Goal: Task Accomplishment & Management: Manage account settings

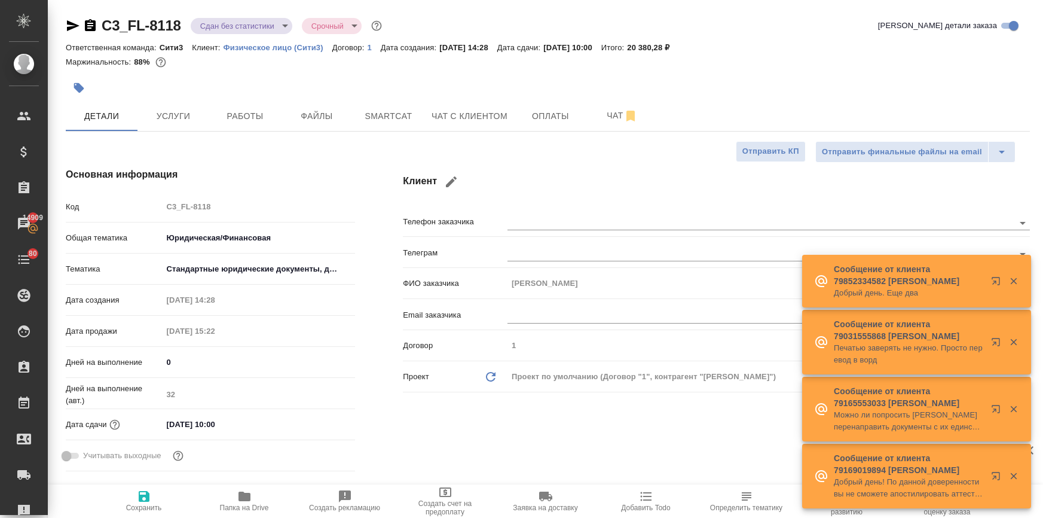
select select "RU"
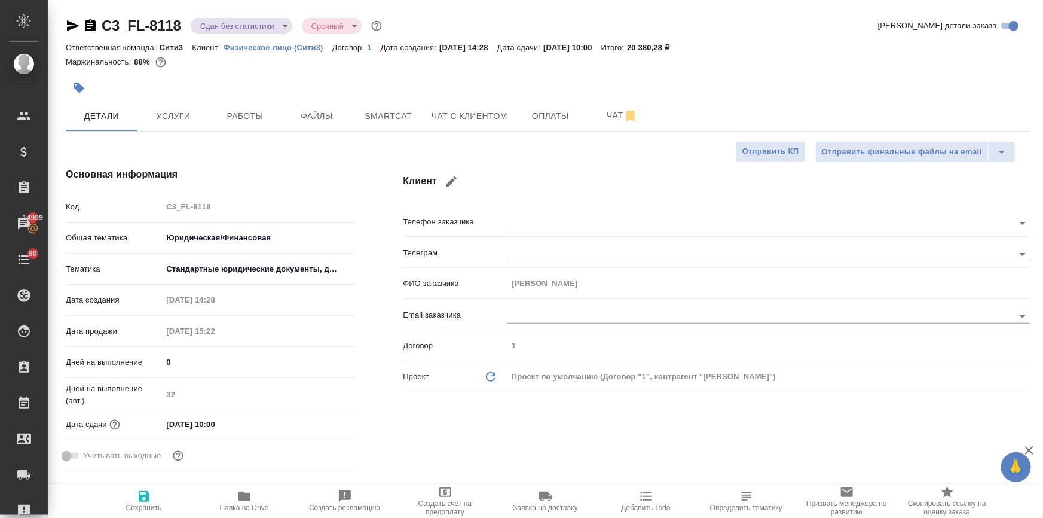
click at [242, 502] on icon "button" at bounding box center [244, 496] width 14 height 14
click at [179, 110] on span "Услуги" at bounding box center [173, 116] width 57 height 15
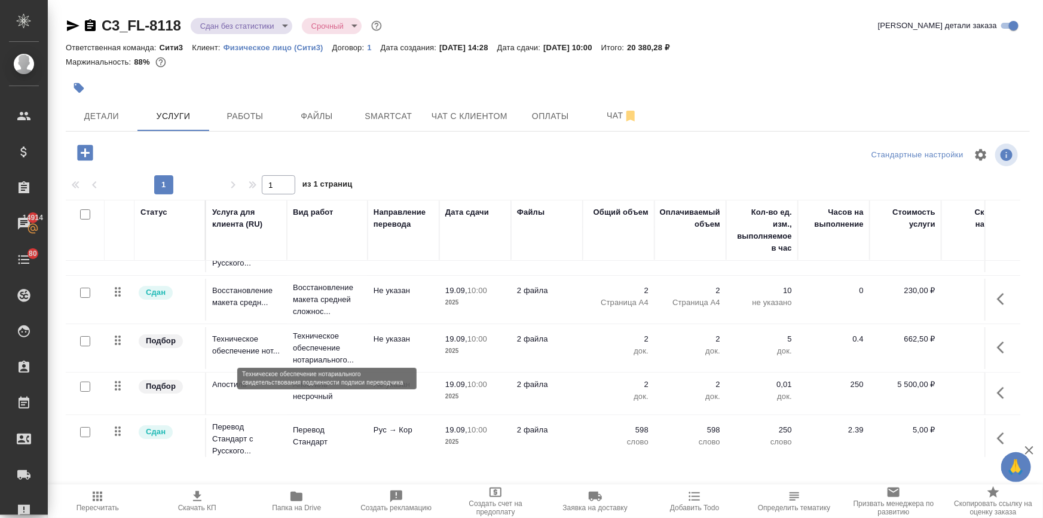
scroll to position [48, 0]
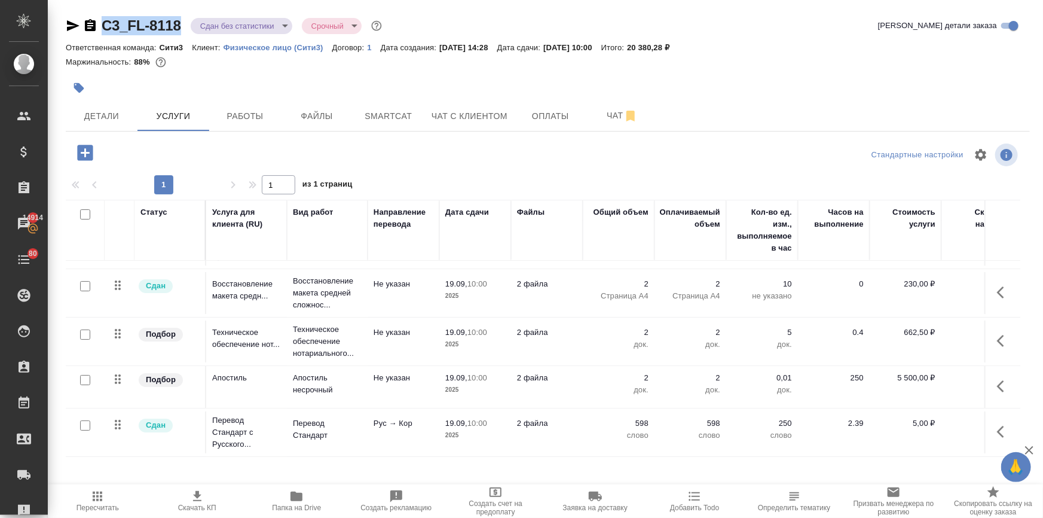
drag, startPoint x: 182, startPoint y: 19, endPoint x: 78, endPoint y: 20, distance: 104.1
click at [78, 20] on div "C3_FL-8118 Сдан без статистики distributed Срочный urgent" at bounding box center [225, 25] width 319 height 19
copy link "C3_FL-8118"
click at [74, 91] on icon "button" at bounding box center [79, 88] width 12 height 12
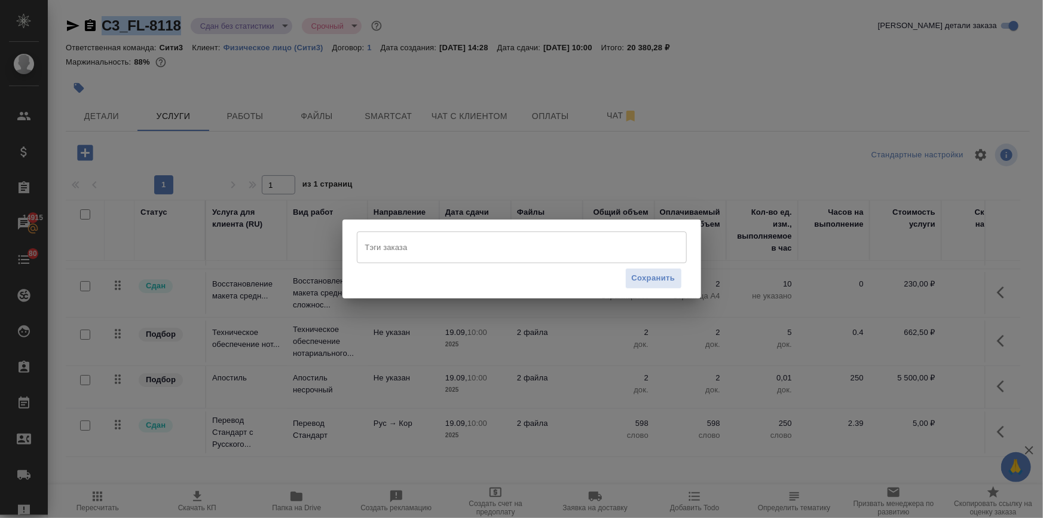
click at [414, 251] on input "Тэги заказа" at bounding box center [510, 247] width 297 height 20
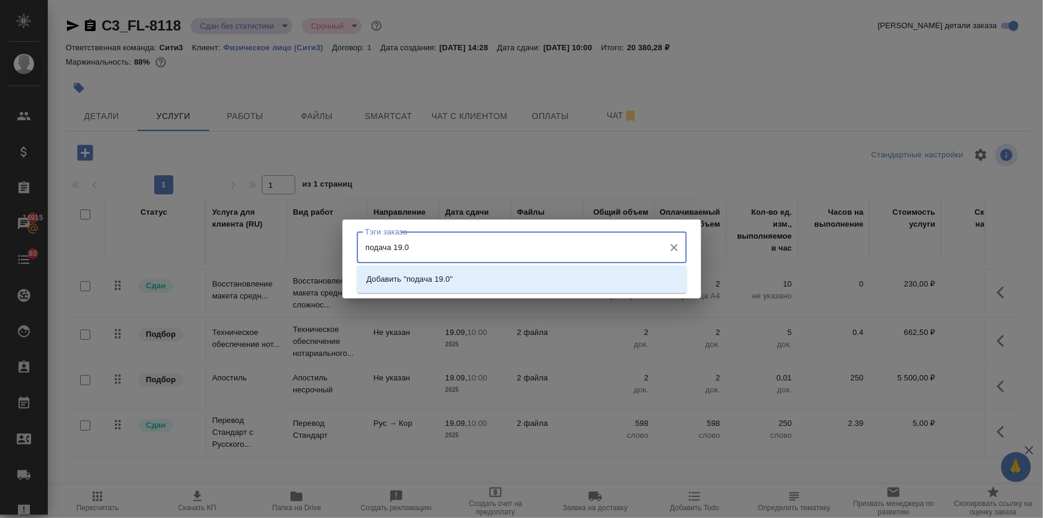
type input "подача 19.09"
click at [425, 283] on p "Добавить "подача 19.09"" at bounding box center [412, 279] width 91 height 12
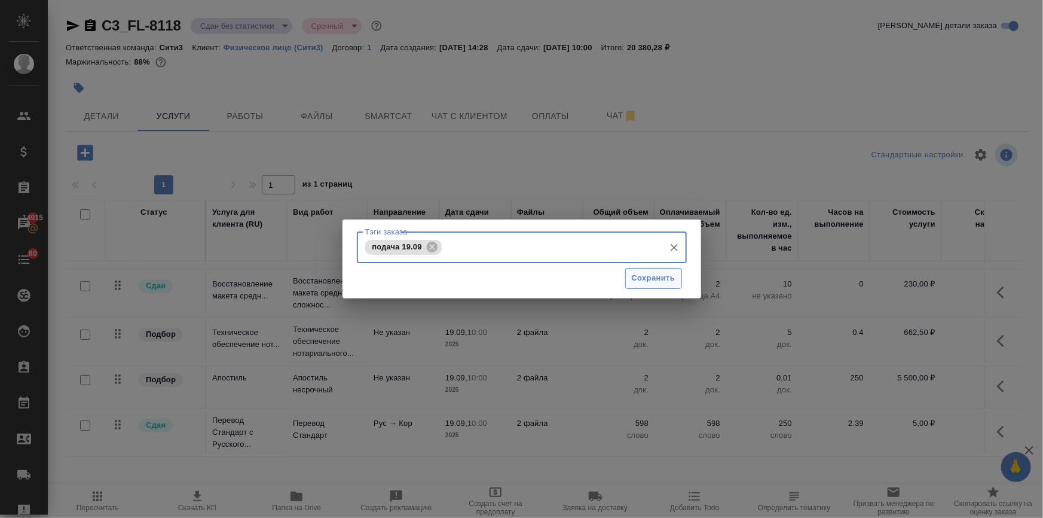
click at [649, 278] on span "Сохранить" at bounding box center [654, 278] width 44 height 14
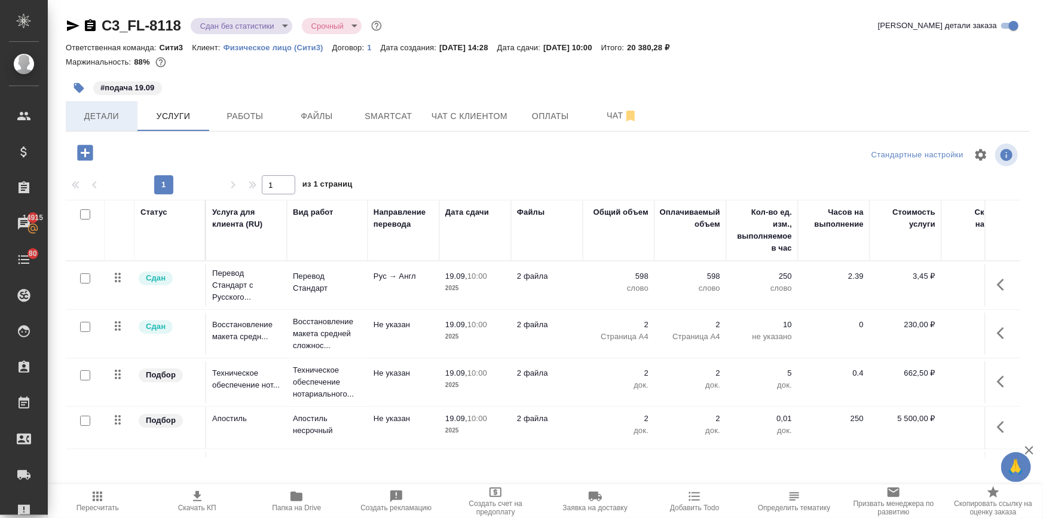
click at [102, 120] on span "Детали" at bounding box center [101, 116] width 57 height 15
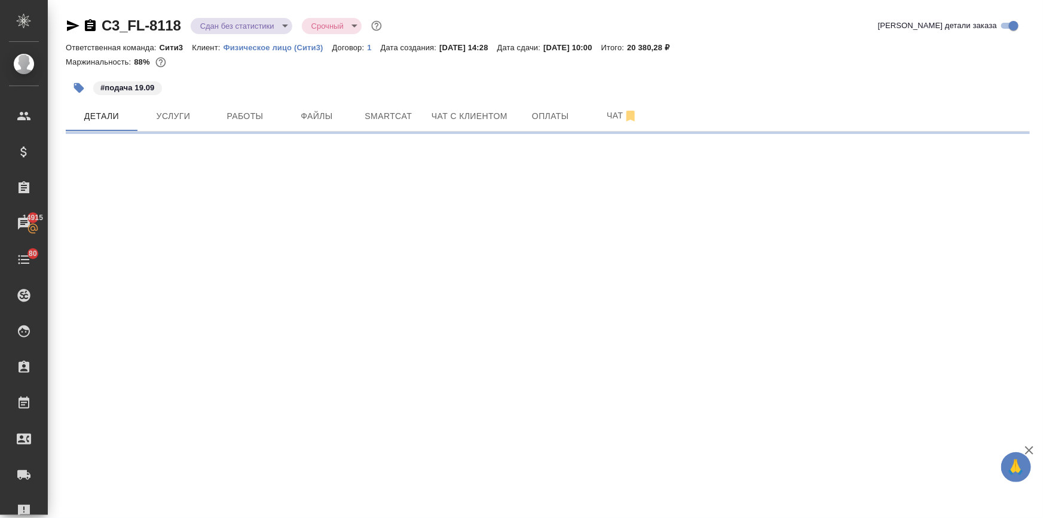
select select "RU"
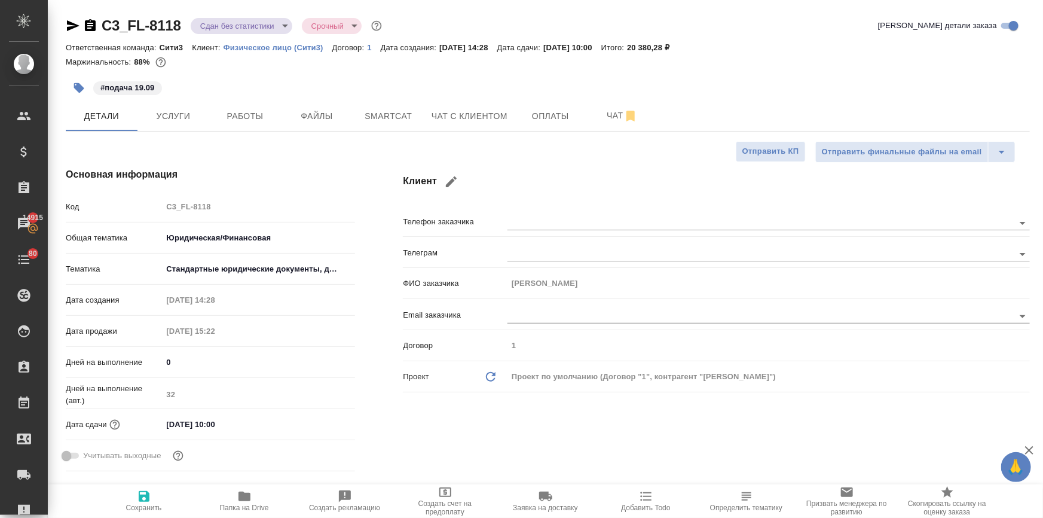
type textarea "x"
click at [241, 426] on input "19.09.2025 10:00" at bounding box center [214, 424] width 105 height 17
click at [316, 425] on icon "button" at bounding box center [320, 423] width 11 height 12
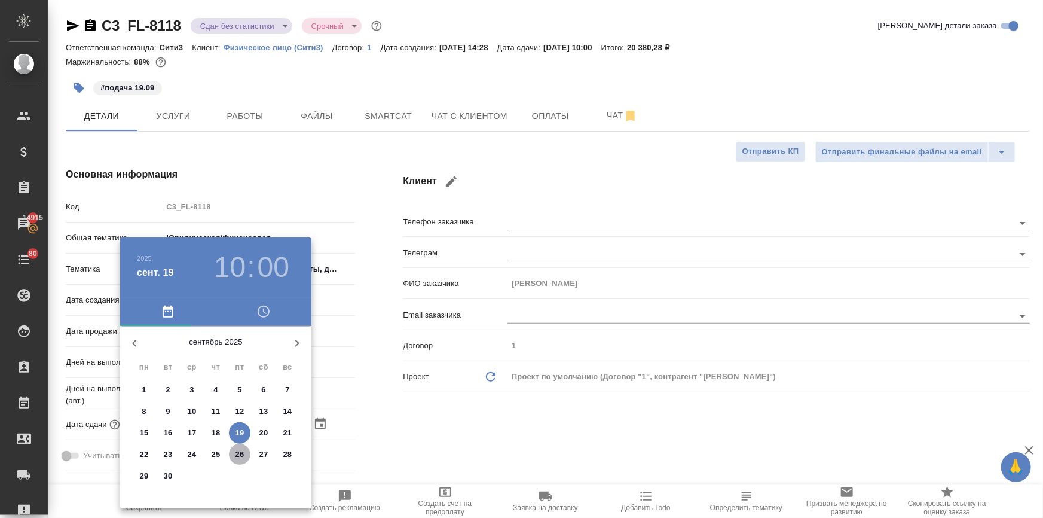
click at [236, 450] on p "26" at bounding box center [240, 454] width 9 height 12
type input "26.09.2025 10:00"
type textarea "x"
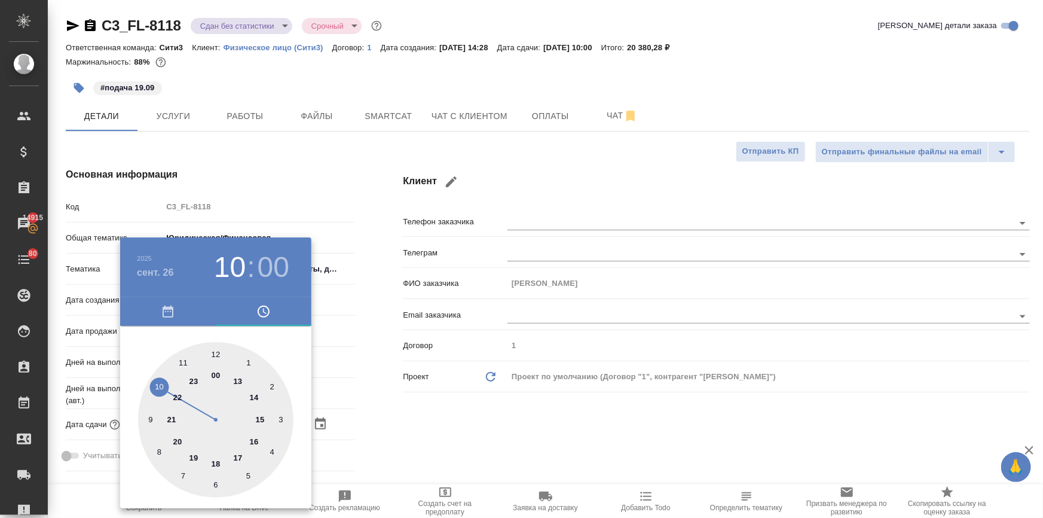
click at [408, 443] on div at bounding box center [521, 259] width 1043 height 518
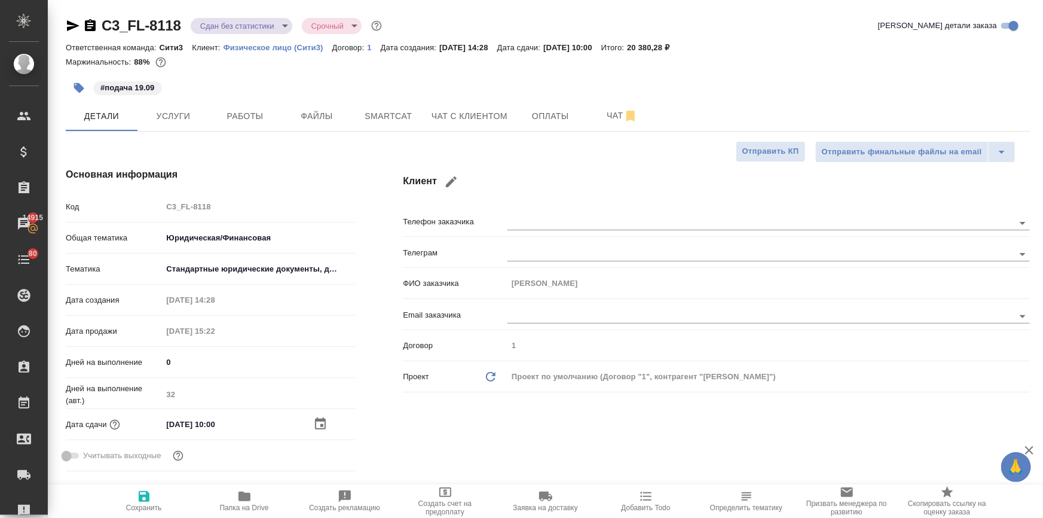
click at [149, 494] on span "Сохранить" at bounding box center [144, 500] width 86 height 23
type textarea "x"
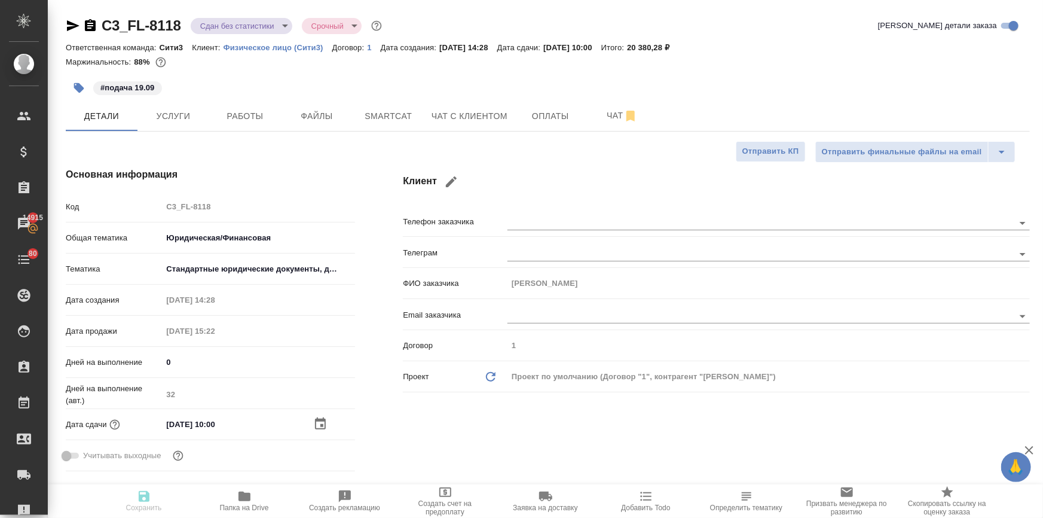
type textarea "x"
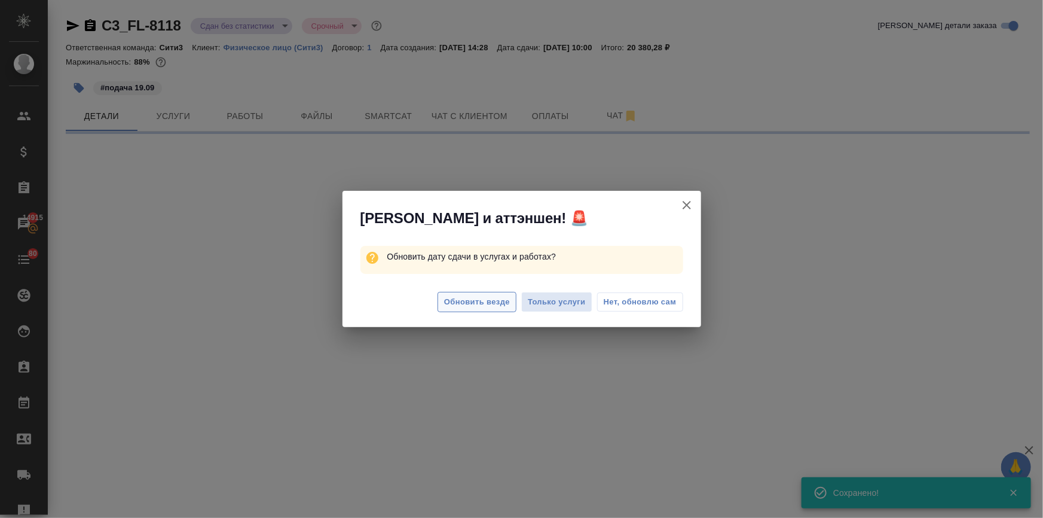
click at [471, 301] on span "Обновить везде" at bounding box center [477, 302] width 66 height 14
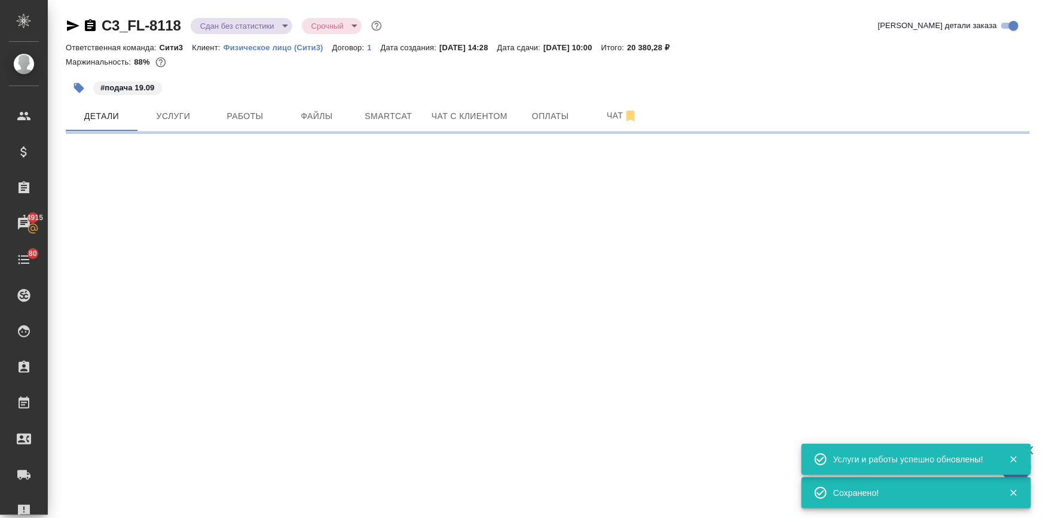
select select "RU"
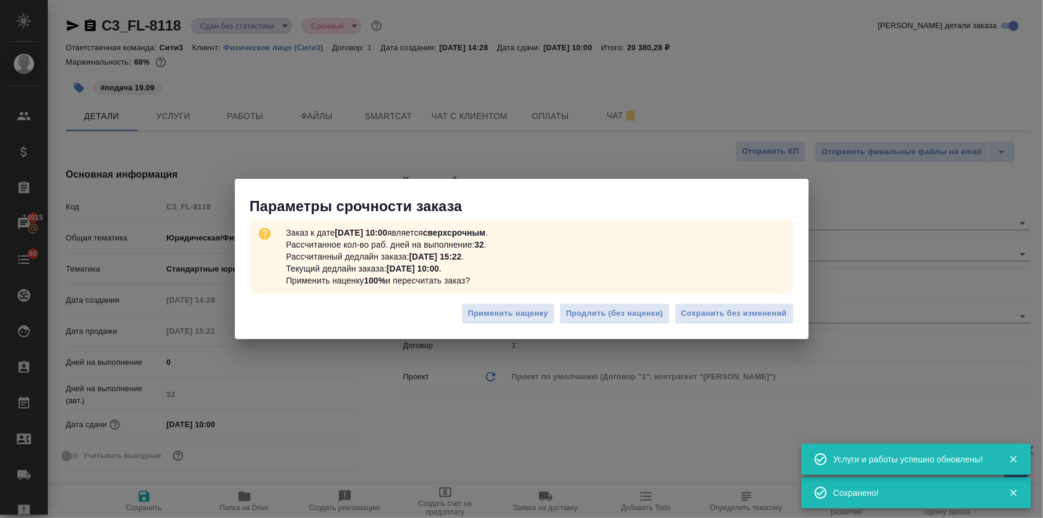
type textarea "x"
click at [746, 320] on button "Сохранить без изменений" at bounding box center [734, 313] width 119 height 21
type textarea "x"
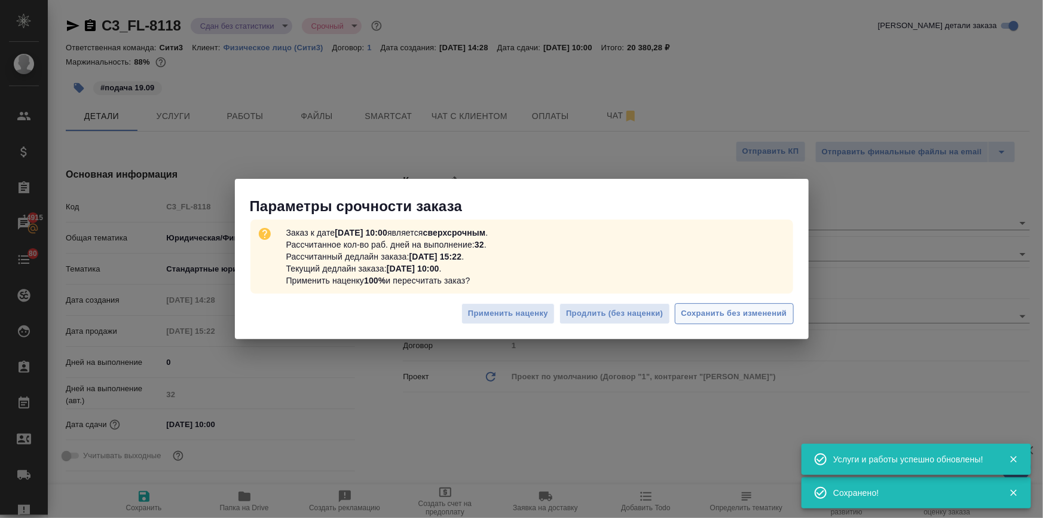
type textarea "x"
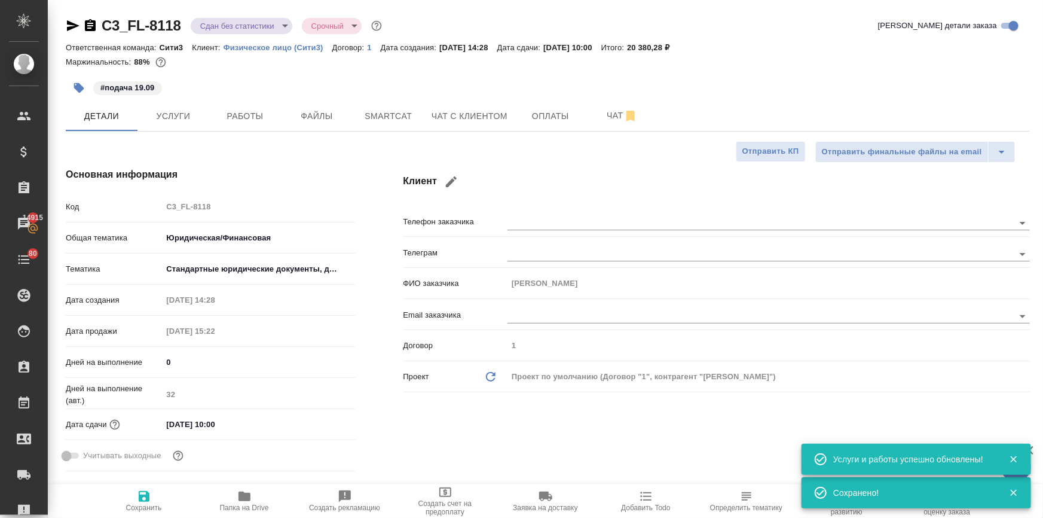
type textarea "x"
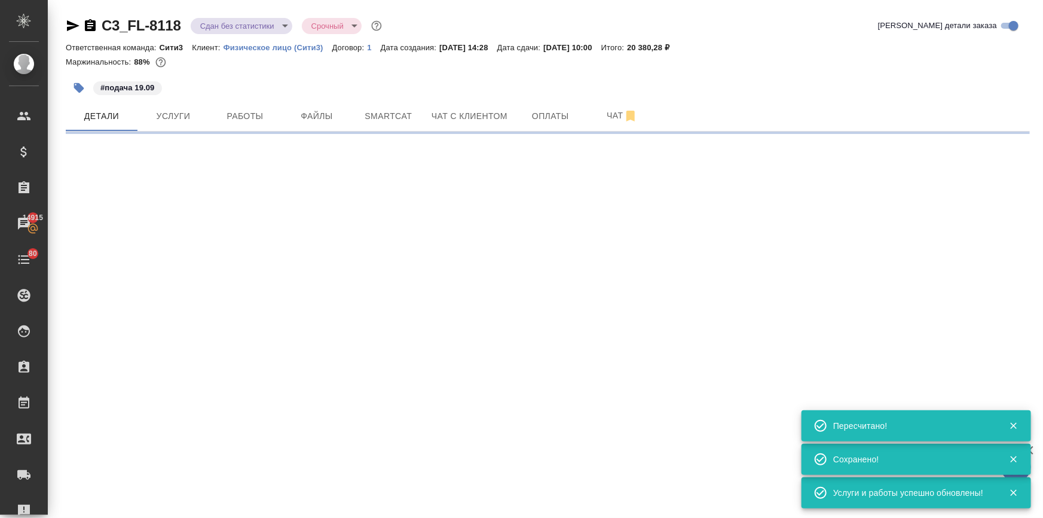
select select "RU"
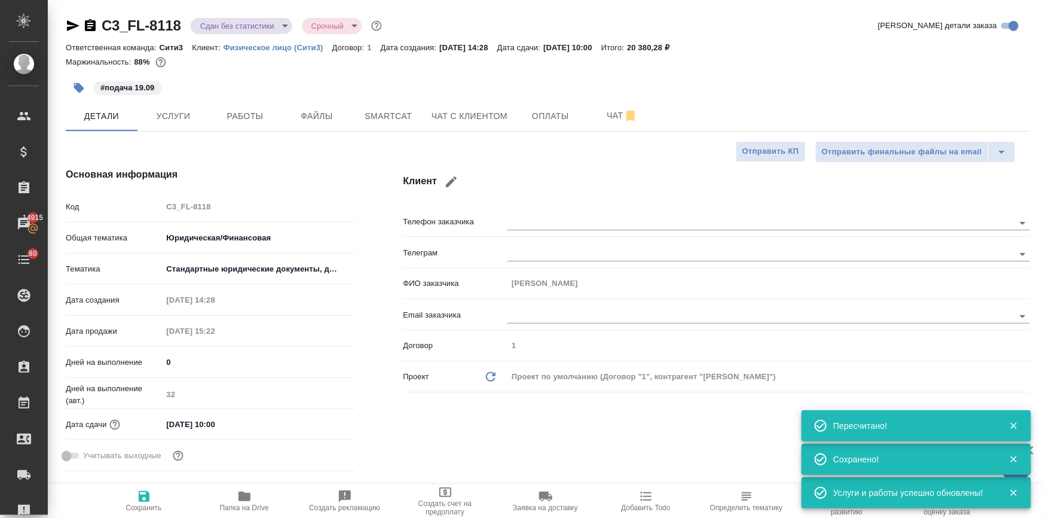
type textarea "x"
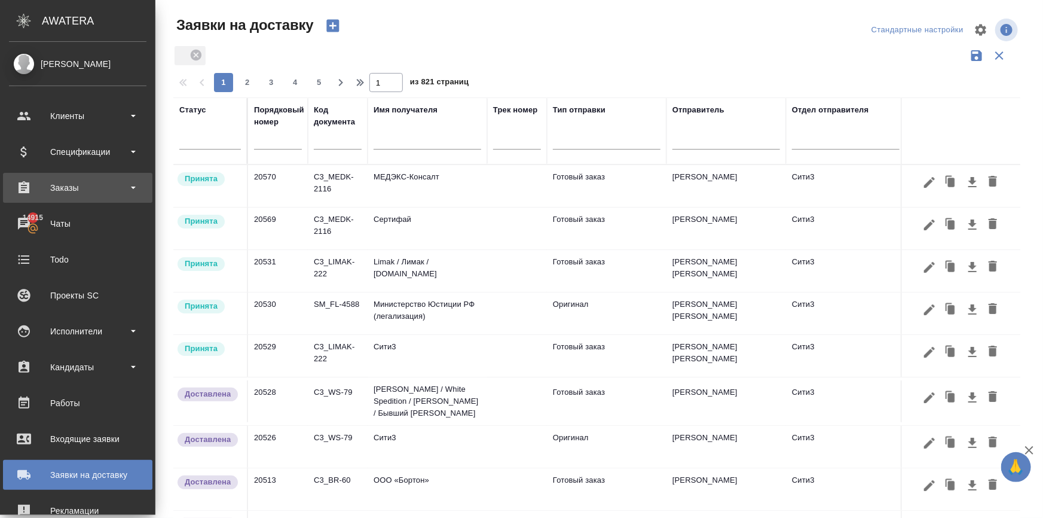
click at [26, 193] on div "Заказы" at bounding box center [78, 188] width 138 height 18
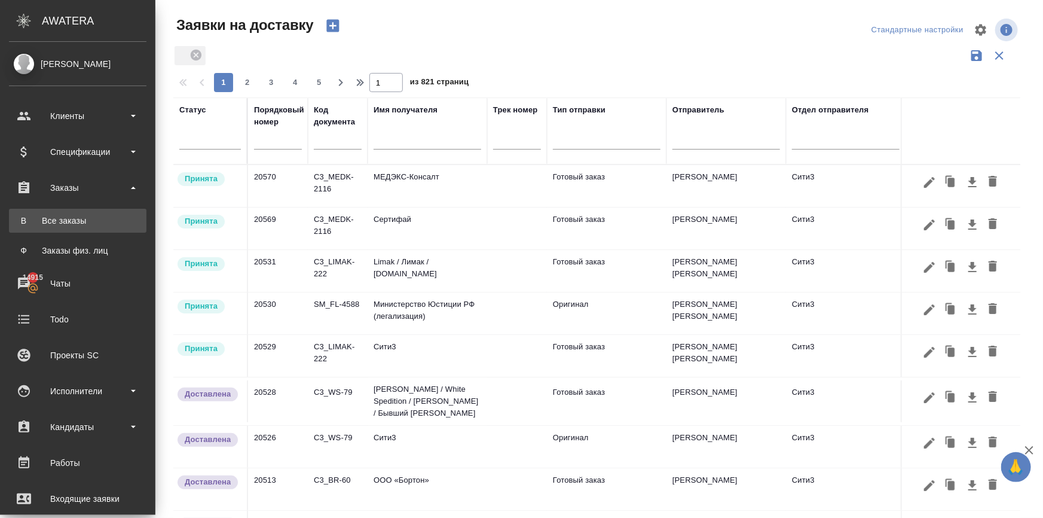
click at [44, 227] on link "В Все заказы" at bounding box center [78, 221] width 138 height 24
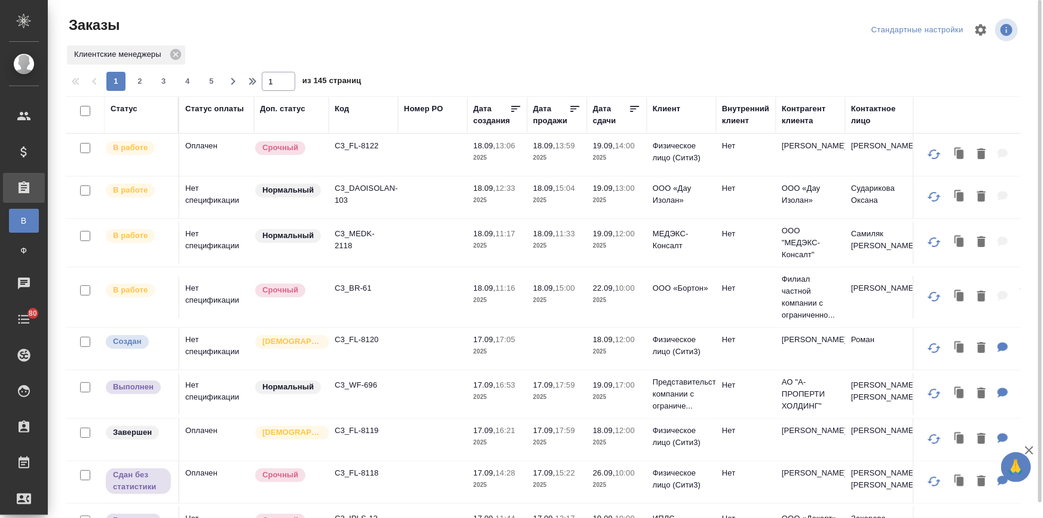
click at [608, 120] on div "Дата сдачи" at bounding box center [611, 115] width 36 height 24
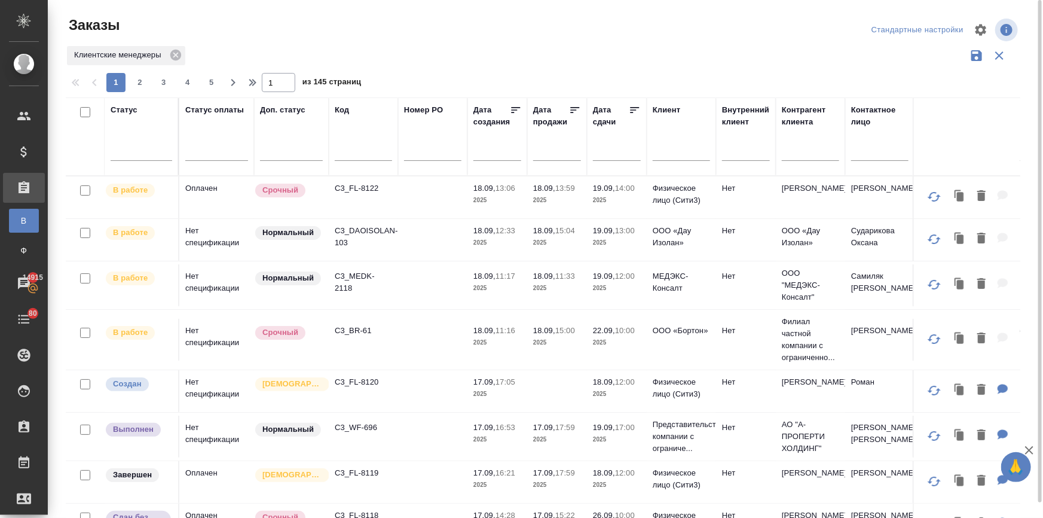
click at [601, 149] on input "text" at bounding box center [620, 150] width 41 height 17
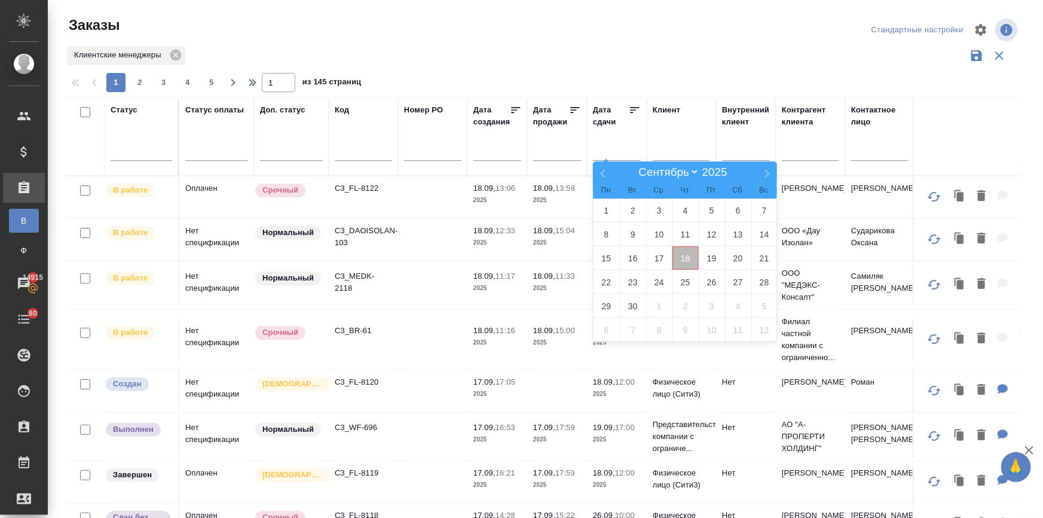
click at [677, 258] on span "18" at bounding box center [686, 257] width 26 height 23
type div "2025-09-17T21:00:00.000Z"
click at [728, 257] on span "20" at bounding box center [738, 257] width 26 height 23
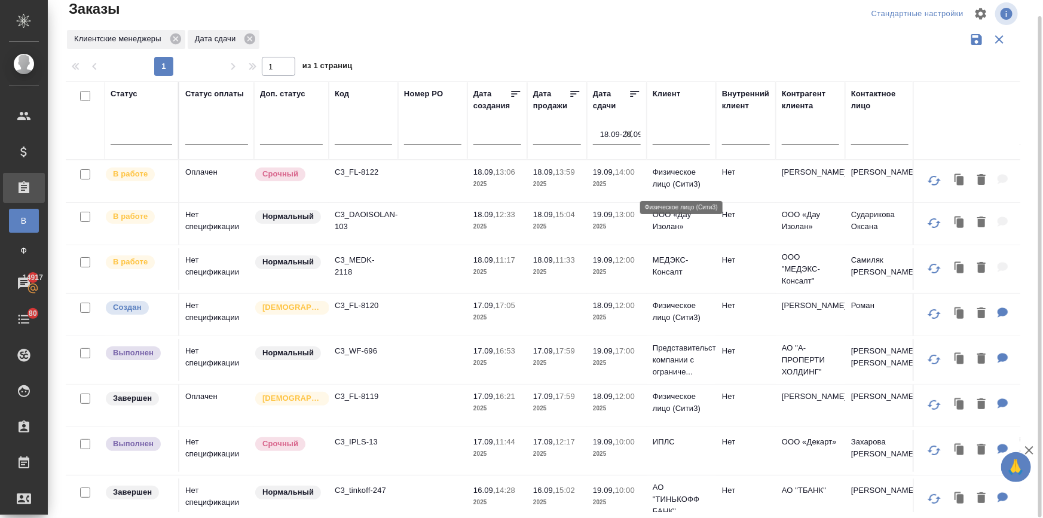
click at [663, 173] on p "Физическое лицо (Сити3)" at bounding box center [681, 178] width 57 height 24
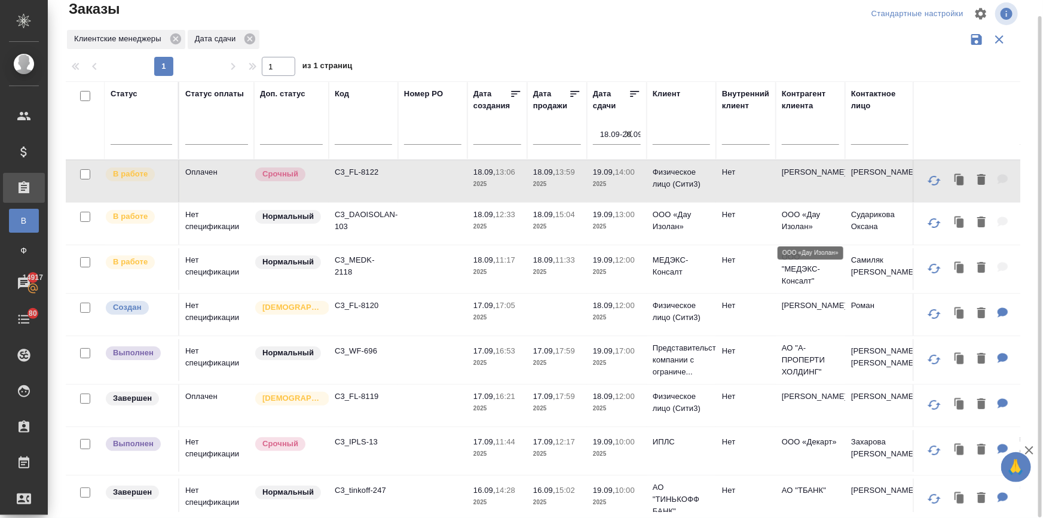
click at [794, 231] on p "ООО «Дау Изолан»" at bounding box center [810, 221] width 57 height 24
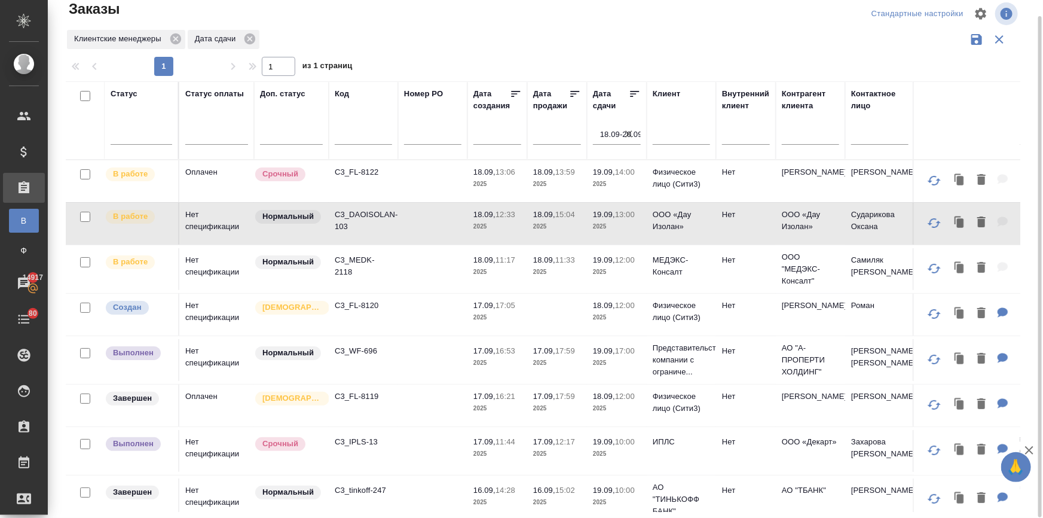
click at [657, 266] on p "МЕДЭКС-Консалт" at bounding box center [681, 266] width 57 height 24
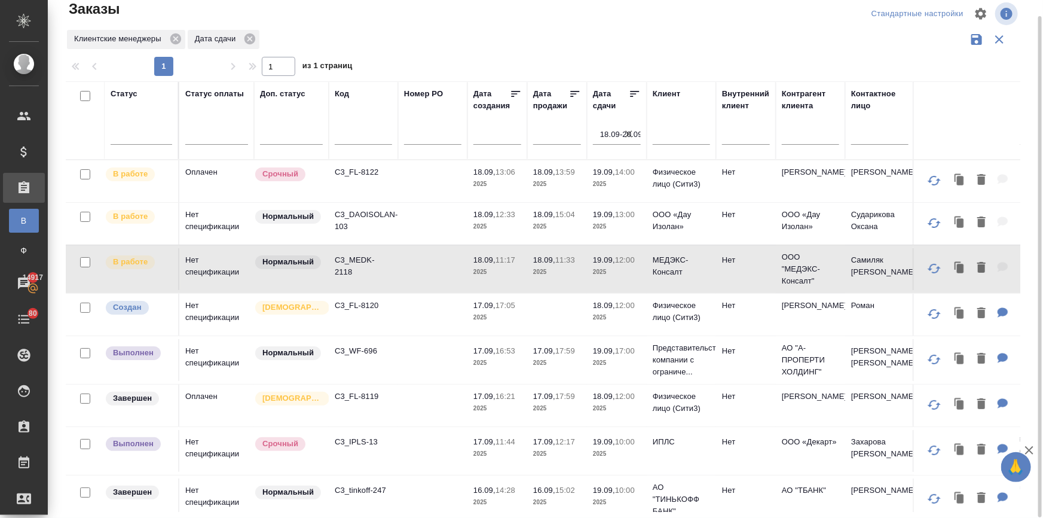
click at [667, 371] on p "Представительство компании с ограниче..." at bounding box center [681, 360] width 57 height 36
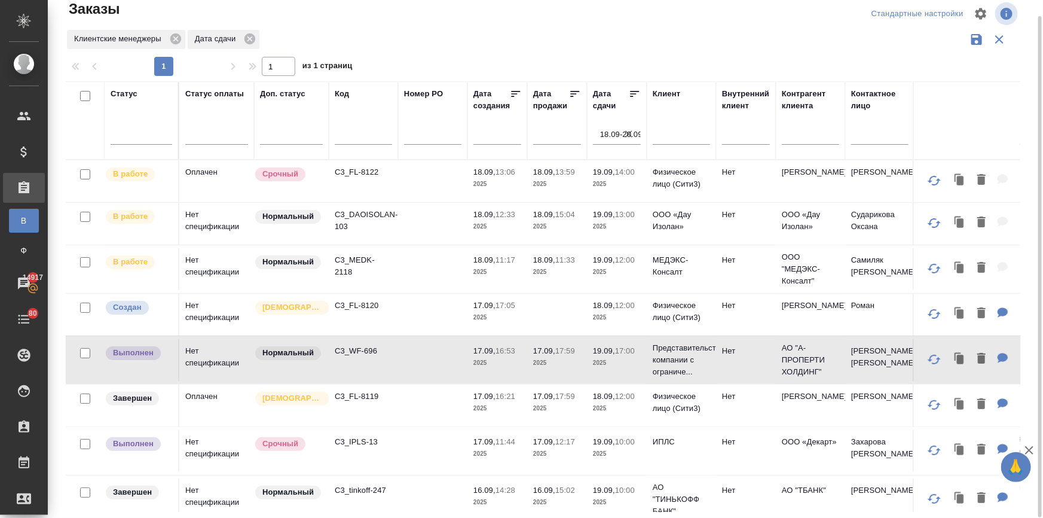
click at [665, 448] on p "ИПЛС" at bounding box center [681, 442] width 57 height 12
click at [664, 448] on p "ИПЛС" at bounding box center [681, 442] width 57 height 12
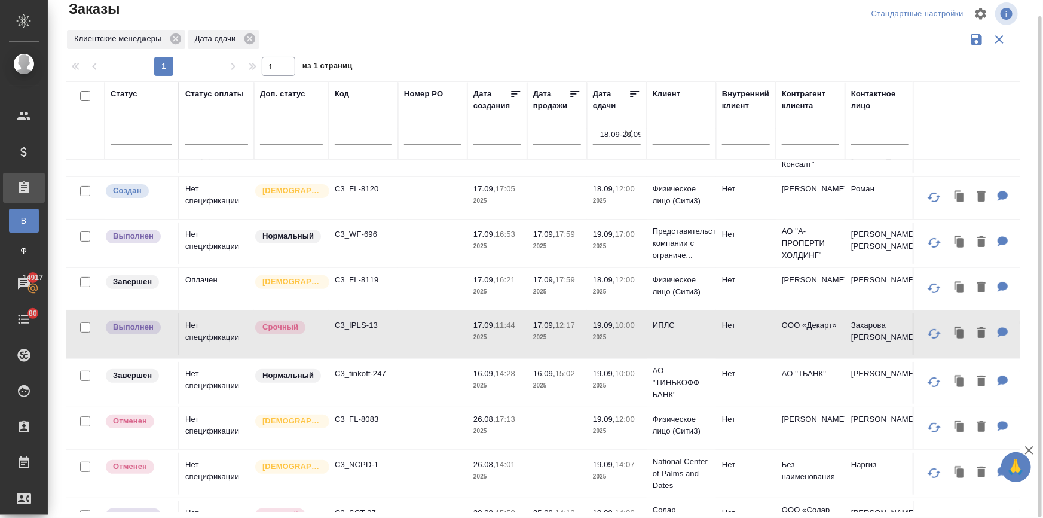
scroll to position [182, 0]
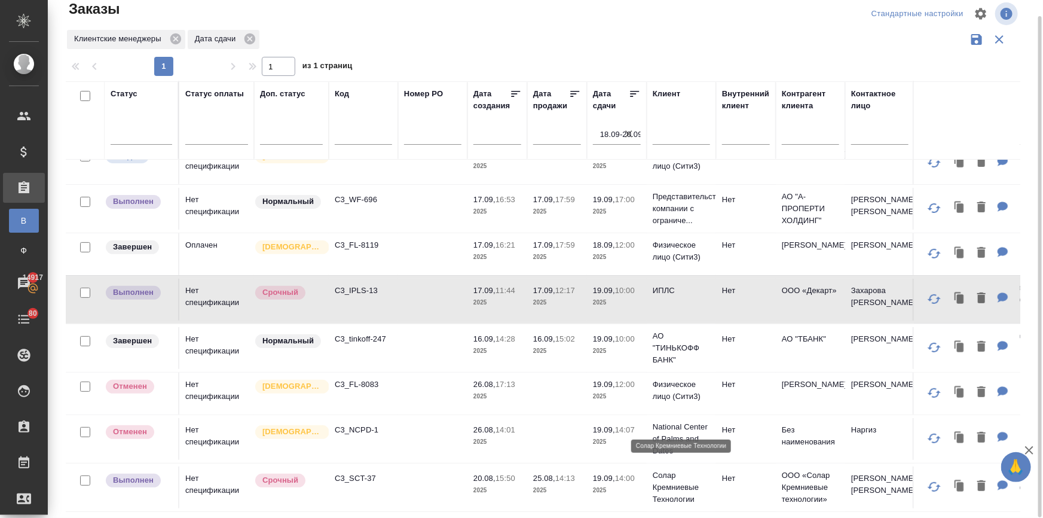
click at [664, 481] on p "Солар Кремниевые Технологии" at bounding box center [681, 487] width 57 height 36
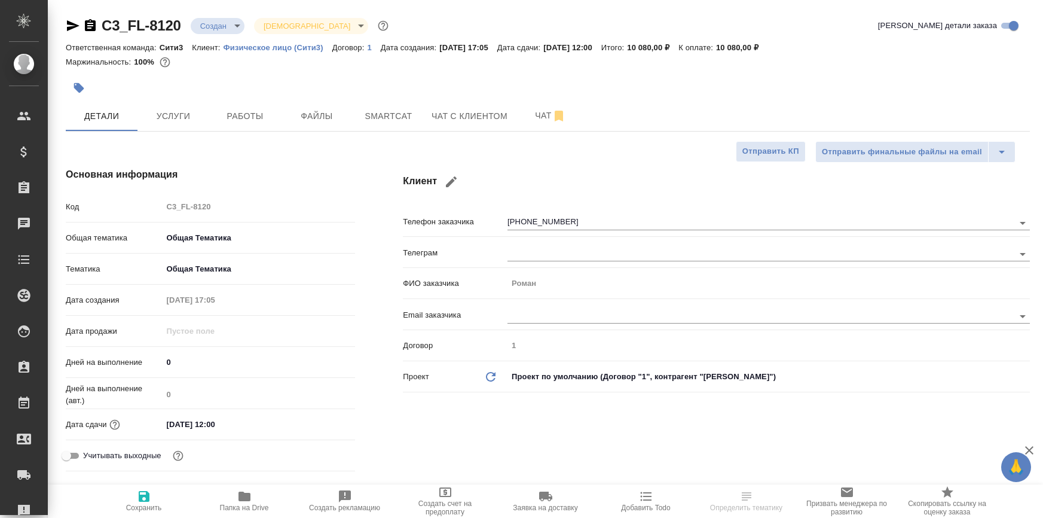
select select "RU"
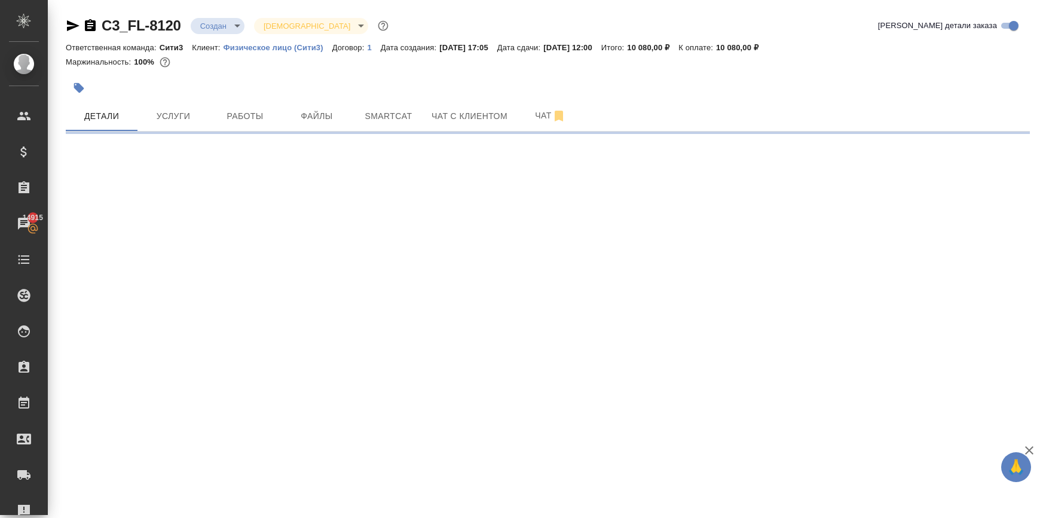
select select "RU"
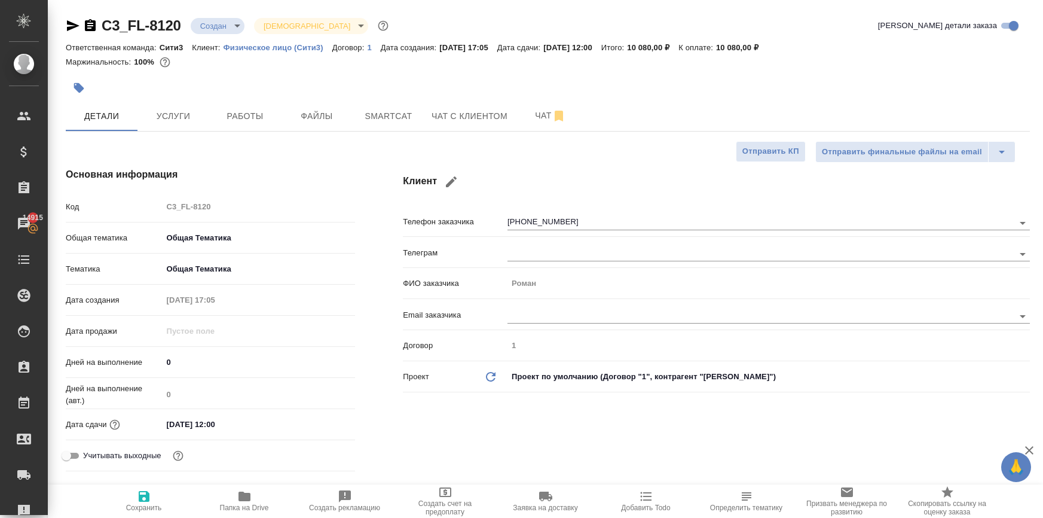
type textarea "x"
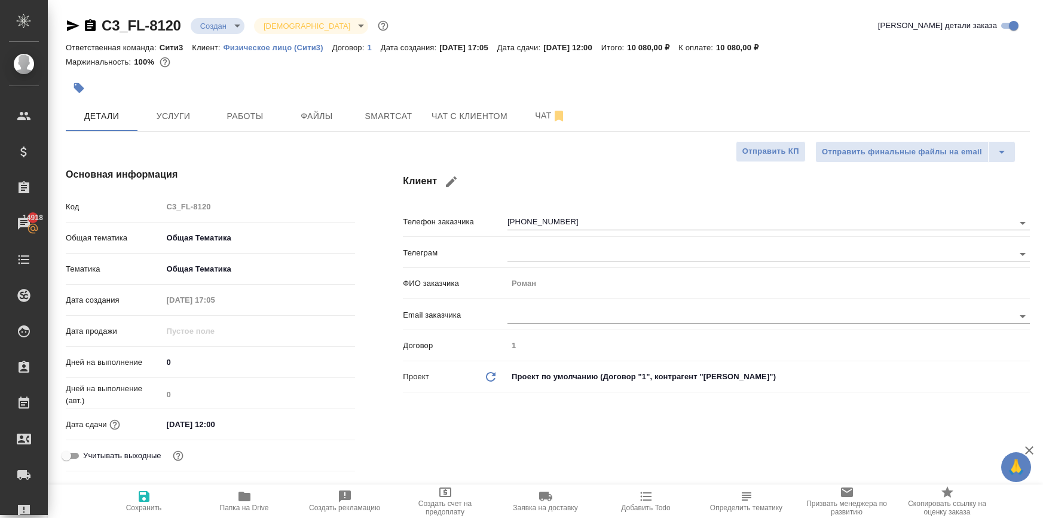
type textarea "x"
click at [466, 106] on button "Чат с клиентом" at bounding box center [470, 116] width 90 height 30
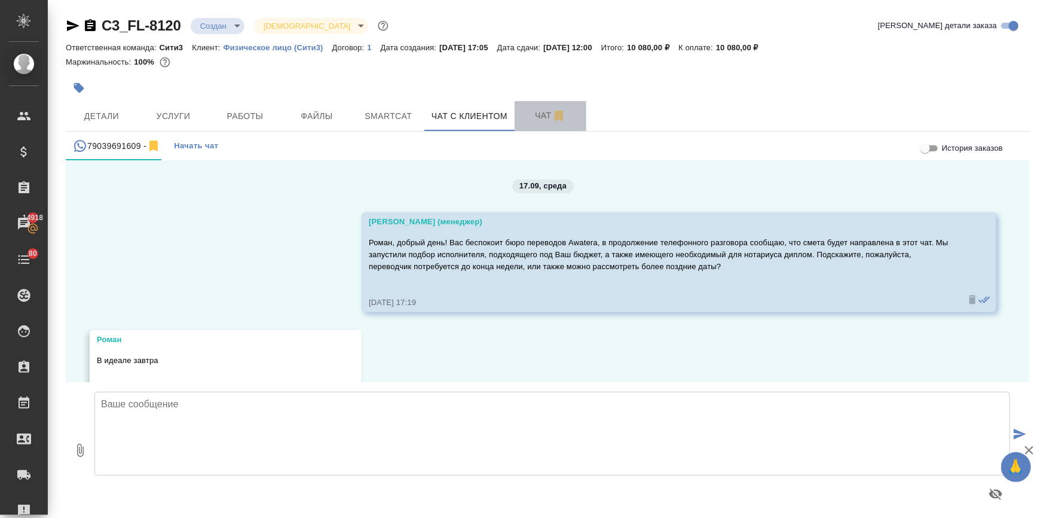
click at [537, 116] on span "Чат" at bounding box center [550, 115] width 57 height 15
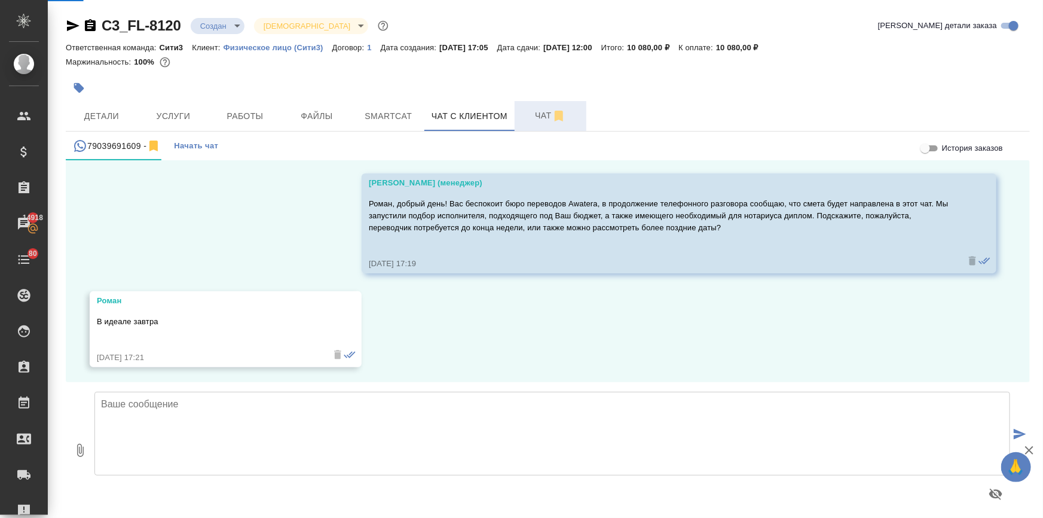
scroll to position [706, 0]
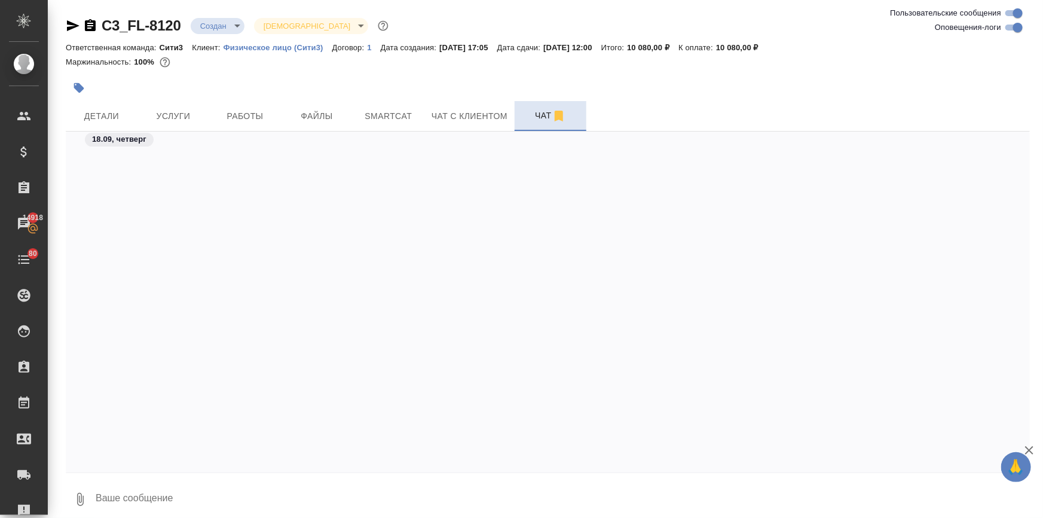
scroll to position [1213, 0]
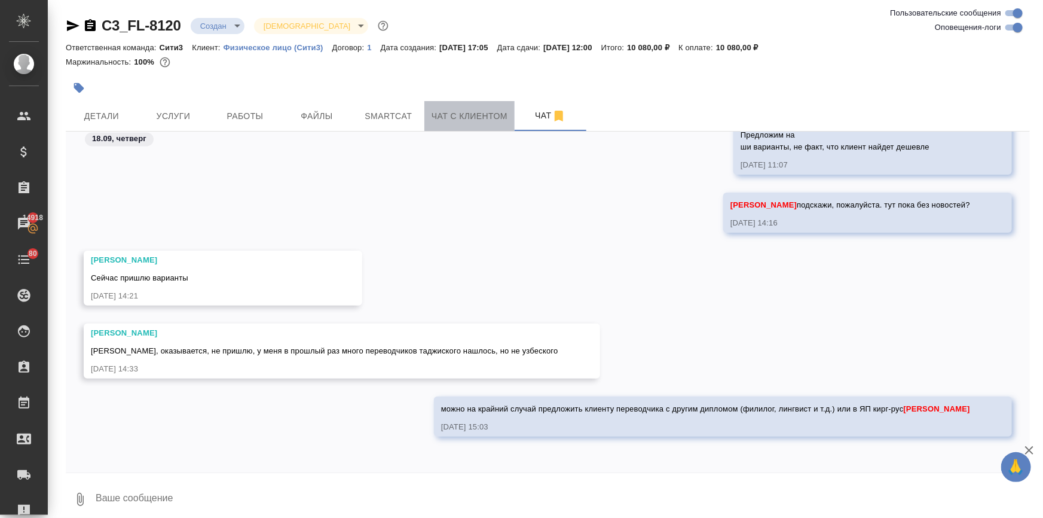
click at [483, 116] on span "Чат с клиентом" at bounding box center [470, 116] width 76 height 15
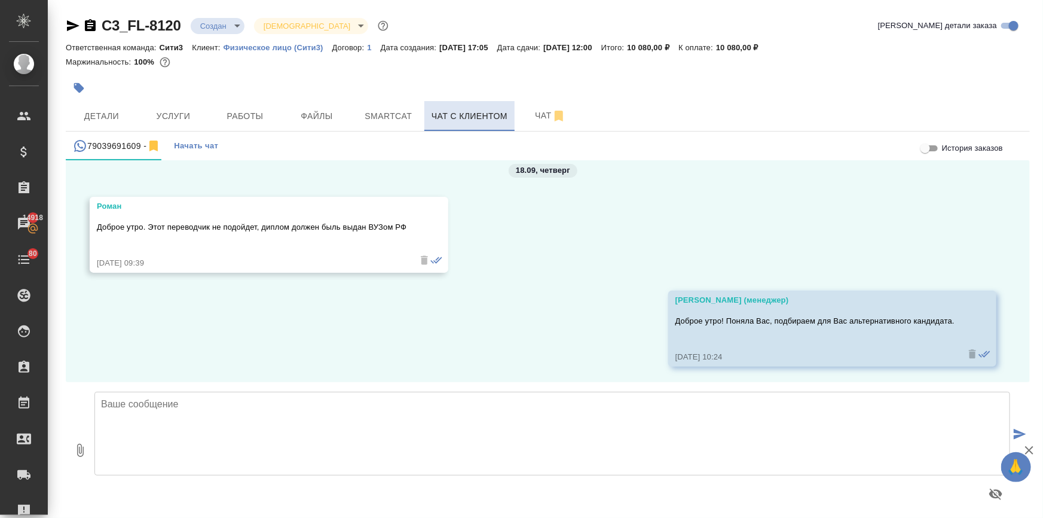
scroll to position [1514, 0]
click at [528, 109] on span "Чат" at bounding box center [550, 115] width 57 height 15
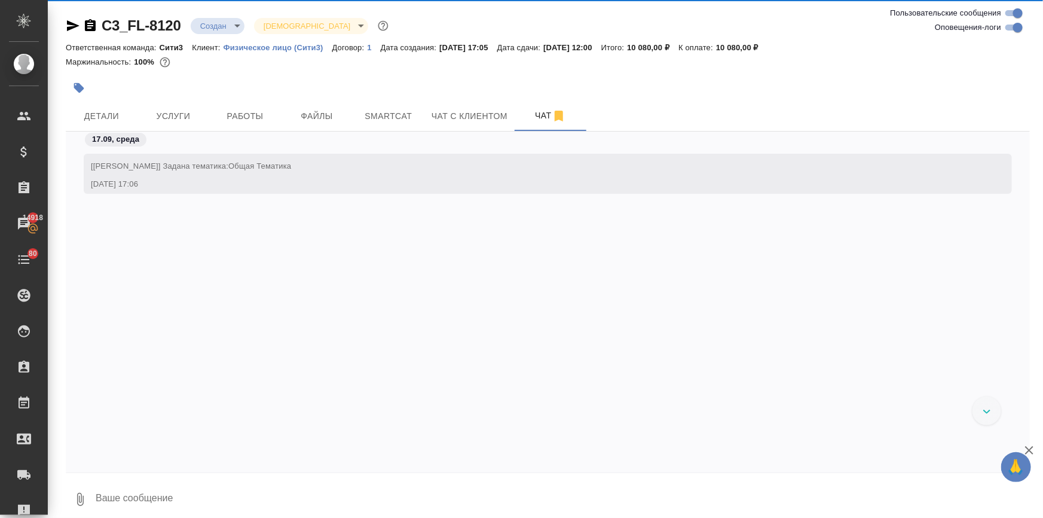
scroll to position [1213, 0]
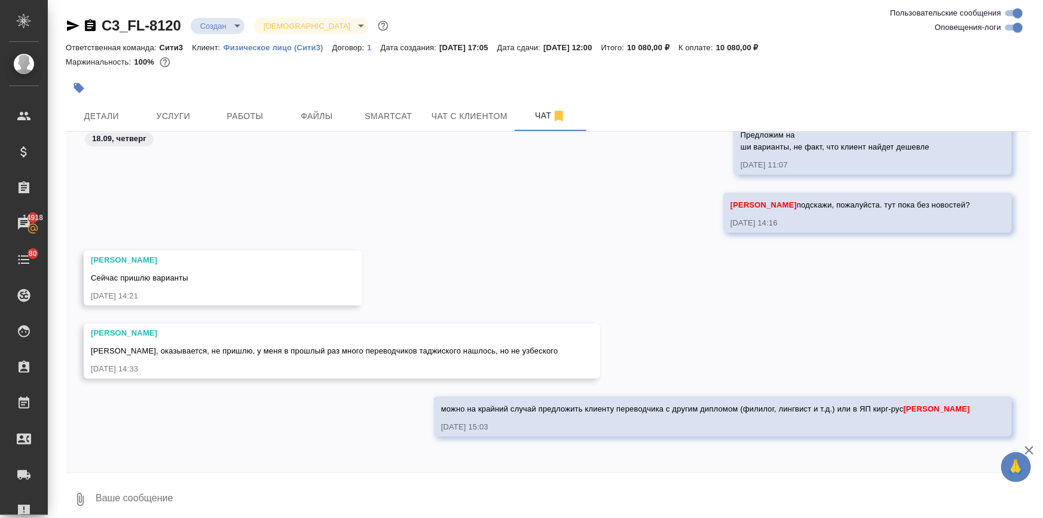
click at [146, 488] on textarea at bounding box center [562, 499] width 936 height 41
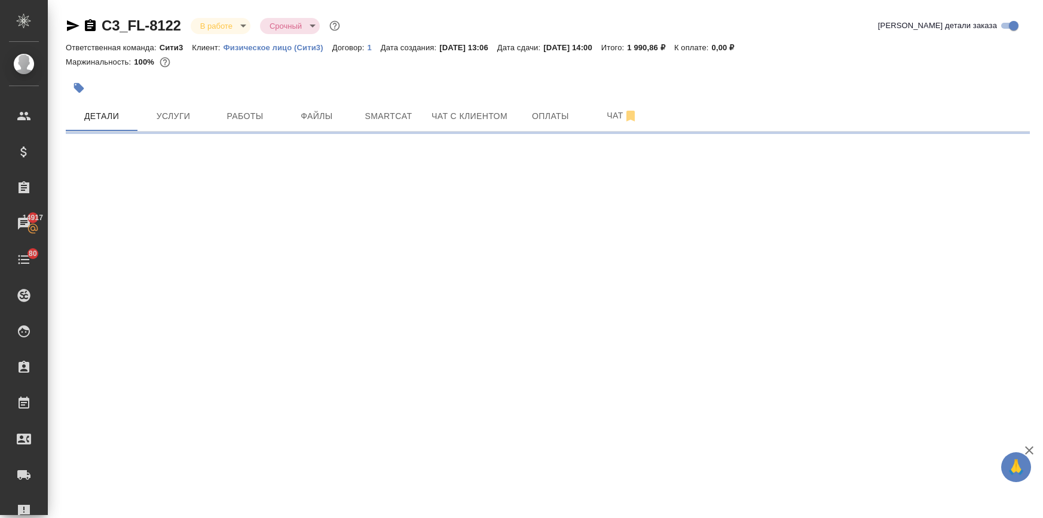
select select "RU"
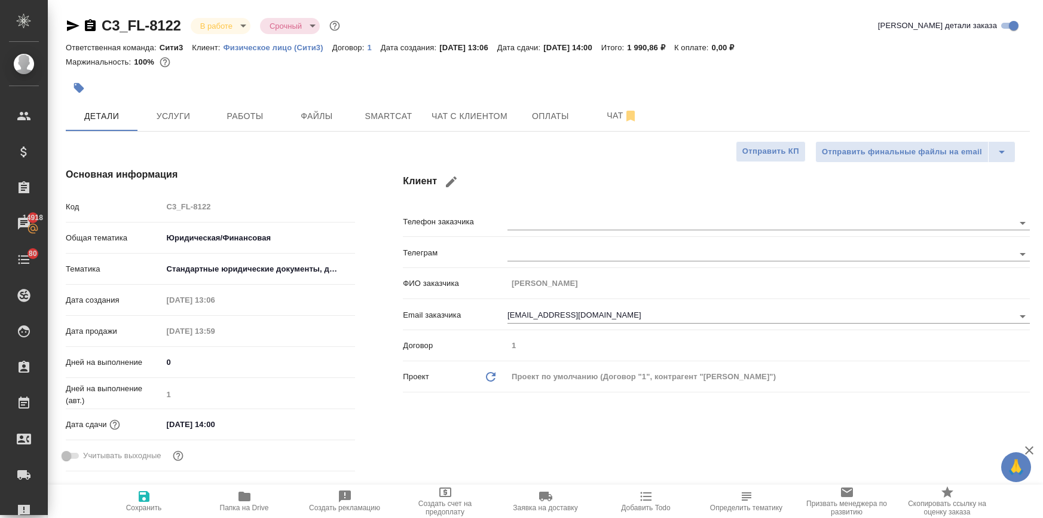
type textarea "x"
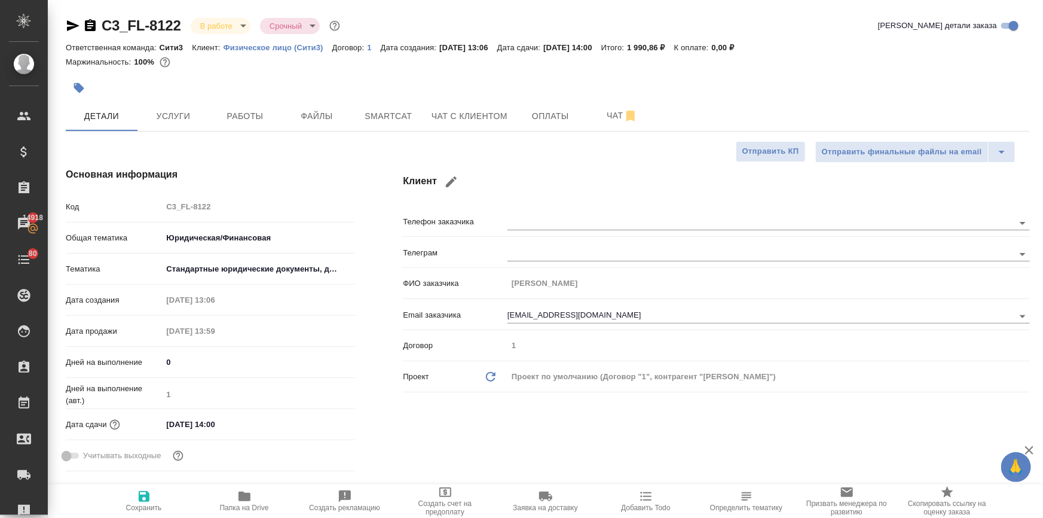
type textarea "x"
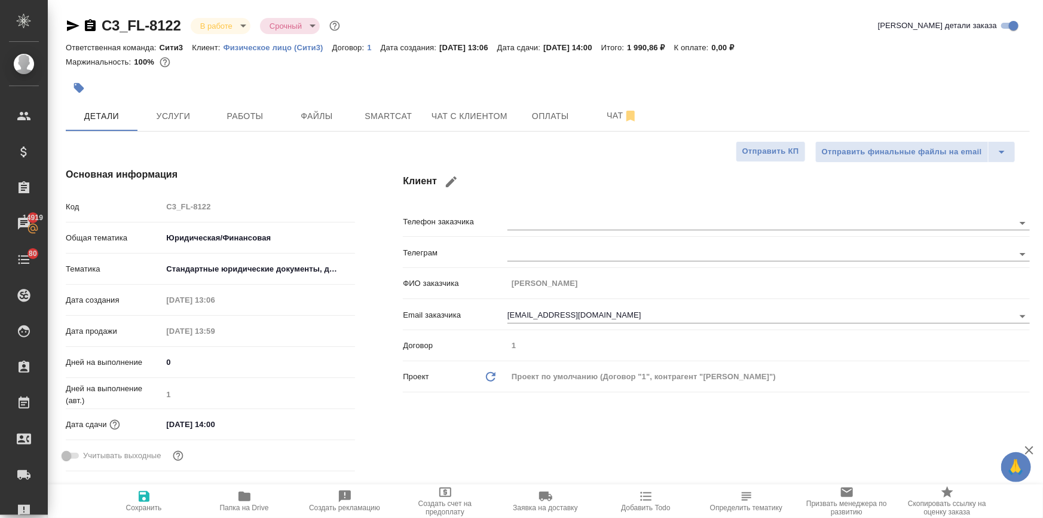
type textarea "x"
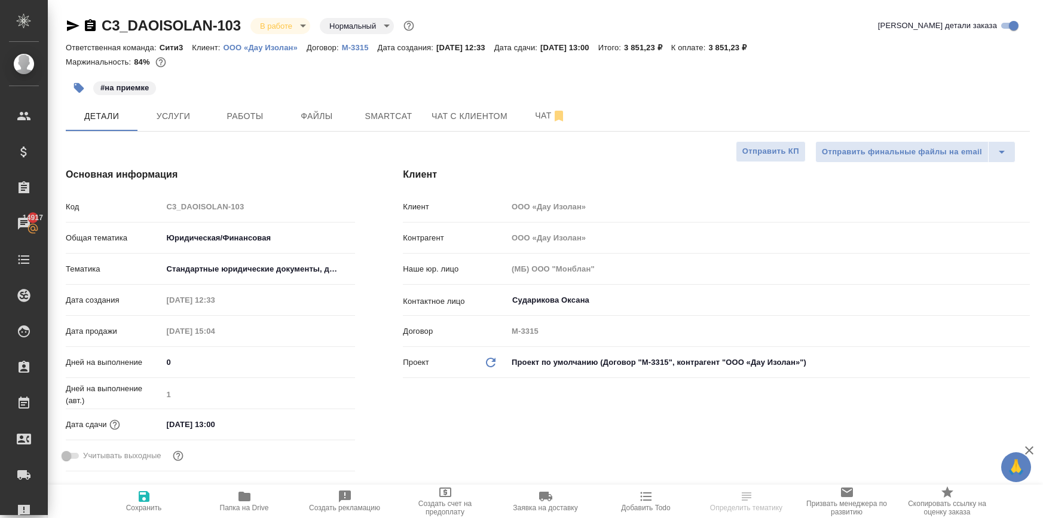
select select "RU"
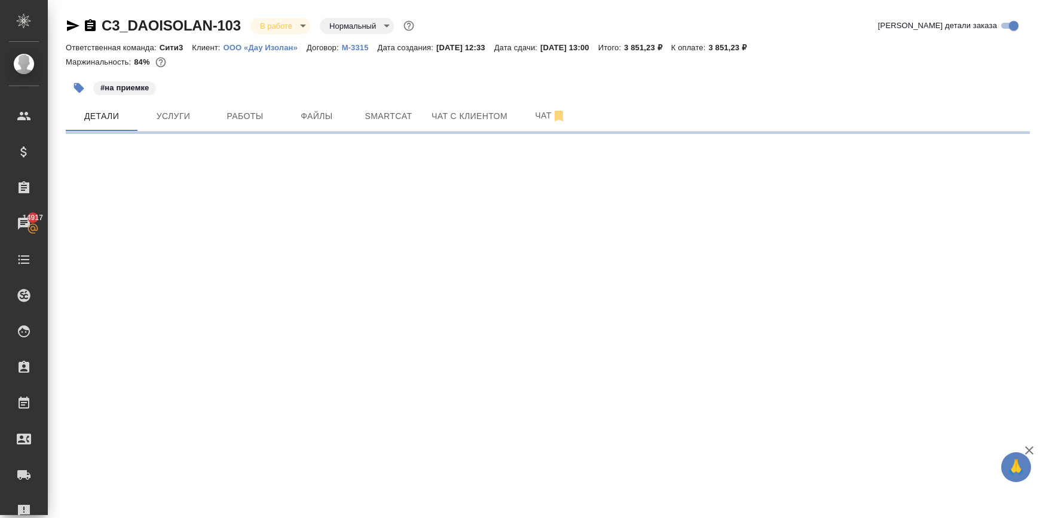
select select "RU"
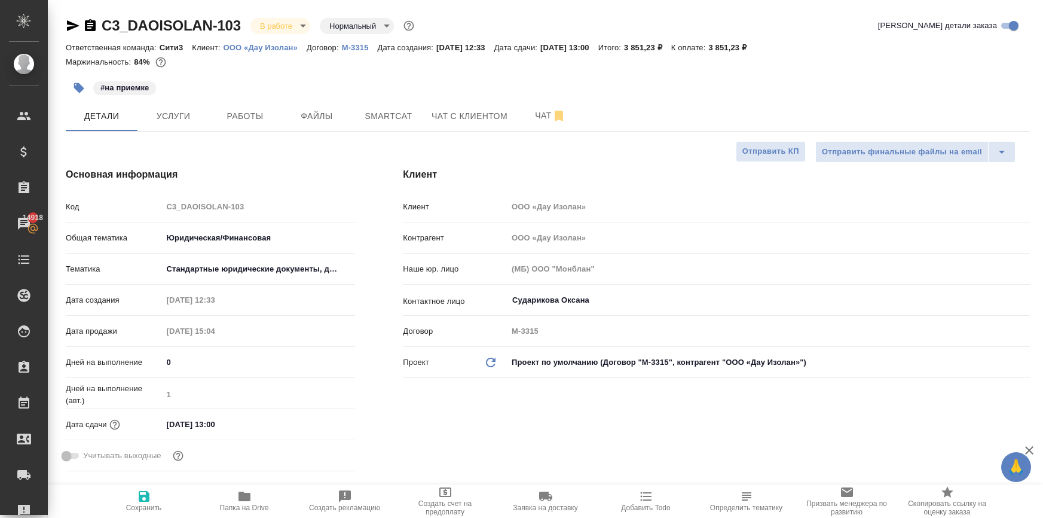
type textarea "x"
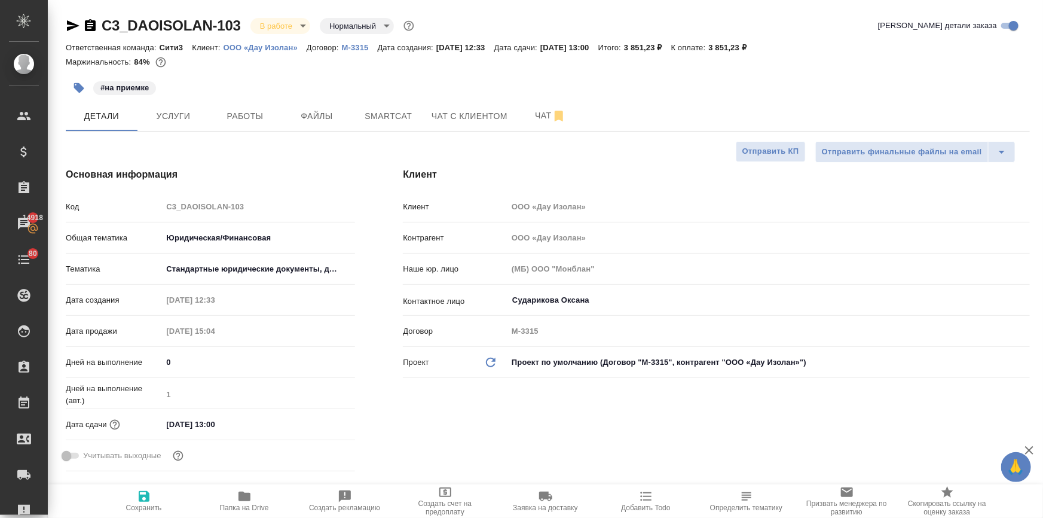
type textarea "x"
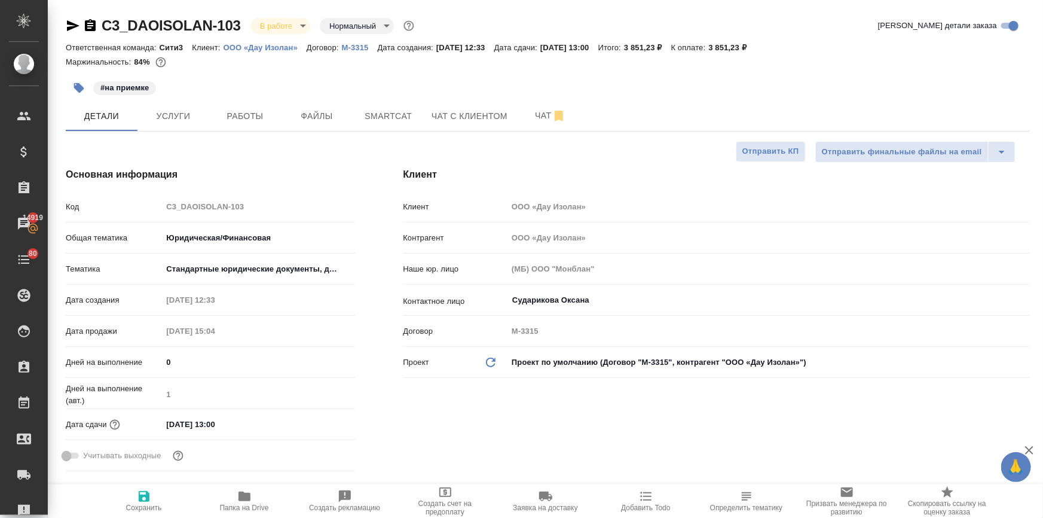
type textarea "x"
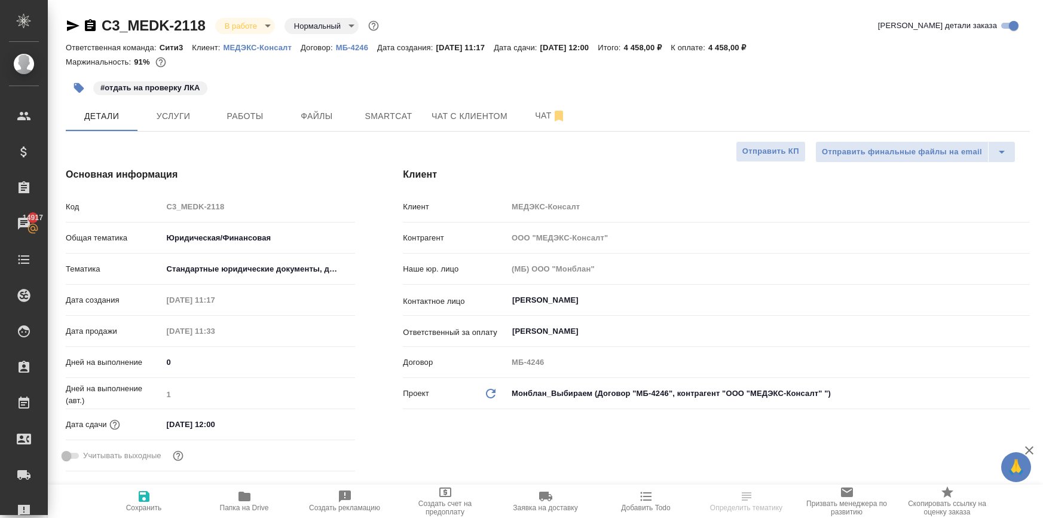
select select "RU"
type textarea "x"
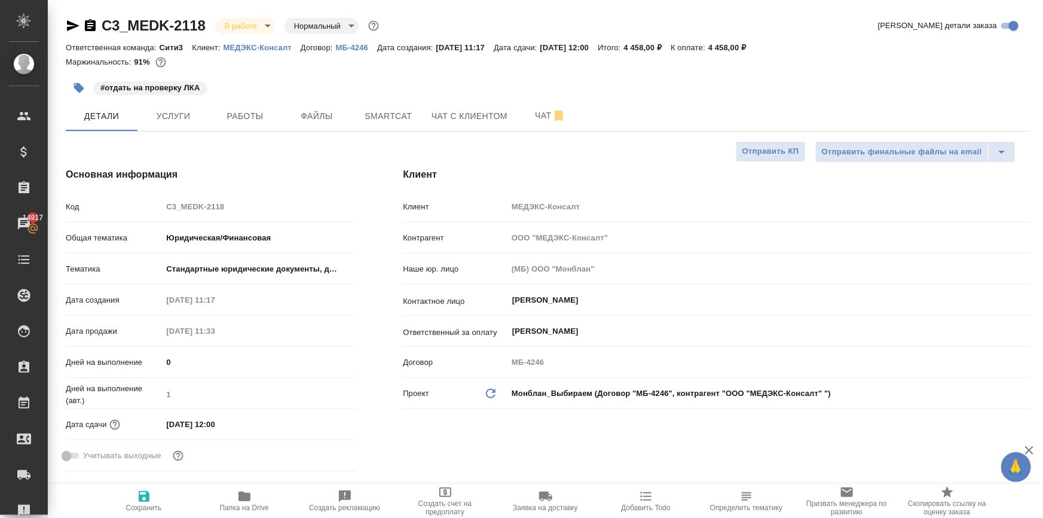
type textarea "x"
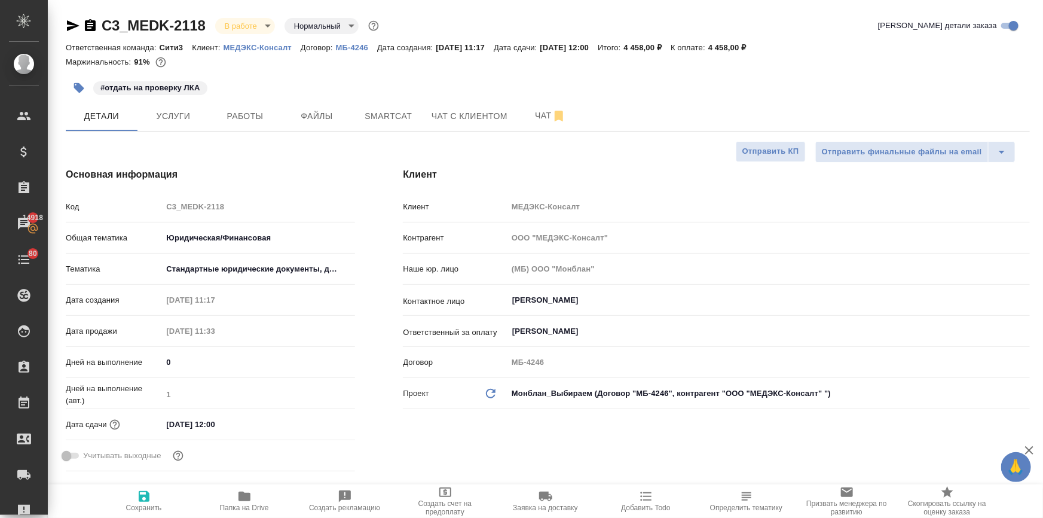
type textarea "x"
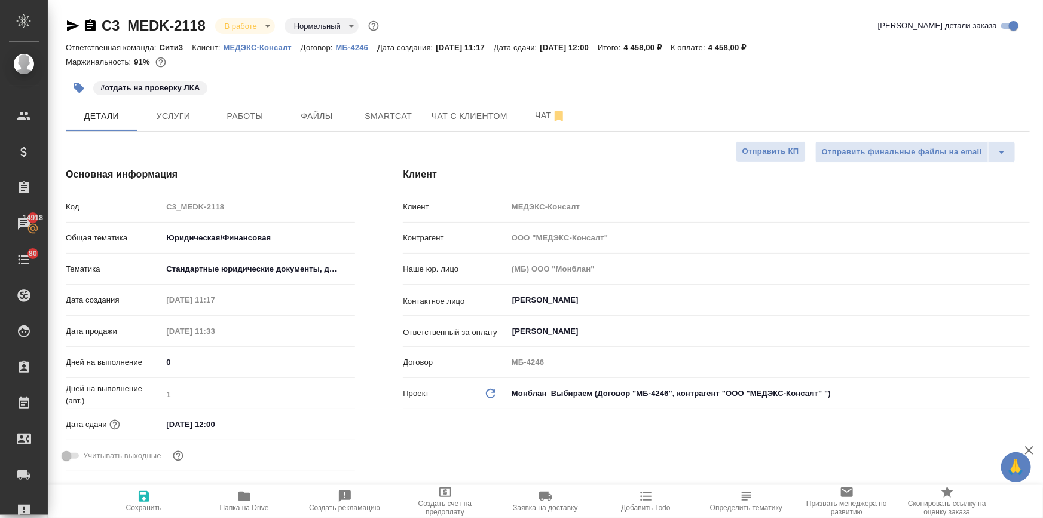
type textarea "x"
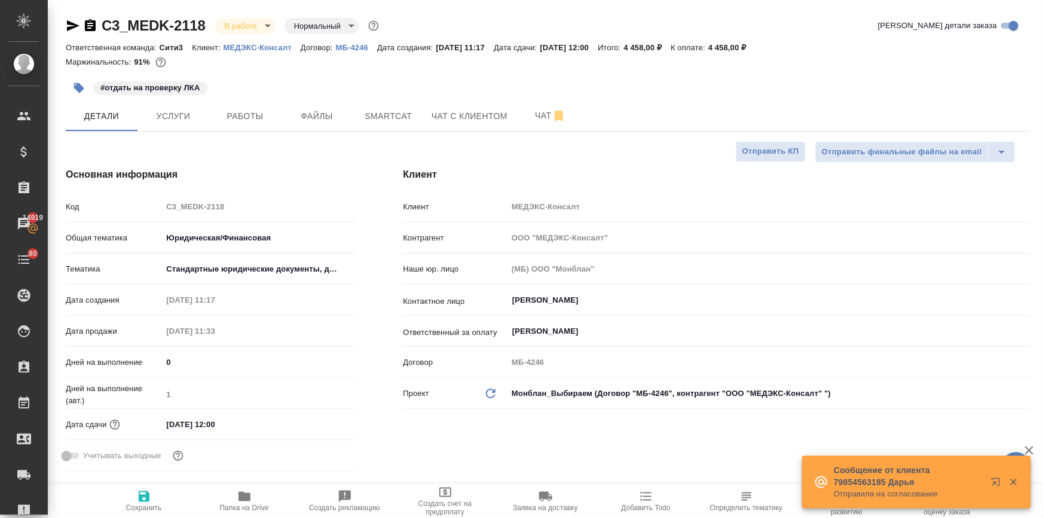
type textarea "x"
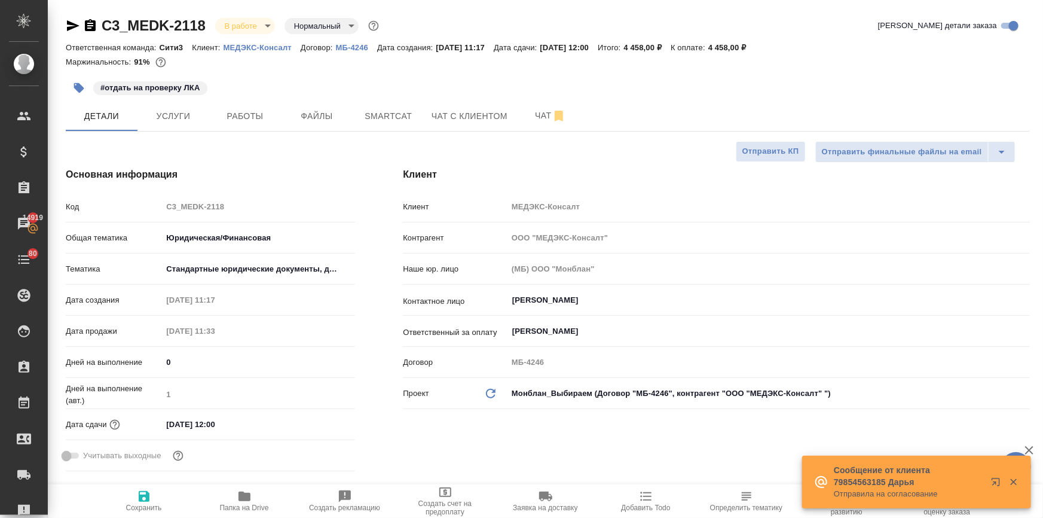
type textarea "x"
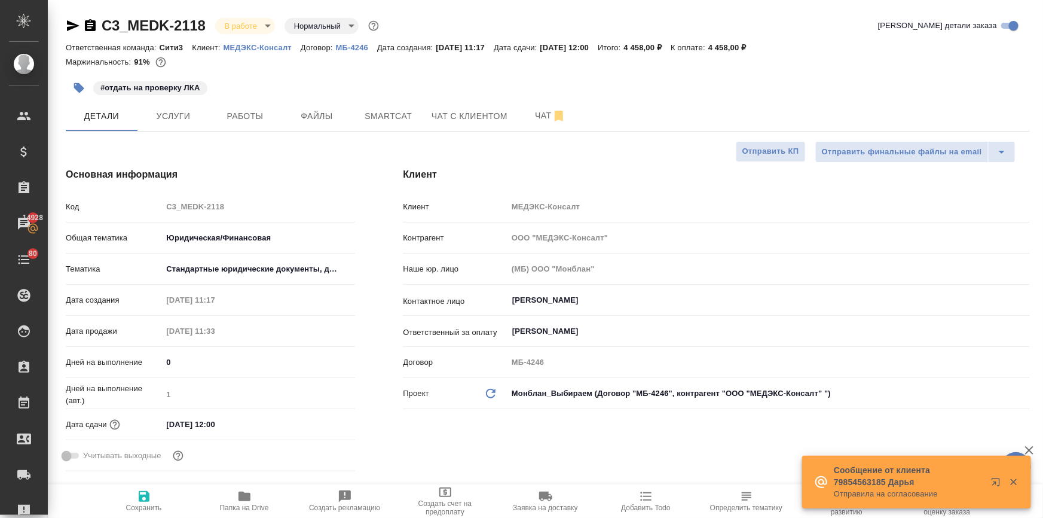
type textarea "x"
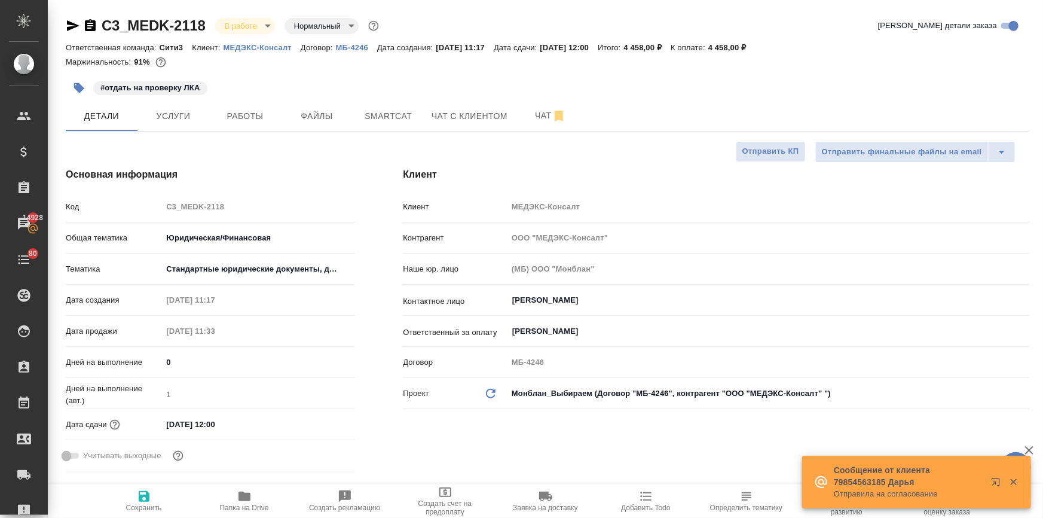
type textarea "x"
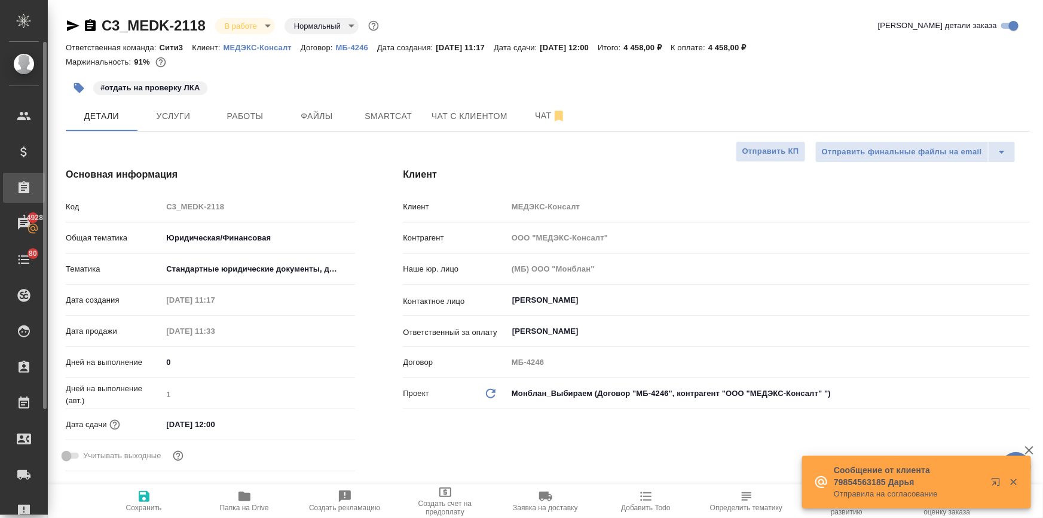
type textarea "x"
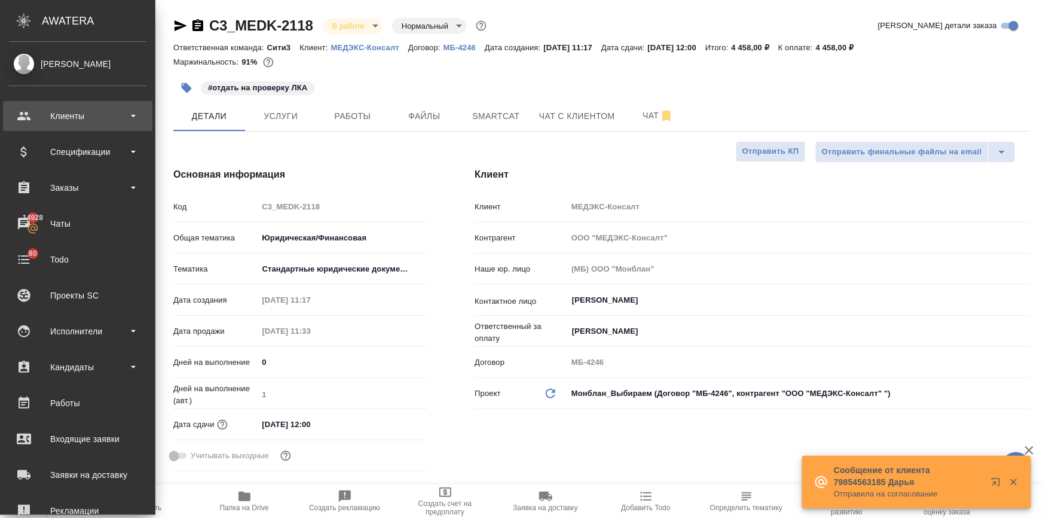
click at [68, 108] on div "Клиенты" at bounding box center [78, 116] width 138 height 18
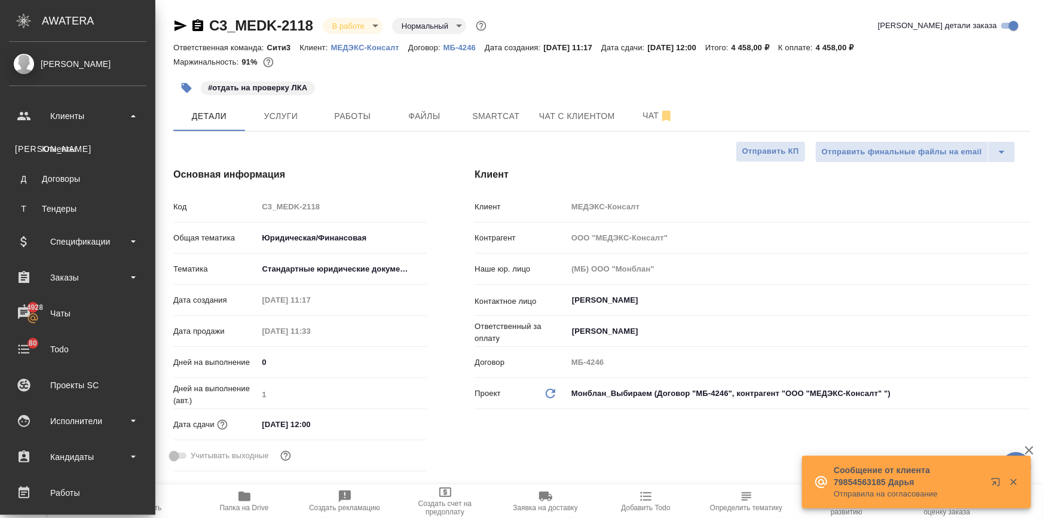
click at [71, 136] on ul "К Клиенты Д Договоры Т Тендеры" at bounding box center [77, 176] width 155 height 90
click at [71, 141] on link "К Клиенты" at bounding box center [78, 149] width 138 height 24
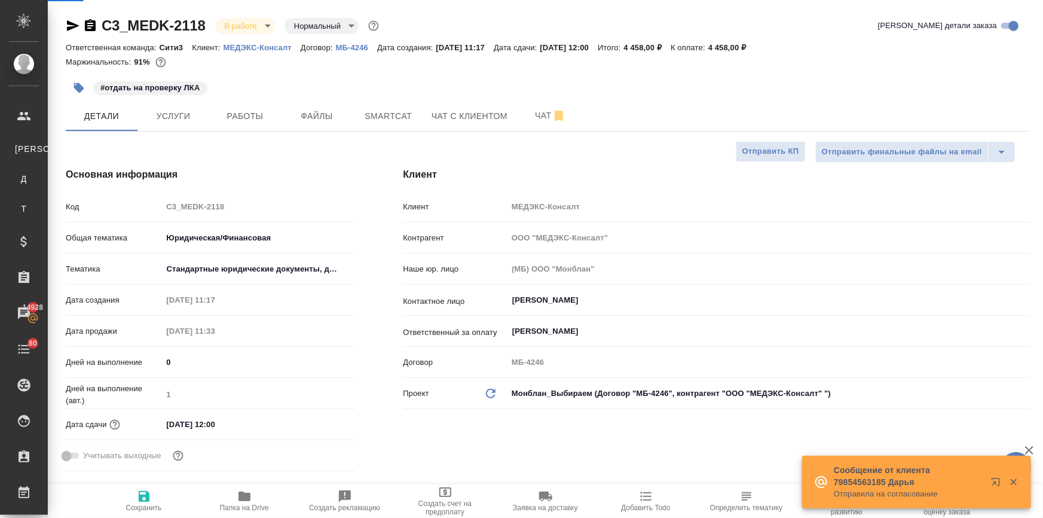
type textarea "x"
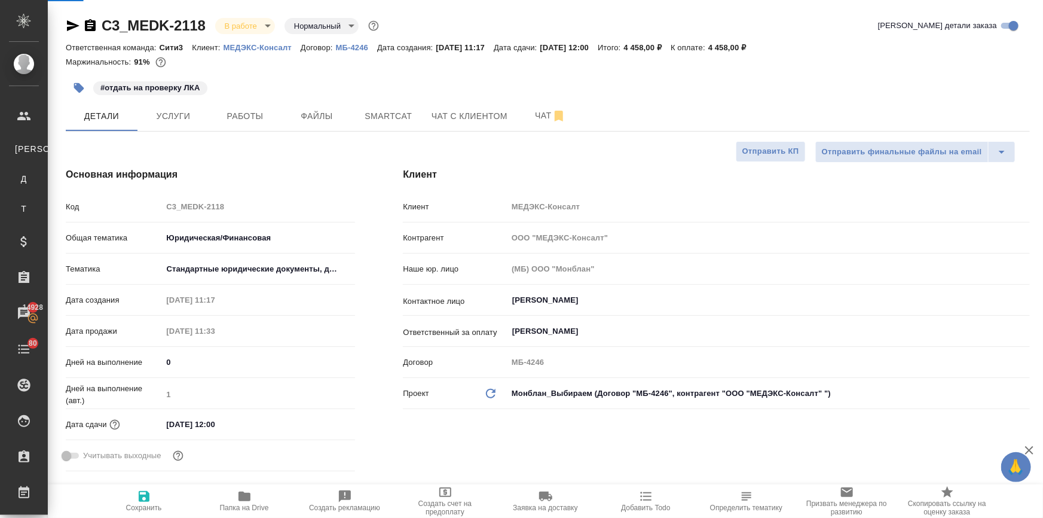
select select "RU"
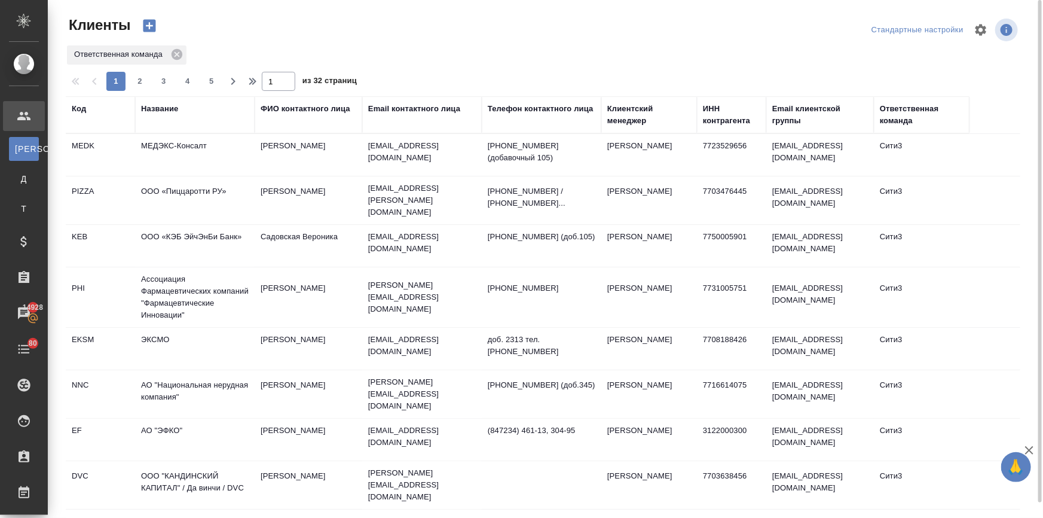
click at [155, 107] on div "Название" at bounding box center [159, 109] width 37 height 12
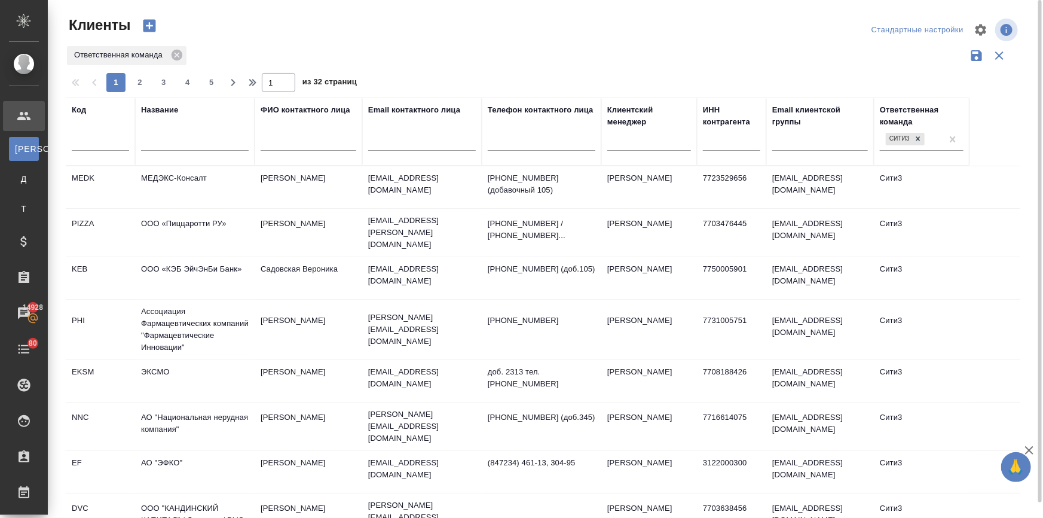
click at [167, 140] on input "text" at bounding box center [195, 143] width 108 height 15
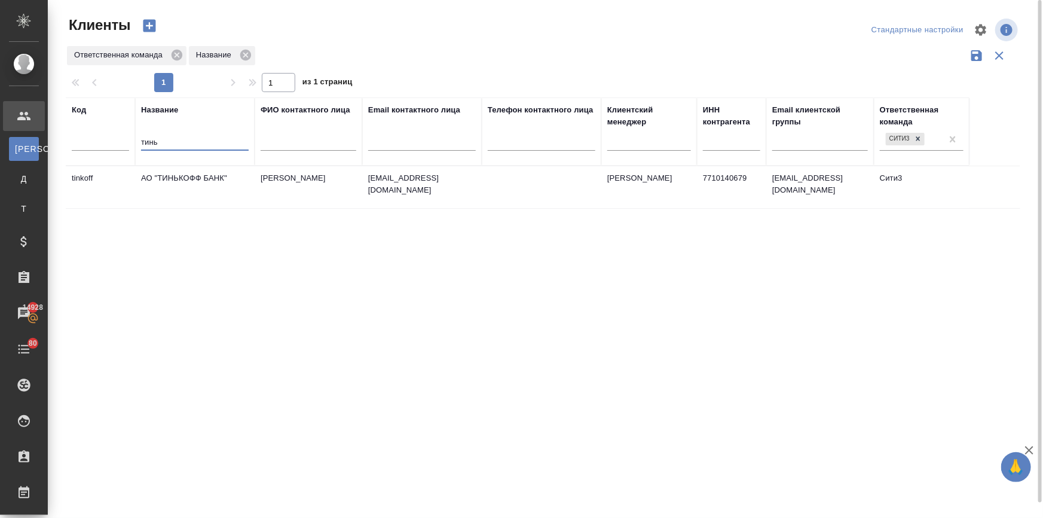
type input "тинь"
click at [203, 179] on td "АО "ТИНЬКОФФ БАНК"" at bounding box center [195, 187] width 120 height 42
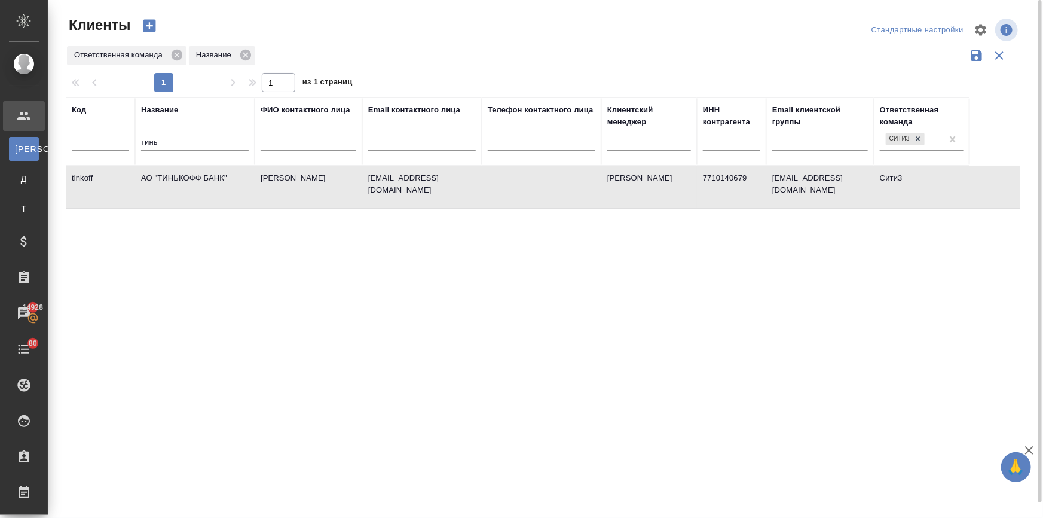
click at [203, 179] on td "АО "ТИНЬКОФФ БАНК"" at bounding box center [195, 187] width 120 height 42
drag, startPoint x: 188, startPoint y: 141, endPoint x: 130, endPoint y: 133, distance: 57.9
click at [130, 133] on tr "Код Название тинь ФИО контактного лица Email контактного лица Телефон контактно…" at bounding box center [518, 131] width 904 height 68
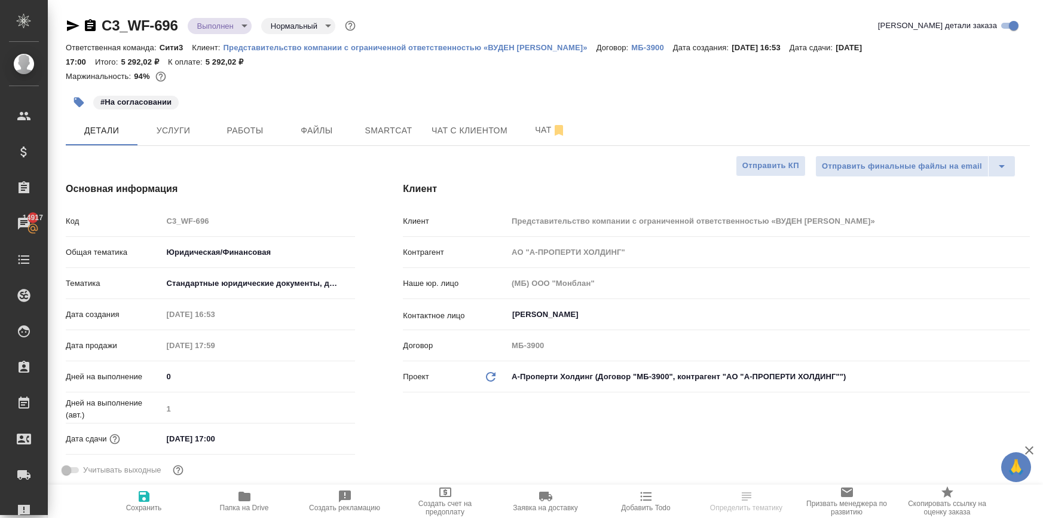
select select "RU"
type textarea "x"
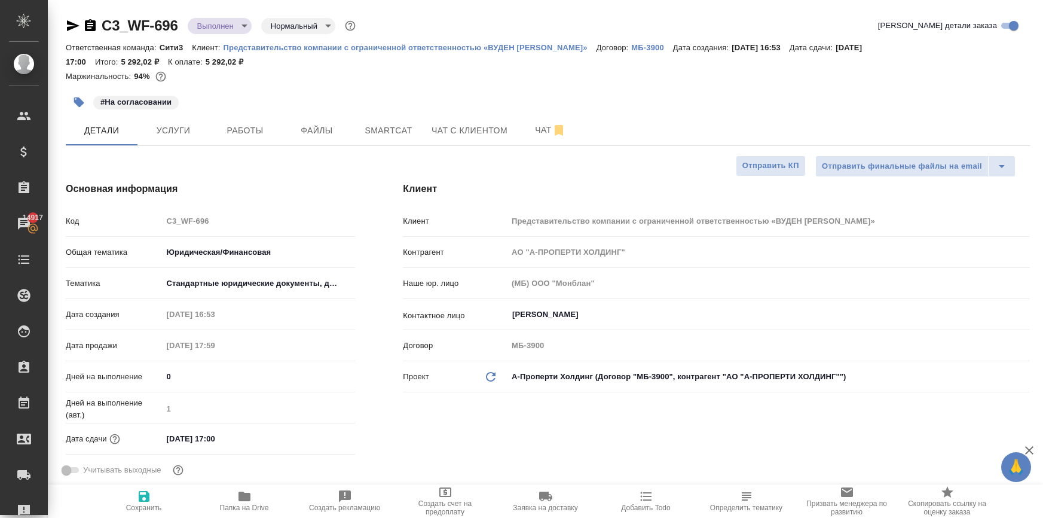
type textarea "x"
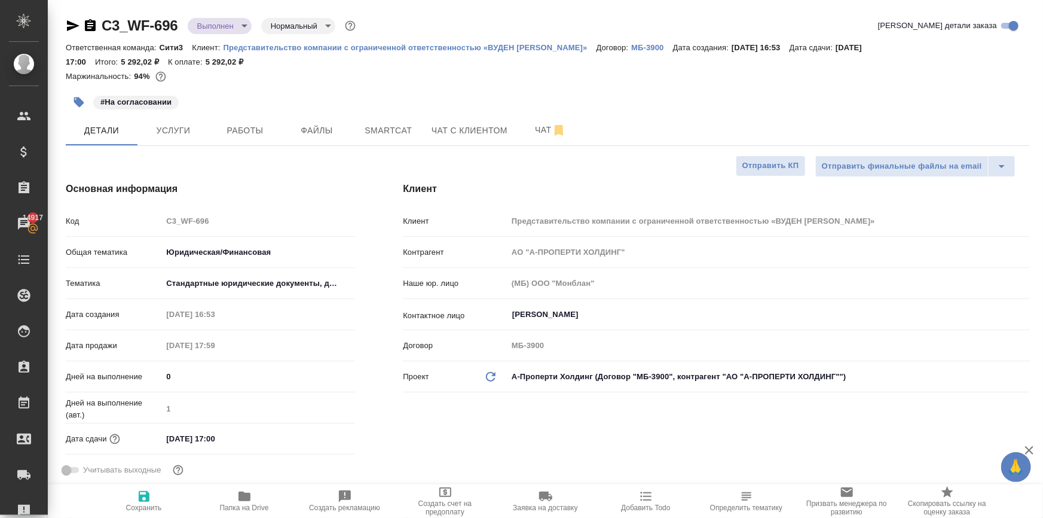
type textarea "x"
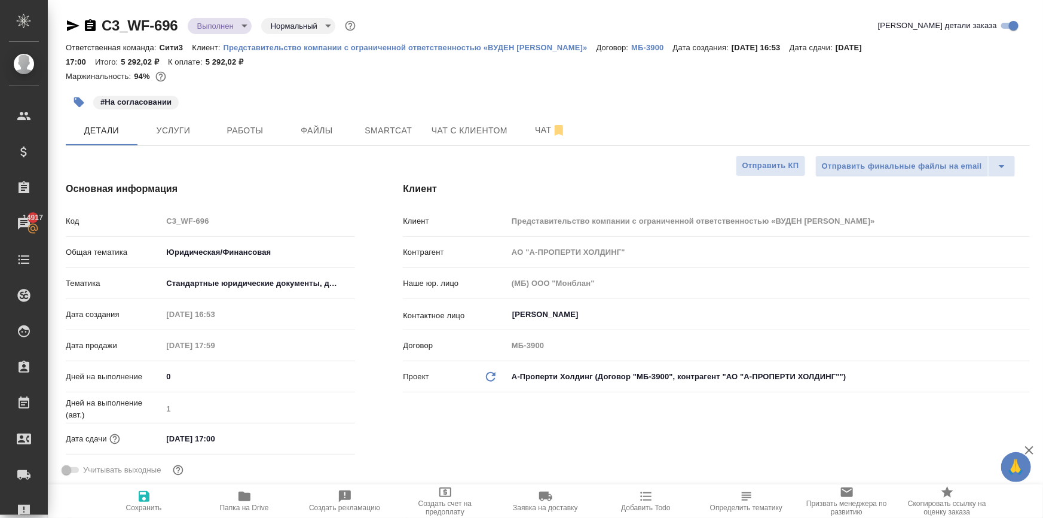
type textarea "x"
click at [237, 443] on input "19.09.2025 17:00" at bounding box center [215, 438] width 105 height 17
click at [319, 436] on icon "button" at bounding box center [320, 437] width 14 height 14
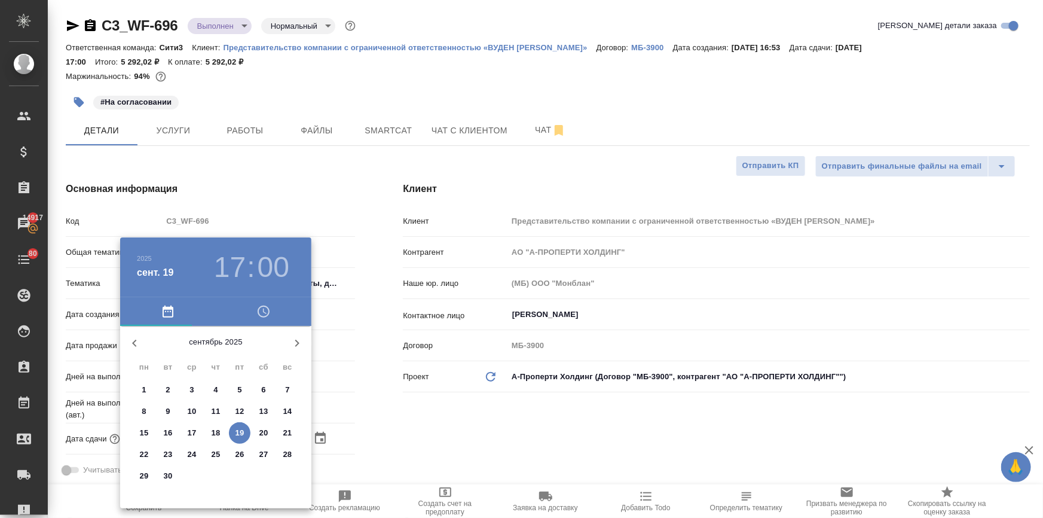
click at [143, 457] on p "22" at bounding box center [144, 454] width 9 height 12
type input "22.09.2025 17:00"
type textarea "x"
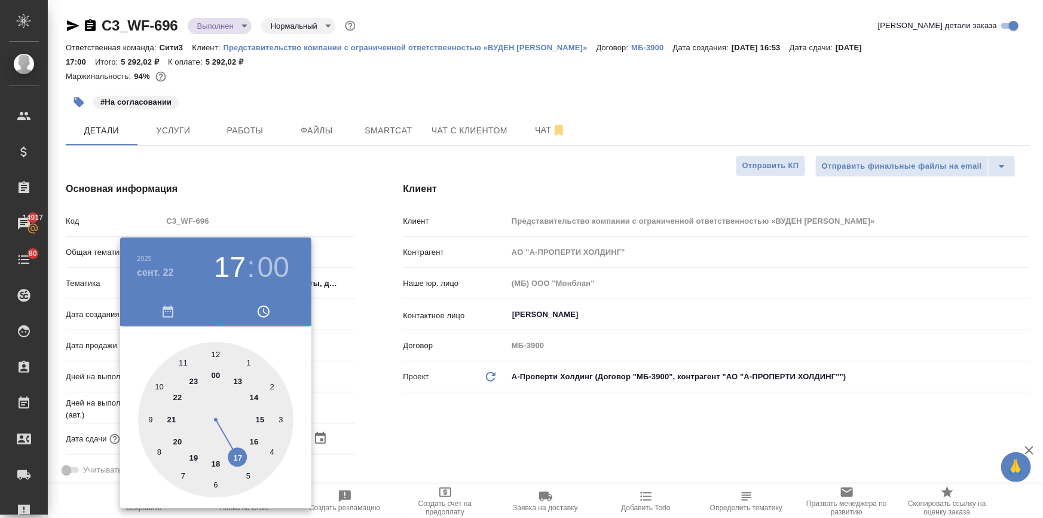
click at [368, 469] on div at bounding box center [521, 259] width 1043 height 518
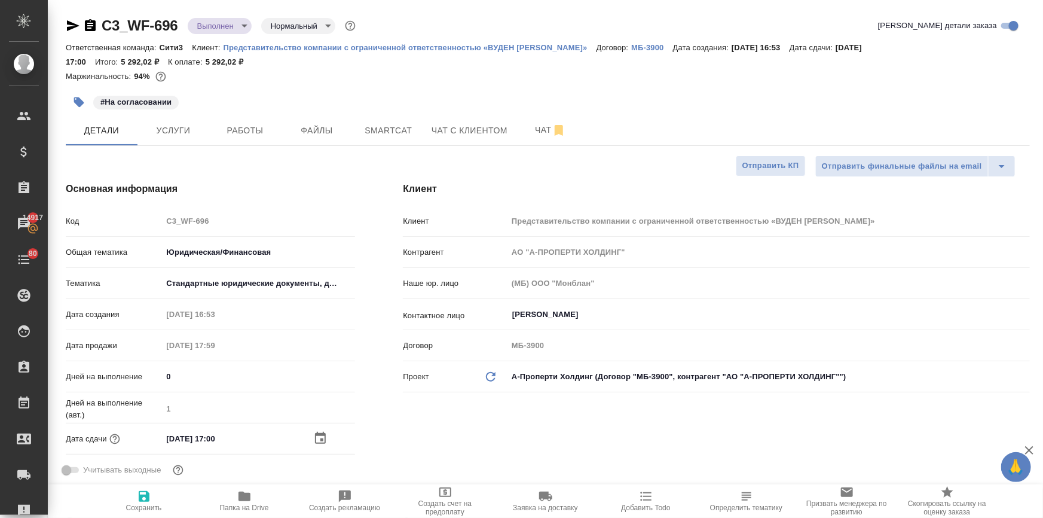
click at [141, 490] on icon "button" at bounding box center [144, 496] width 14 height 14
type textarea "x"
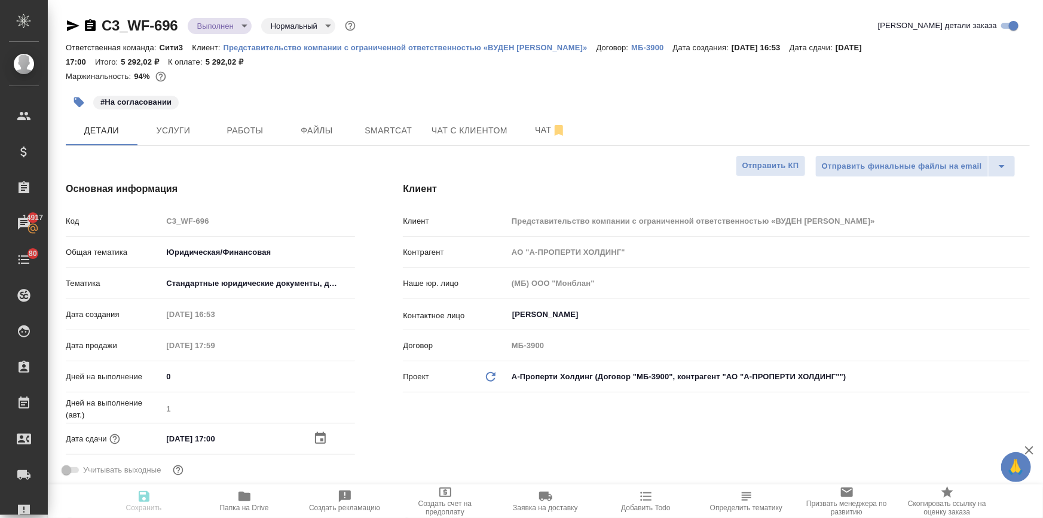
type textarea "x"
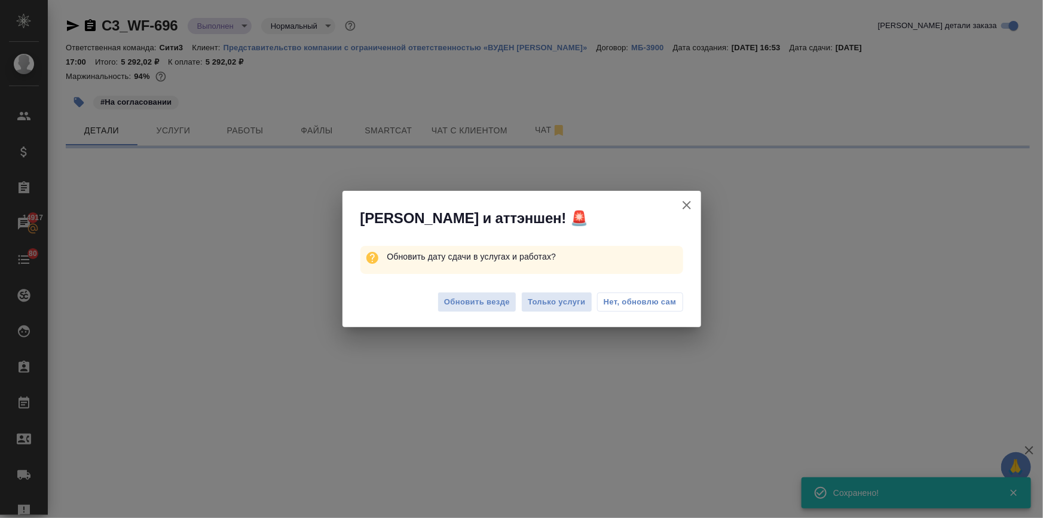
click at [484, 290] on div "Обновить везде Только услуги Нет, обновлю сам" at bounding box center [522, 304] width 359 height 48
select select "RU"
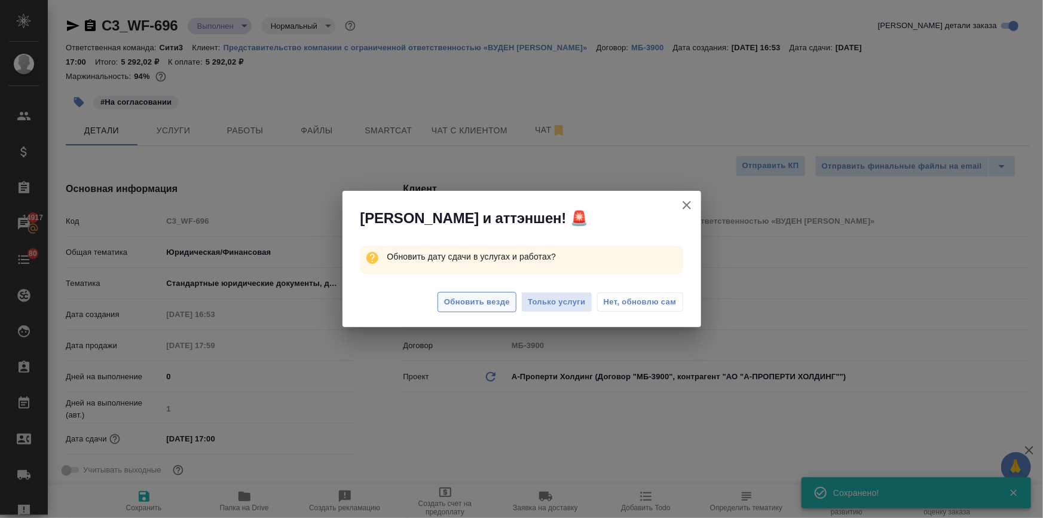
type textarea "x"
click at [484, 299] on span "Обновить везде" at bounding box center [477, 302] width 66 height 14
type textarea "x"
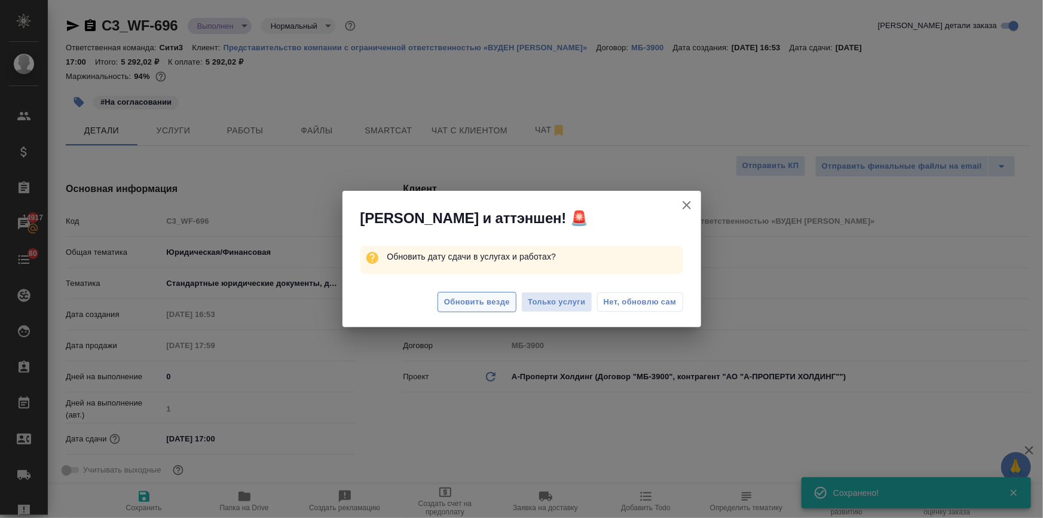
type textarea "x"
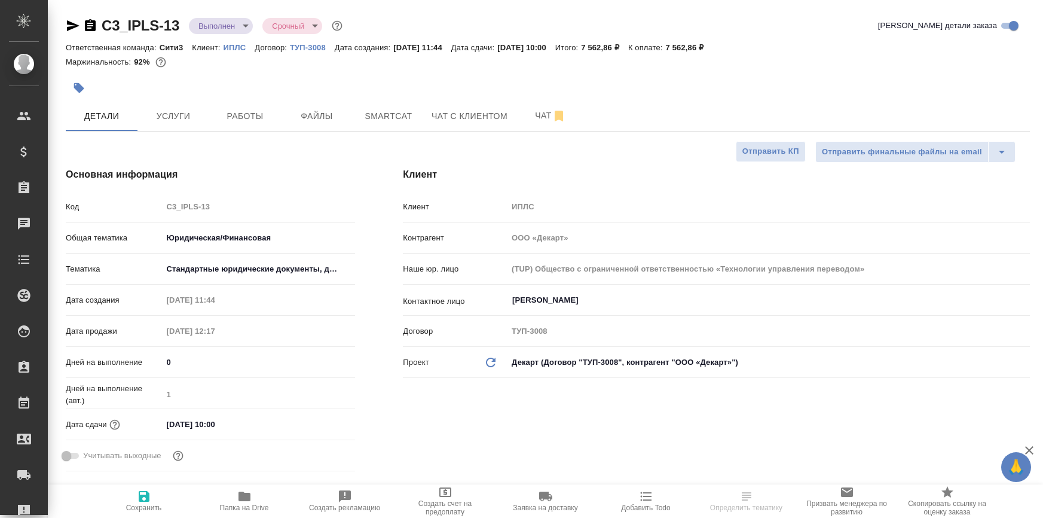
select select "RU"
type textarea "x"
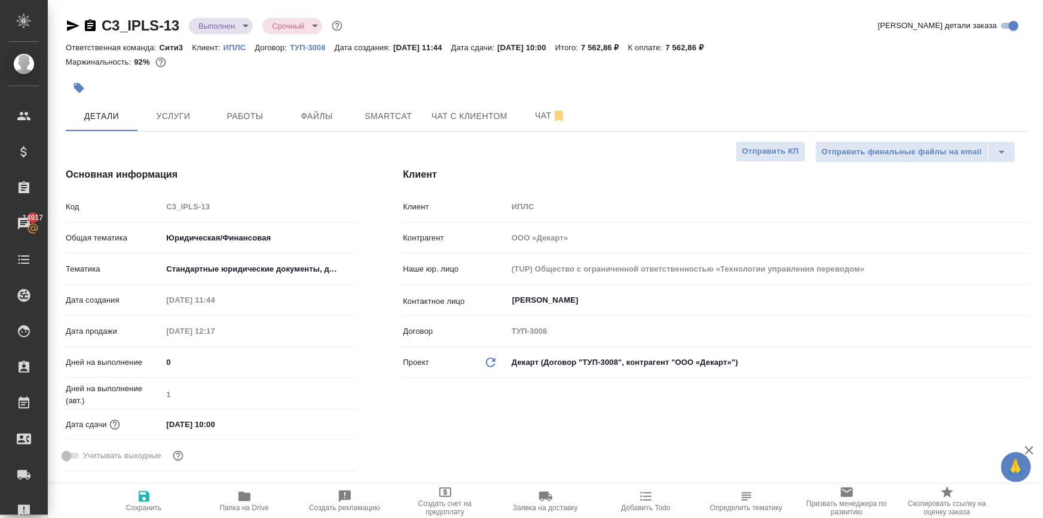
type textarea "x"
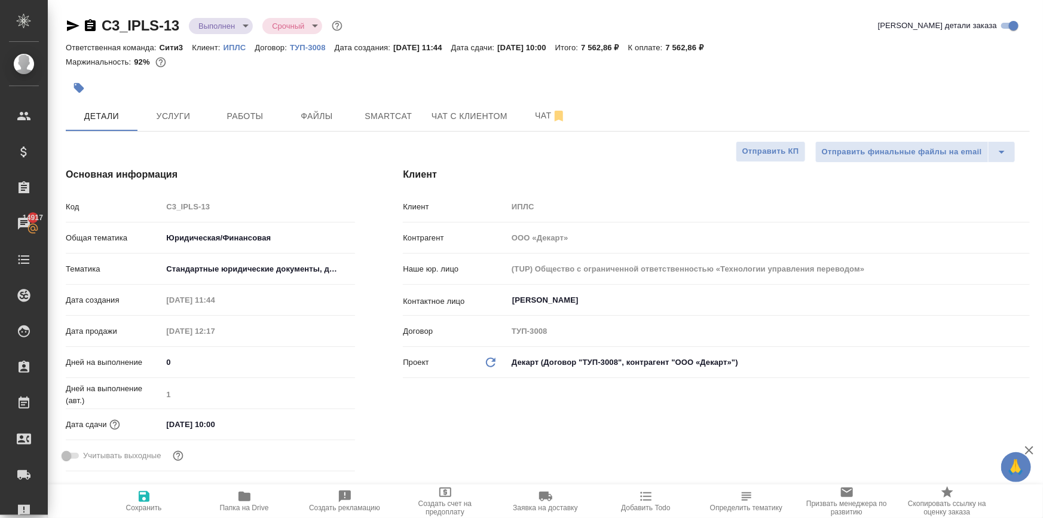
type textarea "x"
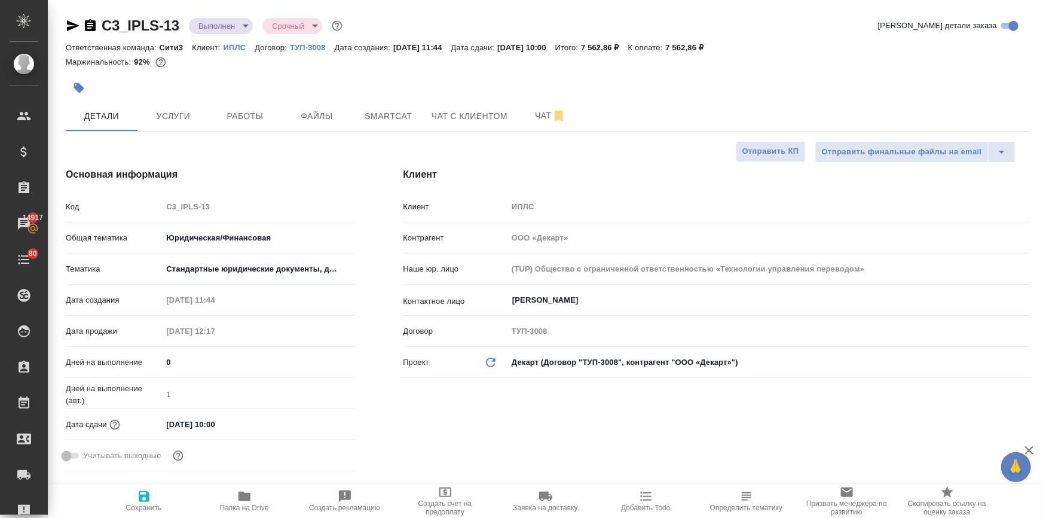
type textarea "x"
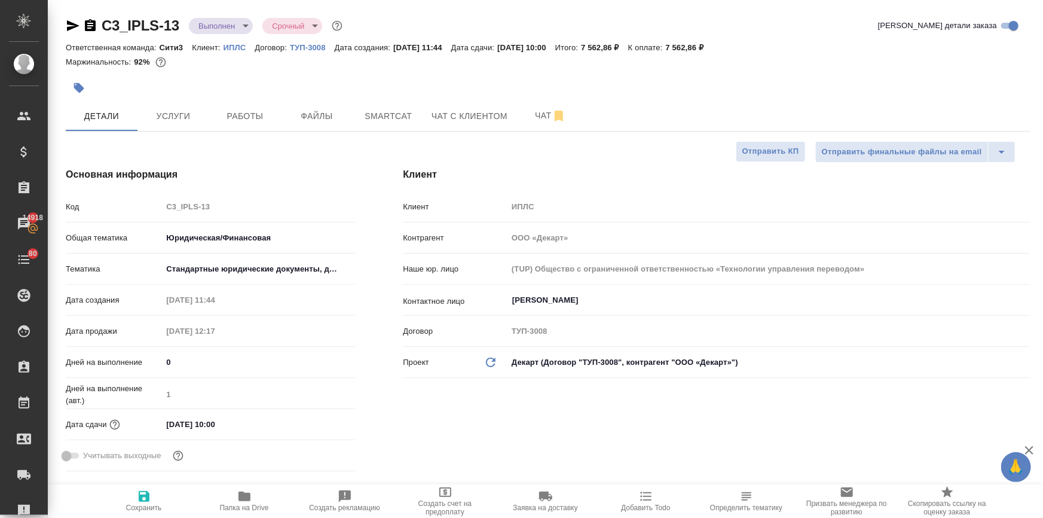
type textarea "x"
click at [245, 494] on icon "button" at bounding box center [245, 496] width 12 height 10
type textarea "x"
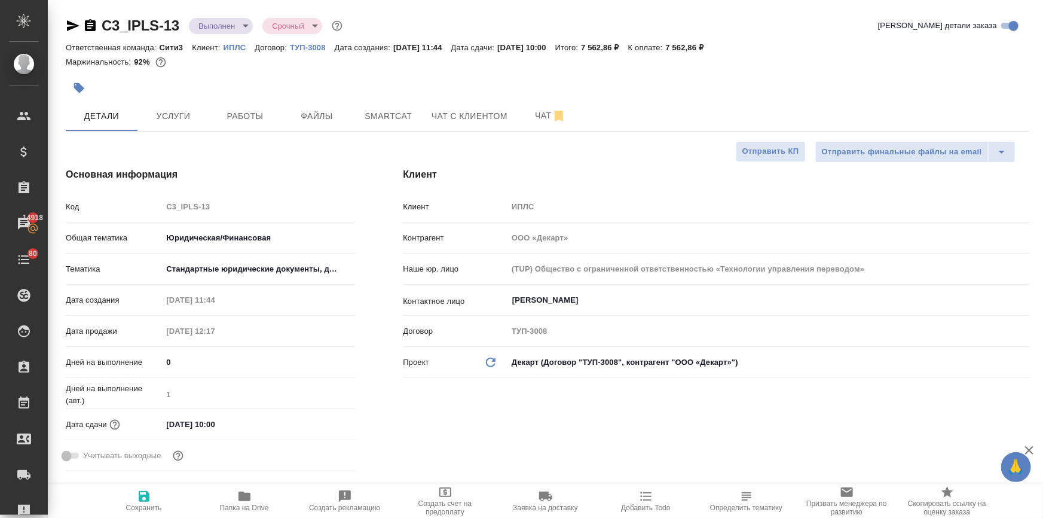
type textarea "x"
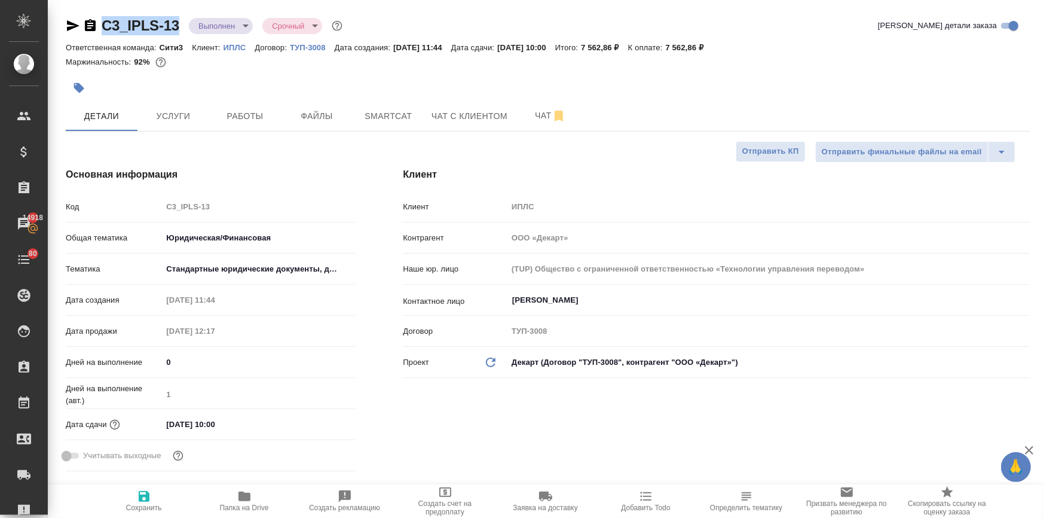
drag, startPoint x: 181, startPoint y: 29, endPoint x: 99, endPoint y: 28, distance: 81.3
click at [99, 28] on div "C3_IPLS-13 Выполнен completed Срочный urgent" at bounding box center [205, 25] width 279 height 19
copy link "C3_IPLS-13"
type textarea "x"
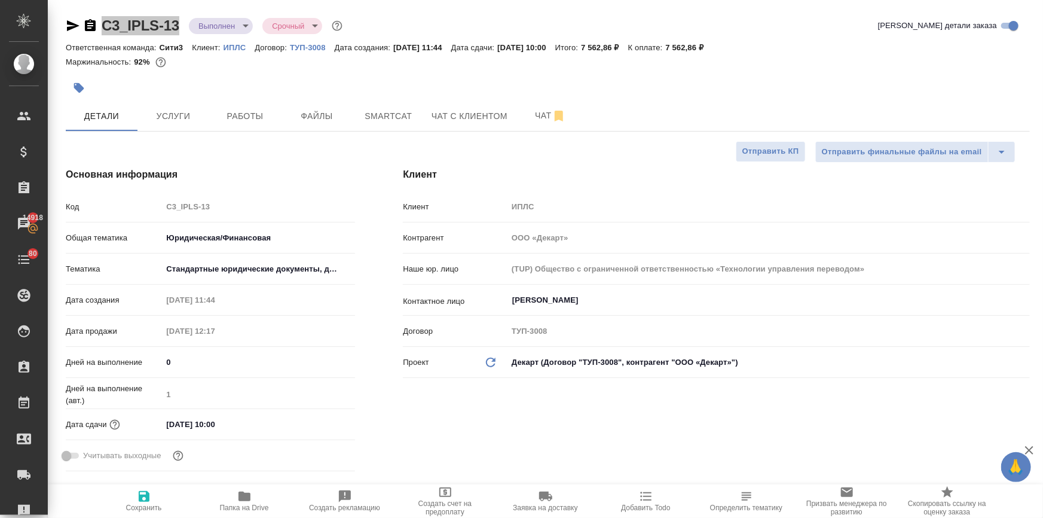
type textarea "x"
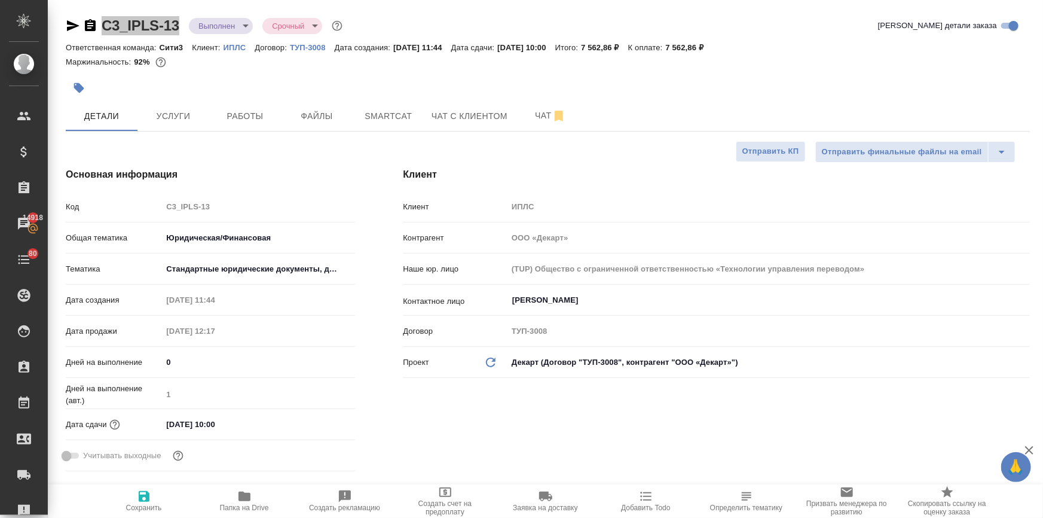
type textarea "x"
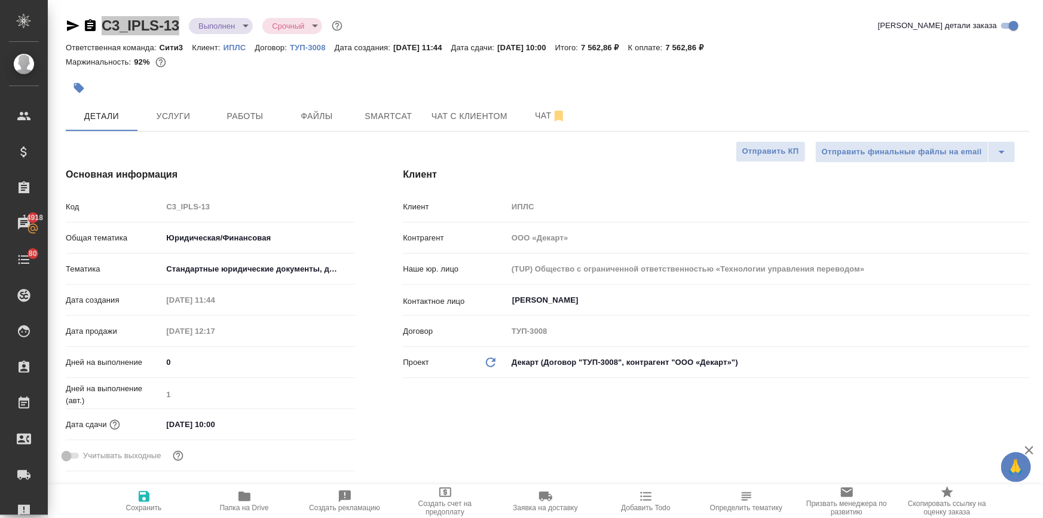
type textarea "x"
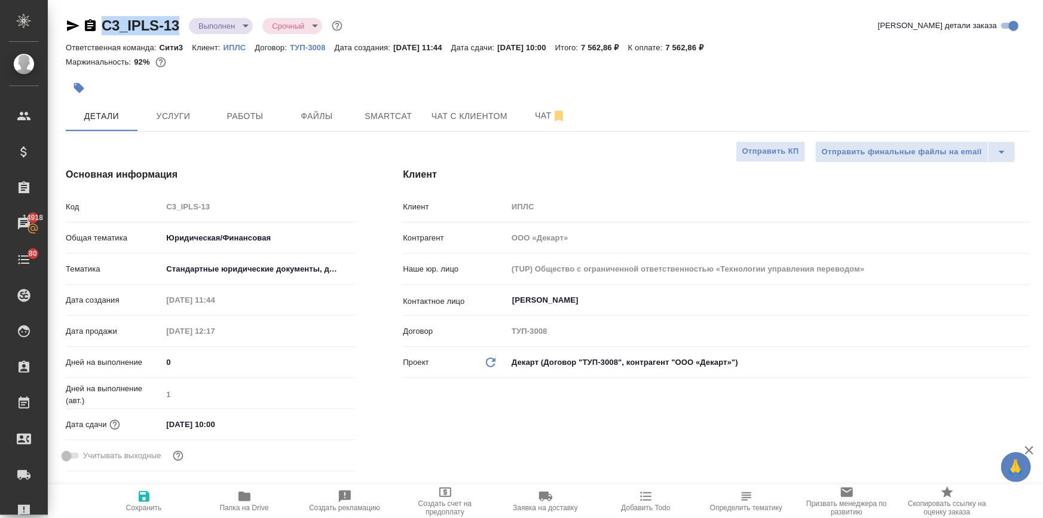
type textarea "x"
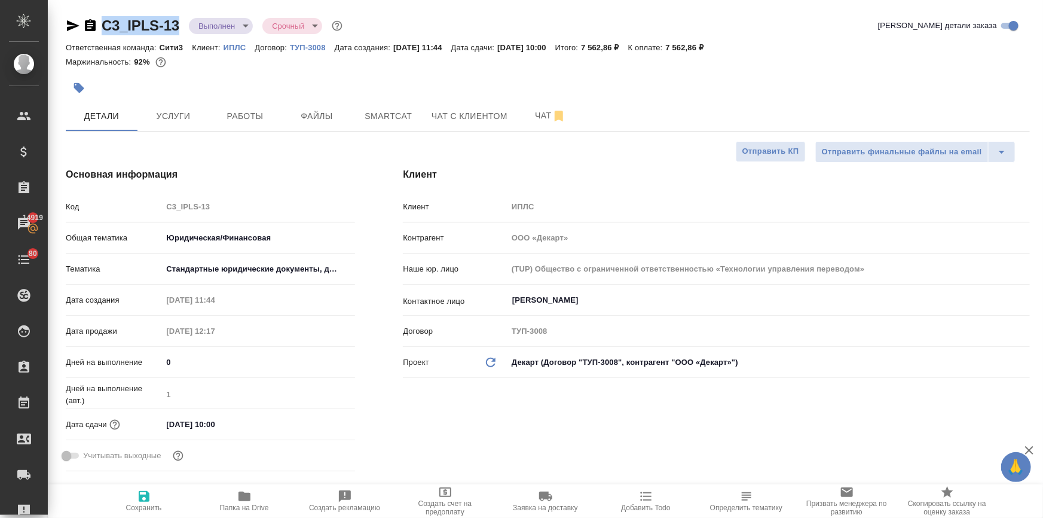
type textarea "x"
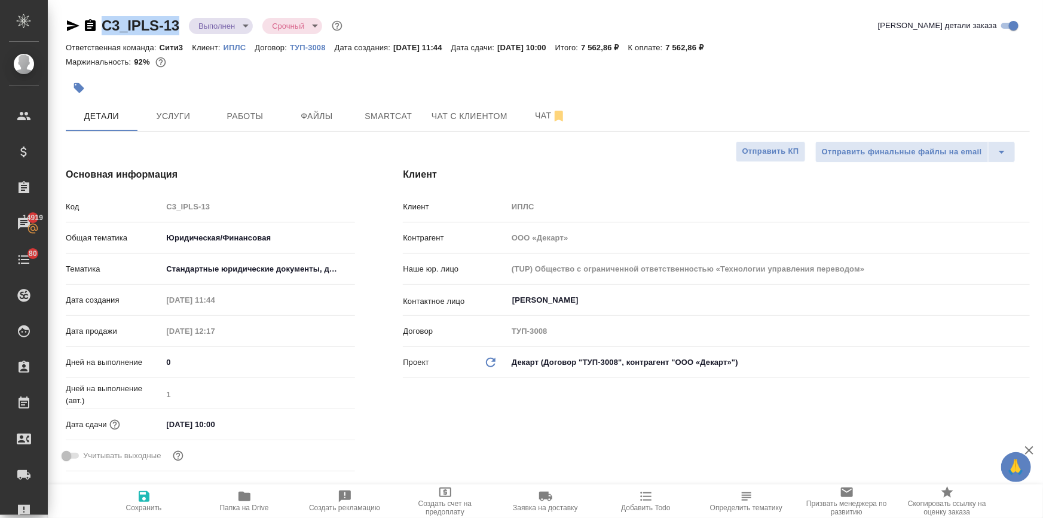
type textarea "x"
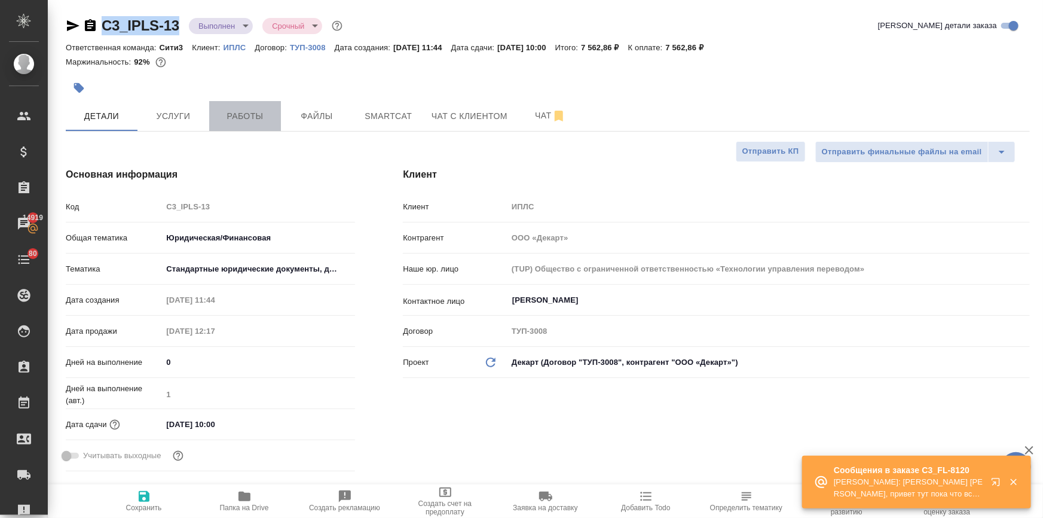
click at [224, 109] on span "Работы" at bounding box center [244, 116] width 57 height 15
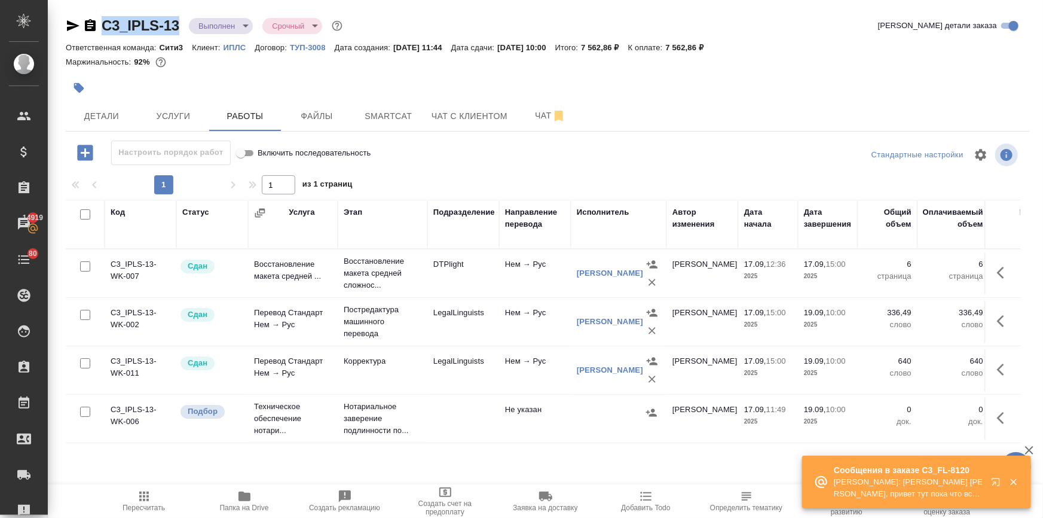
click at [1003, 419] on icon "button" at bounding box center [1004, 418] width 14 height 14
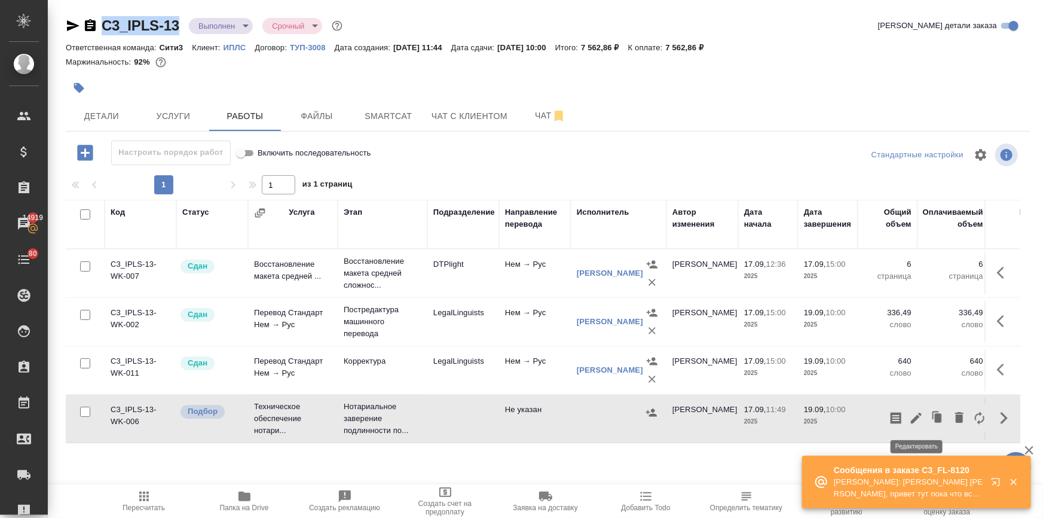
click at [919, 411] on icon "button" at bounding box center [916, 418] width 14 height 14
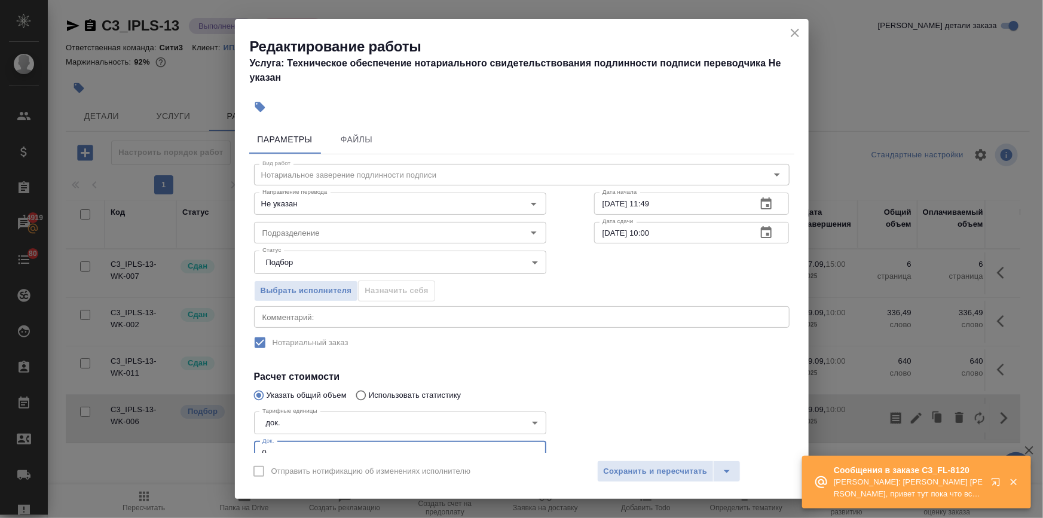
scroll to position [84, 0]
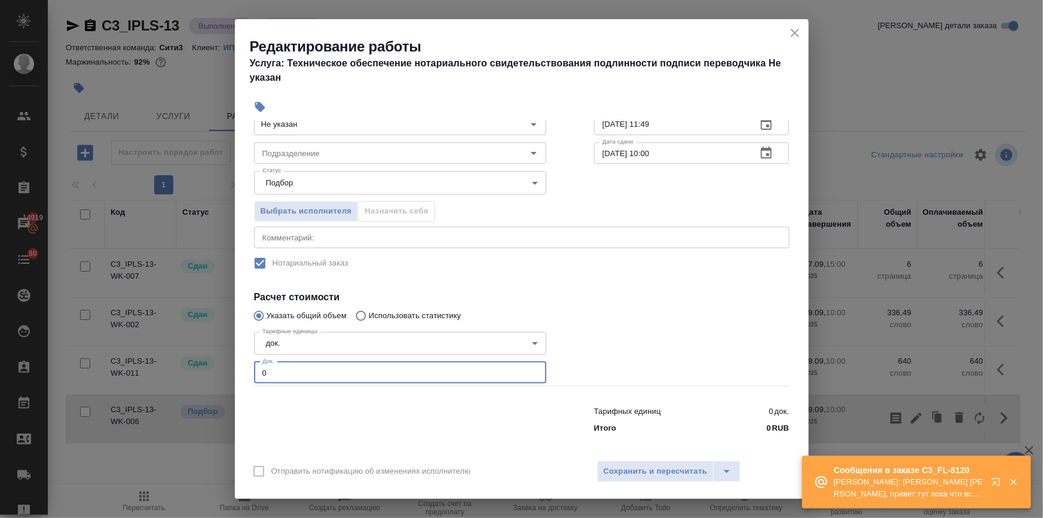
drag, startPoint x: 304, startPoint y: 445, endPoint x: 220, endPoint y: 452, distance: 84.6
click at [220, 452] on div "Редактирование работы Услуга: Техническое обеспечение нотариального свидетельст…" at bounding box center [521, 259] width 1043 height 518
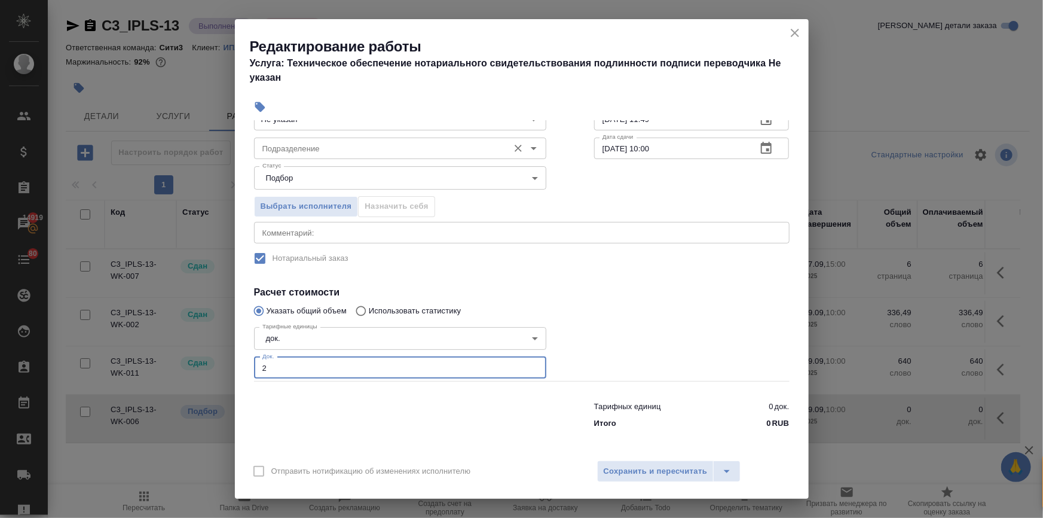
type input "2"
click at [319, 147] on input "Подразделение" at bounding box center [380, 148] width 245 height 14
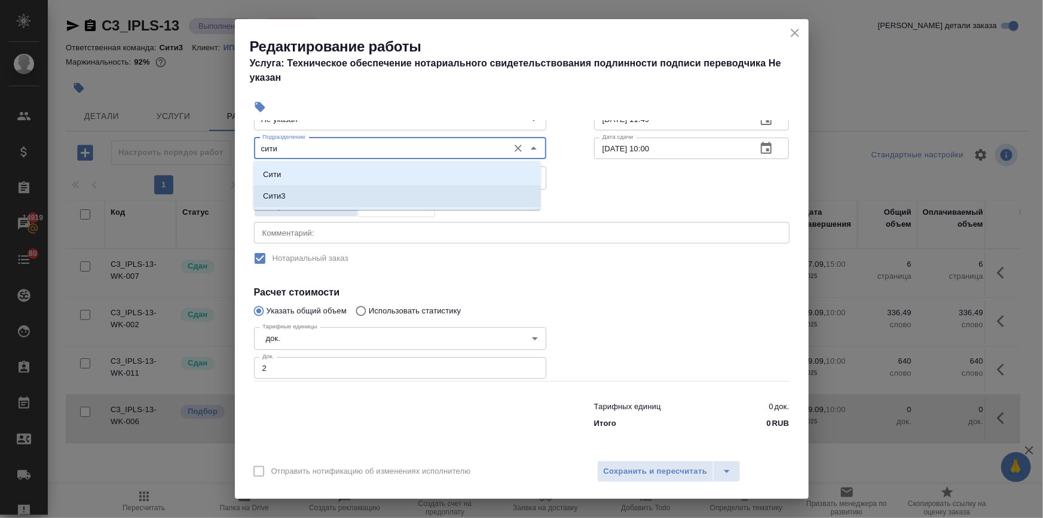
click at [305, 191] on li "Сити3" at bounding box center [398, 196] width 288 height 22
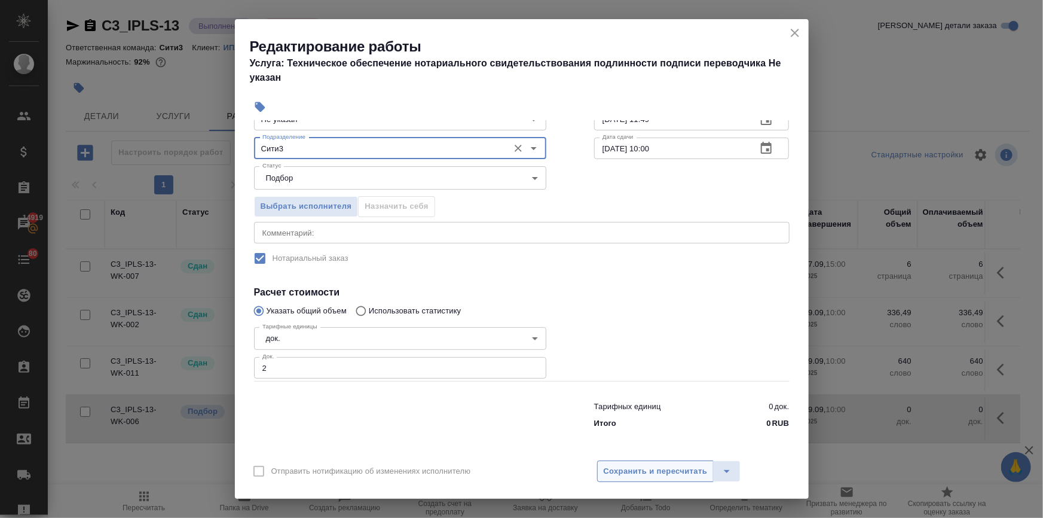
type input "Сити3"
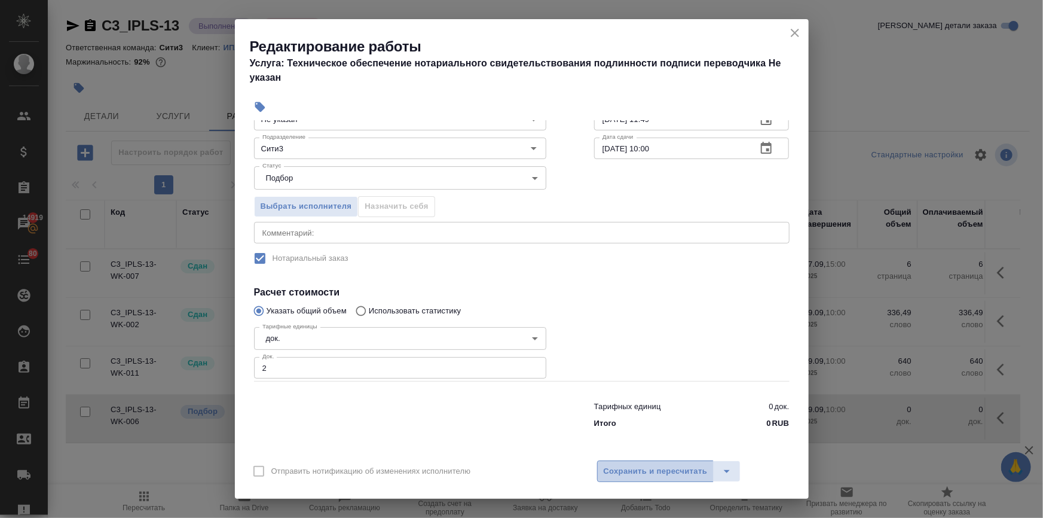
click at [604, 464] on button "Сохранить и пересчитать" at bounding box center [655, 471] width 117 height 22
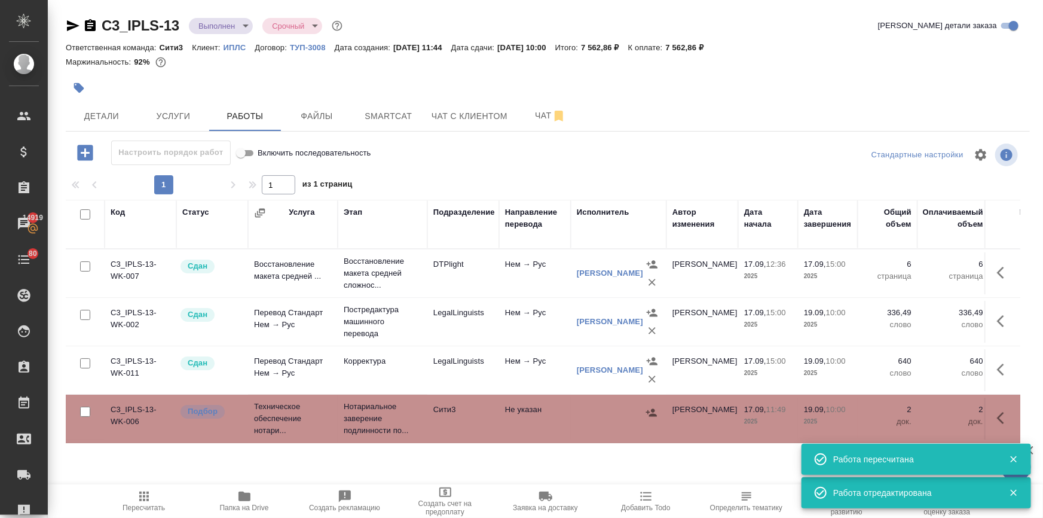
click at [646, 410] on icon "button" at bounding box center [652, 413] width 12 height 12
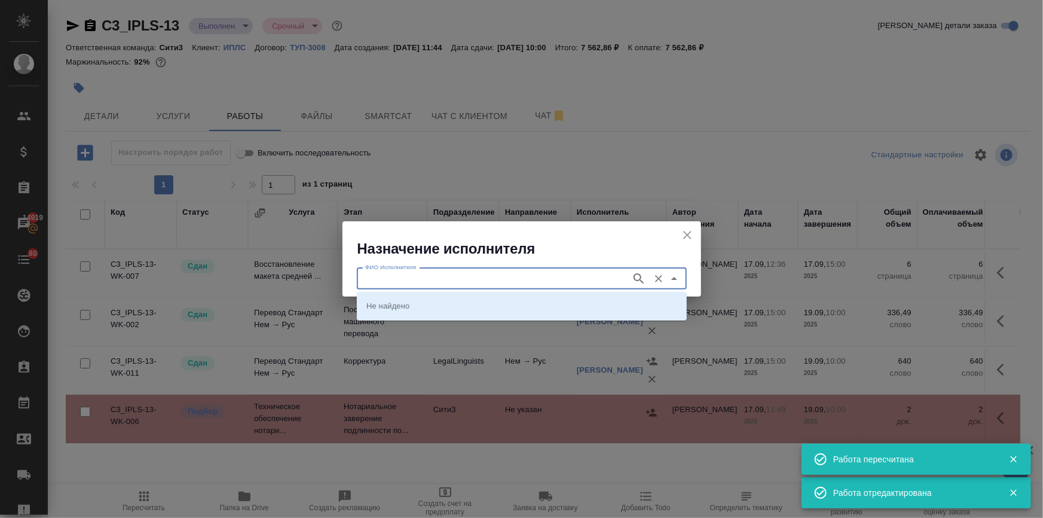
click at [502, 274] on input "ФИО Исполнителя" at bounding box center [493, 278] width 265 height 14
type input "миллер"
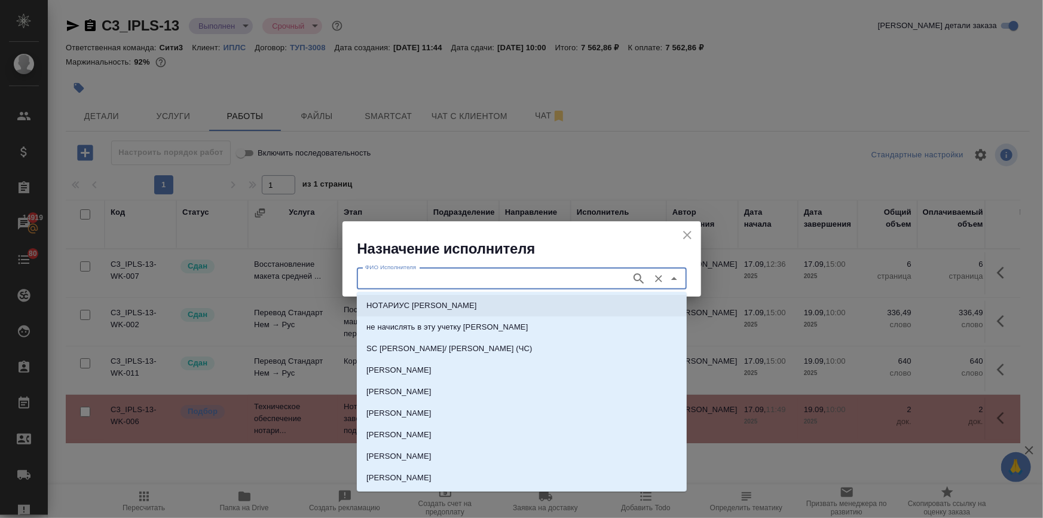
click at [460, 304] on p "НОТАРИУС Миллер Николай Николаевич" at bounding box center [422, 306] width 111 height 12
type input "НОТАРИУС Миллер Николай Николаевич"
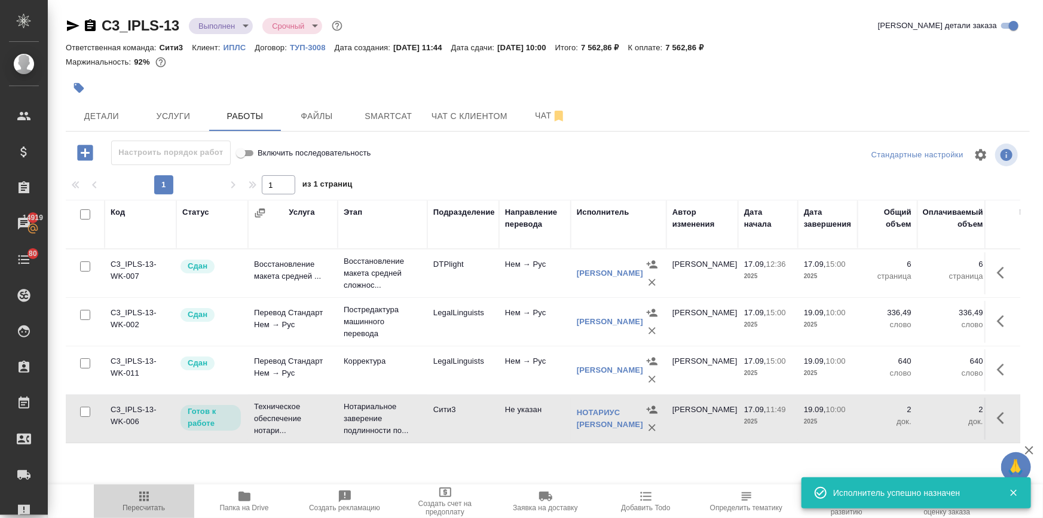
click at [155, 502] on span "Пересчитать" at bounding box center [144, 500] width 86 height 23
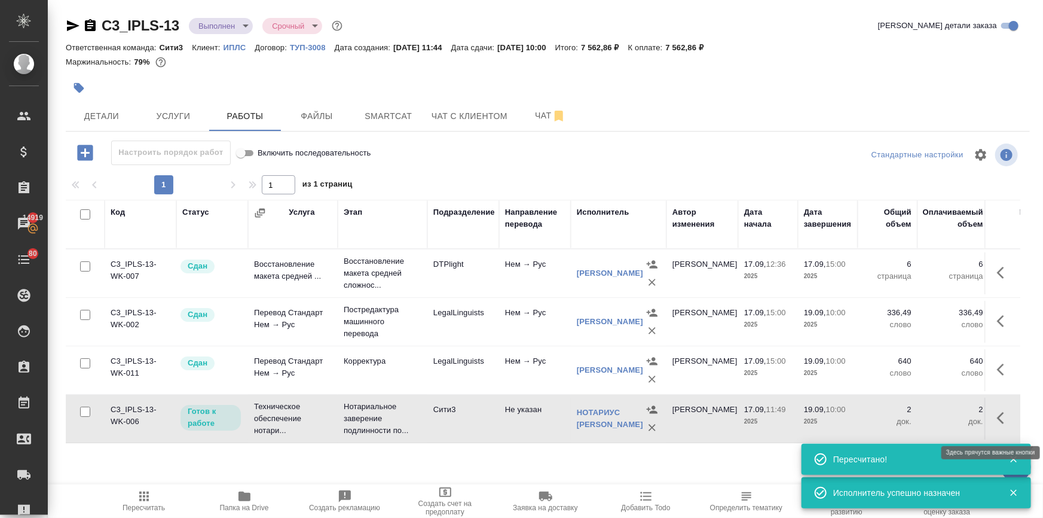
click at [1003, 421] on icon "button" at bounding box center [1004, 418] width 14 height 14
click at [912, 416] on button "button" at bounding box center [916, 418] width 20 height 29
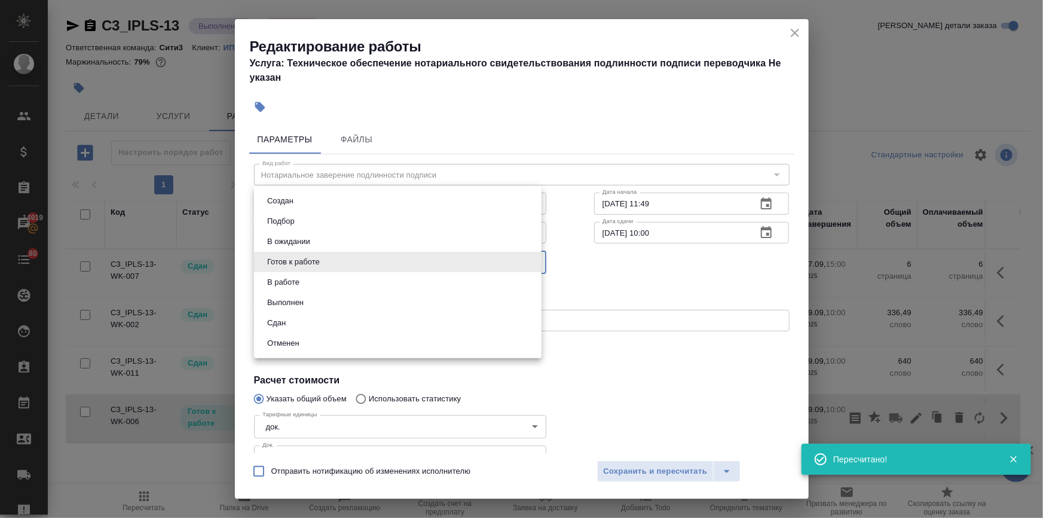
click at [315, 253] on body "🙏 .cls-1 fill:#fff; AWATERA Ilina Ekaterina Клиенты Спецификации Заказы 14919 Ч…" at bounding box center [521, 307] width 1043 height 614
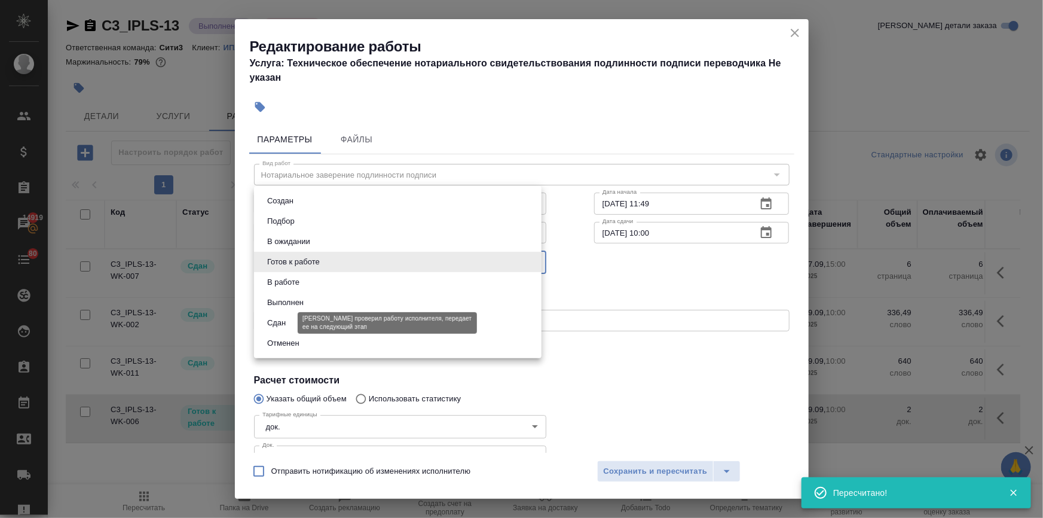
drag, startPoint x: 287, startPoint y: 318, endPoint x: 298, endPoint y: 326, distance: 14.1
click at [287, 320] on button "Сдан" at bounding box center [277, 322] width 26 height 13
type input "closed"
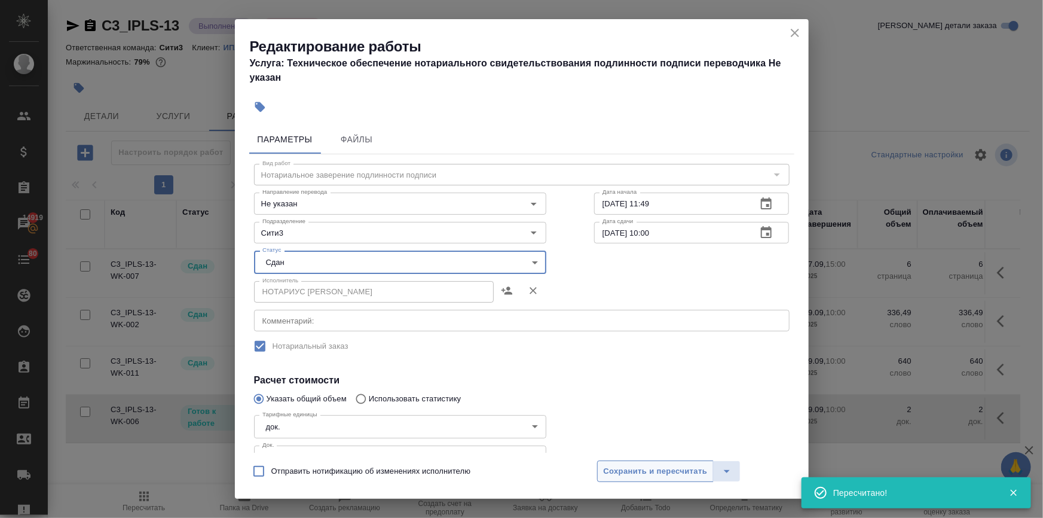
click at [622, 462] on button "Сохранить и пересчитать" at bounding box center [655, 471] width 117 height 22
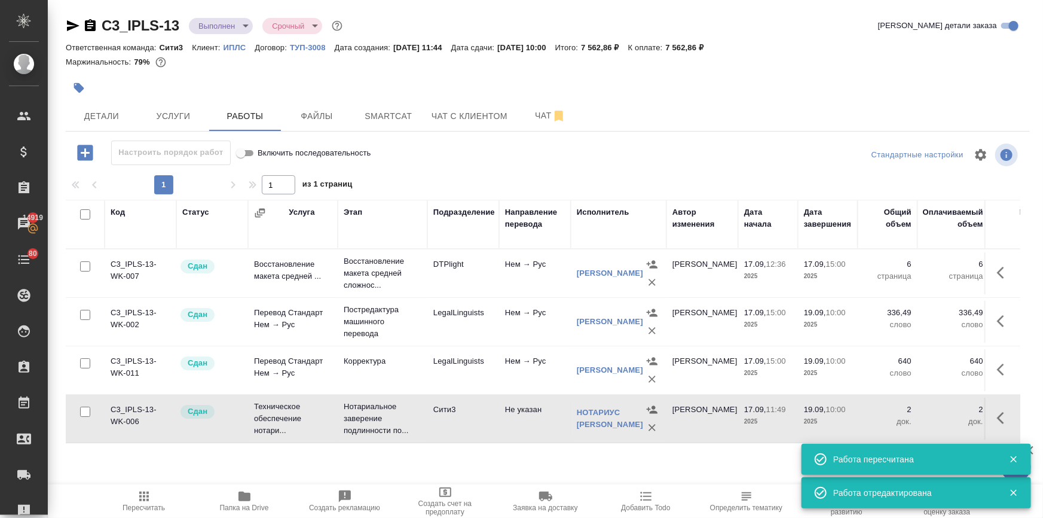
click at [152, 508] on span "Пересчитать" at bounding box center [144, 507] width 42 height 8
click at [173, 108] on button "Услуги" at bounding box center [174, 116] width 72 height 30
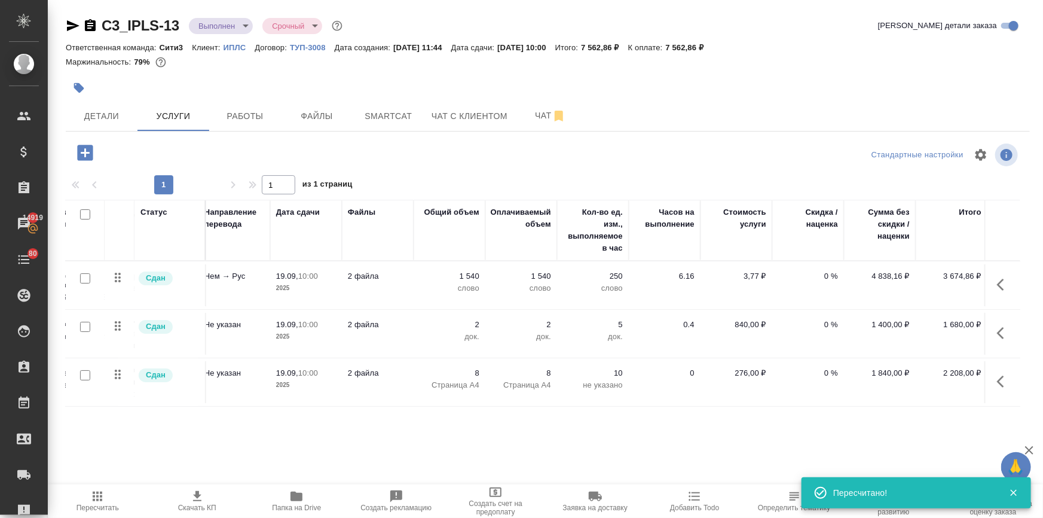
scroll to position [0, 172]
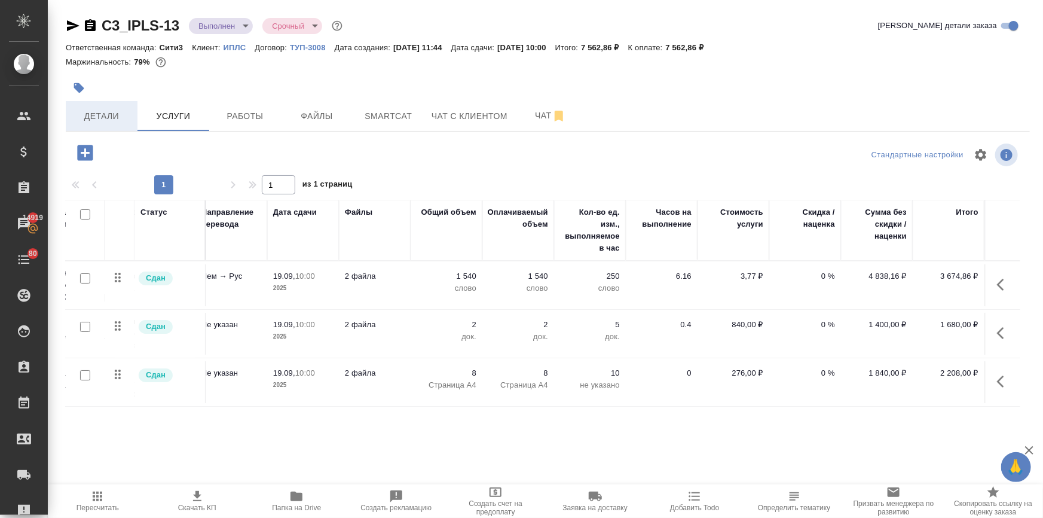
click at [114, 123] on span "Детали" at bounding box center [101, 116] width 57 height 15
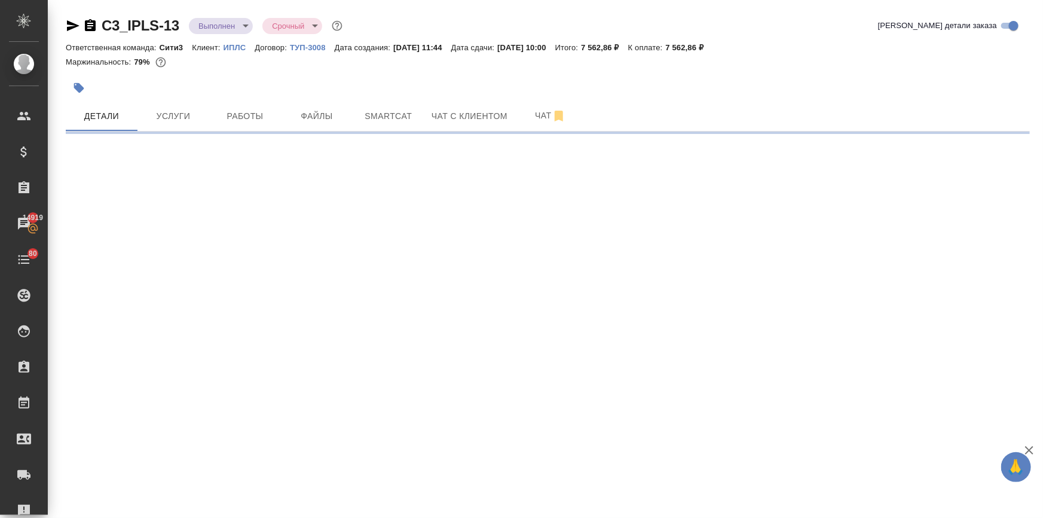
select select "RU"
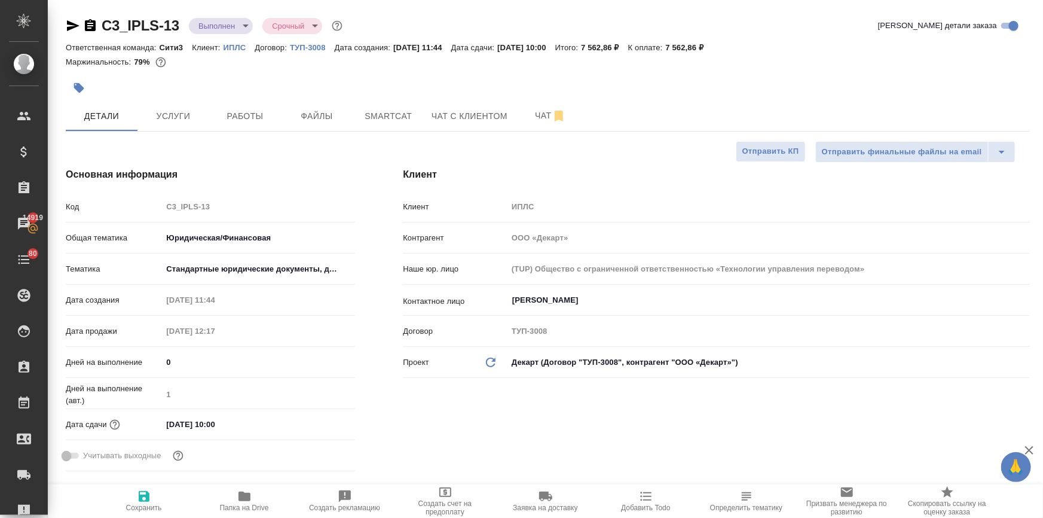
type textarea "x"
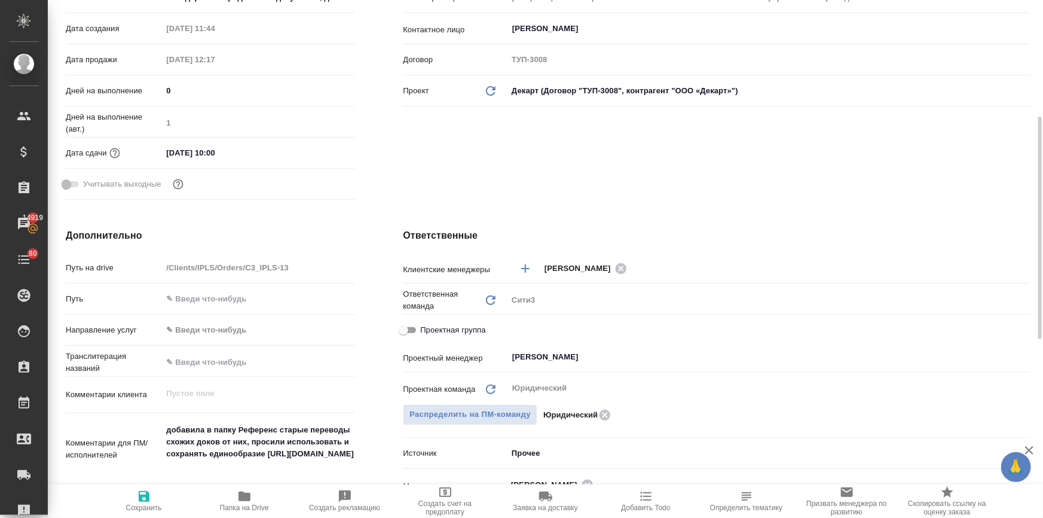
click at [408, 321] on div "Проектная группа" at bounding box center [716, 329] width 627 height 21
click at [409, 329] on input "Проектная группа" at bounding box center [403, 330] width 43 height 14
checkbox input "true"
type textarea "x"
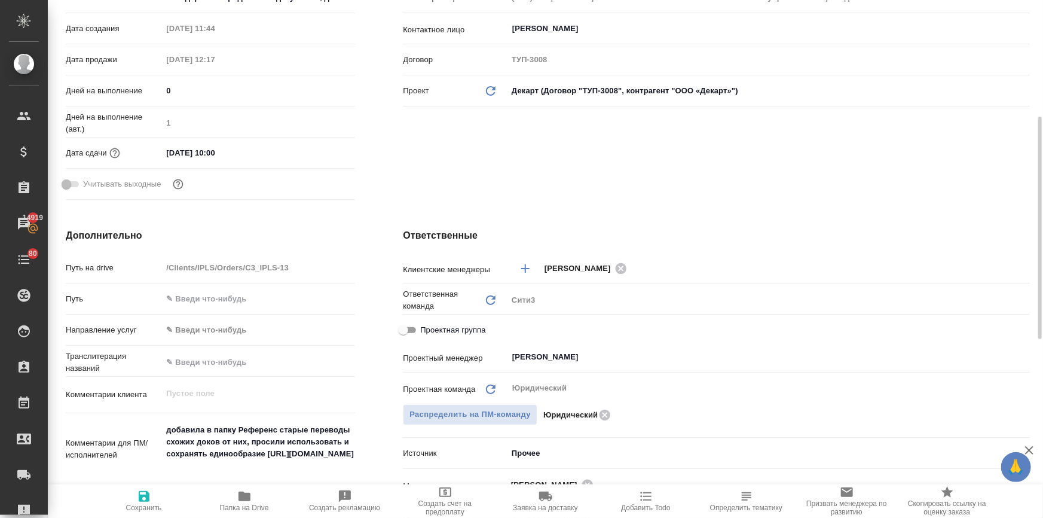
type textarea "x"
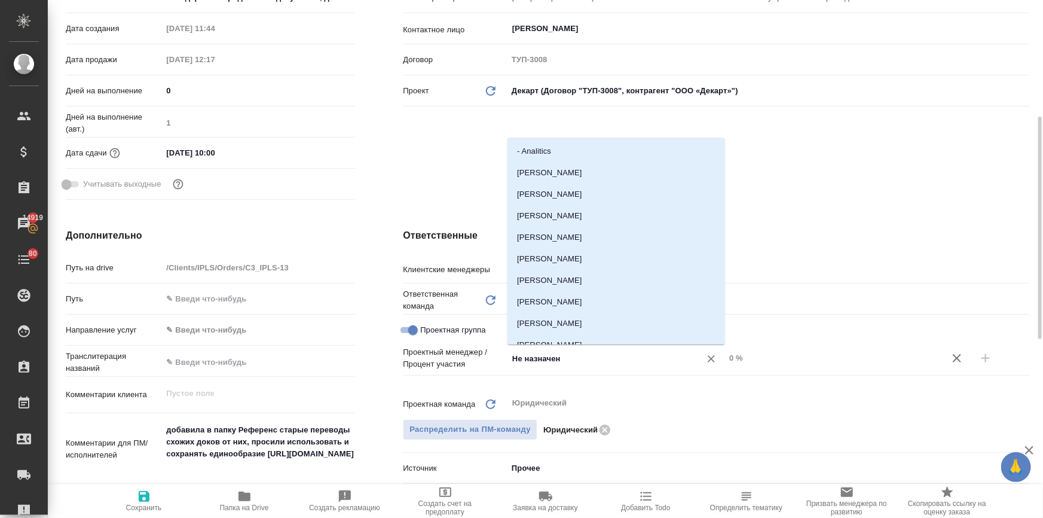
drag, startPoint x: 506, startPoint y: 355, endPoint x: 469, endPoint y: 356, distance: 37.1
click at [469, 356] on div "Проектный менеджер / Процент участия Не назначен ​ 0 %" at bounding box center [716, 358] width 627 height 24
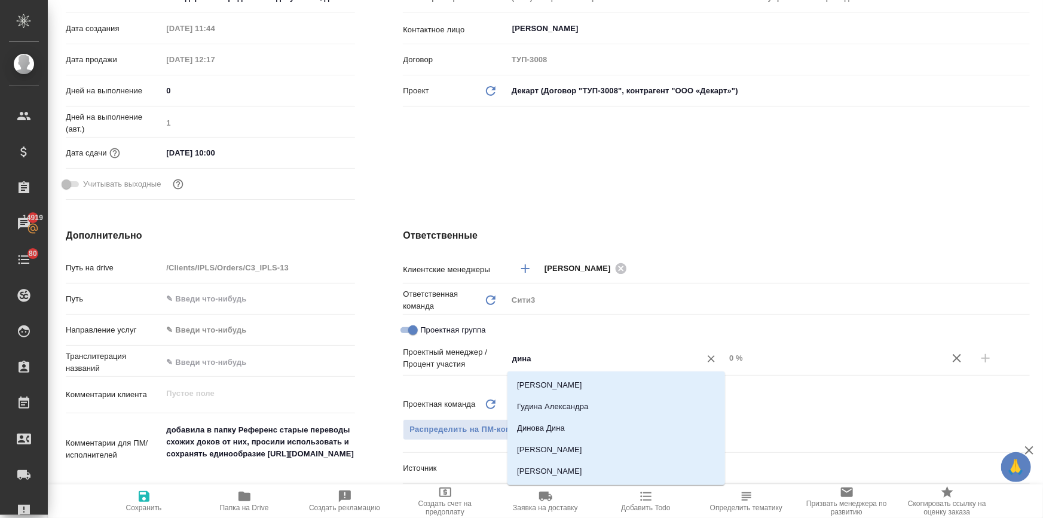
type input "динар"
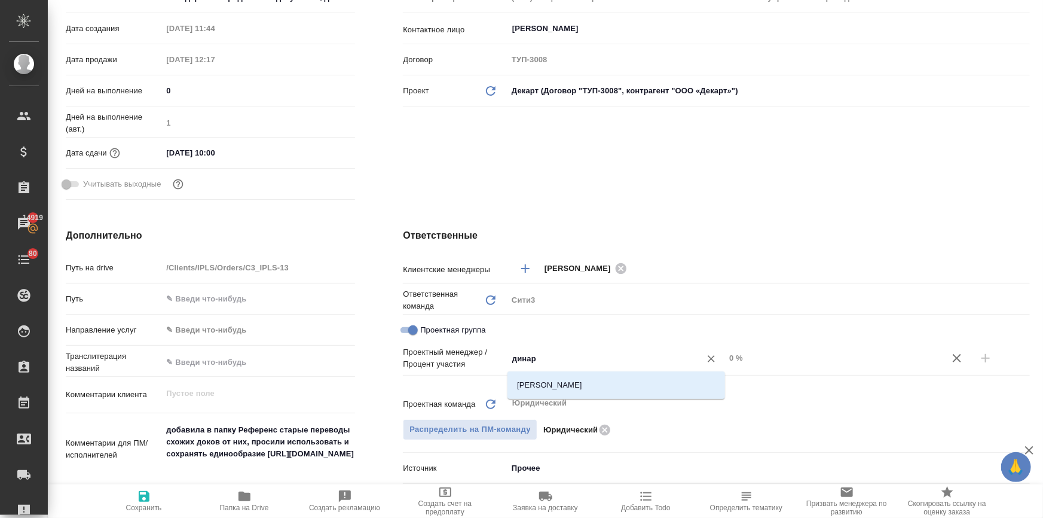
click at [575, 393] on li "Валеев Динар" at bounding box center [617, 385] width 218 height 22
type textarea "x"
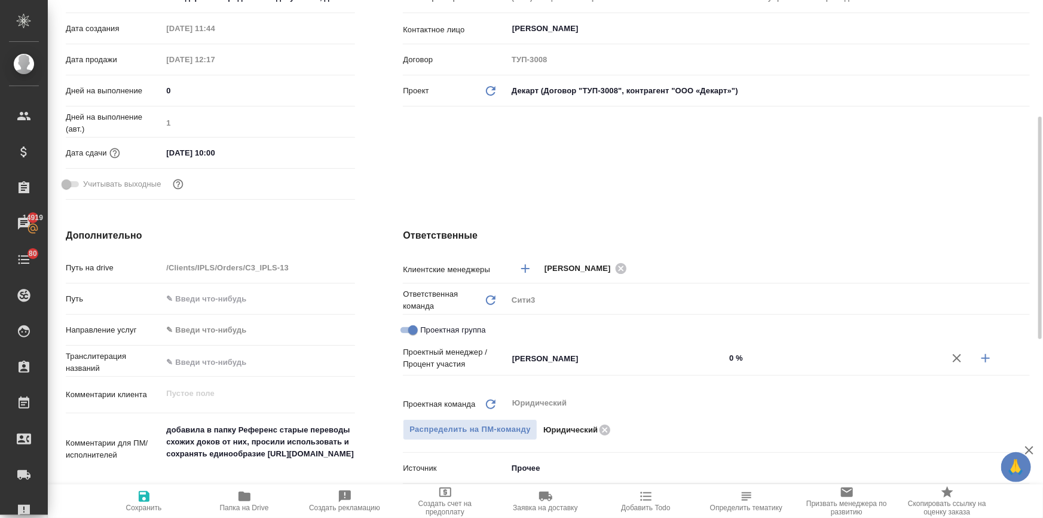
click at [988, 356] on icon "button" at bounding box center [986, 358] width 14 height 14
type textarea "x"
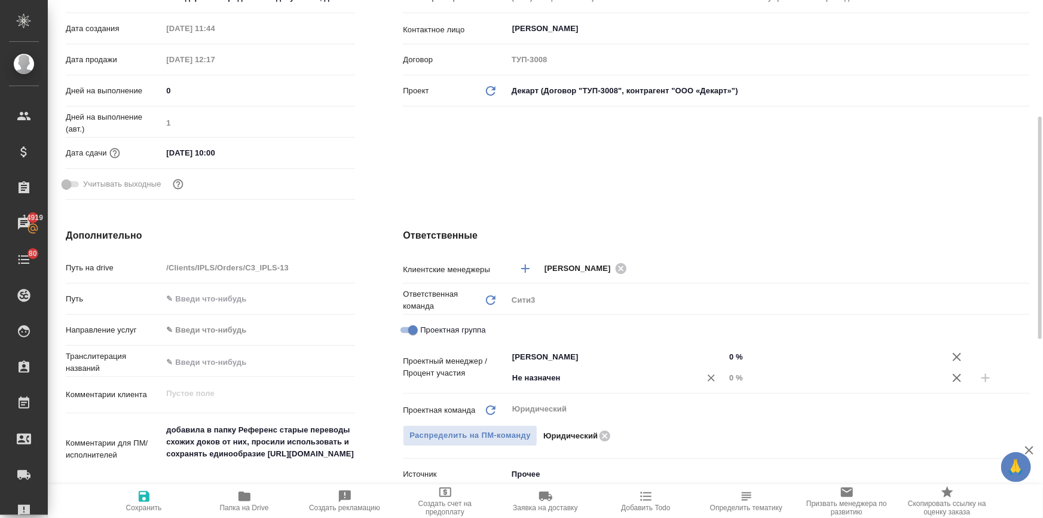
drag, startPoint x: 581, startPoint y: 365, endPoint x: 521, endPoint y: 377, distance: 60.9
click at [514, 375] on div "Валеев Динар ​ 0 % Не назначен ​ 0 %" at bounding box center [769, 367] width 523 height 42
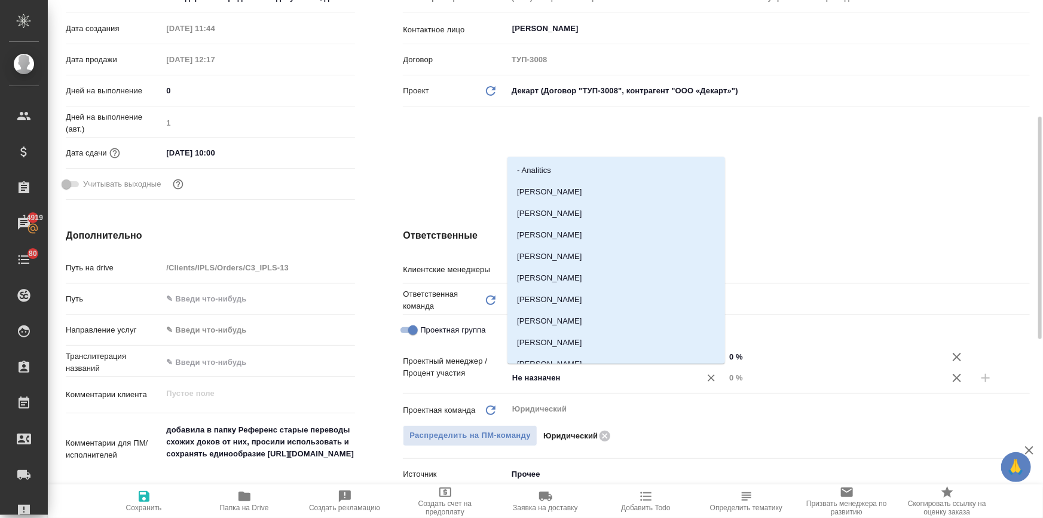
drag, startPoint x: 561, startPoint y: 375, endPoint x: 450, endPoint y: 375, distance: 110.6
click at [450, 375] on div "Проектный менеджер / Процент участия Валеев Динар ​ 0 % Не назначен ​ 0 %" at bounding box center [716, 367] width 627 height 42
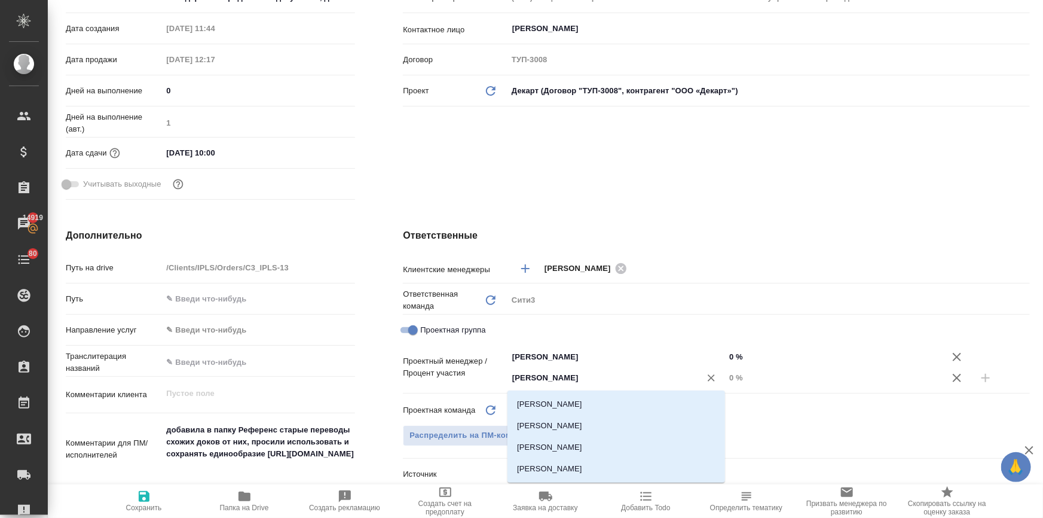
type input "ильин"
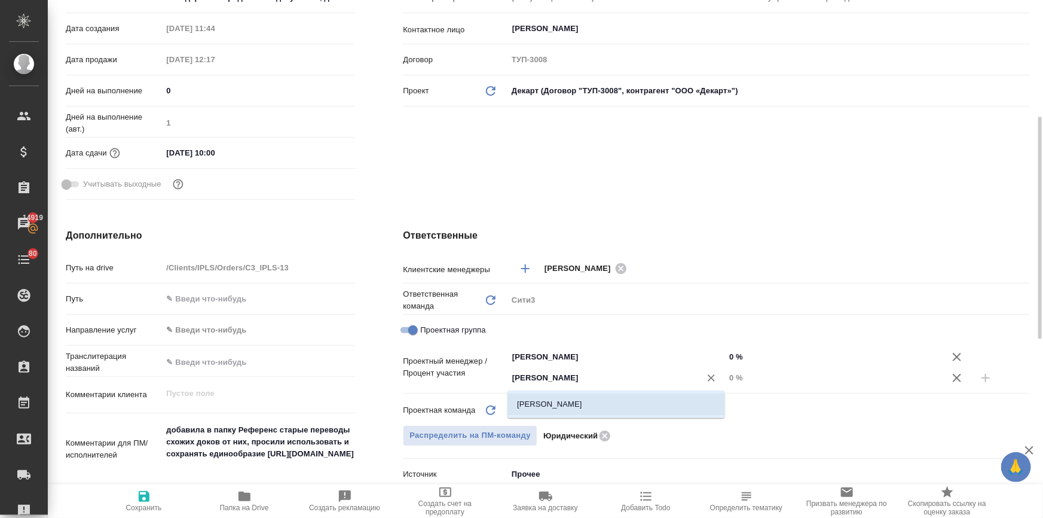
click at [549, 402] on li "Ильина Екатерина" at bounding box center [617, 404] width 218 height 22
type textarea "x"
drag, startPoint x: 732, startPoint y: 376, endPoint x: 723, endPoint y: 376, distance: 8.4
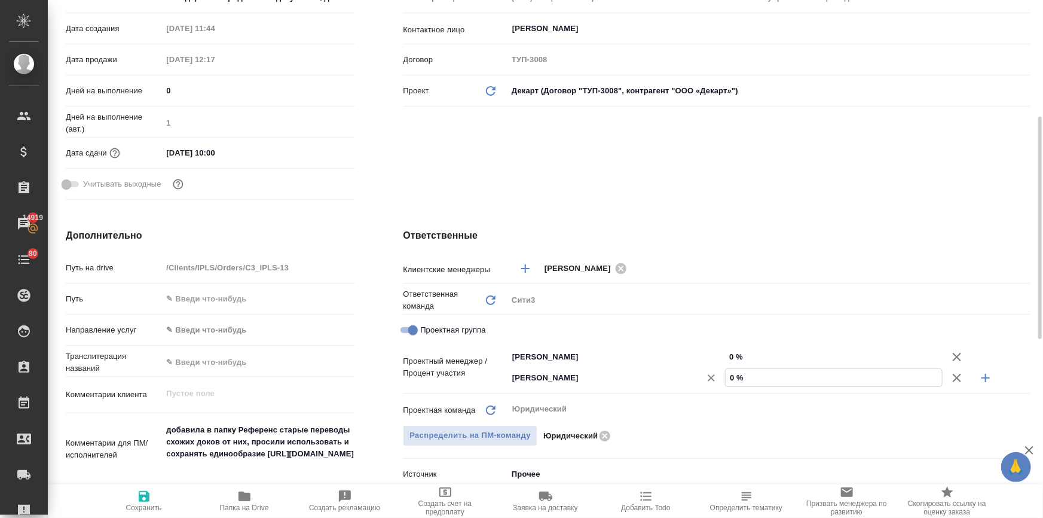
click at [723, 376] on div "Ильина Екатерина ​ 0 %" at bounding box center [769, 377] width 523 height 21
drag, startPoint x: 732, startPoint y: 377, endPoint x: 724, endPoint y: 378, distance: 7.9
click at [724, 378] on div "Ильина Екатерина ​ 0 %" at bounding box center [769, 377] width 523 height 21
drag, startPoint x: 735, startPoint y: 379, endPoint x: 716, endPoint y: 379, distance: 19.7
click at [716, 379] on div "Ильина Екатерина ​ 0 %" at bounding box center [769, 377] width 523 height 21
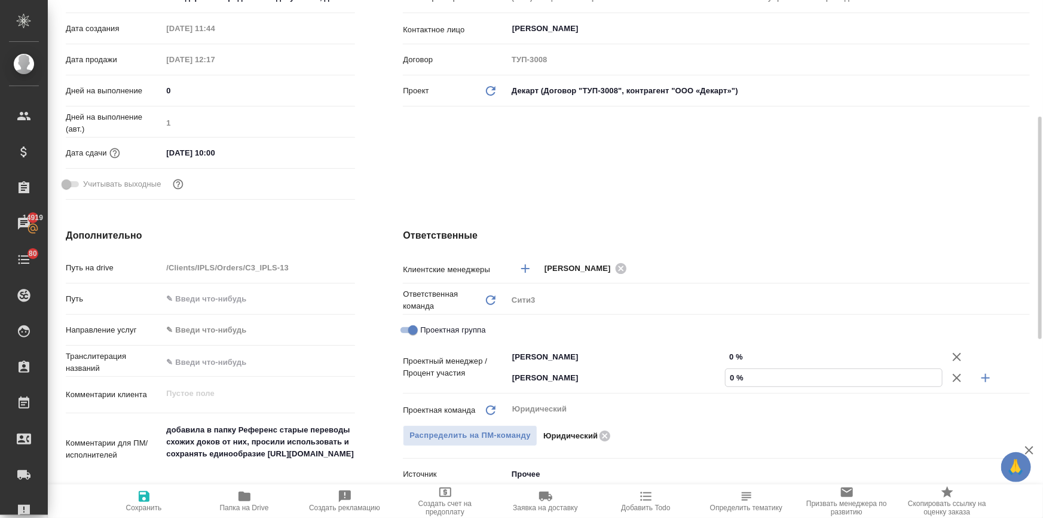
type input "2 %"
type textarea "x"
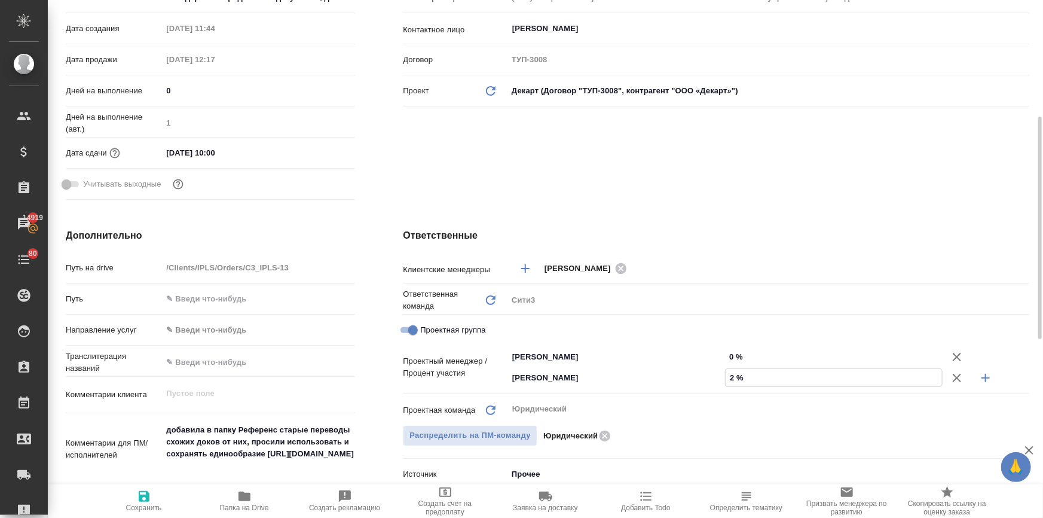
type textarea "x"
type input "22 %"
drag, startPoint x: 734, startPoint y: 358, endPoint x: 719, endPoint y: 358, distance: 14.3
click at [719, 358] on div "Валеев Динар ​ 0 %" at bounding box center [769, 356] width 523 height 21
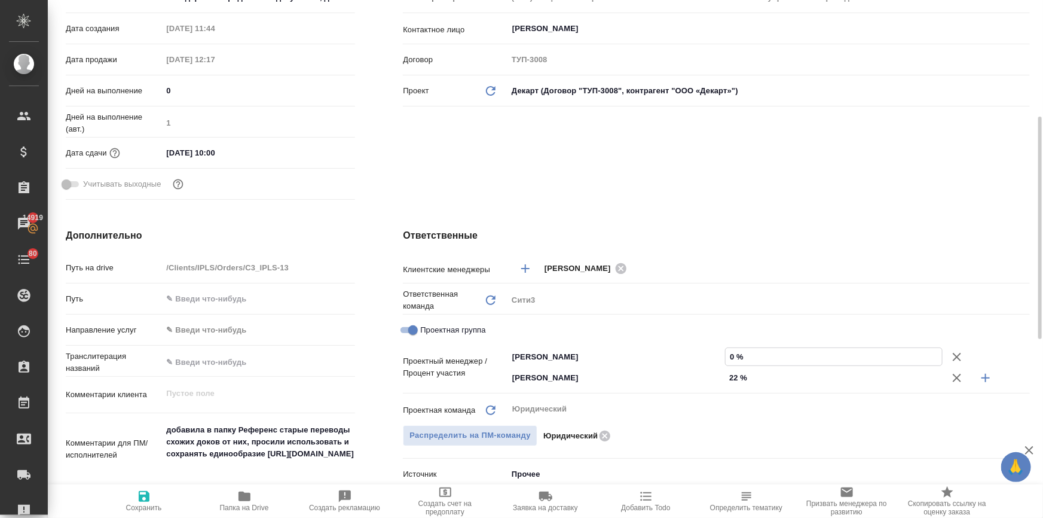
type textarea "x"
type input "78 %"
type textarea "x"
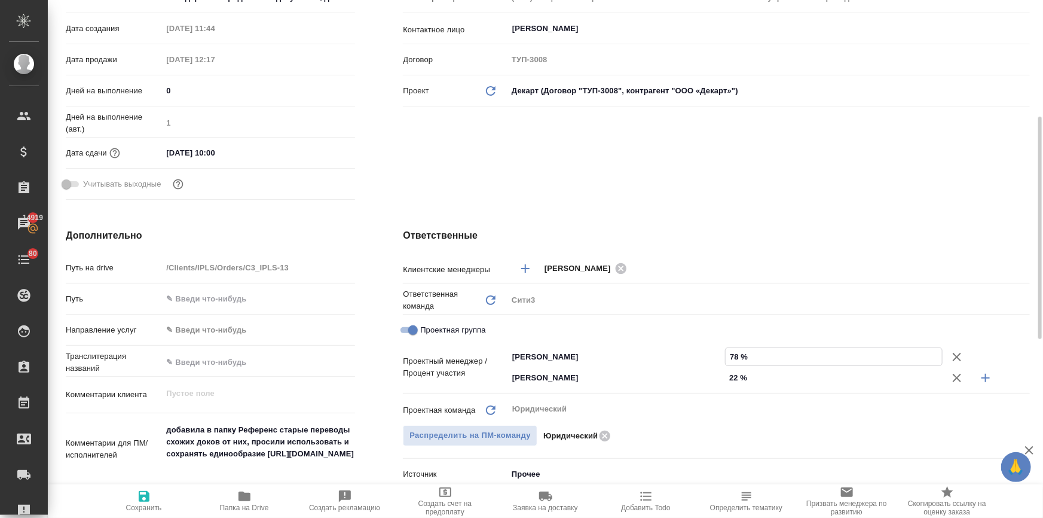
type textarea "x"
type input "78 %"
click at [142, 493] on icon "button" at bounding box center [144, 496] width 14 height 14
type textarea "x"
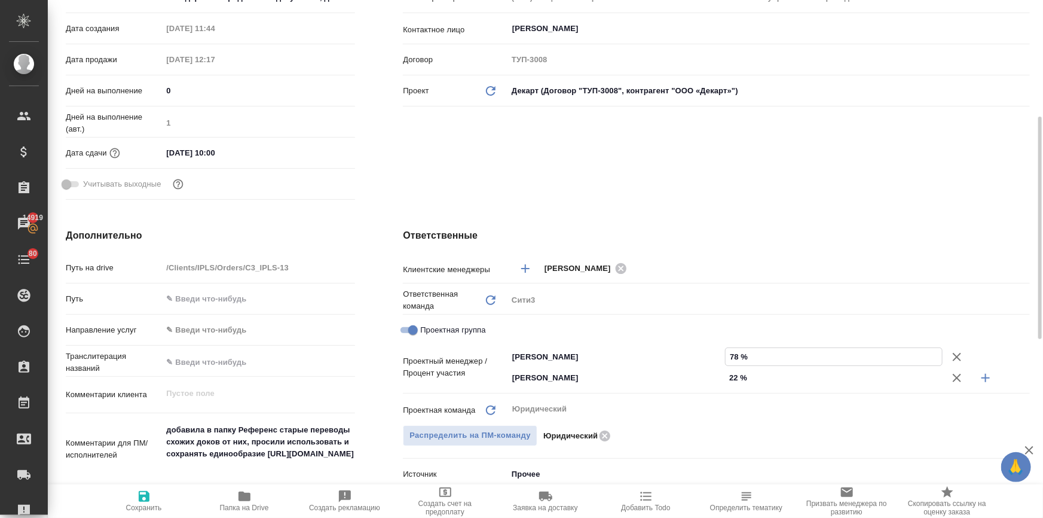
type textarea "x"
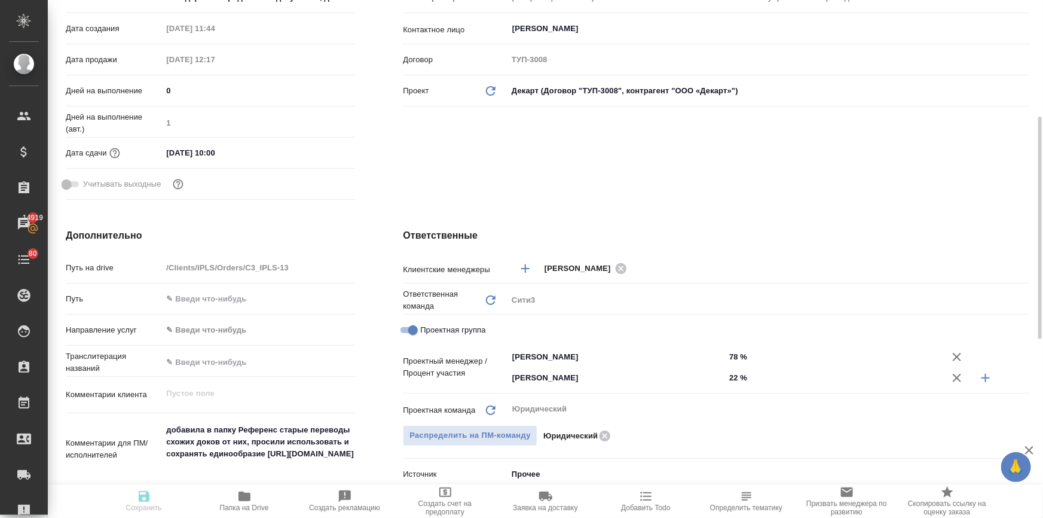
type textarea "x"
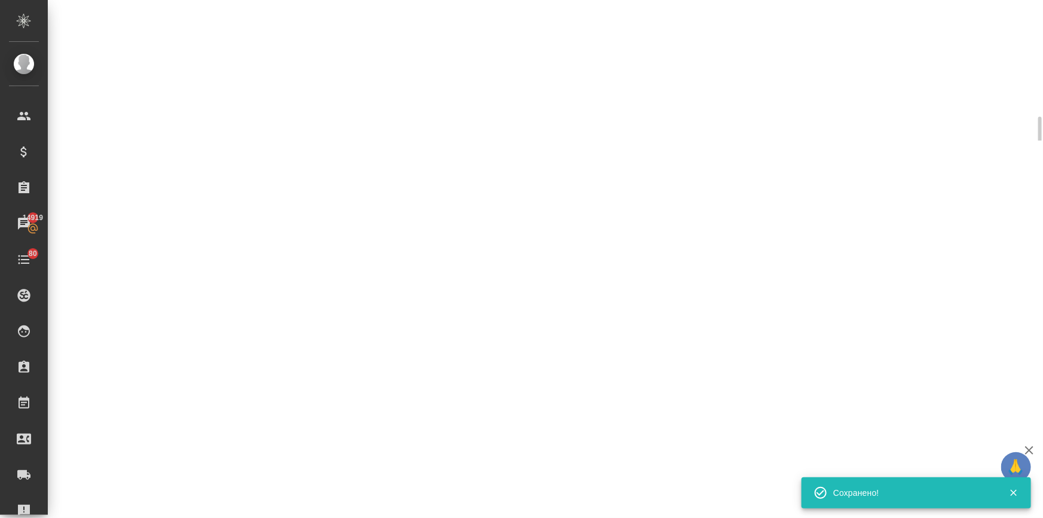
select select "RU"
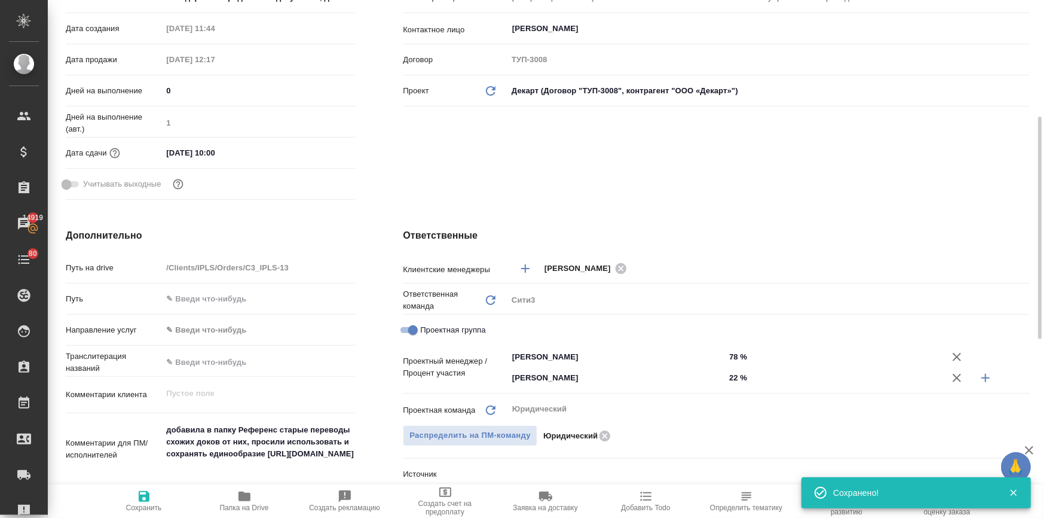
type textarea "x"
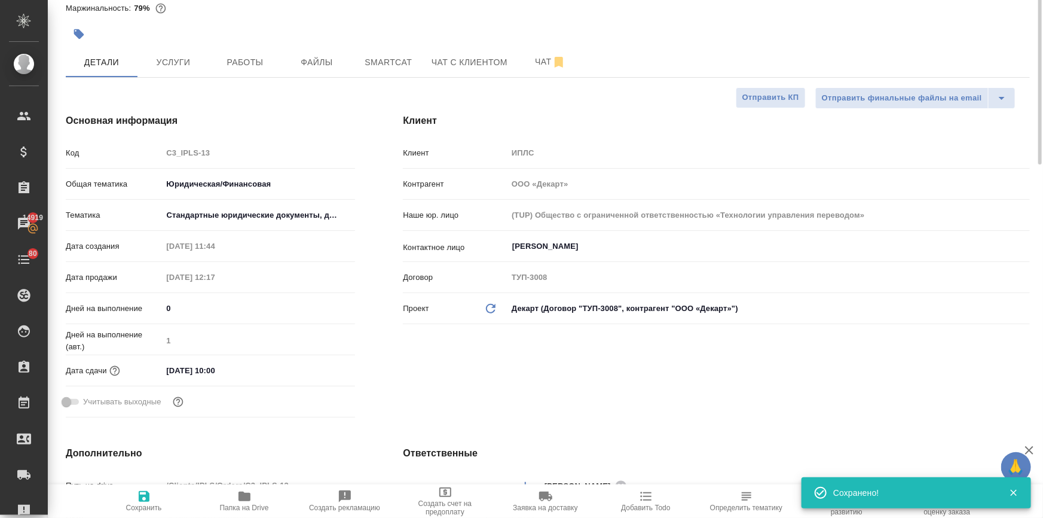
scroll to position [0, 0]
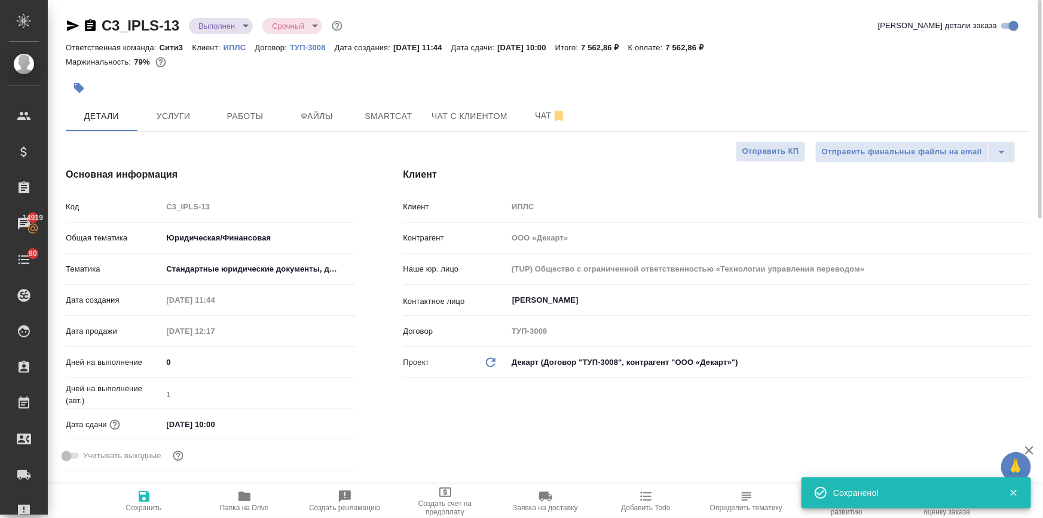
click at [155, 505] on span "Сохранить" at bounding box center [144, 507] width 36 height 8
type textarea "x"
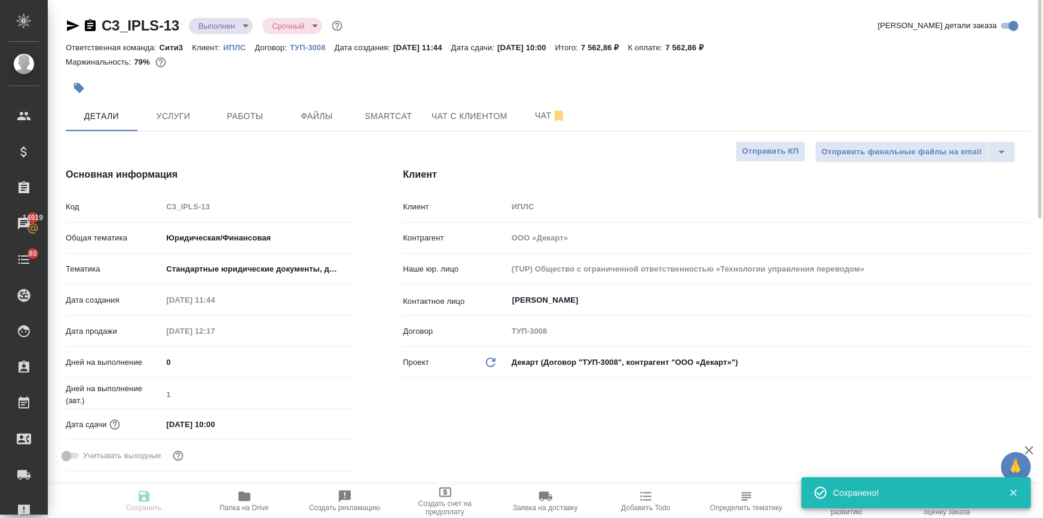
type textarea "x"
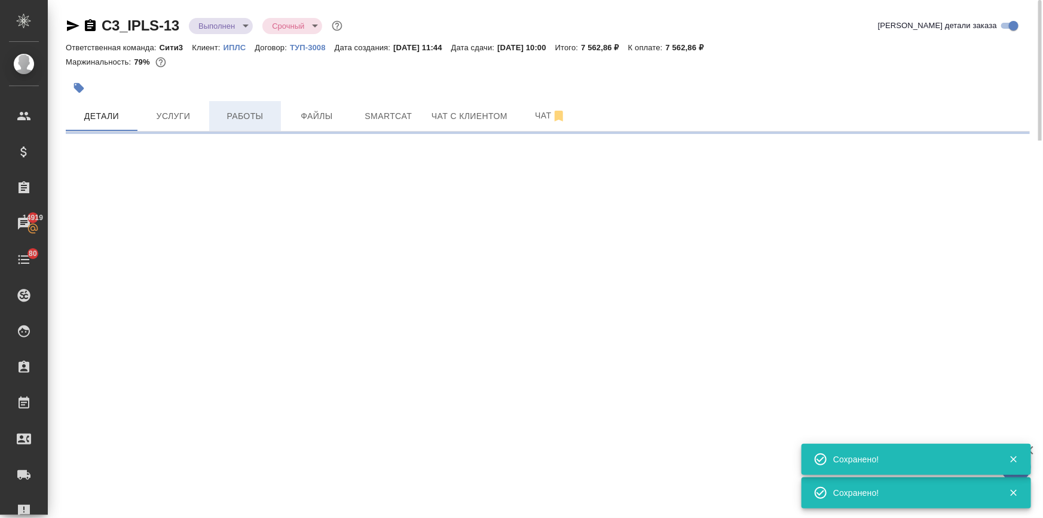
select select "RU"
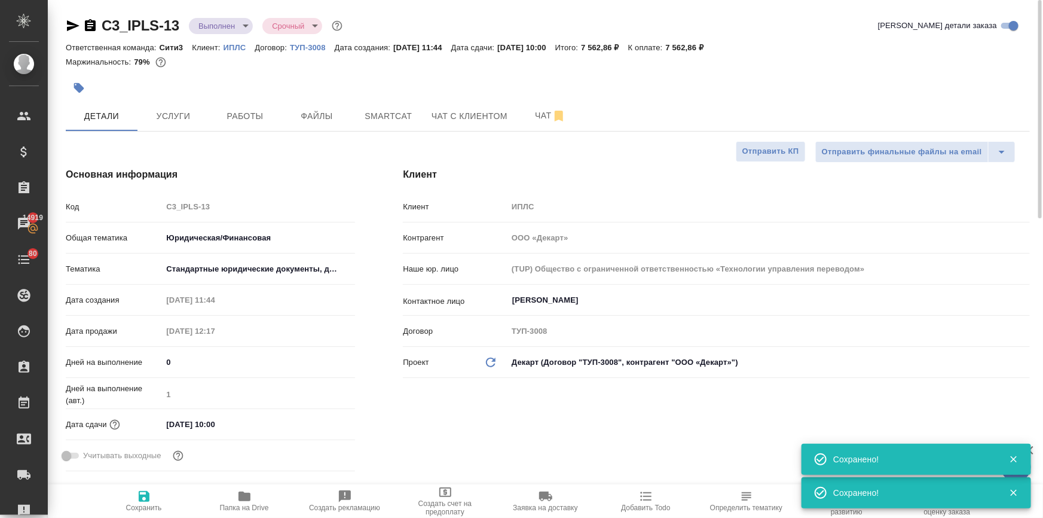
type textarea "x"
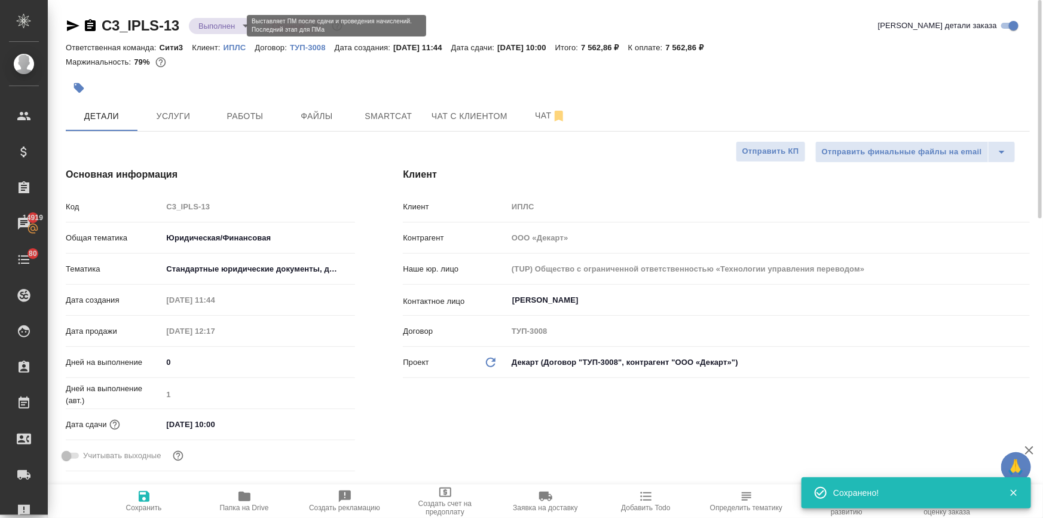
click at [216, 22] on body "🙏 .cls-1 fill:#fff; AWATERA Ilina Ekaterina Клиенты Спецификации Заказы 14919 Ч…" at bounding box center [521, 307] width 1043 height 614
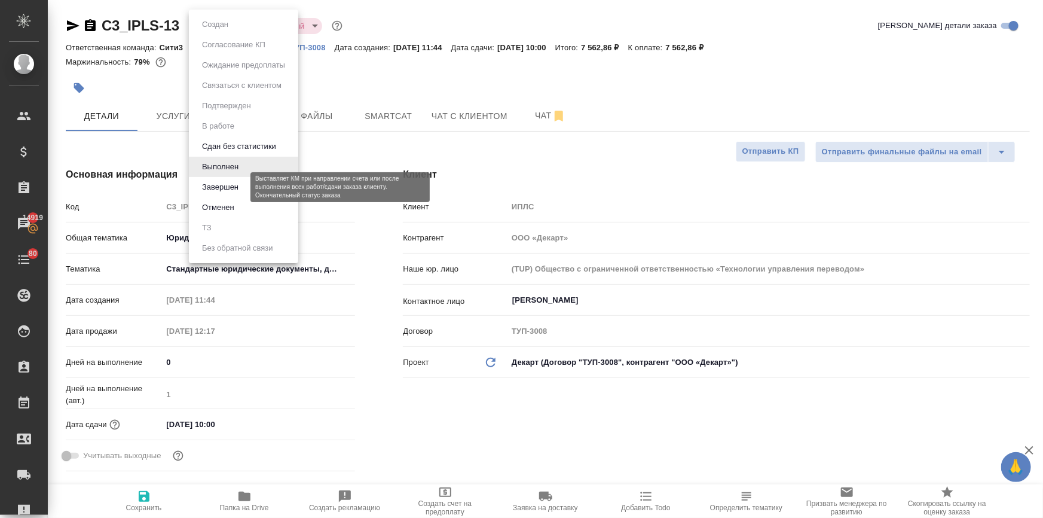
click at [215, 188] on button "Завершен" at bounding box center [221, 187] width 44 height 13
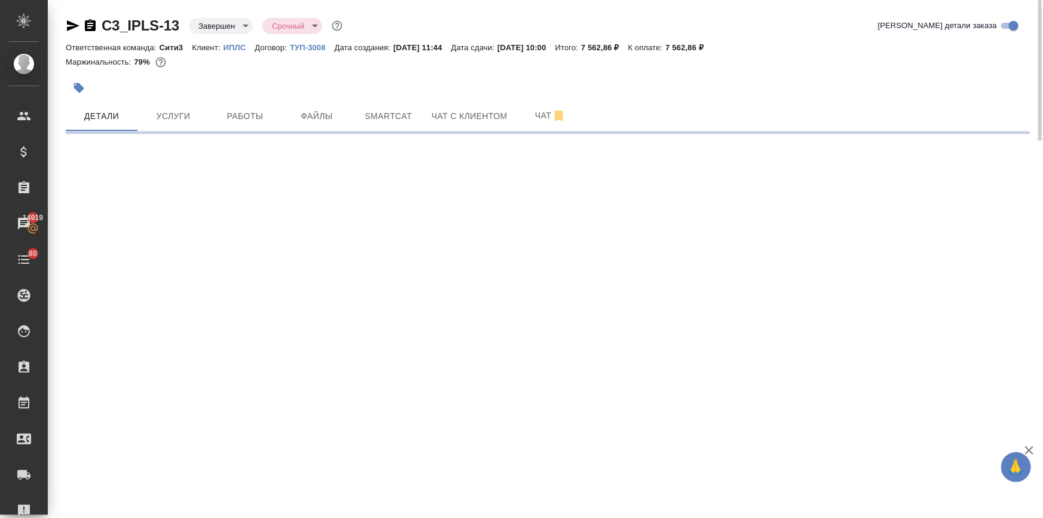
select select "RU"
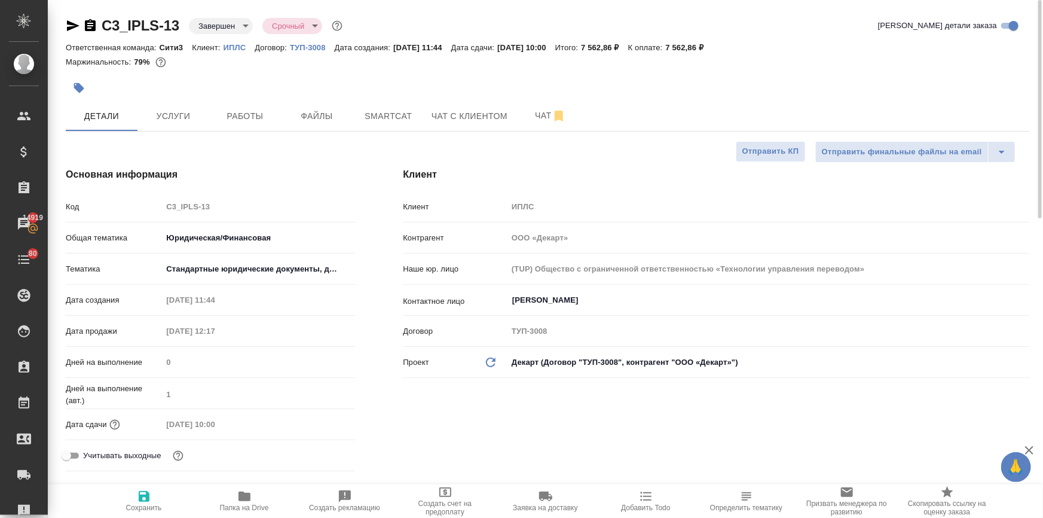
type textarea "x"
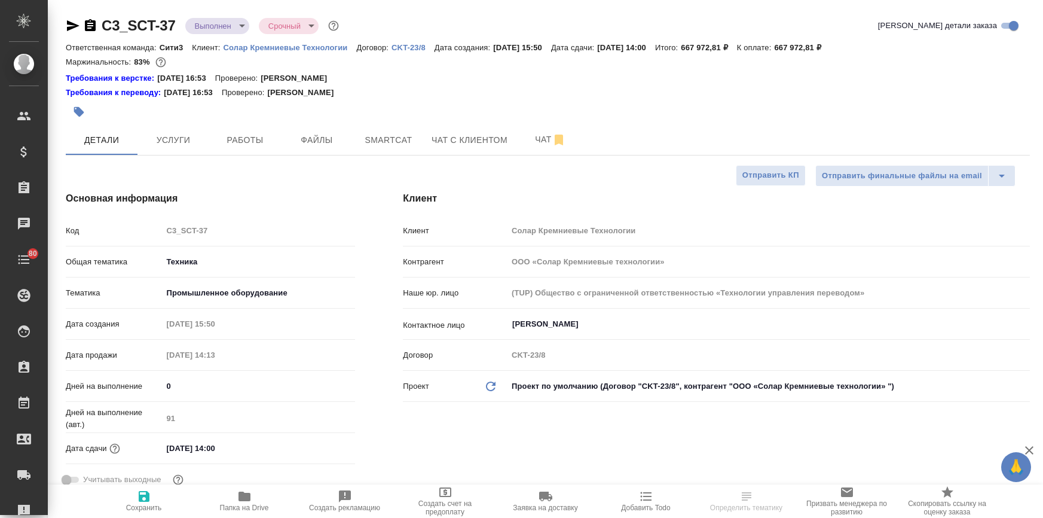
select select "RU"
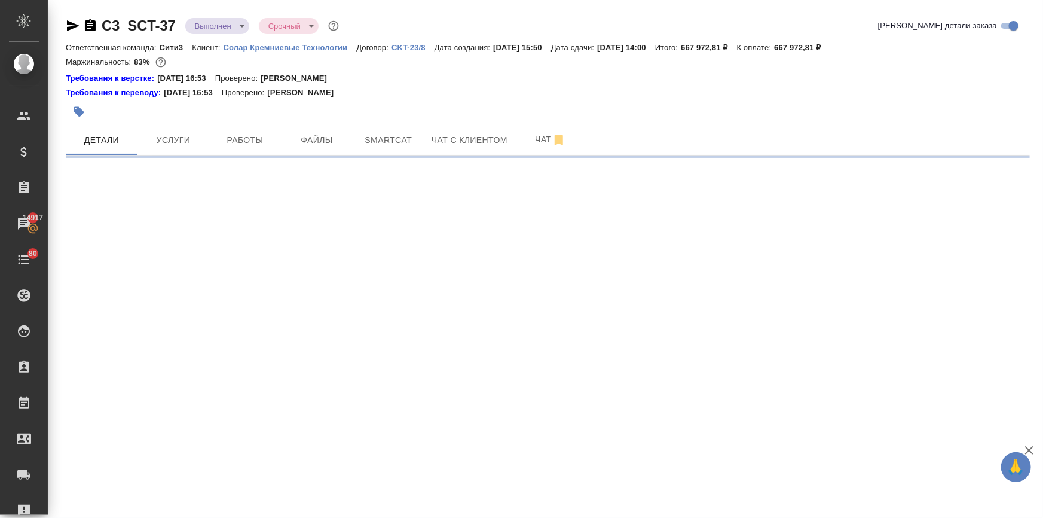
select select "RU"
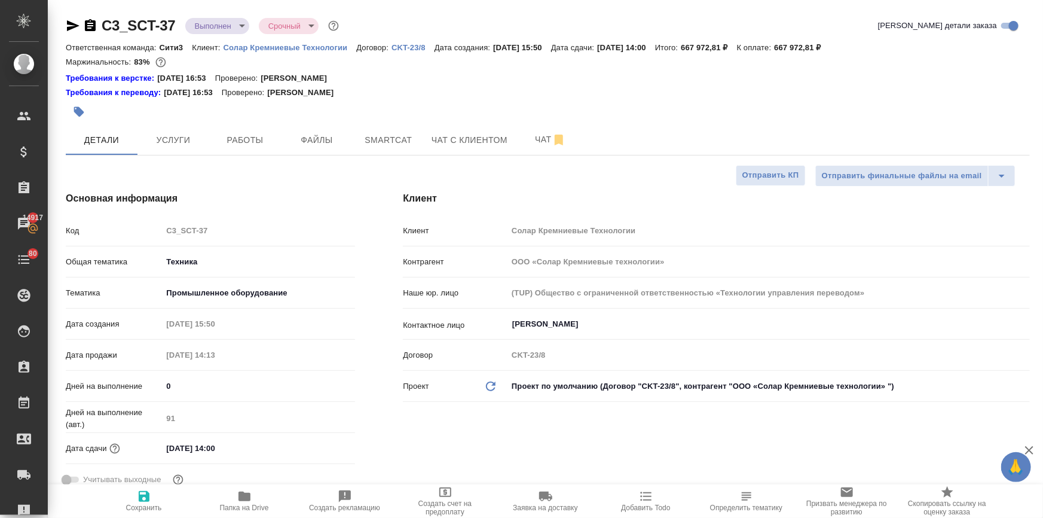
type textarea "x"
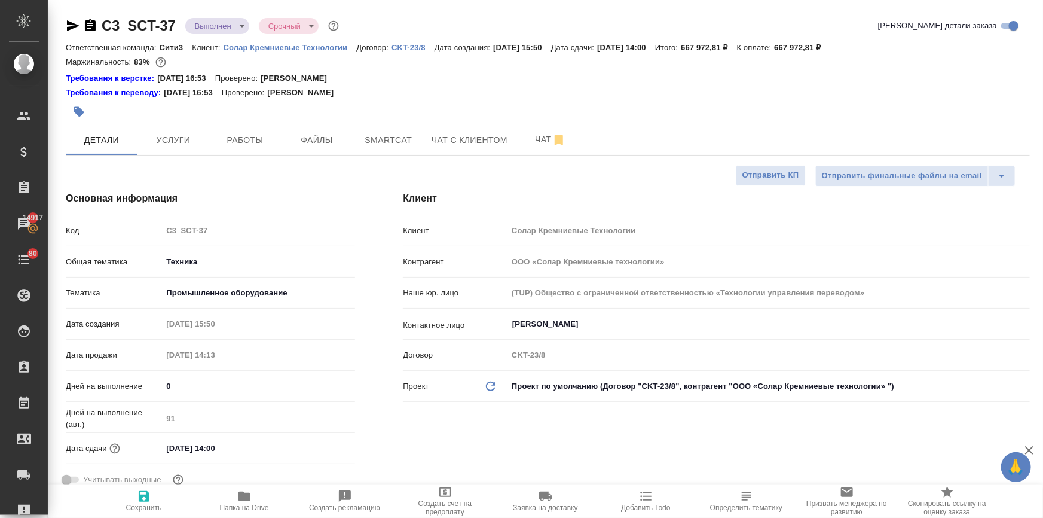
type textarea "x"
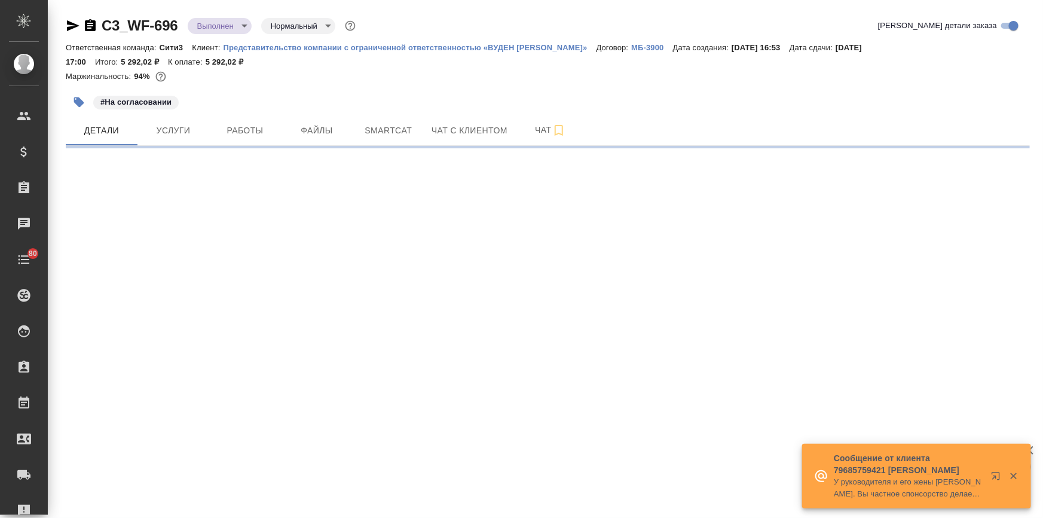
select select "RU"
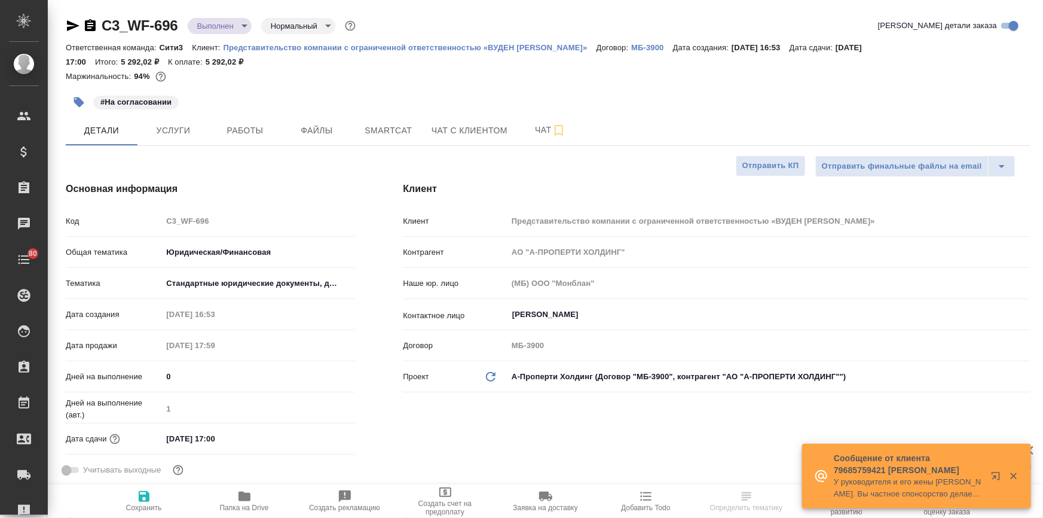
type textarea "x"
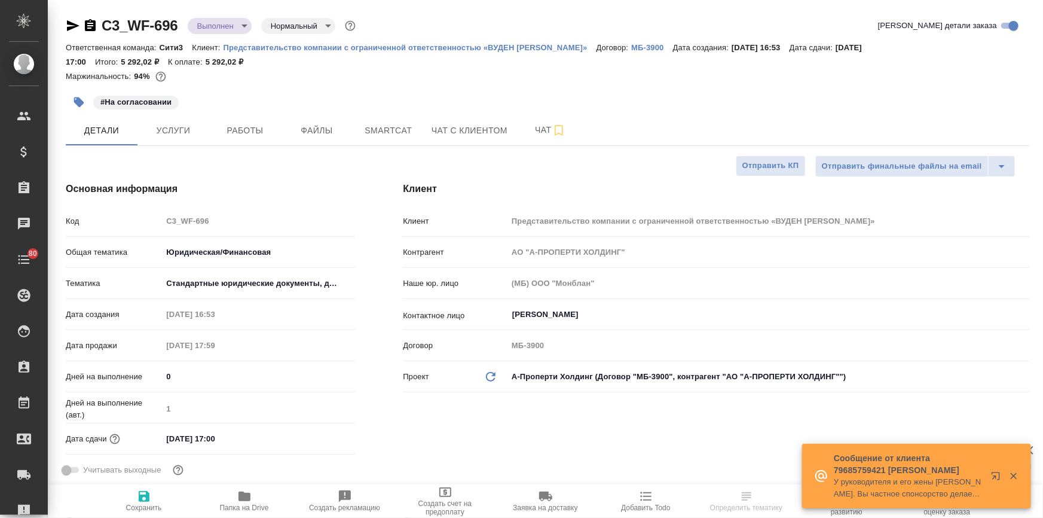
type textarea "x"
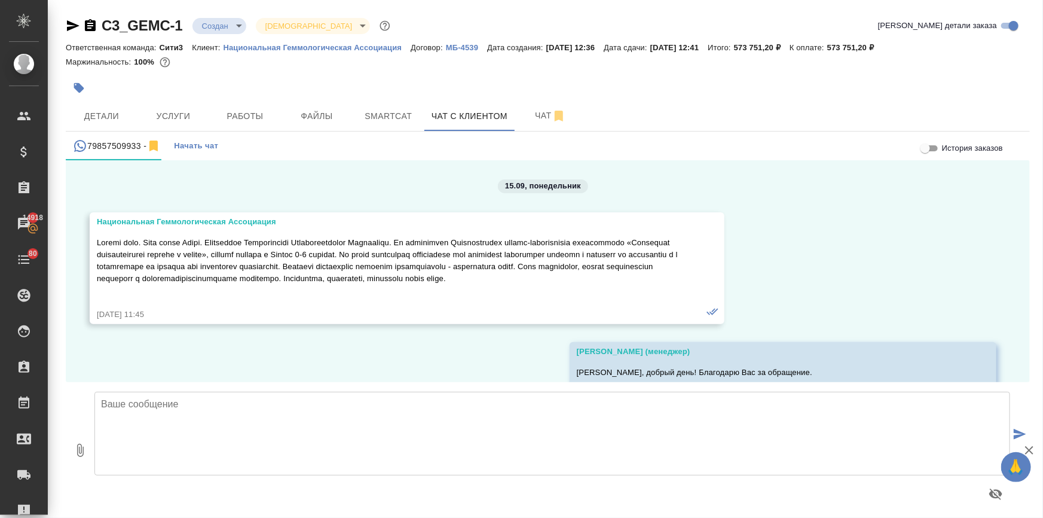
scroll to position [3163, 0]
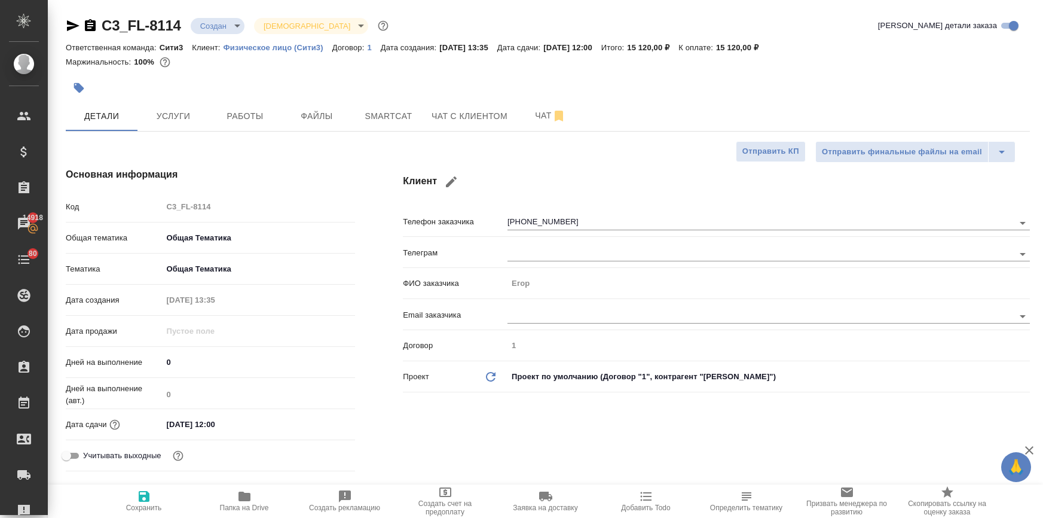
select select "RU"
click at [441, 108] on button "Чат с клиентом" at bounding box center [470, 116] width 90 height 30
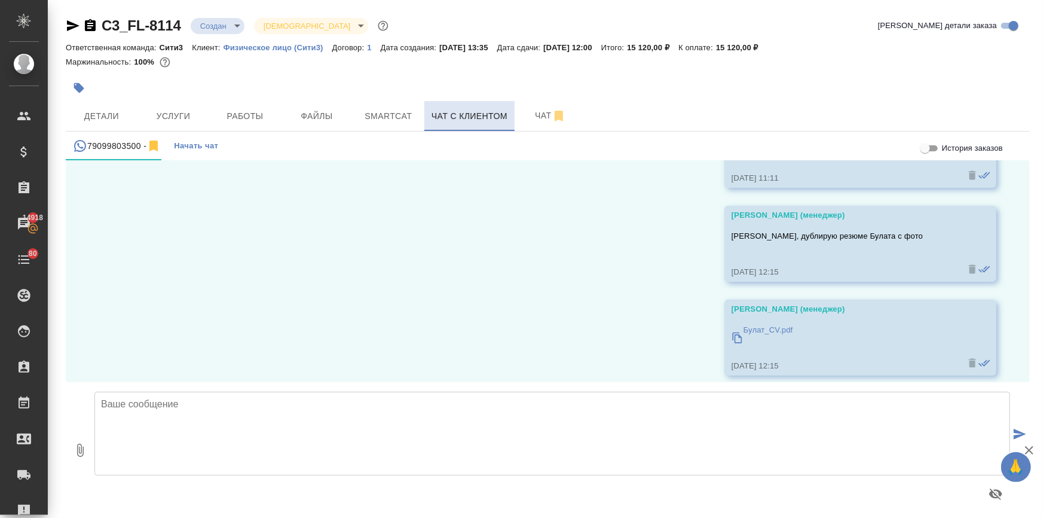
scroll to position [2237, 0]
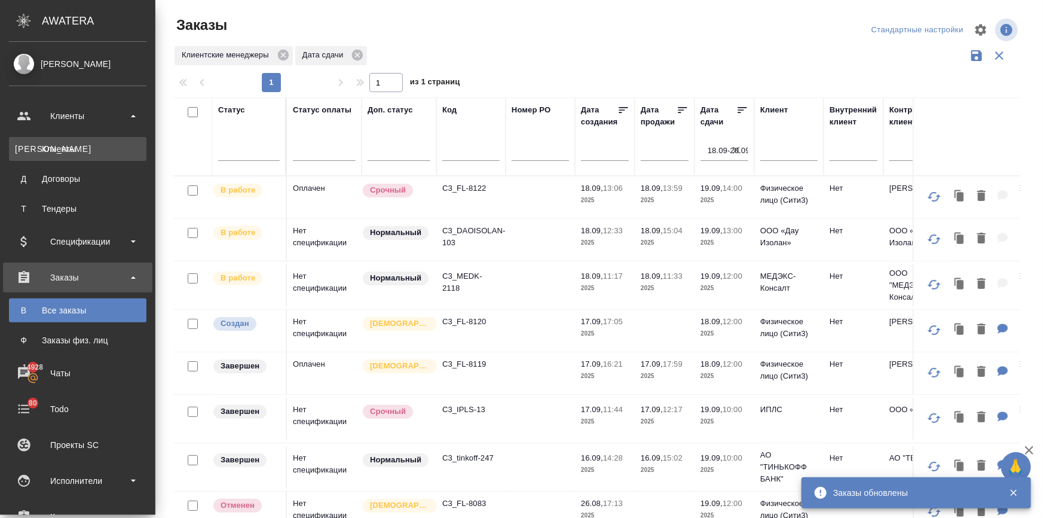
scroll to position [133, 0]
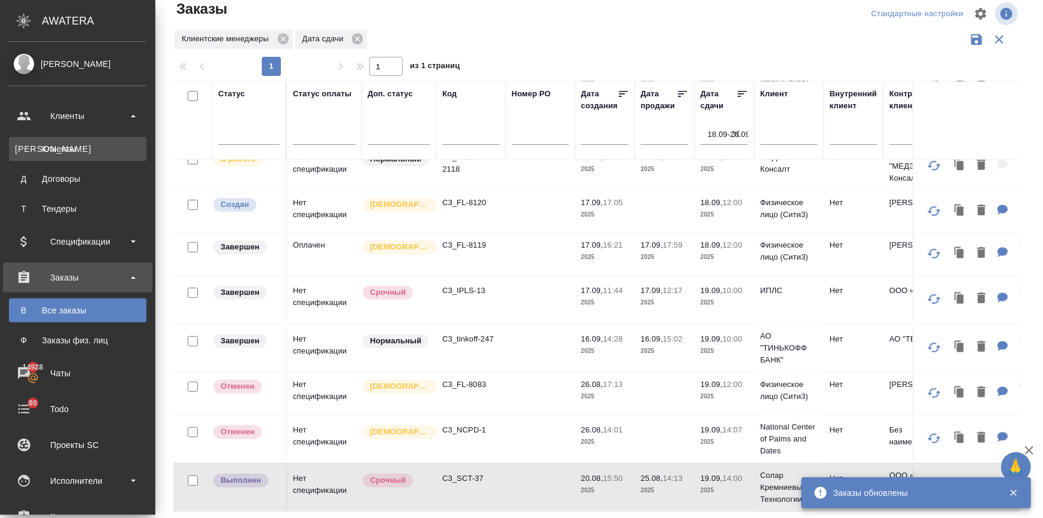
click at [32, 143] on div "Клиенты" at bounding box center [78, 149] width 126 height 12
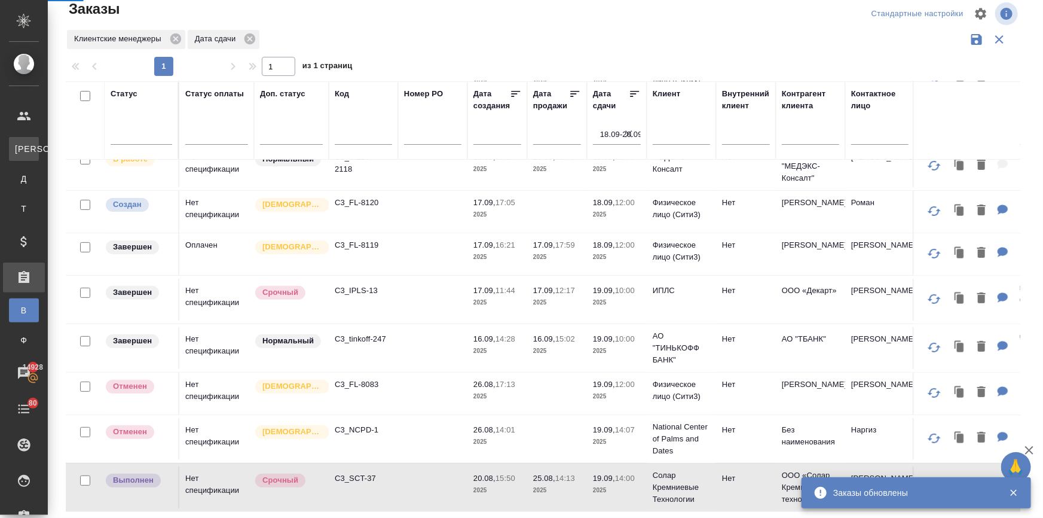
select select "RU"
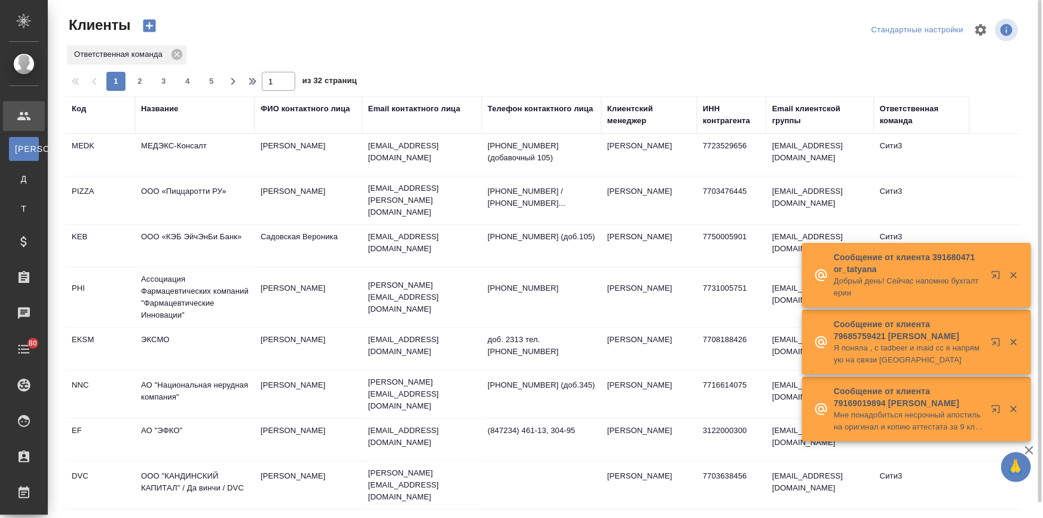
click at [170, 105] on div "Название" at bounding box center [159, 109] width 37 height 12
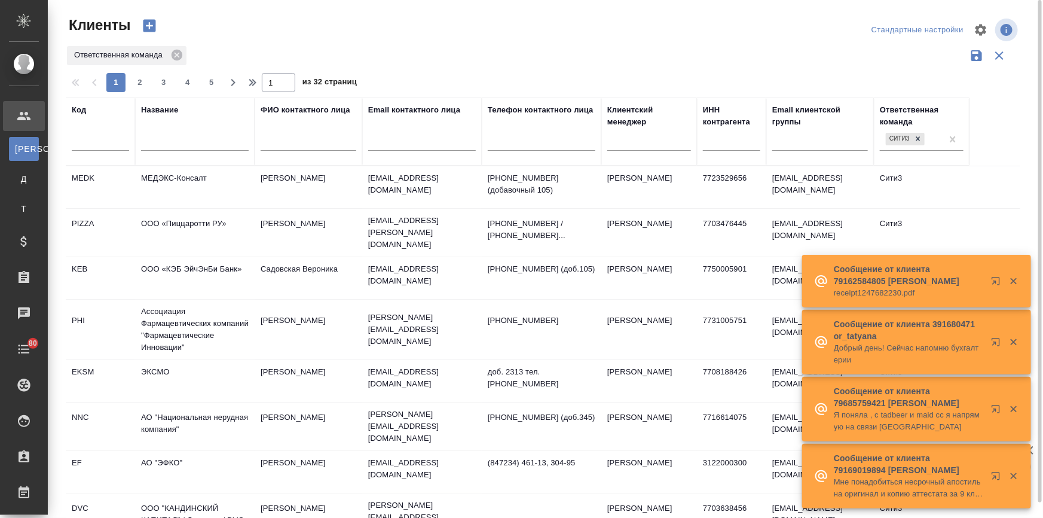
click at [163, 143] on input "text" at bounding box center [195, 143] width 108 height 15
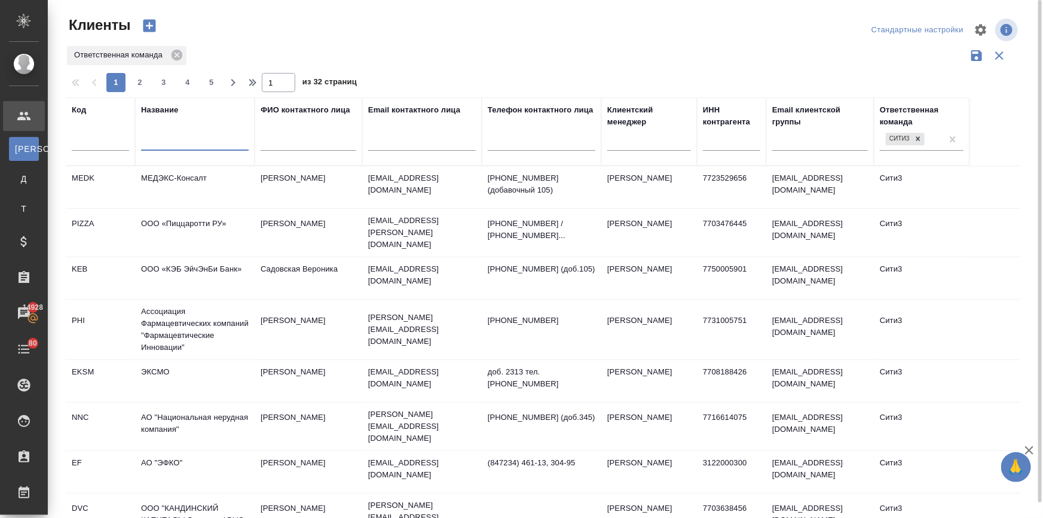
drag, startPoint x: 160, startPoint y: 140, endPoint x: 176, endPoint y: 135, distance: 17.4
click at [160, 141] on input "text" at bounding box center [195, 143] width 108 height 15
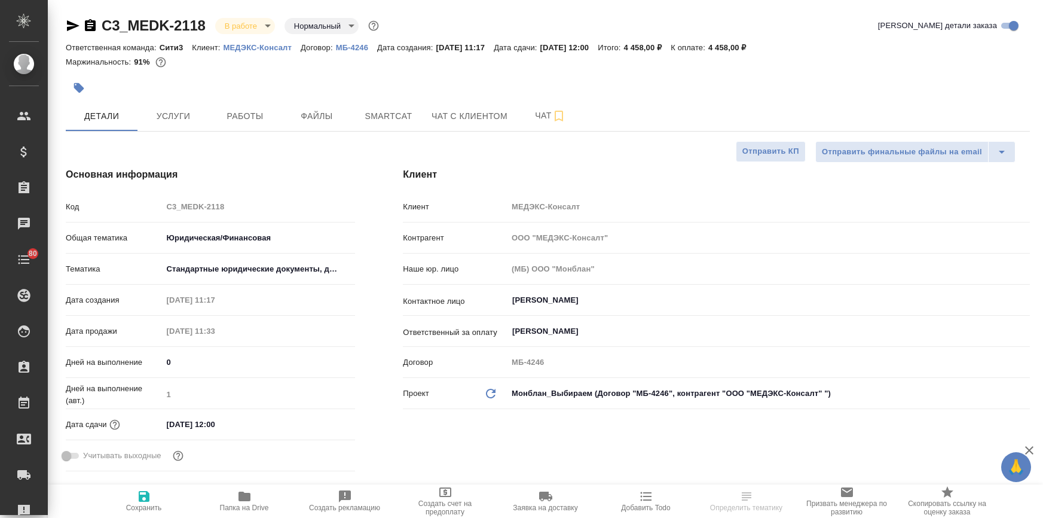
select select "RU"
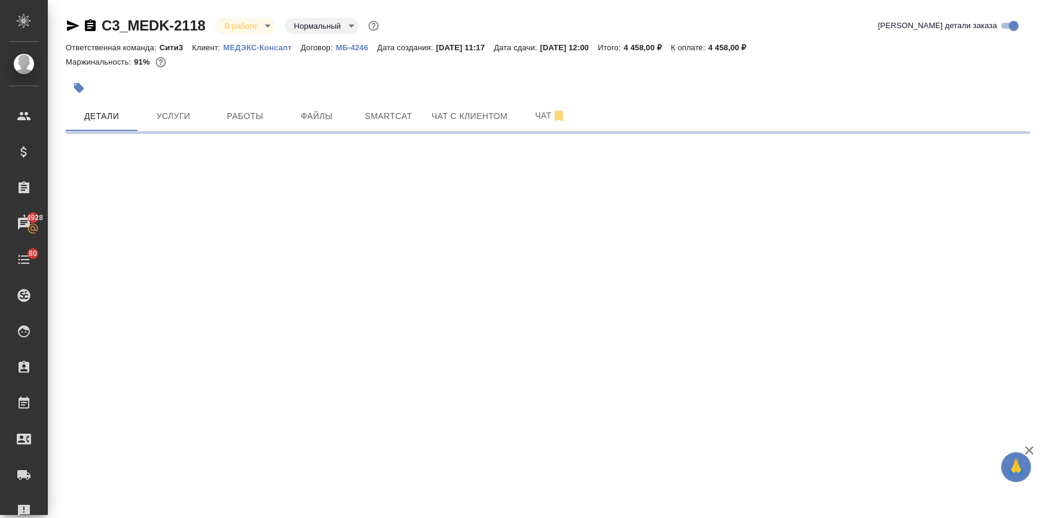
select select "RU"
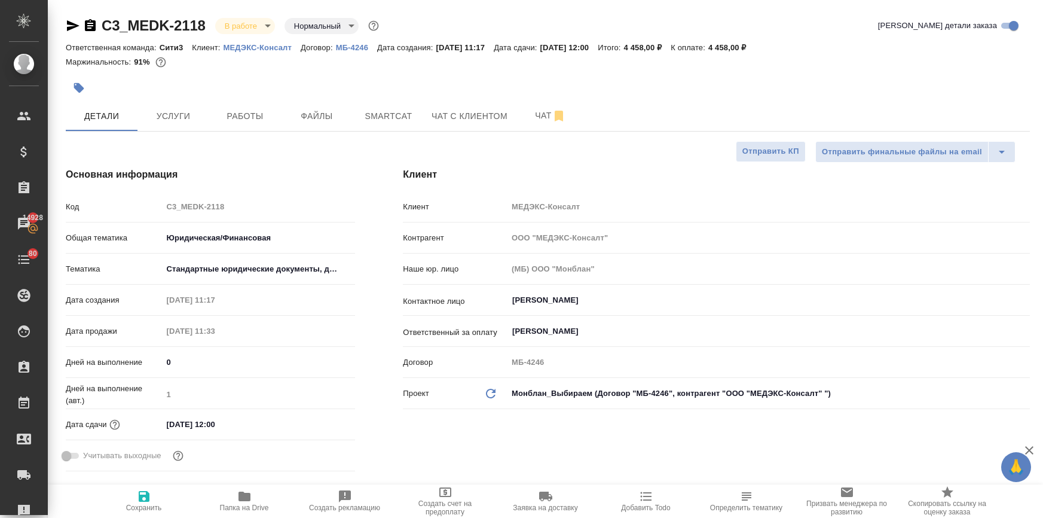
type textarea "x"
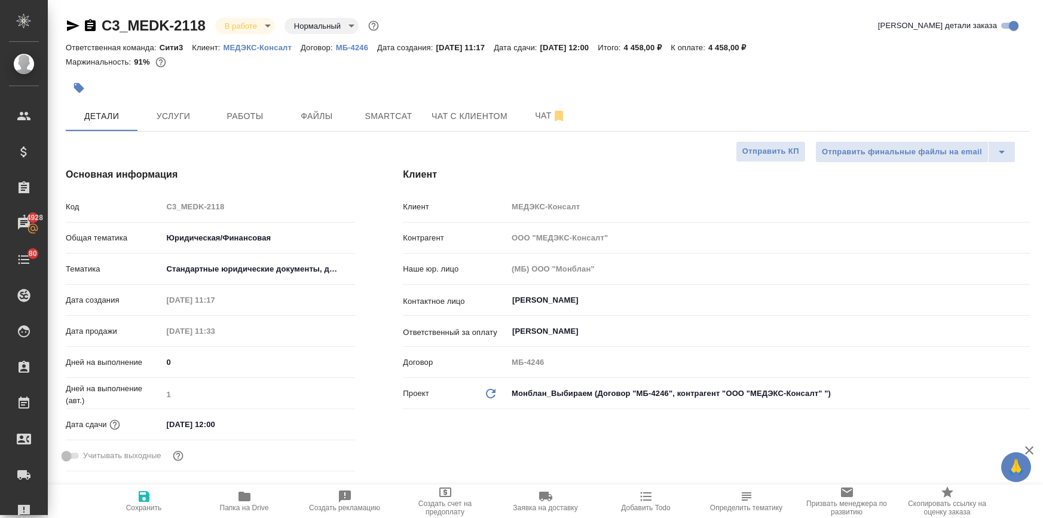
type textarea "x"
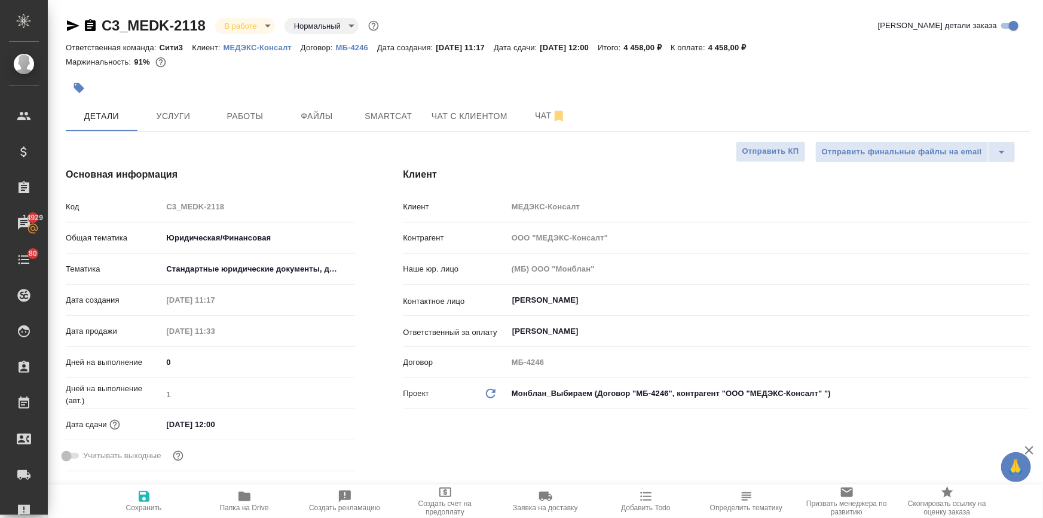
type textarea "x"
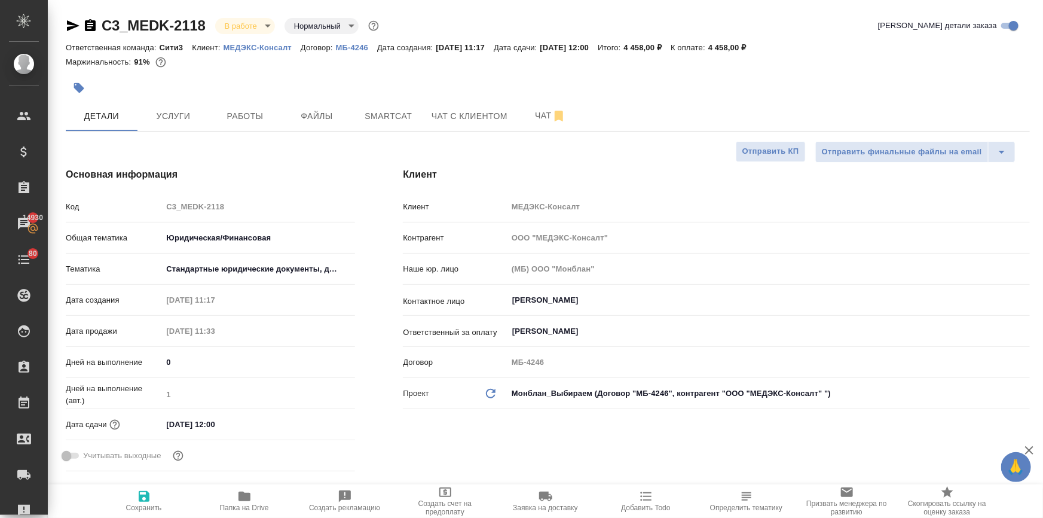
type textarea "x"
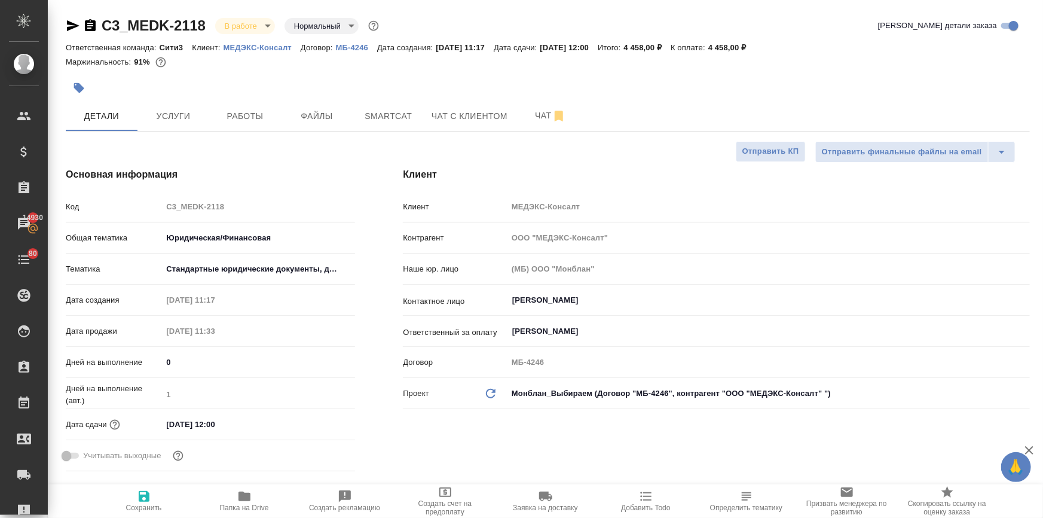
type textarea "x"
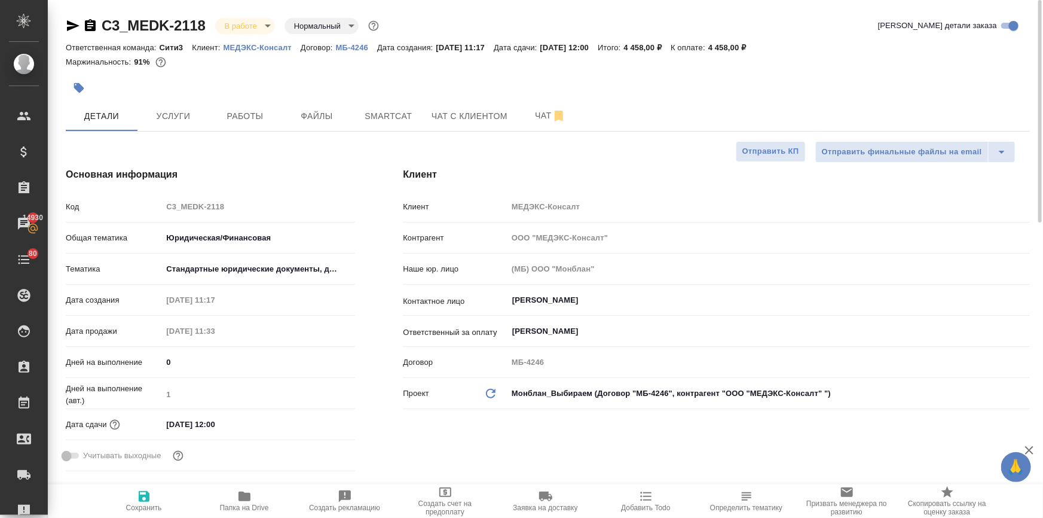
type textarea "x"
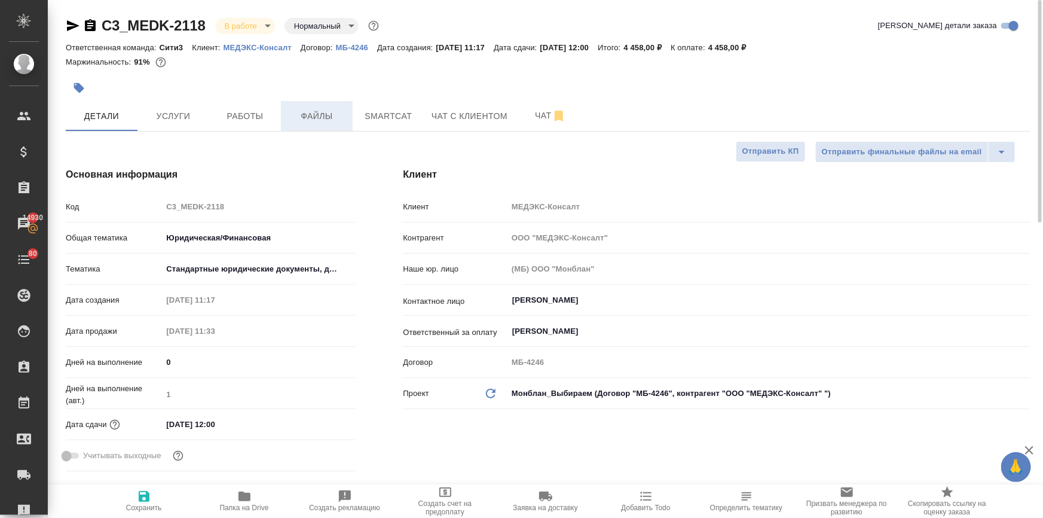
click at [331, 117] on span "Файлы" at bounding box center [316, 116] width 57 height 15
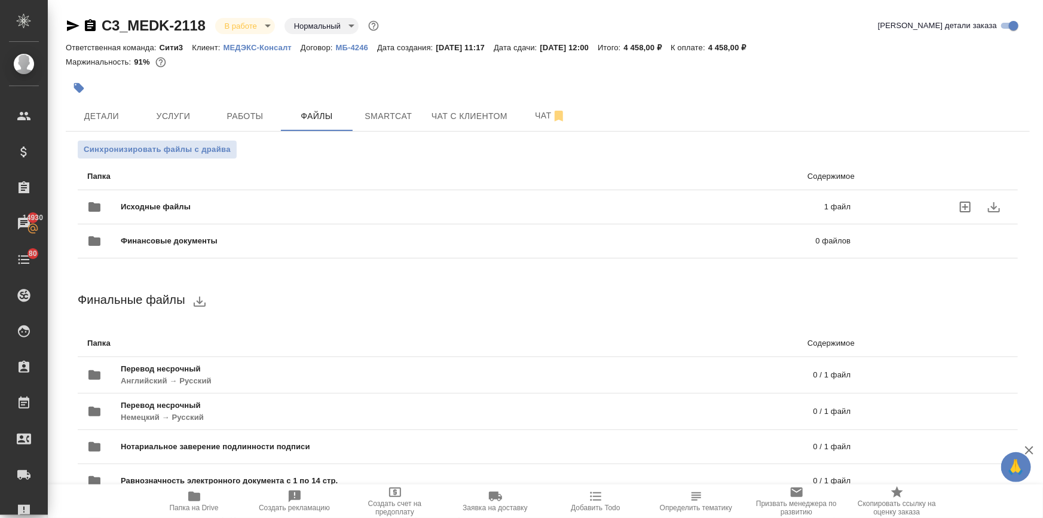
click at [179, 209] on span "Исходные файлы" at bounding box center [314, 207] width 387 height 12
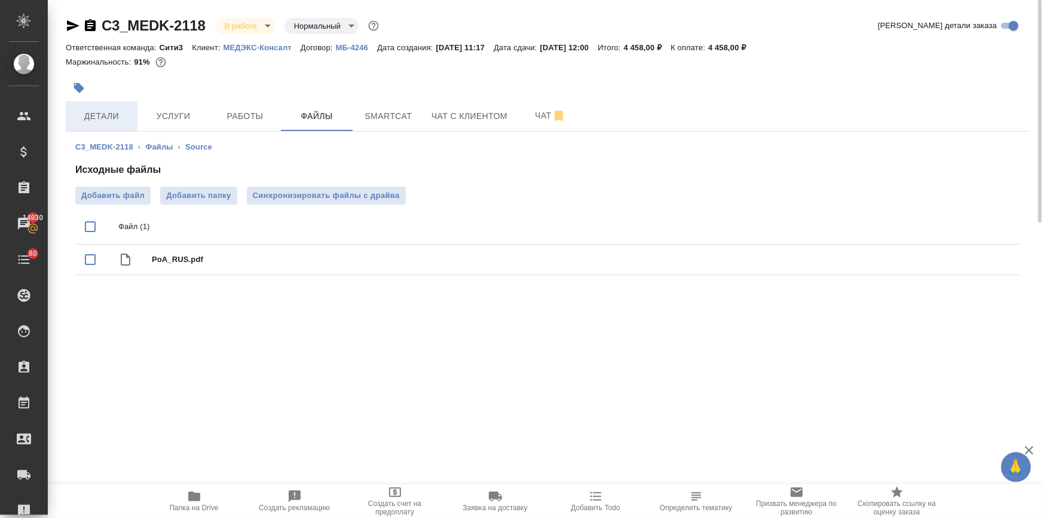
click at [117, 125] on button "Детали" at bounding box center [102, 116] width 72 height 30
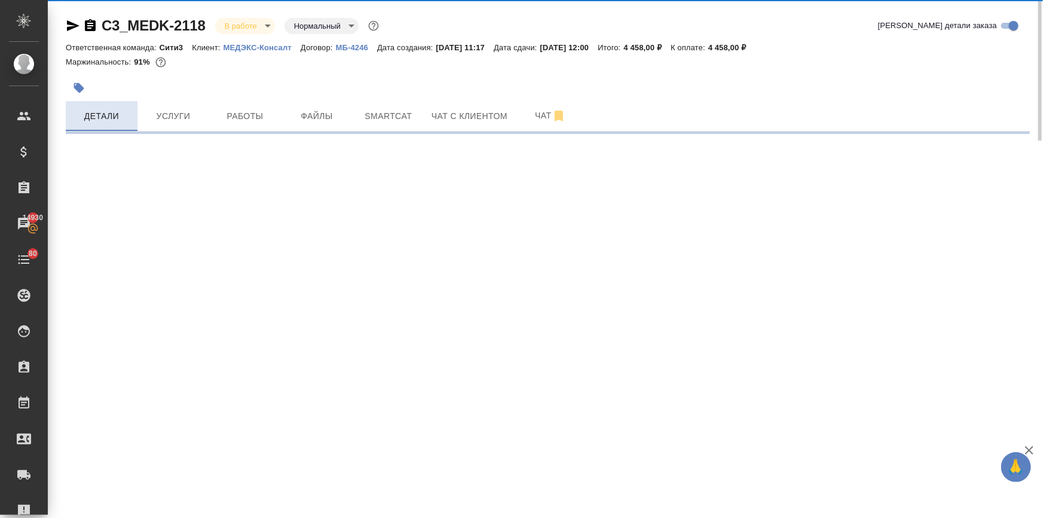
select select "RU"
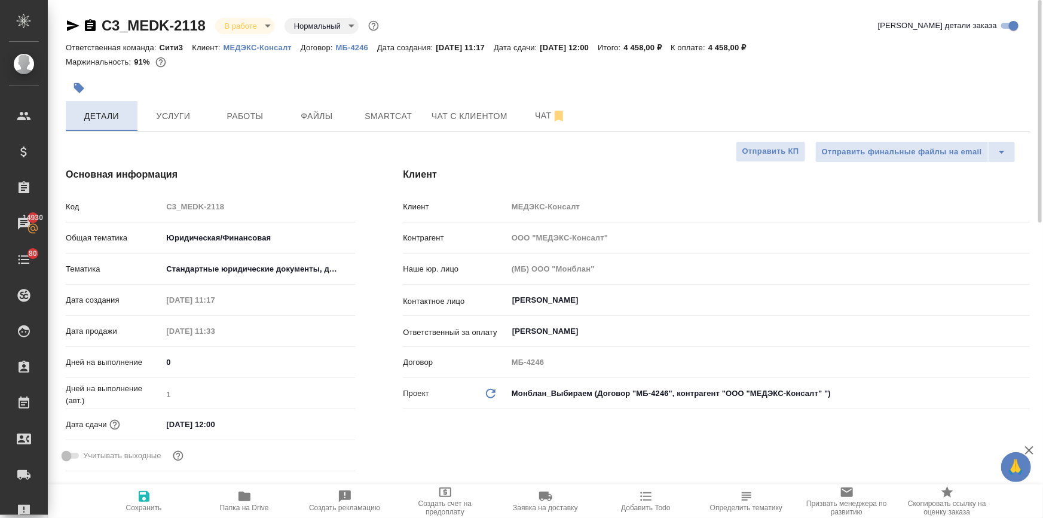
type textarea "x"
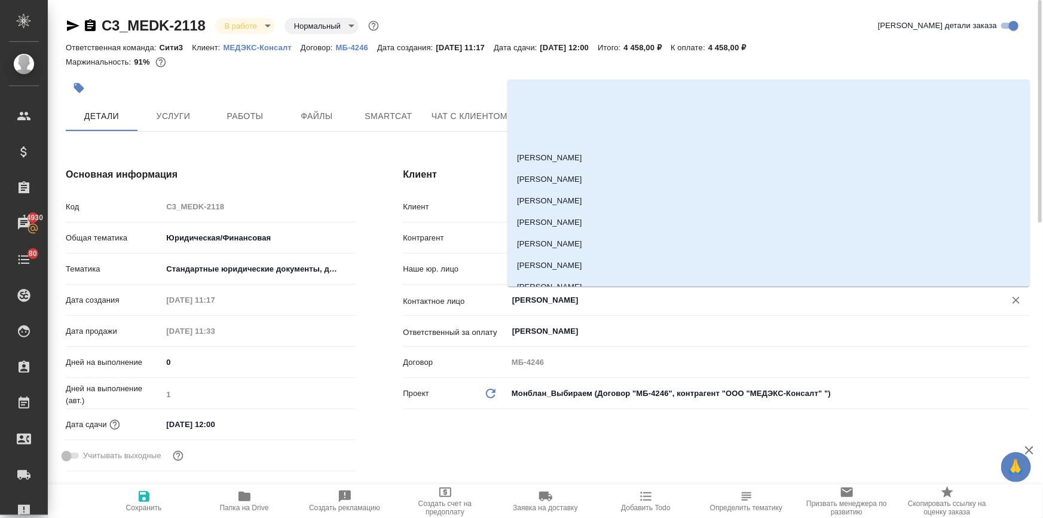
click at [544, 301] on input "Самиляк Анастасия" at bounding box center [748, 300] width 475 height 14
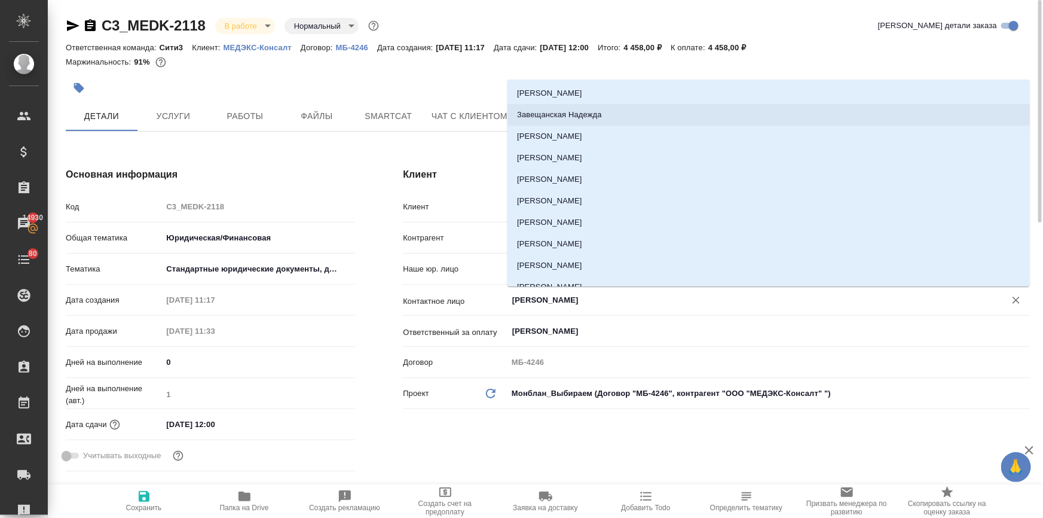
click at [377, 215] on div "Основная информация Код C3_MEDK-2118 Общая тематика Юридическая/Финансовая yr-f…" at bounding box center [210, 321] width 337 height 356
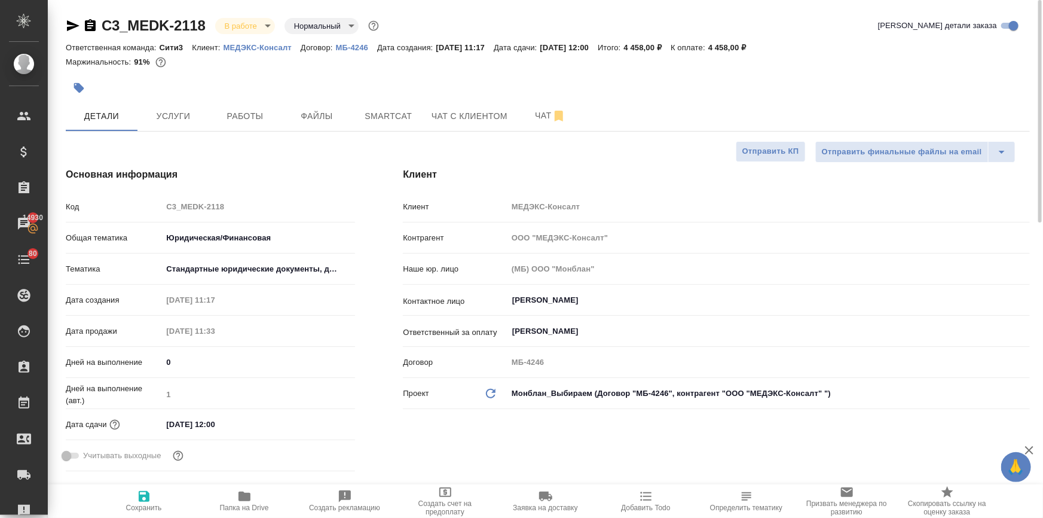
type textarea "x"
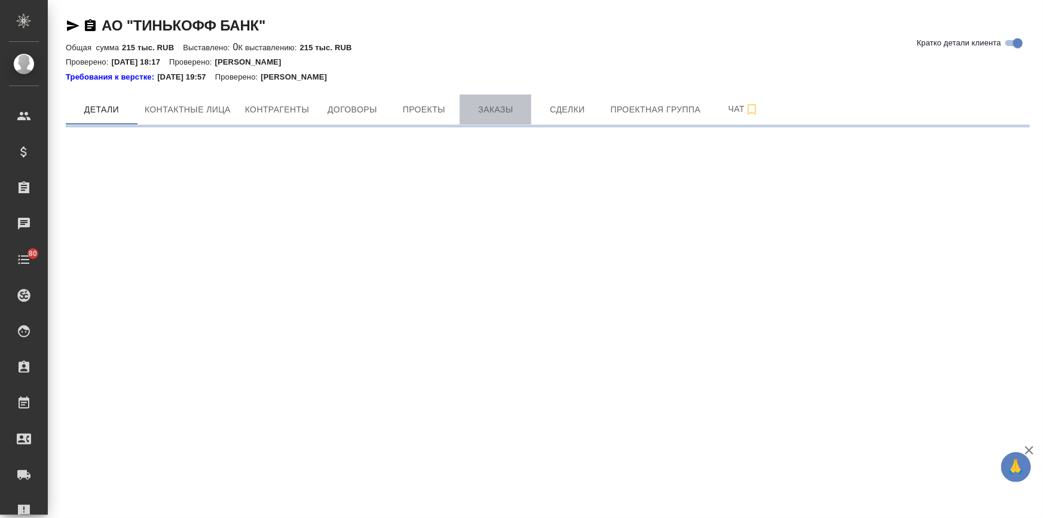
click at [481, 99] on button "Заказы" at bounding box center [496, 109] width 72 height 30
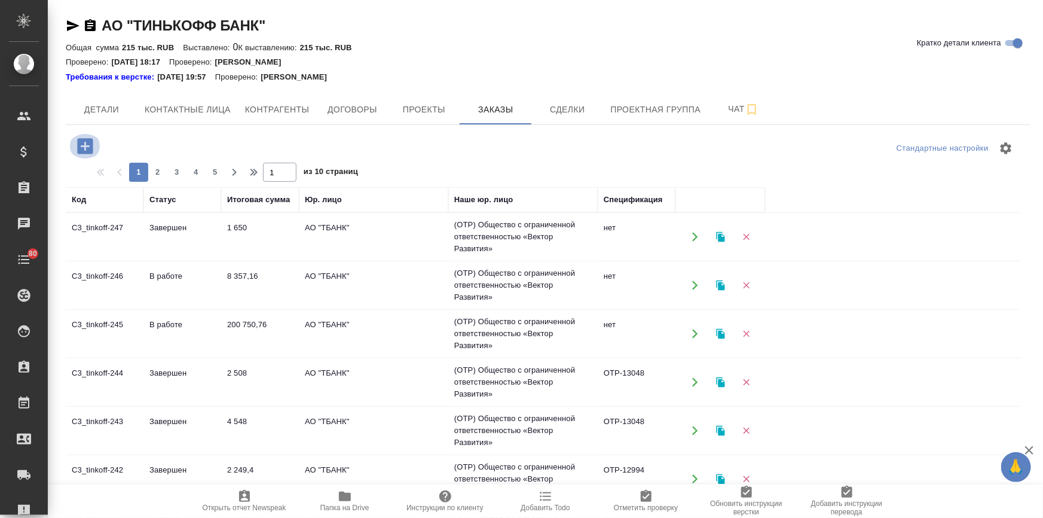
click at [89, 149] on icon "button" at bounding box center [85, 146] width 16 height 16
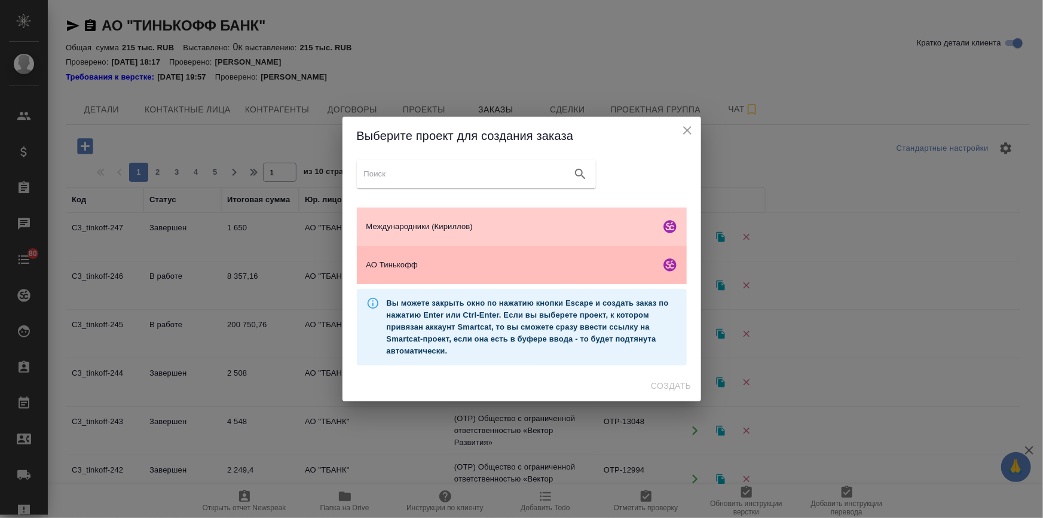
click at [462, 259] on span "АО Тинькофф" at bounding box center [511, 265] width 289 height 12
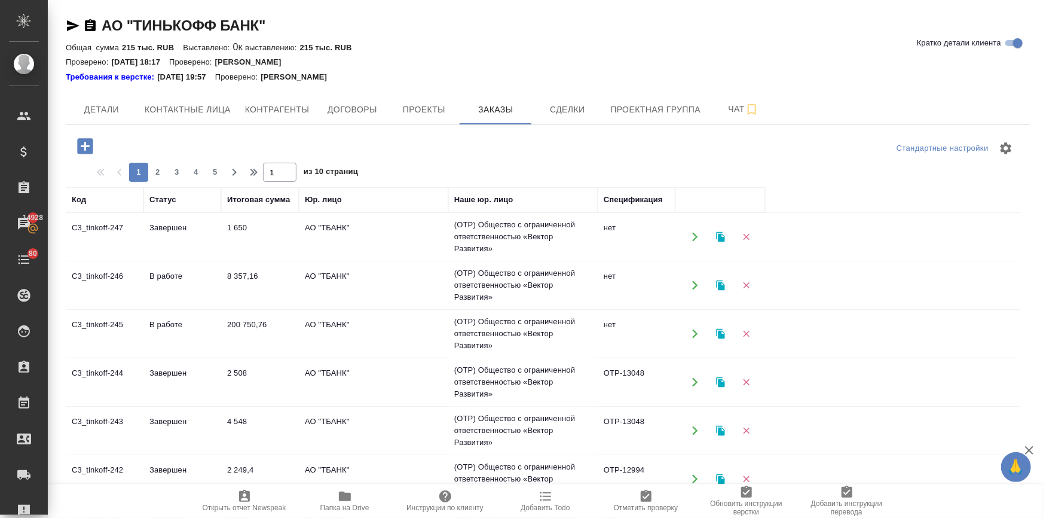
click at [88, 149] on icon "button" at bounding box center [85, 146] width 16 height 16
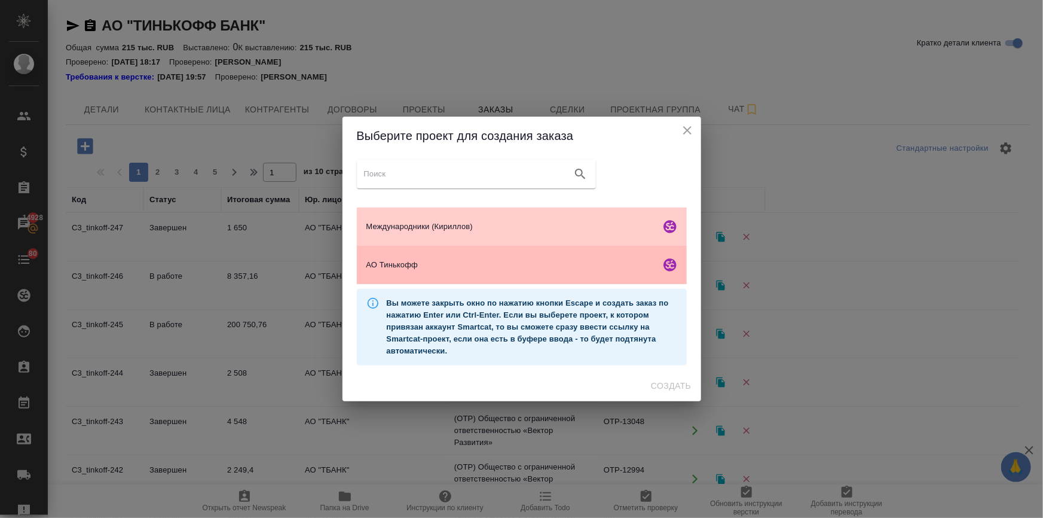
click at [523, 270] on span "АО Тинькофф" at bounding box center [511, 265] width 289 height 12
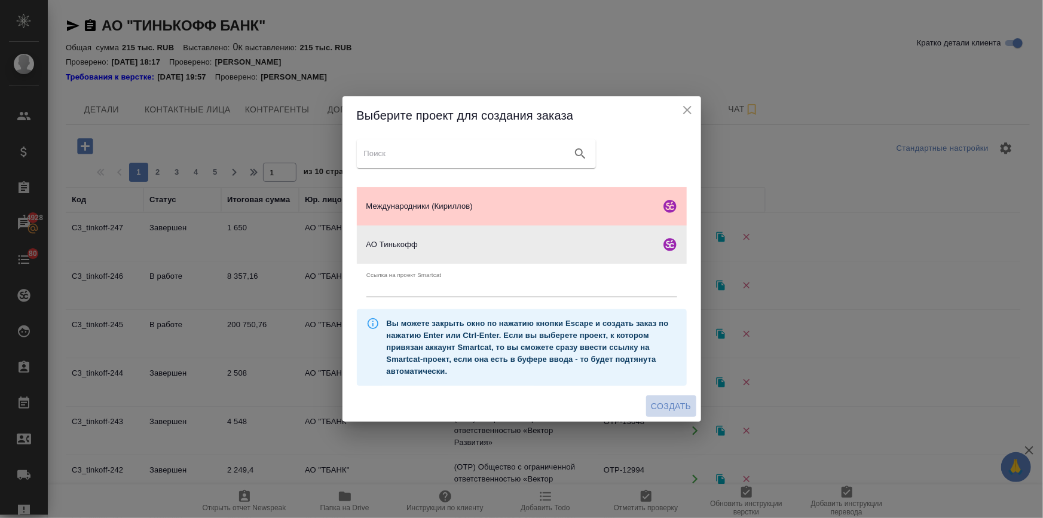
click at [674, 405] on span "Создать" at bounding box center [671, 406] width 40 height 15
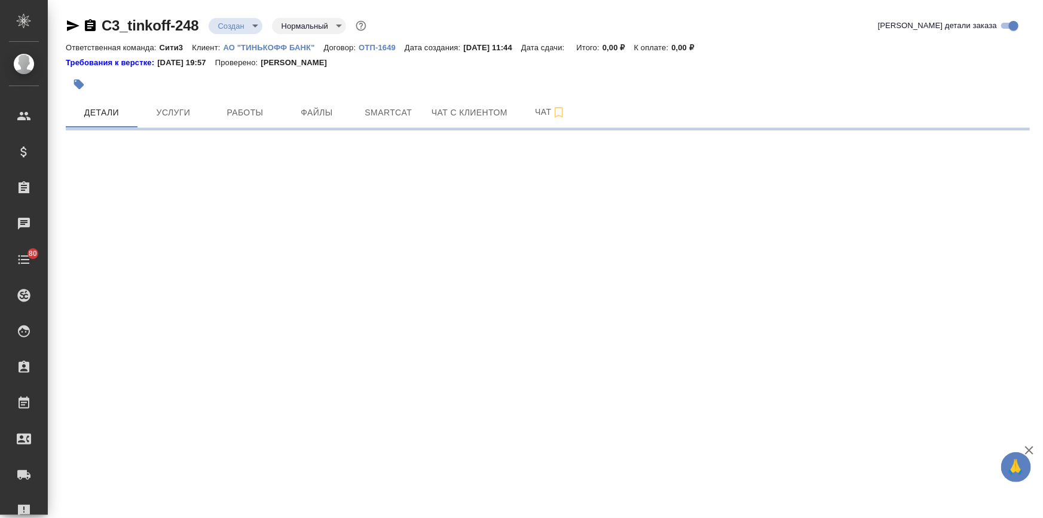
select select "RU"
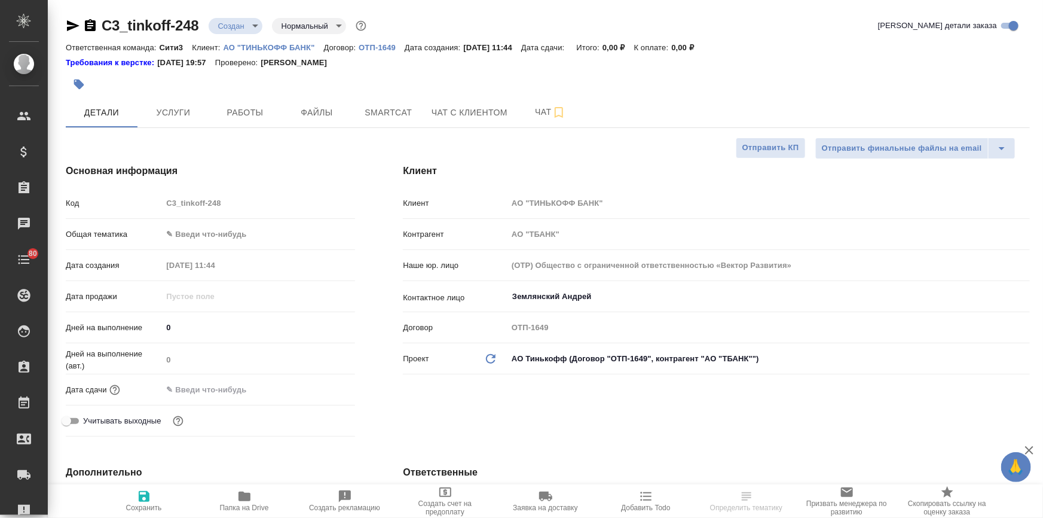
type textarea "x"
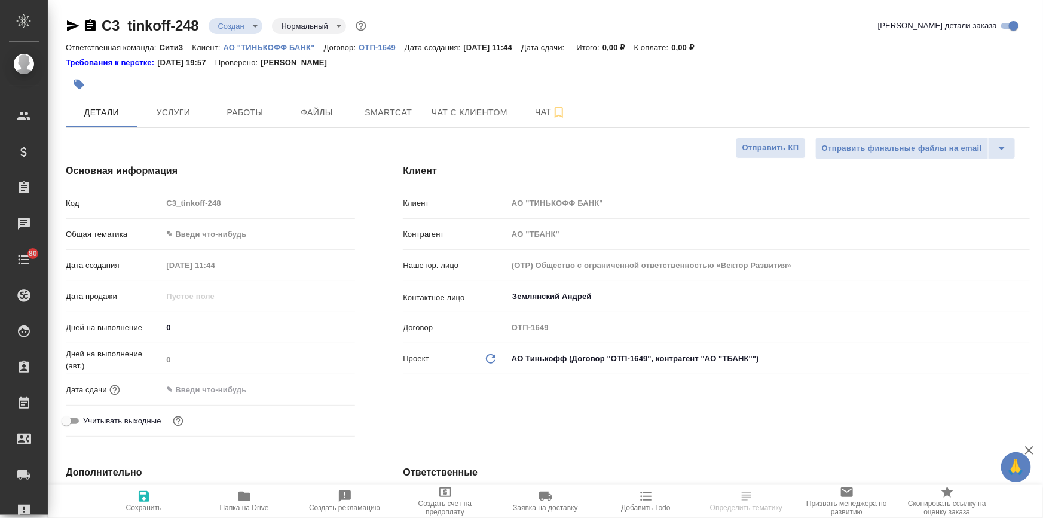
type textarea "x"
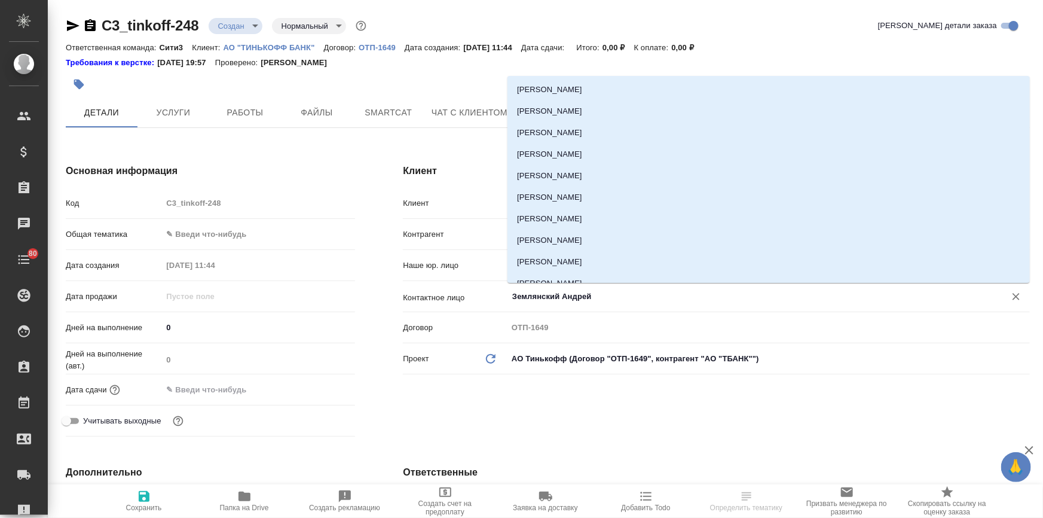
click at [570, 300] on input "Землянский Андрей" at bounding box center [748, 296] width 475 height 14
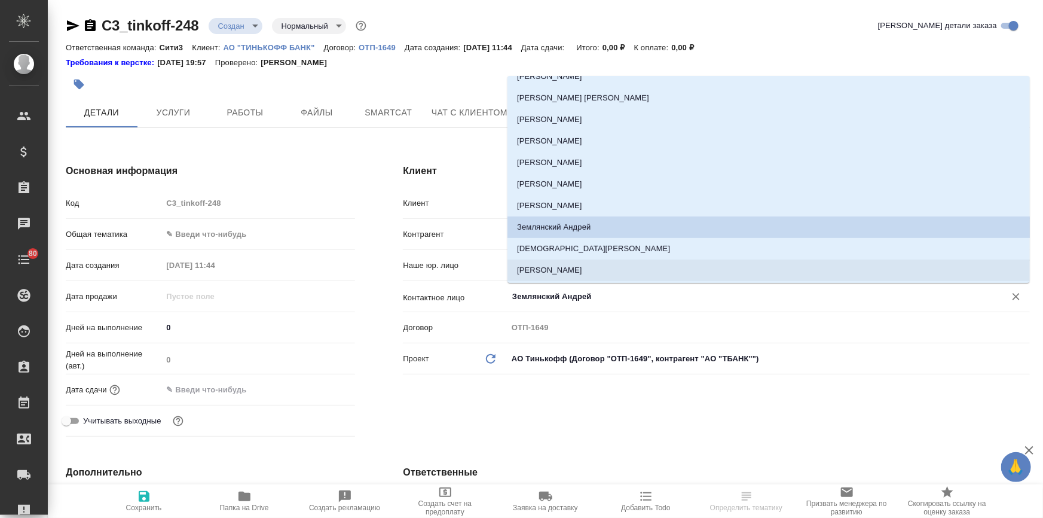
scroll to position [291, 0]
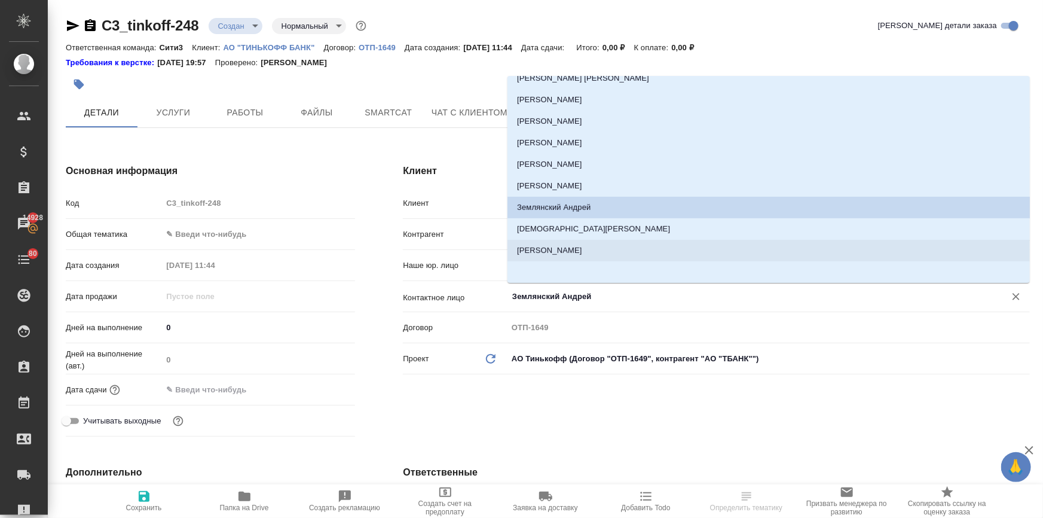
click at [554, 255] on li "[PERSON_NAME]" at bounding box center [769, 251] width 523 height 22
type input "[PERSON_NAME]"
type textarea "x"
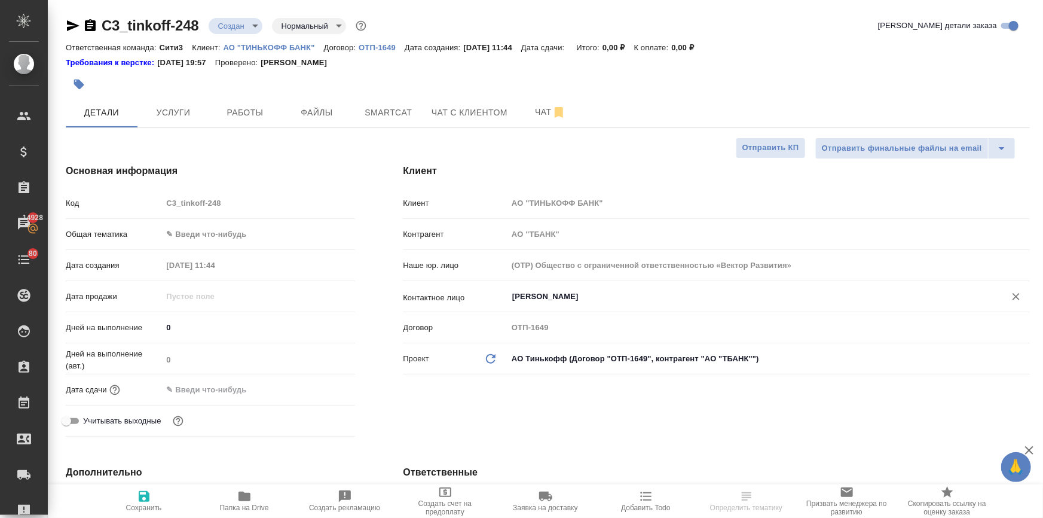
click at [227, 240] on body "🙏 .cls-1 fill:#fff; AWATERA Ilina Ekaterina Клиенты Спецификации Заказы 14928 Ч…" at bounding box center [521, 307] width 1043 height 614
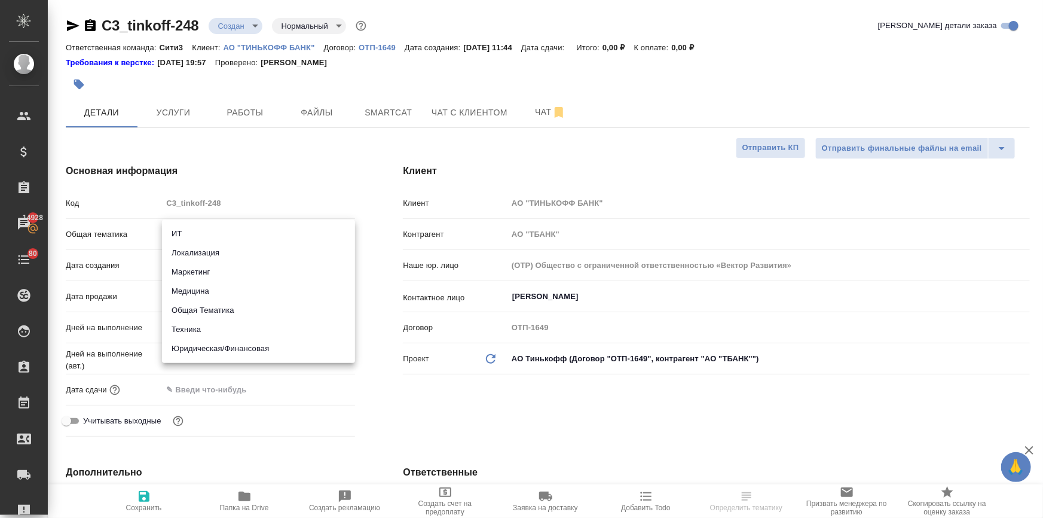
click at [212, 268] on li "Маркетинг" at bounding box center [258, 271] width 193 height 19
type input "marketing"
type textarea "x"
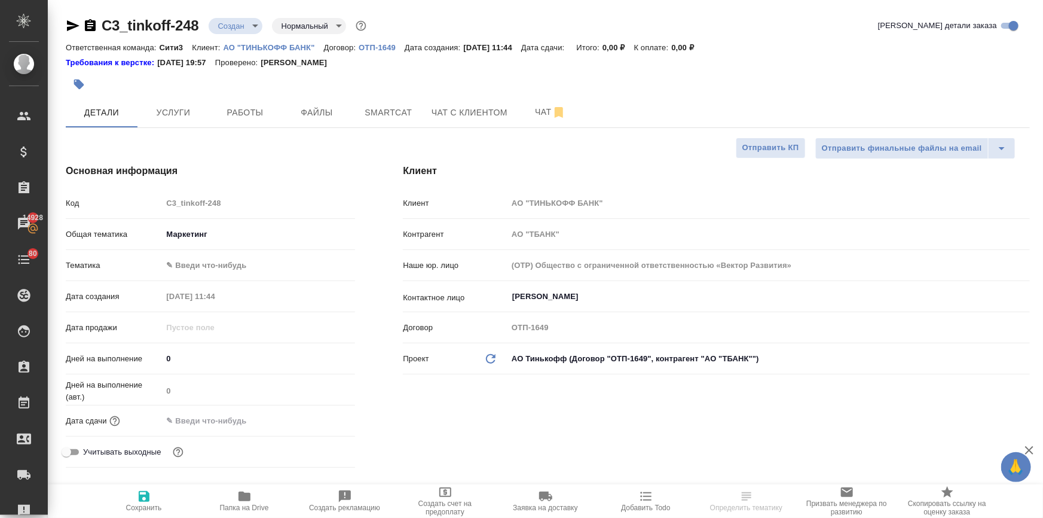
click at [207, 417] on input "text" at bounding box center [214, 420] width 105 height 17
click at [315, 416] on icon "button" at bounding box center [320, 420] width 14 height 14
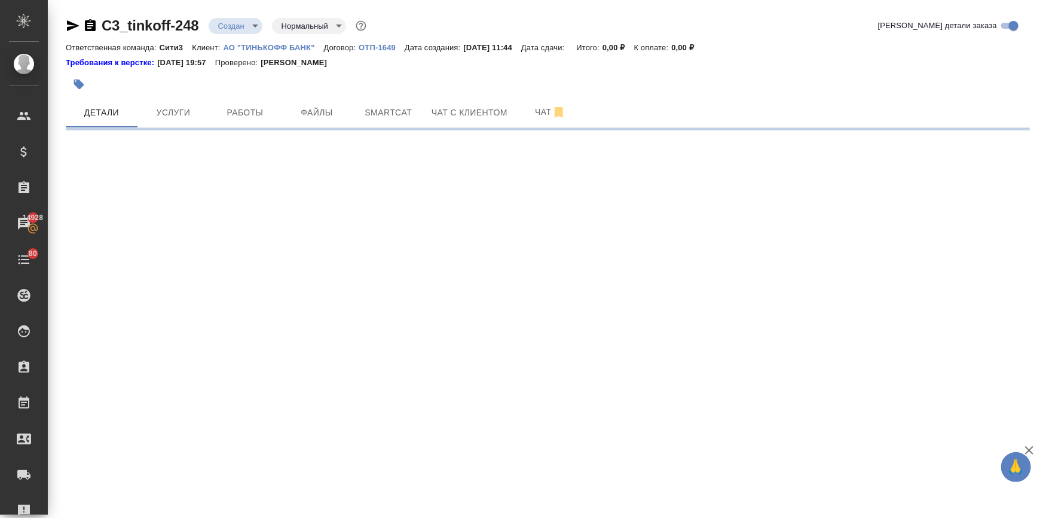
select select "RU"
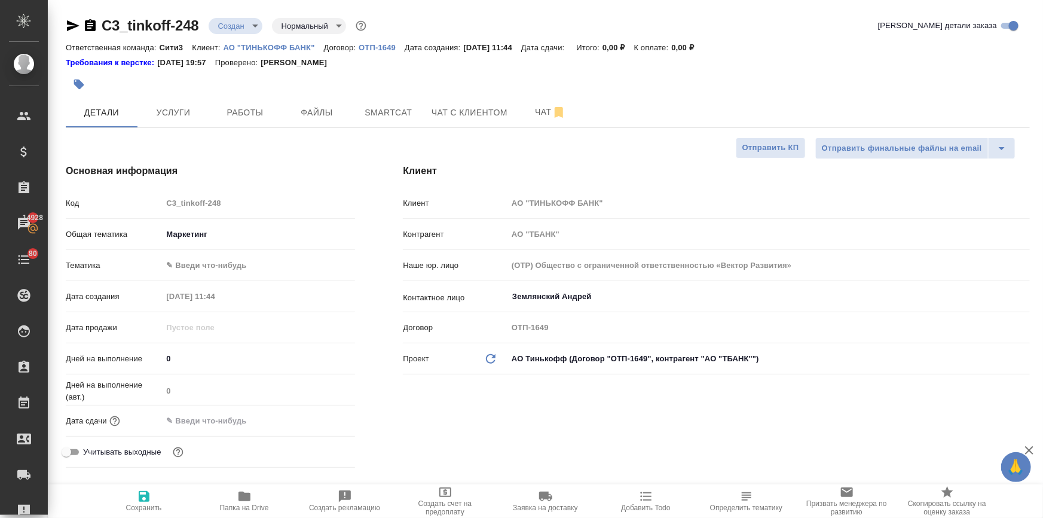
type textarea "x"
click at [209, 423] on input "text" at bounding box center [215, 420] width 105 height 17
click at [317, 420] on icon "button" at bounding box center [320, 420] width 14 height 14
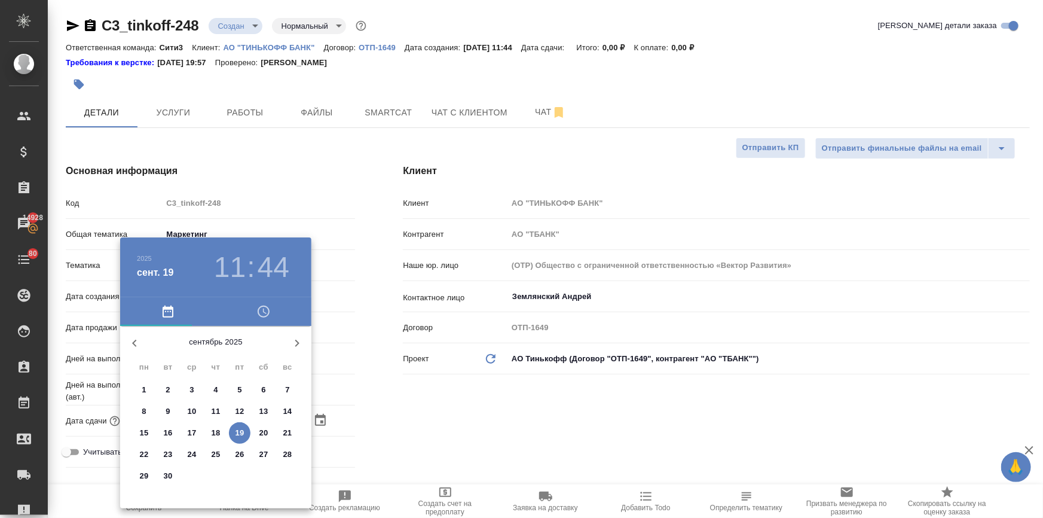
click at [236, 454] on p "26" at bounding box center [240, 454] width 9 height 12
type input "26.09.2025 11:44"
type textarea "x"
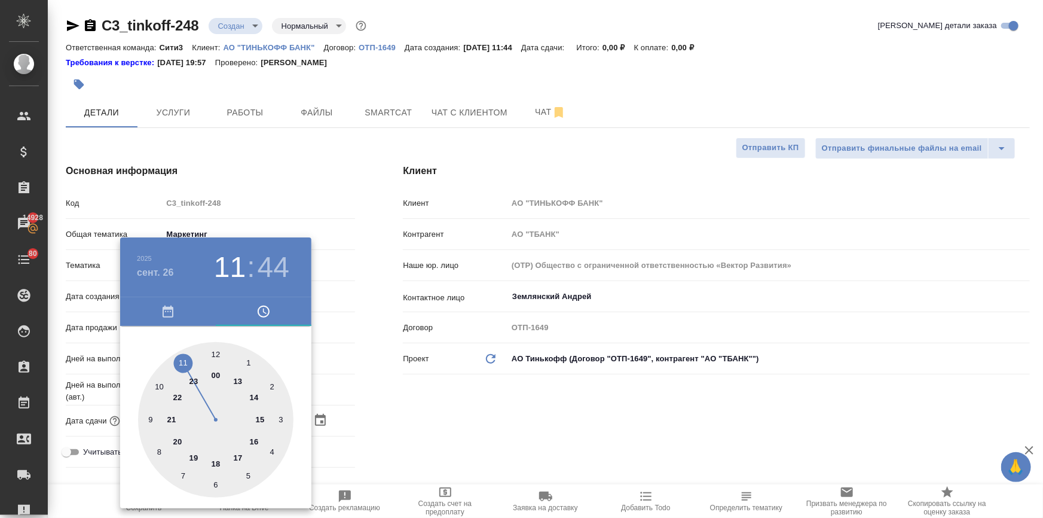
click at [160, 386] on div at bounding box center [215, 419] width 155 height 155
type input "26.09.2025 10:44"
type textarea "x"
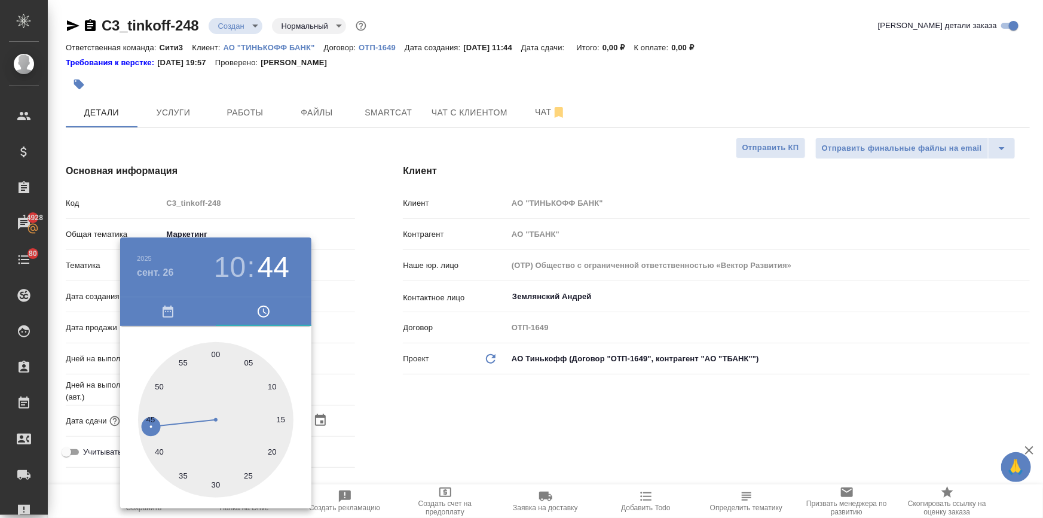
click at [213, 354] on div at bounding box center [215, 419] width 155 height 155
type input "26.09.2025 10:00"
type textarea "x"
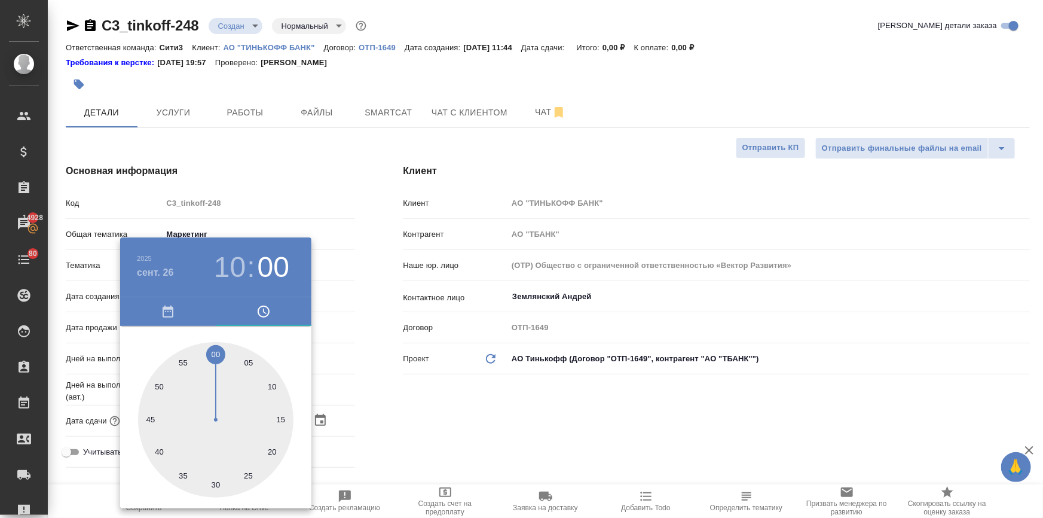
click at [433, 411] on div at bounding box center [521, 259] width 1043 height 518
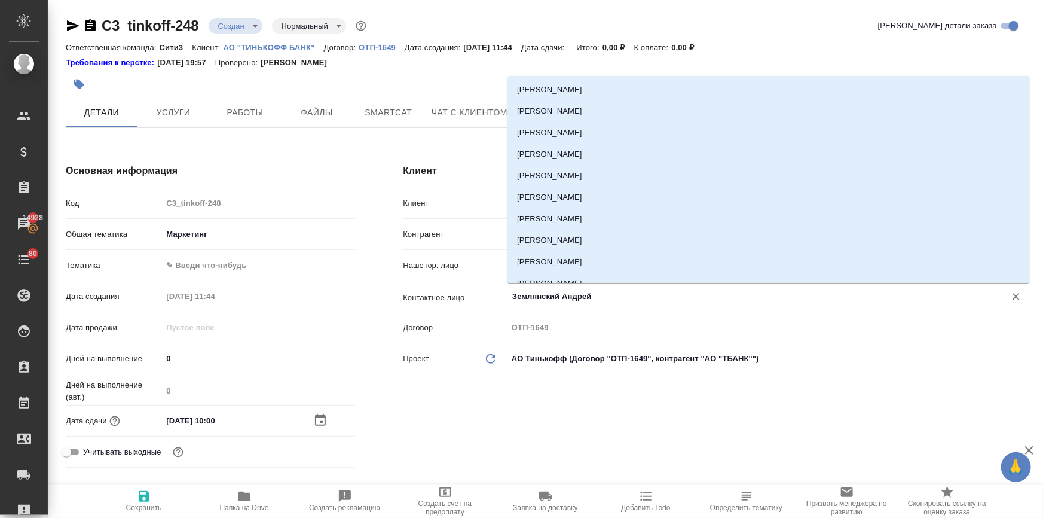
click at [541, 300] on input "Землянский Андрей" at bounding box center [748, 296] width 475 height 14
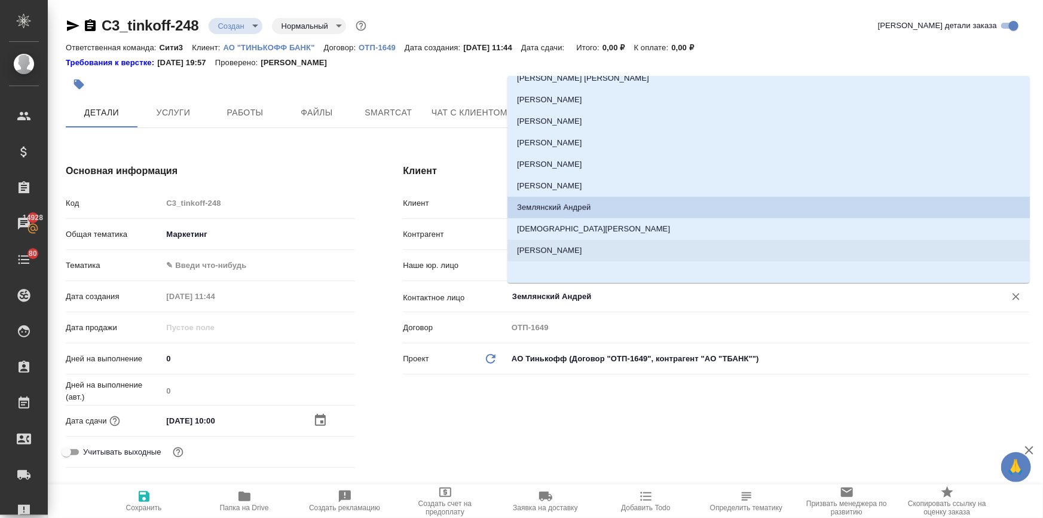
click at [561, 248] on li "Бочкарева Кристина" at bounding box center [769, 251] width 523 height 22
type input "Бочкарева Кристина"
type textarea "x"
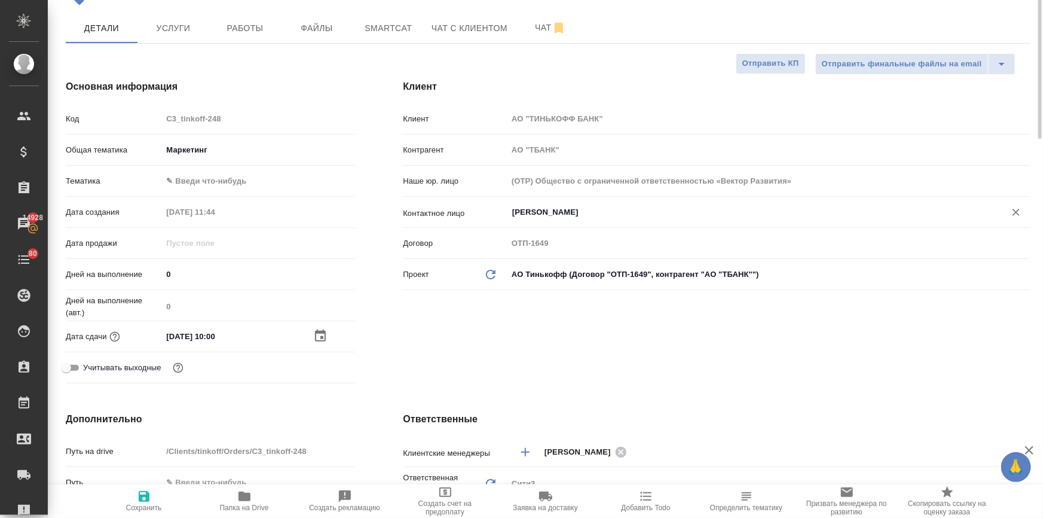
scroll to position [0, 0]
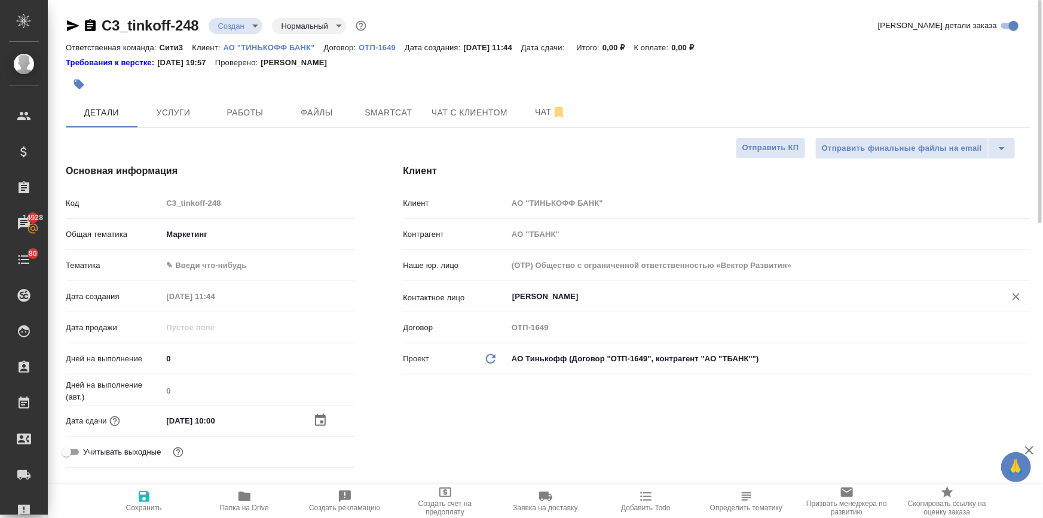
click at [146, 500] on icon "button" at bounding box center [144, 496] width 11 height 11
type textarea "x"
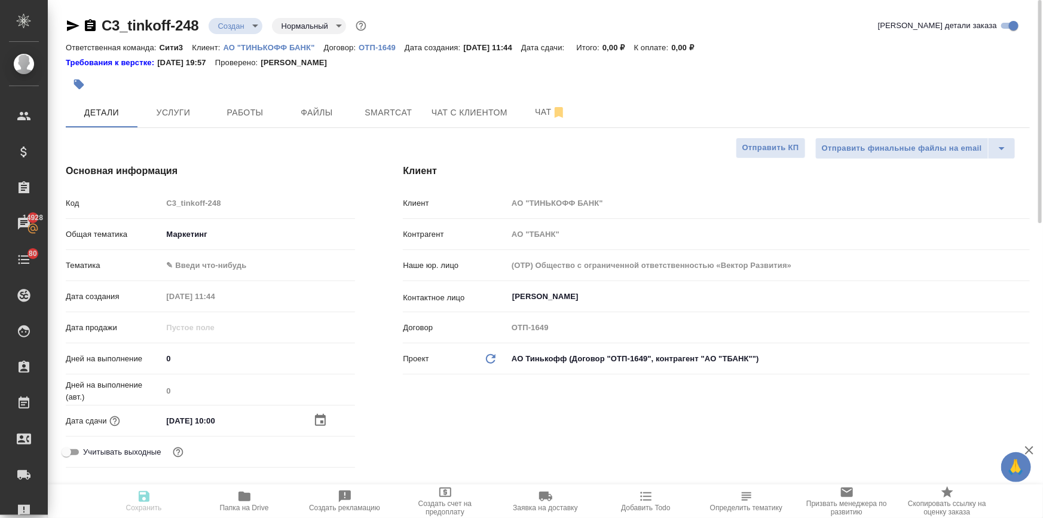
type textarea "x"
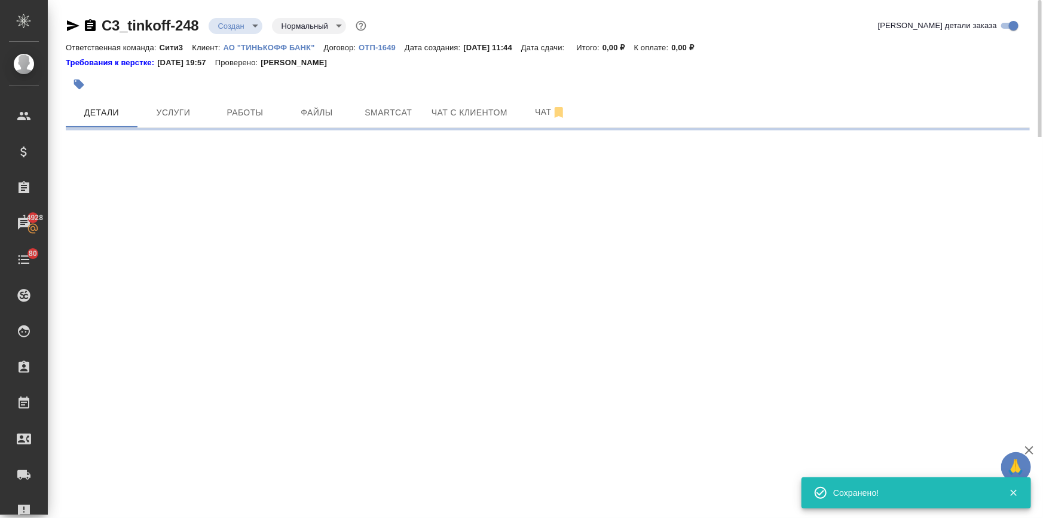
type input "holyTrinity"
select select "RU"
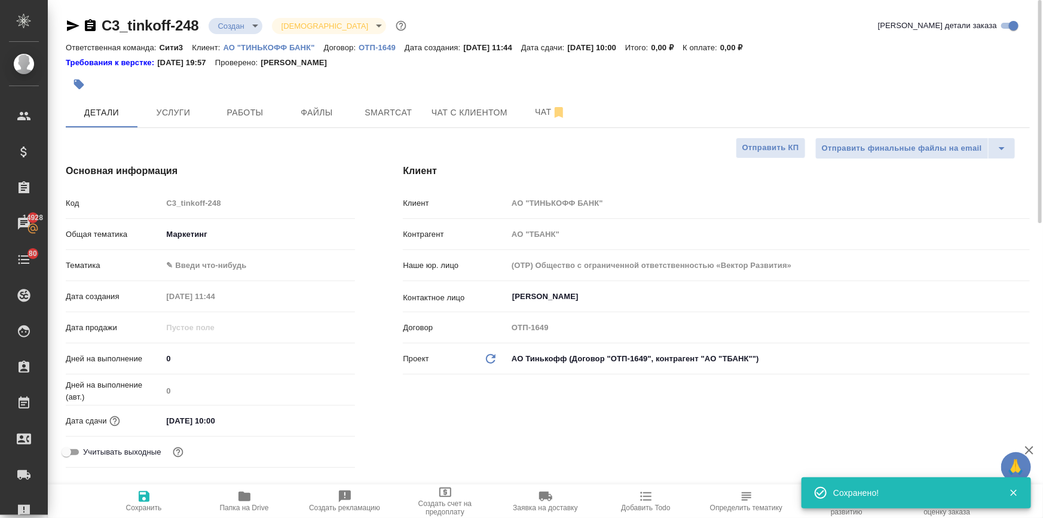
type textarea "x"
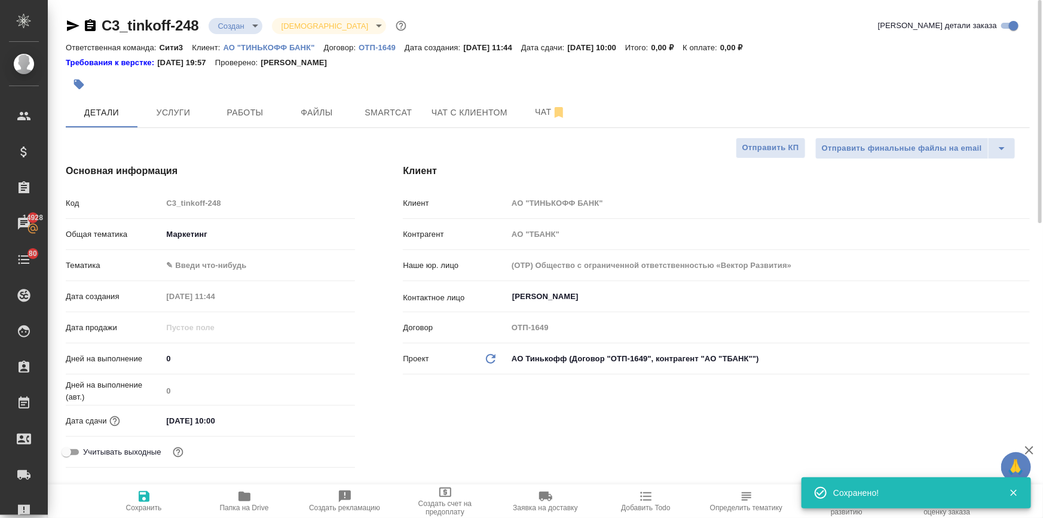
type textarea "x"
click at [237, 419] on input "26.09.2025 10:00" at bounding box center [215, 420] width 105 height 17
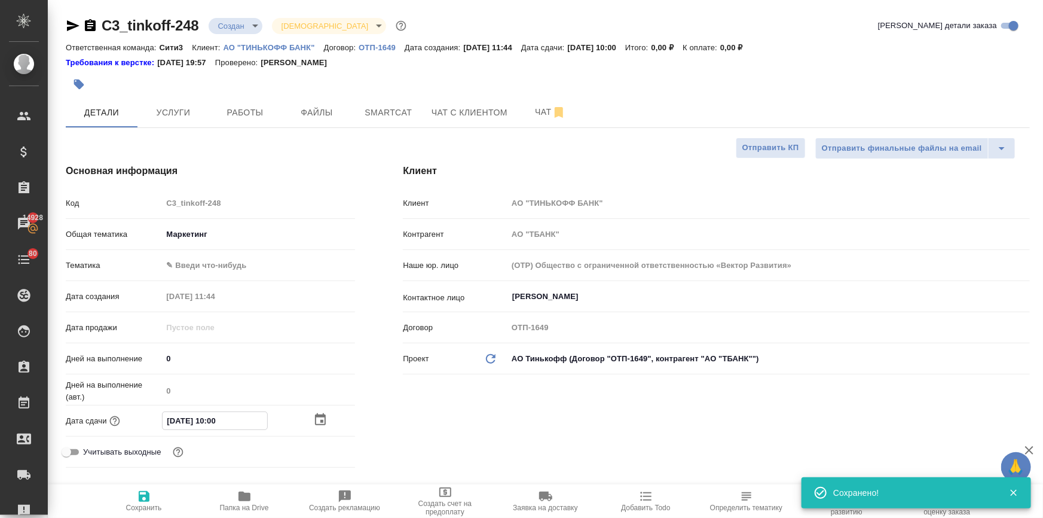
click at [316, 418] on icon "button" at bounding box center [320, 419] width 11 height 12
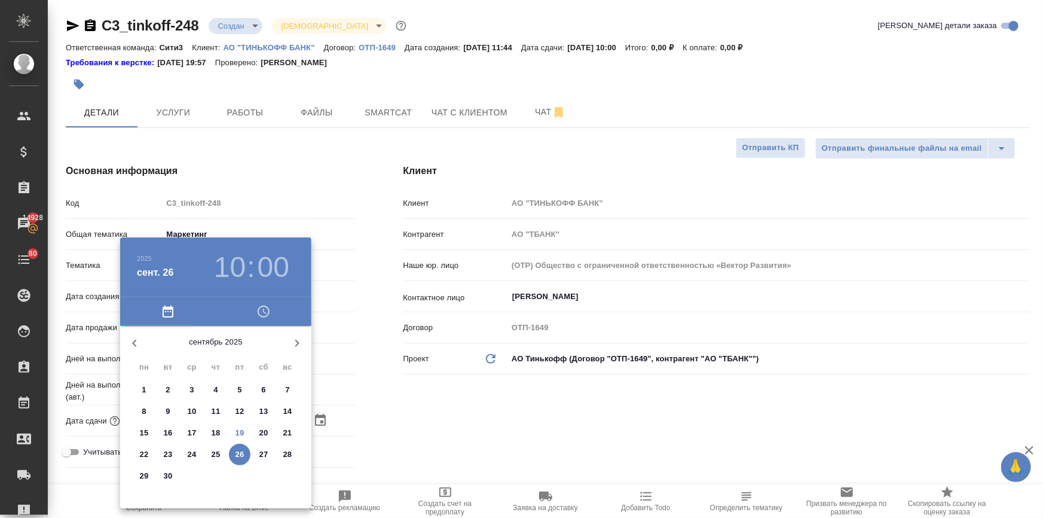
click at [446, 448] on div at bounding box center [521, 259] width 1043 height 518
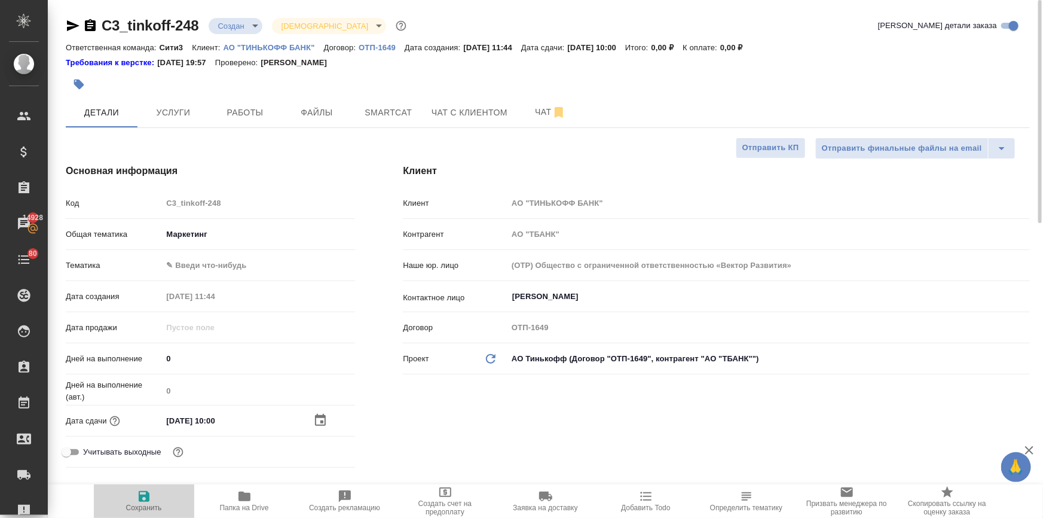
click at [144, 512] on button "Сохранить" at bounding box center [144, 500] width 100 height 33
type textarea "x"
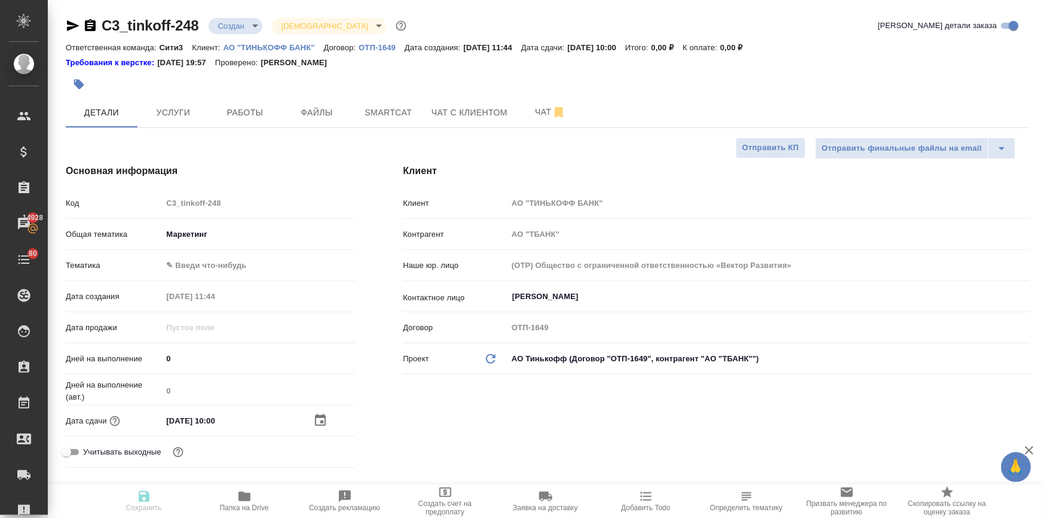
type textarea "x"
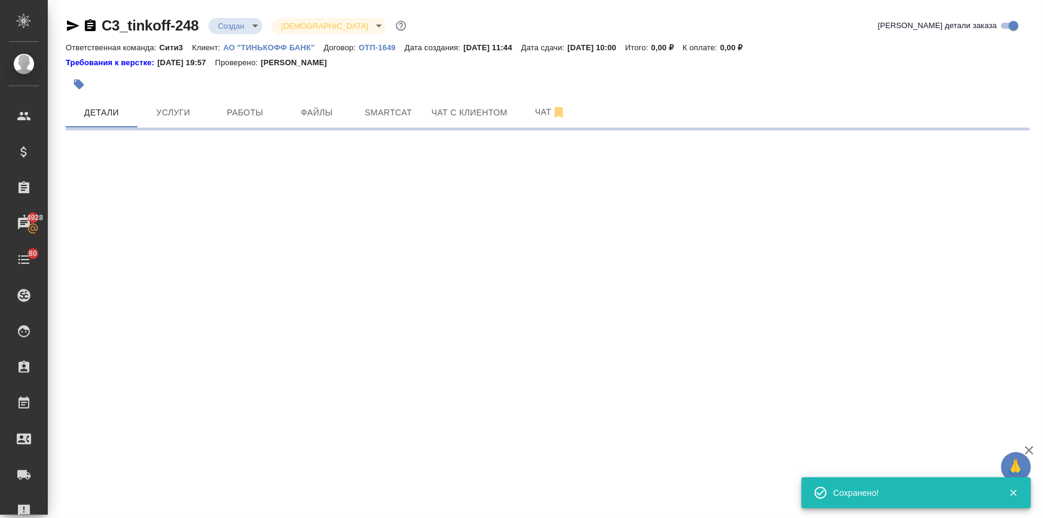
select select "RU"
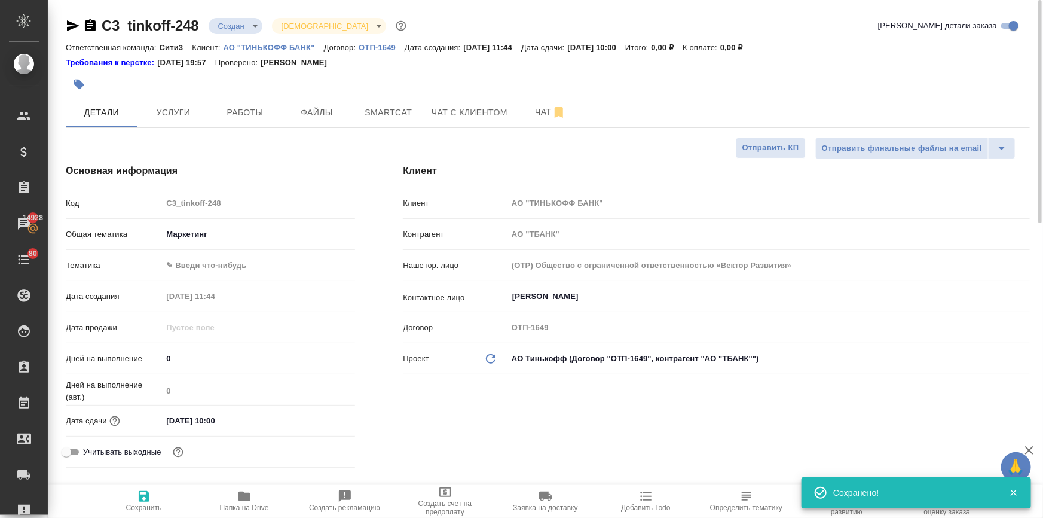
type textarea "x"
click at [262, 428] on input "26.09.2025 10:00" at bounding box center [214, 420] width 105 height 17
click at [312, 419] on div "26.09.2025 10:00" at bounding box center [258, 420] width 193 height 19
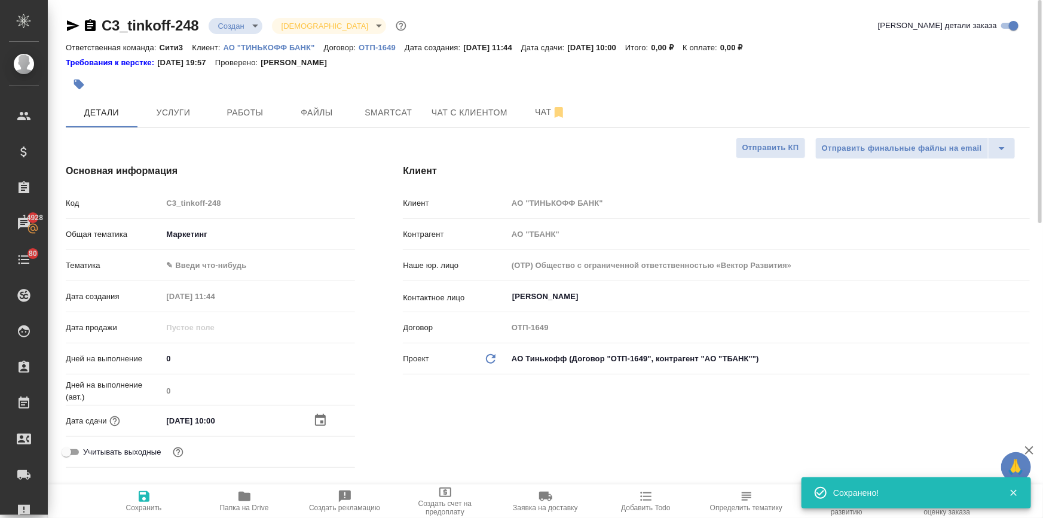
click at [312, 417] on div "26.09.2025 10:00" at bounding box center [258, 420] width 193 height 17
click at [317, 416] on icon "button" at bounding box center [320, 420] width 11 height 12
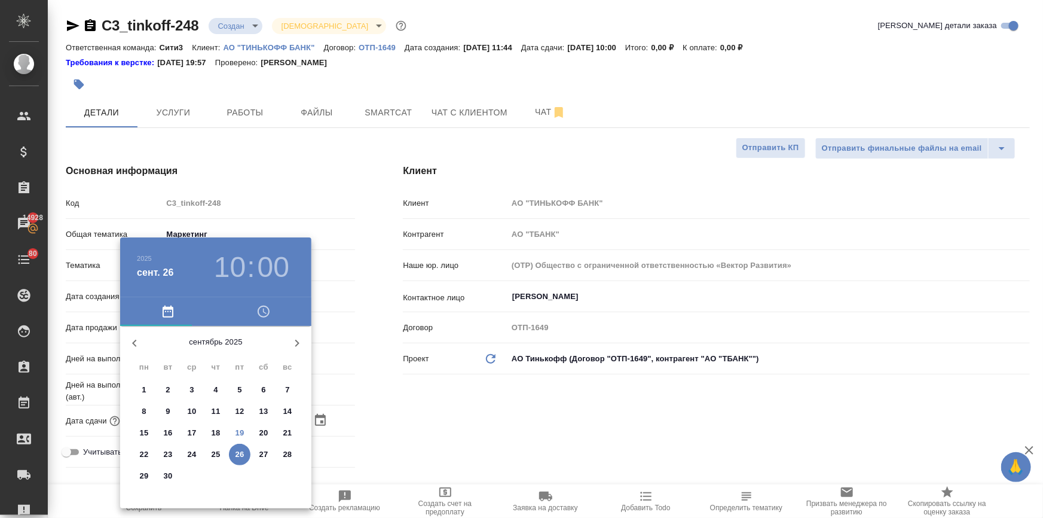
click at [143, 477] on p "29" at bounding box center [144, 476] width 9 height 12
type input "29.09.2025 10:00"
type textarea "x"
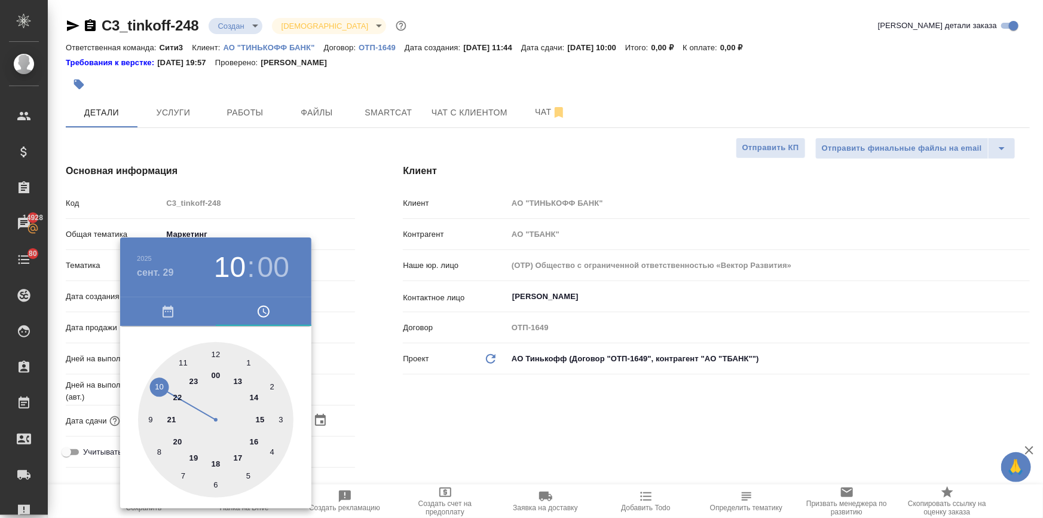
click at [426, 472] on div at bounding box center [521, 259] width 1043 height 518
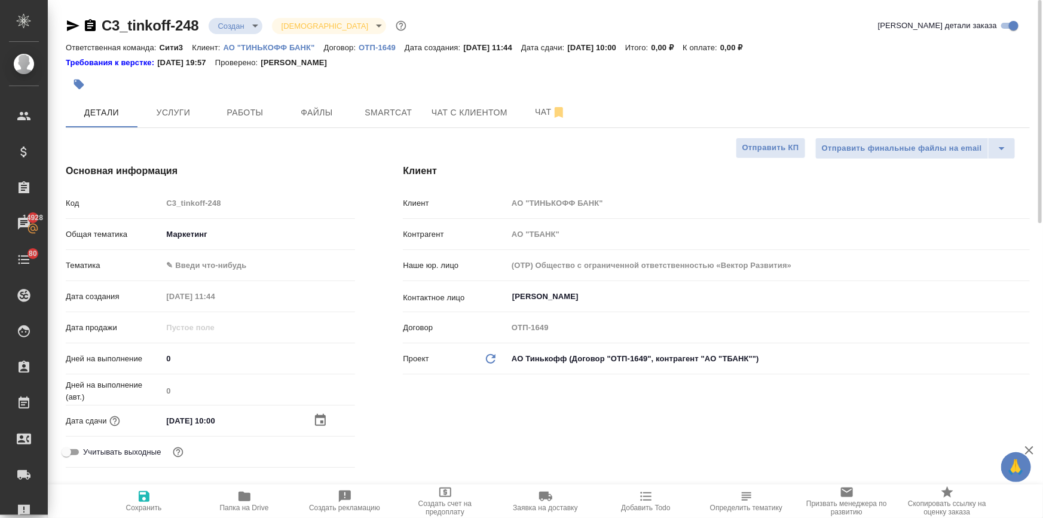
click at [145, 511] on span "Сохранить" at bounding box center [144, 507] width 36 height 8
type textarea "x"
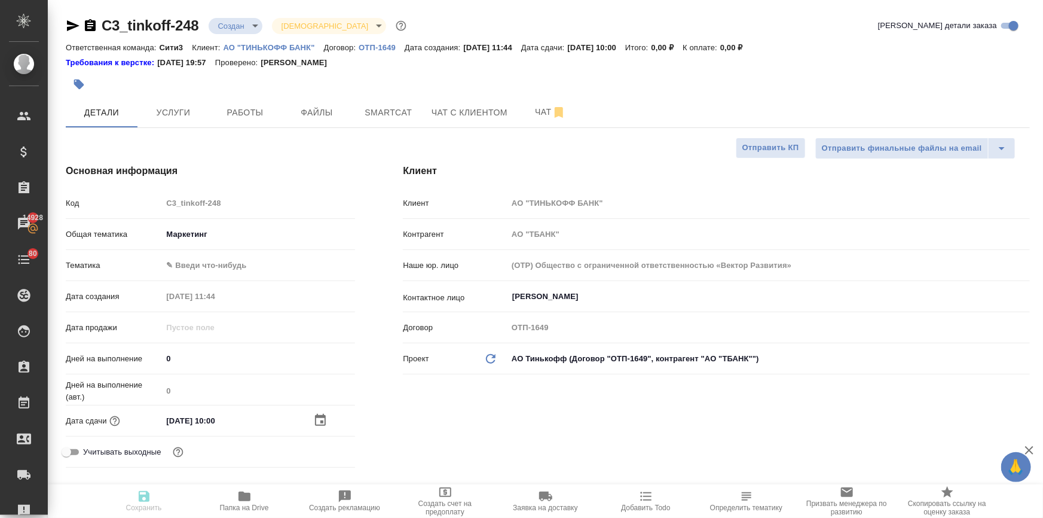
type textarea "x"
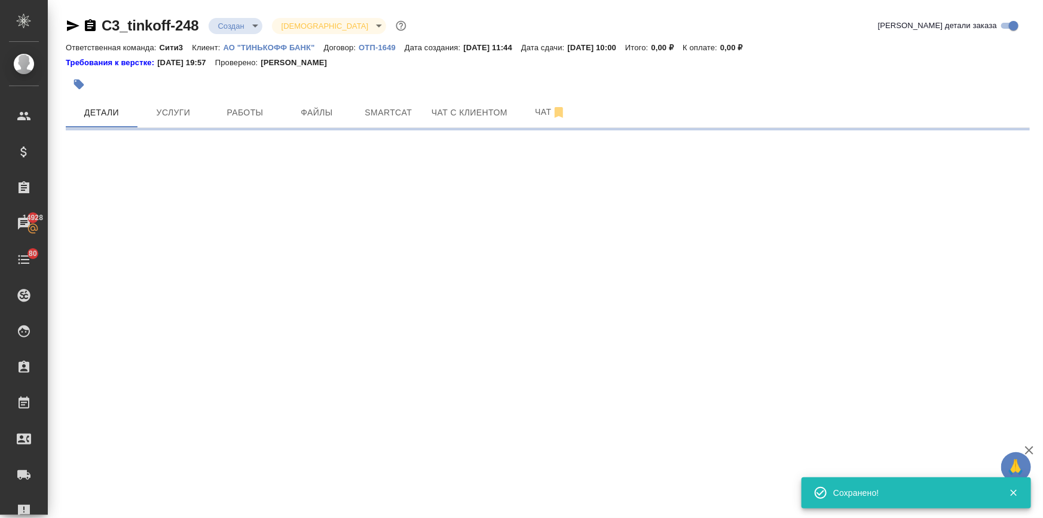
select select "RU"
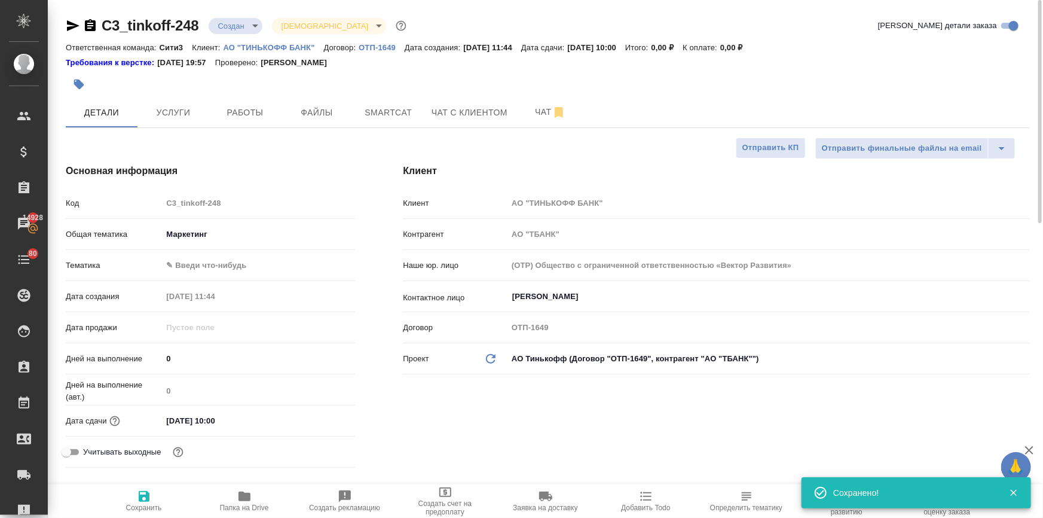
type textarea "x"
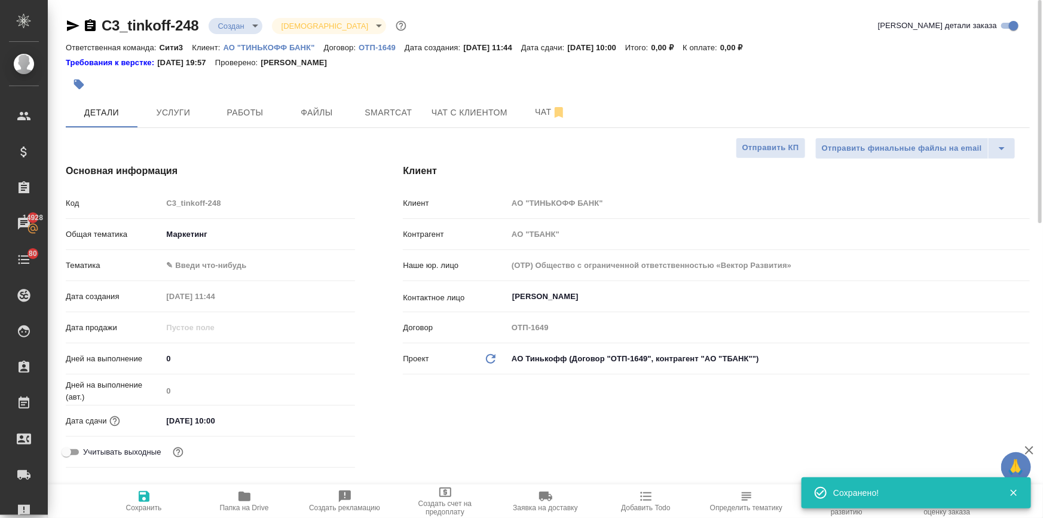
type textarea "x"
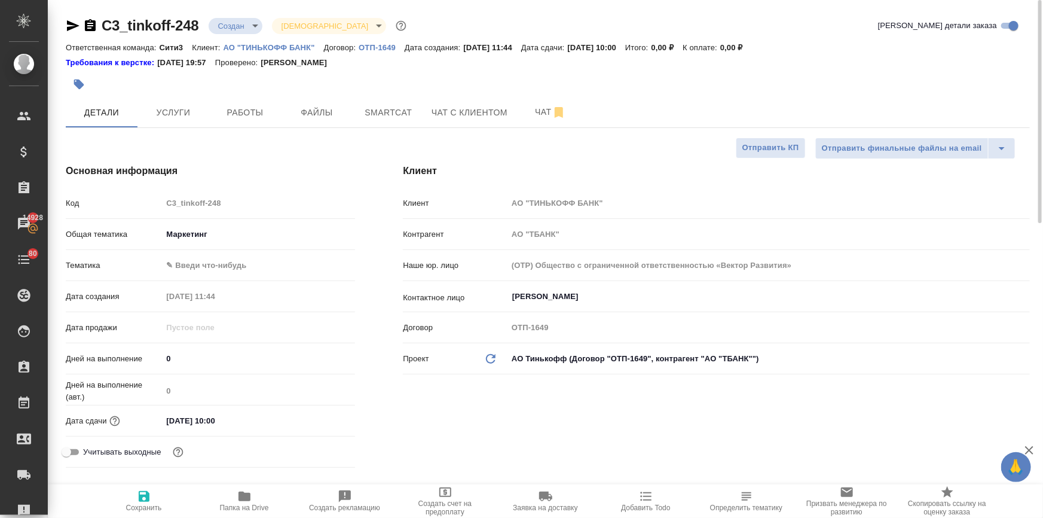
type textarea "x"
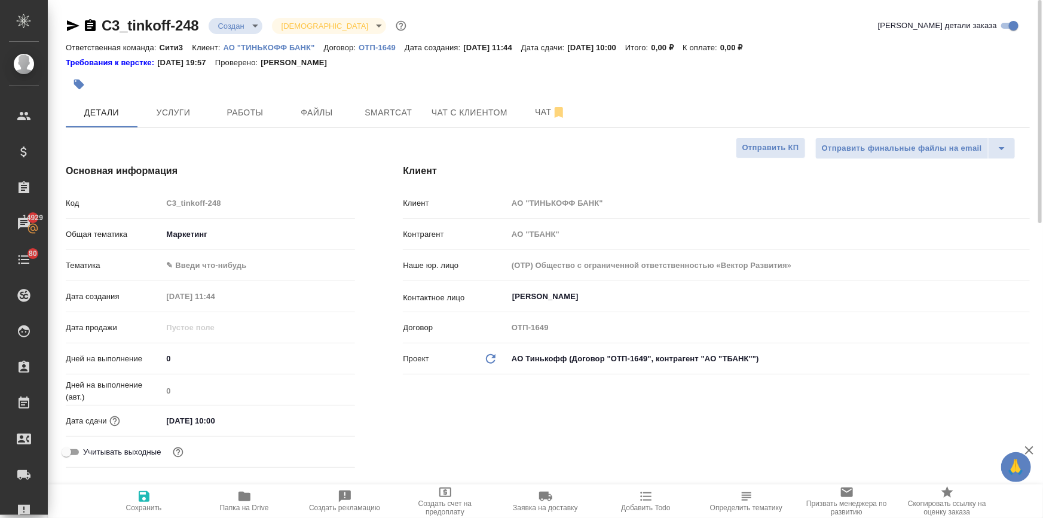
type textarea "x"
click at [316, 115] on span "Файлы" at bounding box center [316, 112] width 57 height 15
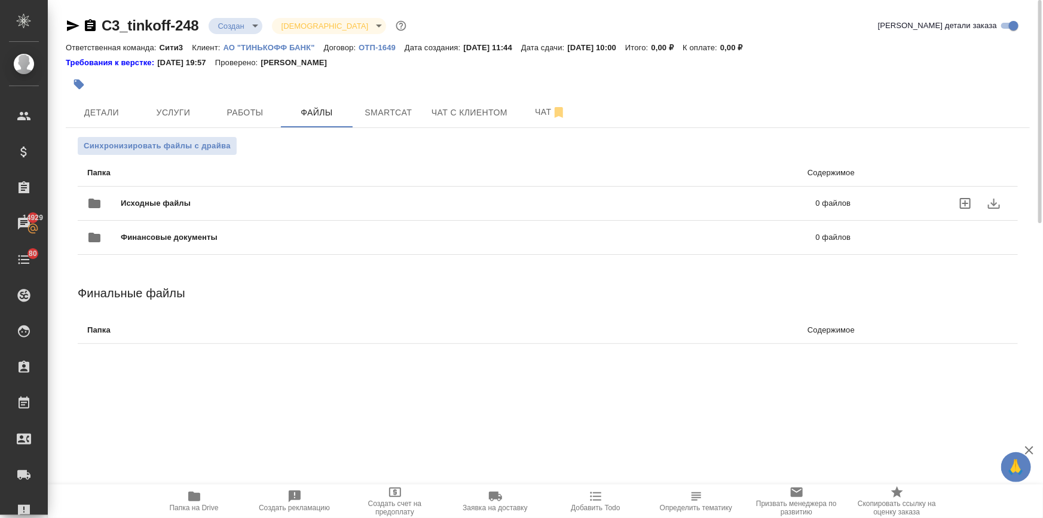
click at [133, 201] on span "Исходные файлы" at bounding box center [312, 203] width 383 height 12
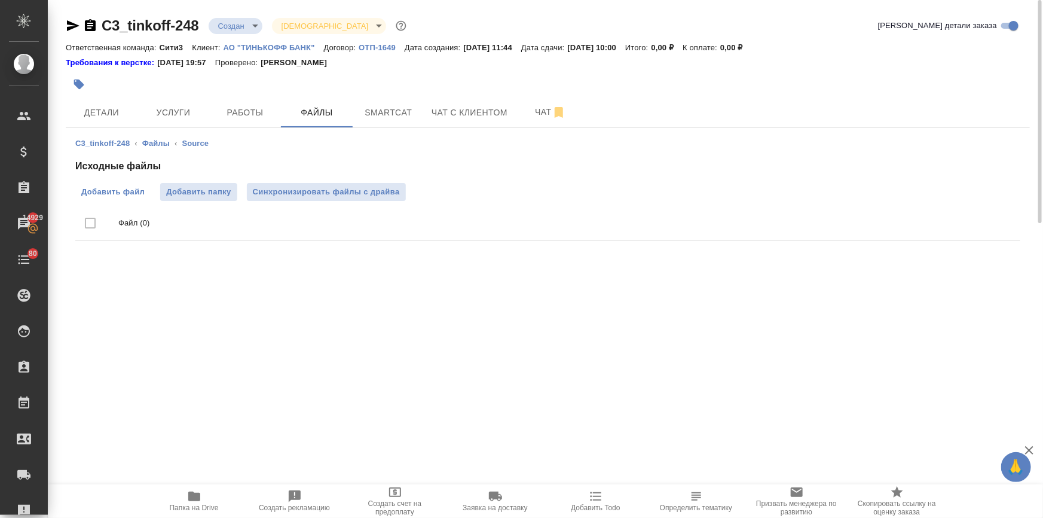
click at [126, 187] on span "Добавить файл" at bounding box center [112, 192] width 63 height 12
click at [0, 0] on input "Добавить файл" at bounding box center [0, 0] width 0 height 0
click at [259, 47] on p "АО "ТИНЬКОФФ БАНК"" at bounding box center [274, 47] width 100 height 9
click at [176, 120] on button "Услуги" at bounding box center [174, 112] width 72 height 30
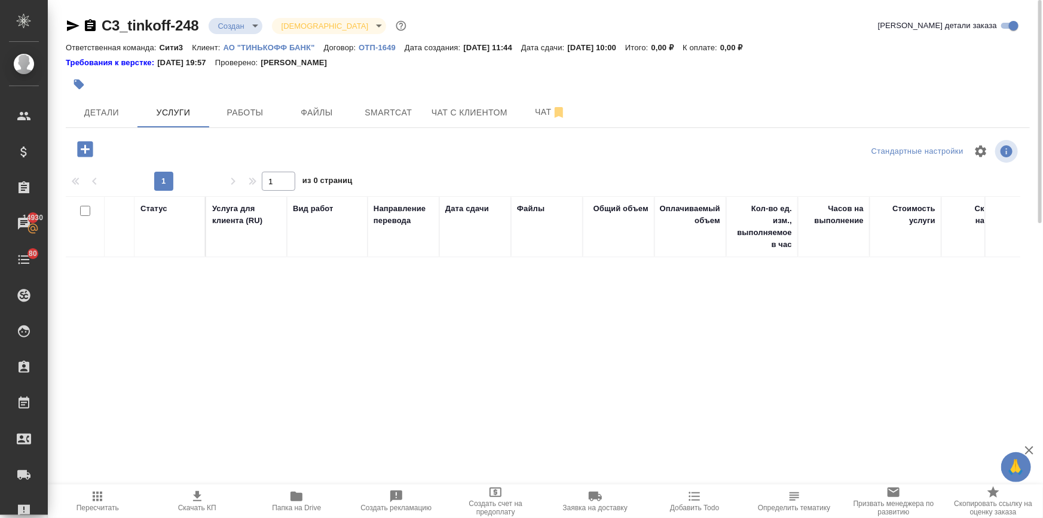
click at [88, 146] on icon "button" at bounding box center [85, 149] width 16 height 16
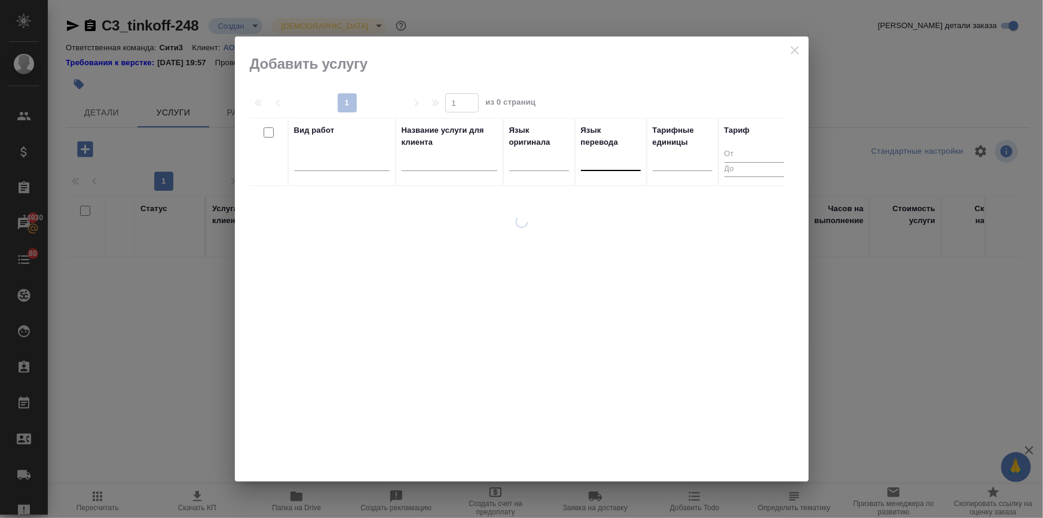
click at [608, 162] on div at bounding box center [611, 158] width 60 height 17
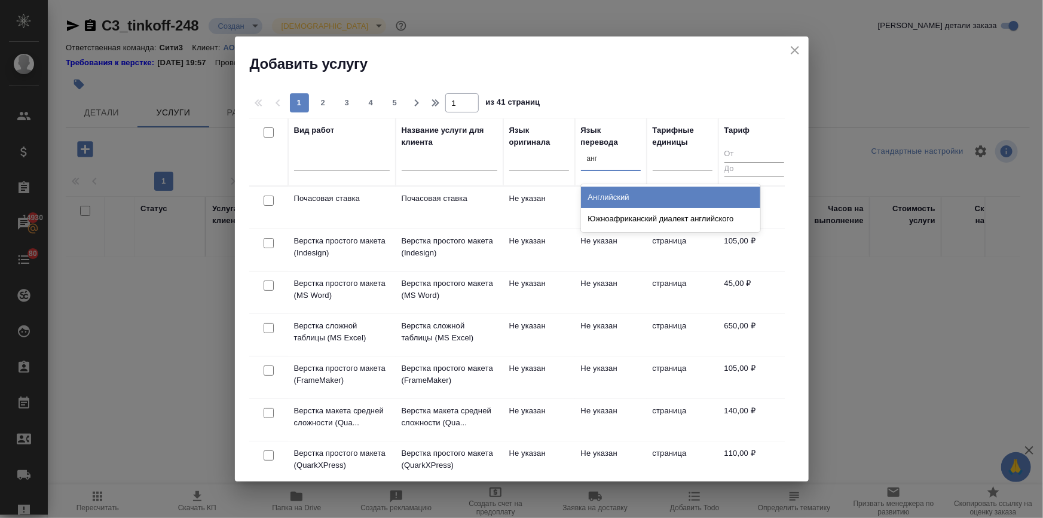
type input "англ"
click at [616, 196] on div "Английский" at bounding box center [670, 198] width 179 height 22
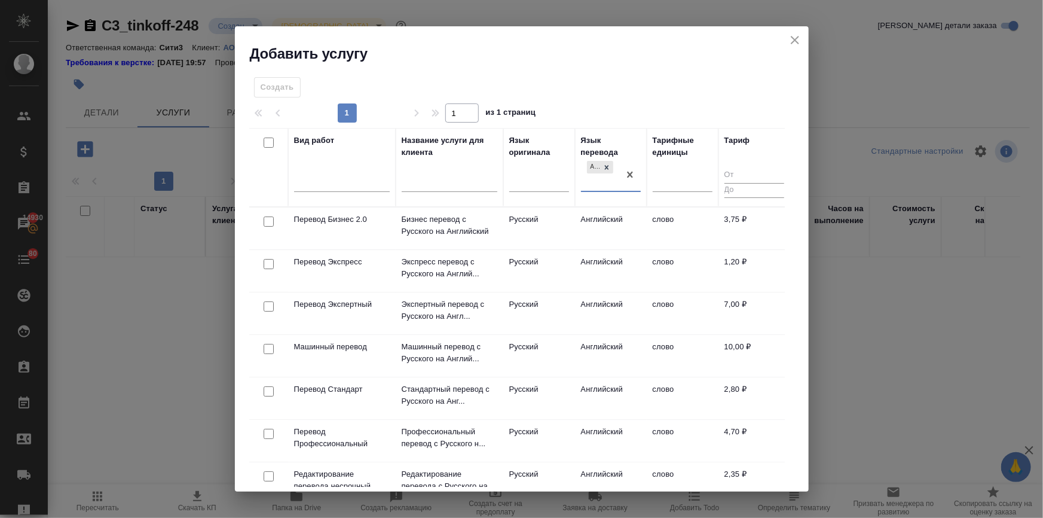
click at [268, 303] on input "checkbox" at bounding box center [269, 306] width 10 height 10
checkbox input "true"
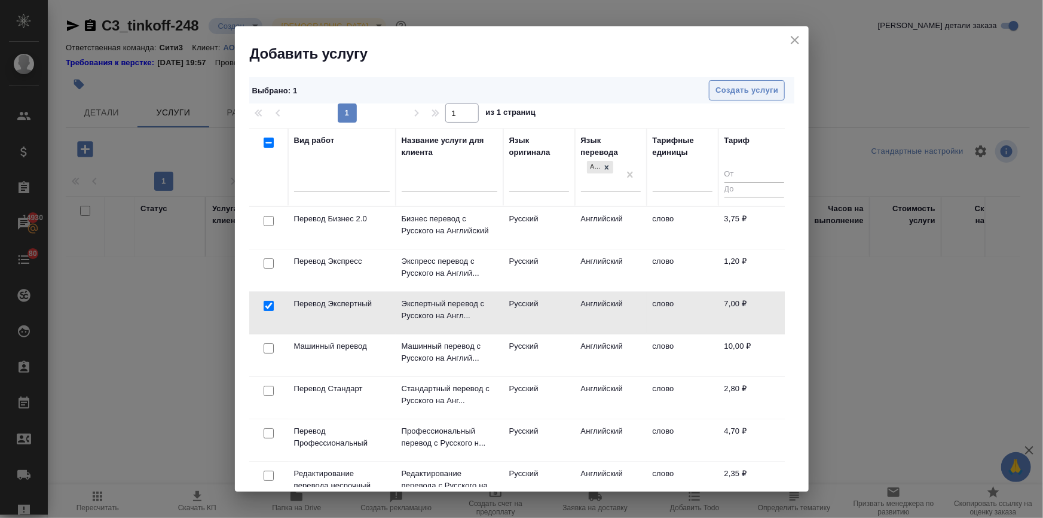
click at [754, 87] on span "Создать услуги" at bounding box center [747, 91] width 63 height 14
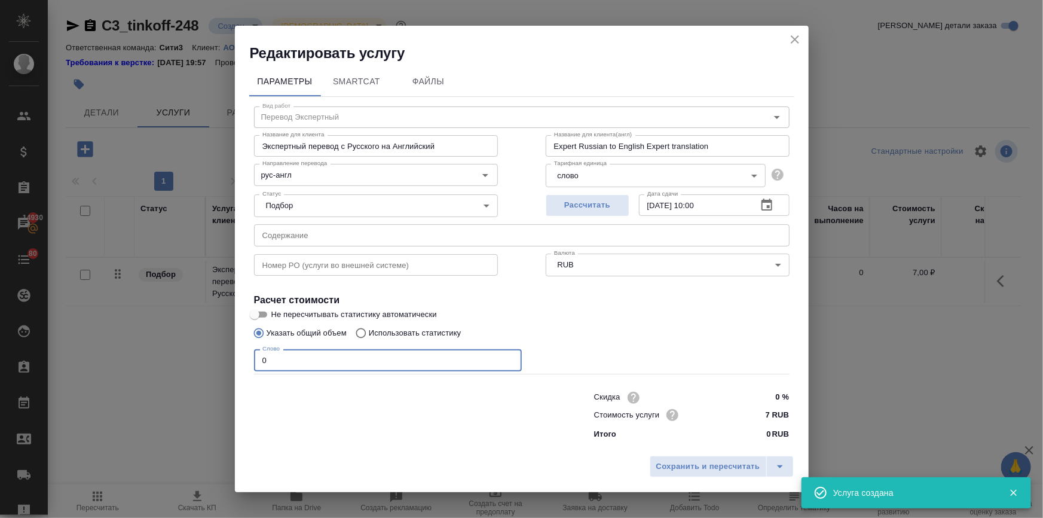
drag, startPoint x: 278, startPoint y: 365, endPoint x: 234, endPoint y: 364, distance: 43.7
click at [235, 364] on div "Параметры SmartCat Файлы Вид работ Перевод Экспертный Вид работ Название для кл…" at bounding box center [522, 256] width 574 height 387
type input "1"
click at [693, 466] on span "Сохранить и пересчитать" at bounding box center [709, 467] width 104 height 14
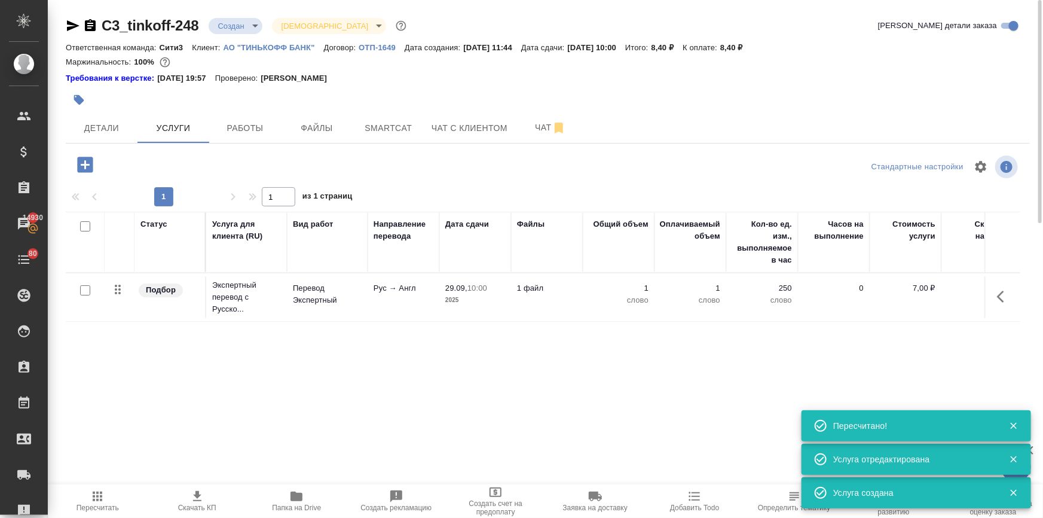
click at [85, 288] on input "checkbox" at bounding box center [85, 290] width 10 height 10
checkbox input "true"
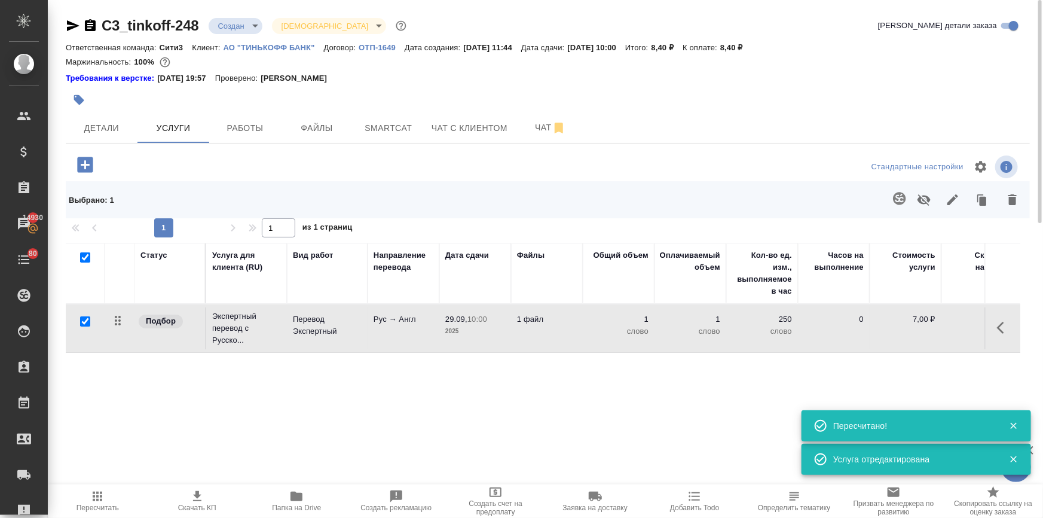
click at [910, 199] on button "button" at bounding box center [924, 199] width 29 height 31
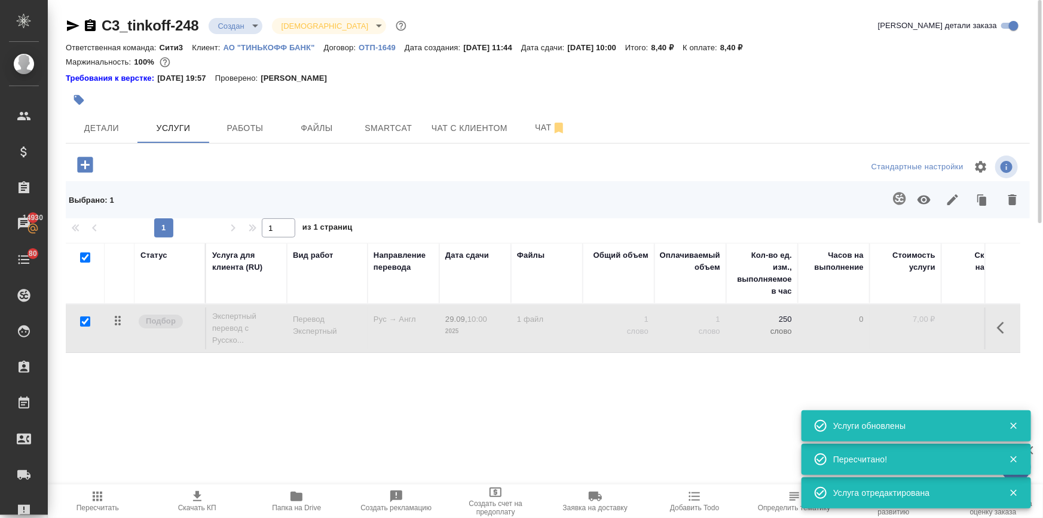
click at [922, 200] on icon "button" at bounding box center [924, 200] width 14 height 14
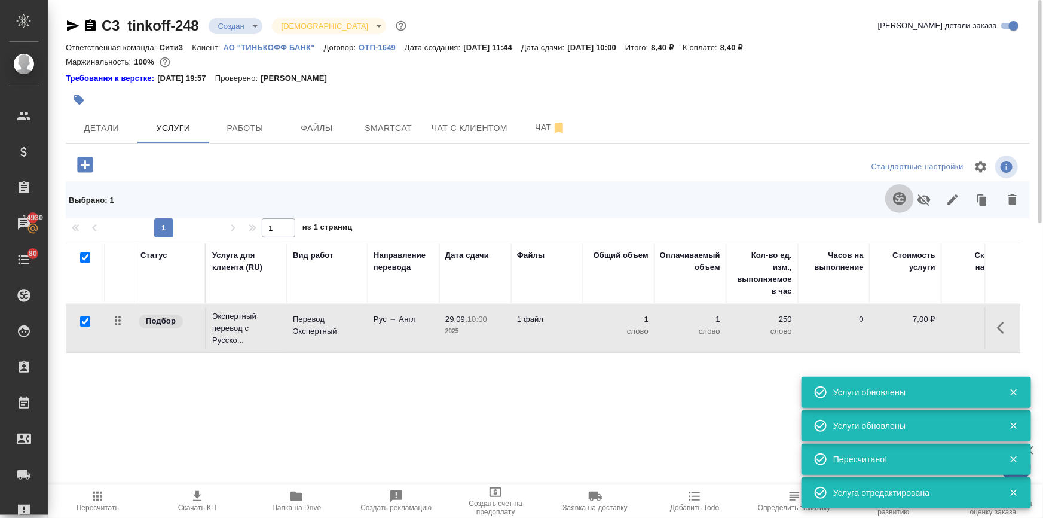
click at [896, 197] on icon "button" at bounding box center [899, 198] width 13 height 13
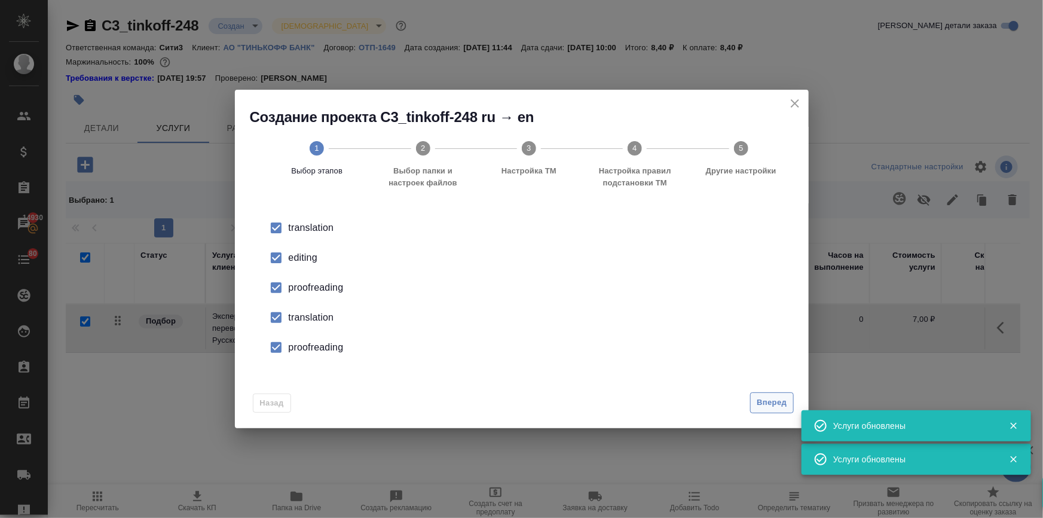
click at [759, 393] on button "Вперед" at bounding box center [771, 402] width 43 height 21
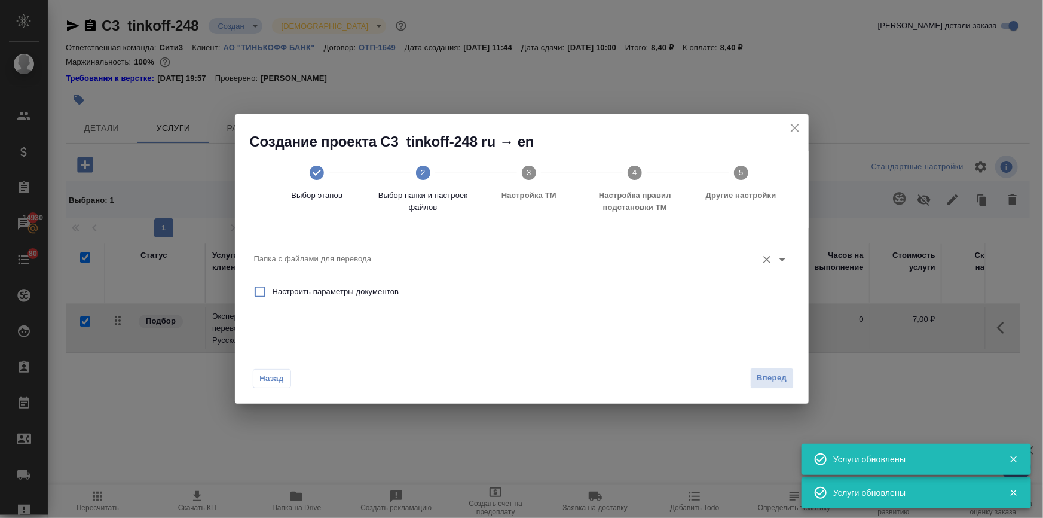
click at [377, 248] on div "Папка с файлами для перевода" at bounding box center [522, 254] width 536 height 25
click at [376, 255] on input "Папка с файлами для перевода" at bounding box center [502, 259] width 497 height 14
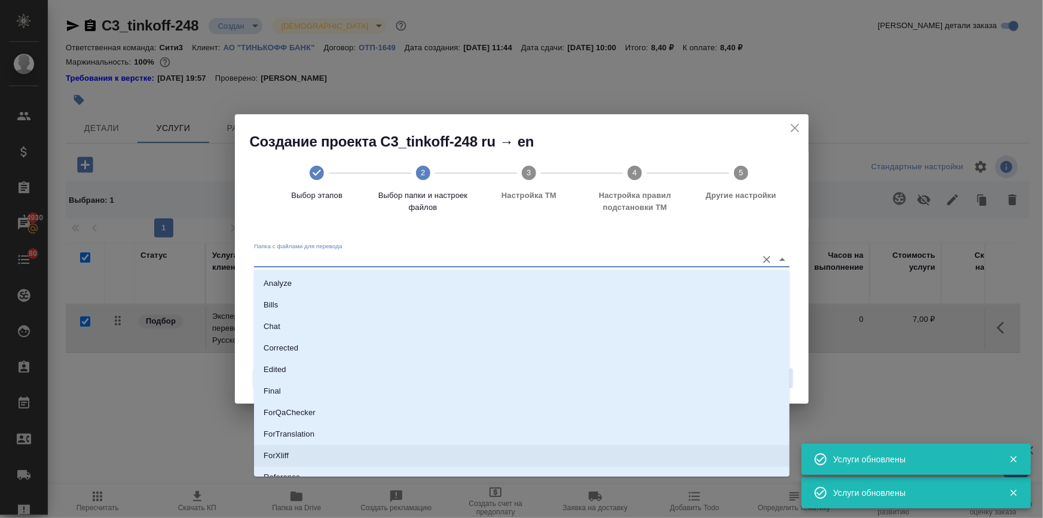
scroll to position [76, 0]
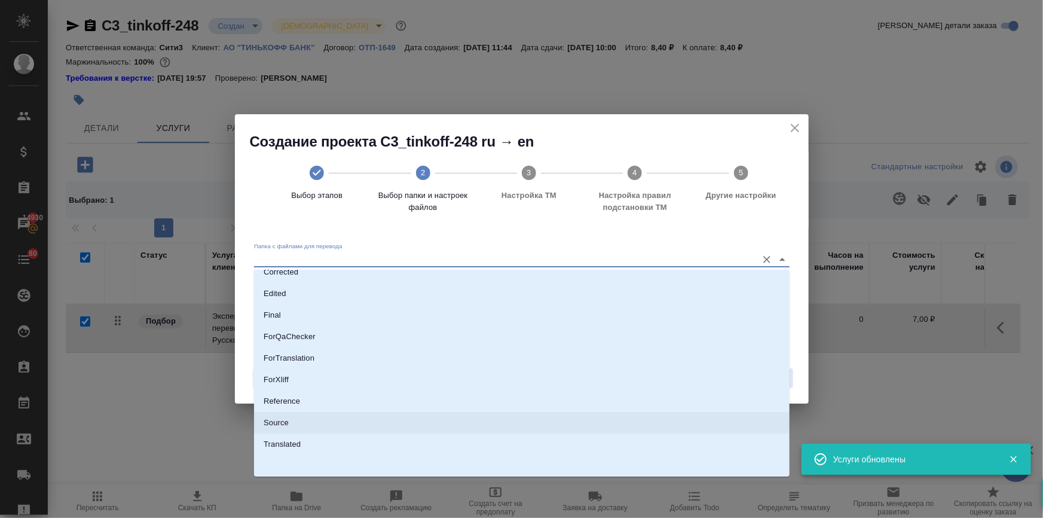
click at [310, 424] on li "Source" at bounding box center [522, 423] width 536 height 22
type input "Source"
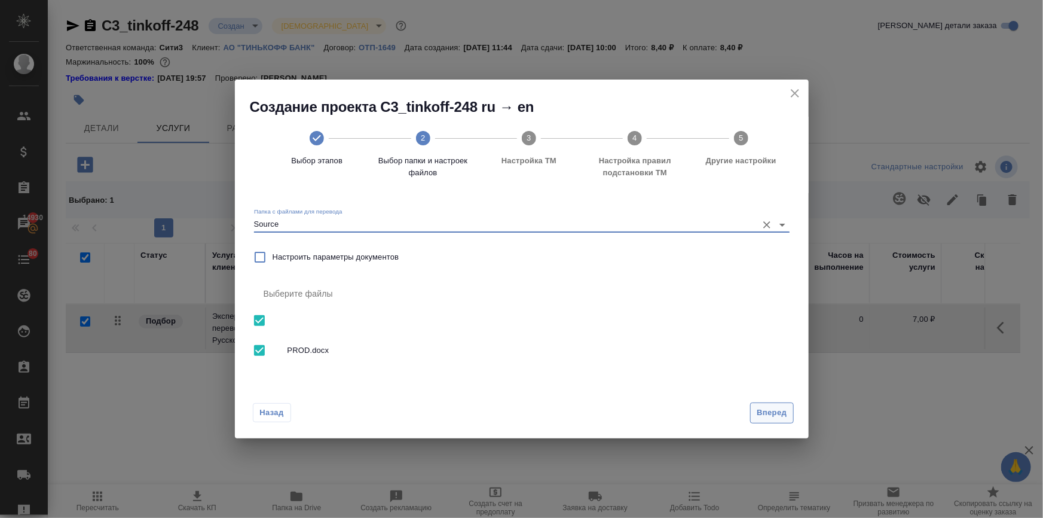
click at [765, 413] on span "Вперед" at bounding box center [772, 413] width 30 height 14
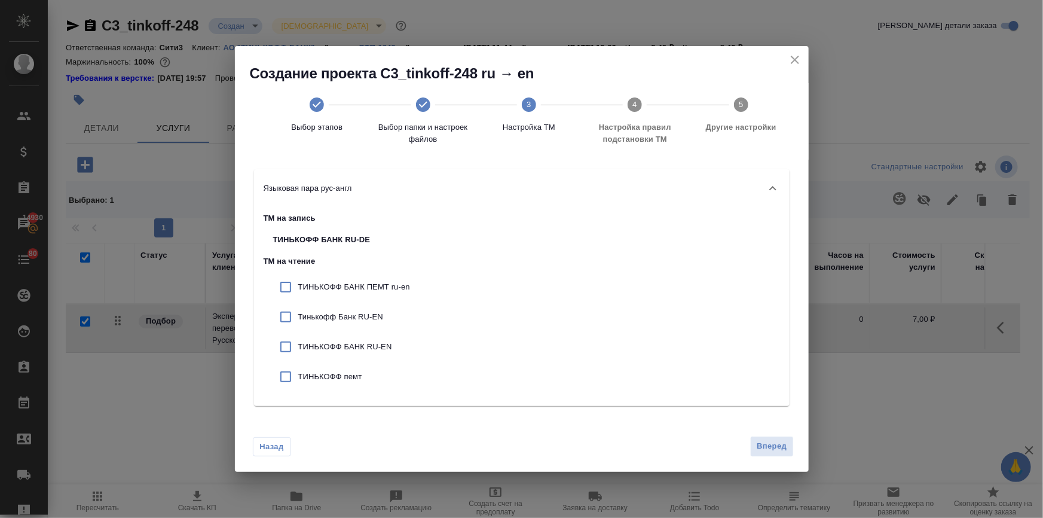
click at [372, 286] on p "ТИНЬКОФФ БАНК ПЕМТ ru-en" at bounding box center [354, 287] width 112 height 12
checkbox input "true"
click at [359, 316] on p "Тинькофф Банк RU-EN" at bounding box center [354, 317] width 112 height 12
checkbox input "true"
click at [362, 340] on div "ТИНЬКОФФ БАНК RU-EN" at bounding box center [342, 347] width 156 height 30
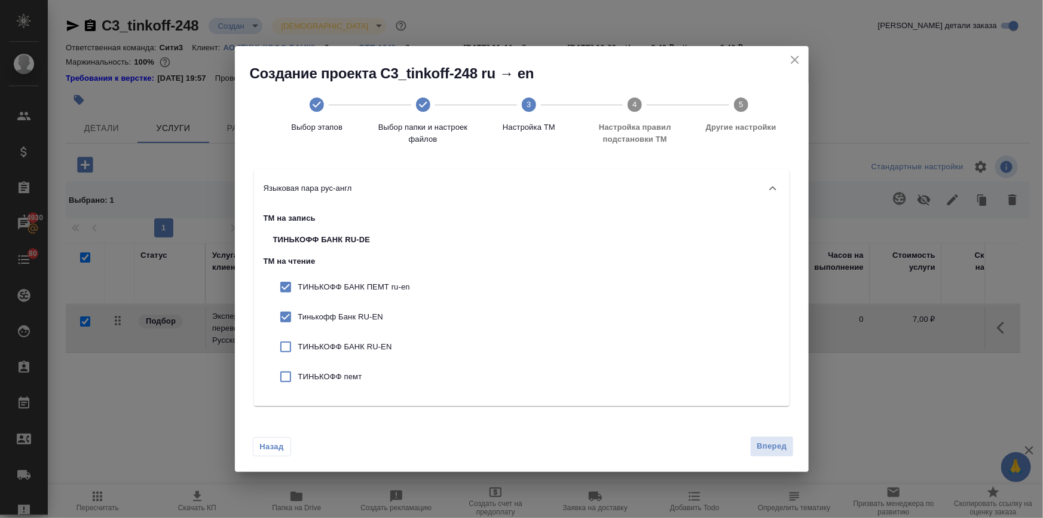
checkbox input "true"
click at [352, 380] on p "ТИНЬКОФФ пемт" at bounding box center [354, 377] width 112 height 12
checkbox input "true"
click at [780, 445] on span "Вперед" at bounding box center [772, 446] width 30 height 14
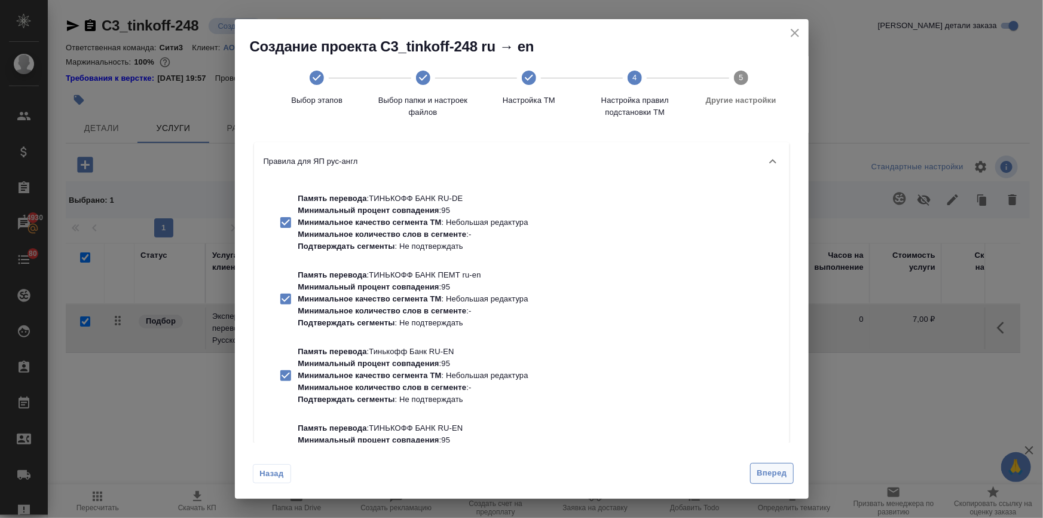
click at [764, 466] on button "Вперед" at bounding box center [771, 473] width 43 height 21
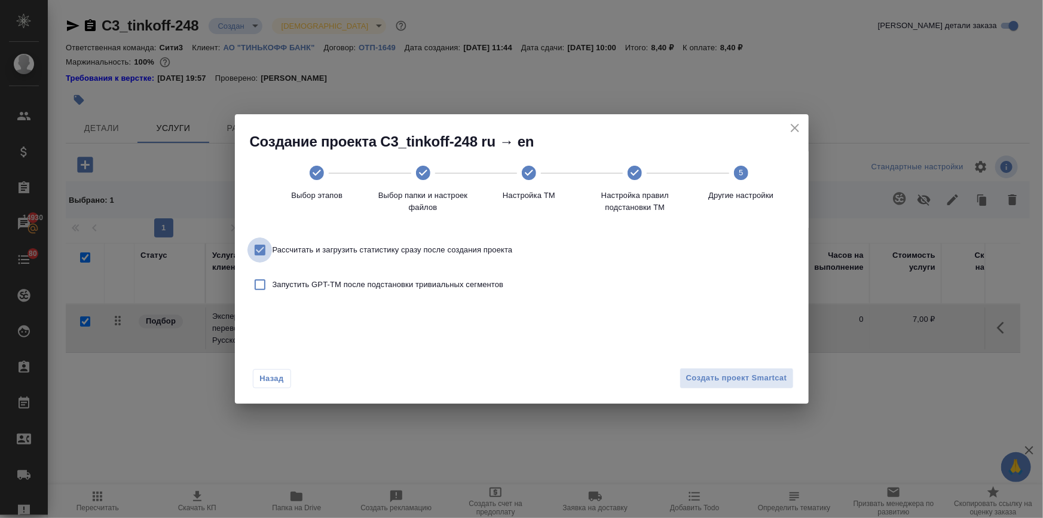
click at [256, 245] on input "Рассчитать и загрузить статистику сразу после создания проекта" at bounding box center [260, 249] width 25 height 25
checkbox input "false"
click at [711, 382] on span "Создать проект Smartcat" at bounding box center [736, 378] width 101 height 14
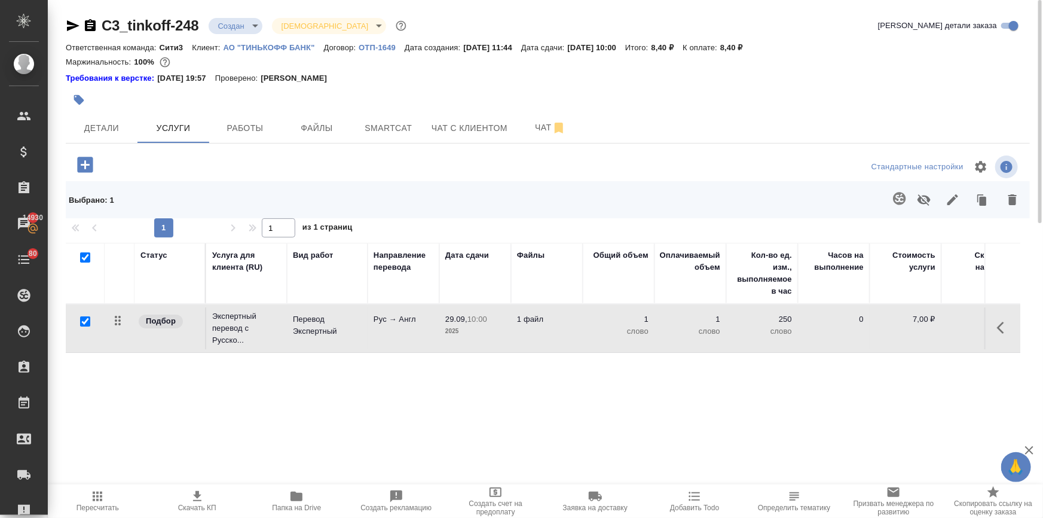
click at [1002, 323] on icon "button" at bounding box center [1000, 328] width 7 height 12
click at [936, 321] on icon "button" at bounding box center [937, 327] width 14 height 14
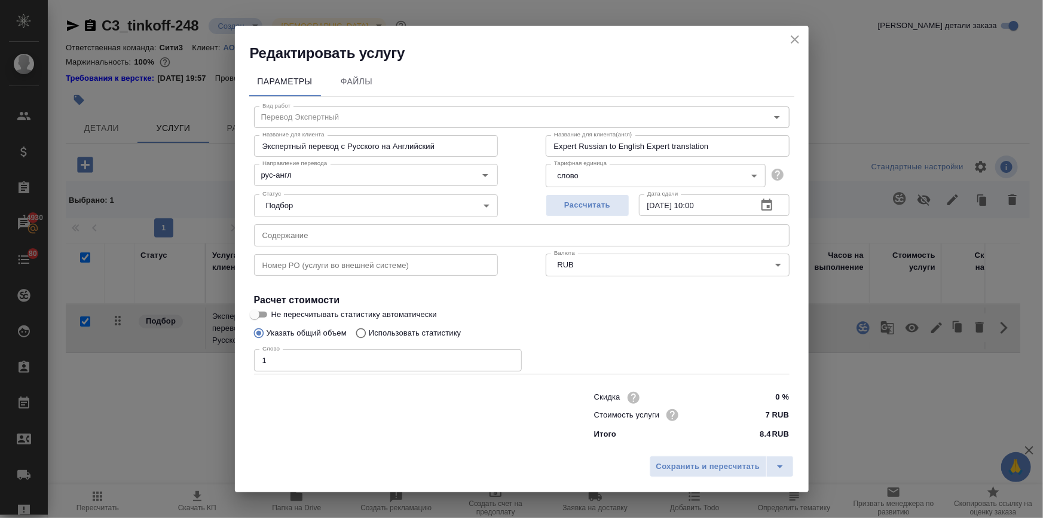
click at [361, 330] on input "Использовать статистику" at bounding box center [359, 333] width 19 height 23
radio input "true"
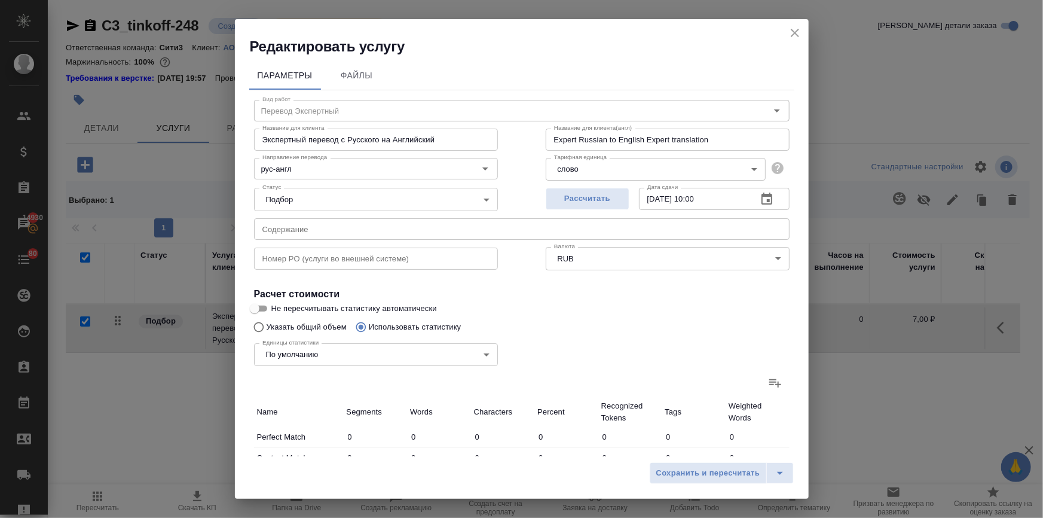
radio input "false"
click at [768, 377] on icon at bounding box center [775, 382] width 14 height 14
click at [0, 0] on input "file" at bounding box center [0, 0] width 0 height 0
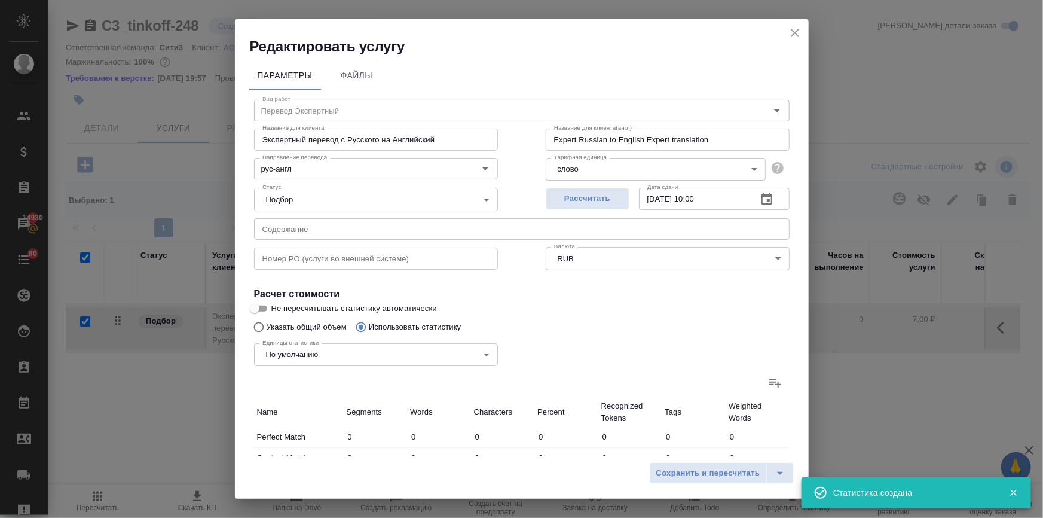
type input "25"
type input "120"
type input "930"
type input "3"
type input "4"
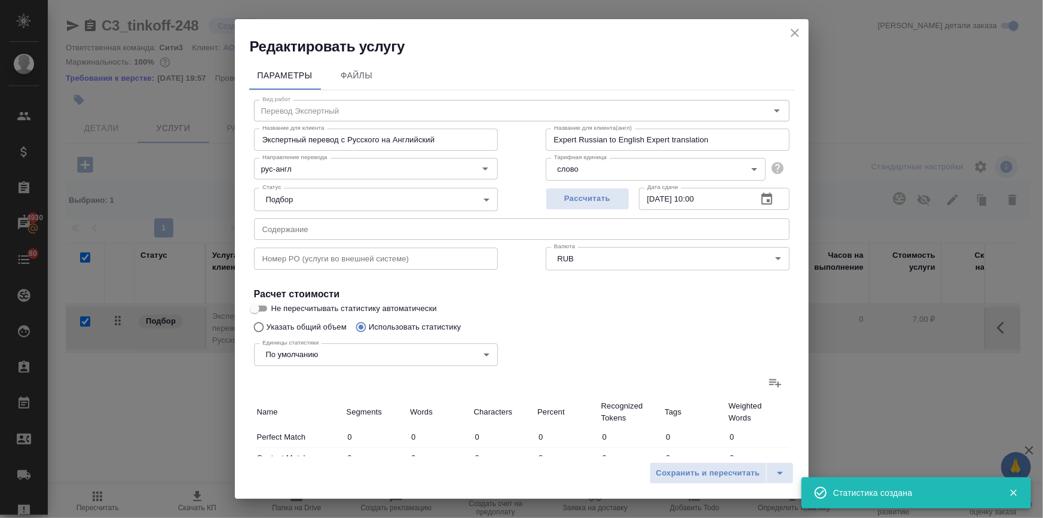
type input "24"
type input "2"
type input "10"
type input "1"
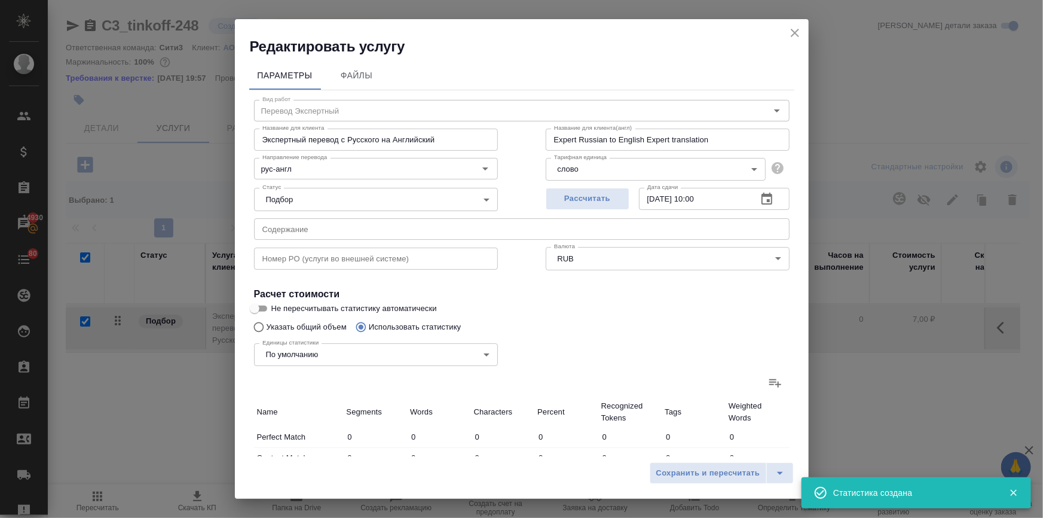
type input "5"
type input "31"
type input "6"
type input "12"
type input "70"
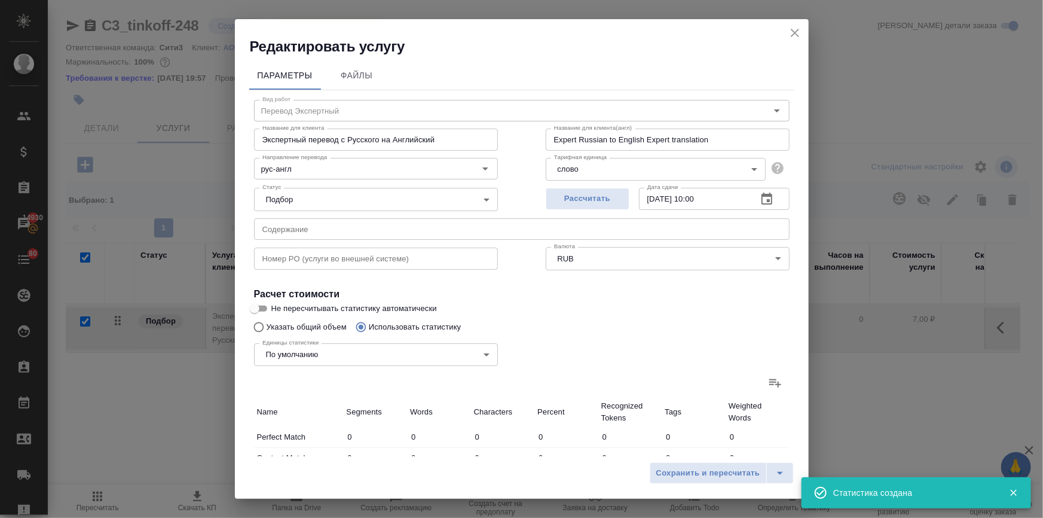
type input "244"
type input "1906"
type input "14134"
type input "256"
type input "1929"
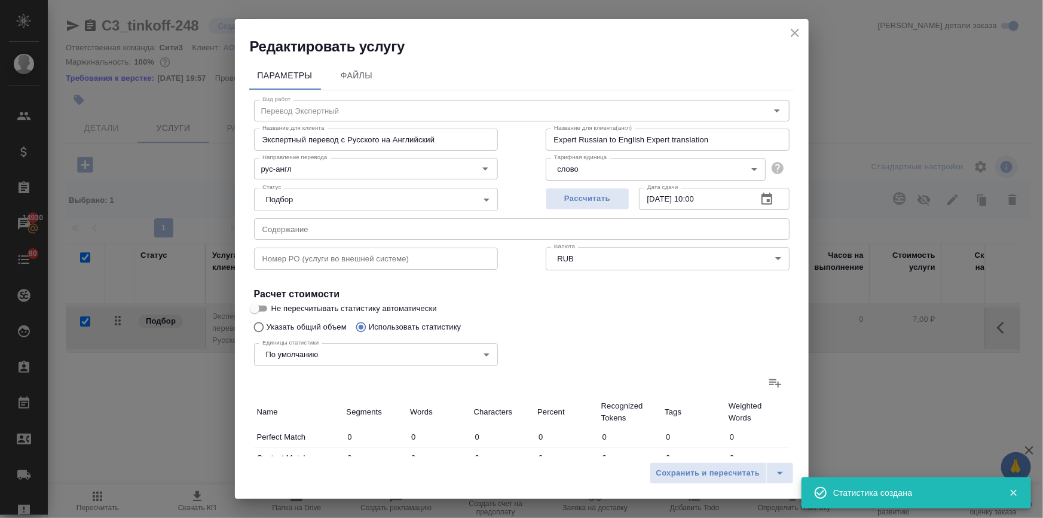
type input "14269"
type input "281"
type input "2049"
type input "15199"
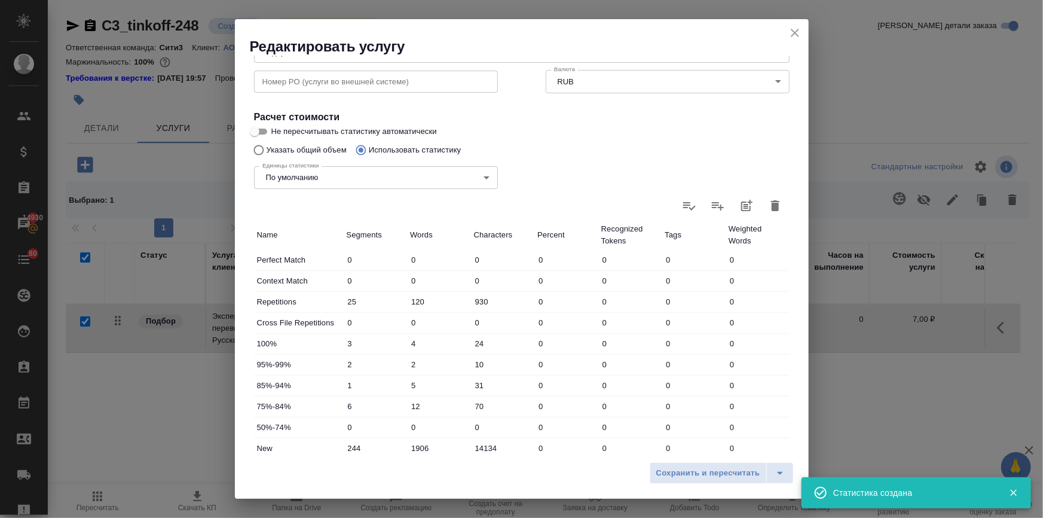
scroll to position [296, 0]
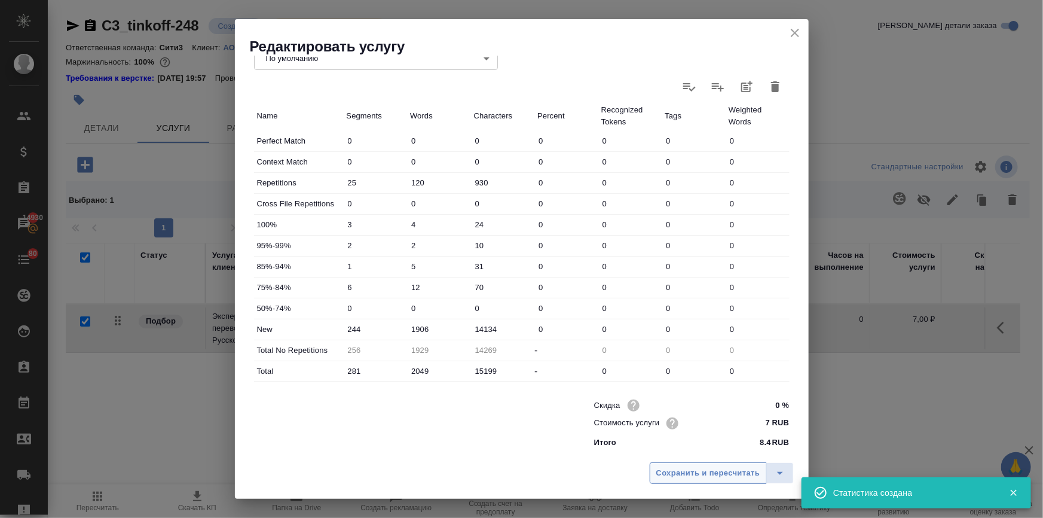
click at [727, 472] on span "Сохранить и пересчитать" at bounding box center [709, 473] width 104 height 14
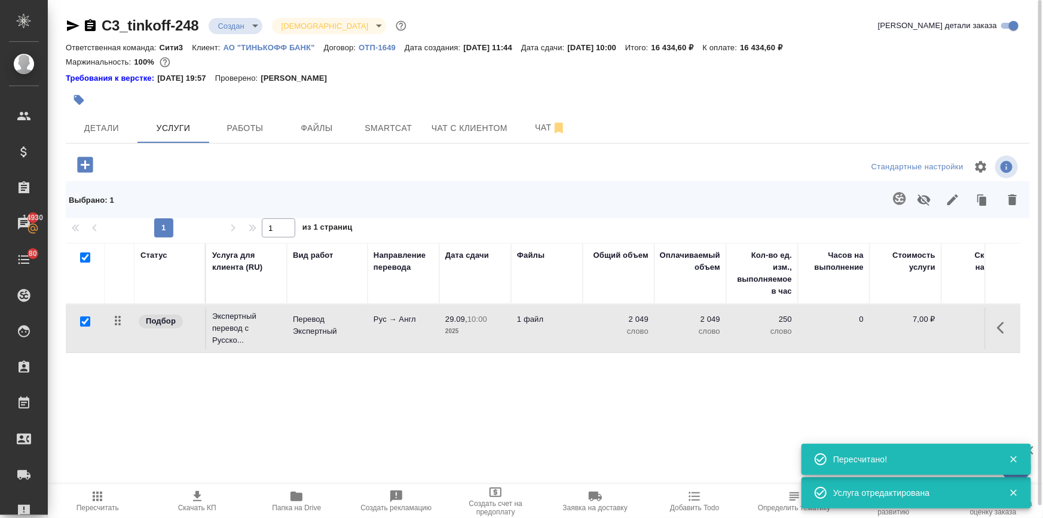
click at [200, 497] on icon "button" at bounding box center [197, 496] width 14 height 14
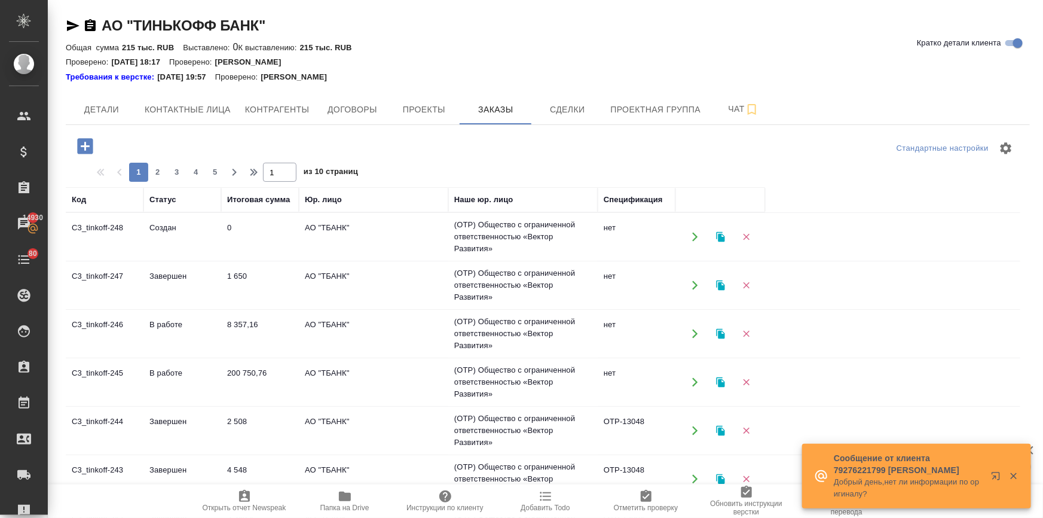
click at [173, 325] on td "В работе" at bounding box center [182, 334] width 78 height 42
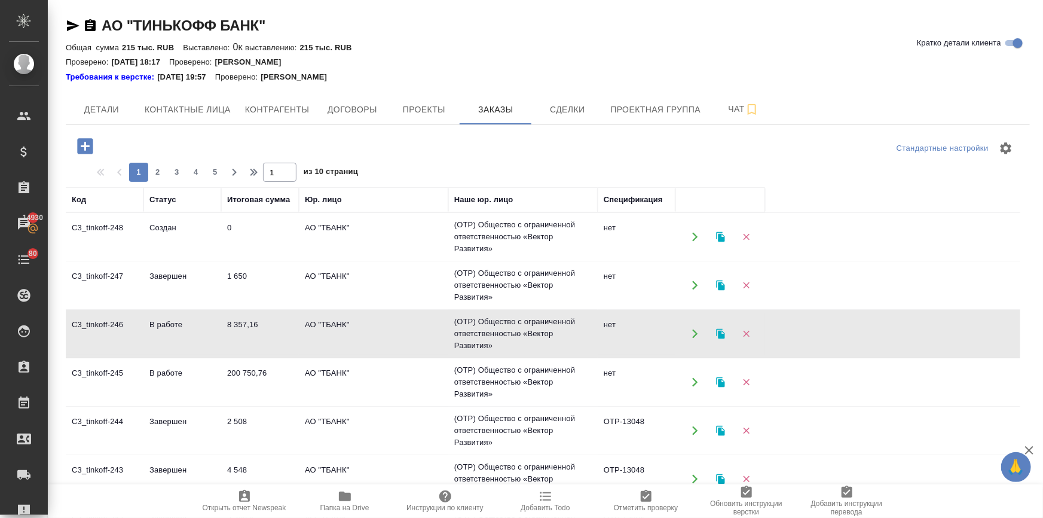
click at [173, 325] on td "В работе" at bounding box center [182, 334] width 78 height 42
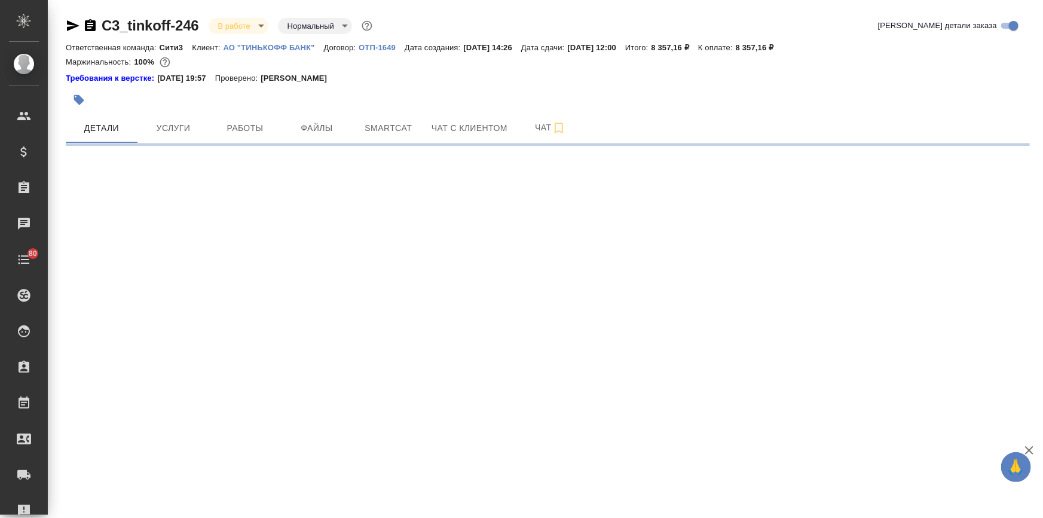
select select "RU"
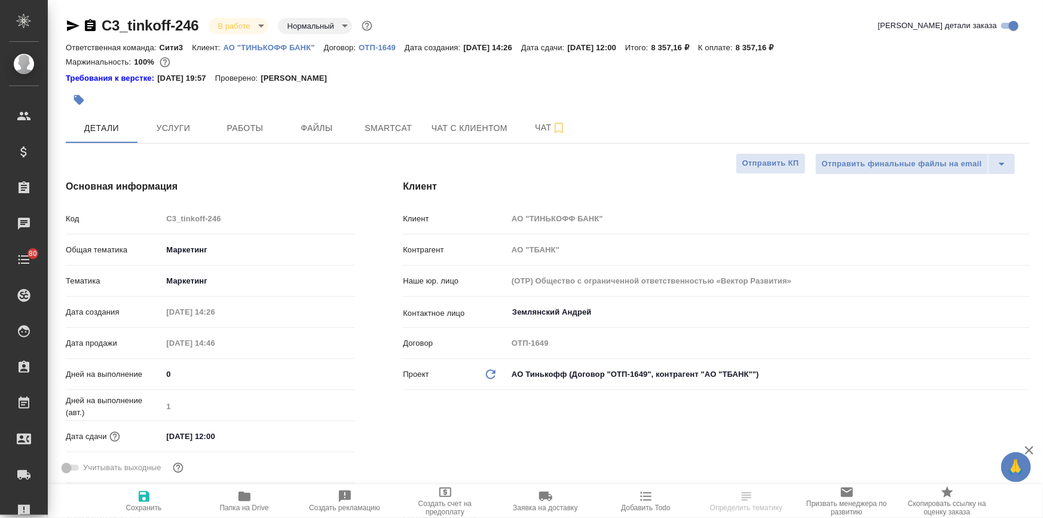
type textarea "x"
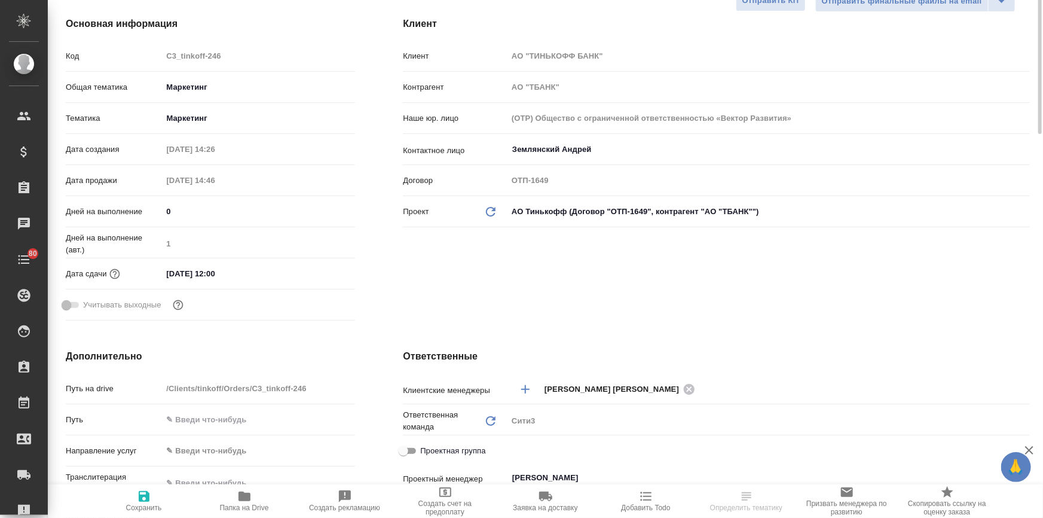
type textarea "x"
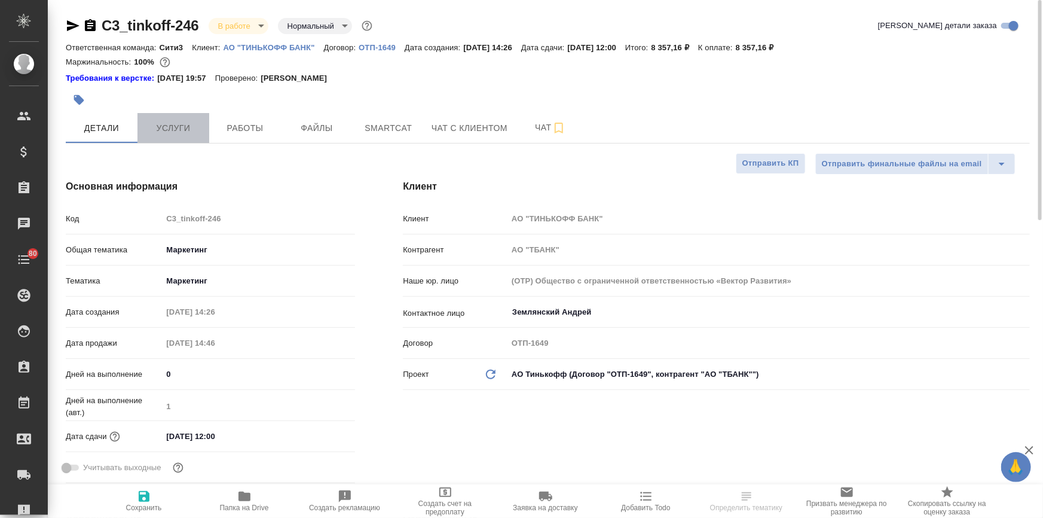
click at [173, 127] on span "Услуги" at bounding box center [173, 128] width 57 height 15
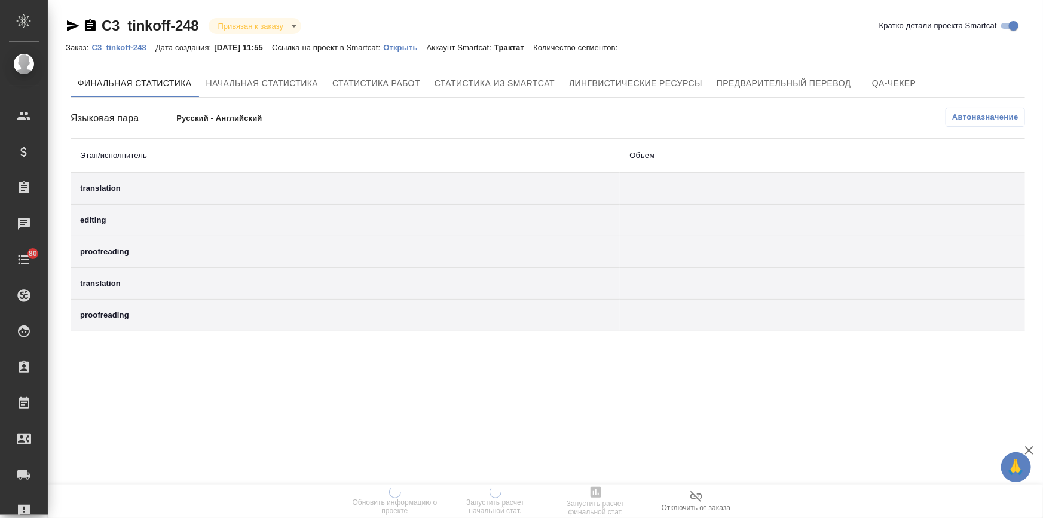
click at [421, 47] on p "Открыть" at bounding box center [404, 47] width 43 height 9
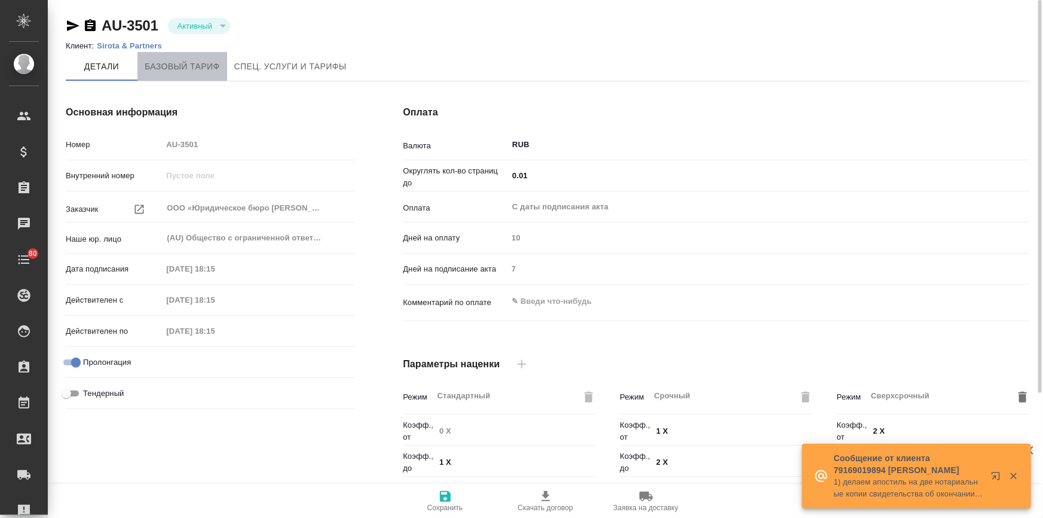
click at [197, 69] on span "Базовый тариф" at bounding box center [182, 66] width 75 height 15
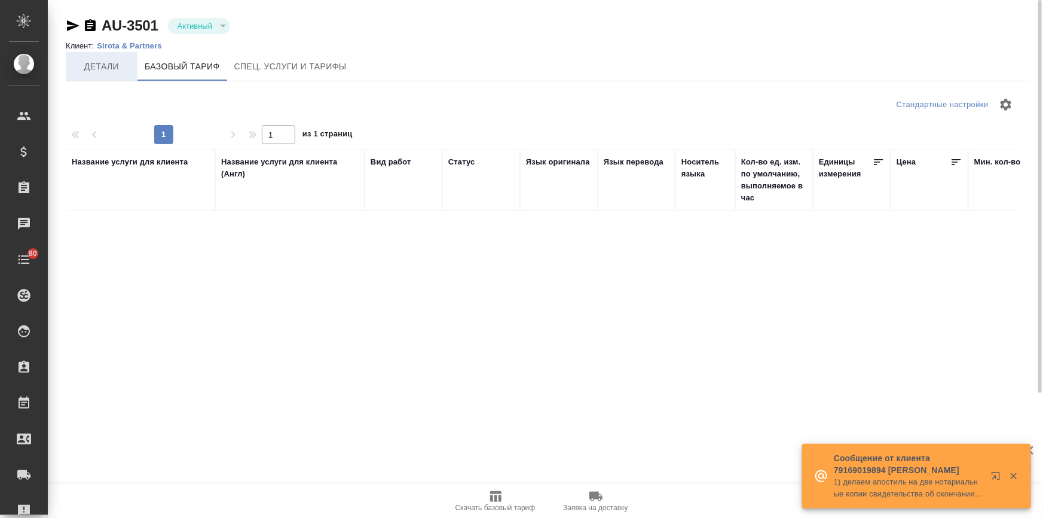
click at [112, 71] on span "Детали" at bounding box center [101, 66] width 57 height 15
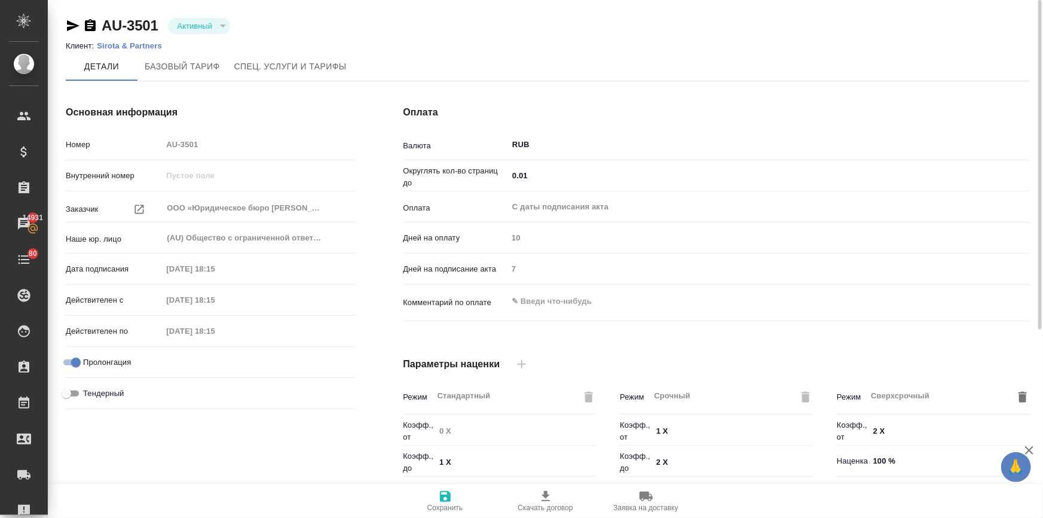
click at [139, 44] on p "Sirota & Partners" at bounding box center [134, 45] width 74 height 9
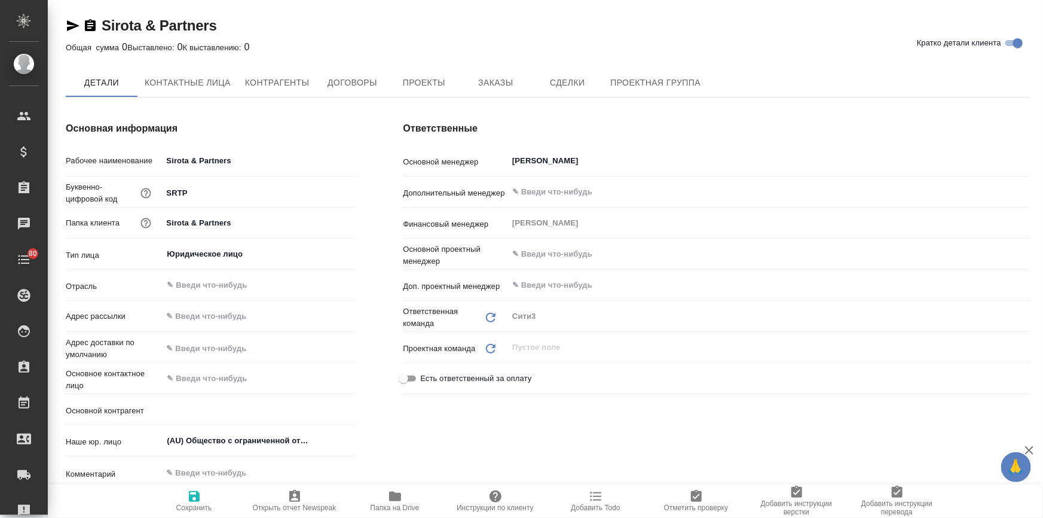
type textarea "x"
click at [385, 497] on span "Папка на Drive" at bounding box center [395, 500] width 86 height 23
type textarea "x"
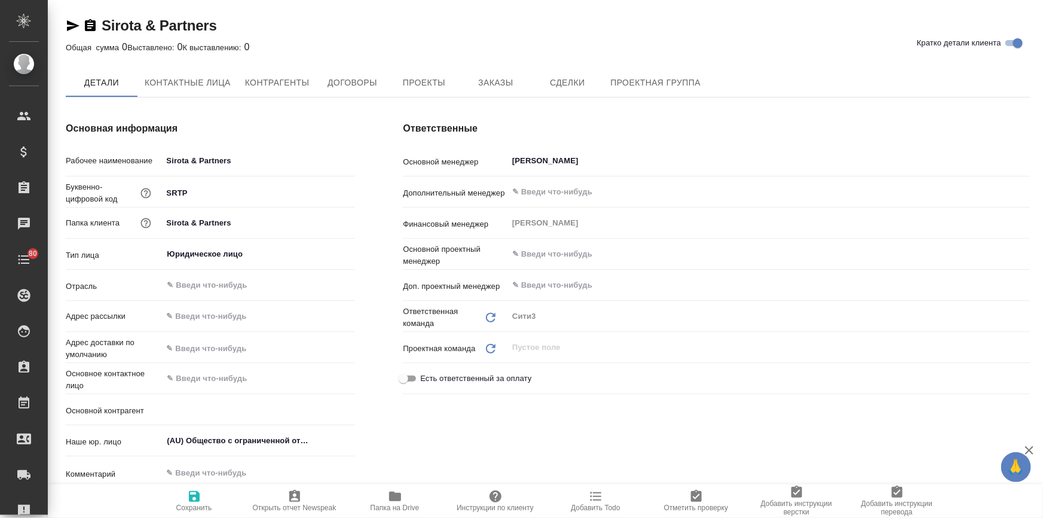
type textarea "x"
click at [358, 86] on span "Договоры" at bounding box center [351, 83] width 57 height 15
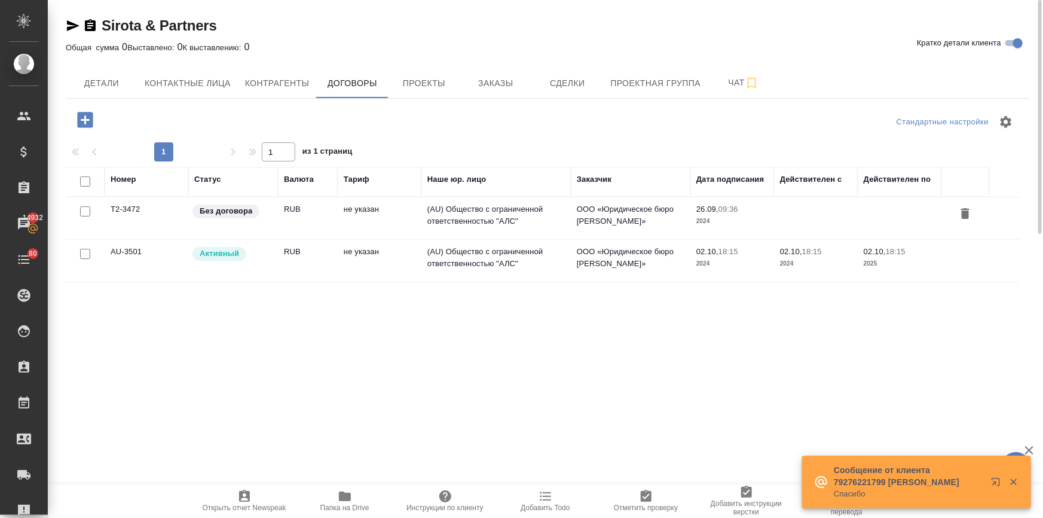
click at [439, 252] on td "(AU) Общество с ограниченной ответственностью "АЛС"" at bounding box center [496, 261] width 149 height 42
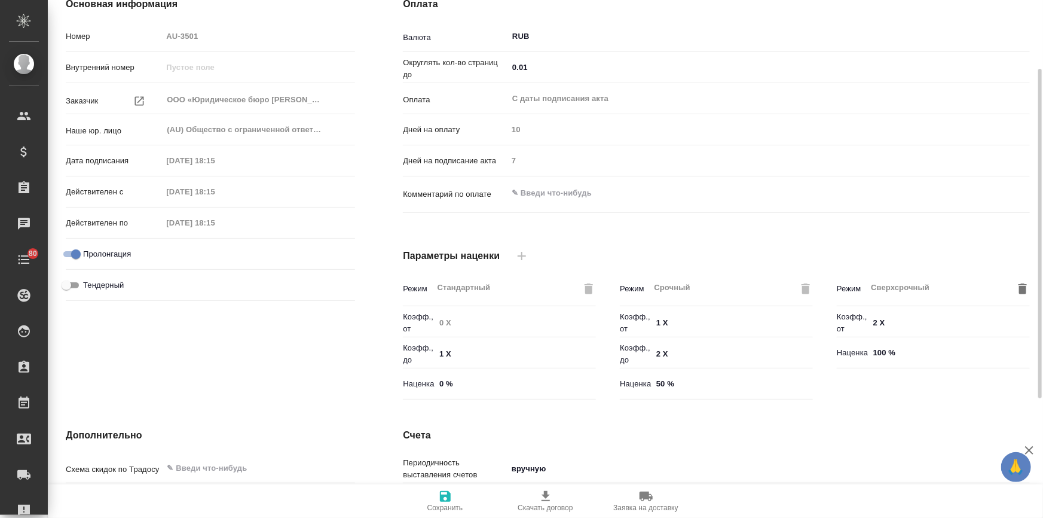
scroll to position [295, 0]
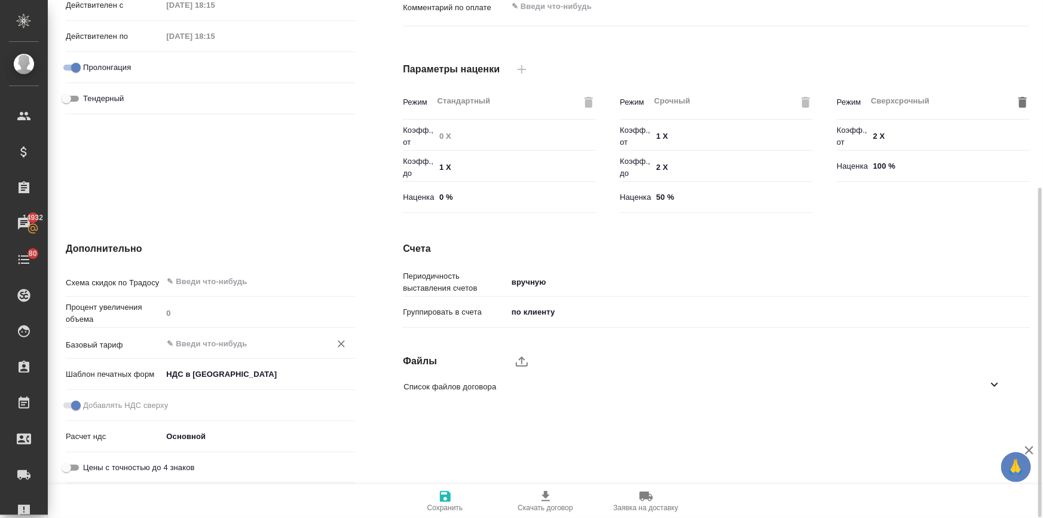
click at [197, 339] on input "text" at bounding box center [239, 343] width 146 height 14
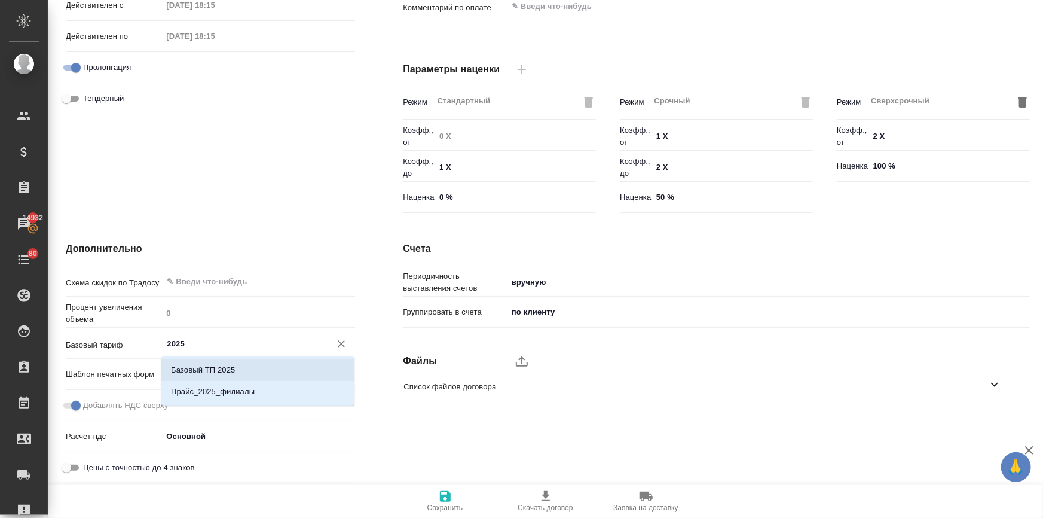
click at [180, 368] on p "Базовый ТП 2025" at bounding box center [203, 370] width 64 height 12
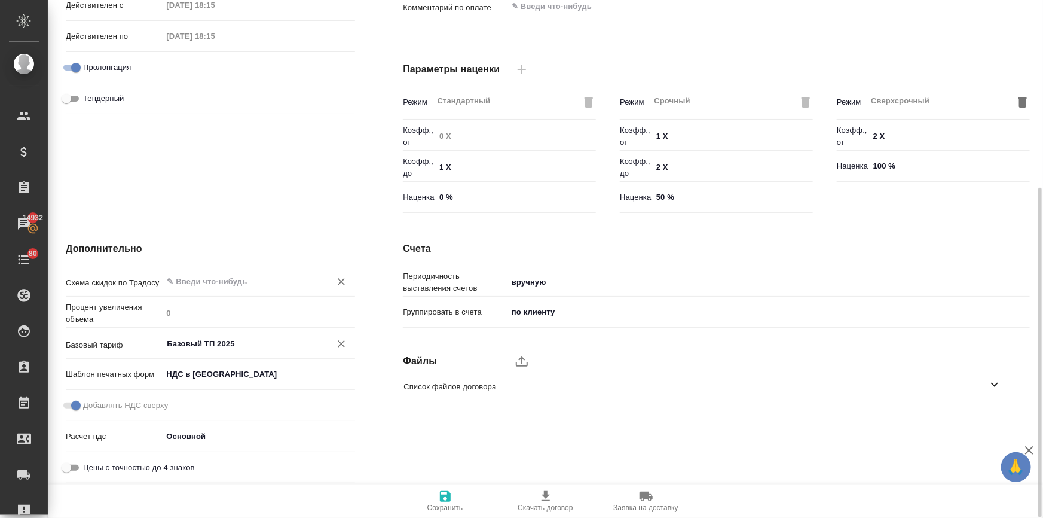
type input "Базовый ТП 2025"
click at [196, 280] on input "text" at bounding box center [239, 281] width 146 height 14
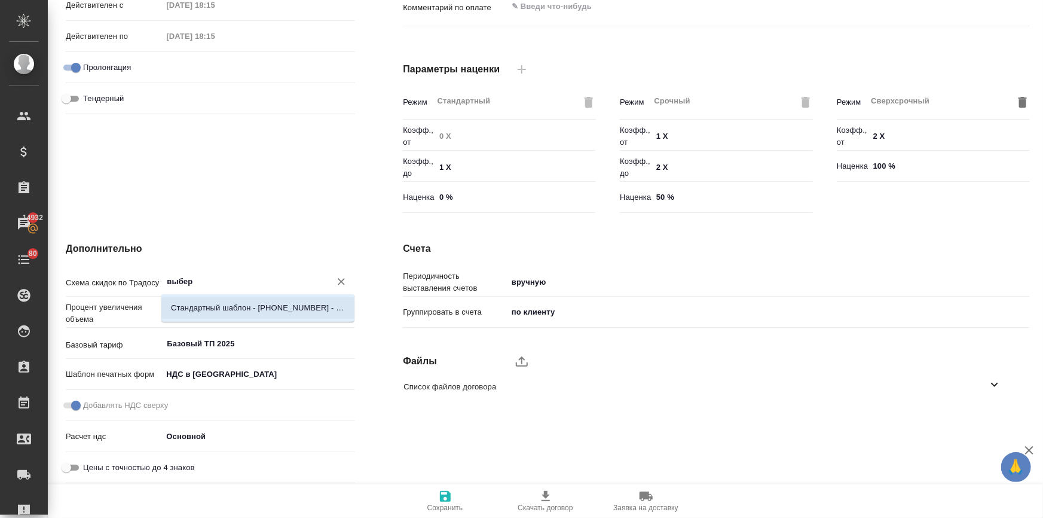
click at [193, 312] on p "Стандартный шаблон - 30-70-100 - ВЫБЕРИ МЕНЯ!" at bounding box center [258, 308] width 174 height 12
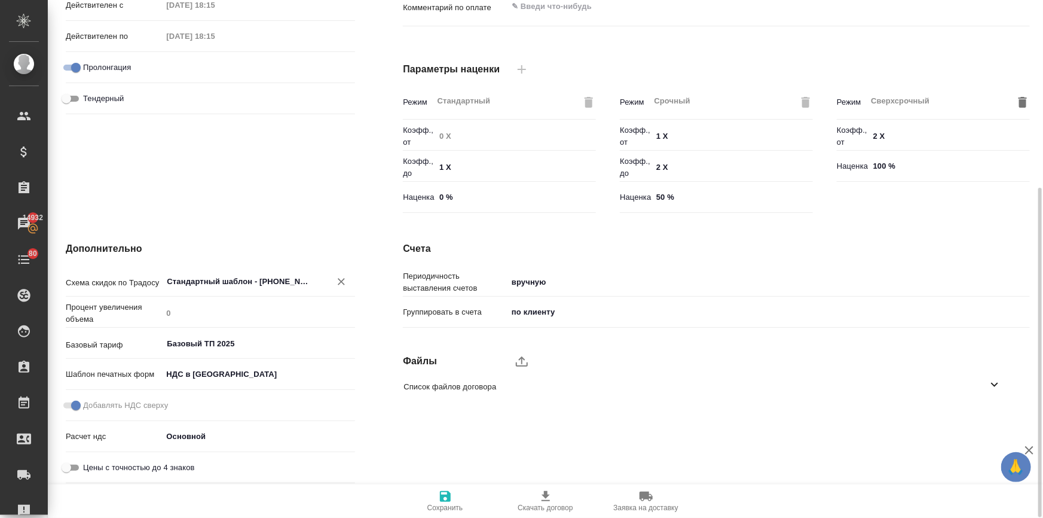
type input "Стандартный шаблон - 30-70-100 - ВЫБЕРИ МЕНЯ!"
click at [449, 498] on icon "button" at bounding box center [445, 496] width 11 height 11
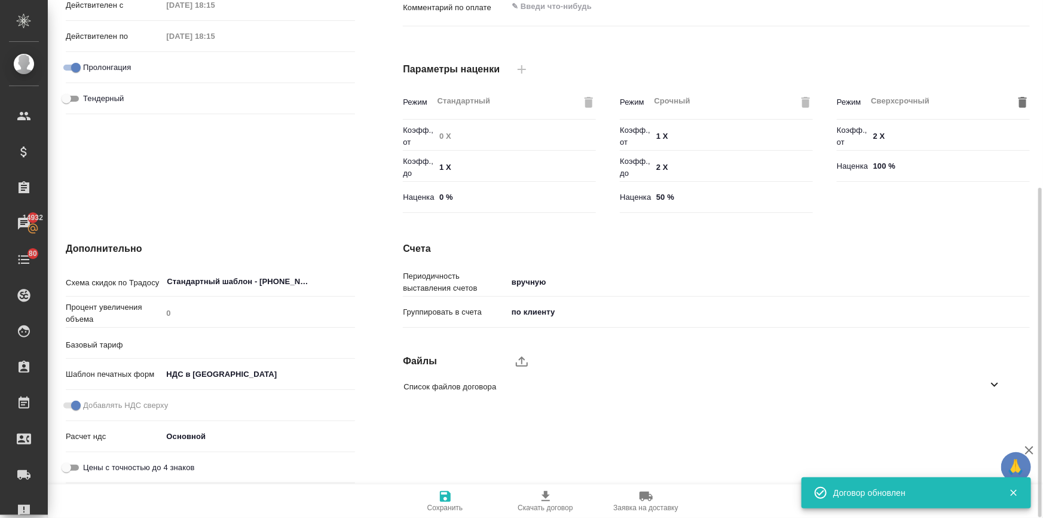
type input "Базовый ТП 2025"
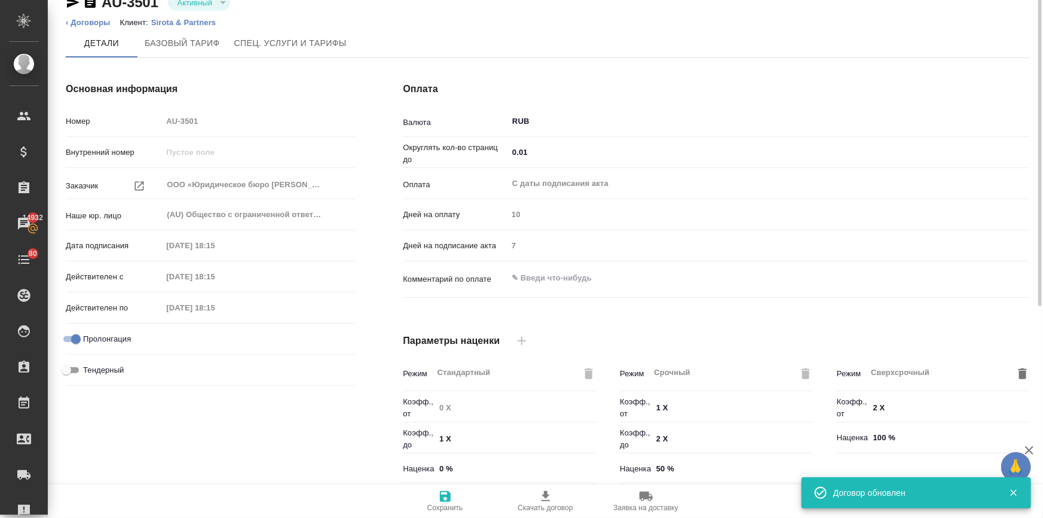
scroll to position [0, 0]
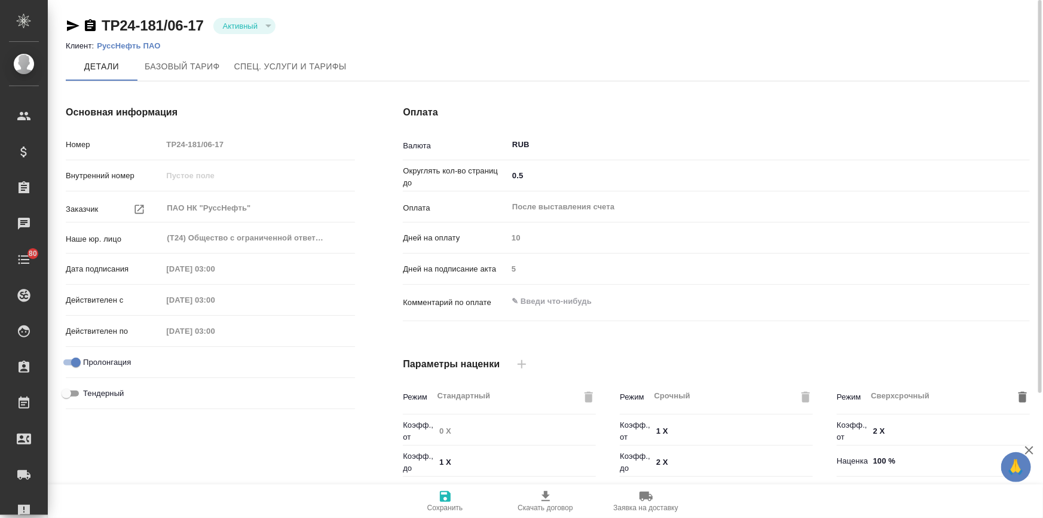
click at [135, 40] on li "Клиент: РуссНефть ПАО" at bounding box center [118, 46] width 104 height 12
click at [135, 44] on p "РуссНефть ПАО" at bounding box center [133, 45] width 72 height 9
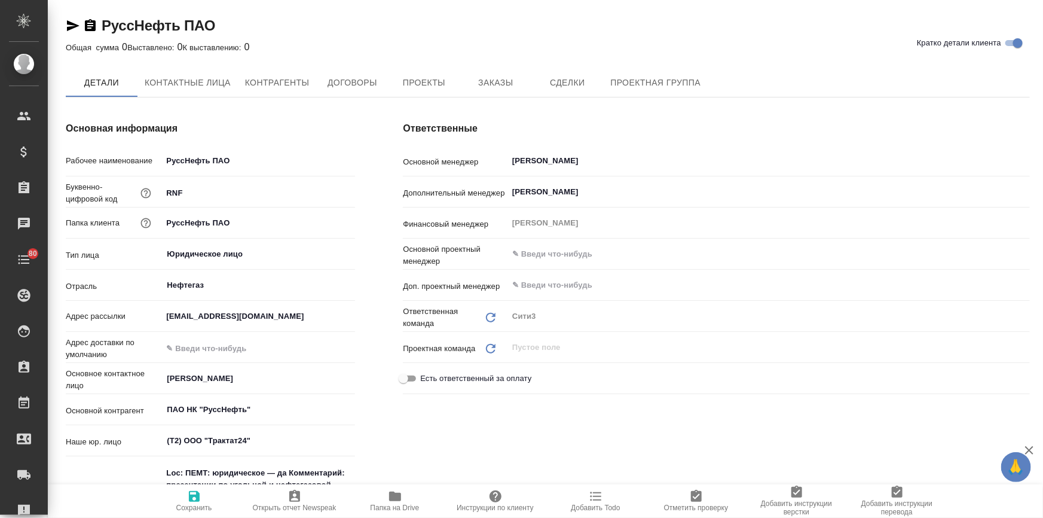
type textarea "x"
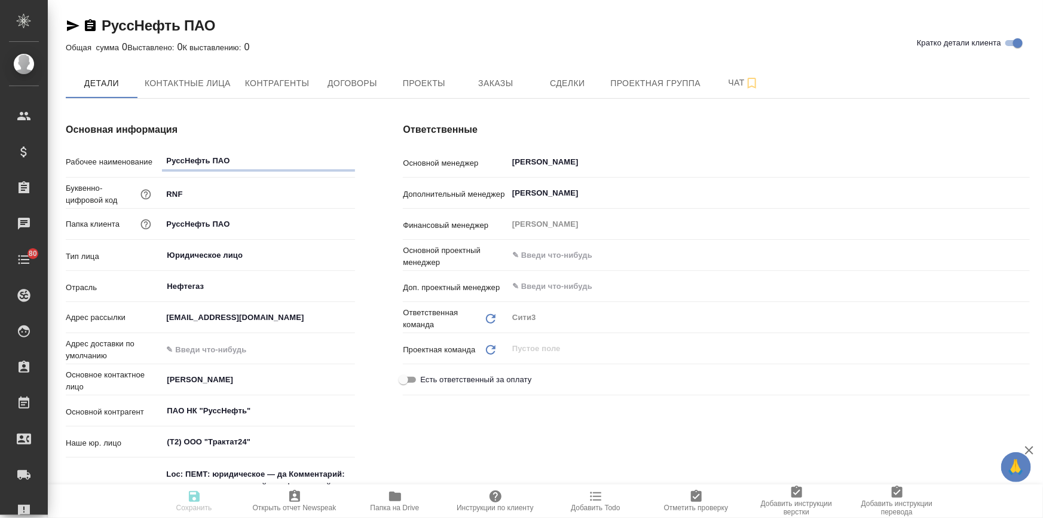
type textarea "x"
click at [405, 503] on span "Папка на Drive" at bounding box center [395, 507] width 49 height 8
type textarea "x"
click at [365, 89] on span "Договоры" at bounding box center [351, 83] width 57 height 15
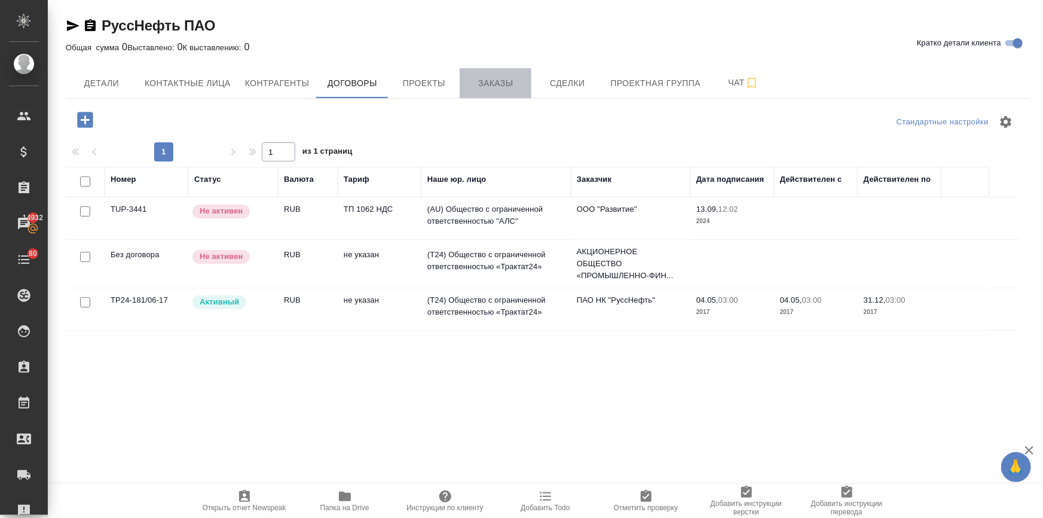
click at [486, 84] on span "Заказы" at bounding box center [495, 83] width 57 height 15
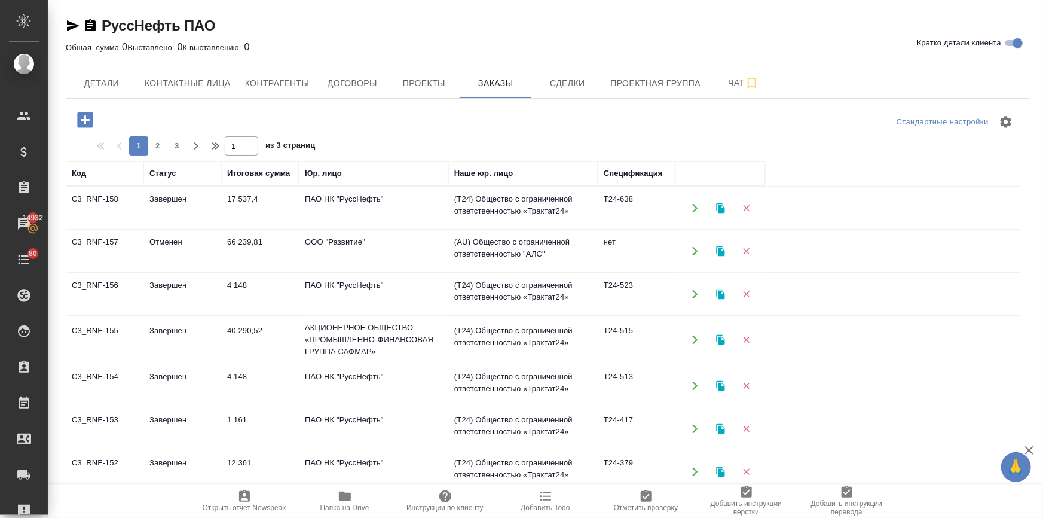
click at [249, 200] on td "17 537,4" at bounding box center [260, 208] width 78 height 42
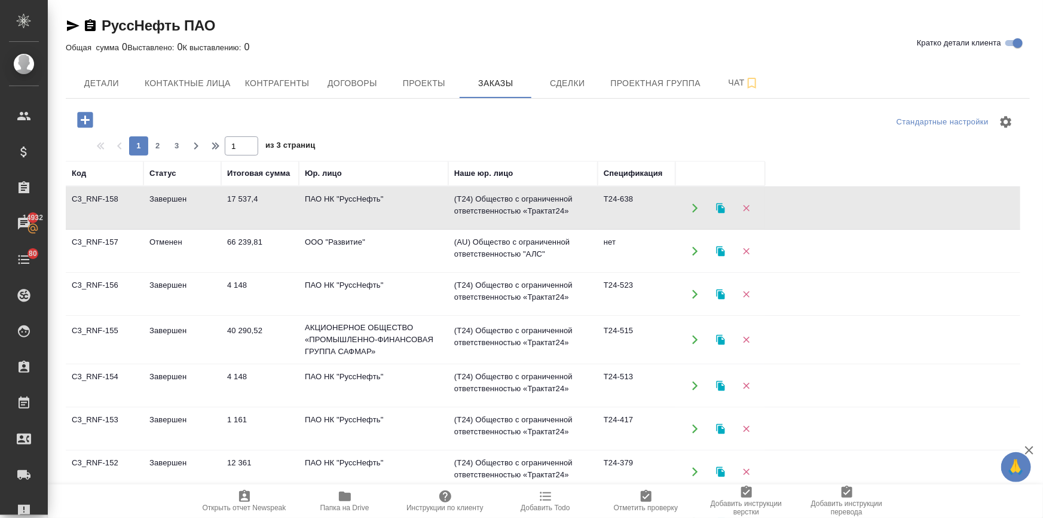
click at [249, 200] on td "17 537,4" at bounding box center [260, 208] width 78 height 42
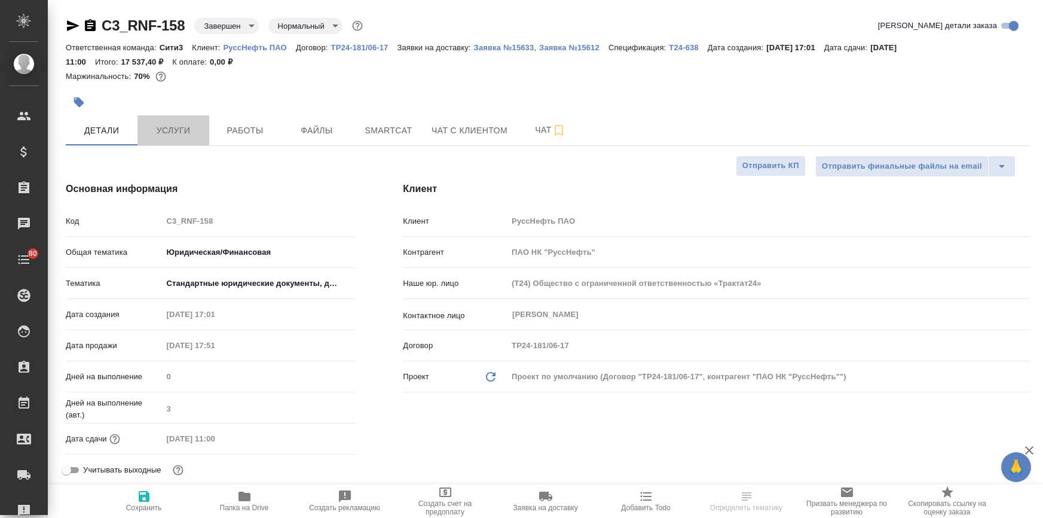
select select "RU"
click at [161, 132] on span "Услуги" at bounding box center [173, 130] width 57 height 15
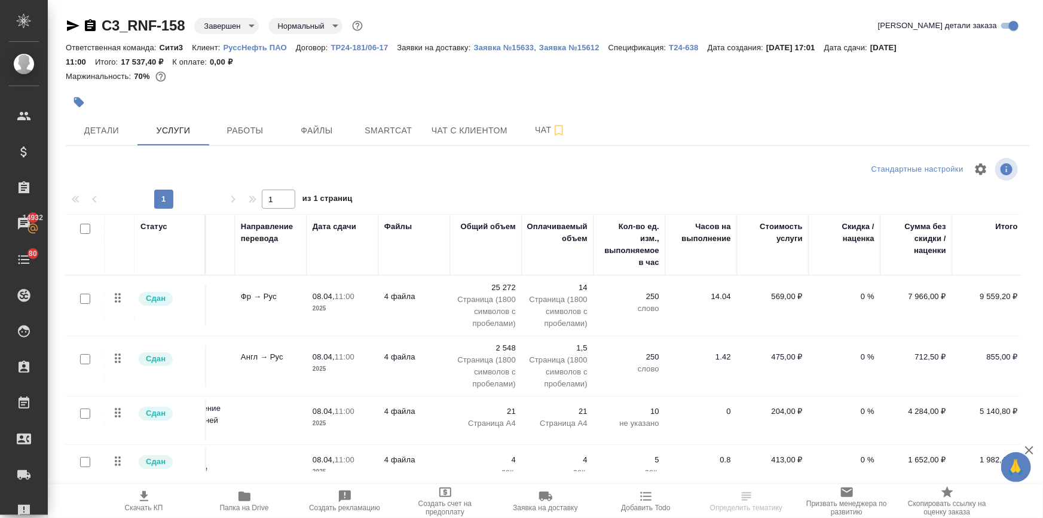
scroll to position [0, 145]
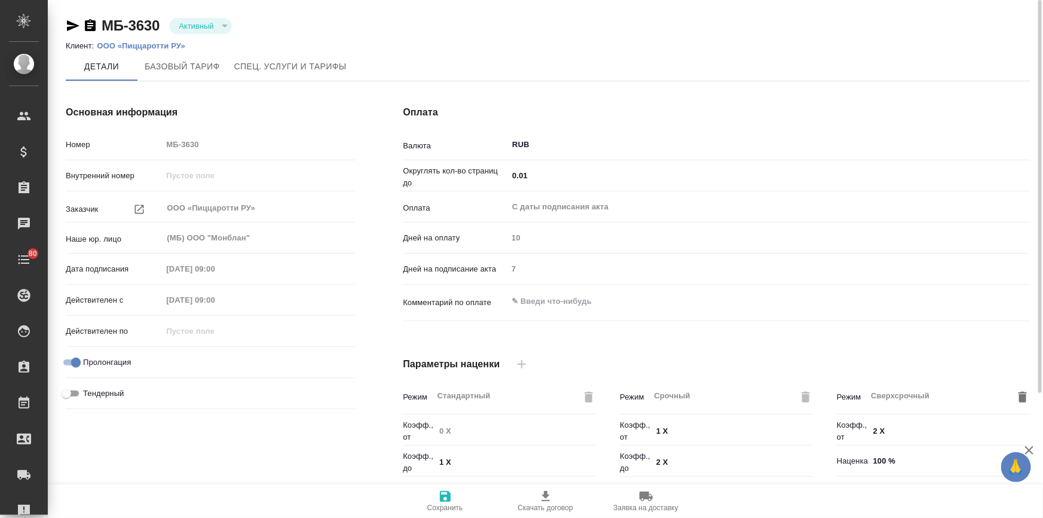
click at [157, 46] on p "ООО «Пиццаротти РУ»" at bounding box center [145, 45] width 97 height 9
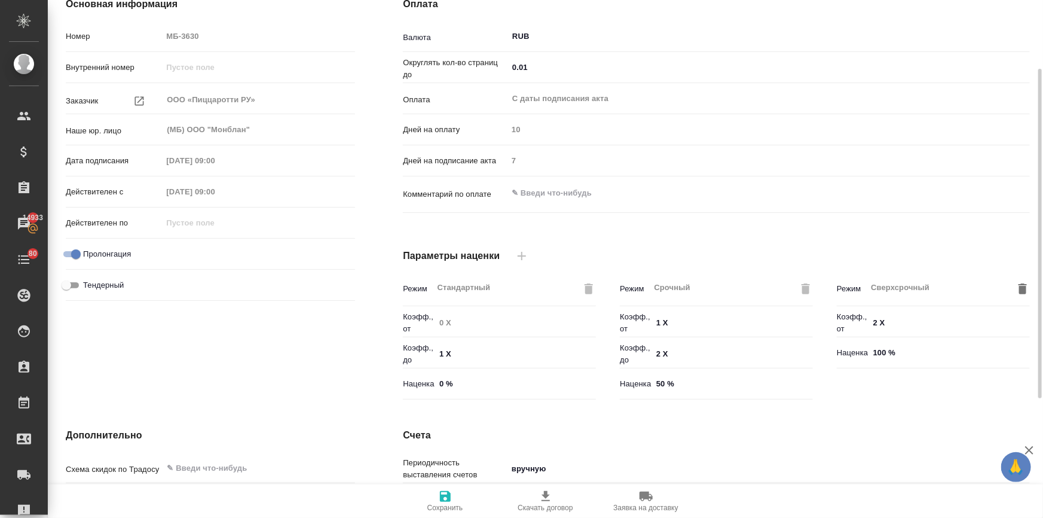
scroll to position [295, 0]
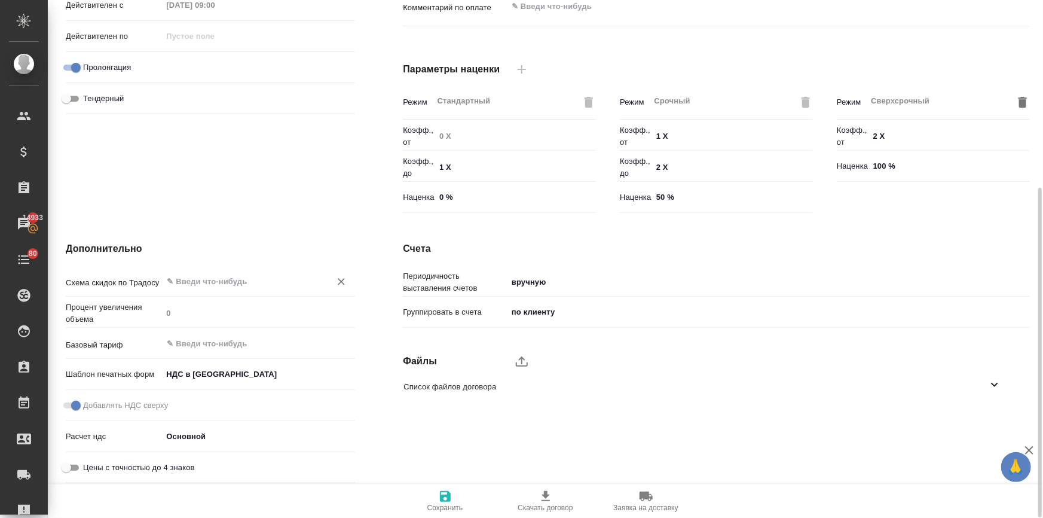
click at [187, 280] on input "text" at bounding box center [239, 281] width 146 height 14
type input "о"
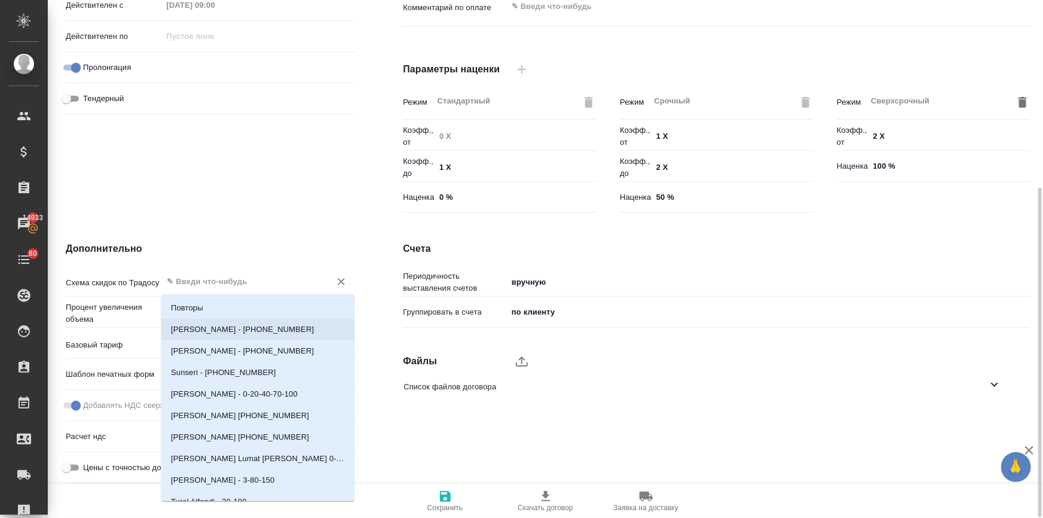
click at [193, 237] on div "Дополнительно Схема скидок по Традосу ​ Процент увеличения объема 0 Базовый тар…" at bounding box center [210, 365] width 337 height 294
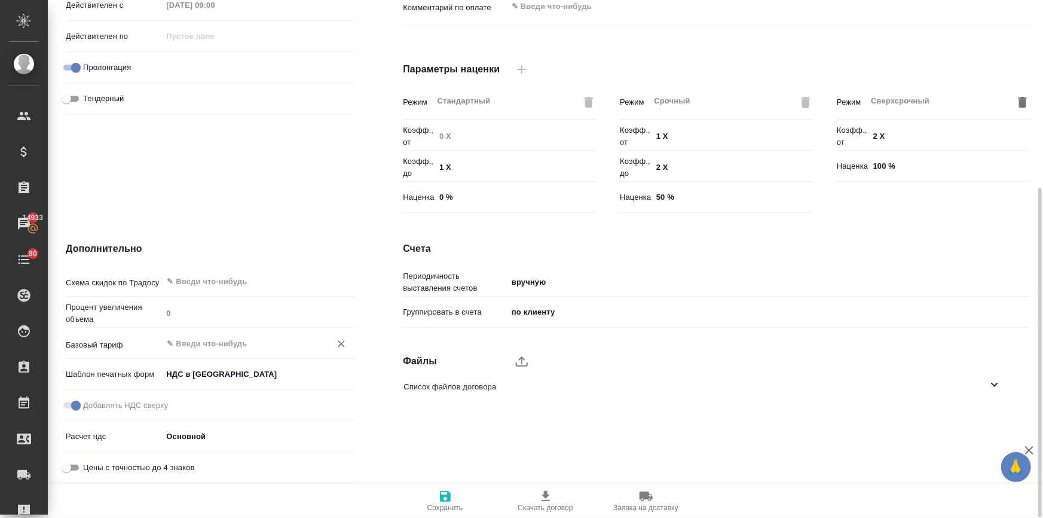
click at [188, 335] on div "​" at bounding box center [258, 343] width 193 height 22
drag, startPoint x: 209, startPoint y: 346, endPoint x: 197, endPoint y: 340, distance: 13.4
click at [197, 340] on input "оптима" at bounding box center [239, 343] width 146 height 14
click at [196, 341] on input "оптима" at bounding box center [239, 343] width 146 height 14
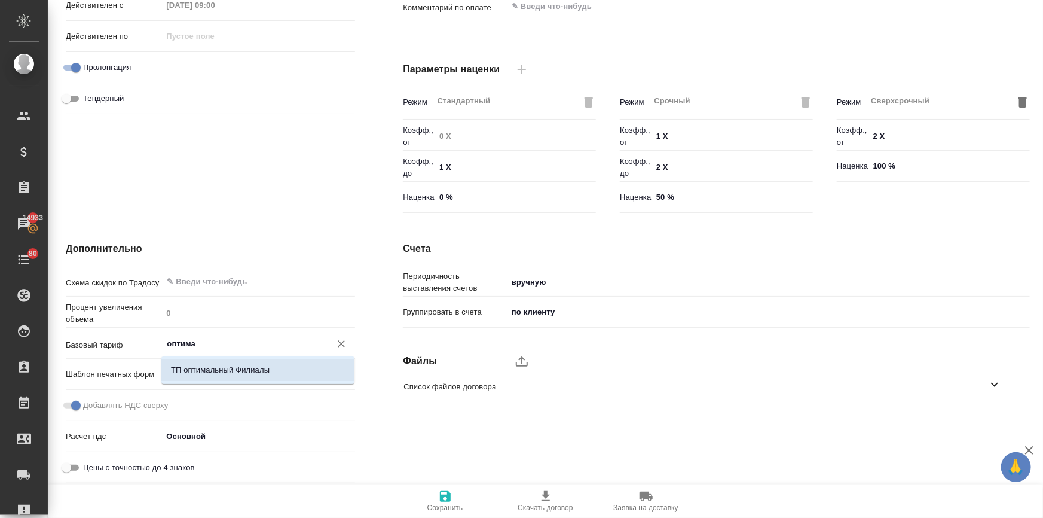
click at [223, 373] on p "ТП оптимальный Филиалы" at bounding box center [220, 370] width 99 height 12
type input "ТП оптимальный Филиалы"
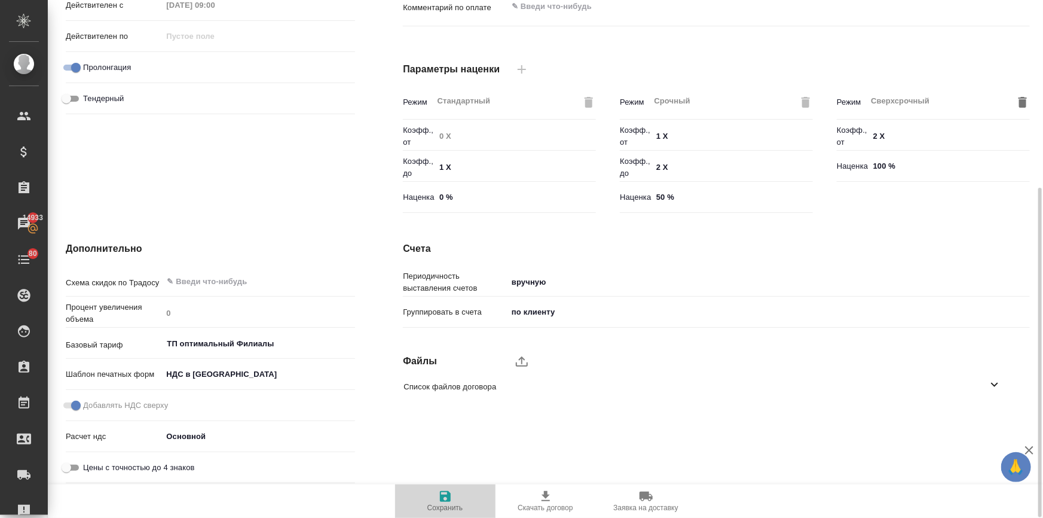
click at [448, 503] on span "Сохранить" at bounding box center [446, 507] width 36 height 8
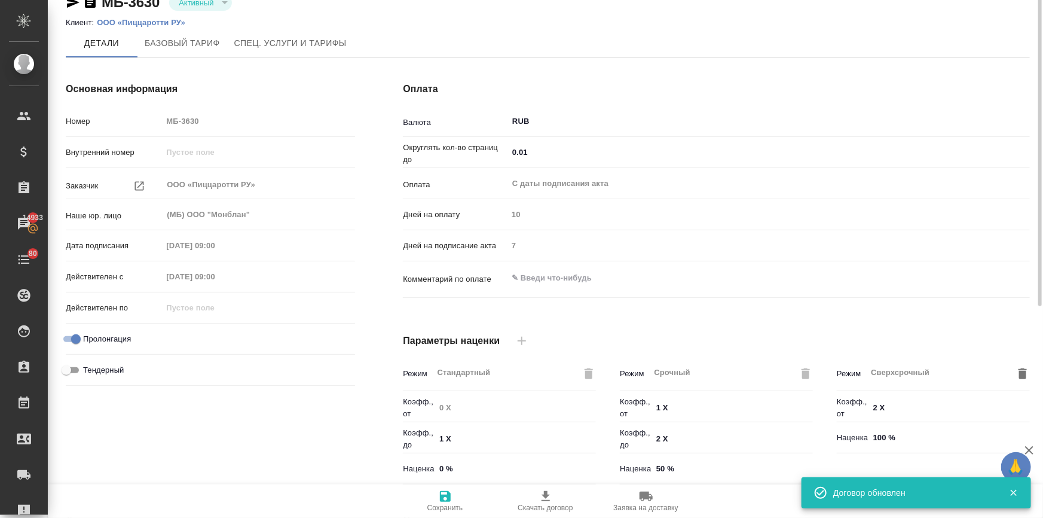
scroll to position [0, 0]
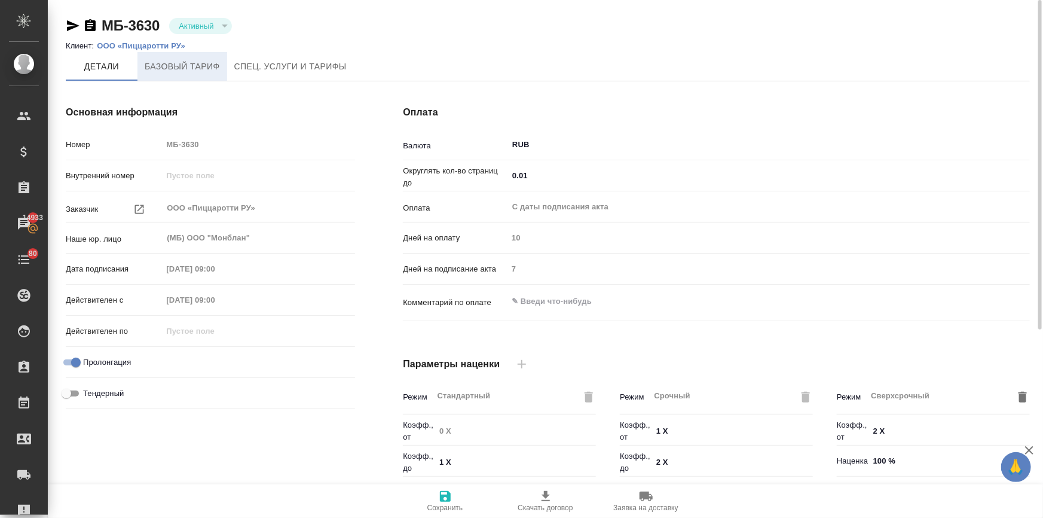
click at [193, 73] on span "Базовый тариф" at bounding box center [182, 66] width 75 height 15
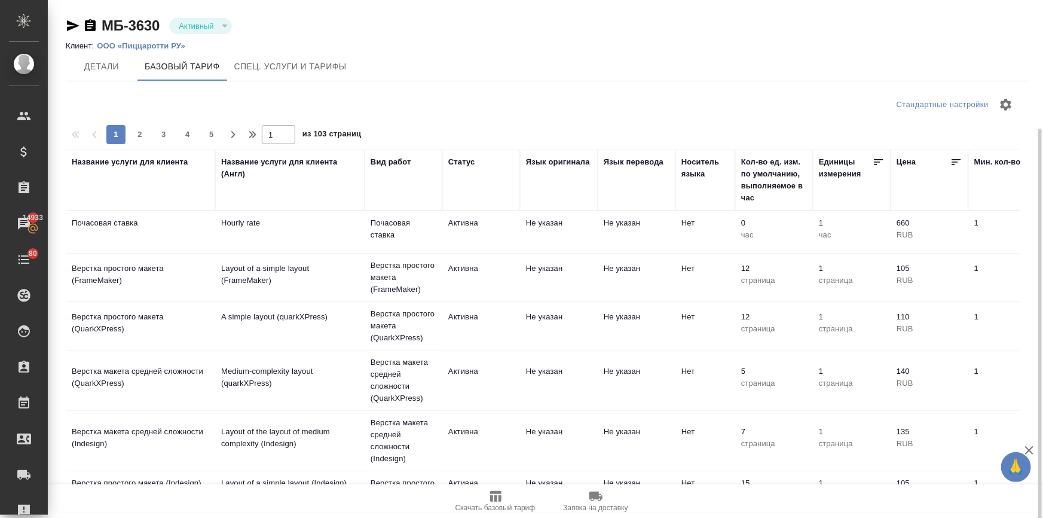
scroll to position [68, 0]
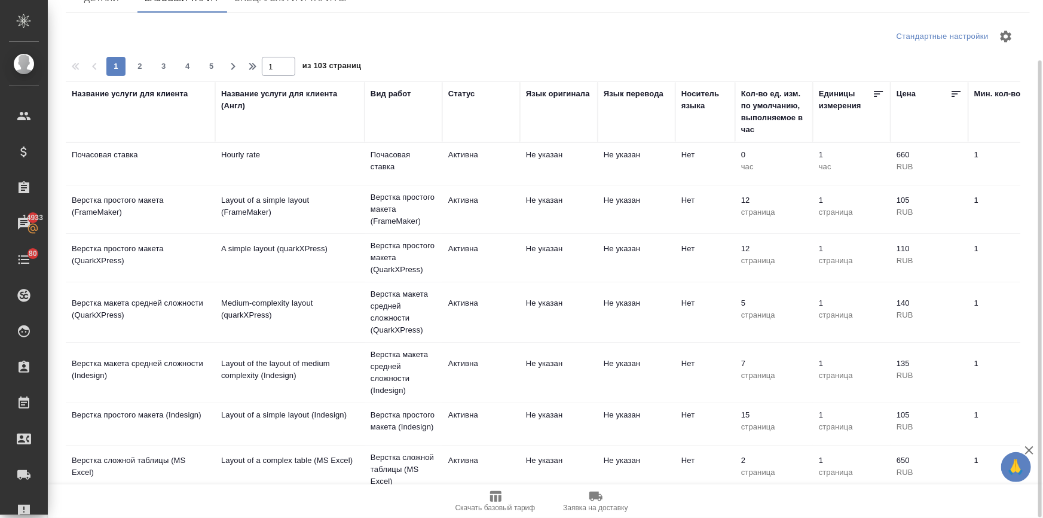
click at [103, 94] on div "Название услуги для клиента" at bounding box center [130, 94] width 117 height 12
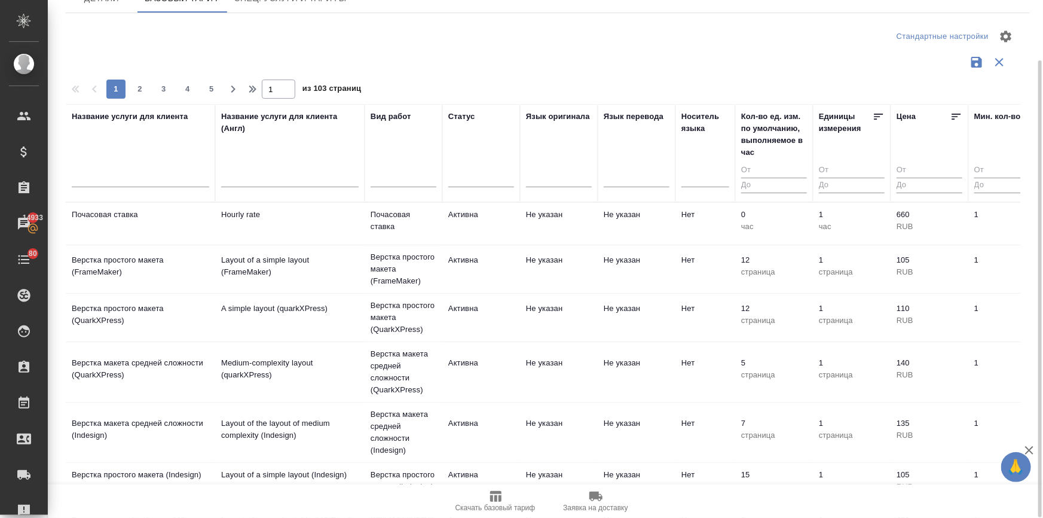
click at [118, 173] on input "text" at bounding box center [141, 179] width 138 height 15
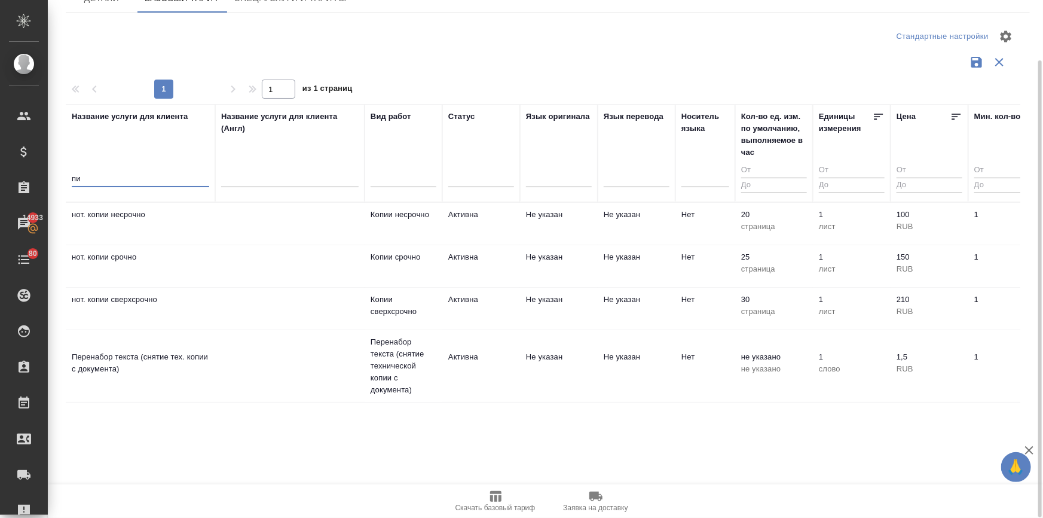
type input "п"
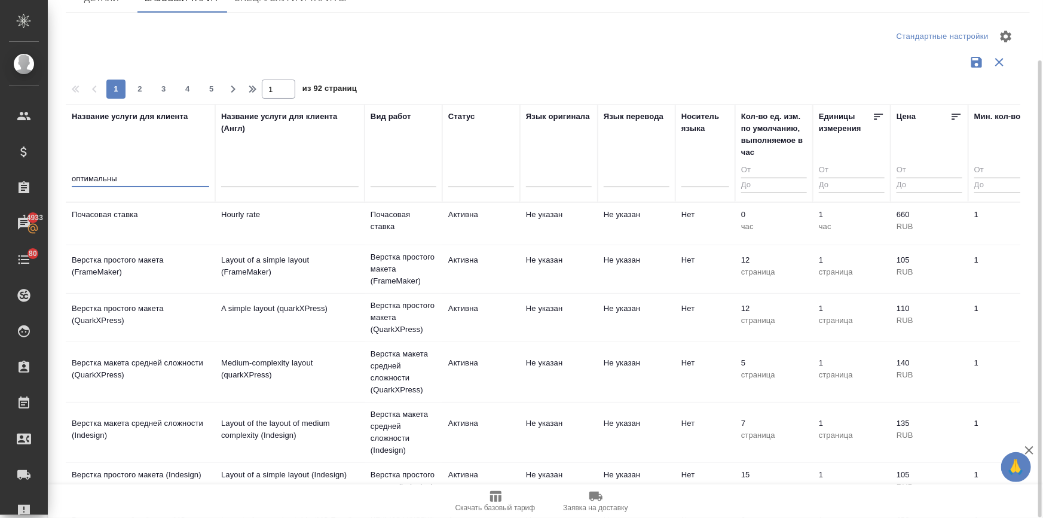
type input "оптимальный"
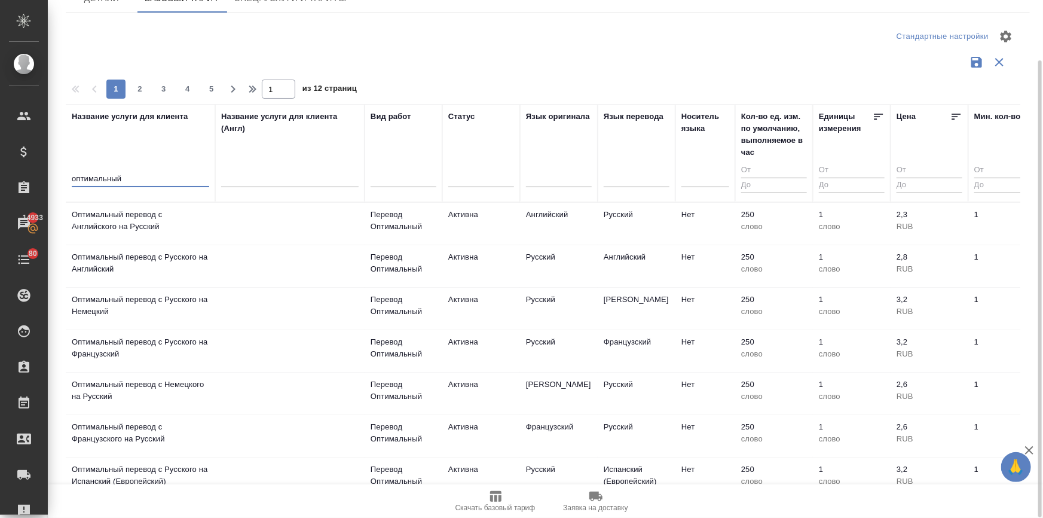
scroll to position [91, 0]
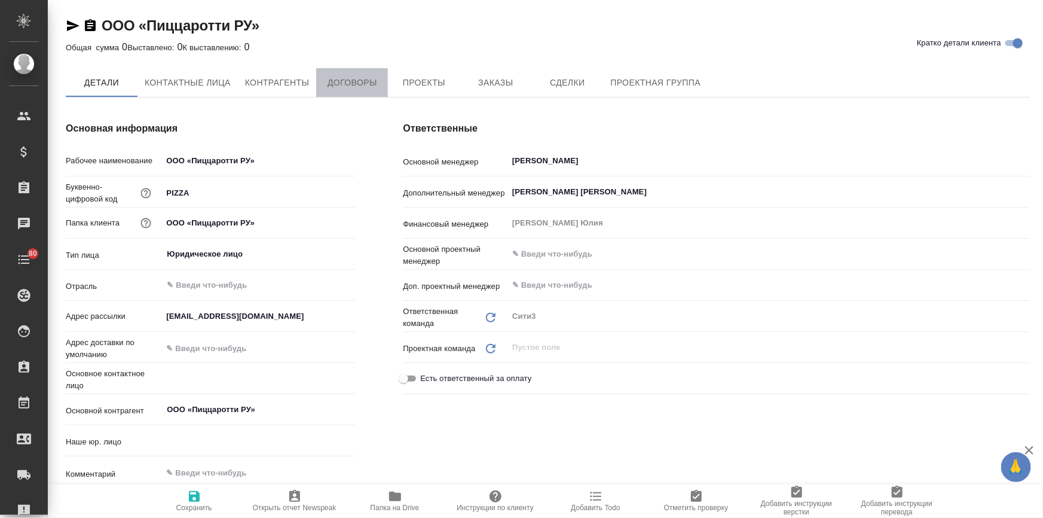
click at [351, 91] on button "Договоры" at bounding box center [352, 82] width 72 height 29
type textarea "x"
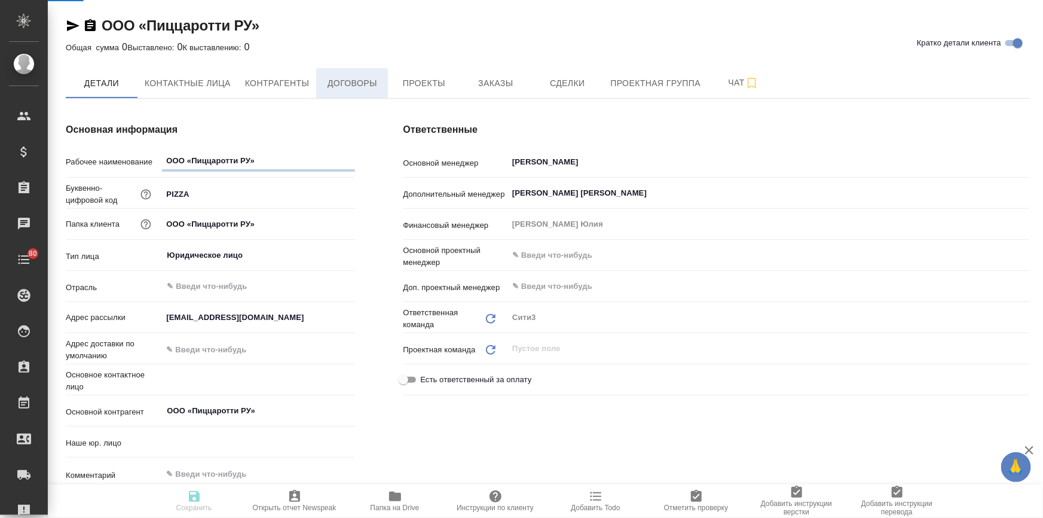
type textarea "x"
click at [346, 79] on span "Договоры" at bounding box center [351, 83] width 57 height 15
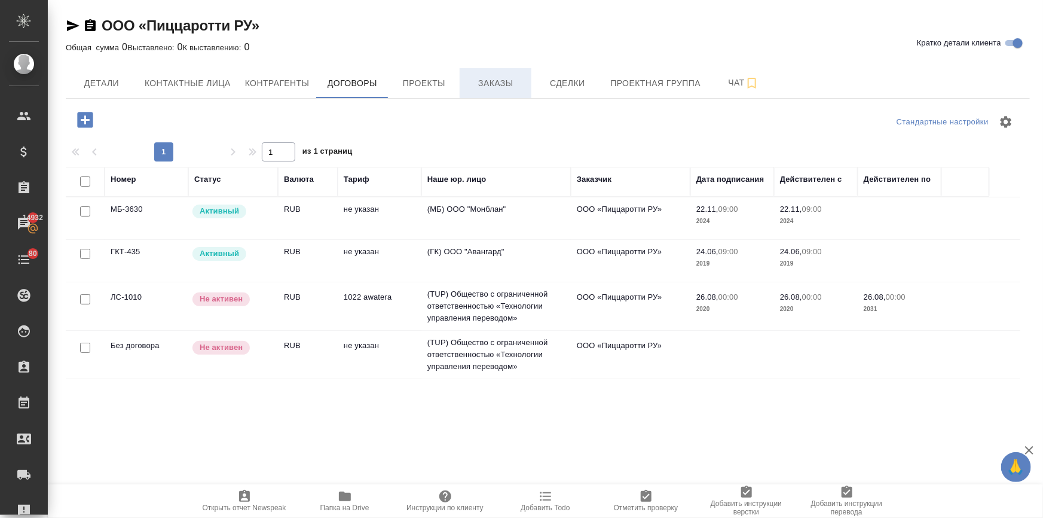
click at [502, 86] on span "Заказы" at bounding box center [495, 83] width 57 height 15
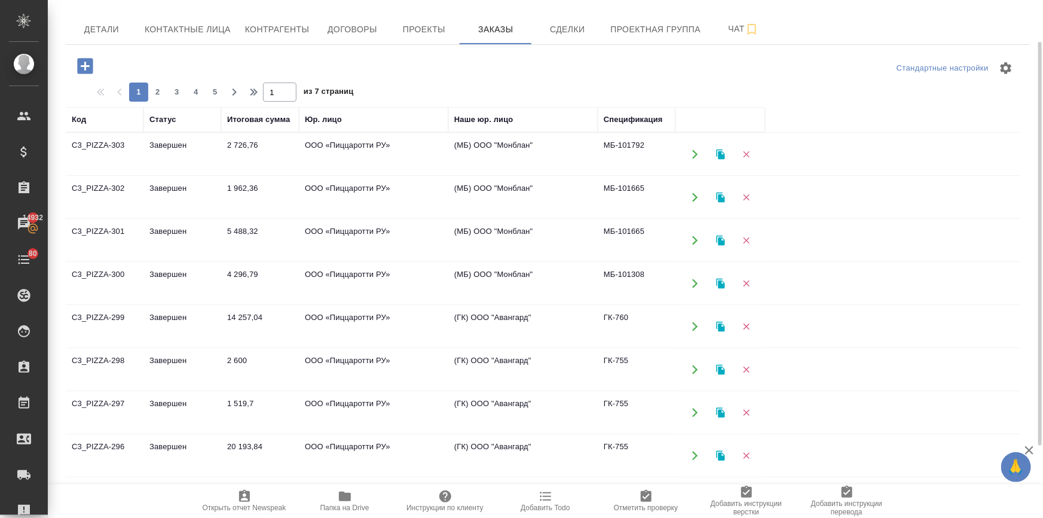
scroll to position [145, 0]
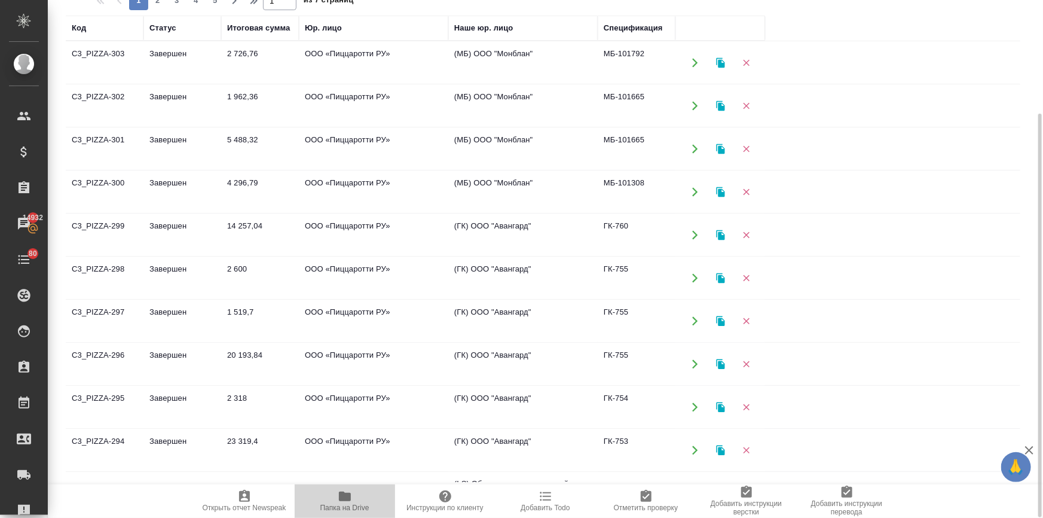
click at [341, 494] on icon "button" at bounding box center [345, 496] width 12 height 10
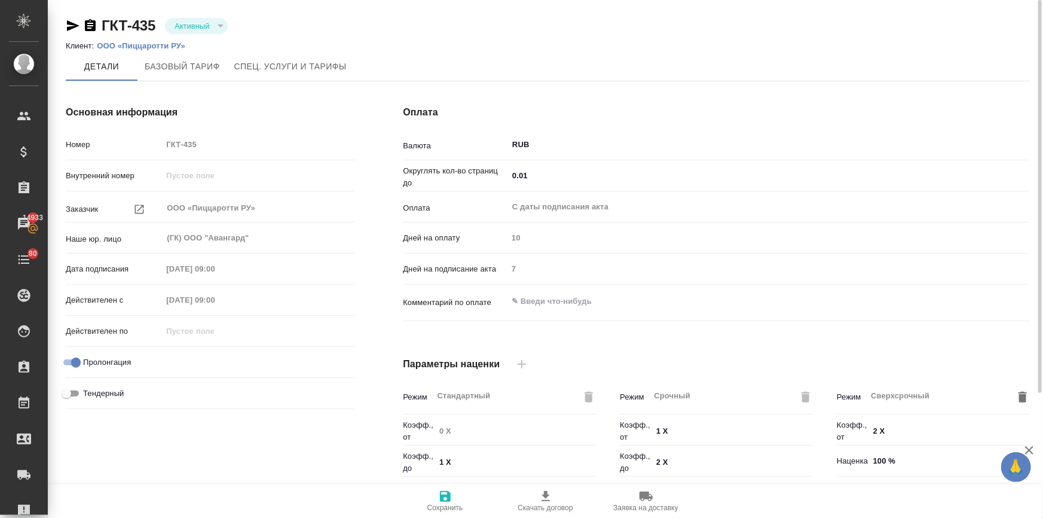
click at [141, 47] on p "ООО «Пиццаротти РУ»" at bounding box center [145, 45] width 97 height 9
click at [154, 48] on p "ООО «Пиццаротти РУ»" at bounding box center [145, 45] width 97 height 9
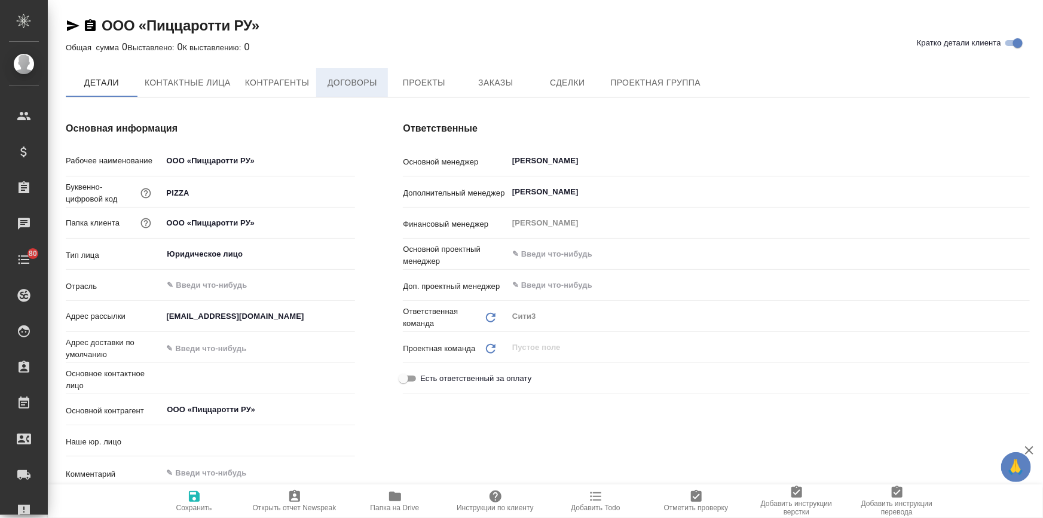
type textarea "x"
click at [358, 94] on button "Договоры" at bounding box center [352, 83] width 72 height 30
type textarea "x"
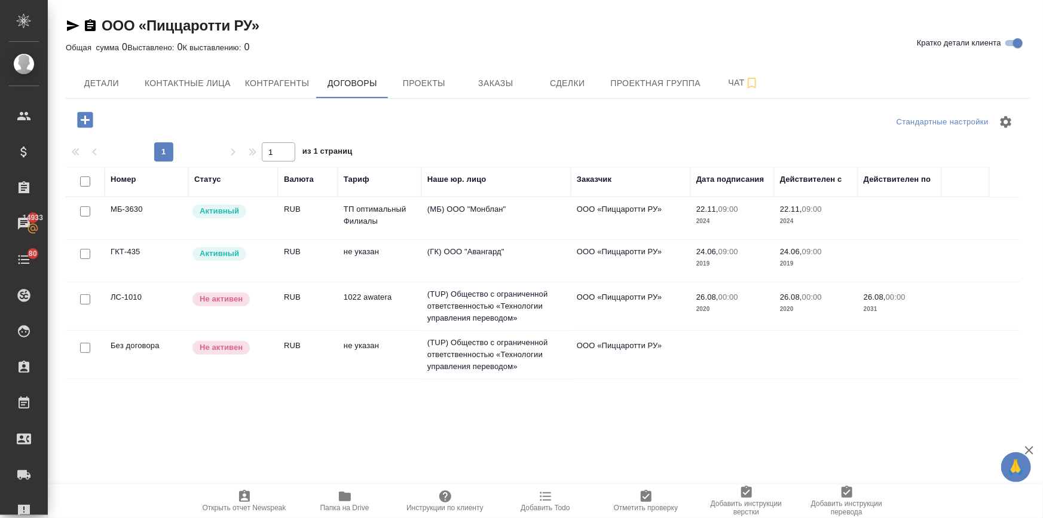
click at [289, 251] on td "RUB" at bounding box center [308, 261] width 60 height 42
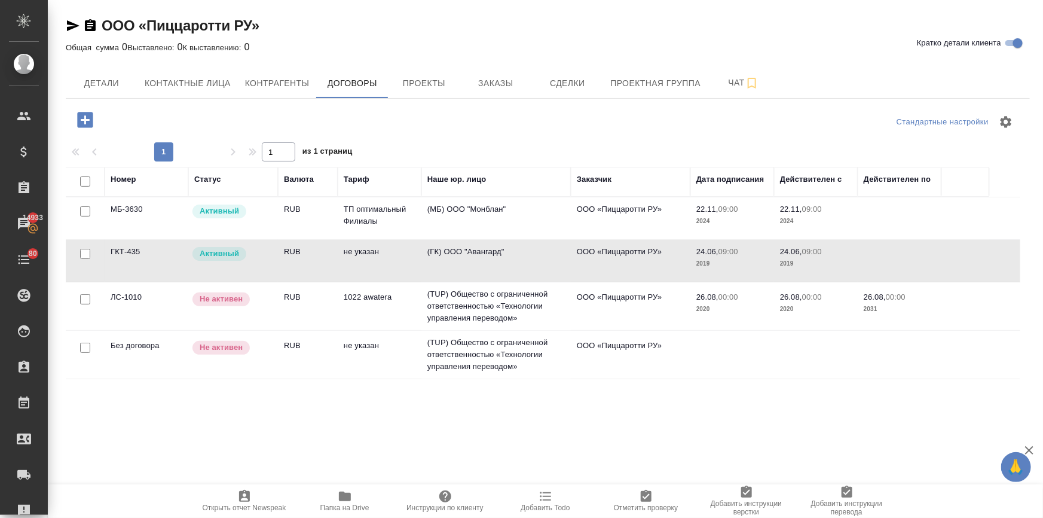
click at [289, 251] on td "RUB" at bounding box center [308, 261] width 60 height 42
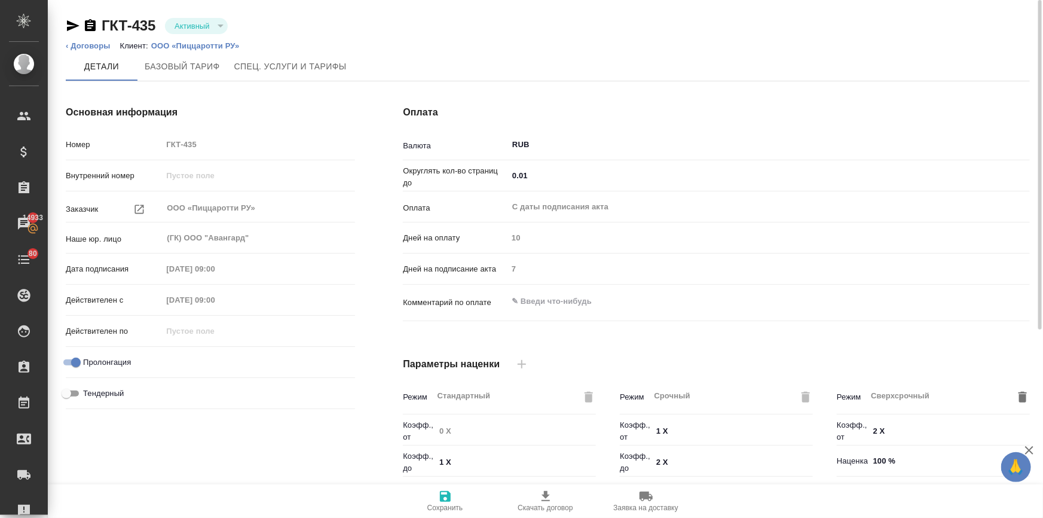
click at [206, 18] on div "Активный" at bounding box center [196, 26] width 62 height 16
click at [206, 23] on button "Активный" at bounding box center [192, 26] width 42 height 10
click at [192, 26] on button "Активный" at bounding box center [192, 26] width 42 height 10
click at [68, 23] on icon "button" at bounding box center [73, 25] width 13 height 11
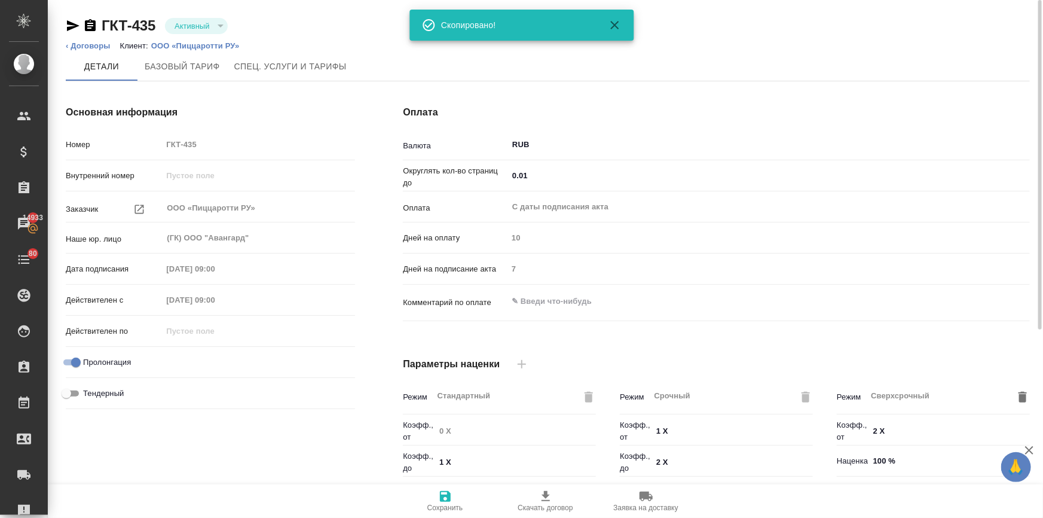
click at [68, 23] on icon "button" at bounding box center [73, 25] width 13 height 11
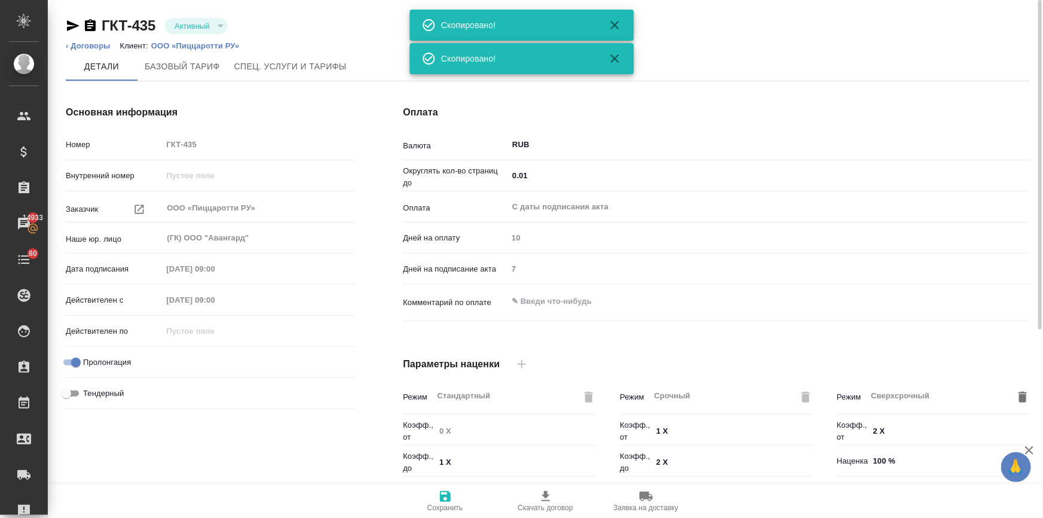
click at [68, 23] on icon "button" at bounding box center [73, 25] width 13 height 11
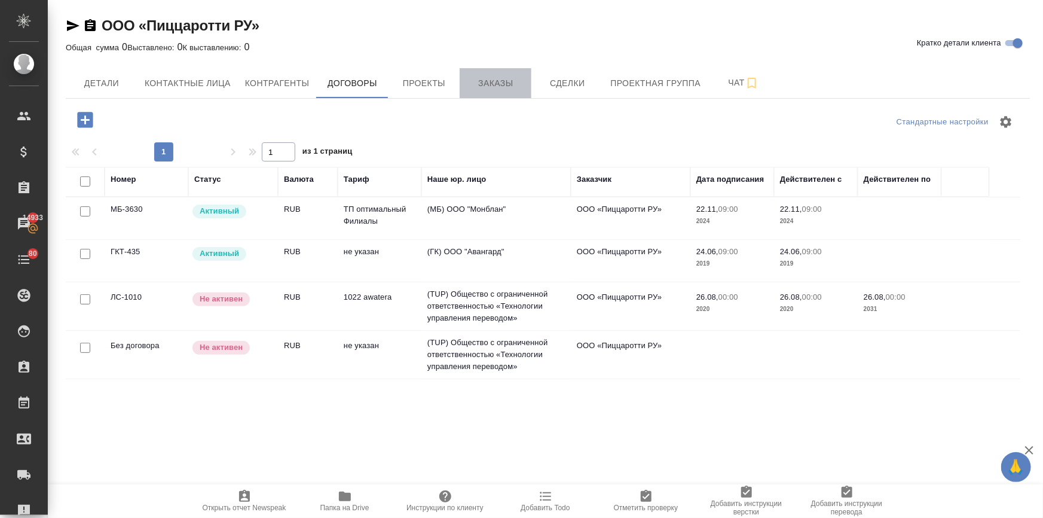
click at [485, 84] on span "Заказы" at bounding box center [495, 83] width 57 height 15
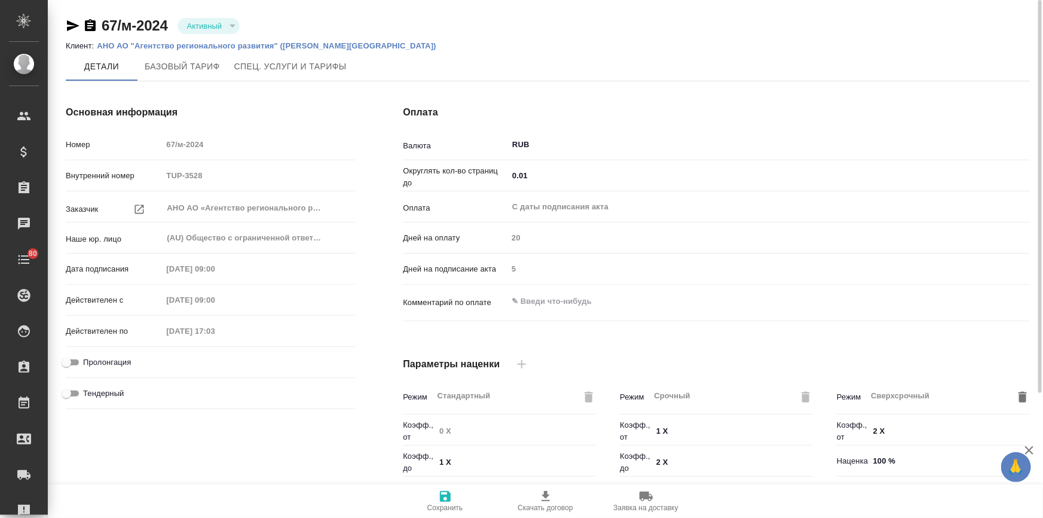
click at [194, 42] on p "АНО АО "Агентство регионального развития" ([PERSON_NAME][GEOGRAPHIC_DATA])" at bounding box center [271, 45] width 349 height 9
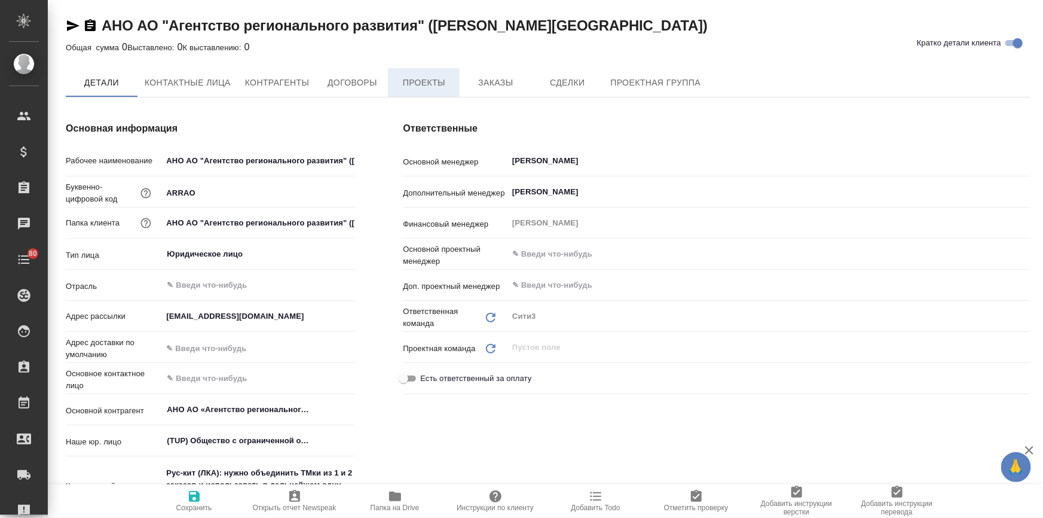
type textarea "x"
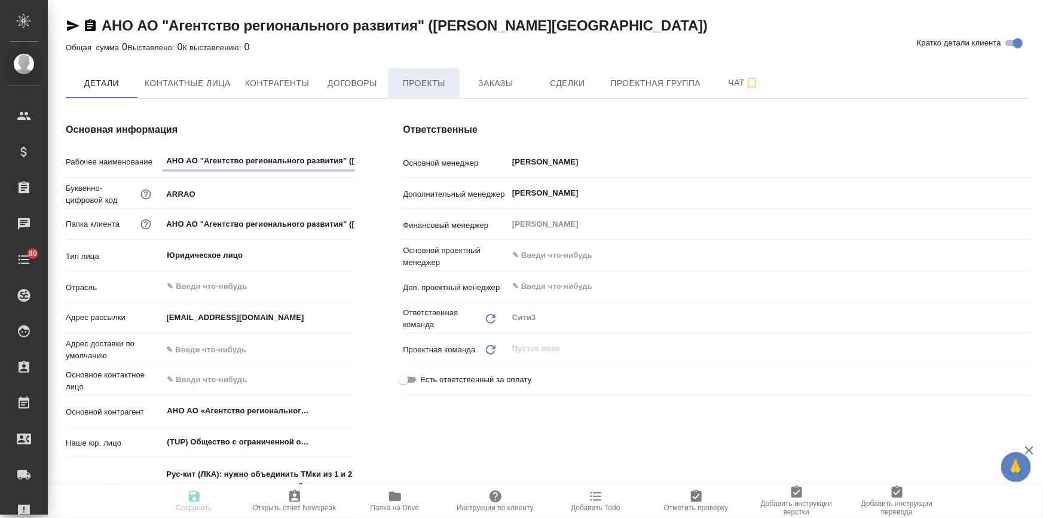
type textarea "x"
click at [345, 93] on button "Договоры" at bounding box center [352, 83] width 72 height 30
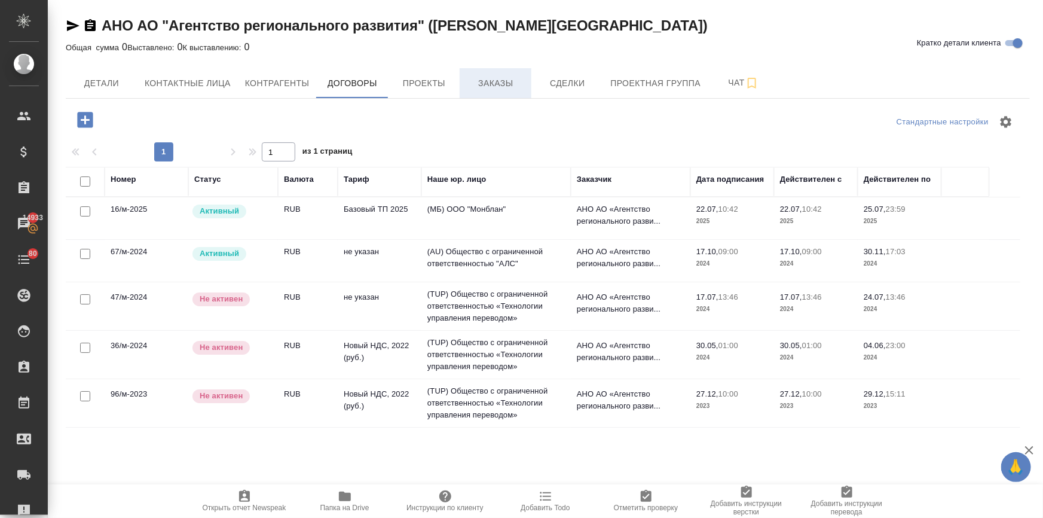
click at [484, 74] on button "Заказы" at bounding box center [496, 83] width 72 height 30
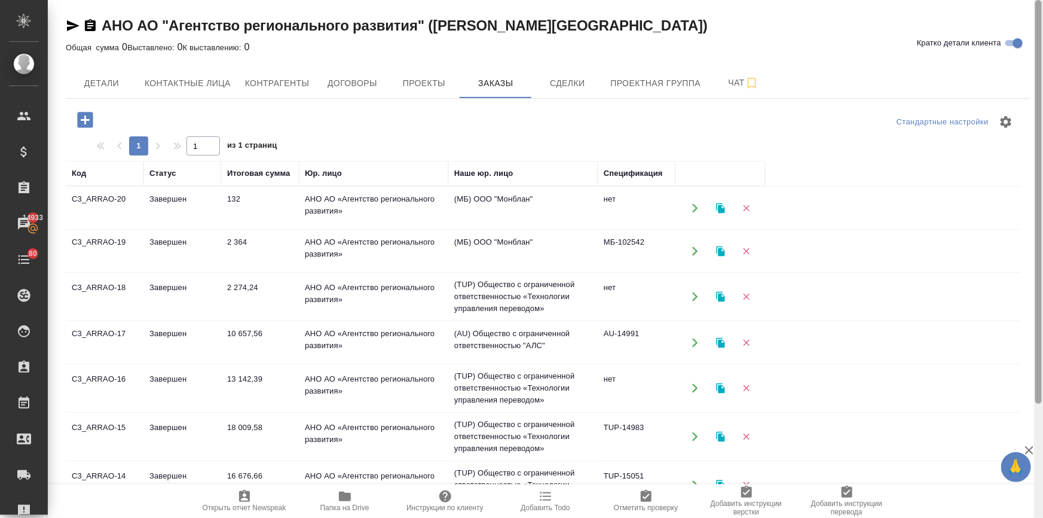
drag, startPoint x: 1041, startPoint y: 157, endPoint x: 896, endPoint y: 42, distance: 184.7
click at [1039, 12] on div at bounding box center [1039, 202] width 7 height 404
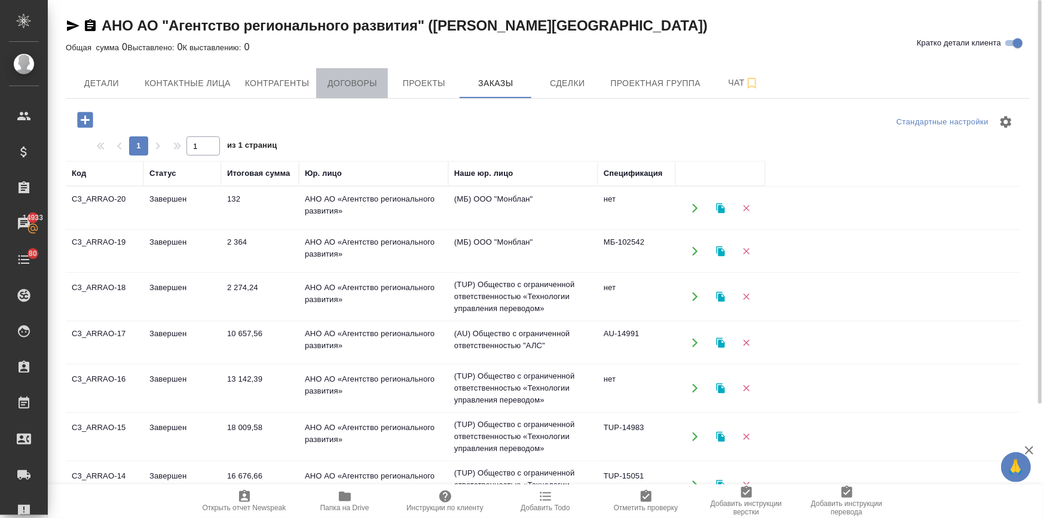
click at [329, 88] on span "Договоры" at bounding box center [351, 83] width 57 height 15
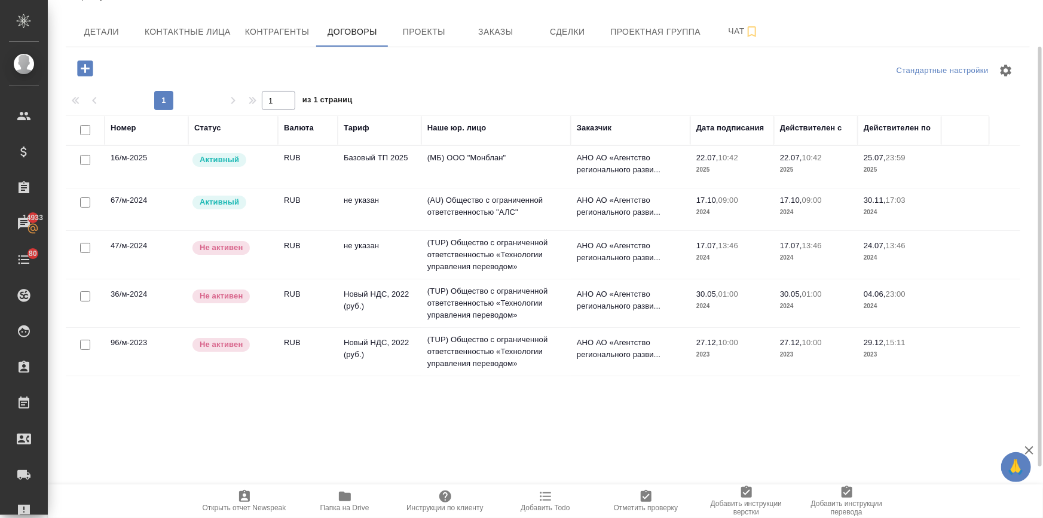
click at [132, 203] on td "67/м-2024" at bounding box center [147, 209] width 84 height 42
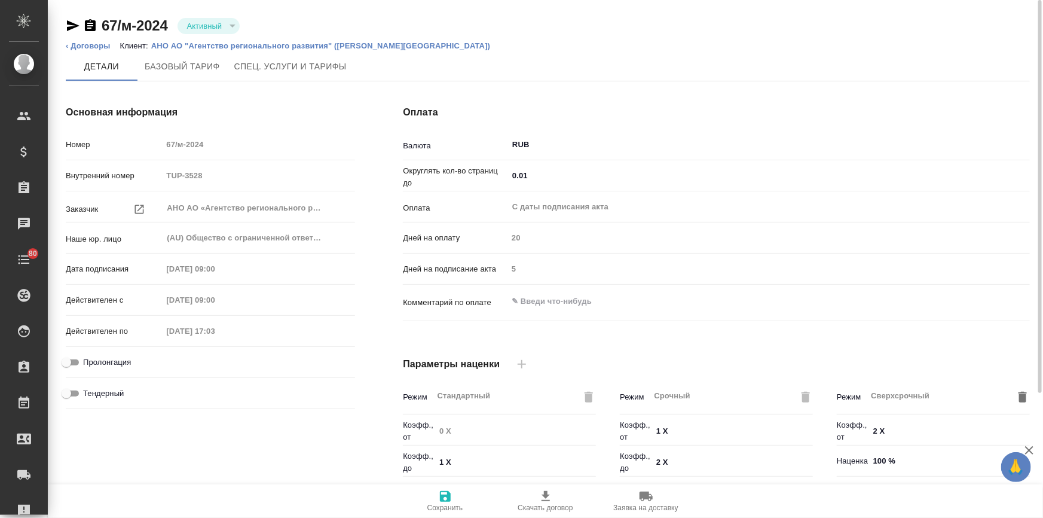
click at [66, 24] on icon "button" at bounding box center [73, 26] width 14 height 14
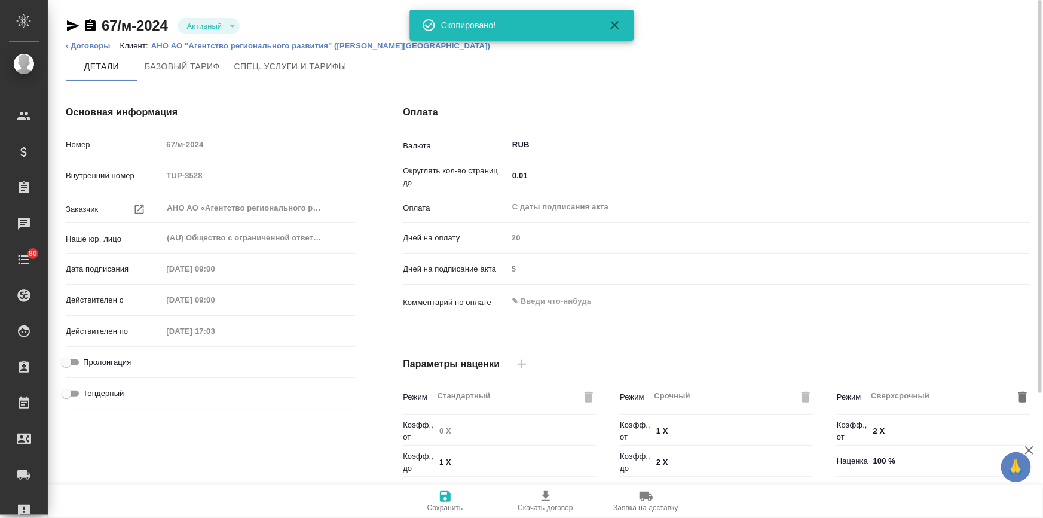
click at [66, 24] on icon "button" at bounding box center [73, 26] width 14 height 14
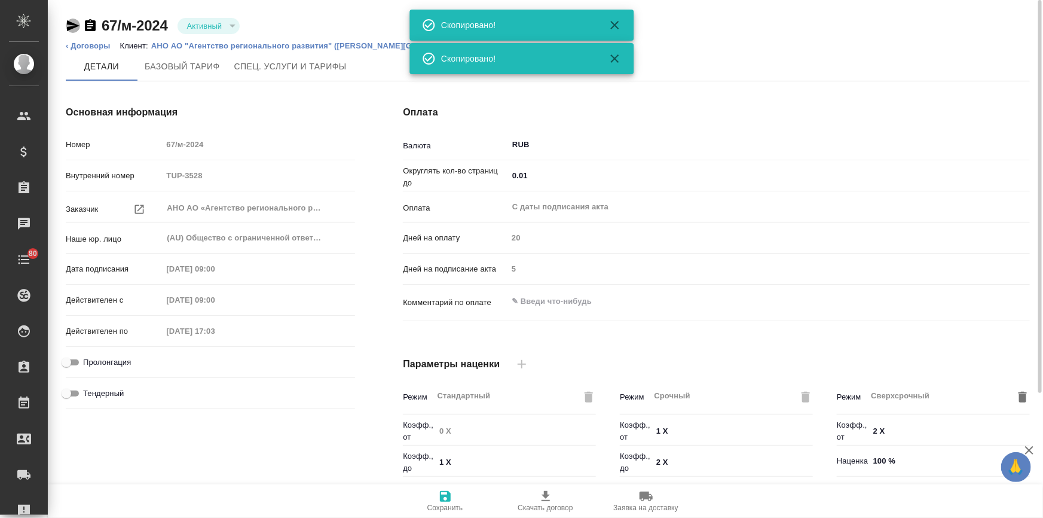
click at [66, 24] on icon "button" at bounding box center [73, 26] width 14 height 14
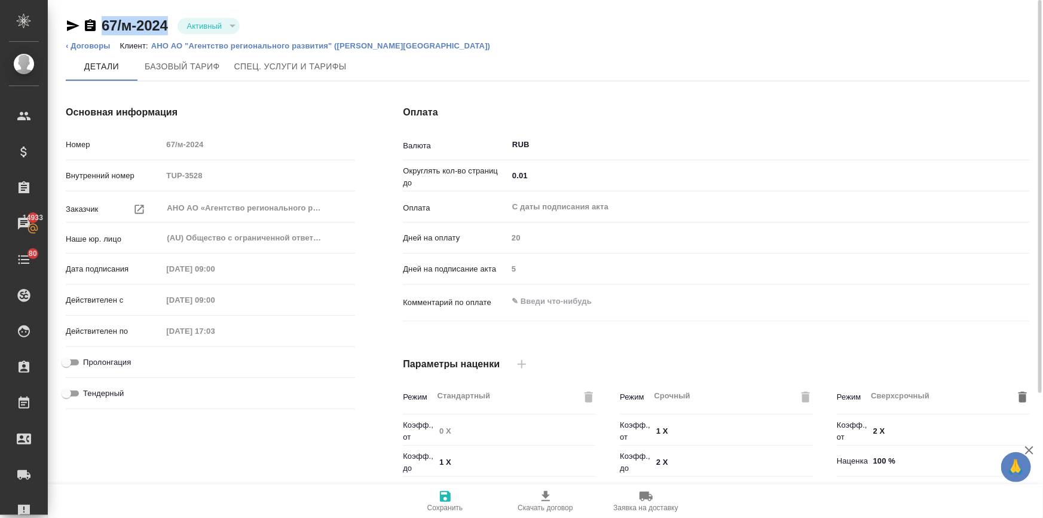
drag, startPoint x: 171, startPoint y: 20, endPoint x: 104, endPoint y: 26, distance: 67.2
click at [104, 26] on div "67/м-2024 Активный active" at bounding box center [153, 25] width 174 height 19
copy link "67/м-2024"
click at [70, 23] on icon "button" at bounding box center [73, 25] width 13 height 11
copy link "67/м-2024"
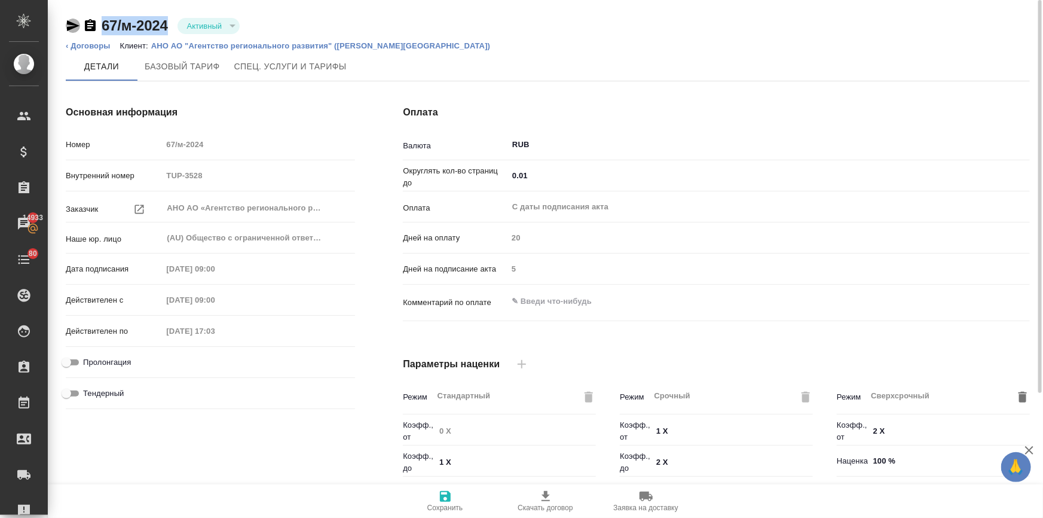
click at [70, 23] on icon "button" at bounding box center [73, 25] width 13 height 11
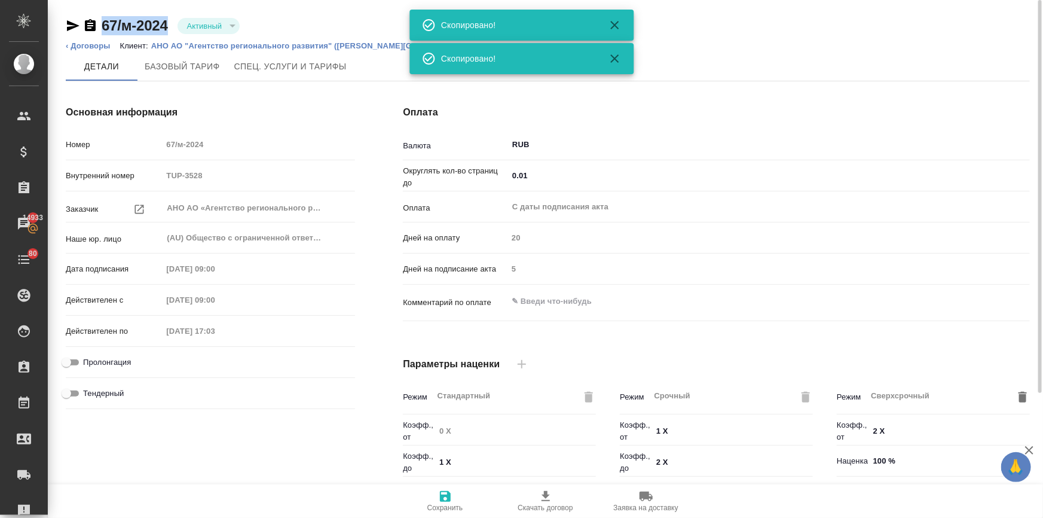
click at [70, 23] on icon "button" at bounding box center [73, 25] width 13 height 11
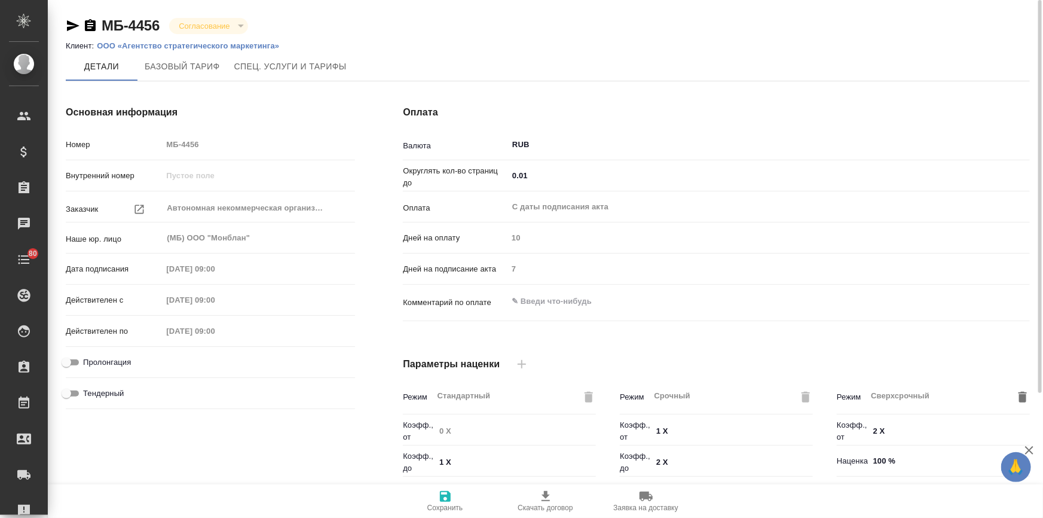
click at [215, 45] on p "ООО «Агентство стратегического маркетинга»" at bounding box center [192, 45] width 191 height 9
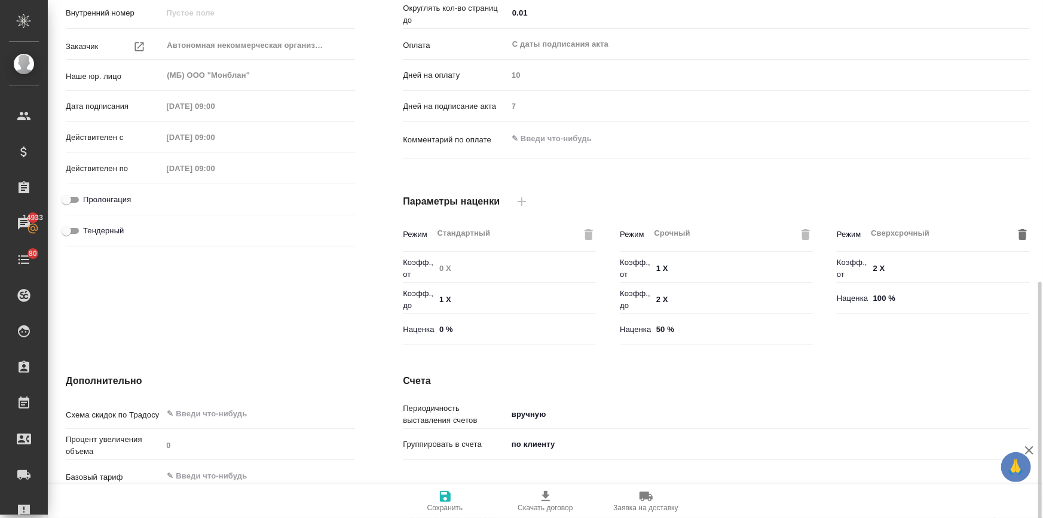
scroll to position [295, 0]
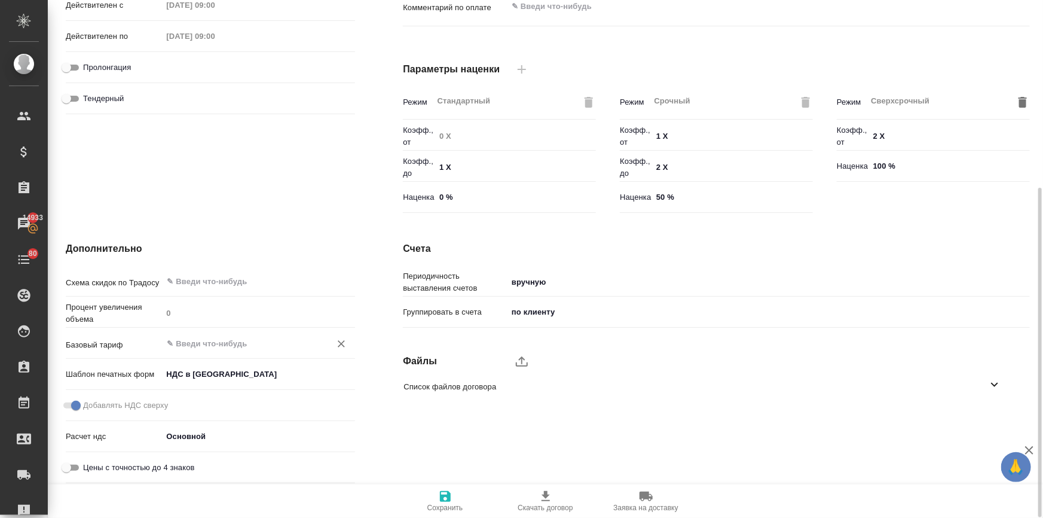
click at [184, 341] on input "text" at bounding box center [239, 343] width 146 height 14
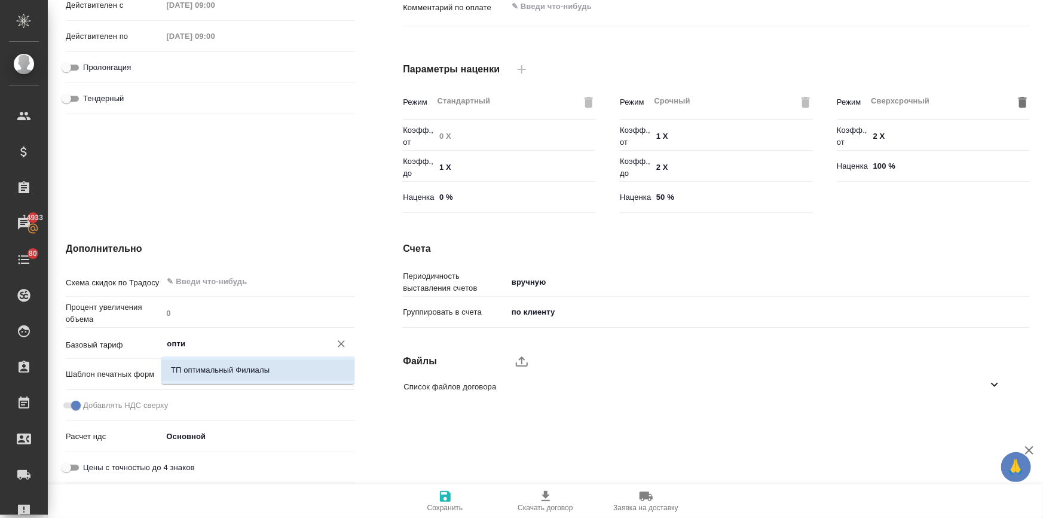
click at [203, 364] on p "ТП оптимальный Филиалы" at bounding box center [220, 370] width 99 height 12
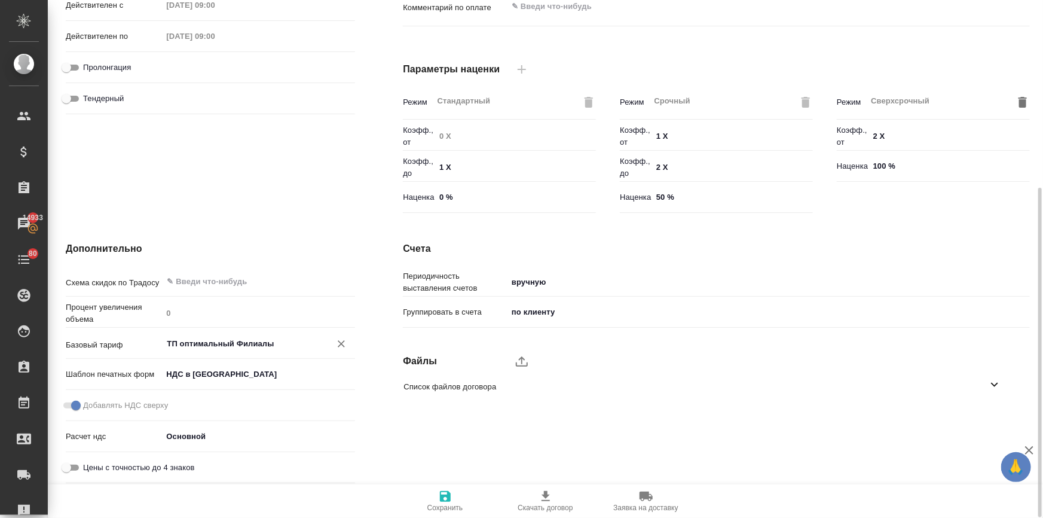
type input "ТП оптимальный Филиалы"
click at [453, 501] on span "Сохранить" at bounding box center [445, 500] width 86 height 23
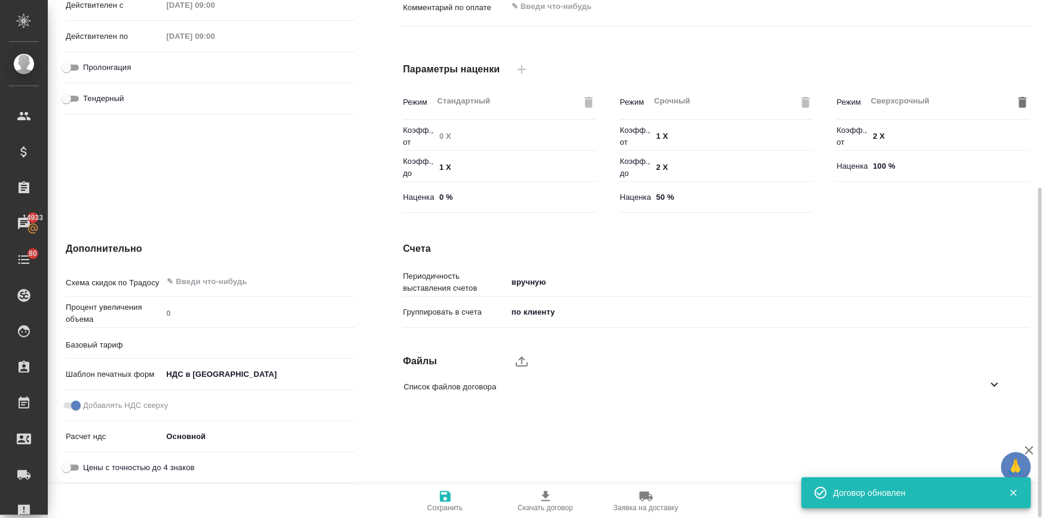
type input "ТП оптимальный Филиалы"
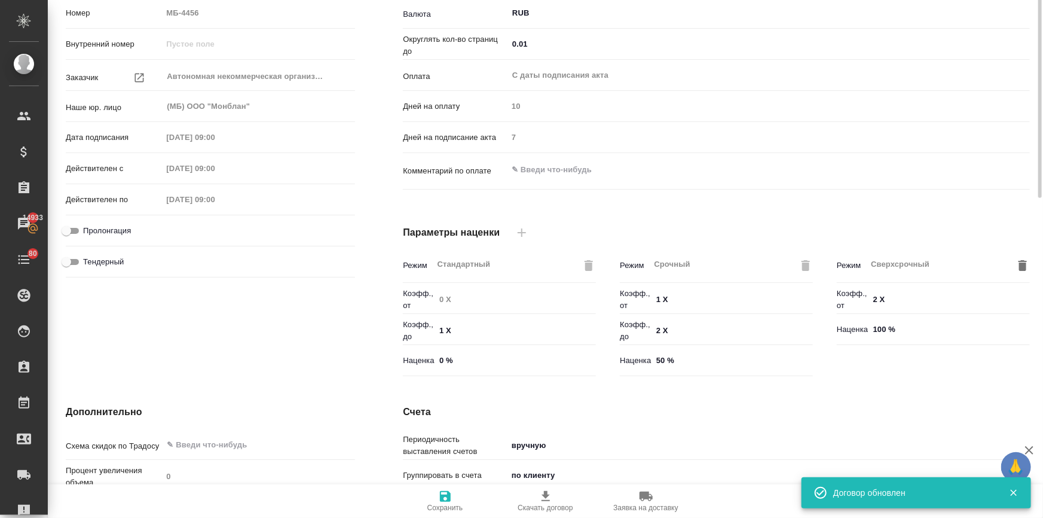
scroll to position [0, 0]
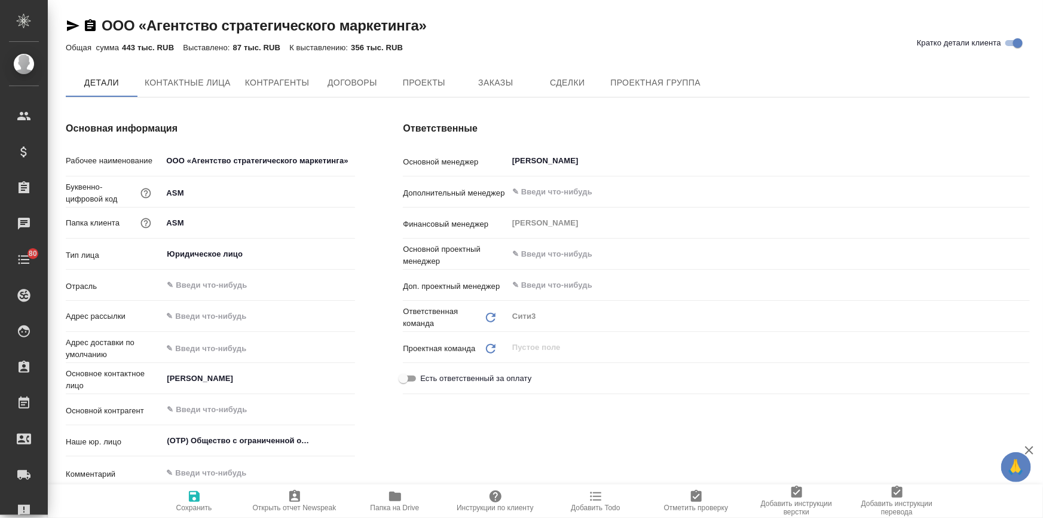
type textarea "x"
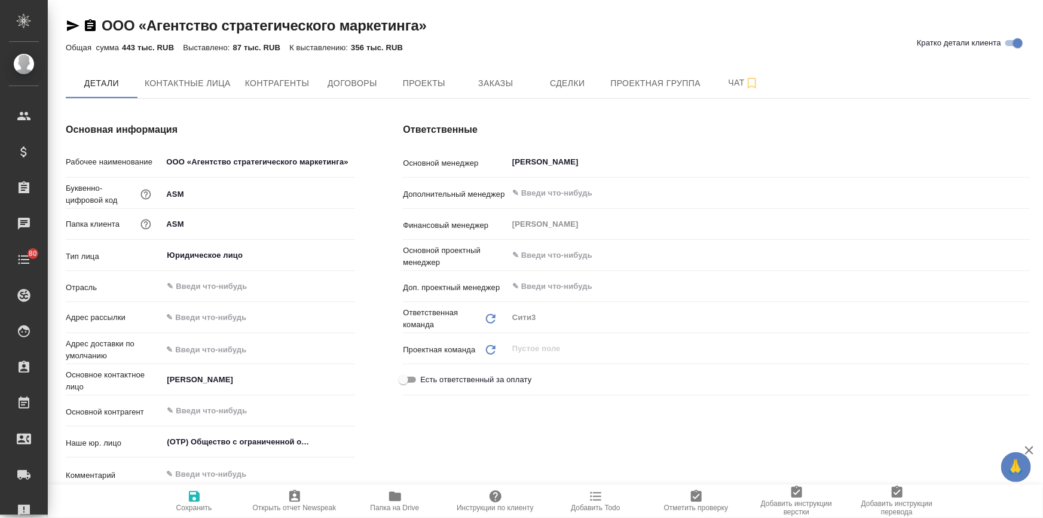
type textarea "x"
click at [392, 497] on icon "button" at bounding box center [395, 496] width 12 height 10
type textarea "x"
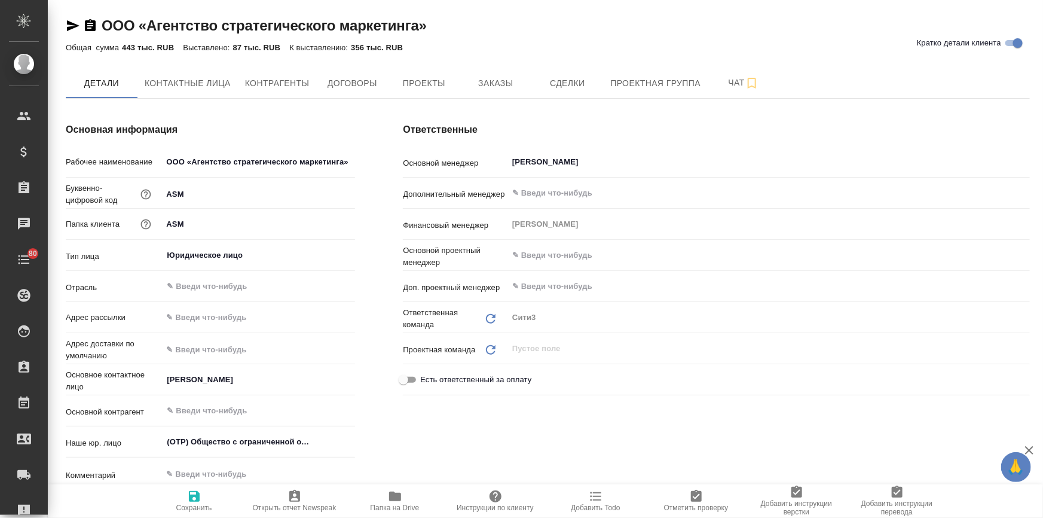
type textarea "x"
click at [388, 500] on icon "button" at bounding box center [395, 496] width 14 height 14
click at [477, 74] on button "Заказы" at bounding box center [496, 83] width 72 height 30
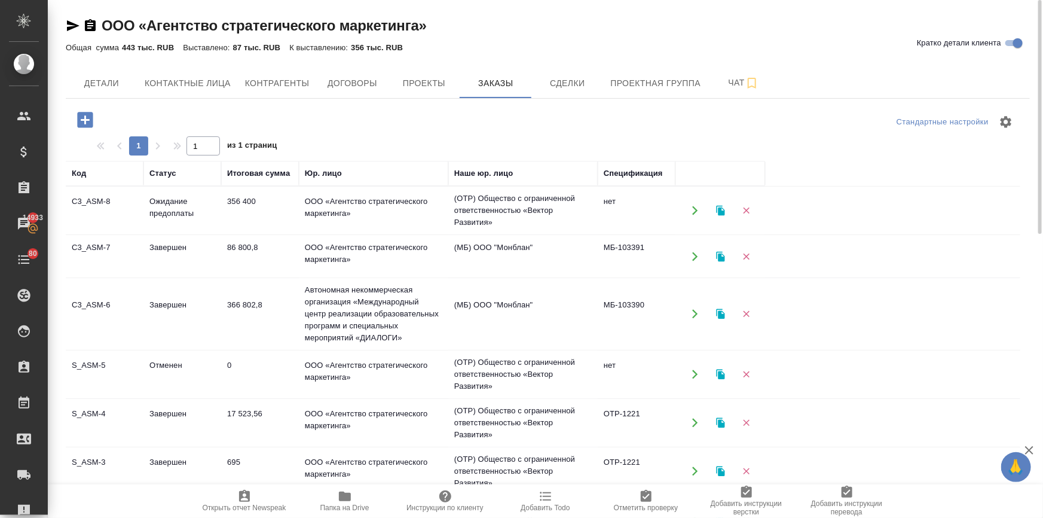
click at [326, 210] on td "ООО «Агентство стратегического маркетинга»" at bounding box center [373, 211] width 149 height 42
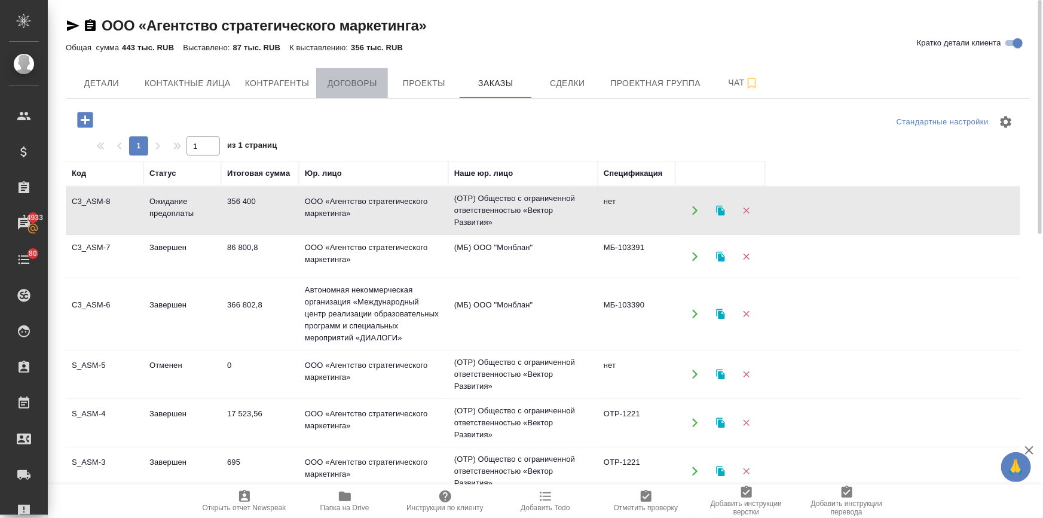
click at [339, 83] on span "Договоры" at bounding box center [351, 83] width 57 height 15
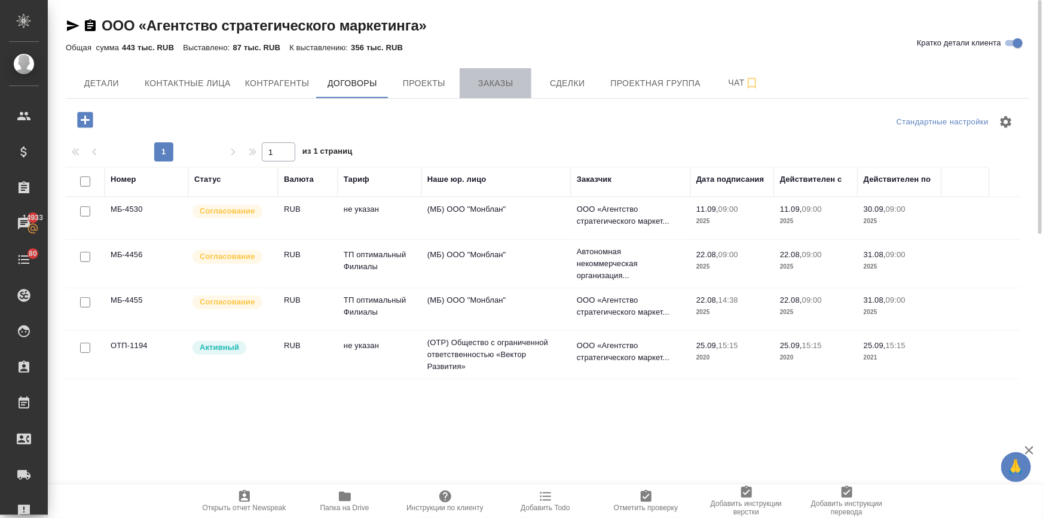
click at [486, 83] on span "Заказы" at bounding box center [495, 83] width 57 height 15
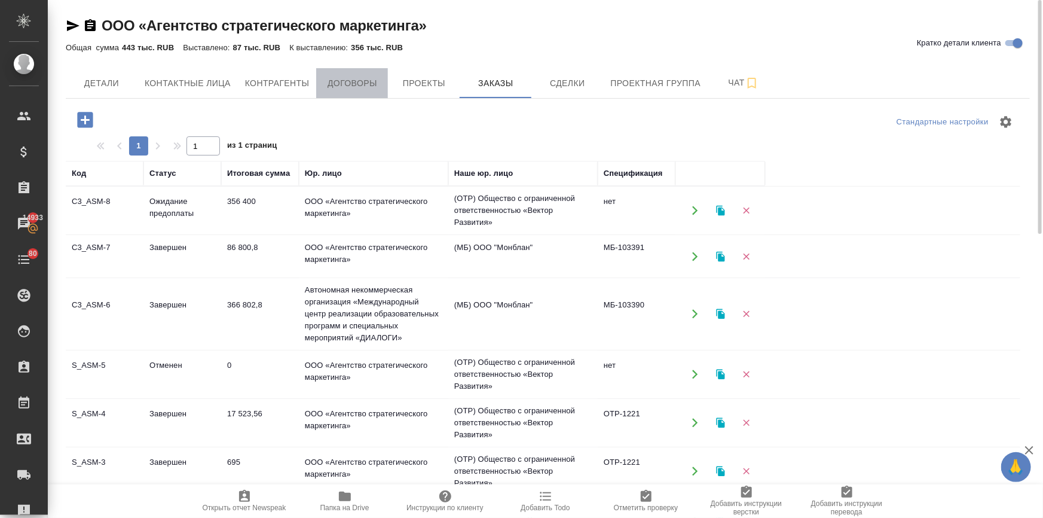
click at [361, 84] on span "Договоры" at bounding box center [351, 83] width 57 height 15
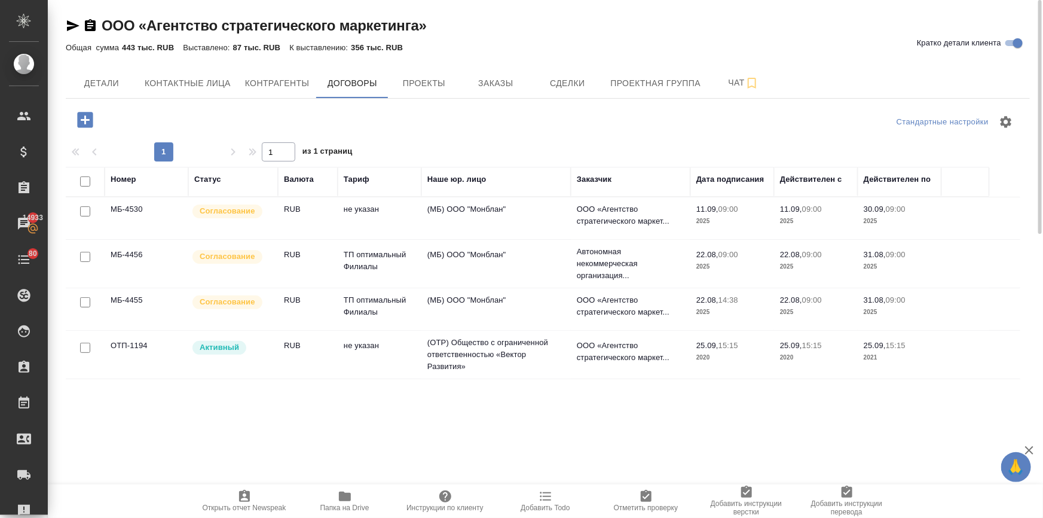
click at [492, 63] on div "ООО «Агентство стратегического маркетинга» Кратко детали клиента Общая сумма 44…" at bounding box center [548, 233] width 978 height 466
click at [493, 75] on button "Заказы" at bounding box center [496, 83] width 72 height 30
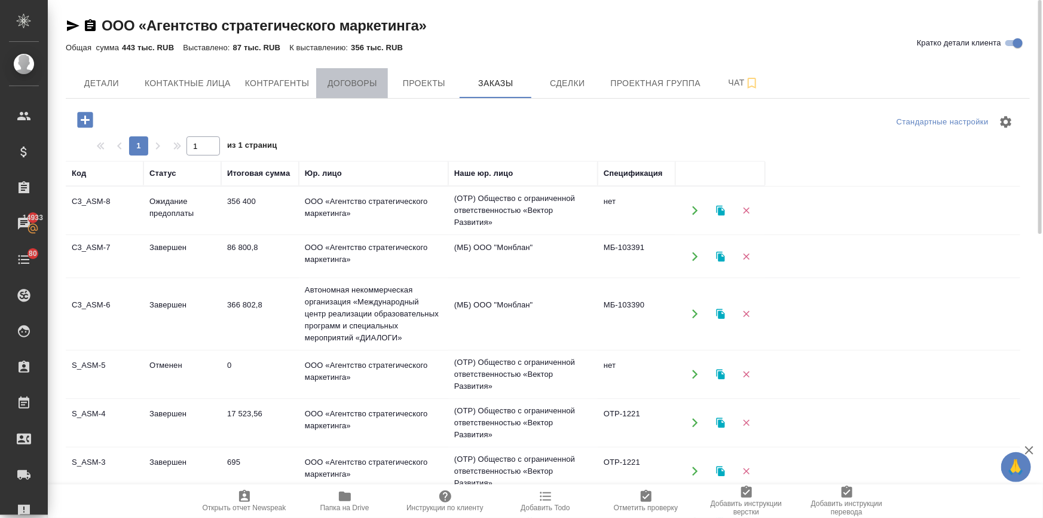
click at [331, 83] on span "Договоры" at bounding box center [351, 83] width 57 height 15
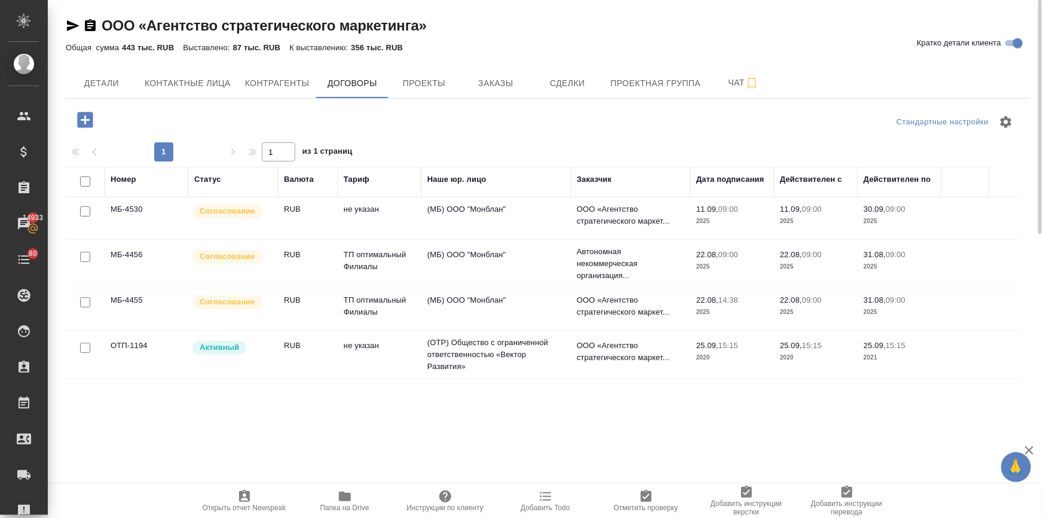
click at [357, 265] on td "ТП оптимальный Филиалы" at bounding box center [380, 264] width 84 height 42
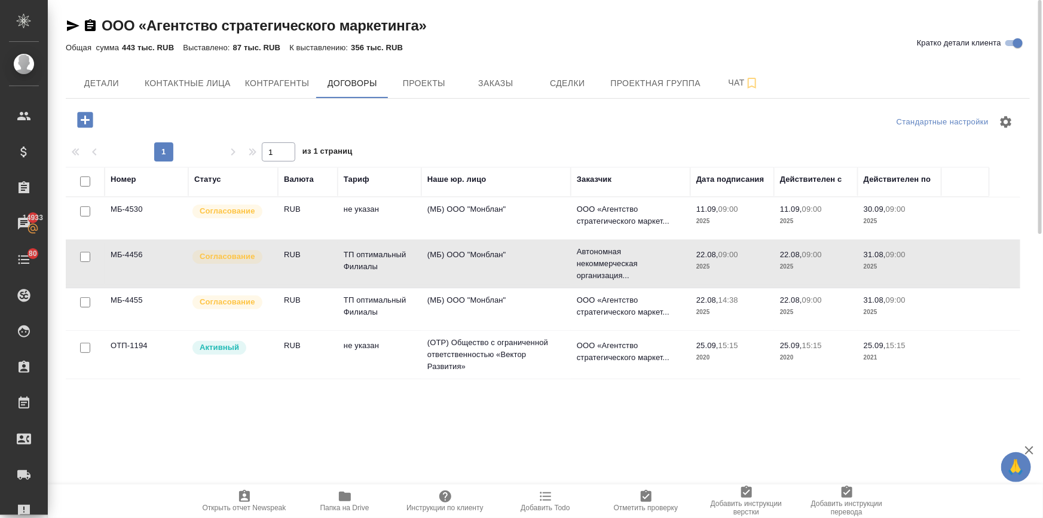
click at [357, 265] on td "ТП оптимальный Филиалы" at bounding box center [380, 264] width 84 height 42
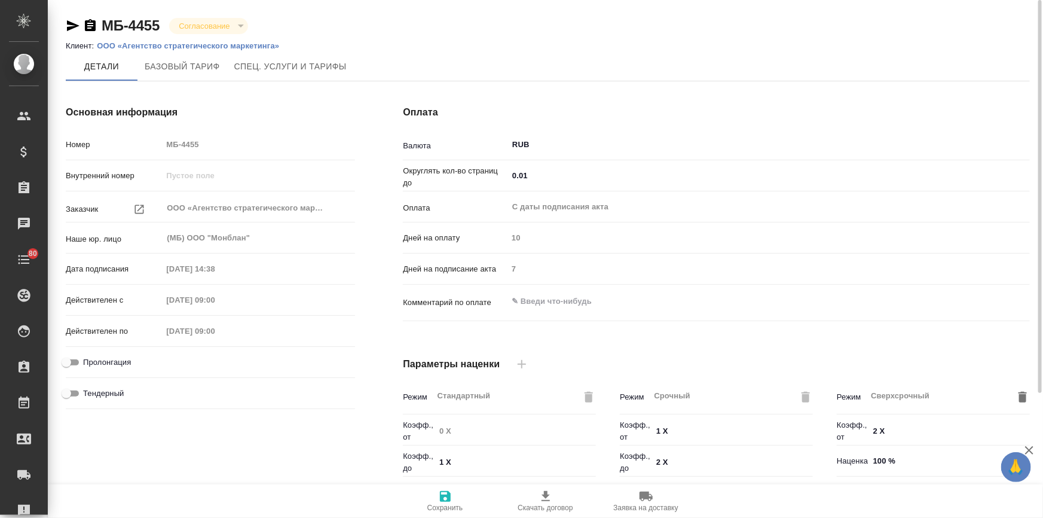
click at [213, 43] on p "ООО «Агентство стратегического маркетинга»" at bounding box center [192, 45] width 191 height 9
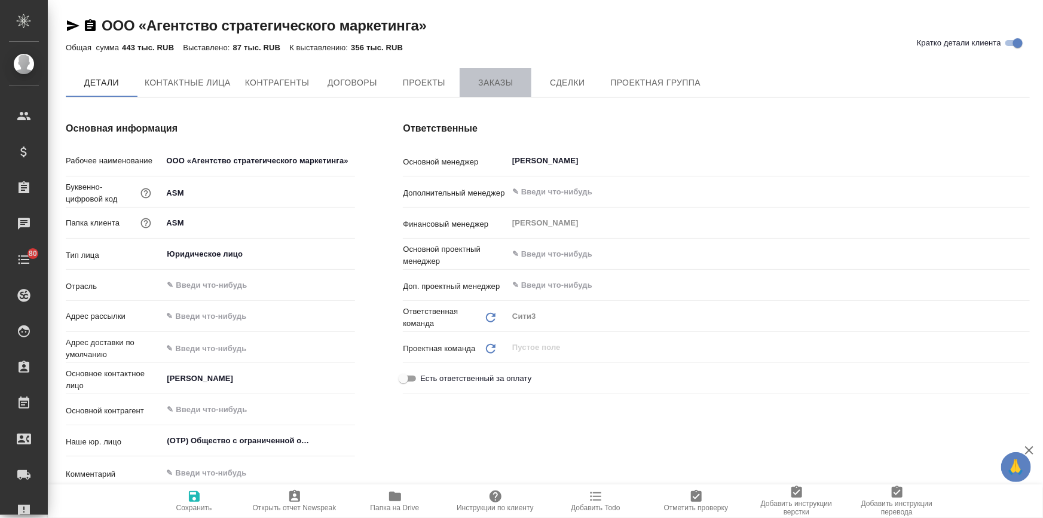
click at [470, 84] on span "Заказы" at bounding box center [495, 82] width 57 height 15
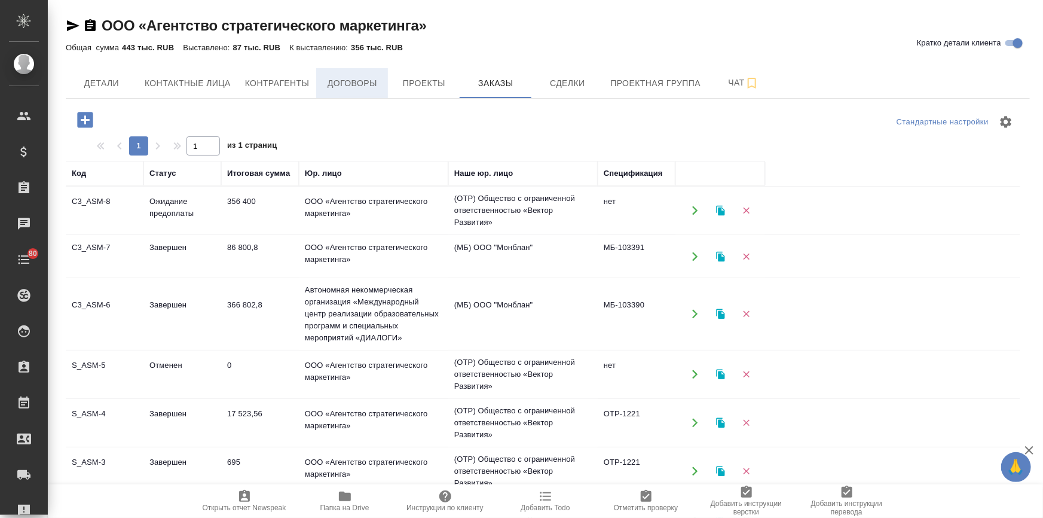
click at [319, 77] on button "Договоры" at bounding box center [352, 83] width 72 height 30
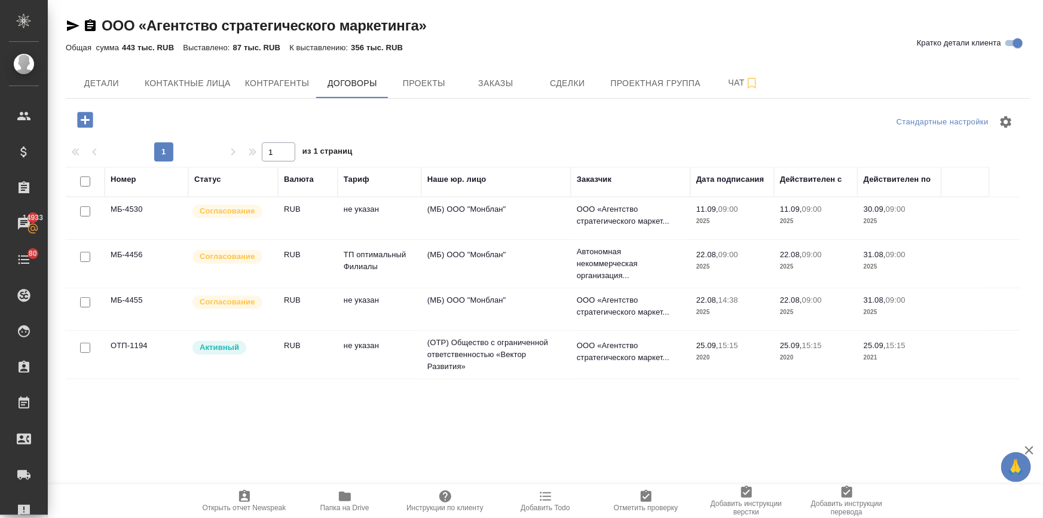
click at [360, 303] on td "не указан" at bounding box center [380, 309] width 84 height 42
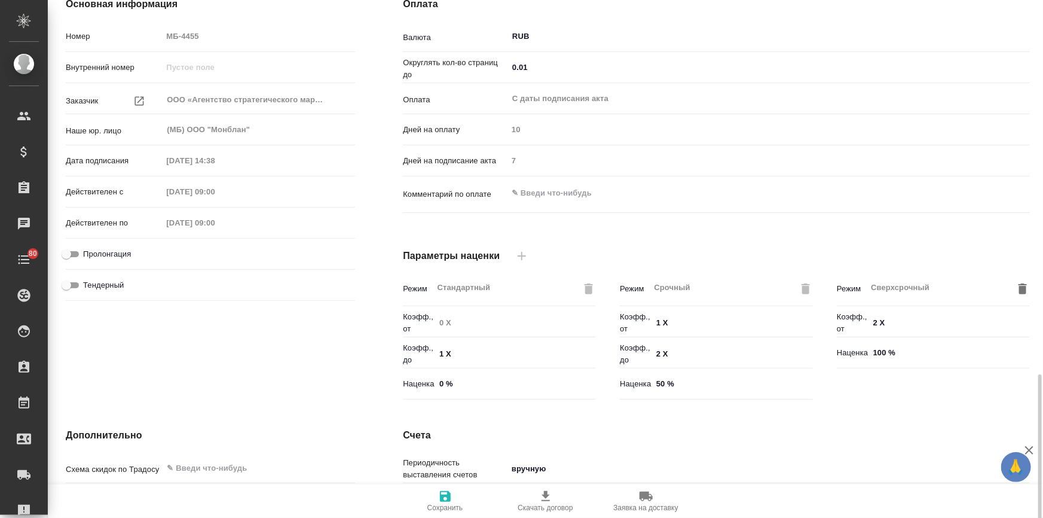
scroll to position [295, 0]
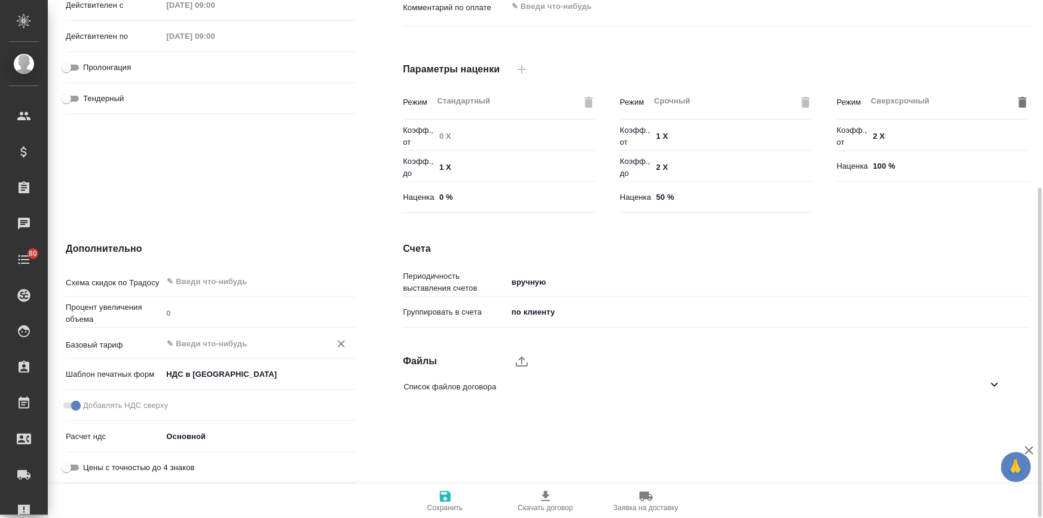
click at [209, 343] on input "text" at bounding box center [239, 343] width 146 height 14
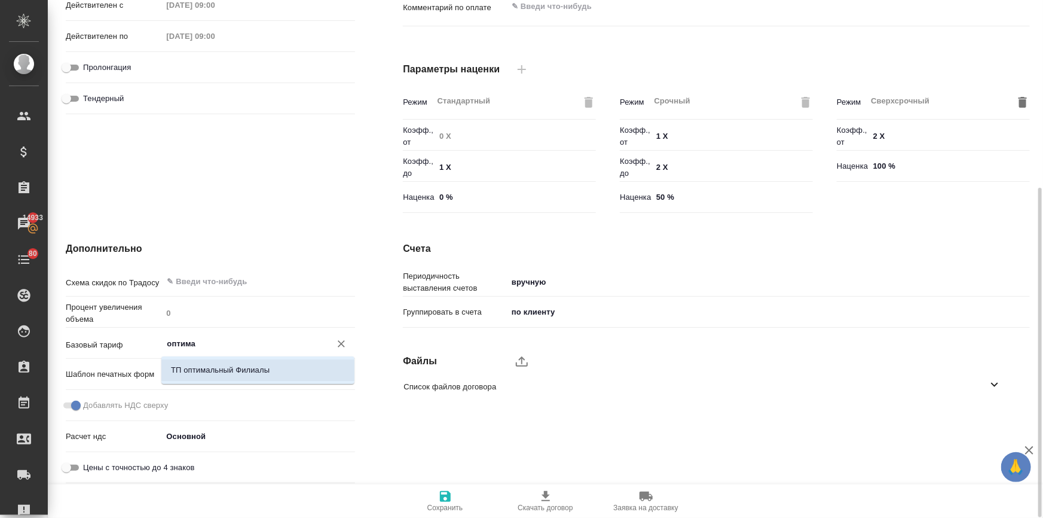
drag, startPoint x: 215, startPoint y: 362, endPoint x: 227, endPoint y: 378, distance: 20.9
click at [215, 363] on li "ТП оптимальный Филиалы" at bounding box center [257, 370] width 193 height 22
type input "ТП оптимальный Филиалы"
click at [449, 496] on icon "button" at bounding box center [445, 496] width 11 height 11
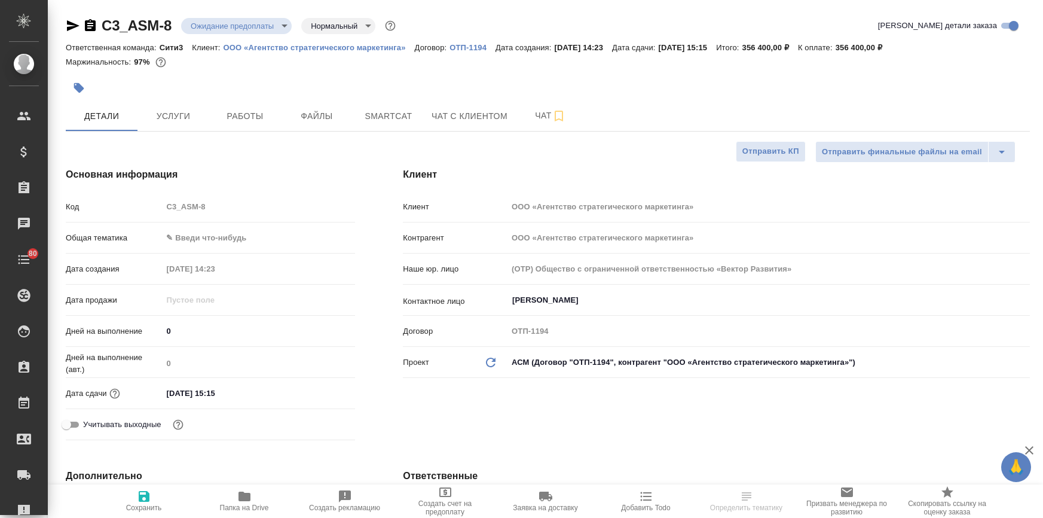
select select "RU"
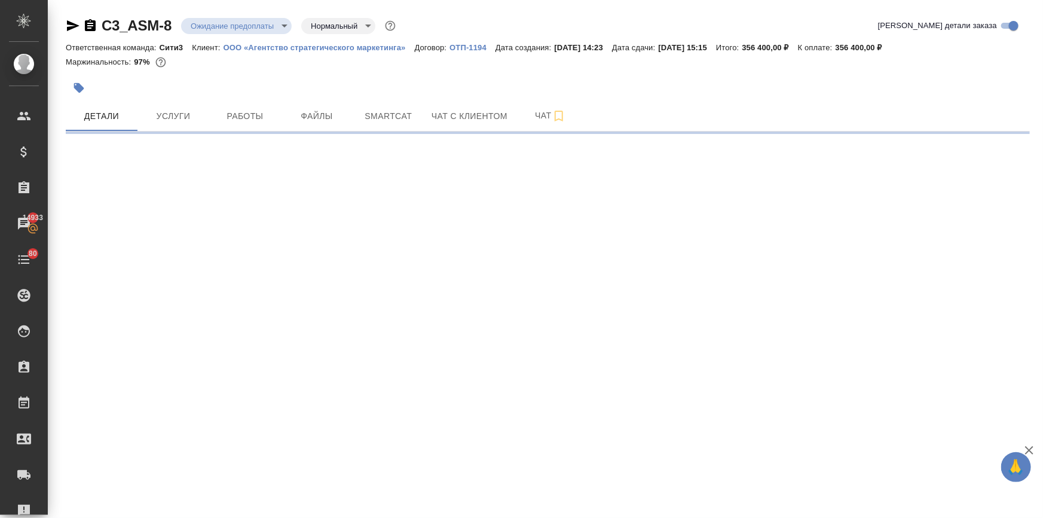
select select "RU"
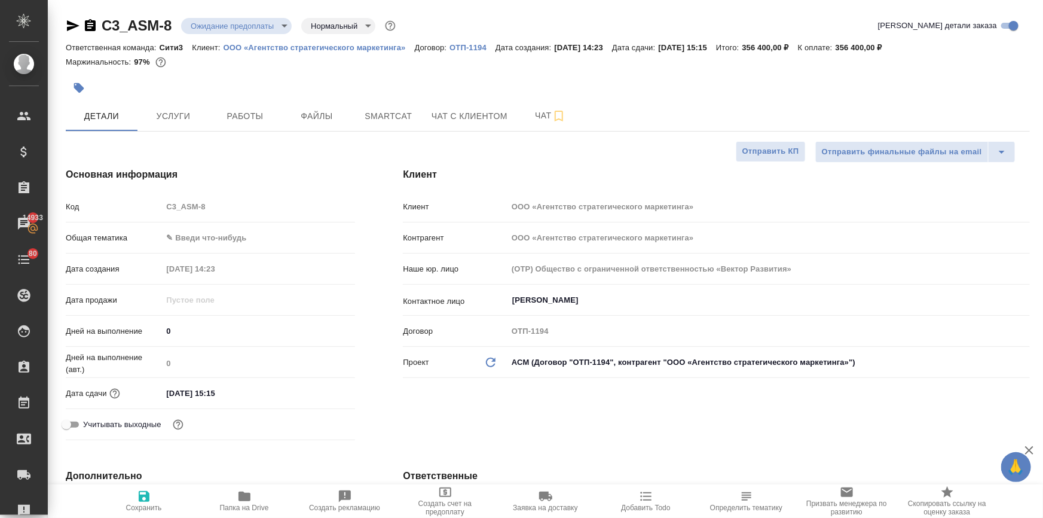
type textarea "x"
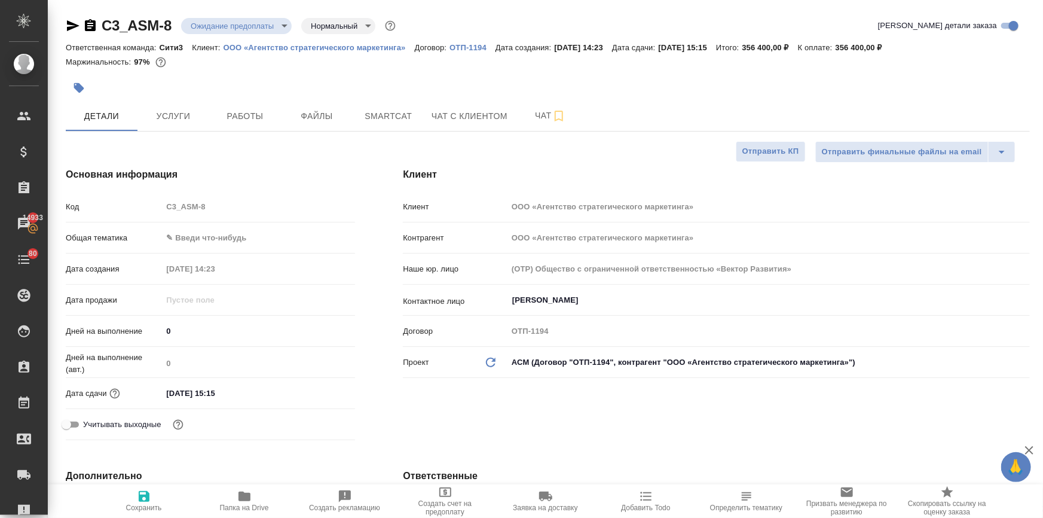
type textarea "x"
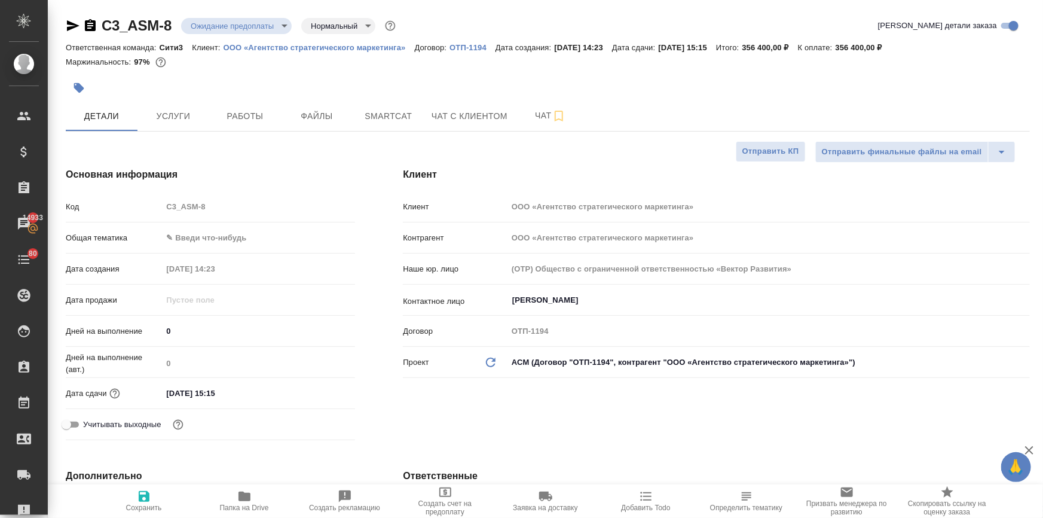
type textarea "x"
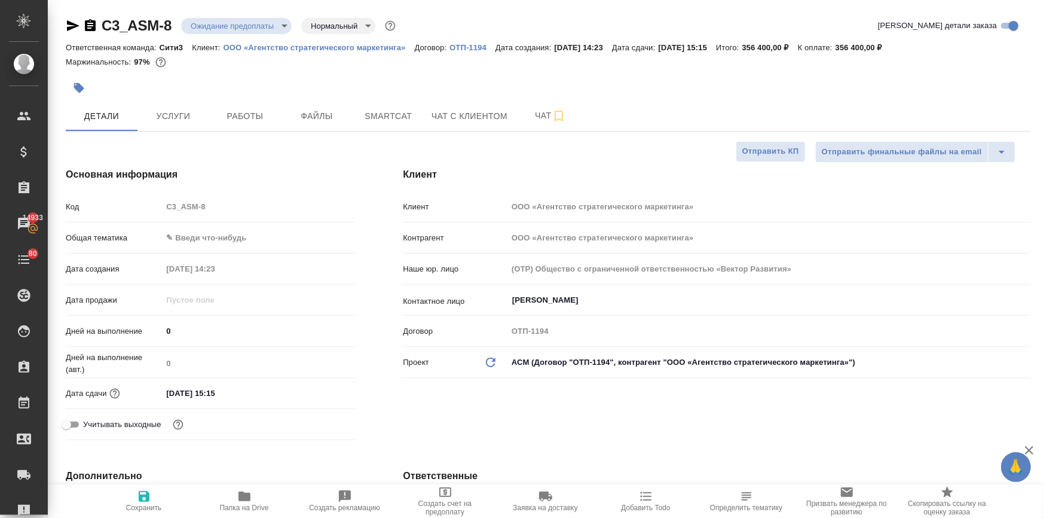
type textarea "x"
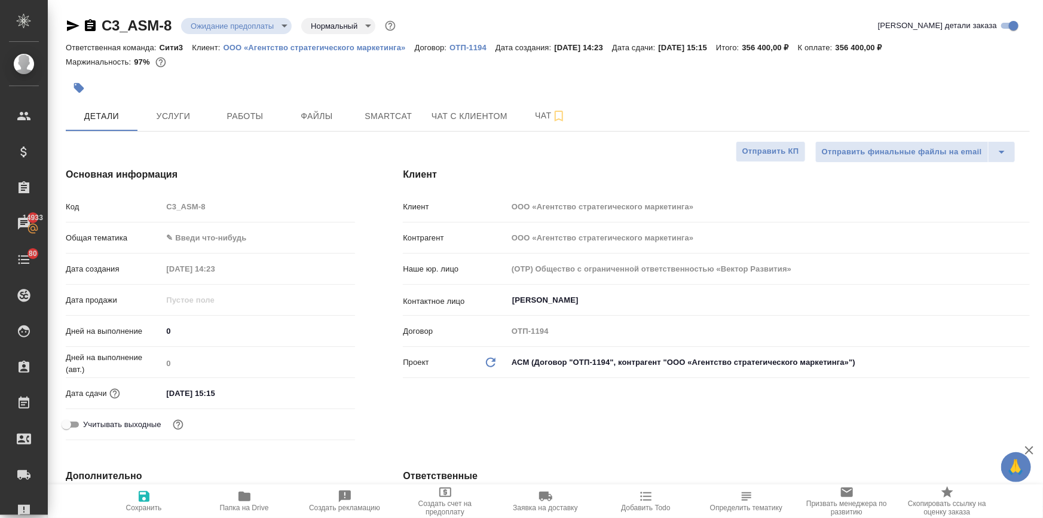
type textarea "x"
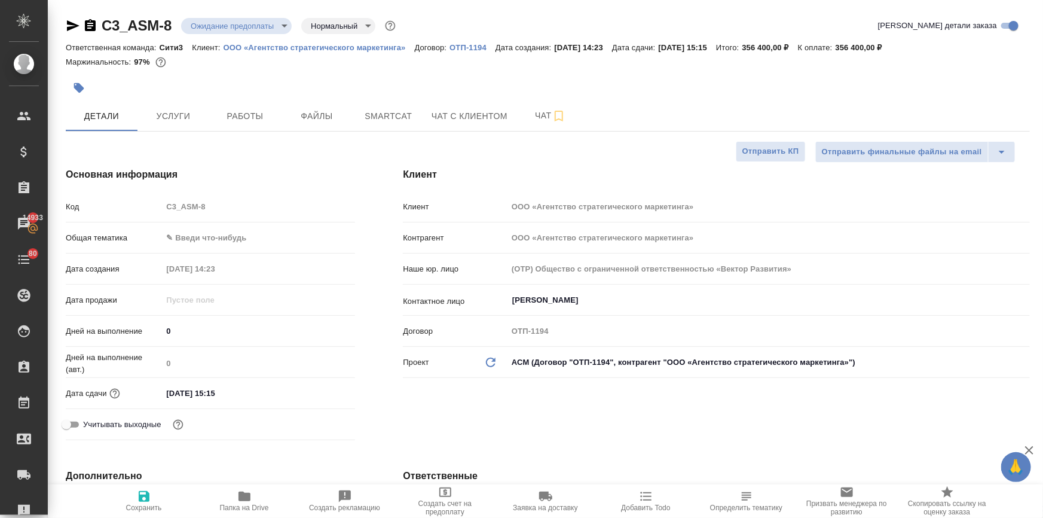
type textarea "x"
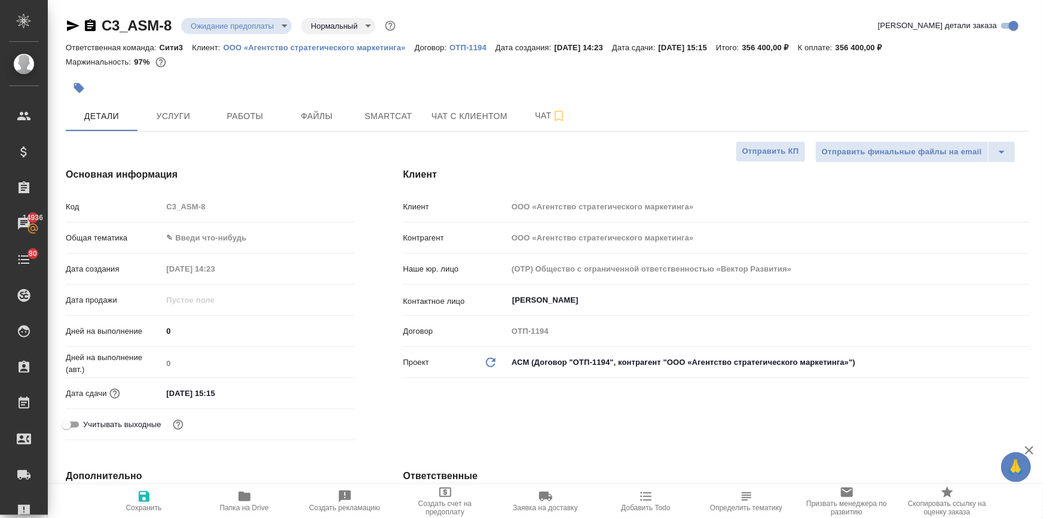
type textarea "x"
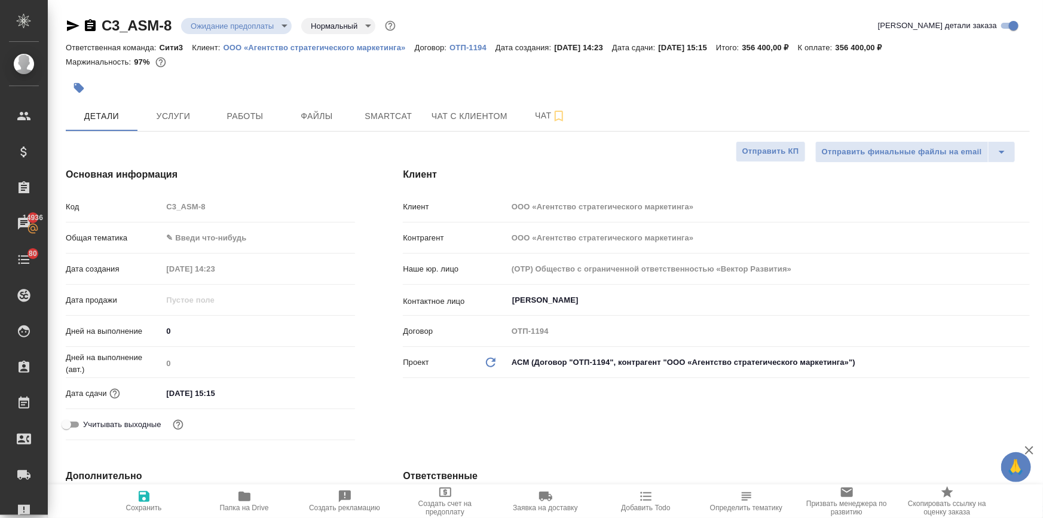
type textarea "x"
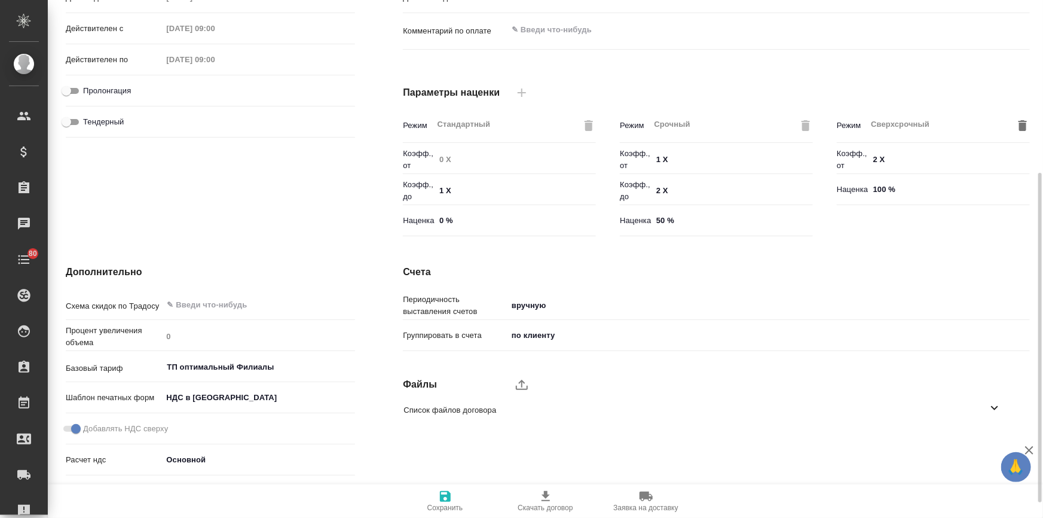
scroll to position [295, 0]
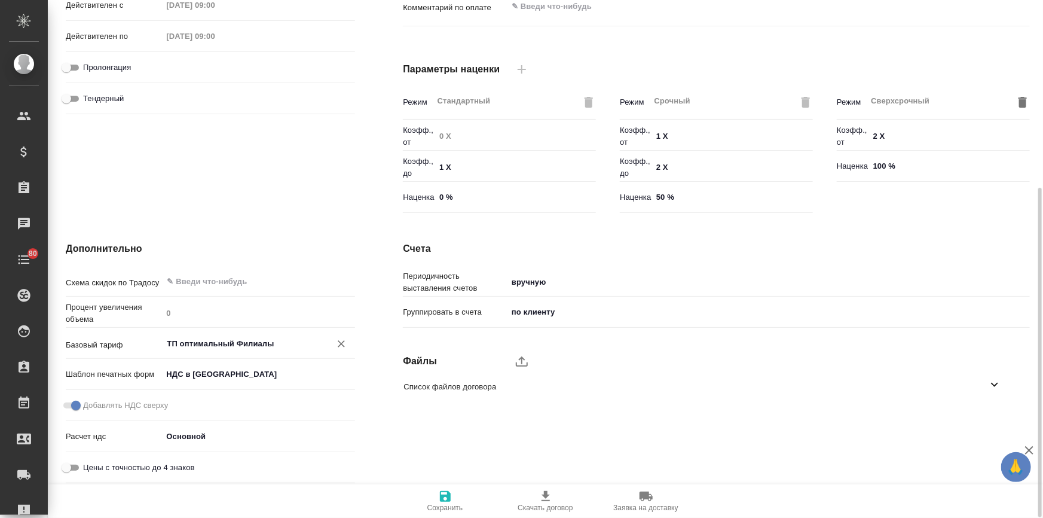
click at [338, 341] on icon "Очистить" at bounding box center [341, 344] width 12 height 12
click at [443, 496] on icon "button" at bounding box center [445, 496] width 11 height 11
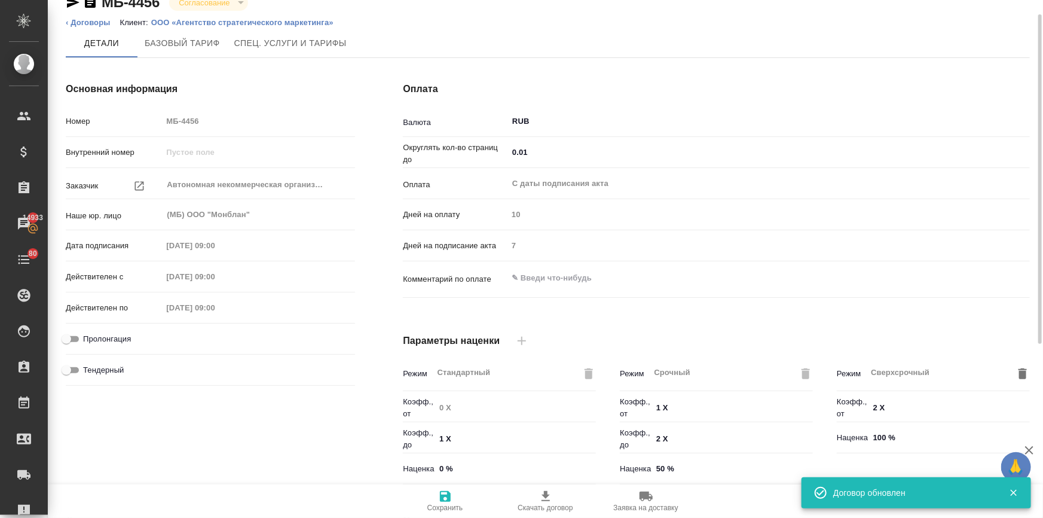
scroll to position [0, 0]
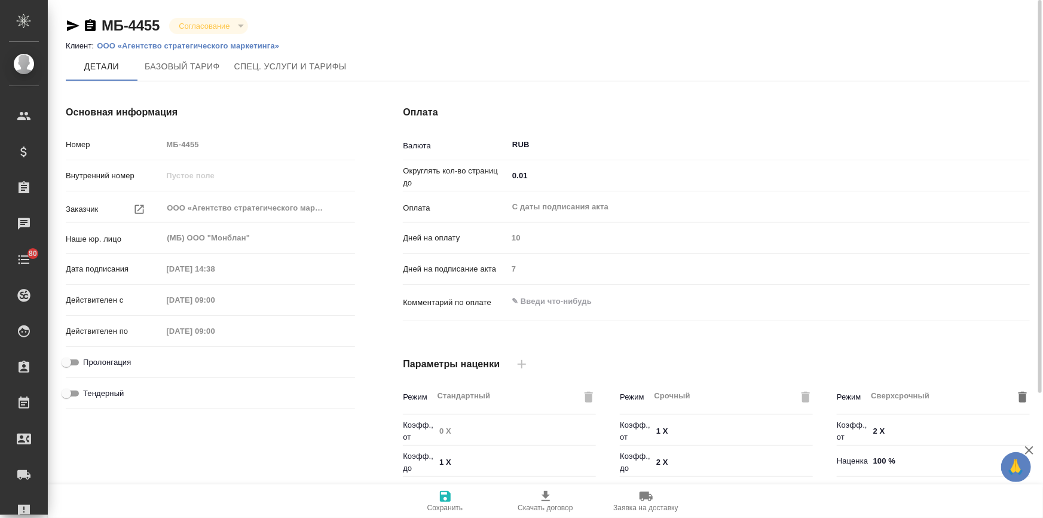
click at [172, 44] on p "ООО «Агентство стратегического маркетинга»" at bounding box center [192, 45] width 191 height 9
click at [243, 42] on p "ООО «Агентство стратегического маркетинга»" at bounding box center [192, 45] width 191 height 9
click at [260, 45] on p "ООО «Агентство стратегического маркетинга»" at bounding box center [192, 45] width 191 height 9
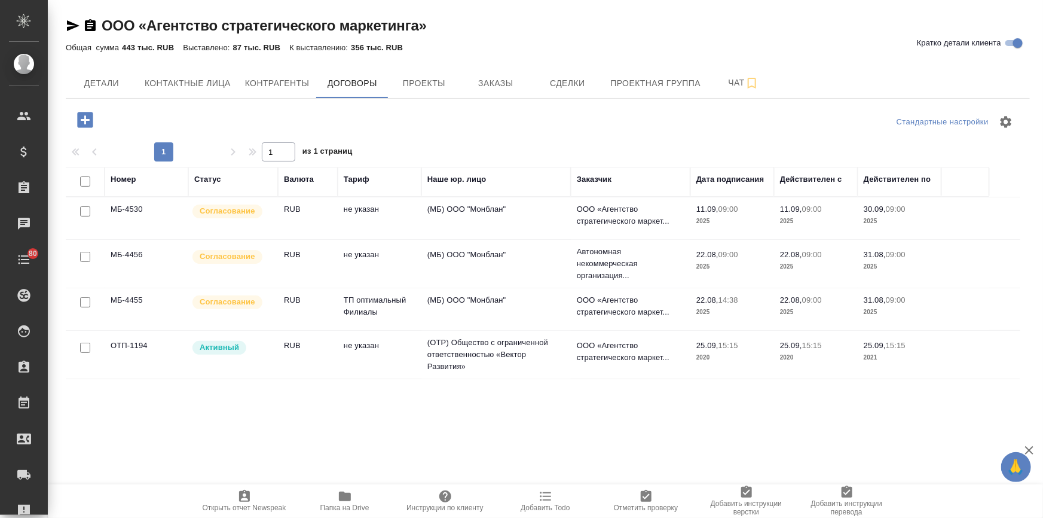
click at [374, 303] on td "ТП оптимальный Филиалы" at bounding box center [380, 309] width 84 height 42
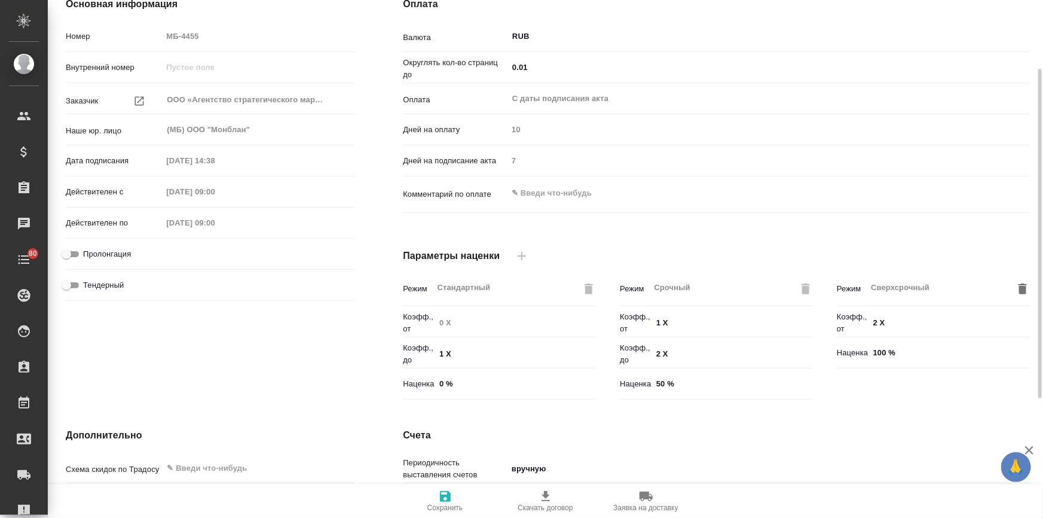
scroll to position [271, 0]
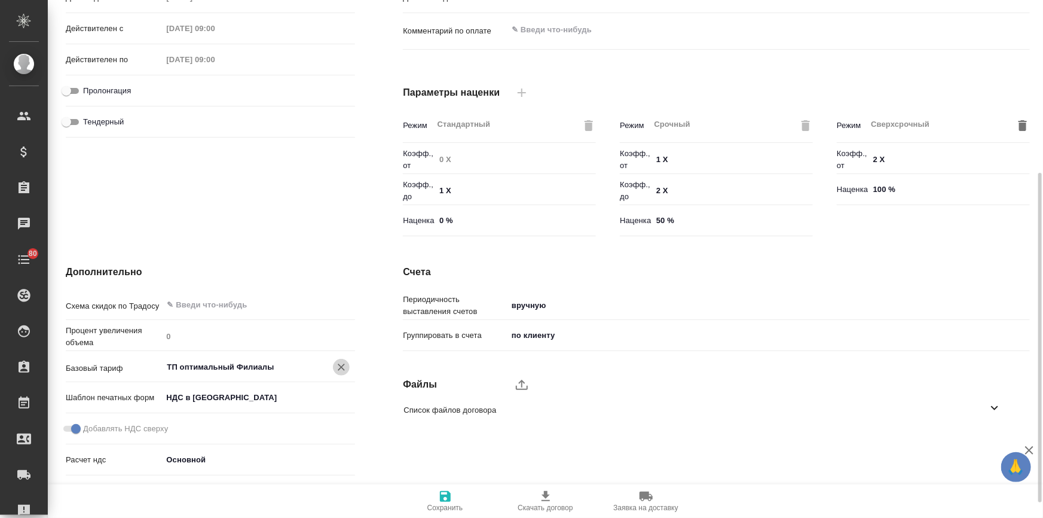
click at [341, 364] on icon "Очистить" at bounding box center [341, 367] width 12 height 12
click at [443, 491] on icon "button" at bounding box center [445, 496] width 11 height 11
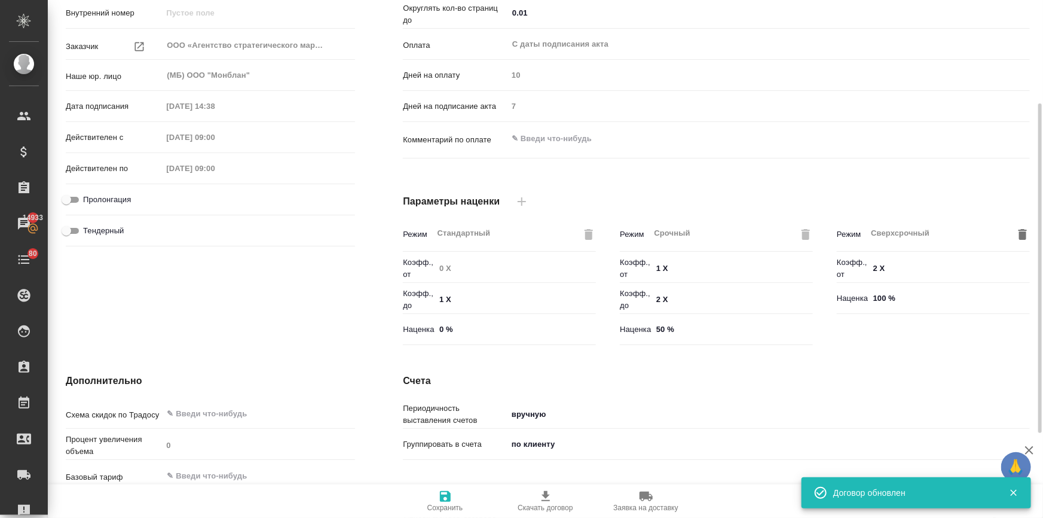
scroll to position [0, 0]
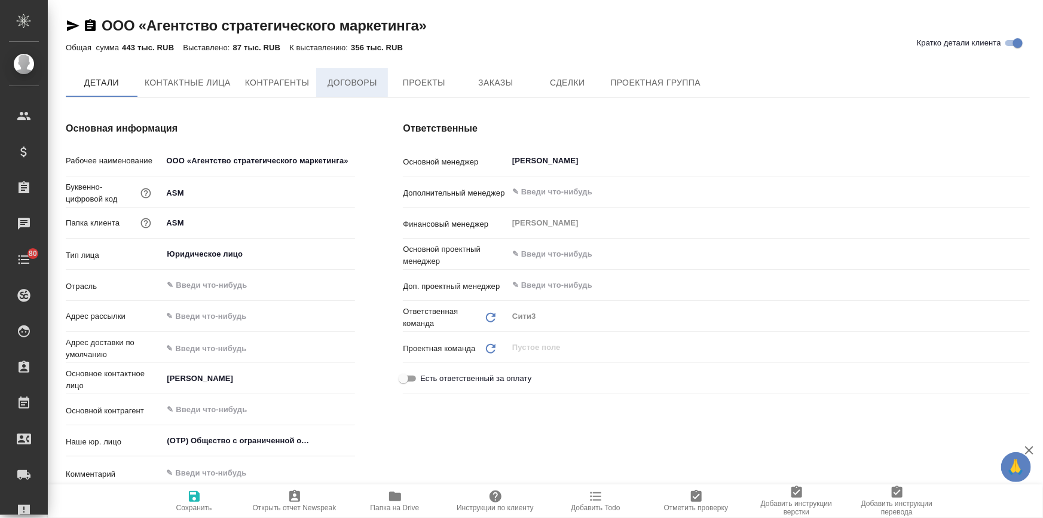
click at [331, 78] on span "Договоры" at bounding box center [351, 82] width 57 height 15
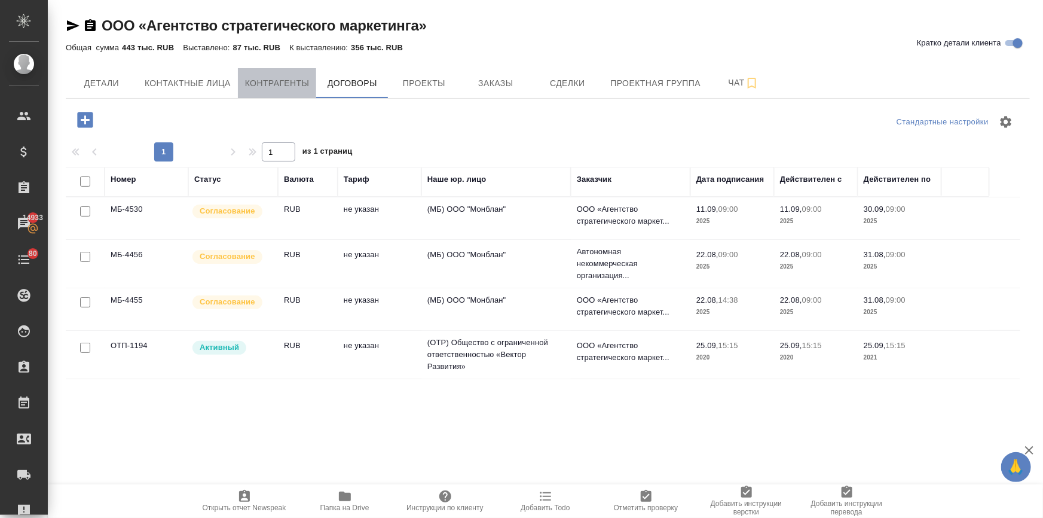
click at [288, 77] on span "Контрагенты" at bounding box center [277, 83] width 65 height 15
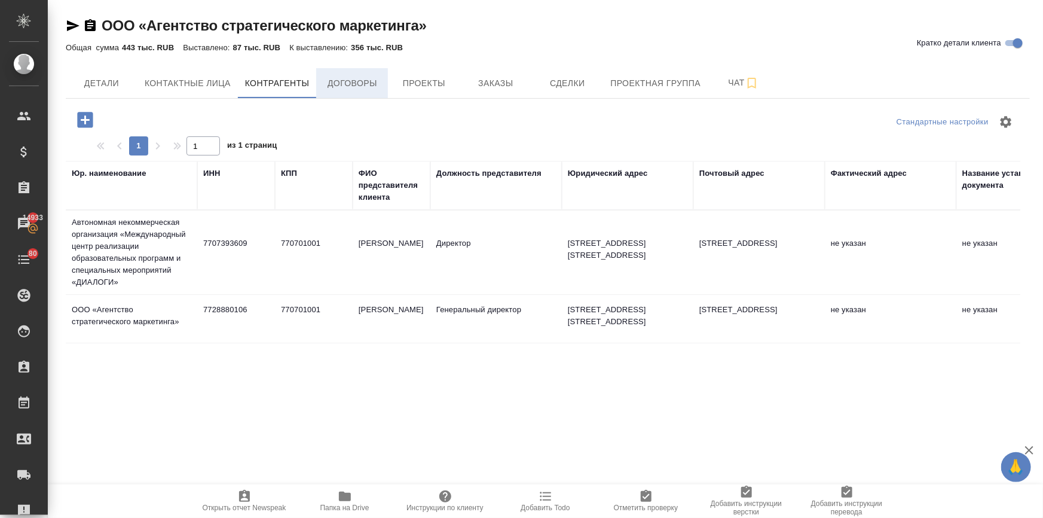
click at [339, 88] on span "Договоры" at bounding box center [351, 83] width 57 height 15
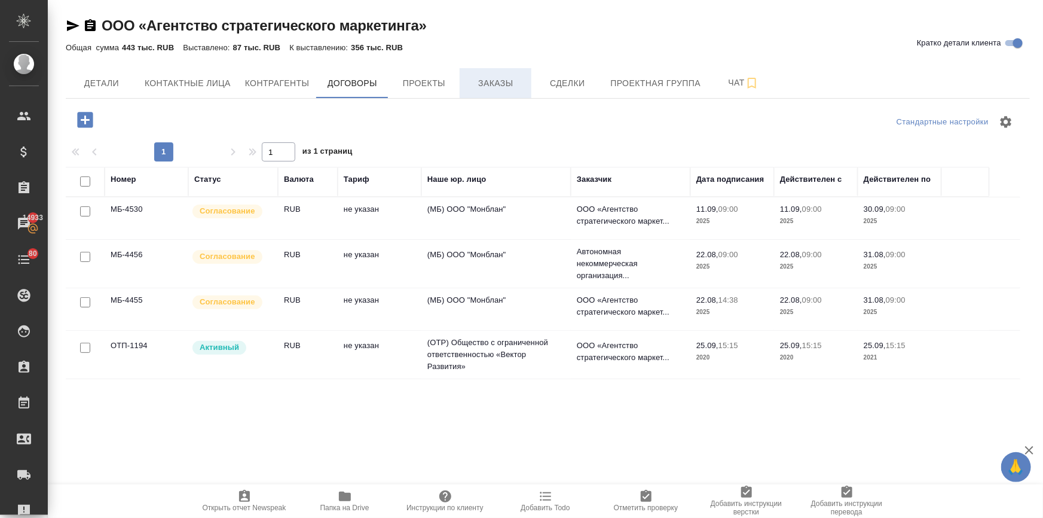
click at [489, 90] on span "Заказы" at bounding box center [495, 83] width 57 height 15
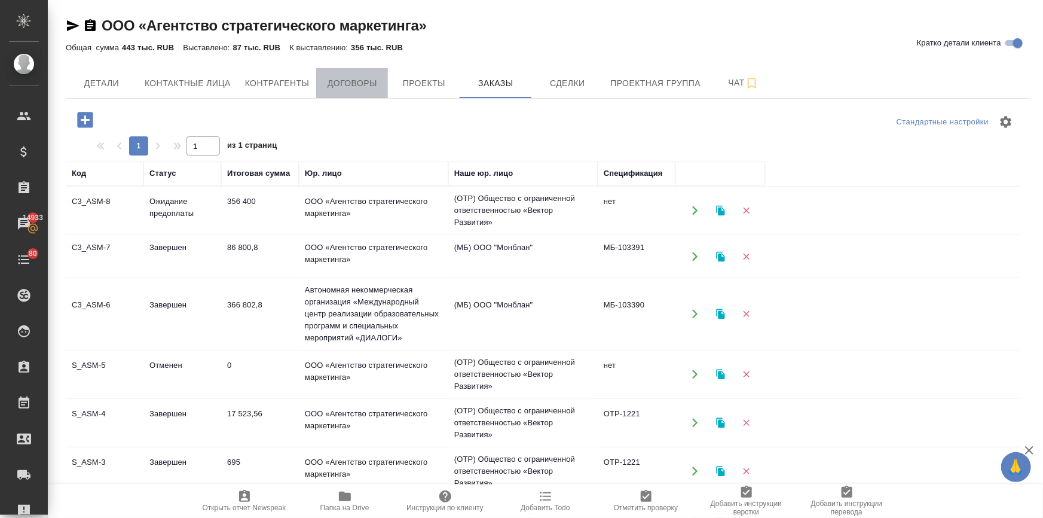
click at [320, 83] on button "Договоры" at bounding box center [352, 83] width 72 height 30
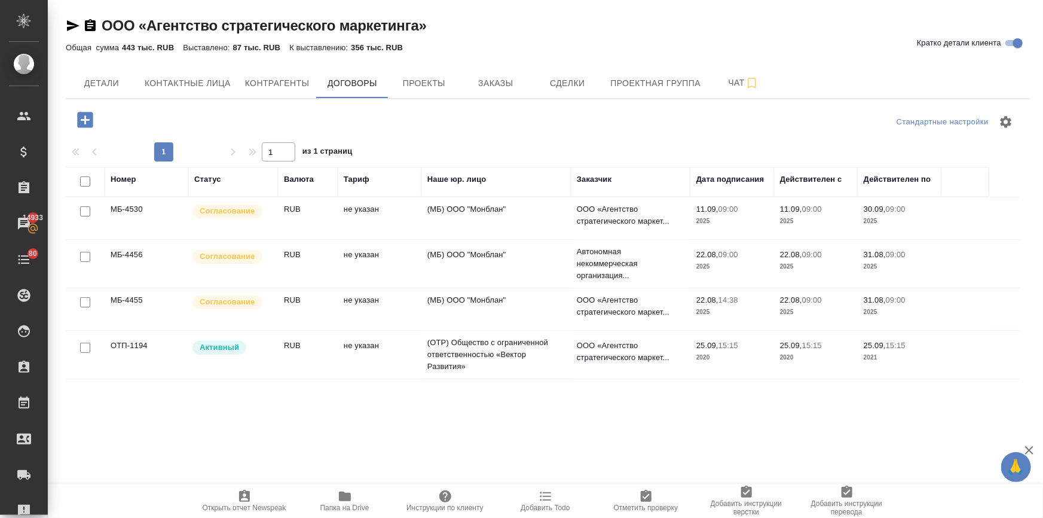
click at [346, 209] on td "не указан" at bounding box center [380, 218] width 84 height 42
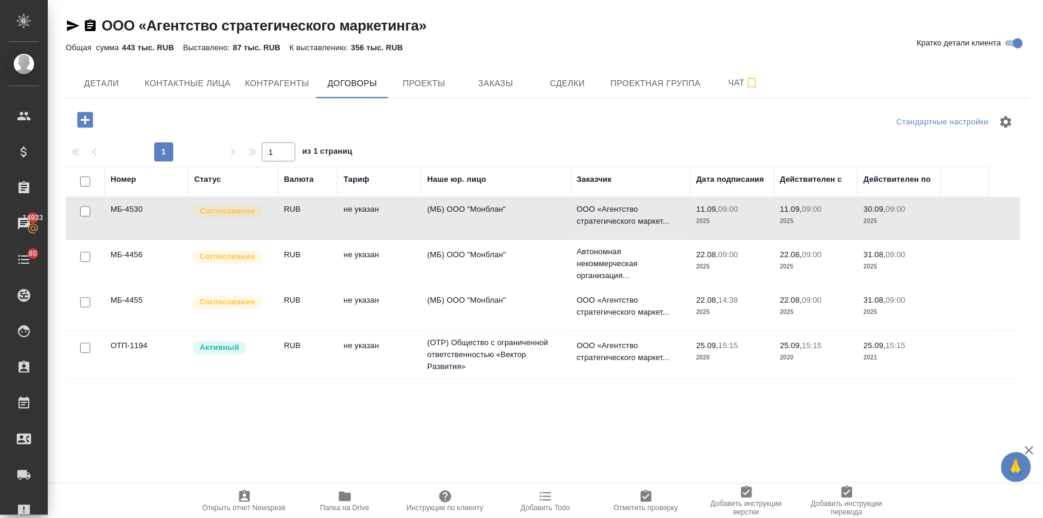
click at [346, 209] on td "не указан" at bounding box center [380, 218] width 84 height 42
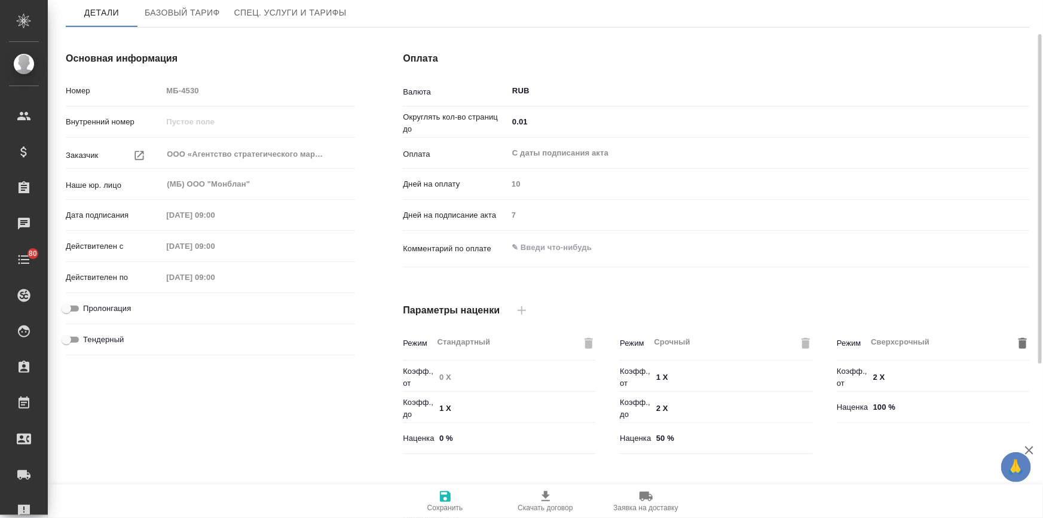
scroll to position [295, 0]
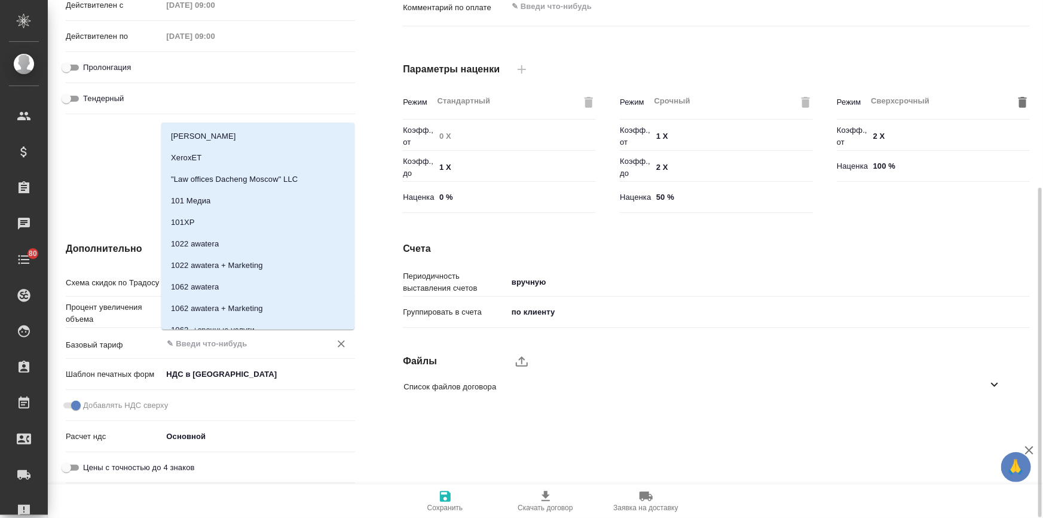
click at [197, 340] on input "text" at bounding box center [239, 343] width 146 height 14
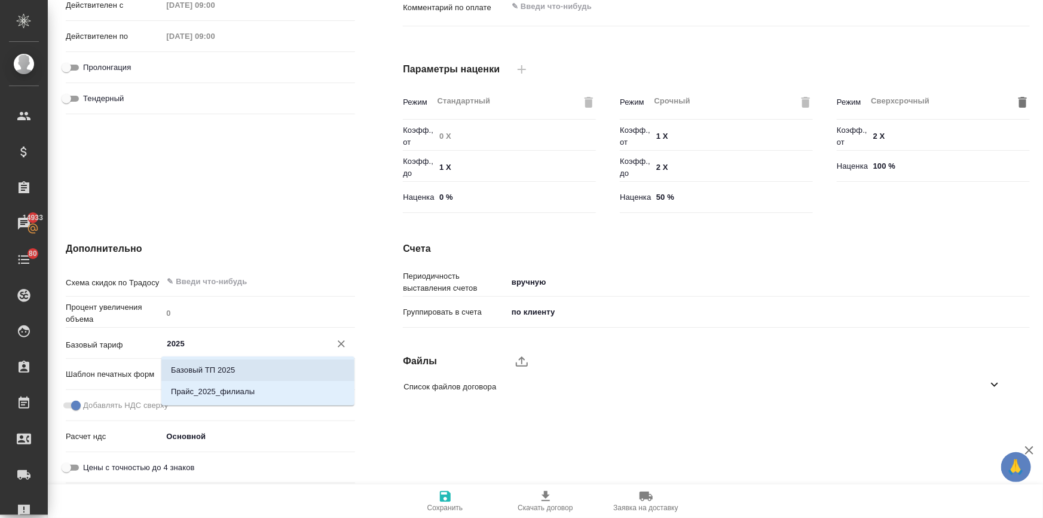
click at [224, 367] on p "Базовый ТП 2025" at bounding box center [203, 370] width 64 height 12
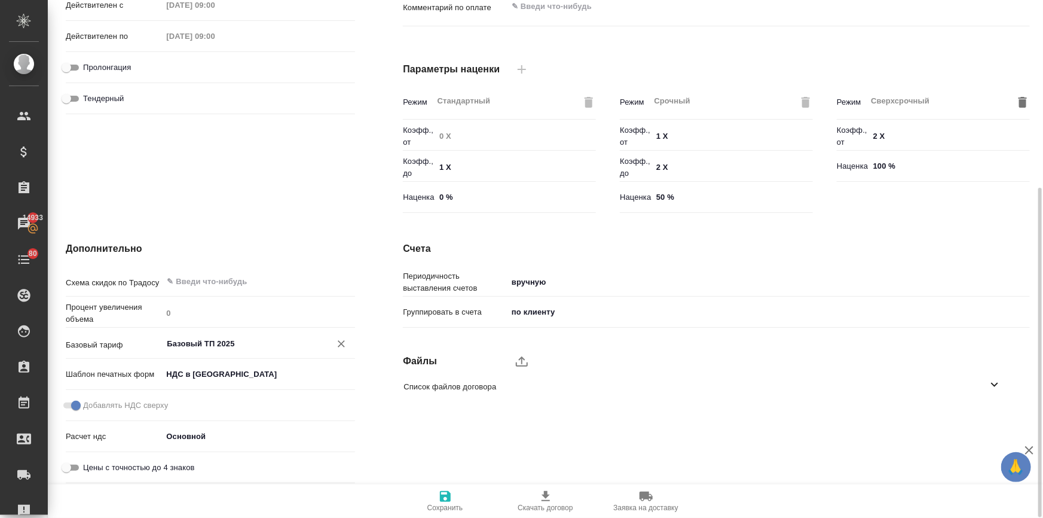
type input "Базовый ТП 2025"
click at [448, 499] on icon "button" at bounding box center [445, 496] width 11 height 11
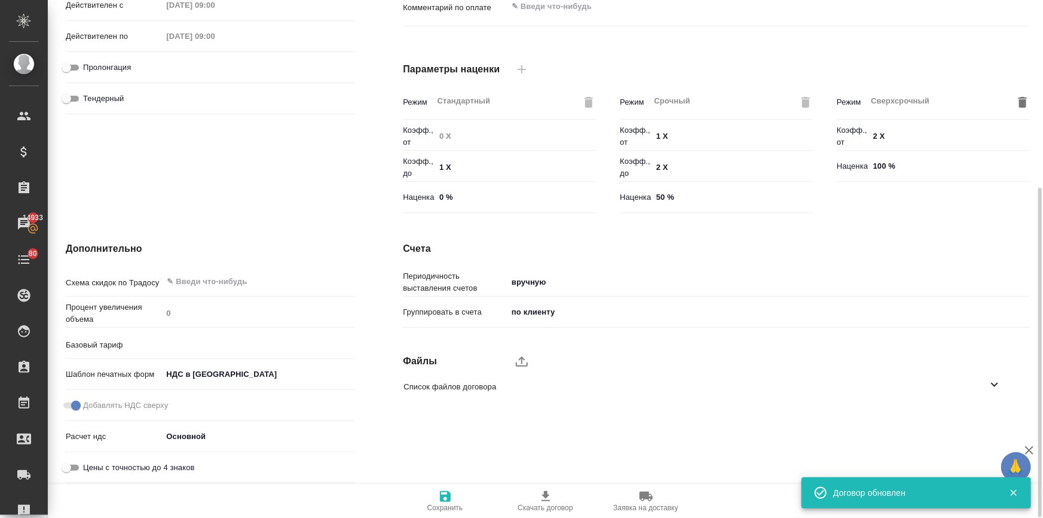
type input "Базовый ТП 2025"
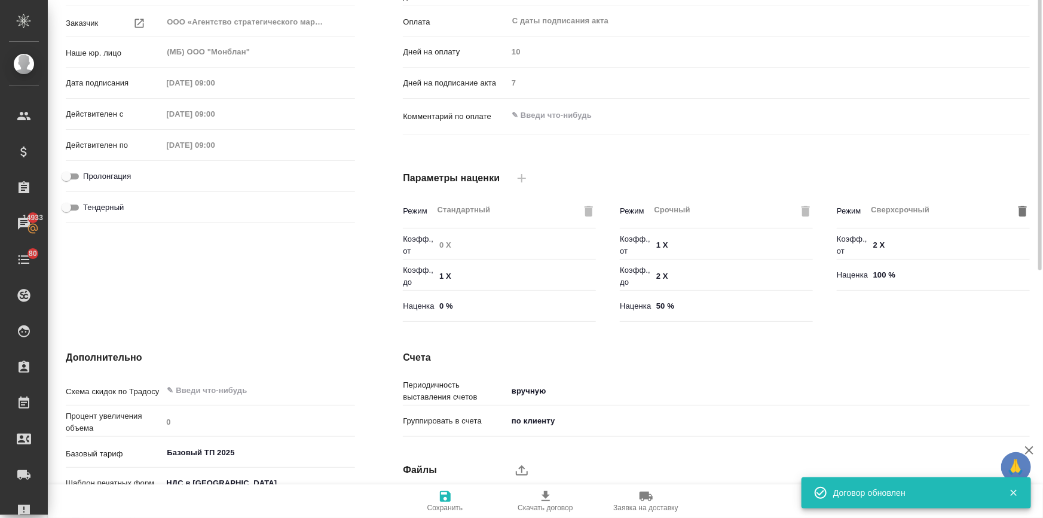
scroll to position [0, 0]
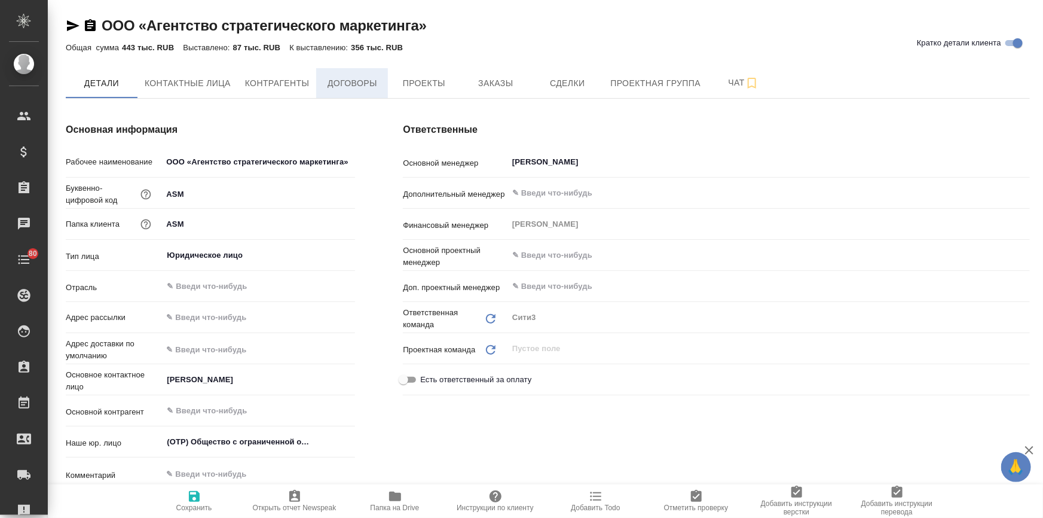
click at [335, 91] on button "Договоры" at bounding box center [352, 83] width 72 height 30
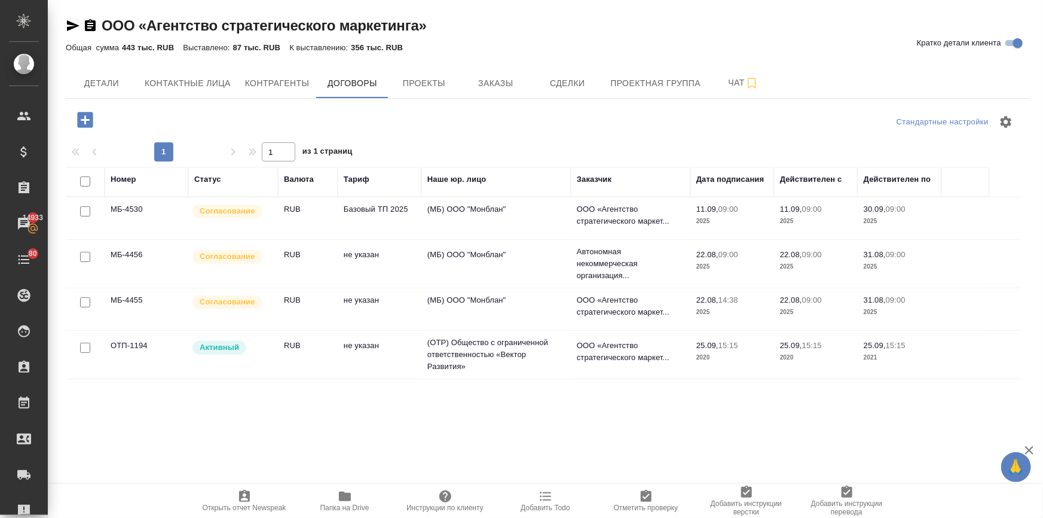
click at [460, 253] on td "(МБ) ООО "Монблан"" at bounding box center [496, 264] width 149 height 42
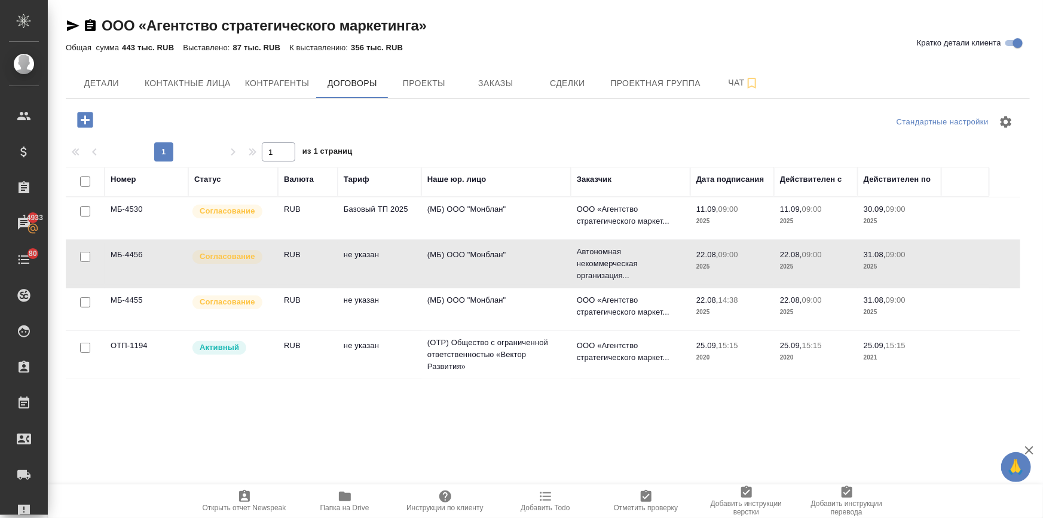
click at [460, 253] on td "(МБ) ООО "Монблан"" at bounding box center [496, 264] width 149 height 42
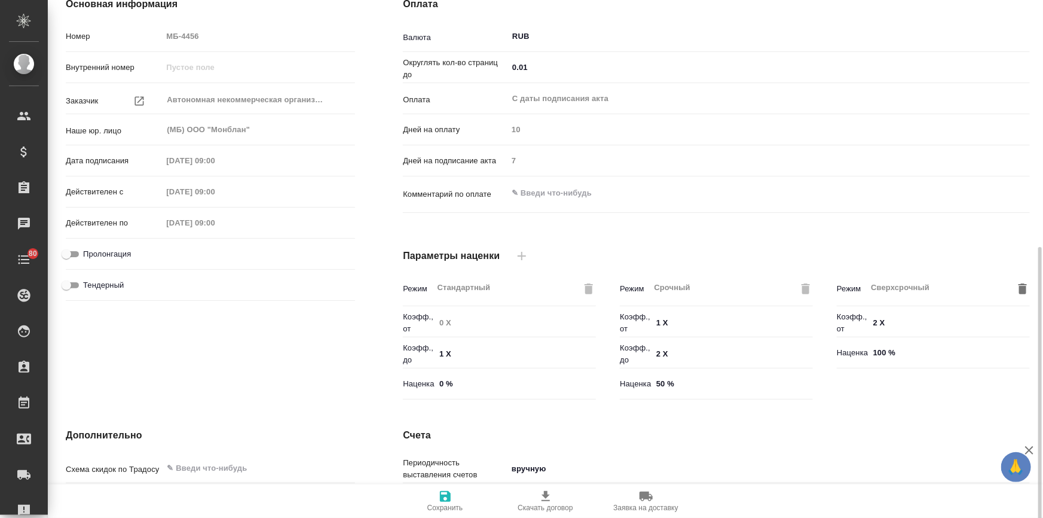
scroll to position [295, 0]
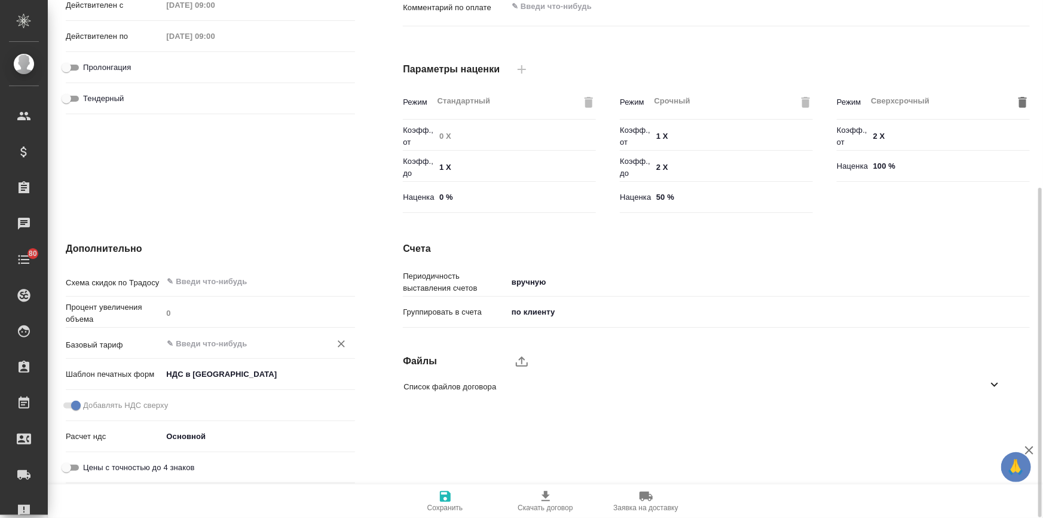
click at [184, 339] on input "text" at bounding box center [239, 343] width 146 height 14
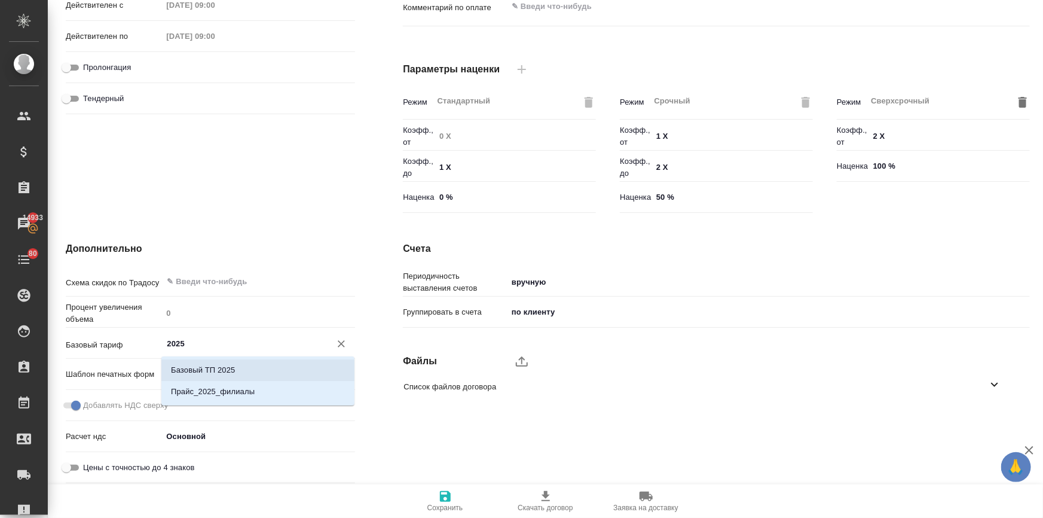
click at [188, 370] on p "Базовый ТП 2025" at bounding box center [203, 370] width 64 height 12
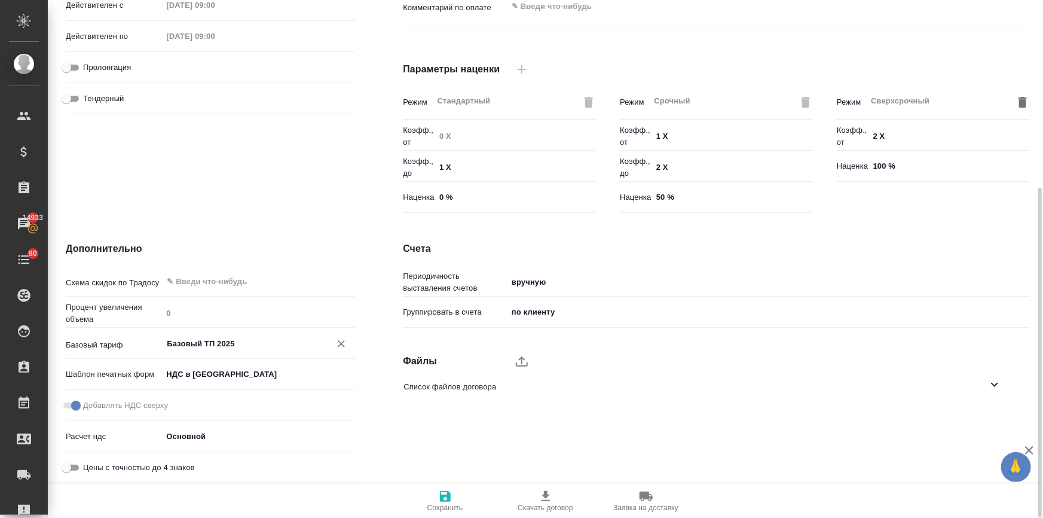
type input "Базовый ТП 2025"
click at [446, 508] on span "Сохранить" at bounding box center [446, 507] width 36 height 8
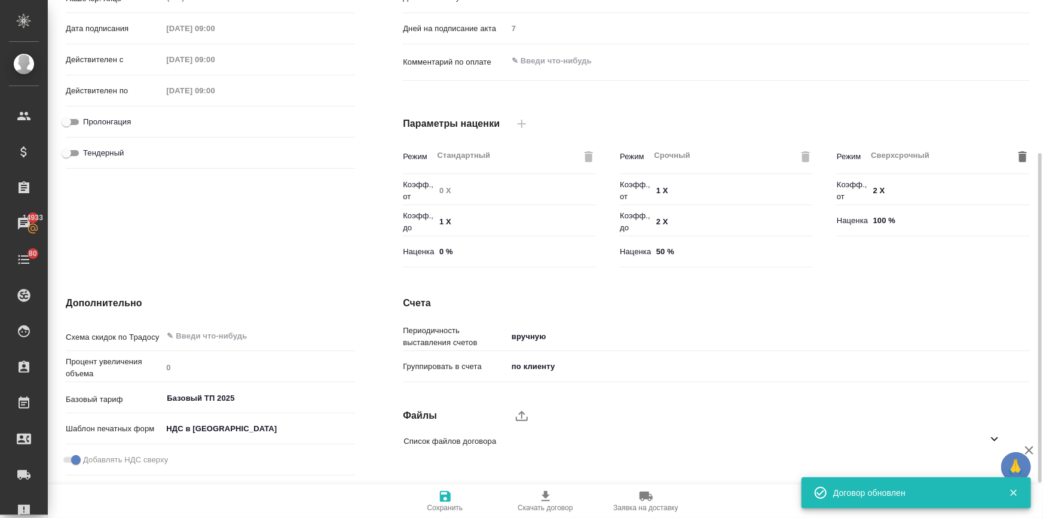
scroll to position [23, 0]
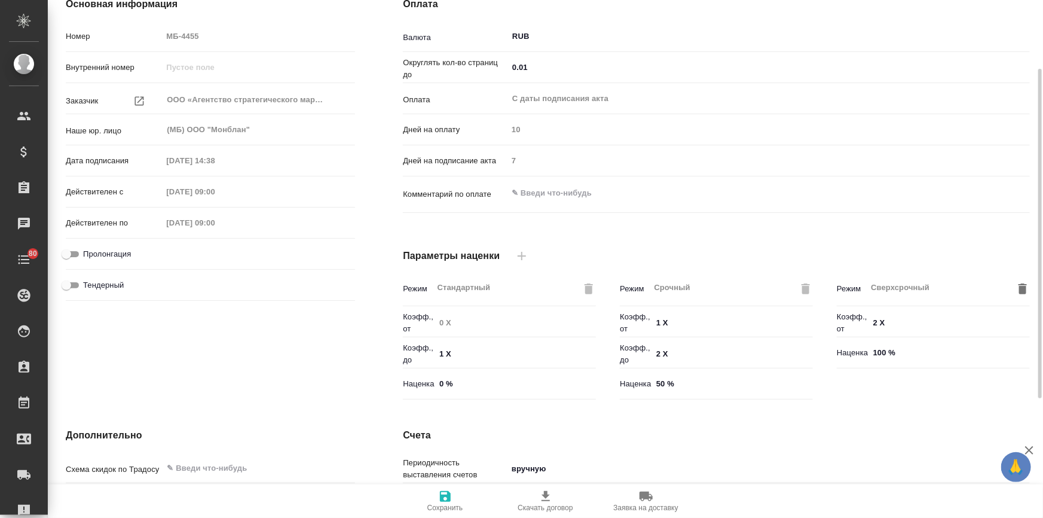
scroll to position [271, 0]
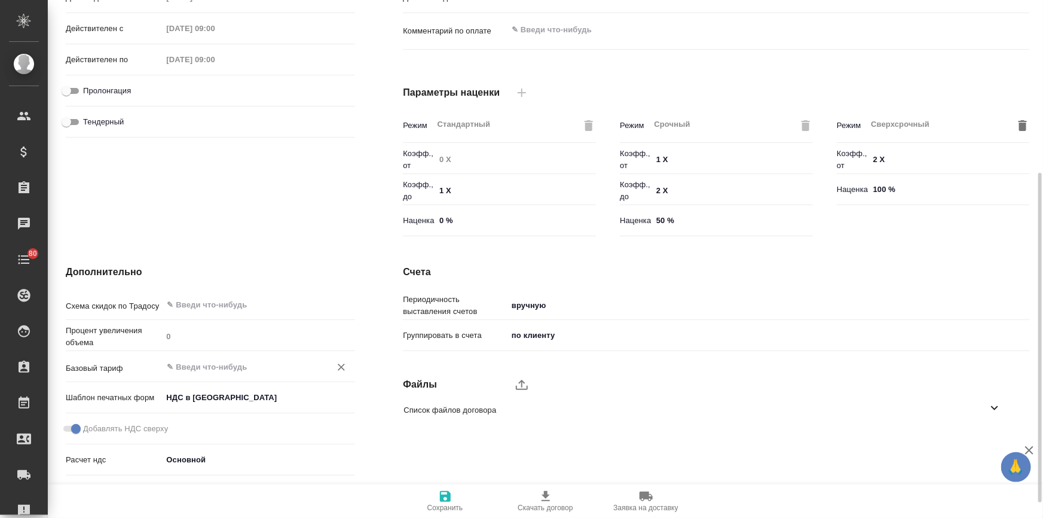
click at [218, 368] on input "text" at bounding box center [239, 366] width 146 height 14
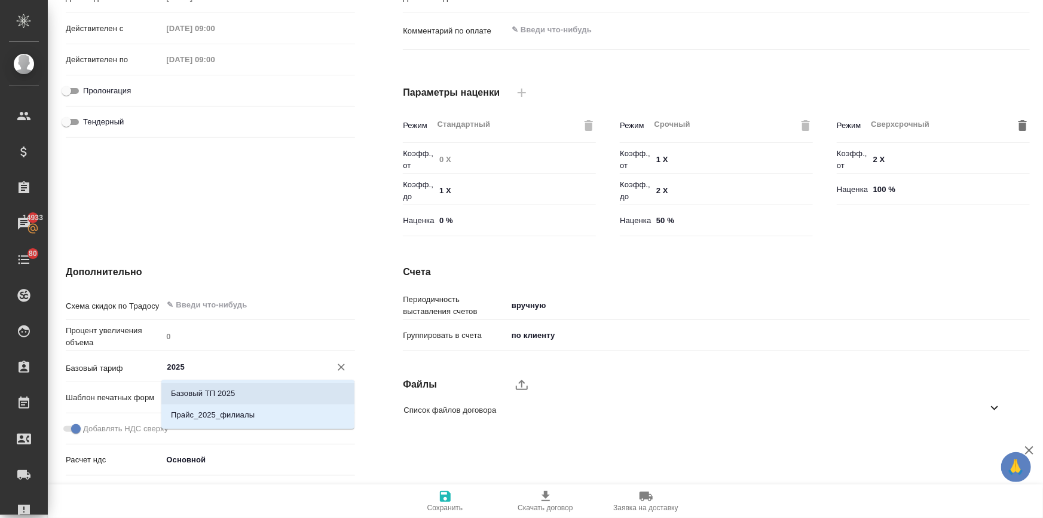
click at [210, 397] on p "Базовый ТП 2025" at bounding box center [203, 393] width 64 height 12
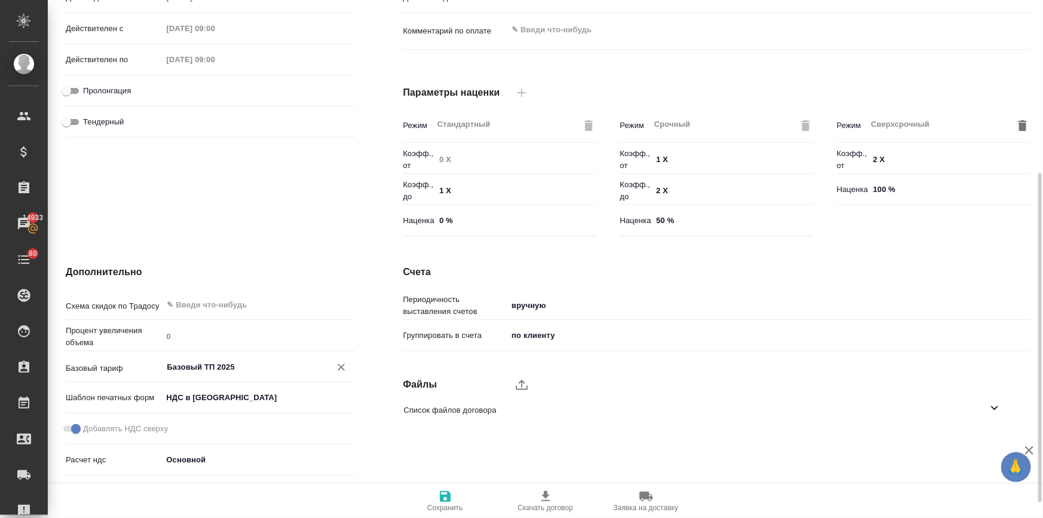
click at [231, 365] on input "Базовый ТП 2025" at bounding box center [239, 366] width 146 height 14
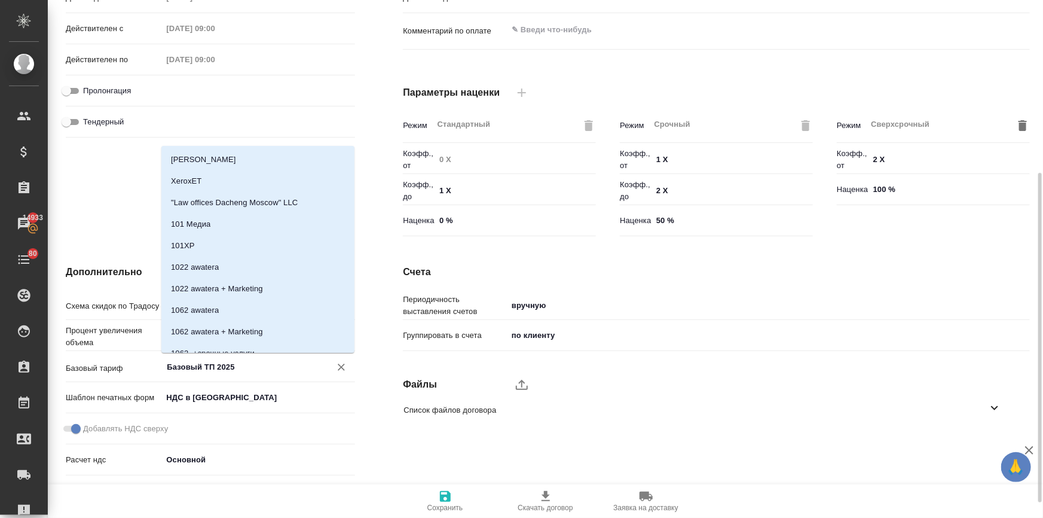
drag, startPoint x: 237, startPoint y: 361, endPoint x: 127, endPoint y: 365, distance: 110.7
click at [131, 365] on div "Базовый тариф Базовый ТП 2025 ​" at bounding box center [210, 366] width 289 height 21
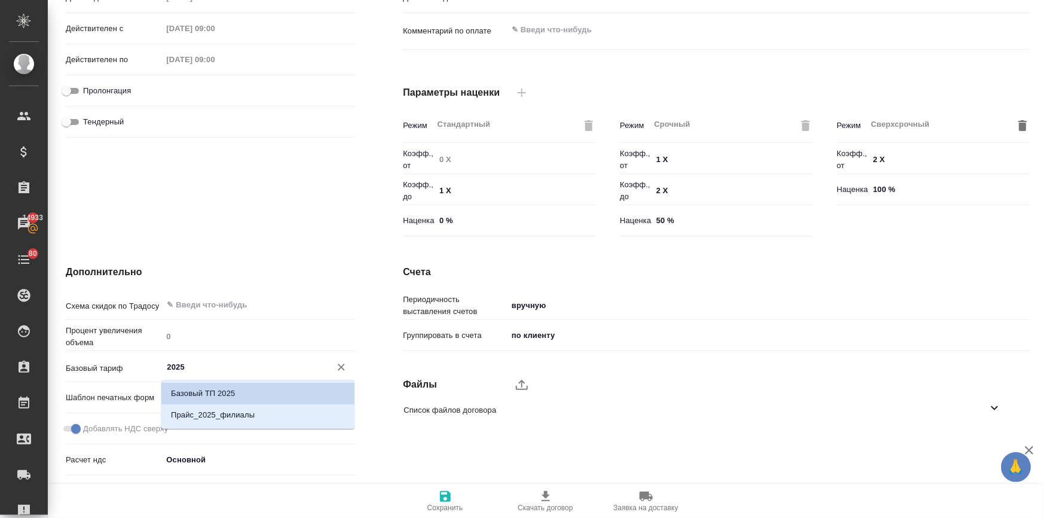
click at [212, 395] on p "Базовый ТП 2025" at bounding box center [203, 393] width 64 height 12
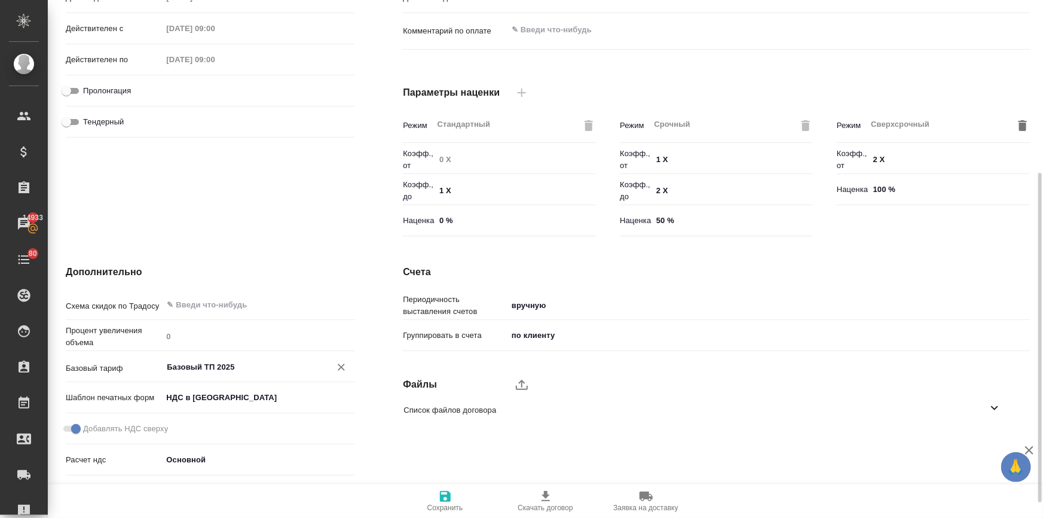
type input "Базовый ТП 2025"
click at [445, 495] on icon "button" at bounding box center [445, 496] width 11 height 11
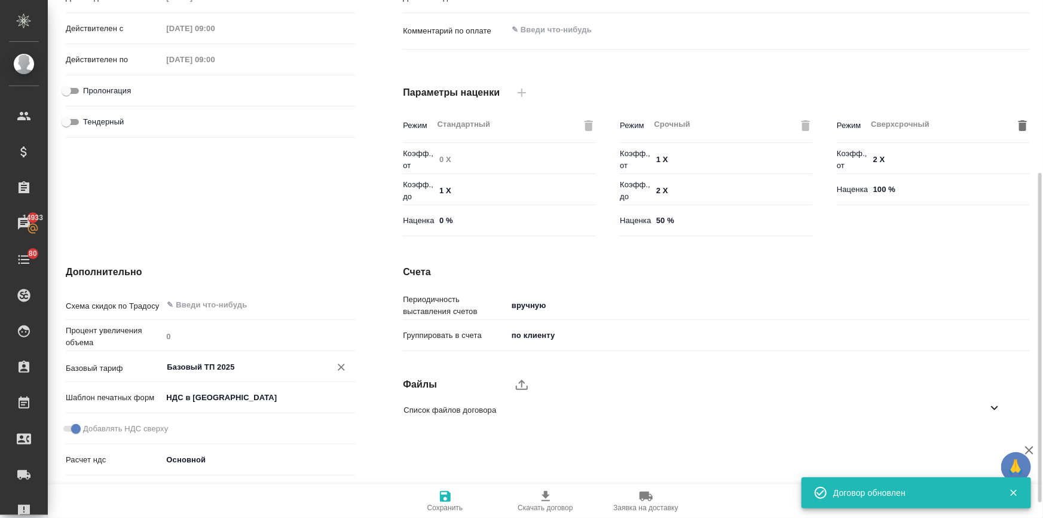
click at [257, 362] on input "Базовый ТП 2025" at bounding box center [239, 366] width 146 height 14
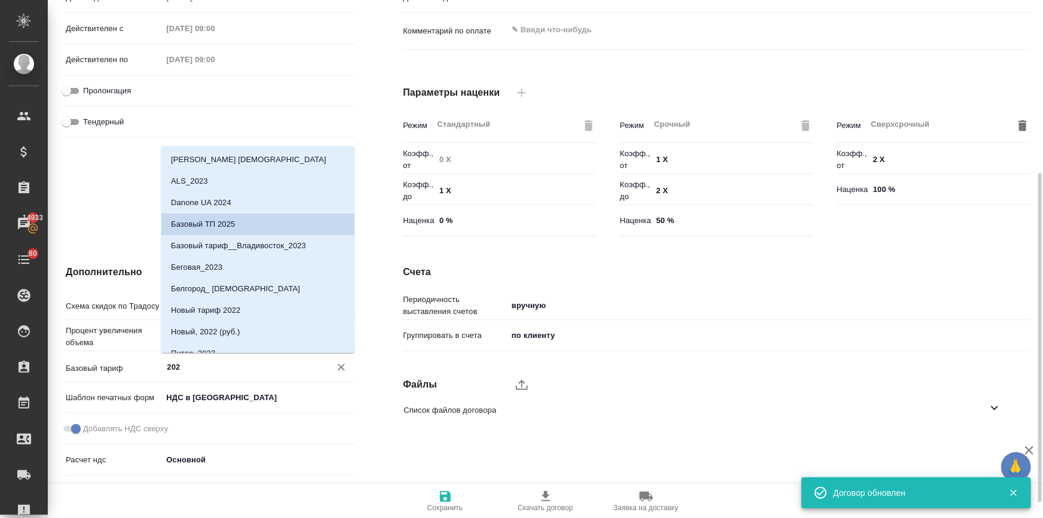
type input "2025"
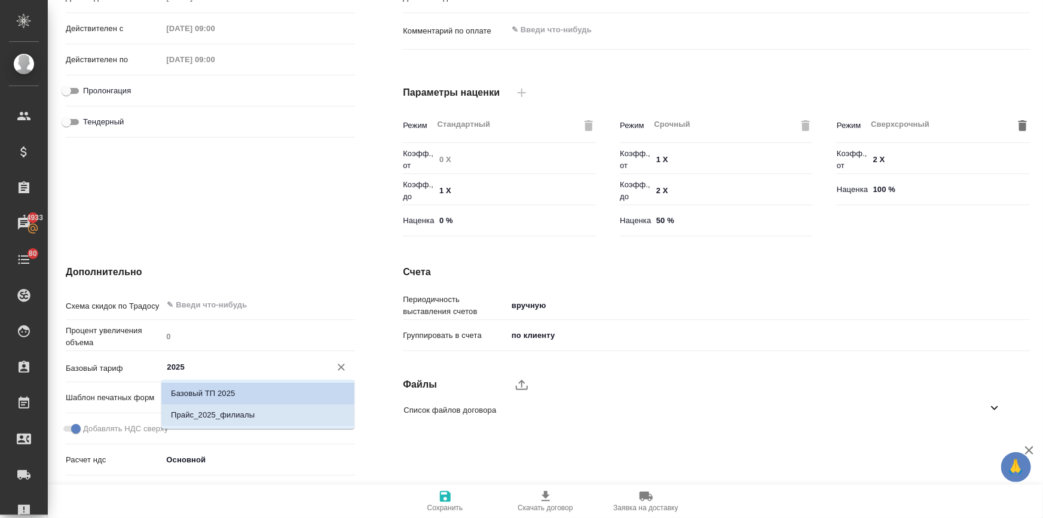
scroll to position [19, 0]
click at [255, 397] on li "Прайс_2025_филиалы" at bounding box center [257, 397] width 193 height 22
type textarea "x"
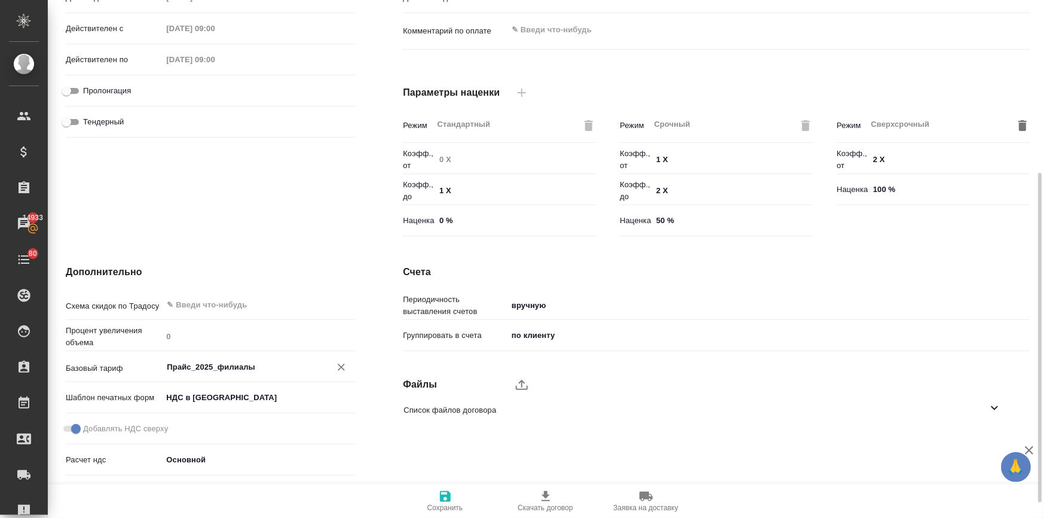
type input "Прайс_2025_филиалы"
click at [448, 502] on icon "button" at bounding box center [445, 496] width 11 height 11
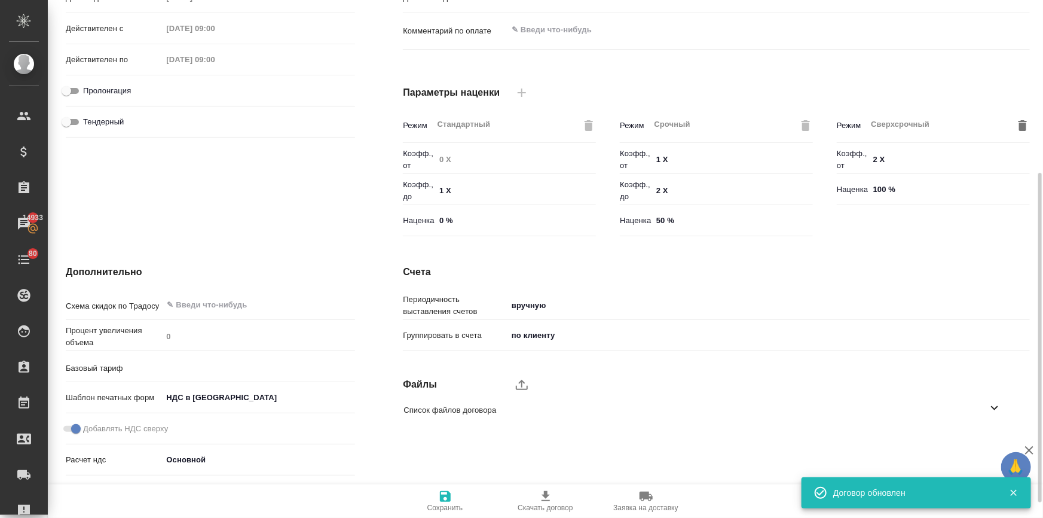
type input "Прайс_2025_филиалы"
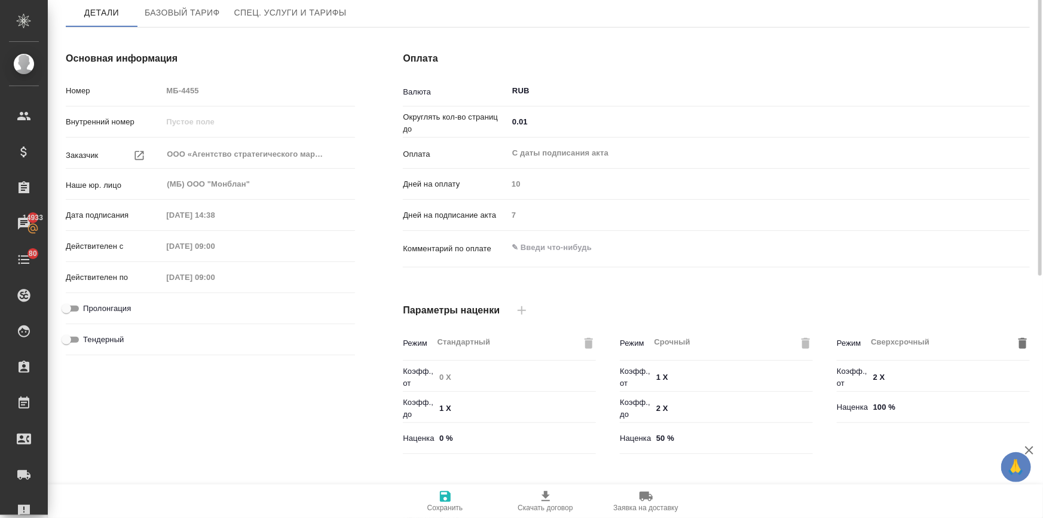
scroll to position [0, 0]
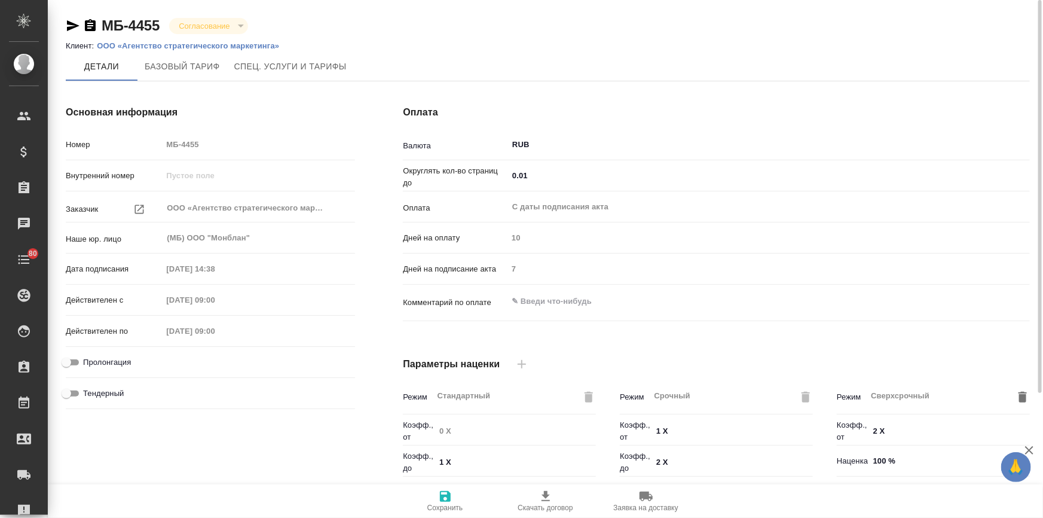
click at [246, 47] on p "ООО «Агентство стратегического маркетинга»" at bounding box center [192, 45] width 191 height 9
click at [244, 44] on p "ООО «Агентство стратегического маркетинга»" at bounding box center [192, 45] width 191 height 9
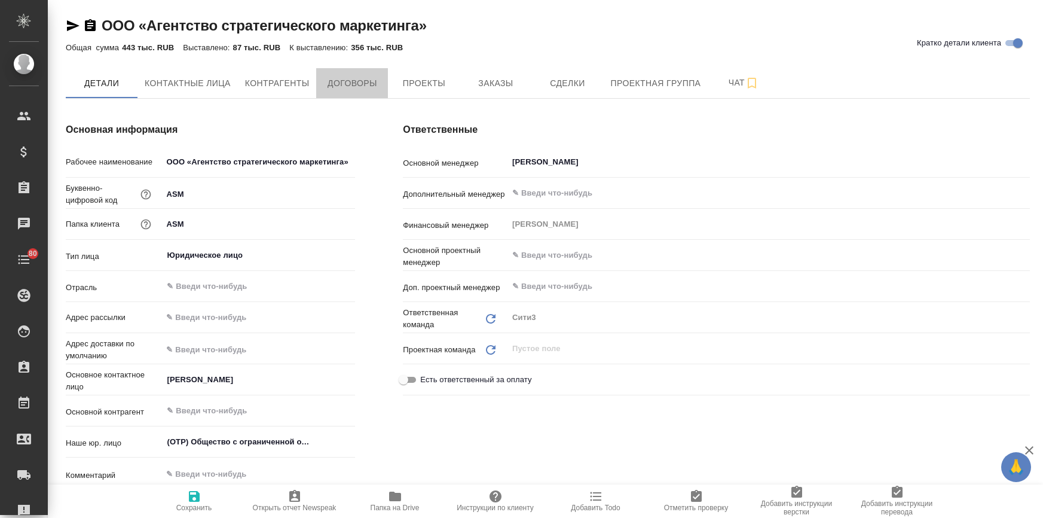
click at [359, 88] on span "Договоры" at bounding box center [351, 83] width 57 height 15
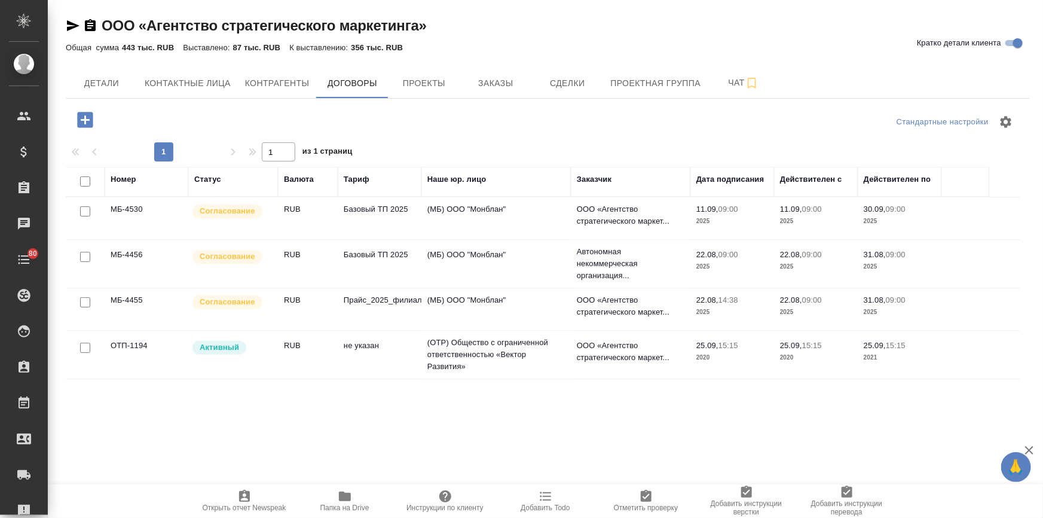
click at [375, 256] on td "Базовый ТП 2025" at bounding box center [380, 264] width 84 height 42
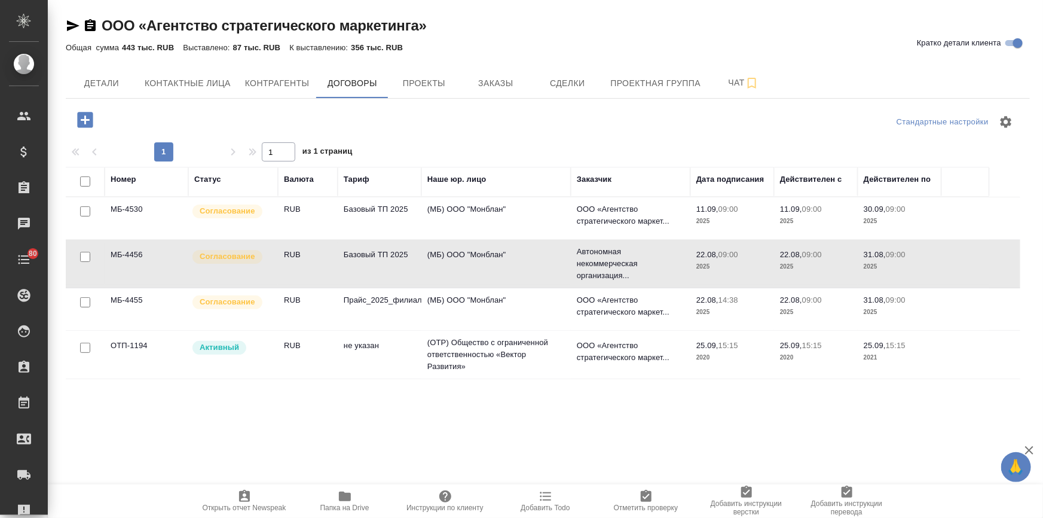
click at [375, 256] on td "Базовый ТП 2025" at bounding box center [380, 264] width 84 height 42
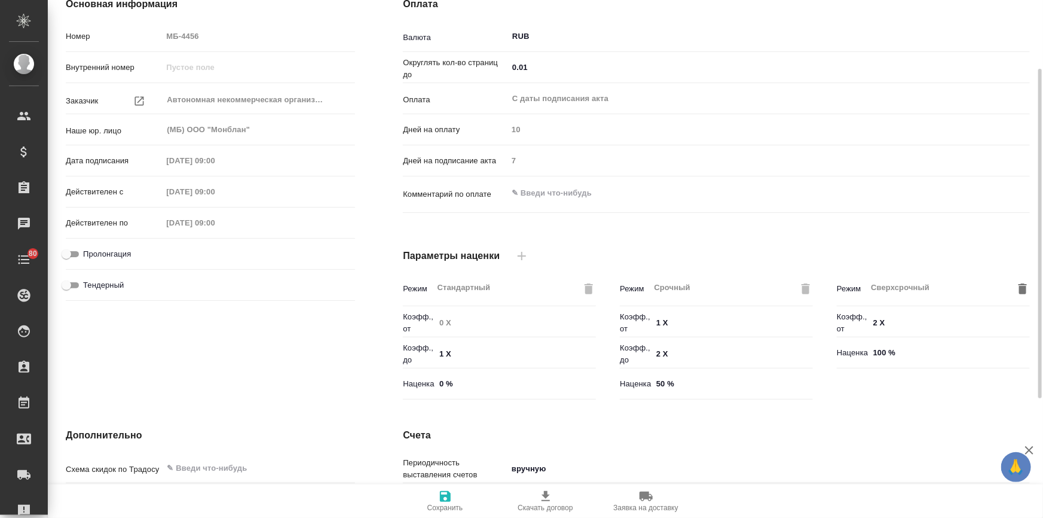
scroll to position [295, 0]
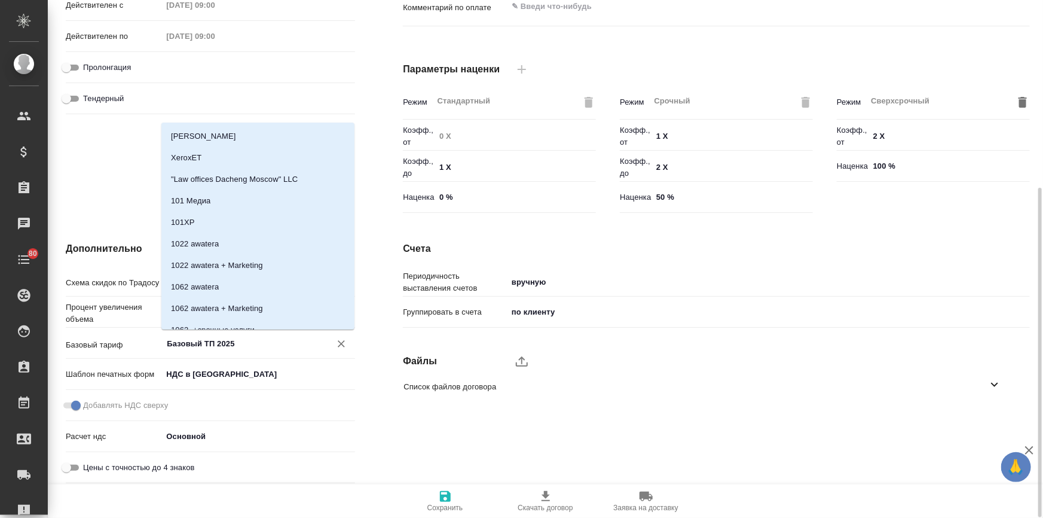
drag, startPoint x: 239, startPoint y: 341, endPoint x: 157, endPoint y: 338, distance: 82.6
click at [157, 338] on div "Базовый тариф Базовый ТП 2025 ​" at bounding box center [210, 342] width 289 height 21
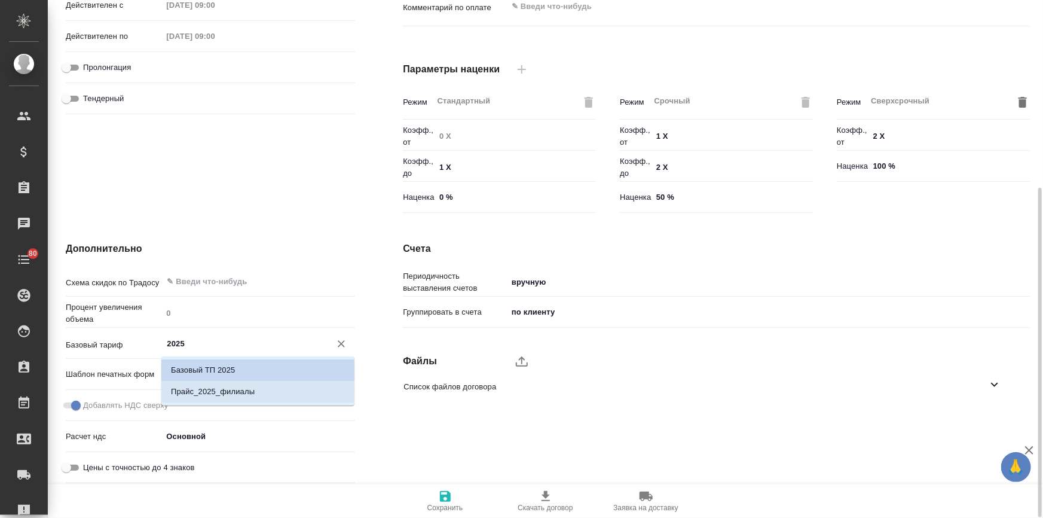
click at [213, 397] on p "Прайс_2025_филиалы" at bounding box center [213, 392] width 84 height 12
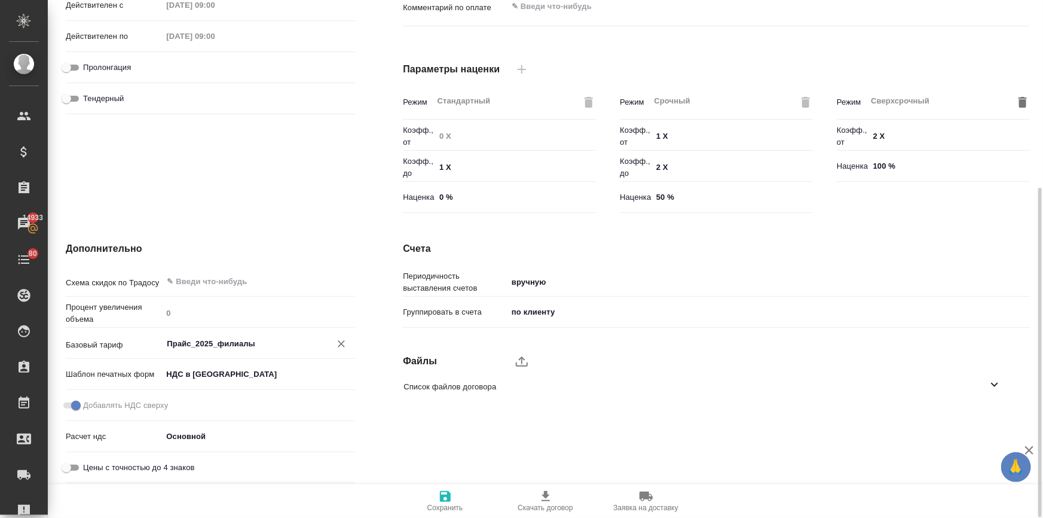
type input "Прайс_2025_филиалы"
click at [447, 496] on icon "button" at bounding box center [445, 496] width 11 height 11
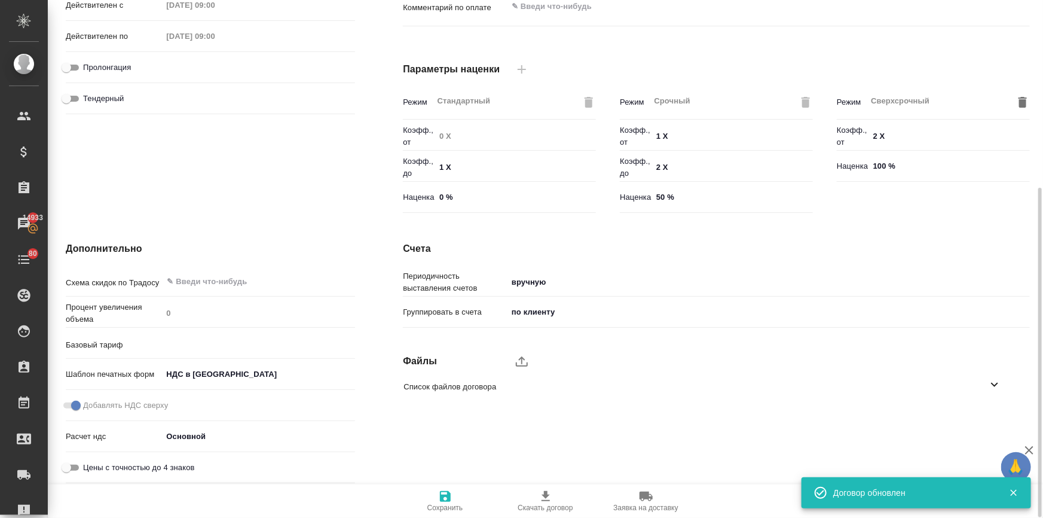
type input "Прайс_2025_филиалы"
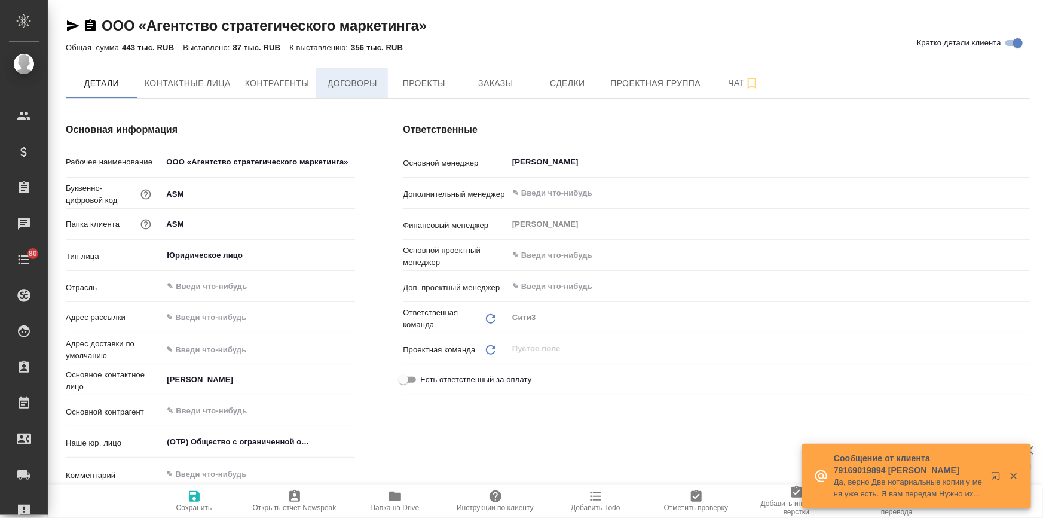
click at [329, 76] on span "Договоры" at bounding box center [351, 83] width 57 height 15
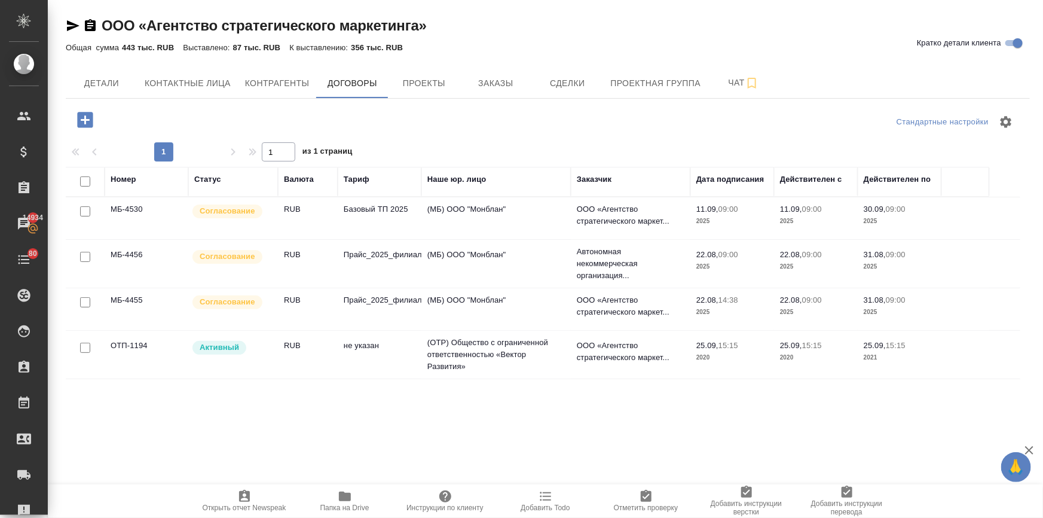
click at [359, 207] on td "Базовый ТП 2025" at bounding box center [380, 218] width 84 height 42
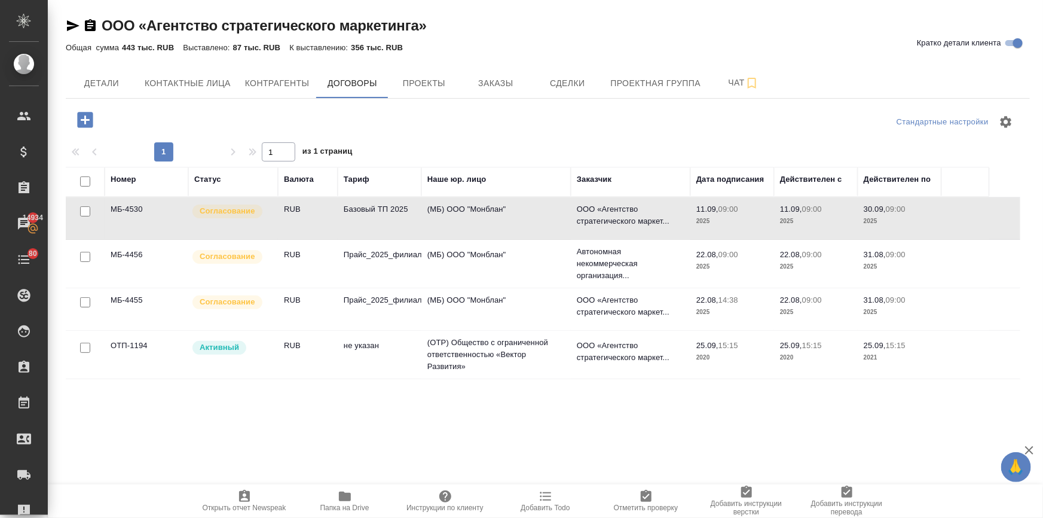
click at [359, 207] on td "Базовый ТП 2025" at bounding box center [380, 218] width 84 height 42
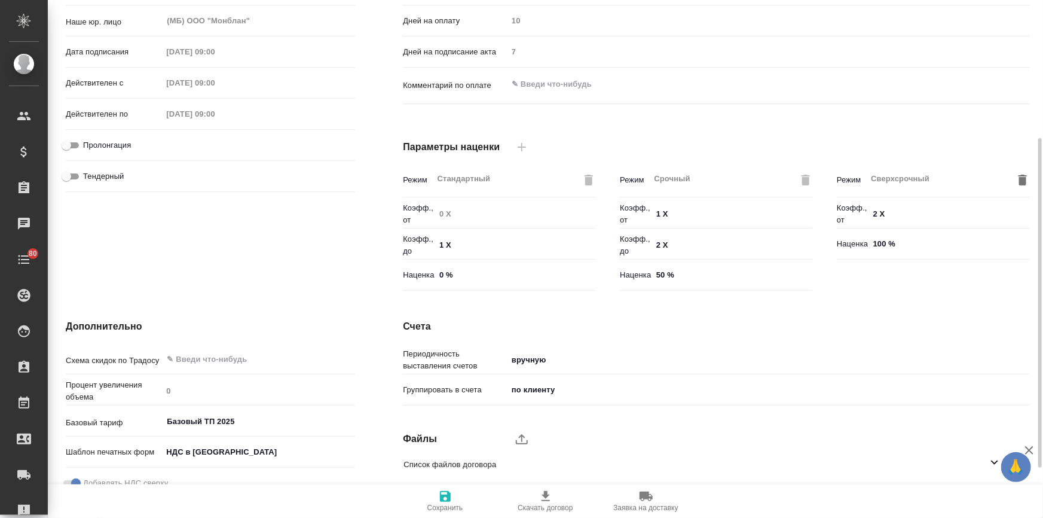
scroll to position [295, 0]
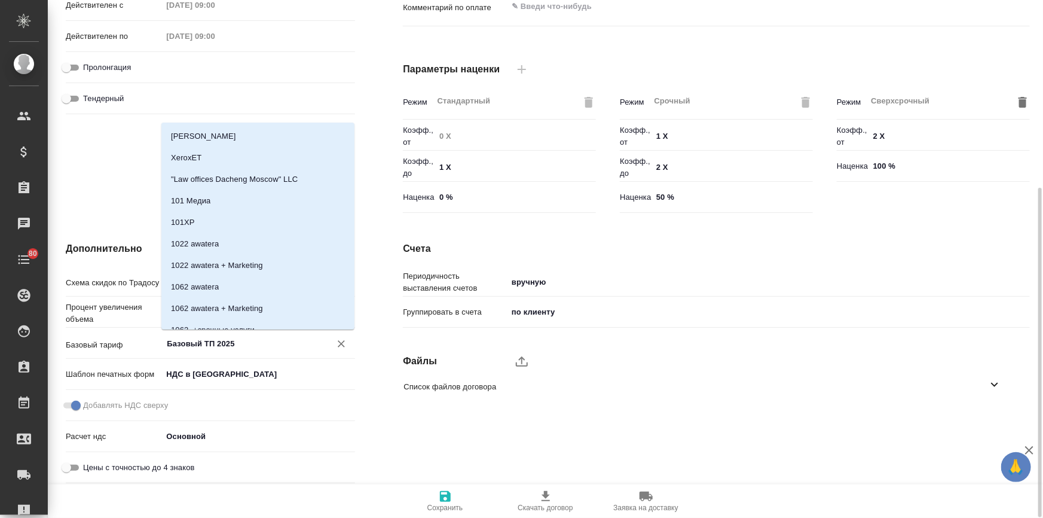
drag, startPoint x: 235, startPoint y: 341, endPoint x: 155, endPoint y: 331, distance: 80.2
click at [155, 331] on div "Схема скидок по Традосу ​ Процент увеличения объема 0 Базовый тариф Базовый ТП …" at bounding box center [210, 379] width 289 height 218
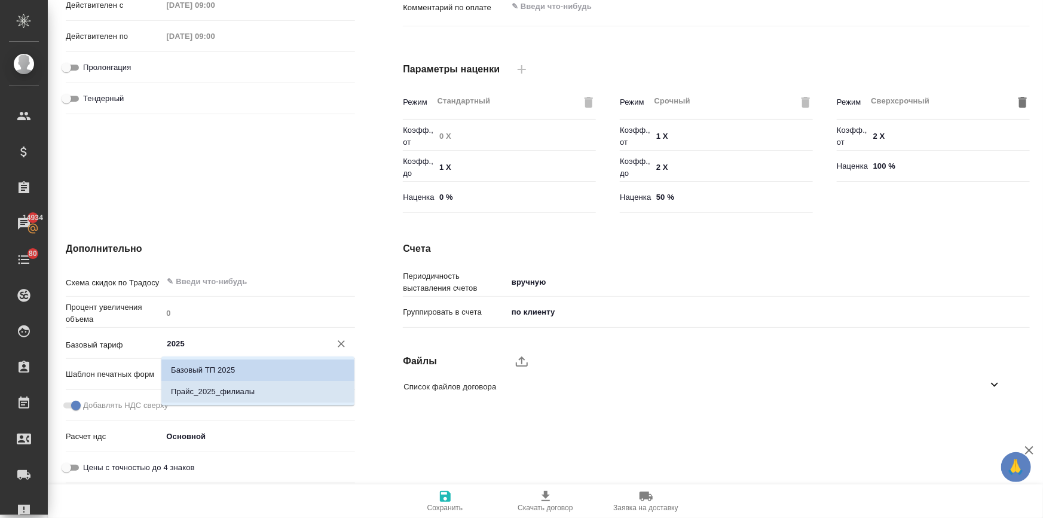
click at [221, 396] on p "Прайс_2025_филиалы" at bounding box center [213, 392] width 84 height 12
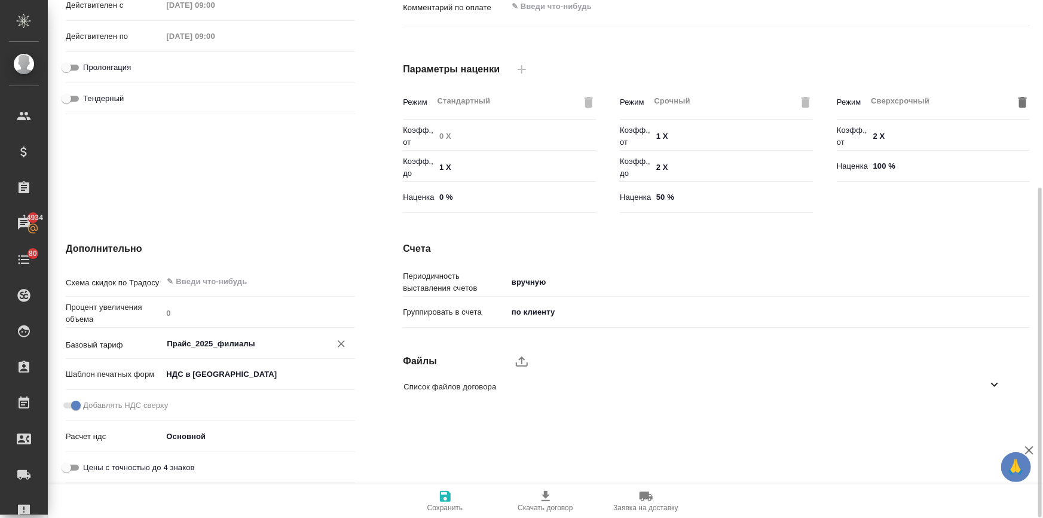
type input "Прайс_2025_филиалы"
click at [444, 496] on icon "button" at bounding box center [445, 496] width 11 height 11
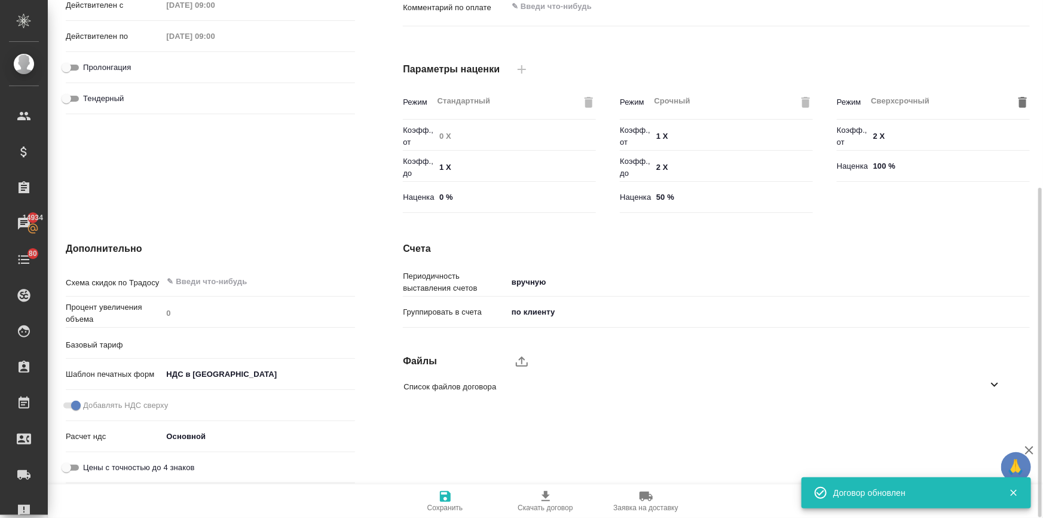
type input "Прайс_2025_филиалы"
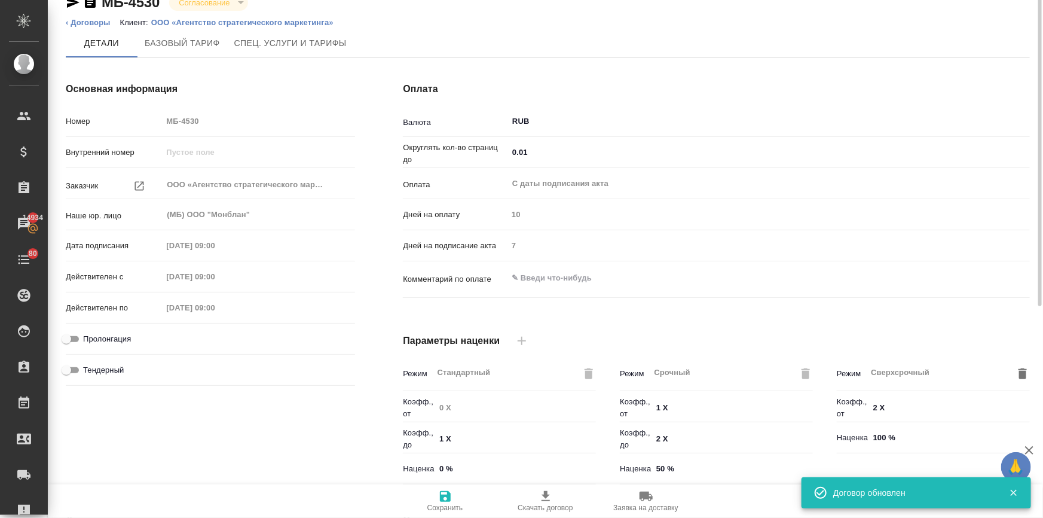
scroll to position [0, 0]
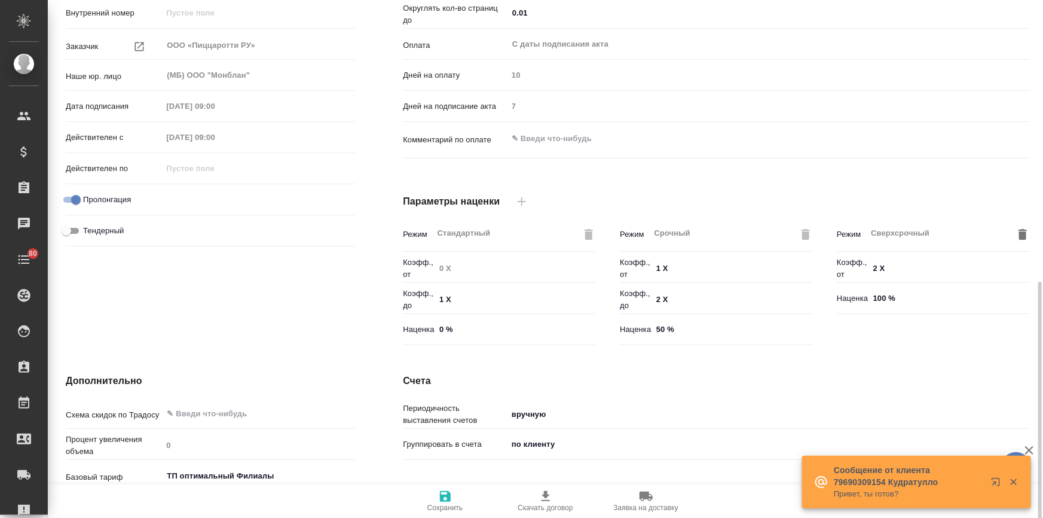
scroll to position [295, 0]
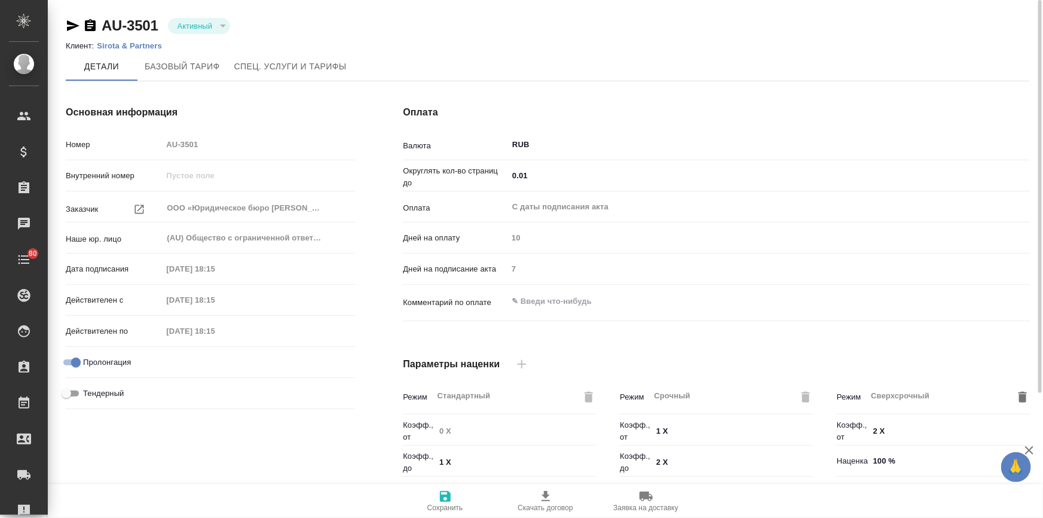
scroll to position [271, 0]
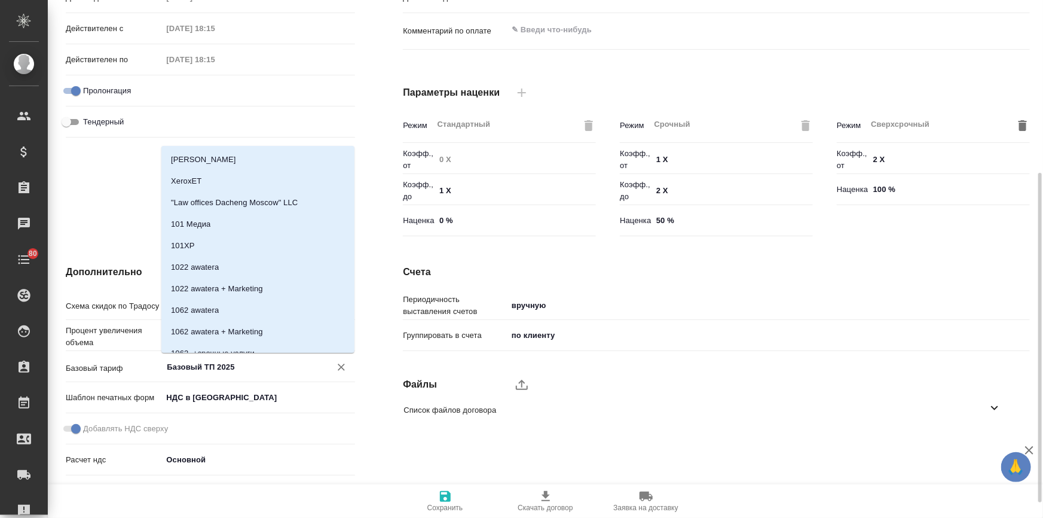
drag, startPoint x: 240, startPoint y: 365, endPoint x: 135, endPoint y: 364, distance: 105.2
click at [135, 364] on div "Базовый тариф Базовый ТП 2025 ​" at bounding box center [210, 366] width 289 height 21
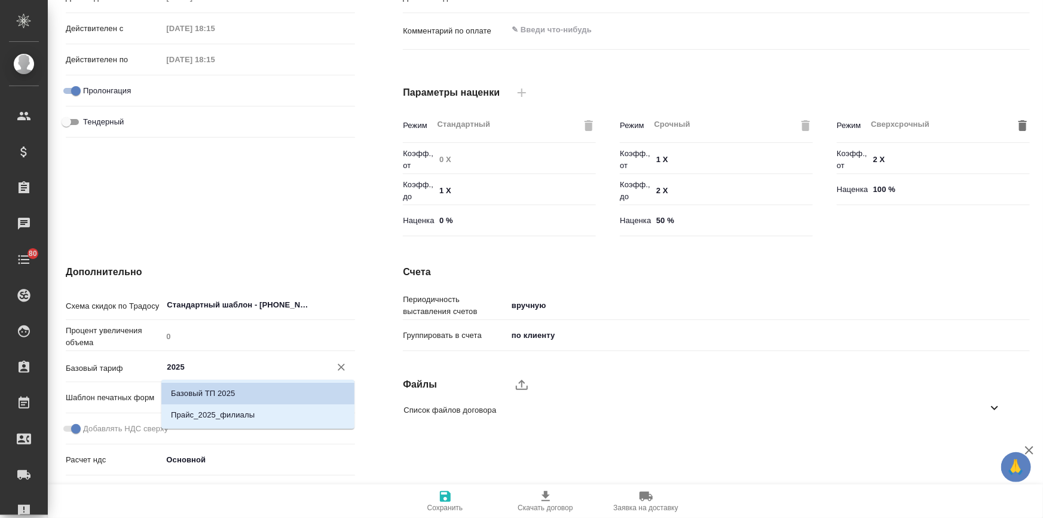
click at [191, 409] on p "Прайс_2025_филиалы" at bounding box center [213, 415] width 84 height 12
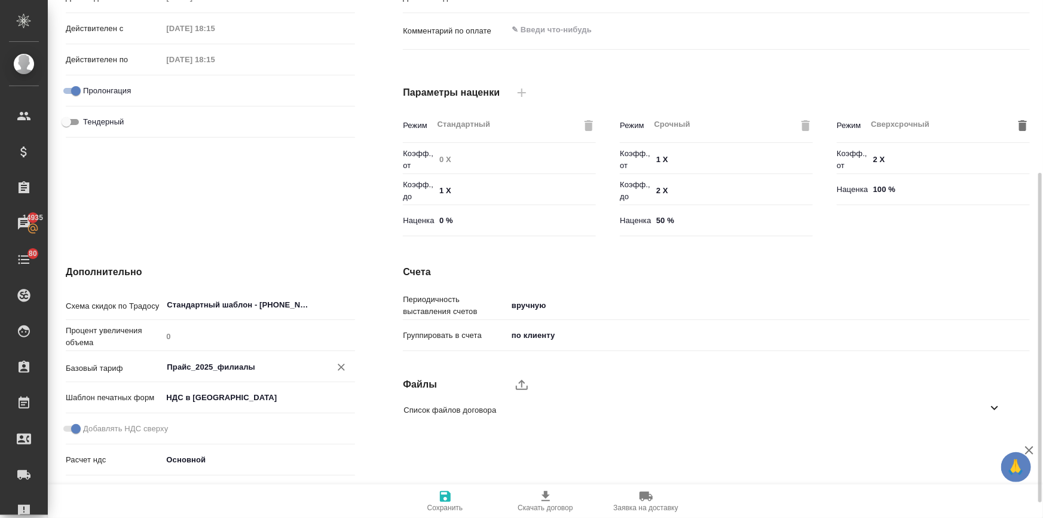
type input "Прайс_2025_филиалы"
click at [434, 491] on span "Сохранить" at bounding box center [445, 500] width 86 height 23
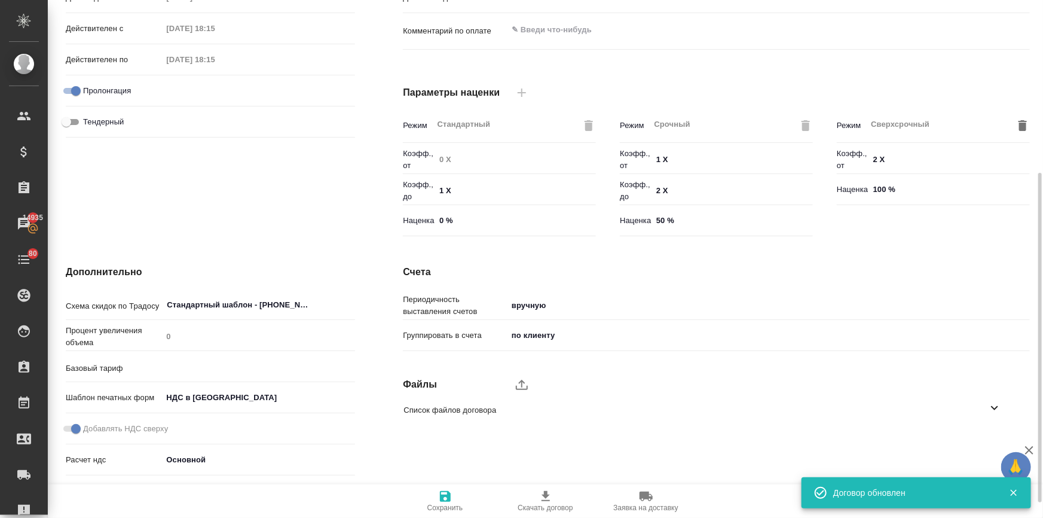
type input "Прайс_2025_филиалы"
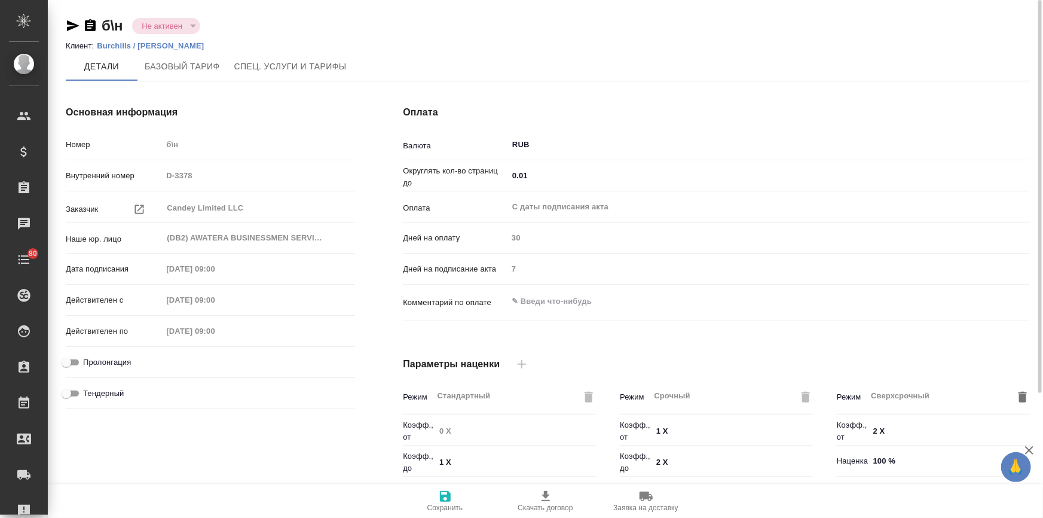
click at [167, 48] on p "Burchills / БУРЧИЛЛС" at bounding box center [155, 45] width 116 height 9
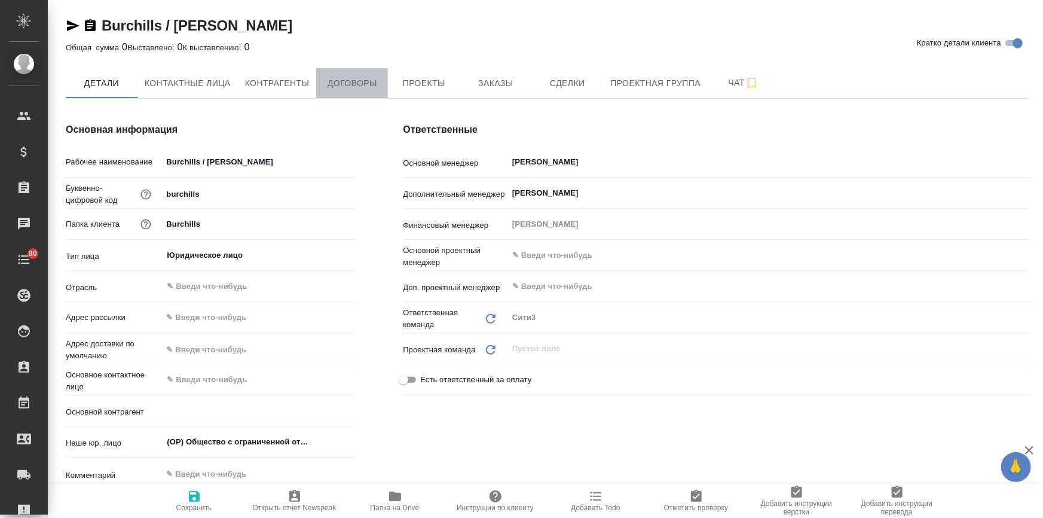
type textarea "x"
click at [359, 81] on span "Договоры" at bounding box center [351, 83] width 57 height 15
type textarea "x"
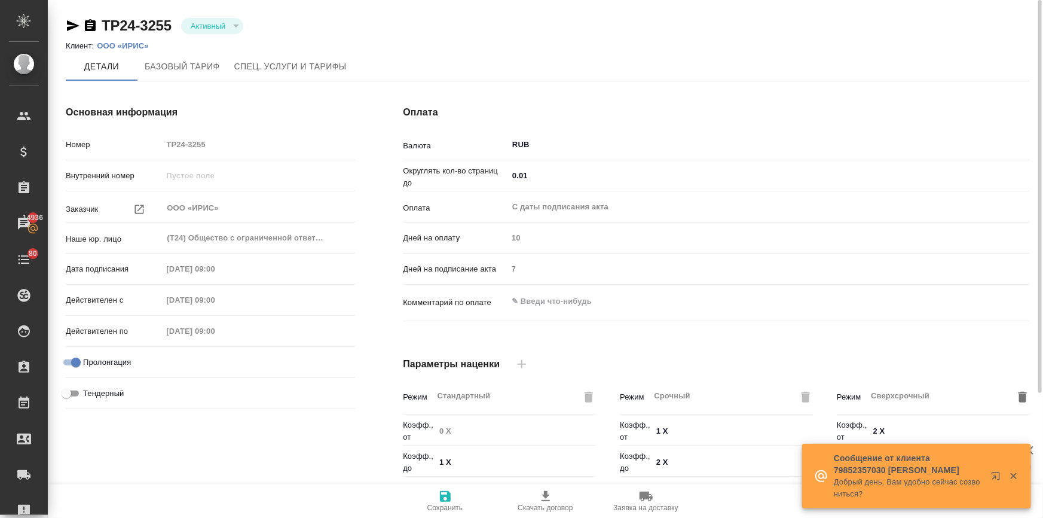
click at [138, 44] on p "ООО «ИРИС»" at bounding box center [127, 45] width 61 height 9
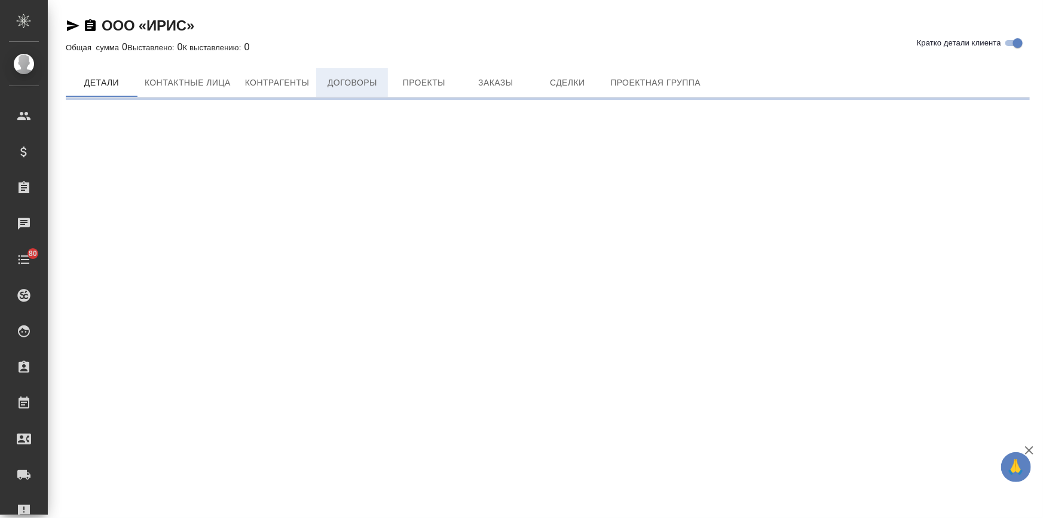
click at [367, 94] on button "Договоры" at bounding box center [352, 82] width 72 height 29
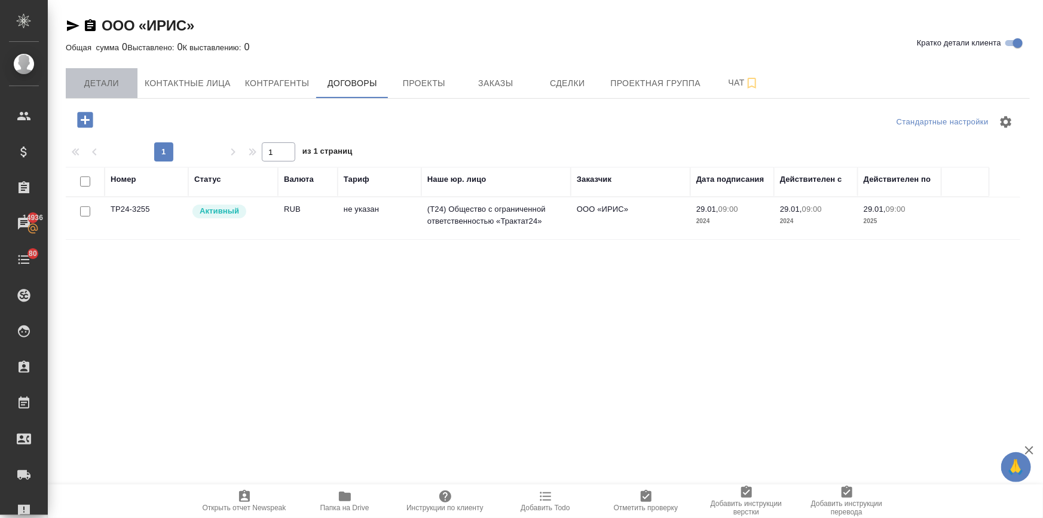
click at [136, 84] on button "Детали" at bounding box center [102, 83] width 72 height 30
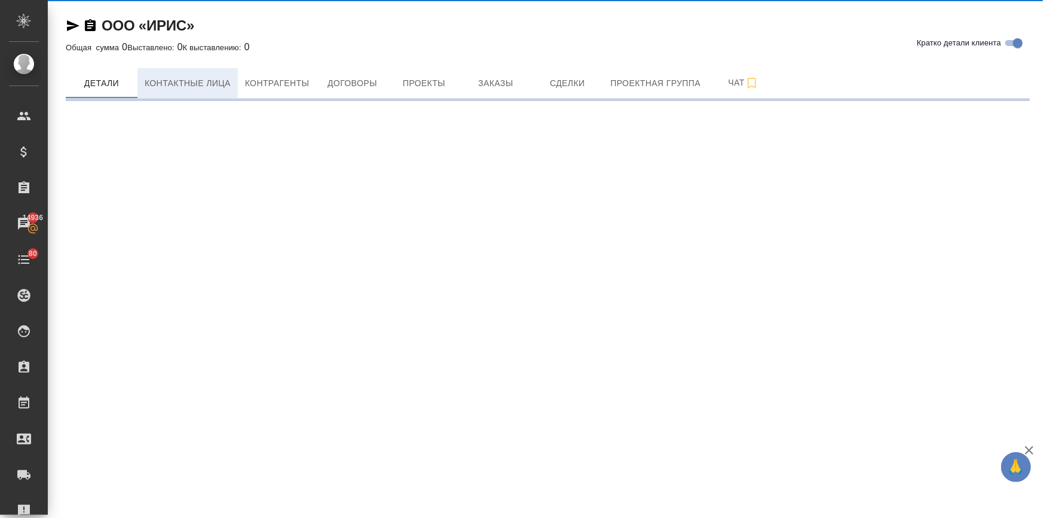
click at [152, 83] on span "Контактные лица" at bounding box center [188, 83] width 86 height 15
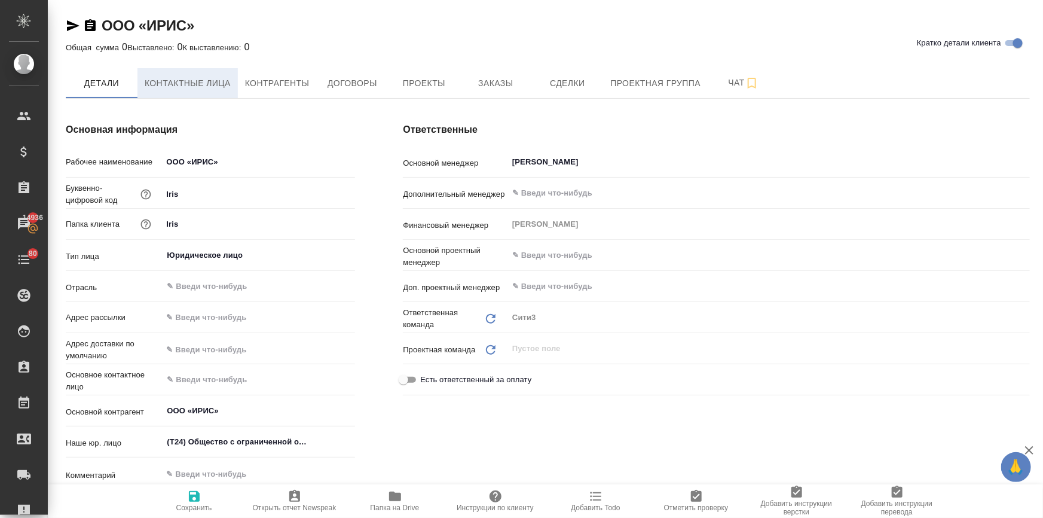
select select "RU"
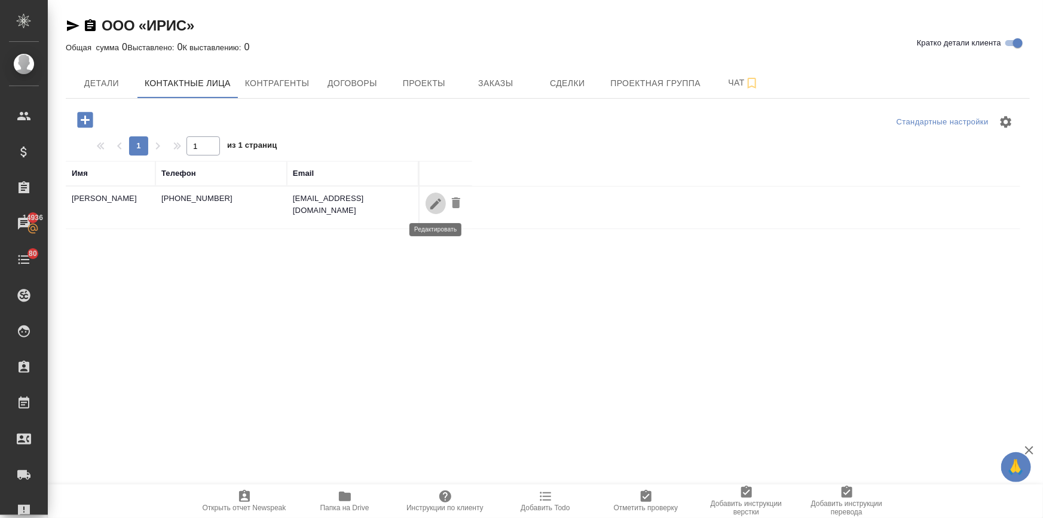
click at [430, 201] on icon "button" at bounding box center [436, 204] width 14 height 14
type input "Анастасия"
type input "Кухаренко"
type textarea "г. Москва, ул. Шухова, дом 14"
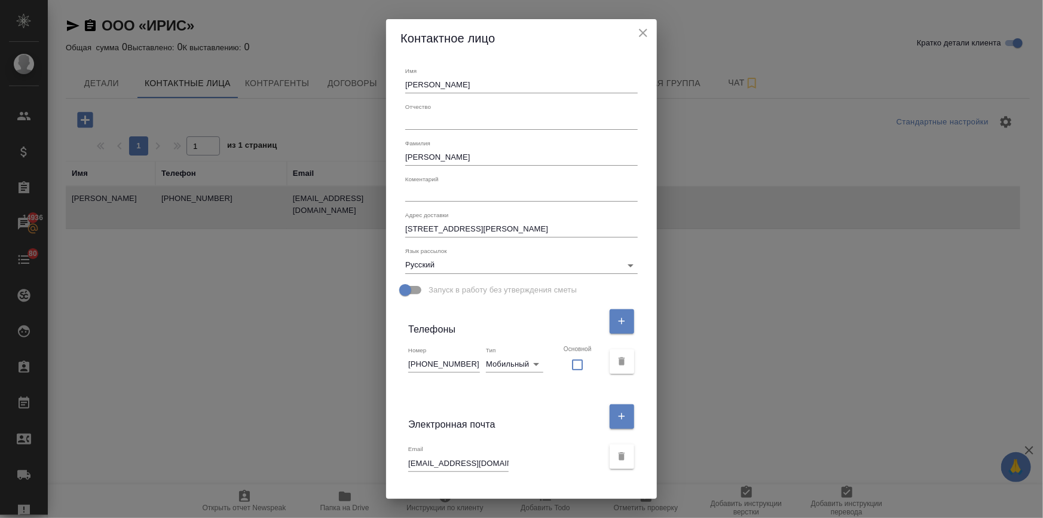
click at [636, 35] on icon "close" at bounding box center [643, 33] width 14 height 14
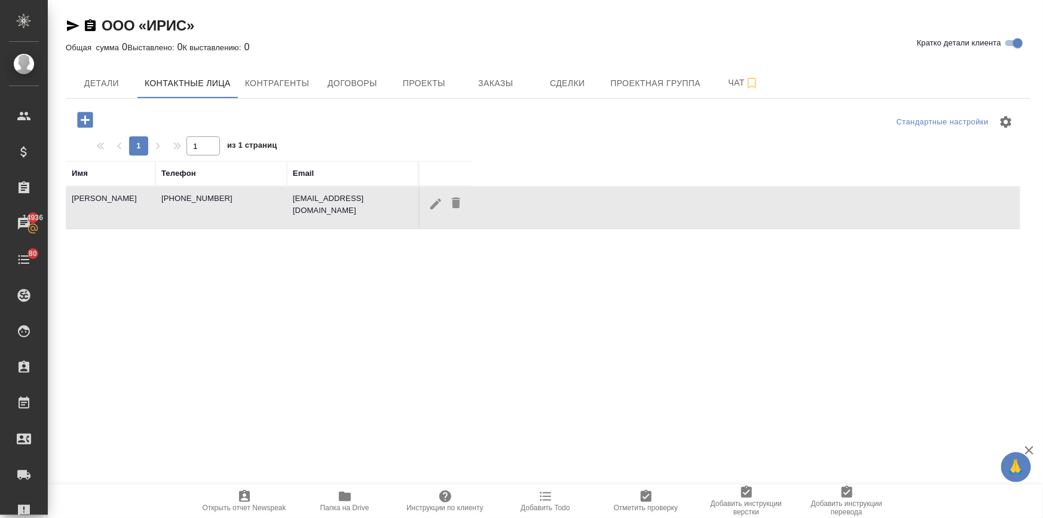
click at [346, 492] on icon "button" at bounding box center [345, 496] width 14 height 14
click at [512, 89] on span "Заказы" at bounding box center [495, 83] width 57 height 15
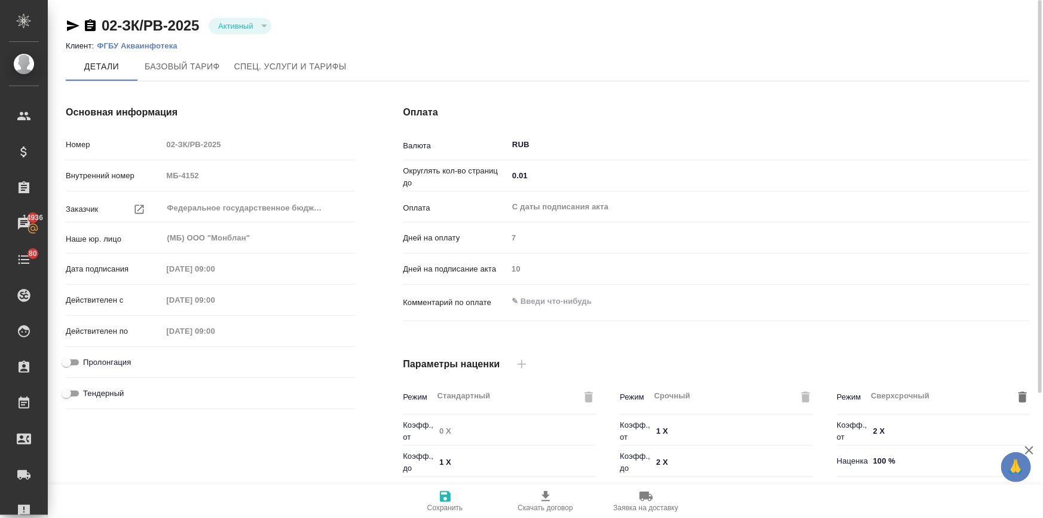
click at [169, 40] on li "Клиент: ФГБУ Акваинфотека" at bounding box center [126, 46] width 121 height 12
click at [167, 42] on p "ФГБУ Акваинфотека" at bounding box center [142, 45] width 90 height 9
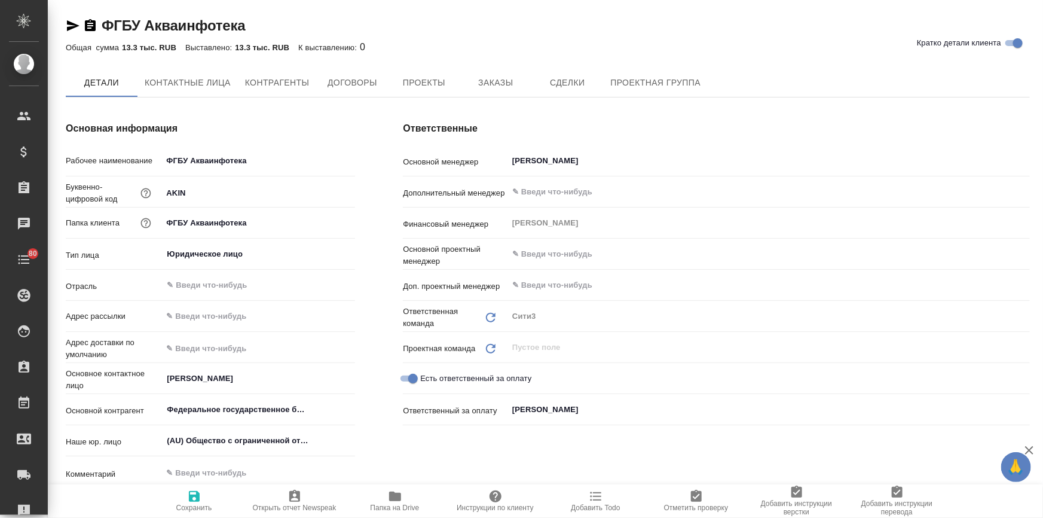
type textarea "x"
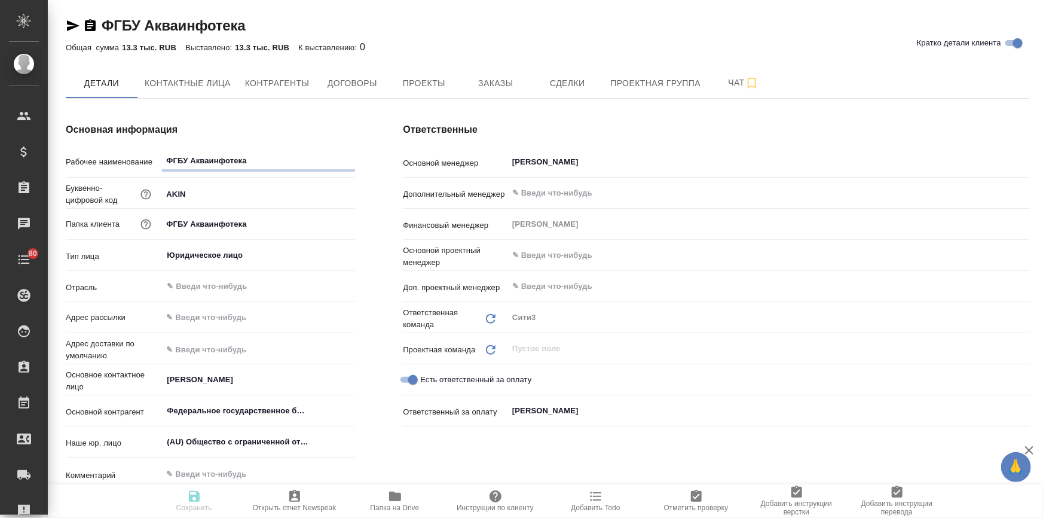
type textarea "x"
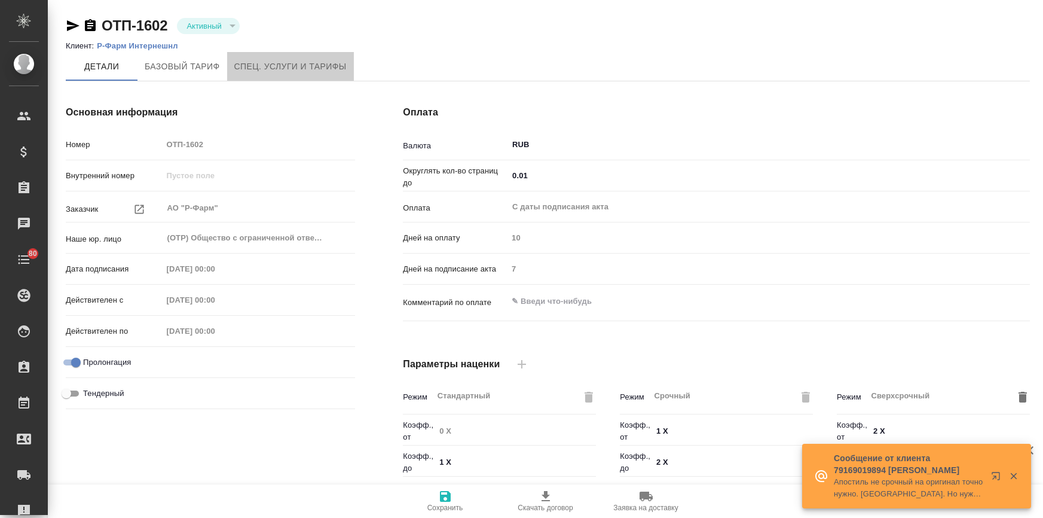
click at [257, 71] on span "Спец. услуги и тарифы" at bounding box center [290, 66] width 112 height 15
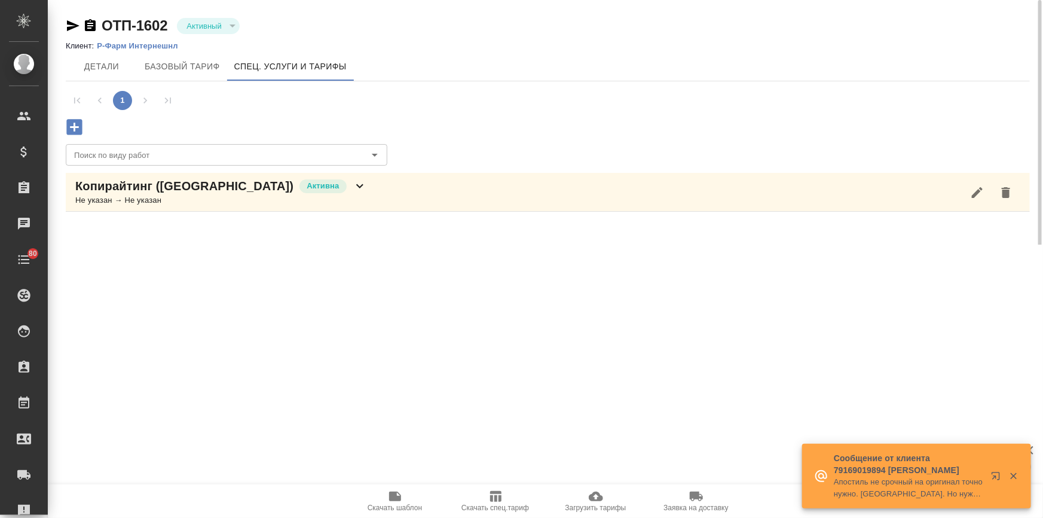
click at [135, 42] on p "Р-Фарм Интернешнл" at bounding box center [142, 45] width 90 height 9
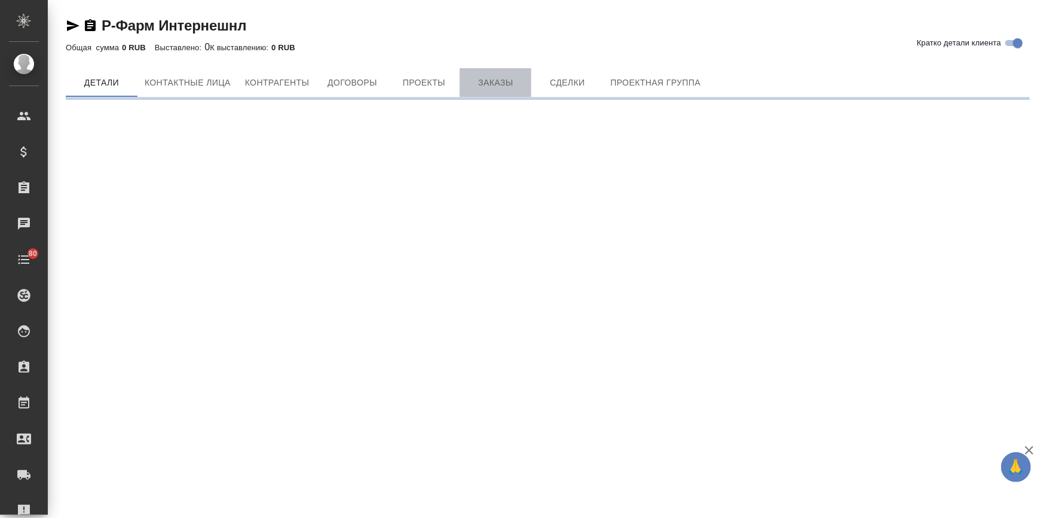
click at [486, 82] on span "Заказы" at bounding box center [495, 82] width 57 height 15
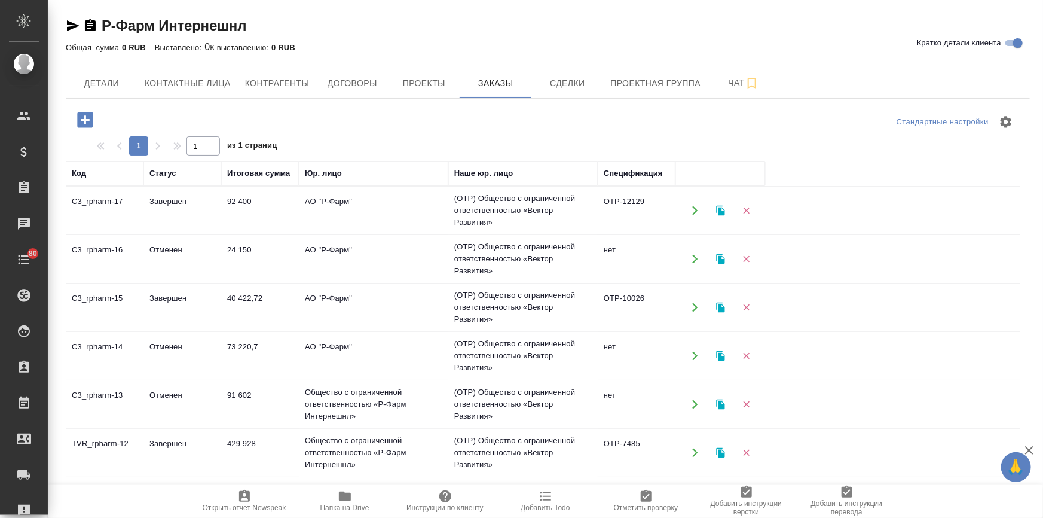
click at [231, 251] on td "24 150" at bounding box center [260, 259] width 78 height 42
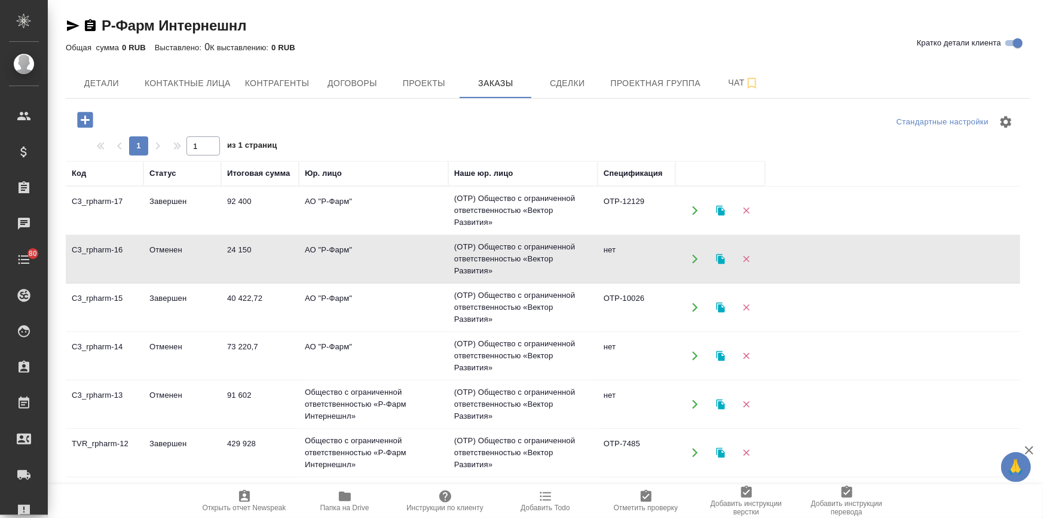
click at [231, 251] on td "24 150" at bounding box center [260, 259] width 78 height 42
click at [249, 298] on td "40 422,72" at bounding box center [260, 307] width 78 height 42
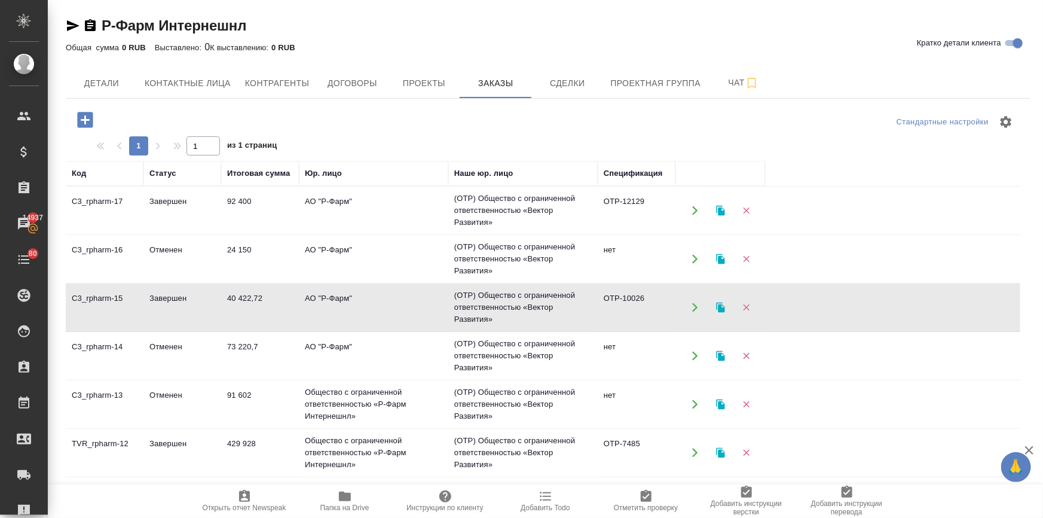
click at [243, 197] on td "92 400" at bounding box center [260, 211] width 78 height 42
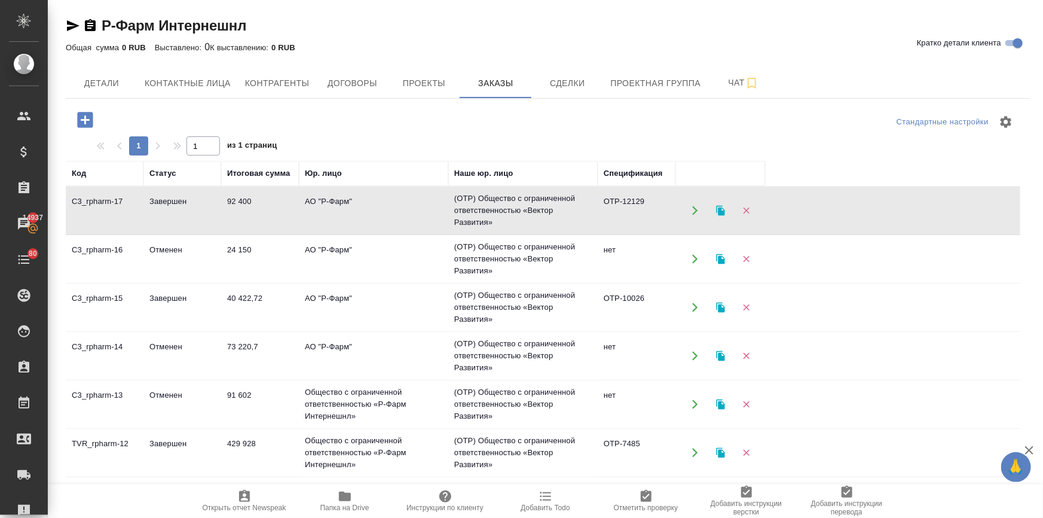
click at [243, 197] on td "92 400" at bounding box center [260, 211] width 78 height 42
click at [247, 441] on td "429 928" at bounding box center [260, 453] width 78 height 42
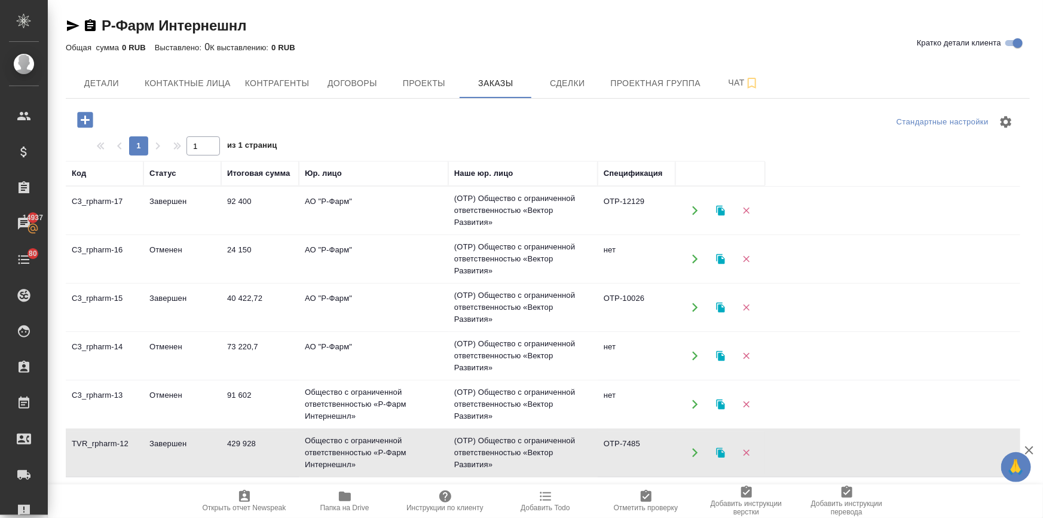
click at [247, 441] on td "429 928" at bounding box center [260, 453] width 78 height 42
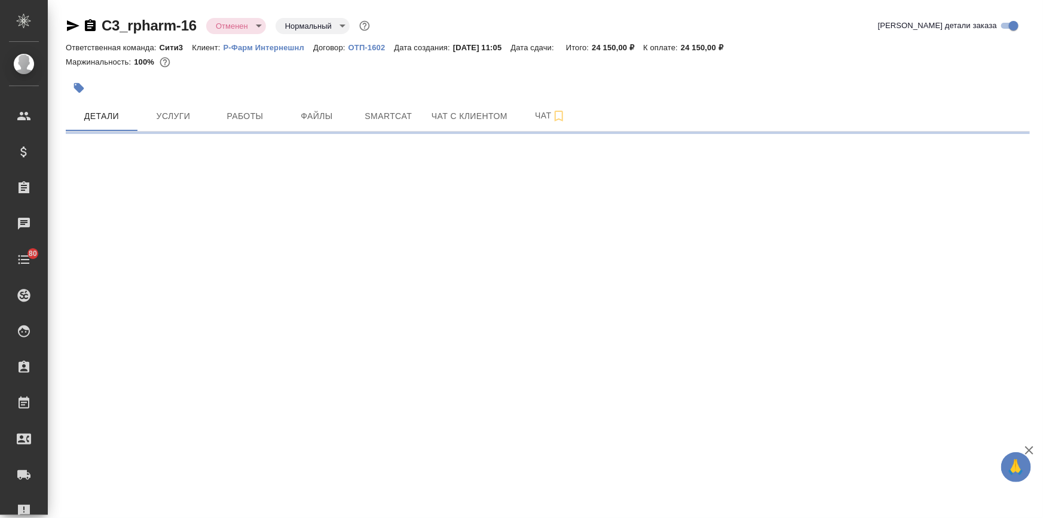
select select "RU"
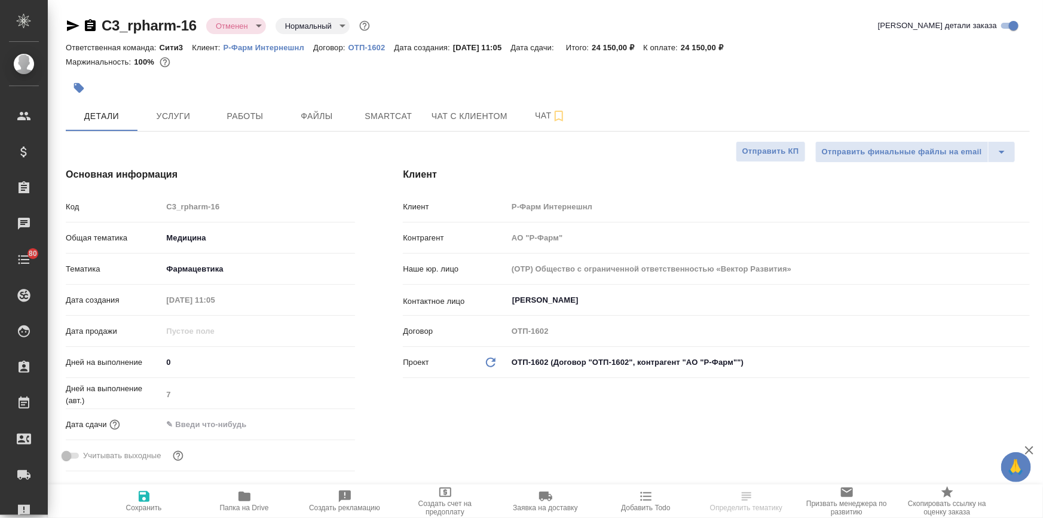
type textarea "x"
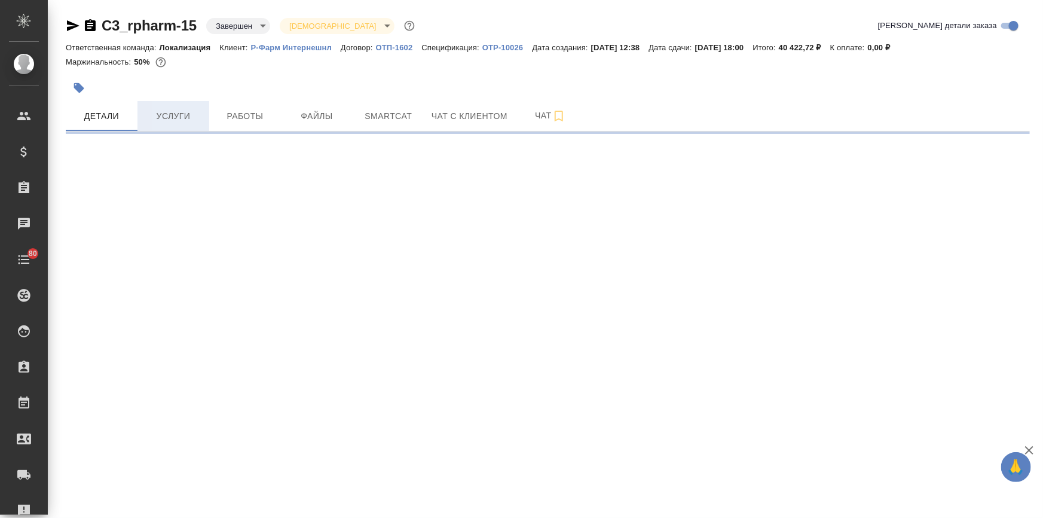
select select "RU"
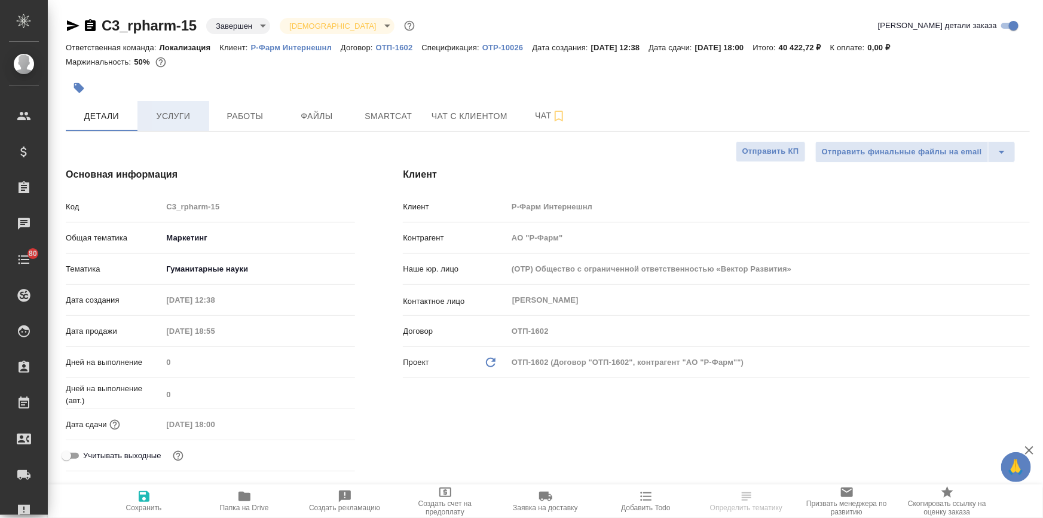
type textarea "x"
click at [167, 114] on span "Услуги" at bounding box center [173, 116] width 57 height 15
type textarea "x"
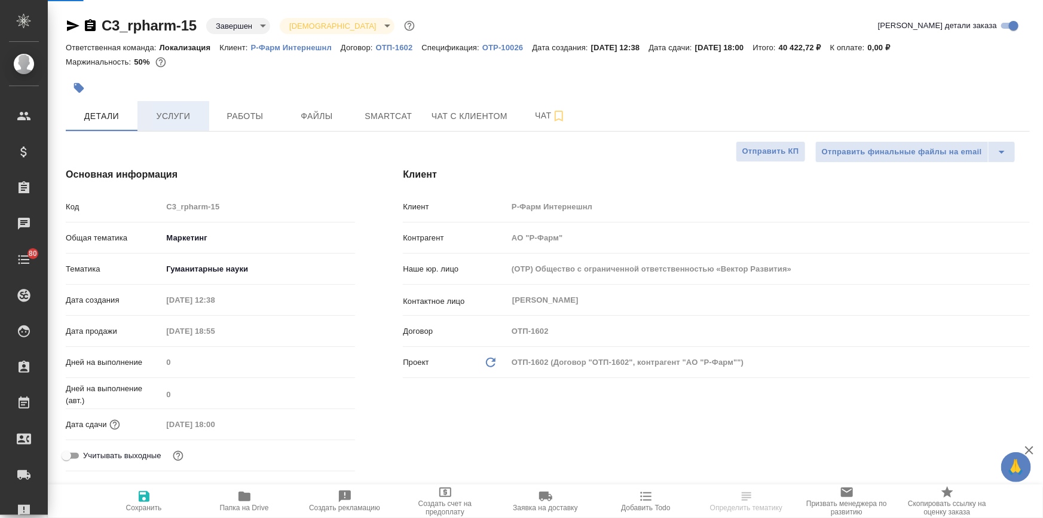
type textarea "x"
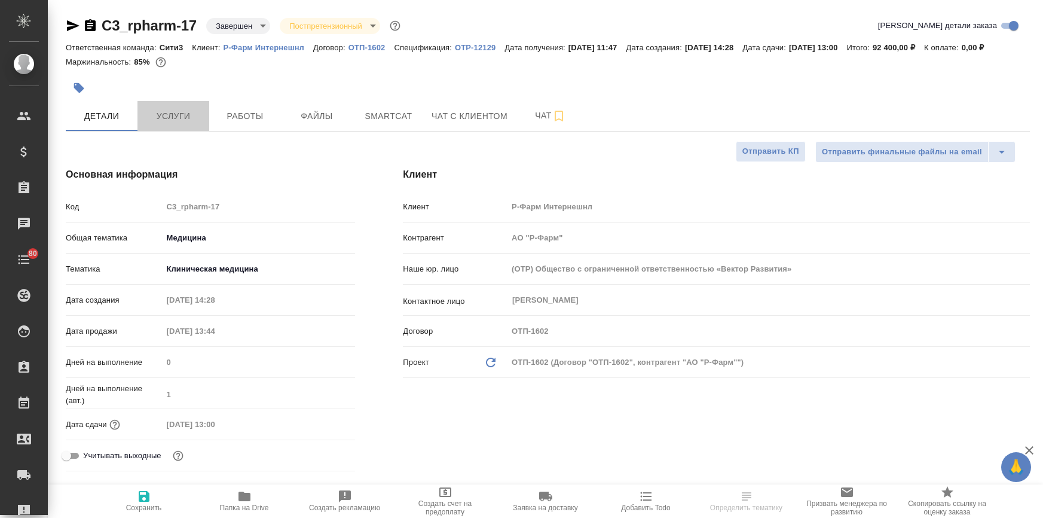
select select "RU"
click at [169, 123] on span "Услуги" at bounding box center [173, 116] width 57 height 15
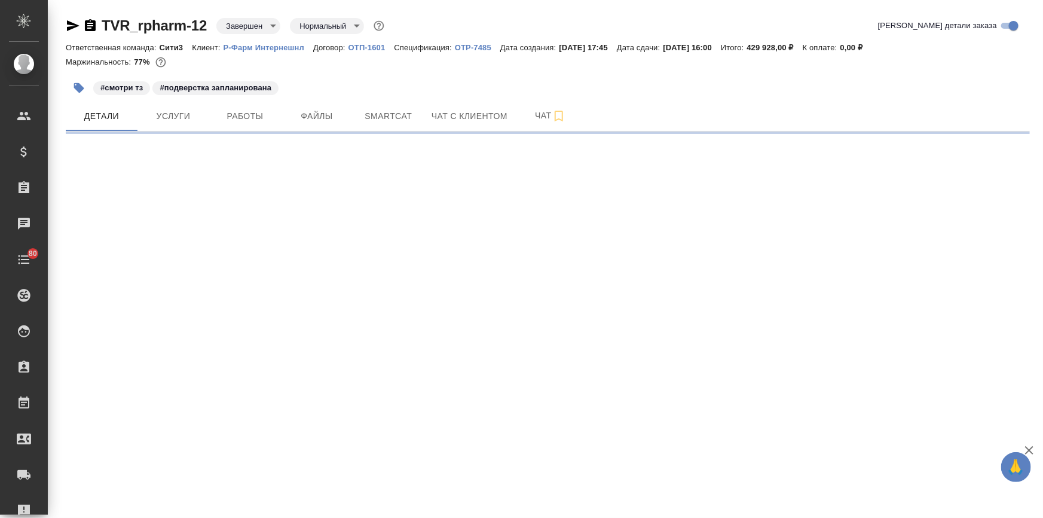
select select "RU"
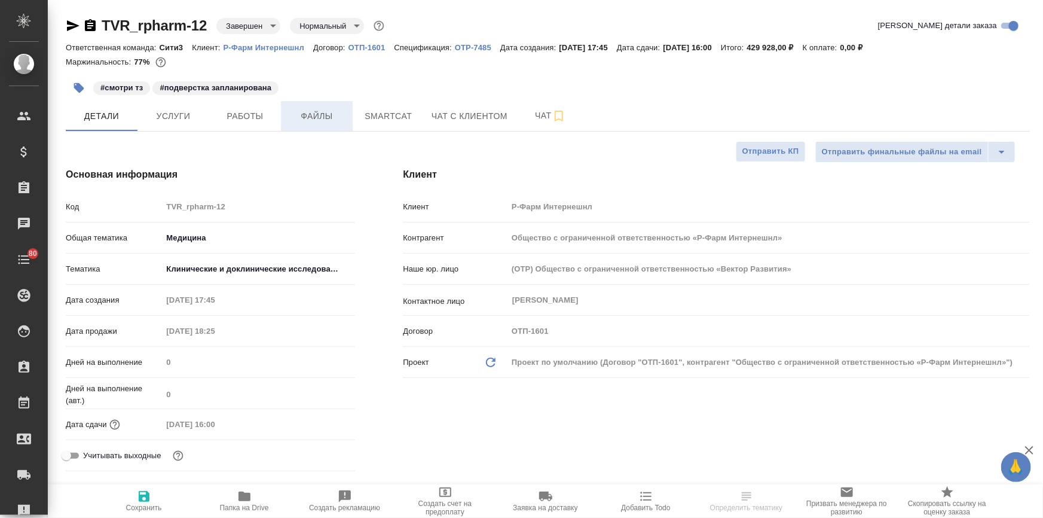
type textarea "x"
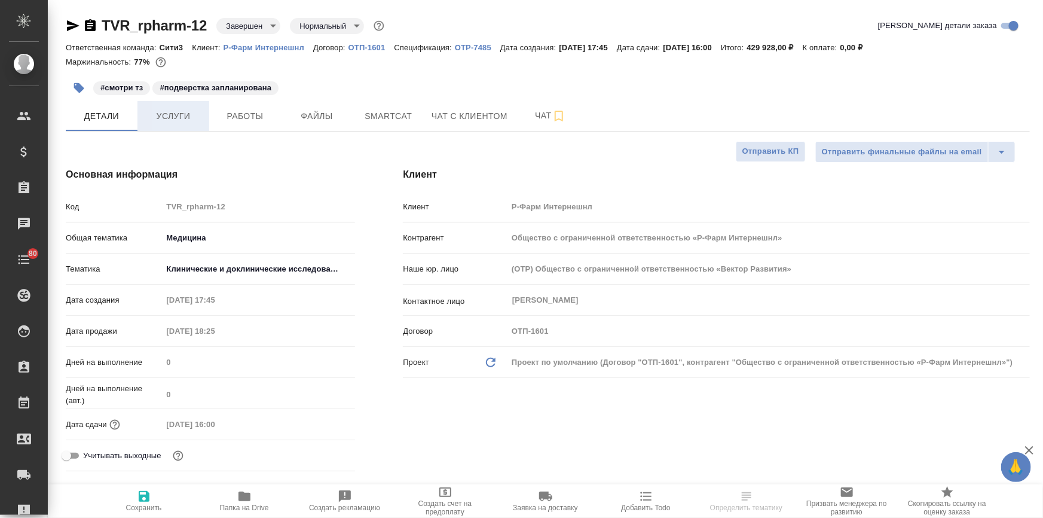
type textarea "x"
click at [156, 110] on span "Услуги" at bounding box center [173, 116] width 57 height 15
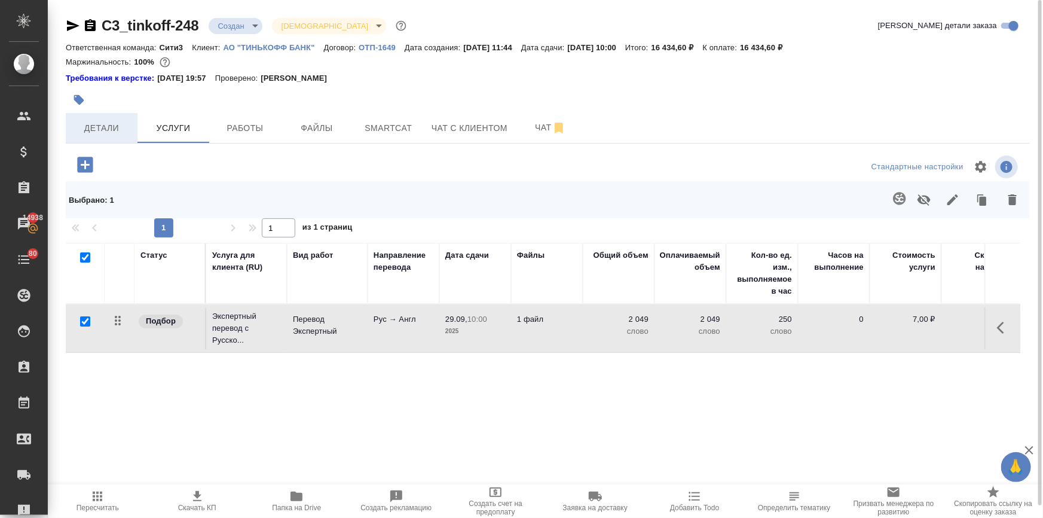
click at [115, 133] on span "Детали" at bounding box center [101, 128] width 57 height 15
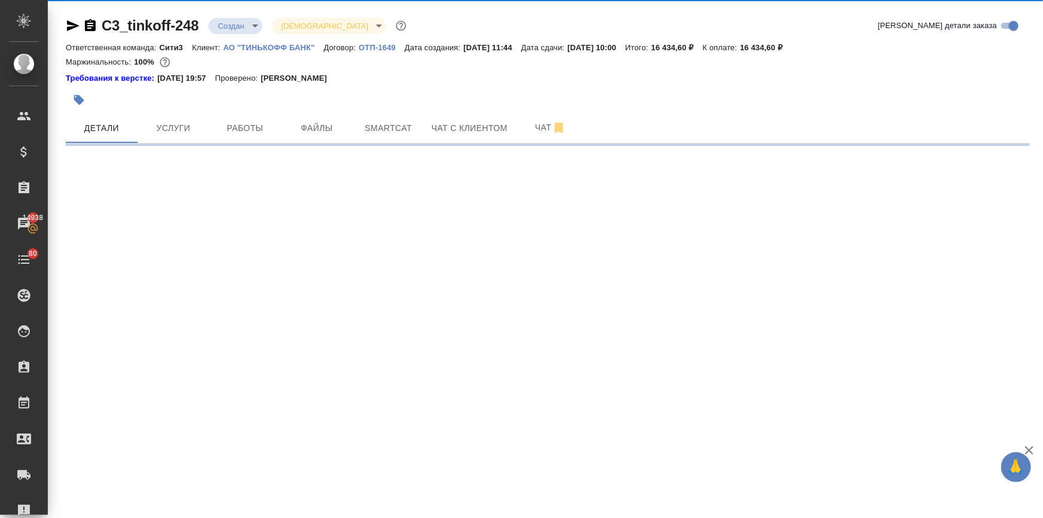
select select "RU"
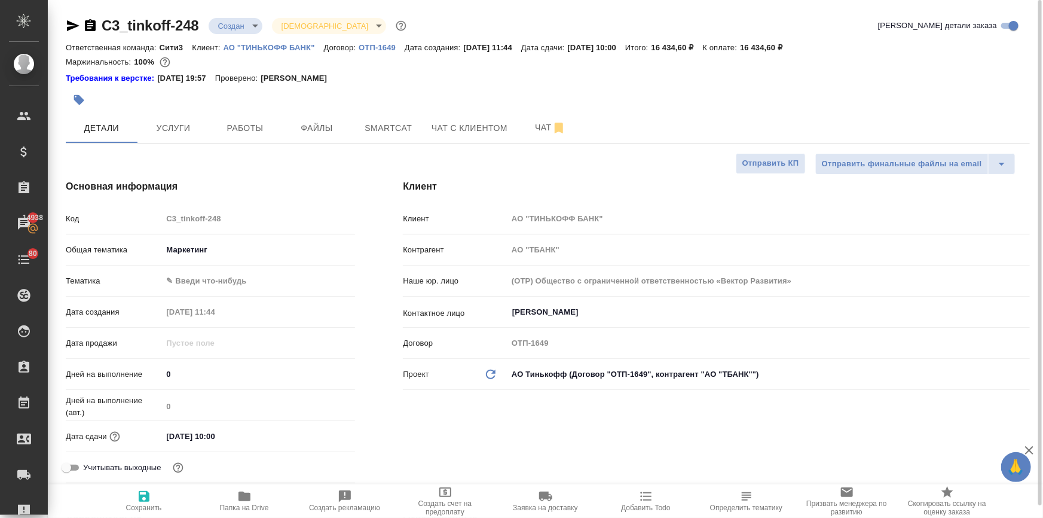
type textarea "x"
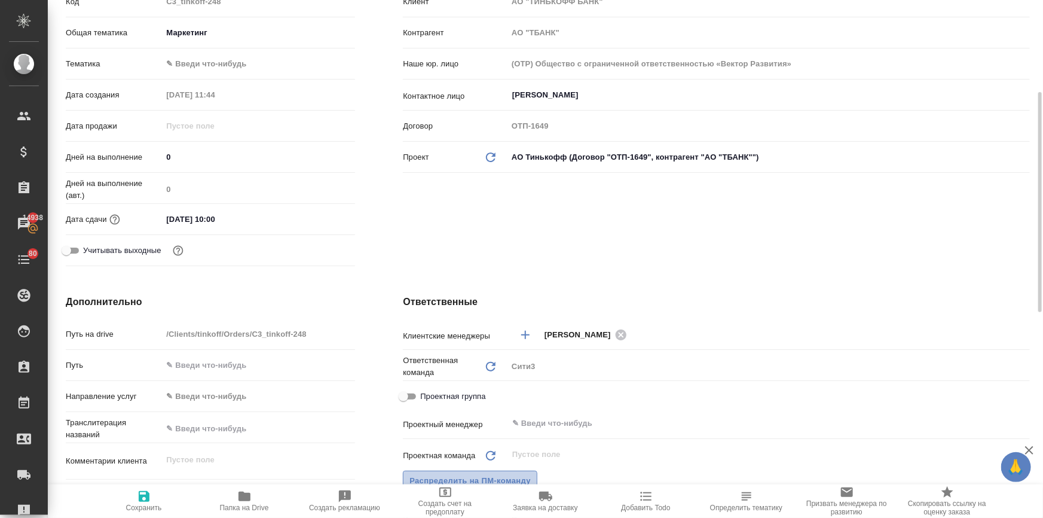
click at [471, 478] on span "Распределить на ПМ-команду" at bounding box center [470, 481] width 121 height 14
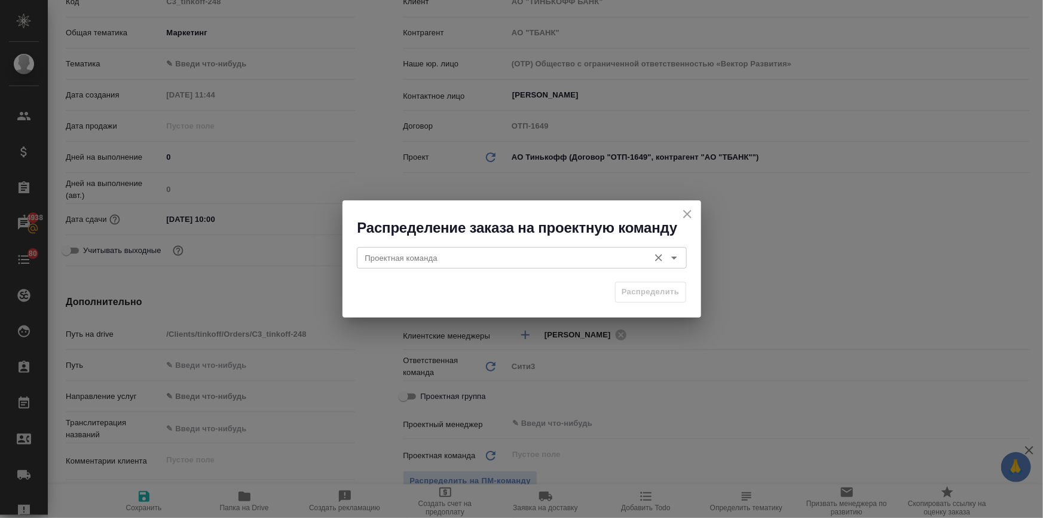
click at [450, 250] on div "Проектная команда" at bounding box center [522, 258] width 330 height 22
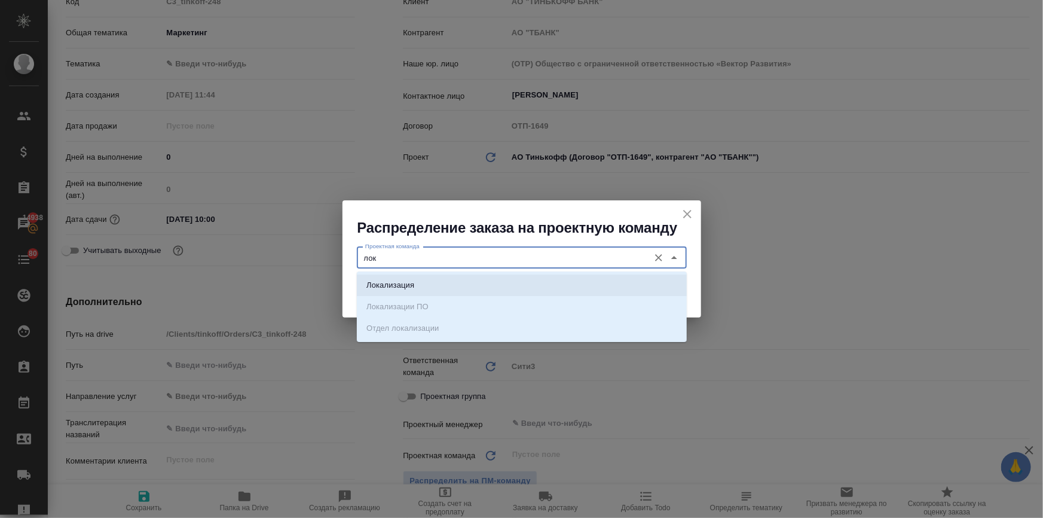
click at [452, 286] on li "Локализация" at bounding box center [522, 285] width 330 height 22
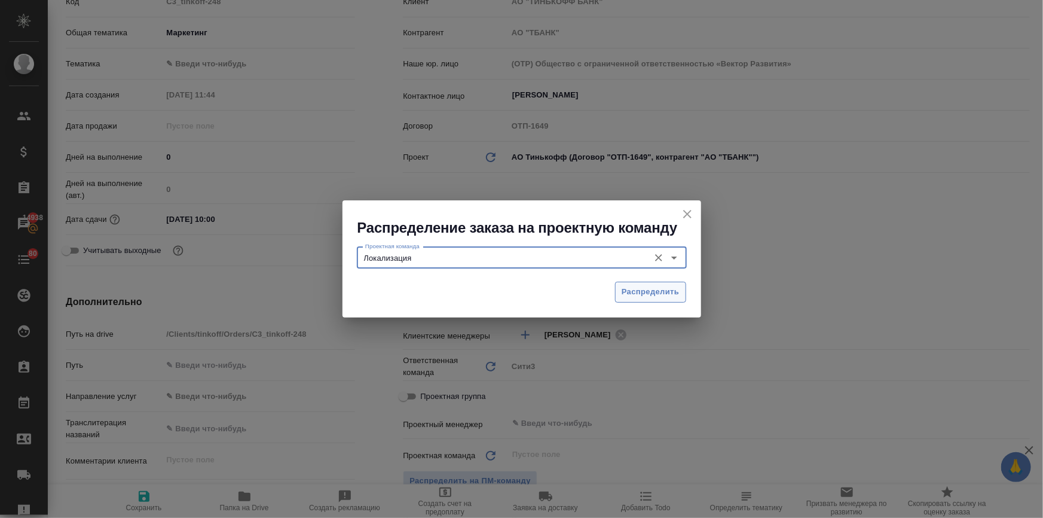
type input "Локализация"
click at [652, 291] on span "Распределить" at bounding box center [651, 292] width 58 height 14
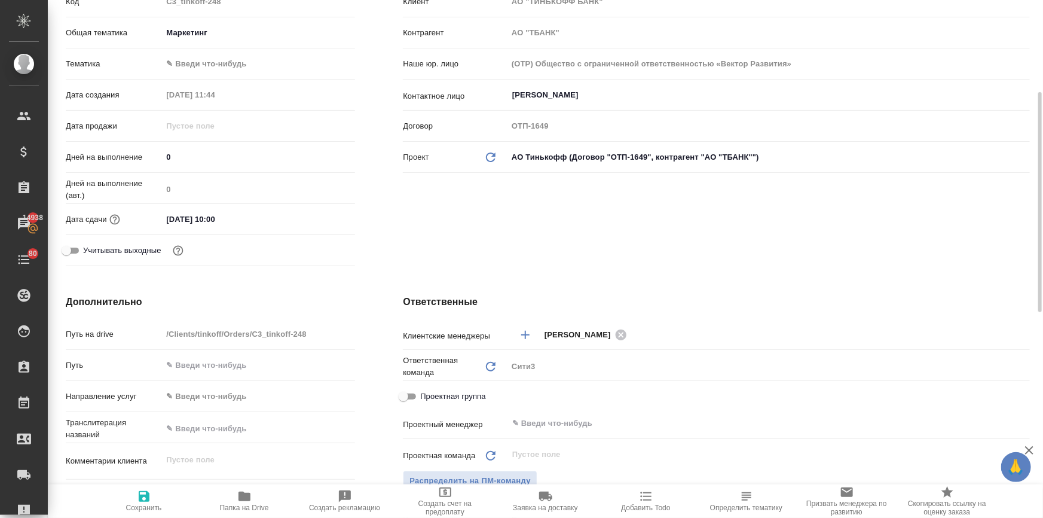
type textarea "x"
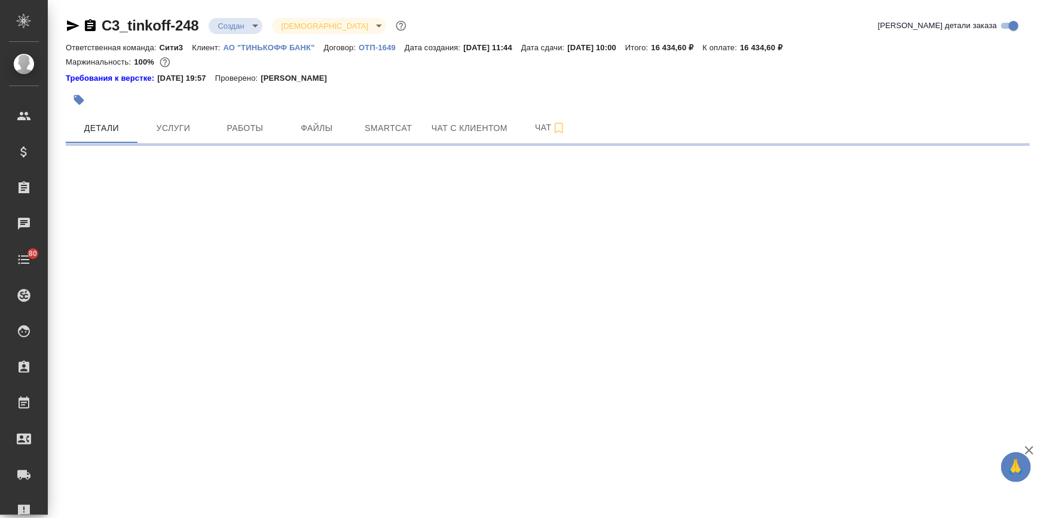
click at [215, 22] on body "🙏 .cls-1 fill:#fff; AWATERA [PERSON_NAME] Спецификации Заказы Чаты 80 Todo Прое…" at bounding box center [521, 259] width 1043 height 518
select select "RU"
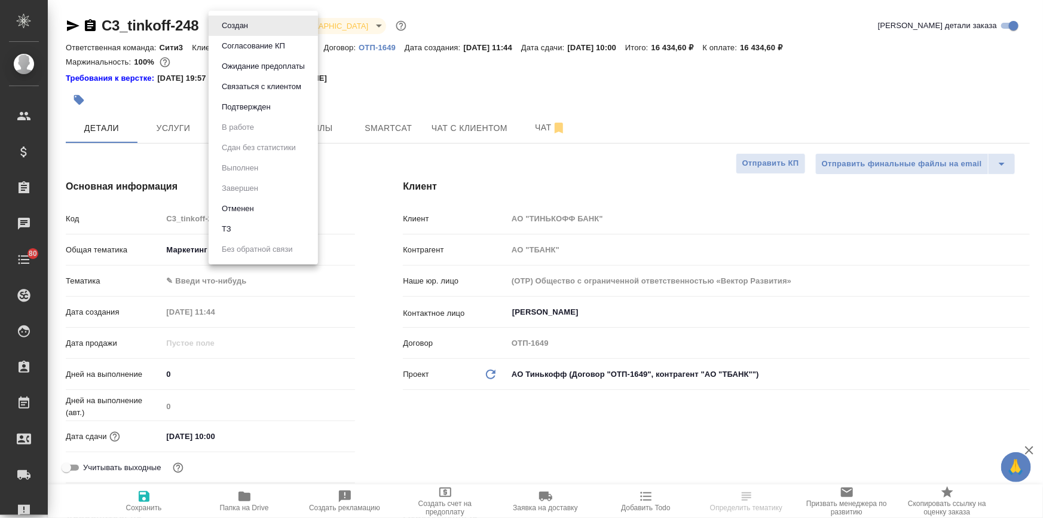
type textarea "x"
click at [245, 108] on button "Подтвержден" at bounding box center [246, 106] width 56 height 13
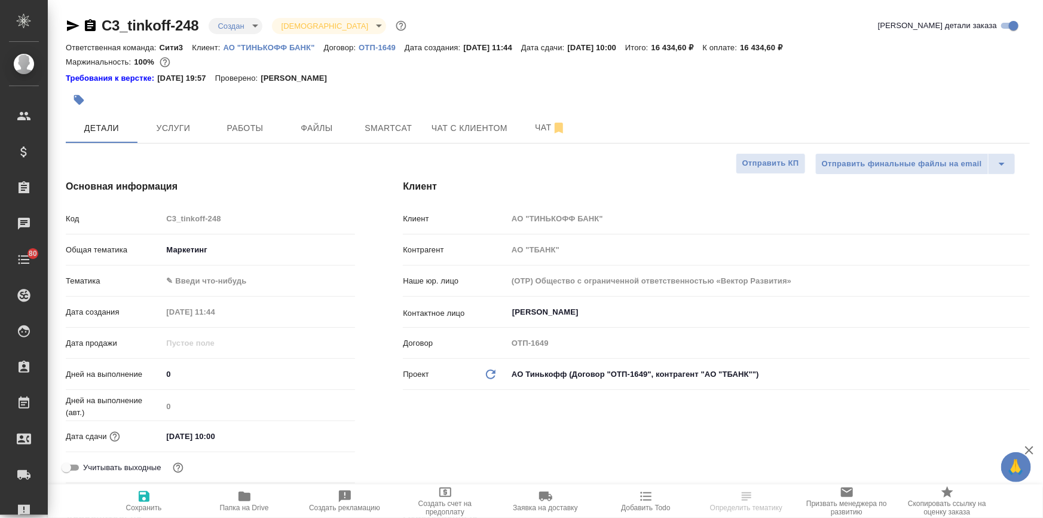
type textarea "x"
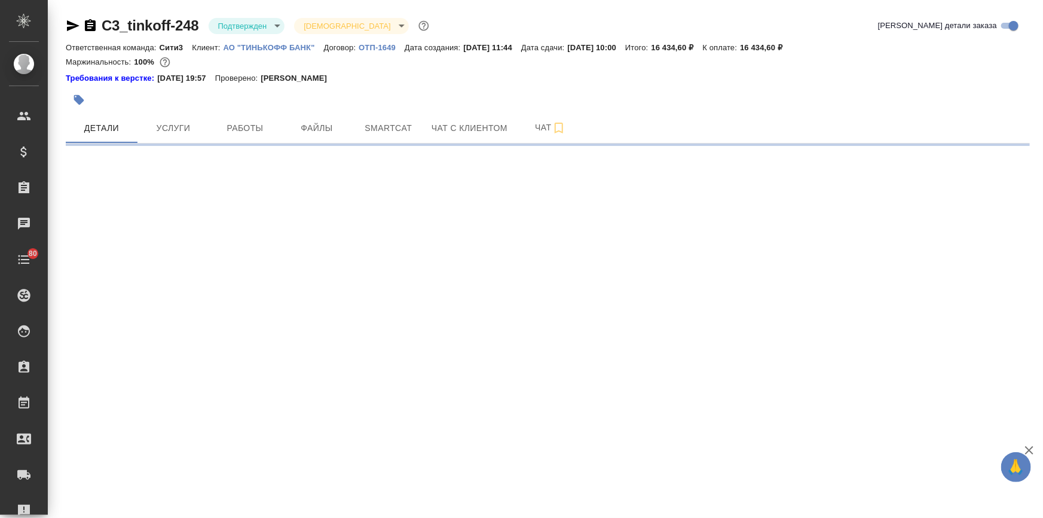
select select "RU"
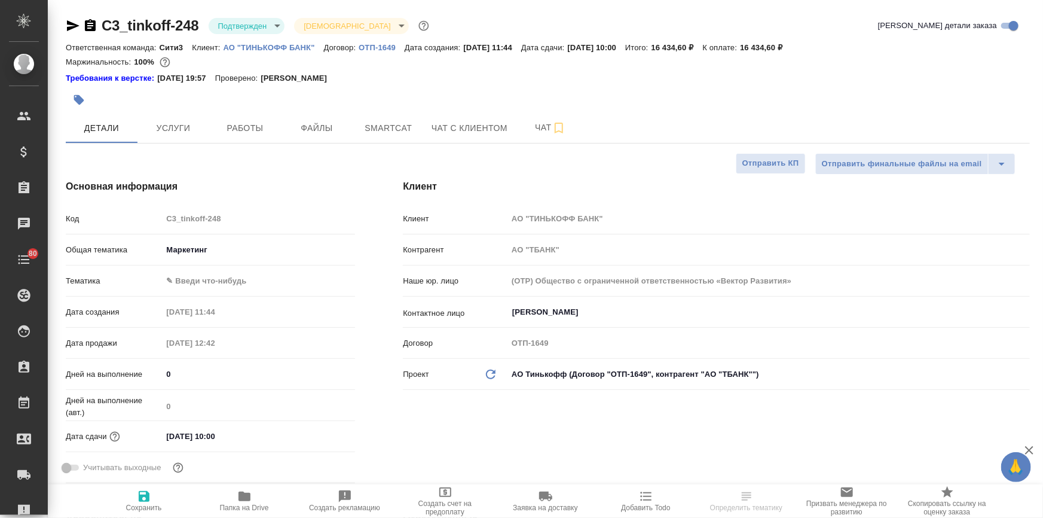
type textarea "x"
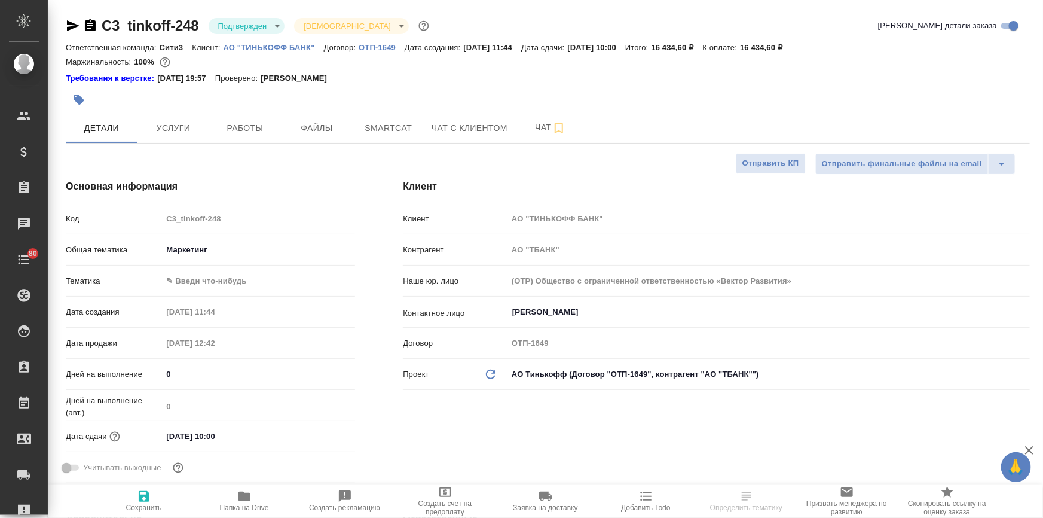
type textarea "x"
click at [68, 20] on icon "button" at bounding box center [73, 26] width 14 height 14
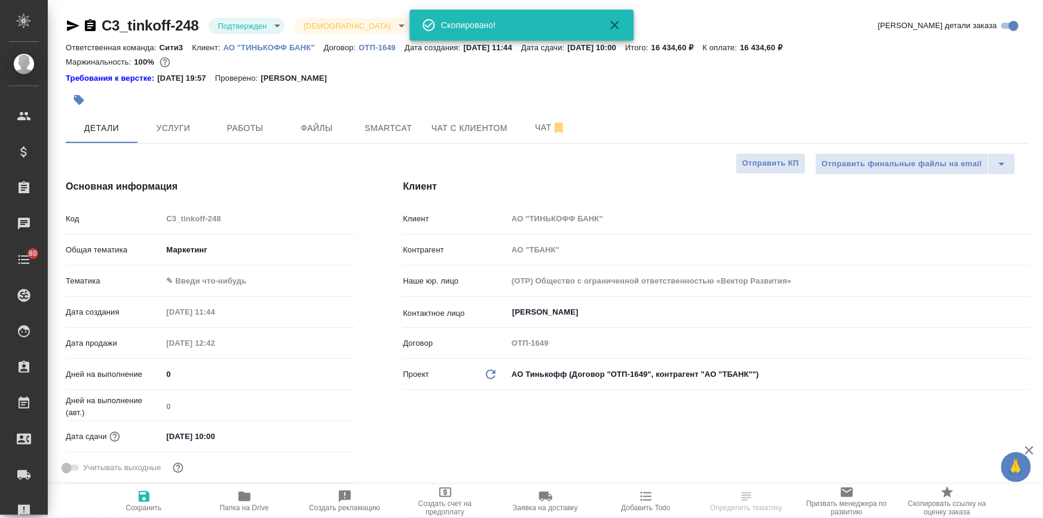
click at [68, 20] on icon "button" at bounding box center [73, 26] width 14 height 14
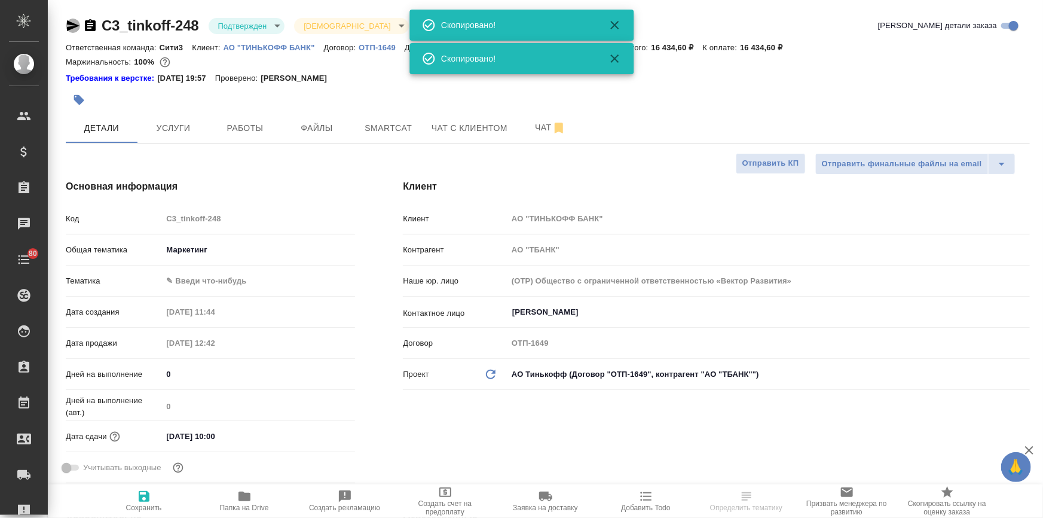
drag, startPoint x: 68, startPoint y: 22, endPoint x: 66, endPoint y: 13, distance: 8.7
click at [68, 20] on icon "button" at bounding box center [73, 26] width 14 height 14
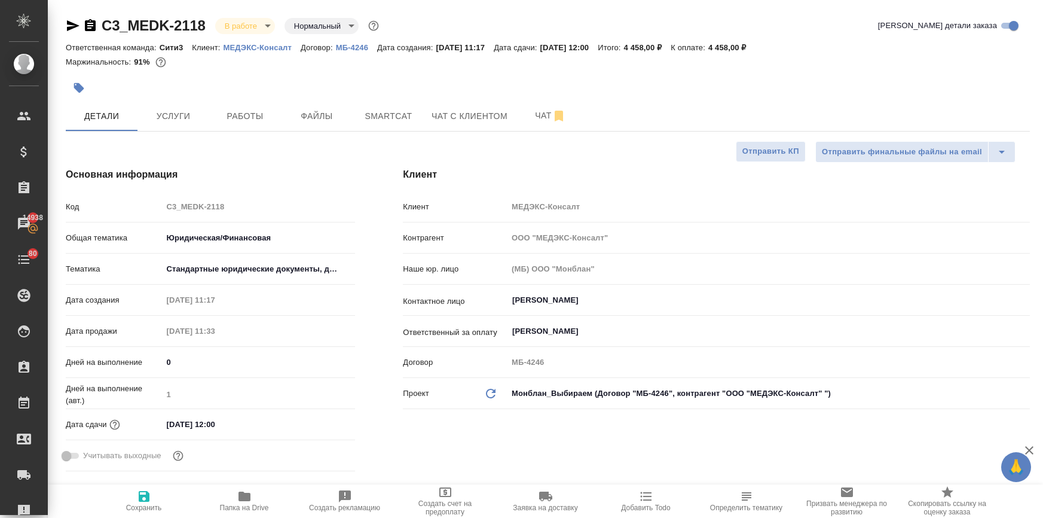
select select "RU"
click at [80, 92] on icon "button" at bounding box center [79, 88] width 10 height 10
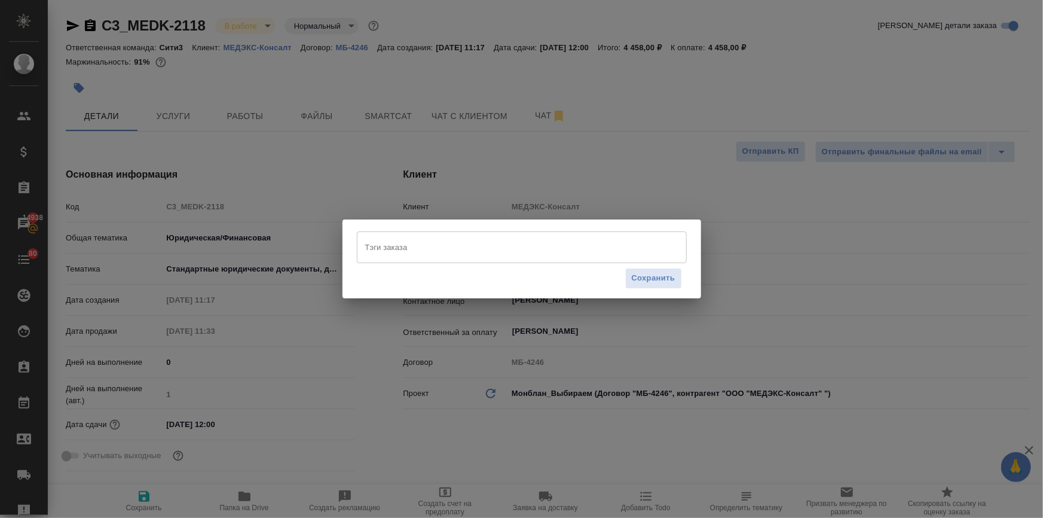
click at [392, 240] on input "Тэги заказа" at bounding box center [510, 247] width 297 height 20
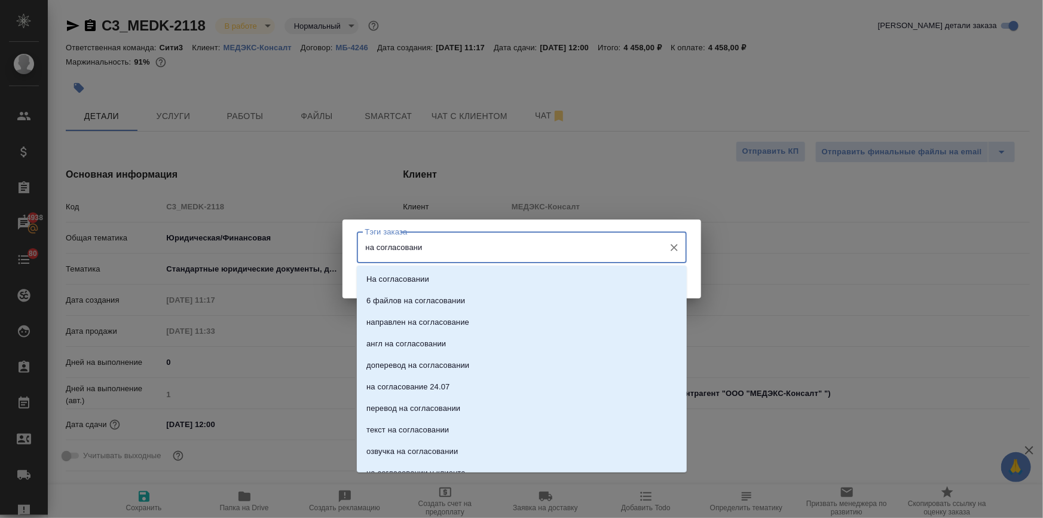
type input "на согласовании"
click at [413, 277] on p "На согласовании" at bounding box center [398, 279] width 63 height 12
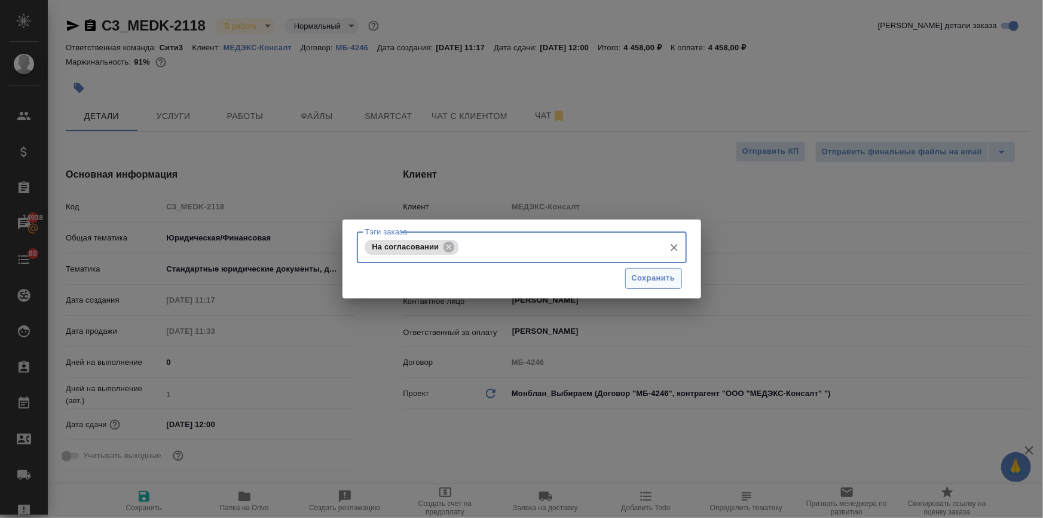
click at [646, 276] on span "Сохранить" at bounding box center [654, 278] width 44 height 14
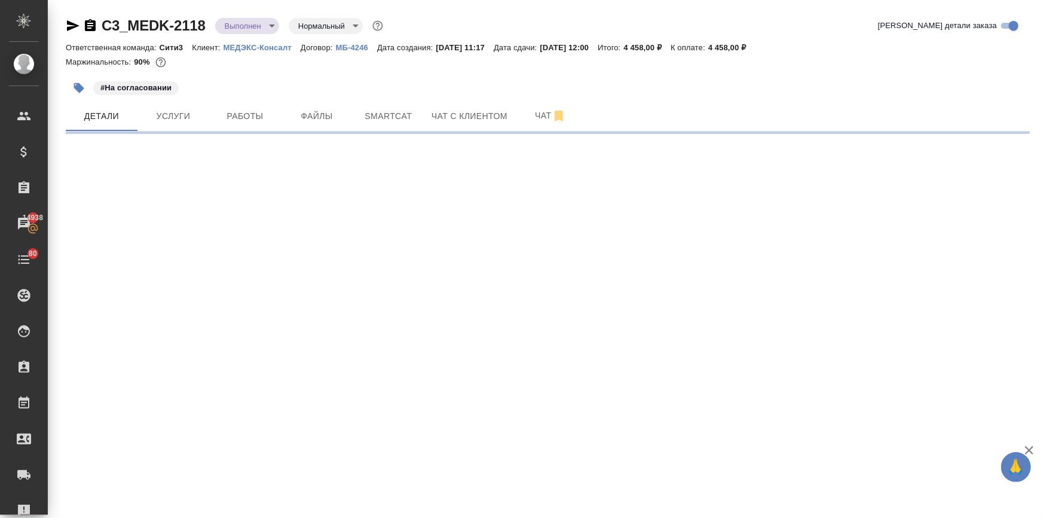
select select "RU"
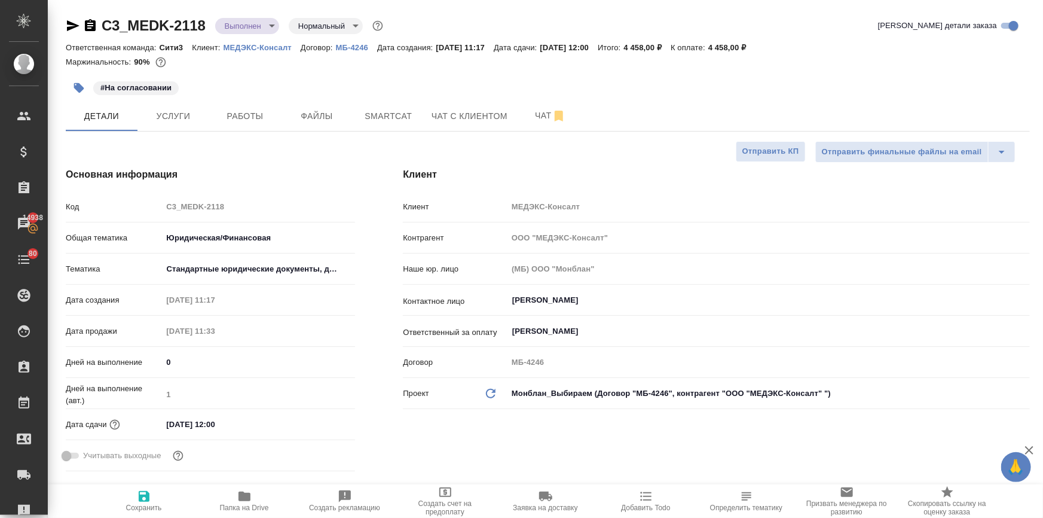
type textarea "x"
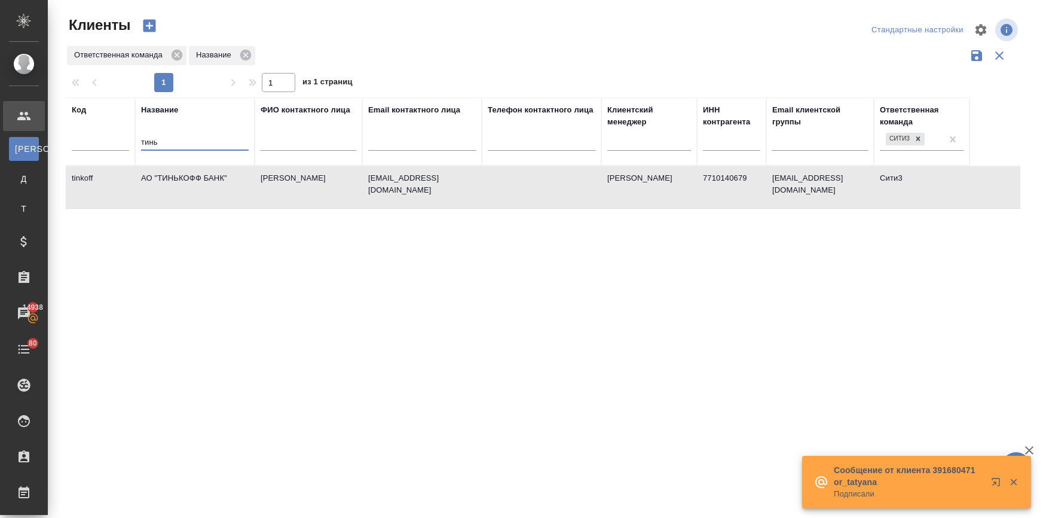
select select "RU"
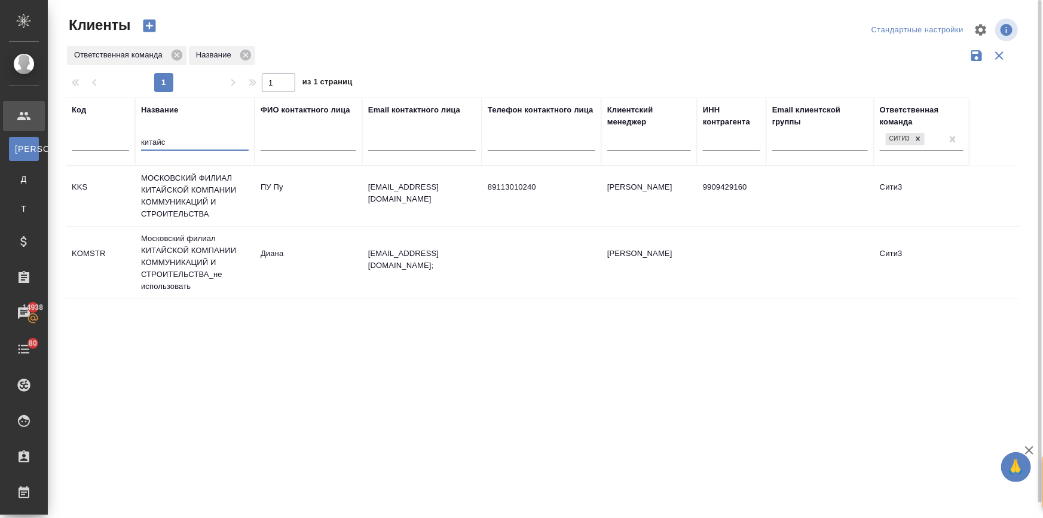
type input "китайс"
click at [175, 173] on td "МОСКОВСКИЙ ФИЛИАЛ КИТАЙСКОЙ КОМПАНИИ КОММУНИКАЦИЙ И СТРОИТЕЛЬСТВА" at bounding box center [195, 196] width 120 height 60
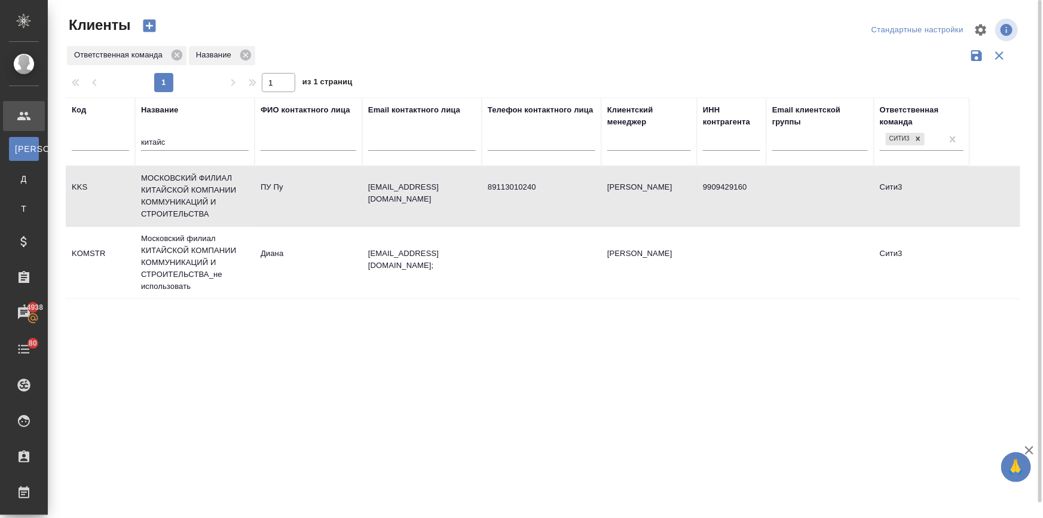
click at [175, 173] on td "МОСКОВСКИЙ ФИЛИАЛ КИТАЙСКОЙ КОМПАНИИ КОММУНИКАЦИЙ И СТРОИТЕЛЬСТВА" at bounding box center [195, 196] width 120 height 60
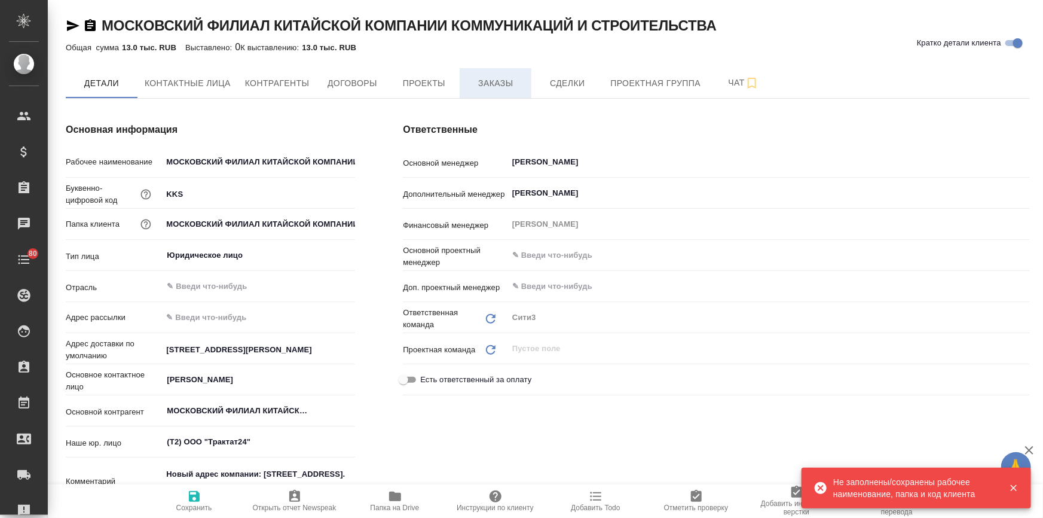
click at [490, 80] on span "Заказы" at bounding box center [495, 83] width 57 height 15
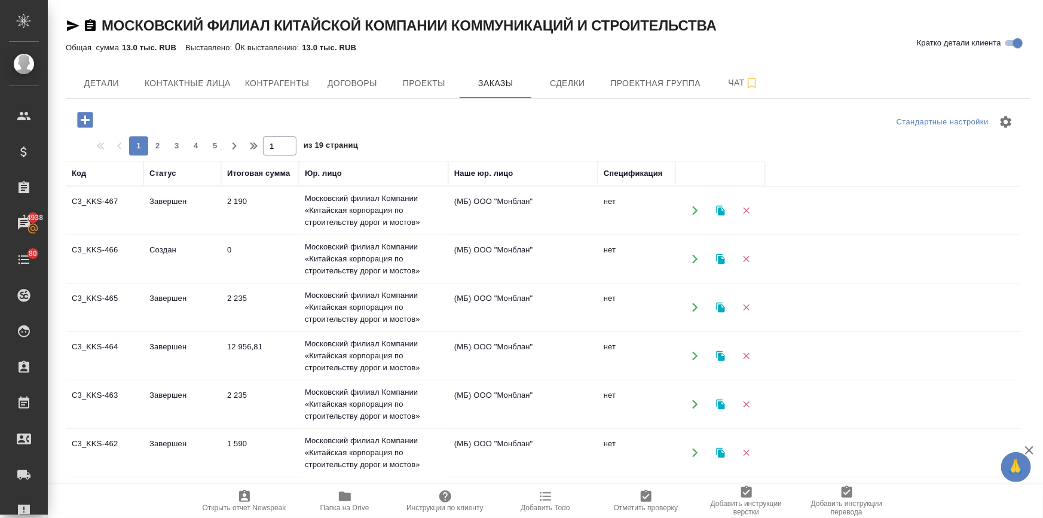
click at [233, 301] on td "2 235" at bounding box center [260, 307] width 78 height 42
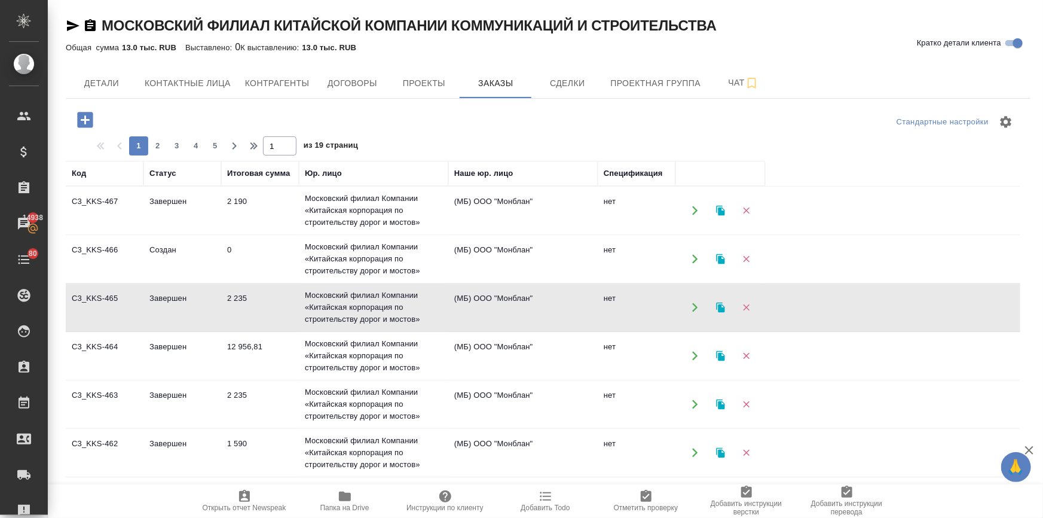
click at [257, 359] on td "12 956,81" at bounding box center [260, 356] width 78 height 42
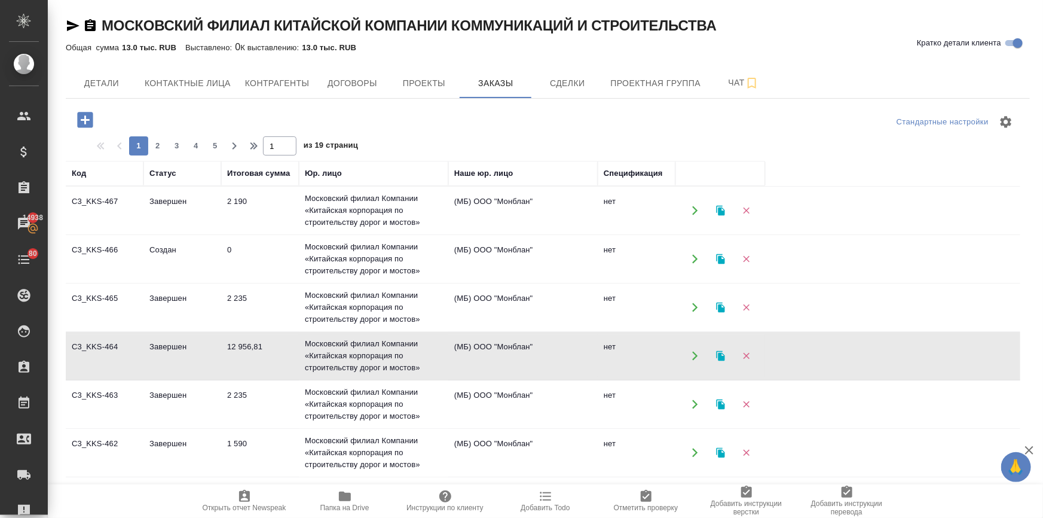
click at [257, 359] on td "12 956,81" at bounding box center [260, 356] width 78 height 42
click at [248, 203] on td "2 190" at bounding box center [260, 211] width 78 height 42
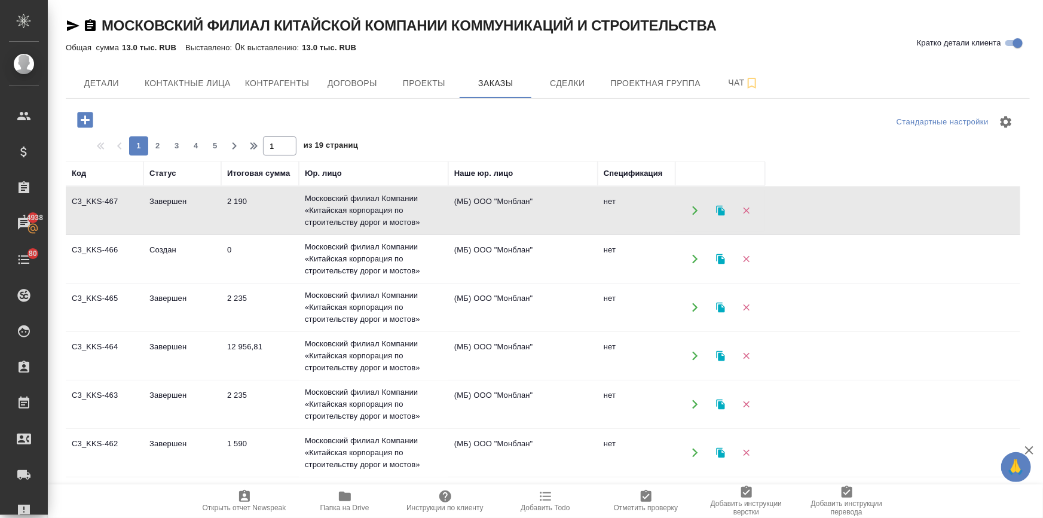
click at [248, 203] on td "2 190" at bounding box center [260, 211] width 78 height 42
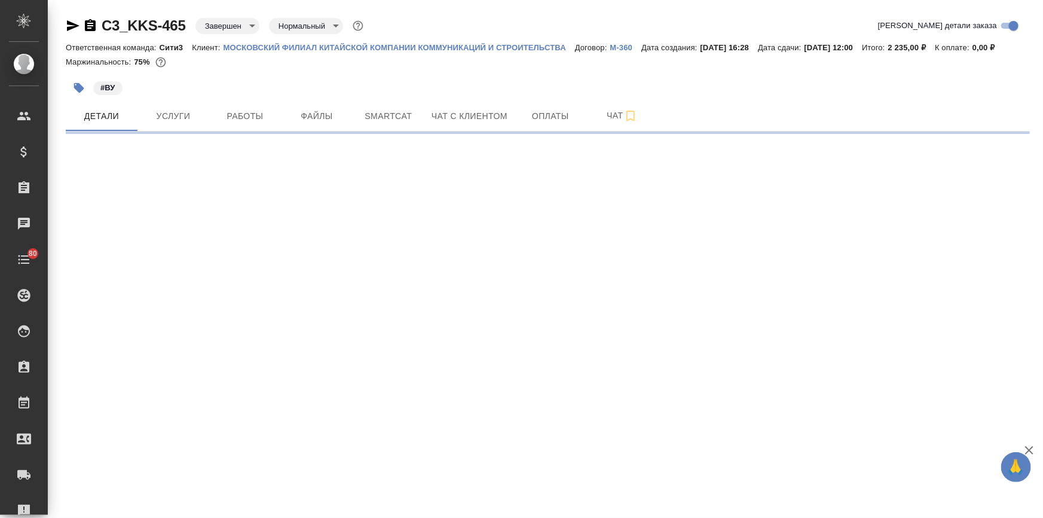
select select "RU"
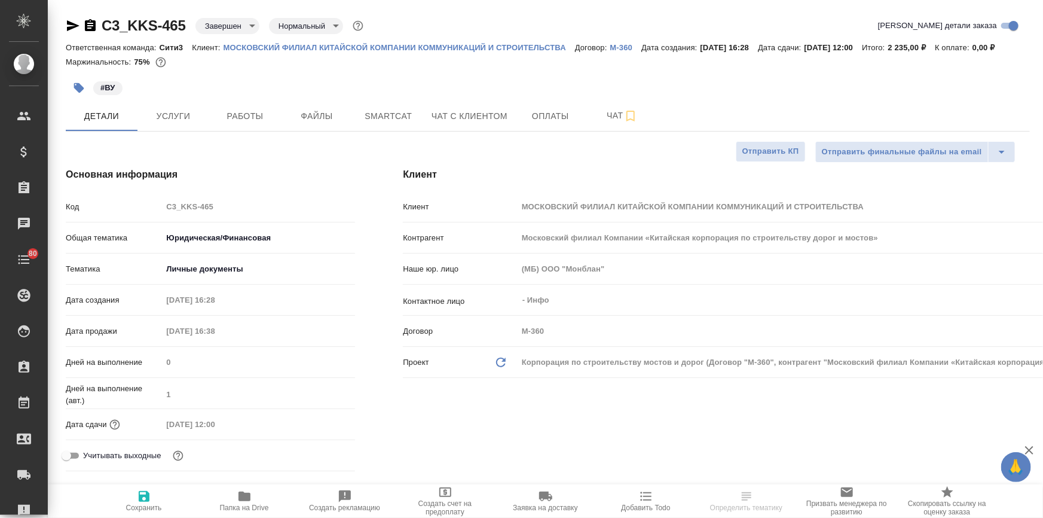
type textarea "x"
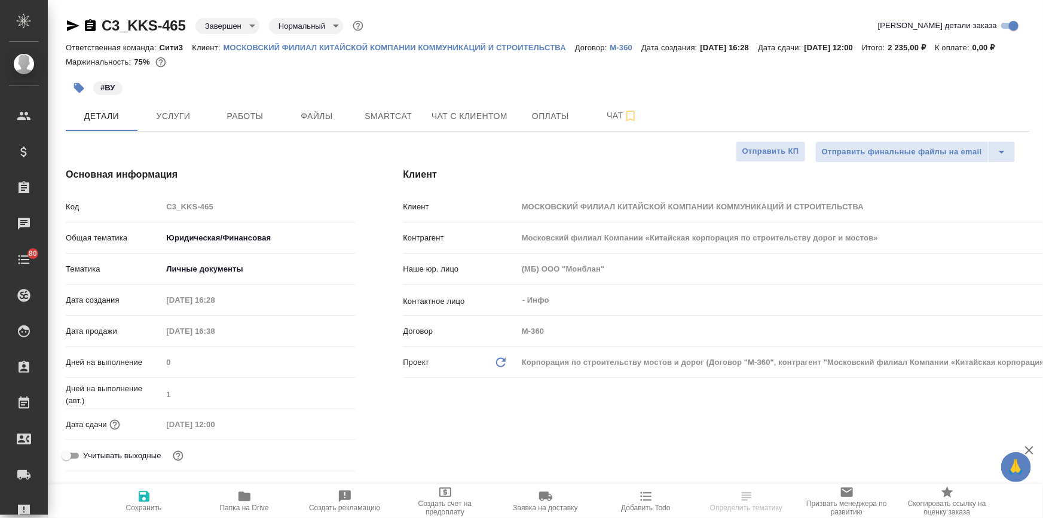
type textarea "x"
type input "Тарабановская Анастасия"
type input "Никитина Татьяна"
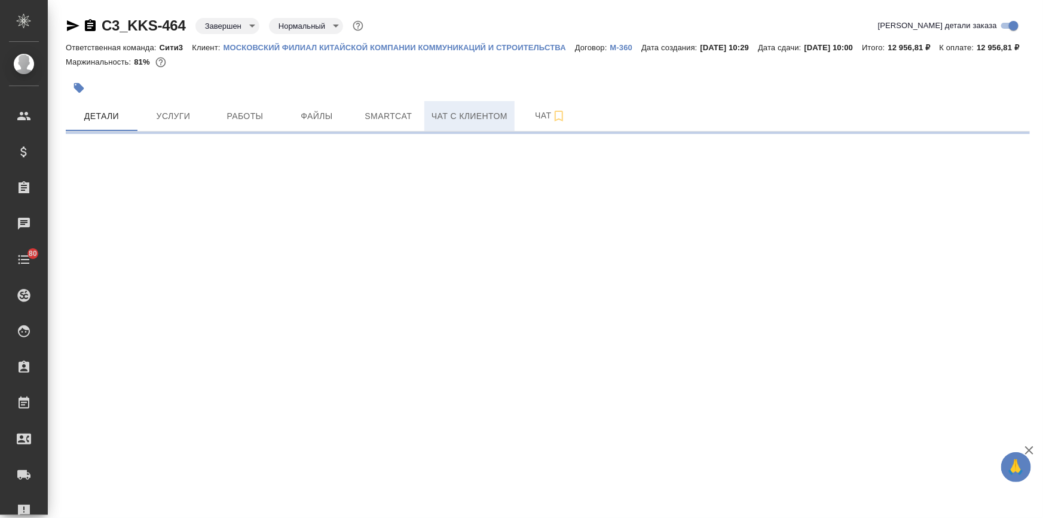
select select "RU"
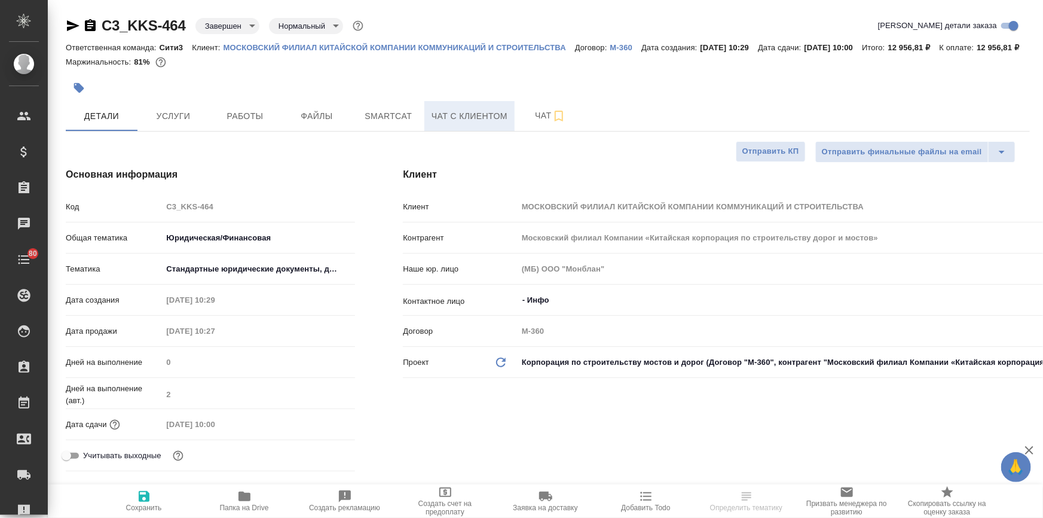
type textarea "x"
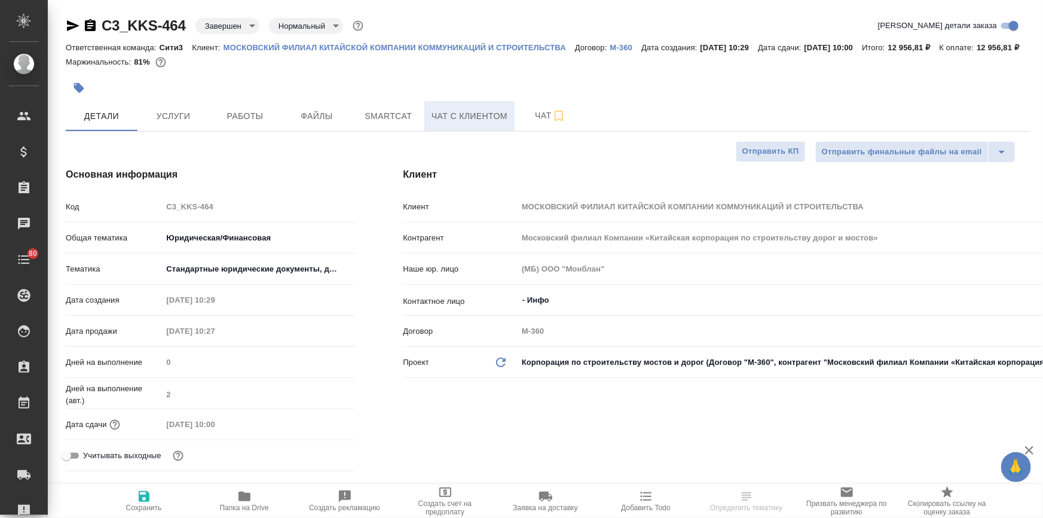
type textarea "x"
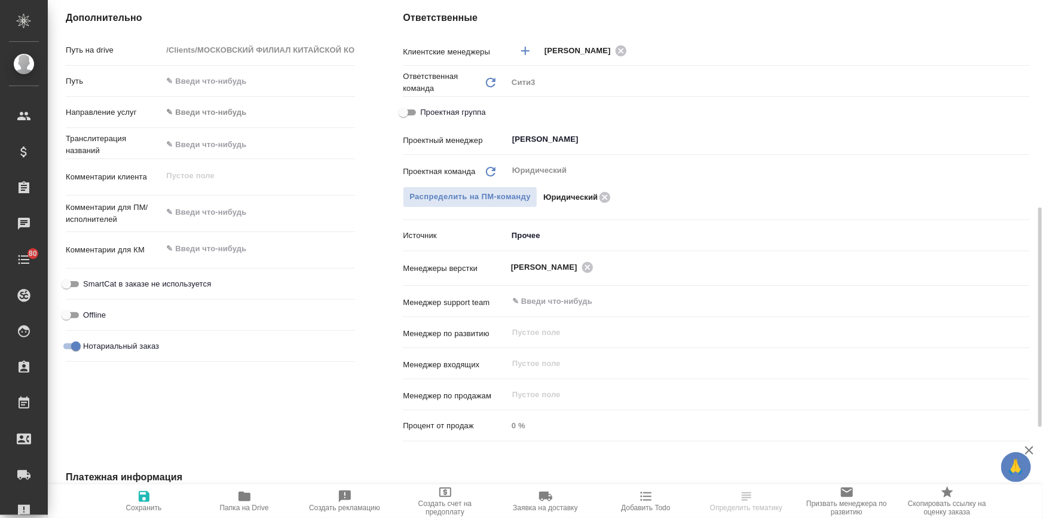
scroll to position [700, 0]
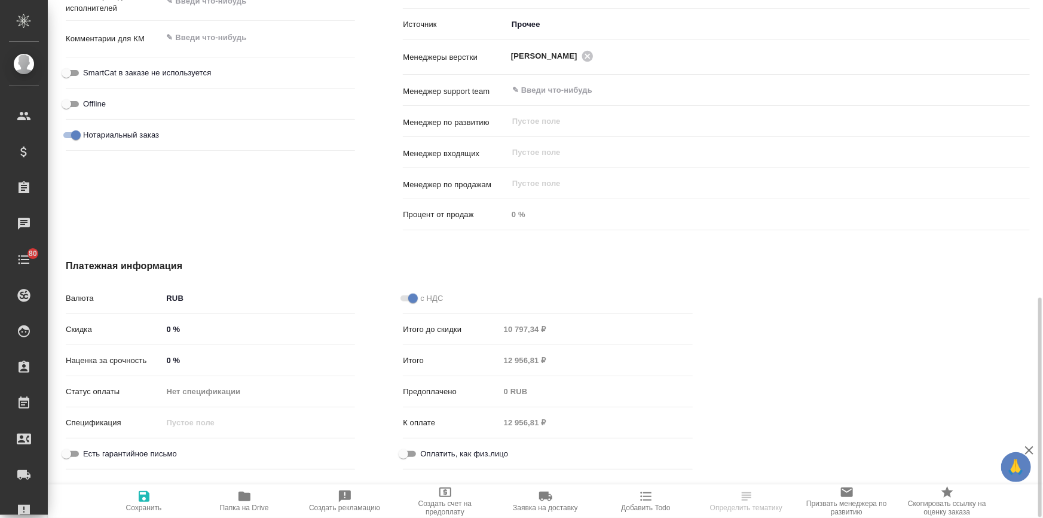
click at [407, 461] on input "Оплатить, как физ.лицо" at bounding box center [403, 454] width 43 height 14
checkbox input "true"
type textarea "x"
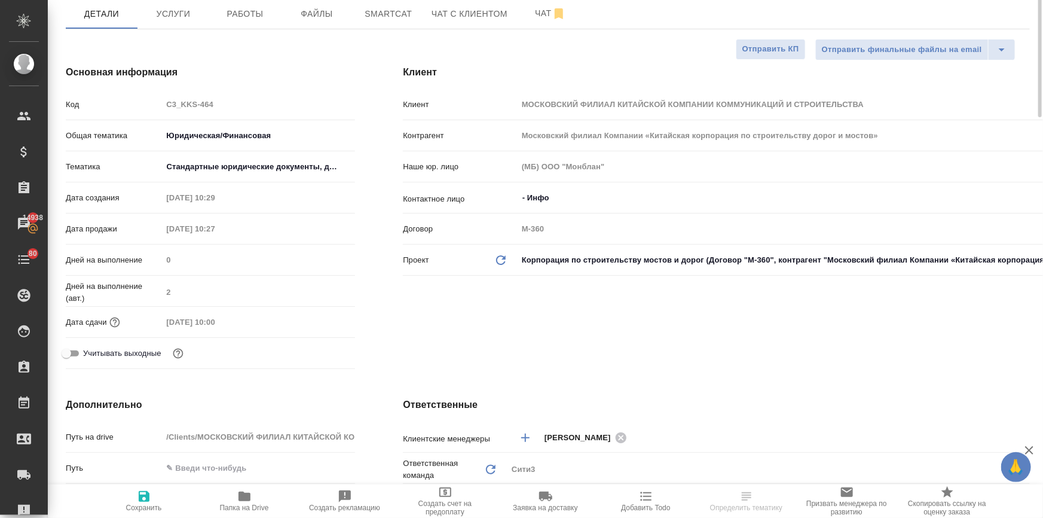
scroll to position [0, 0]
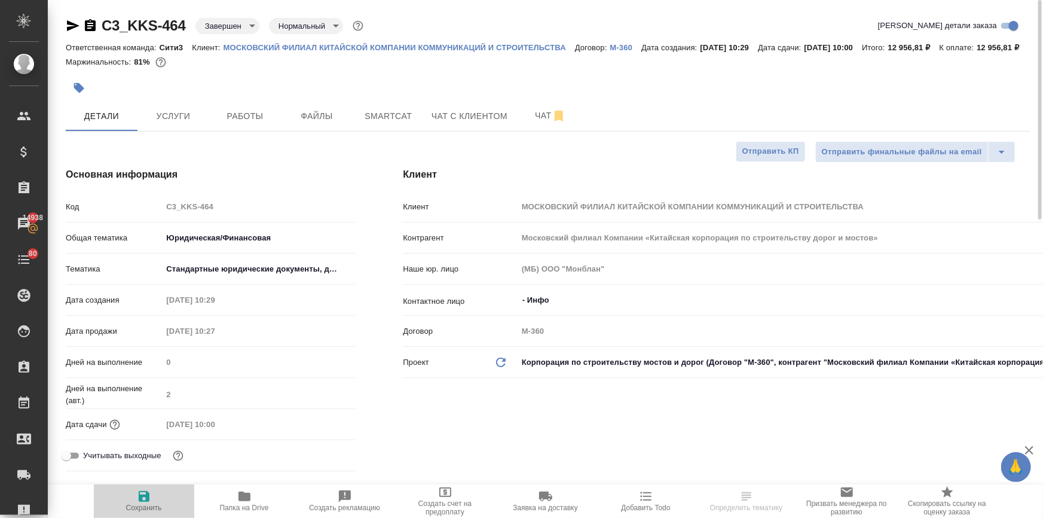
click at [149, 498] on icon "button" at bounding box center [144, 496] width 14 height 14
type textarea "x"
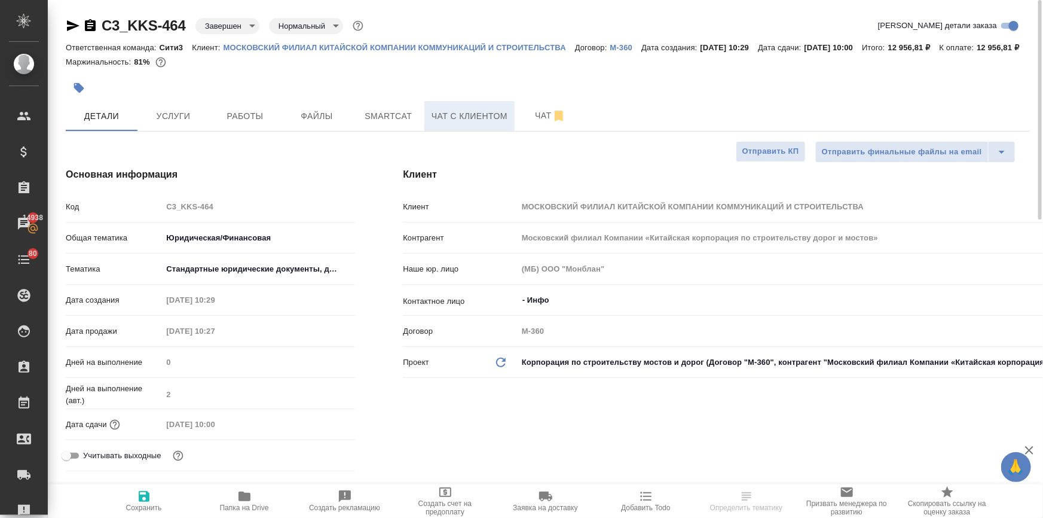
type textarea "x"
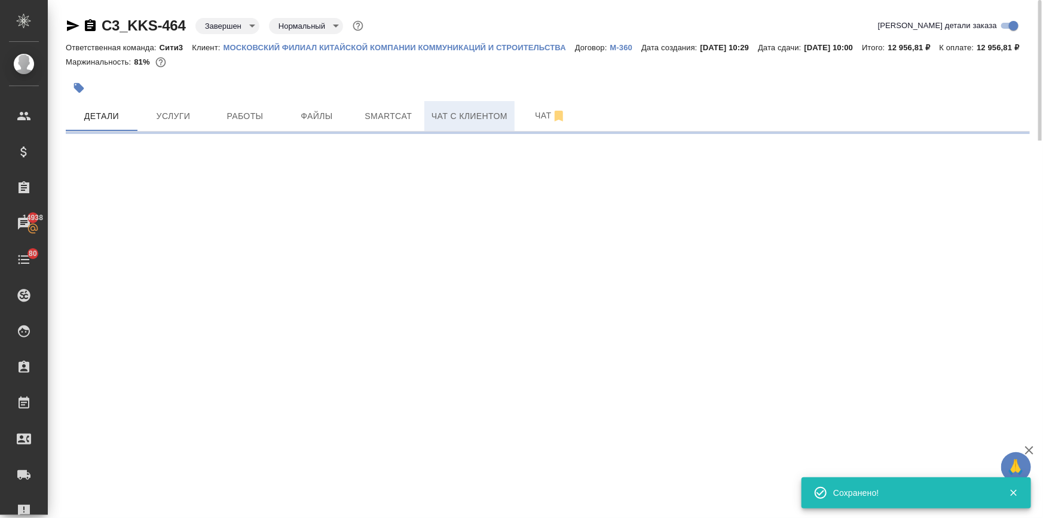
select select "RU"
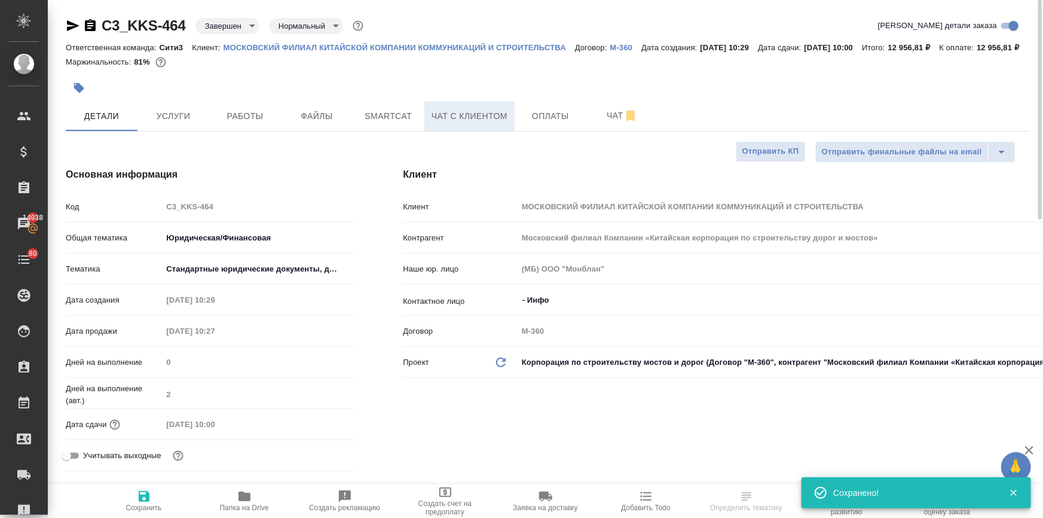
type textarea "x"
click at [472, 124] on span "Чат с клиентом" at bounding box center [470, 116] width 76 height 15
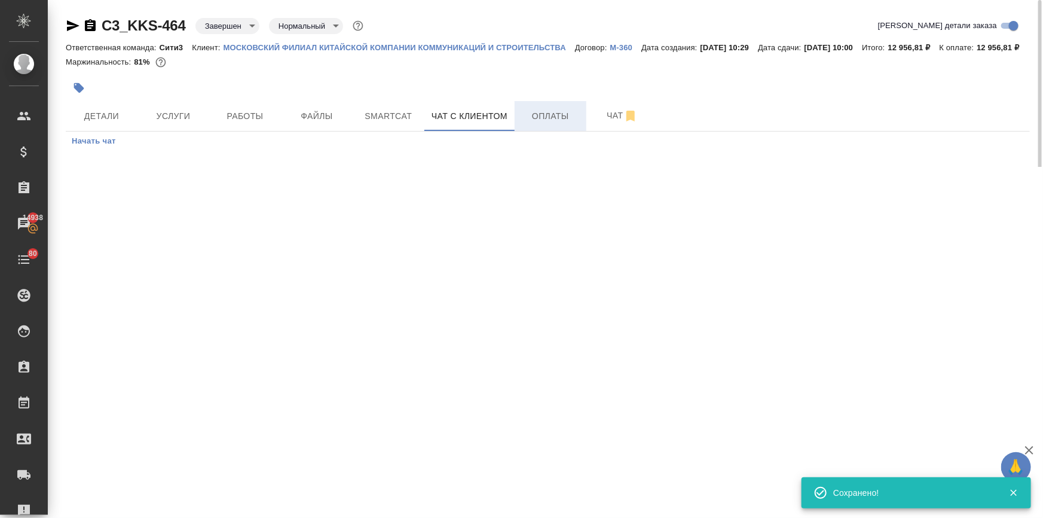
click at [548, 124] on span "Оплаты" at bounding box center [550, 116] width 57 height 15
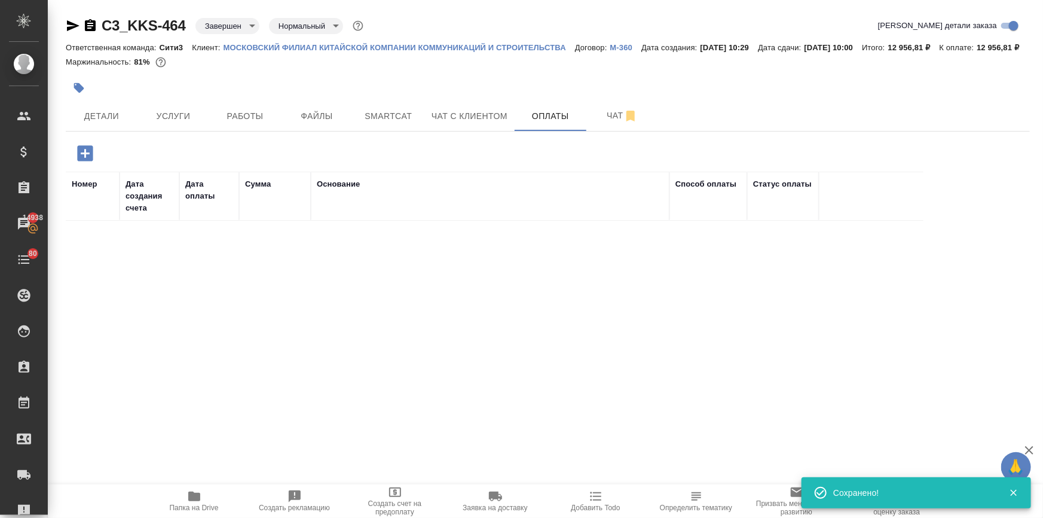
click at [87, 161] on icon "button" at bounding box center [85, 153] width 16 height 16
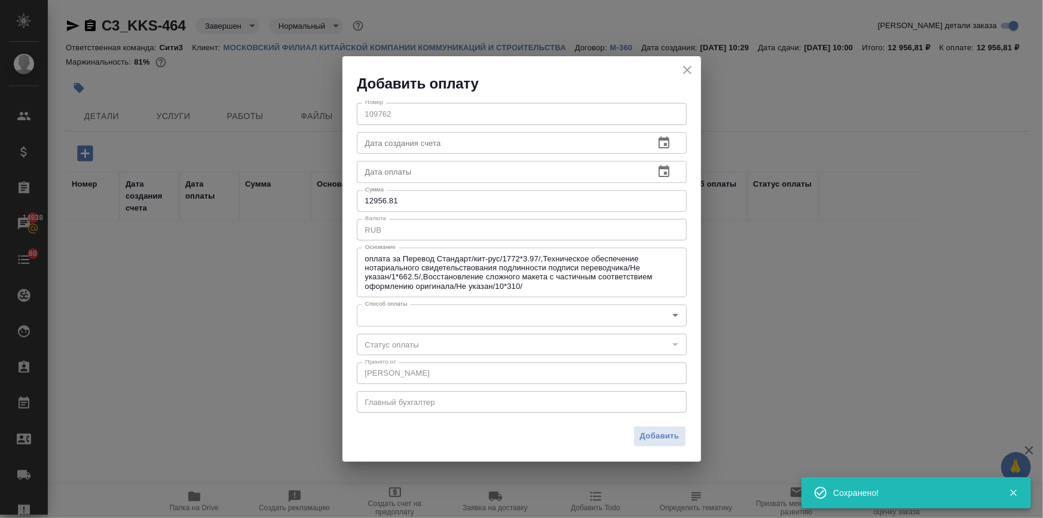
click at [408, 313] on body "🙏 .cls-1 fill:#fff; AWATERA Ilina Ekaterina Клиенты Спецификации Заказы 14938 Ч…" at bounding box center [521, 307] width 1043 height 614
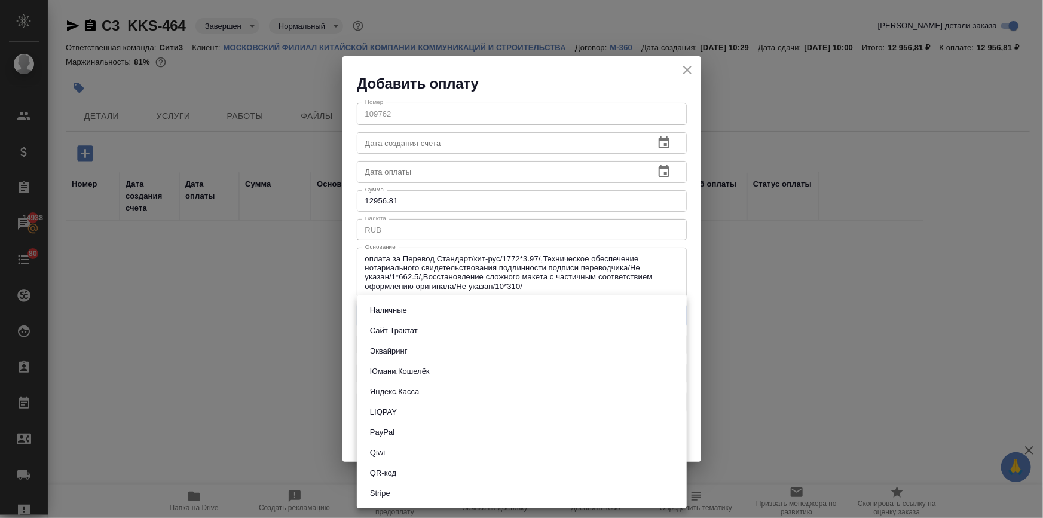
click at [417, 329] on button "Сайт Трактат" at bounding box center [394, 330] width 55 height 13
type input "site-traktat"
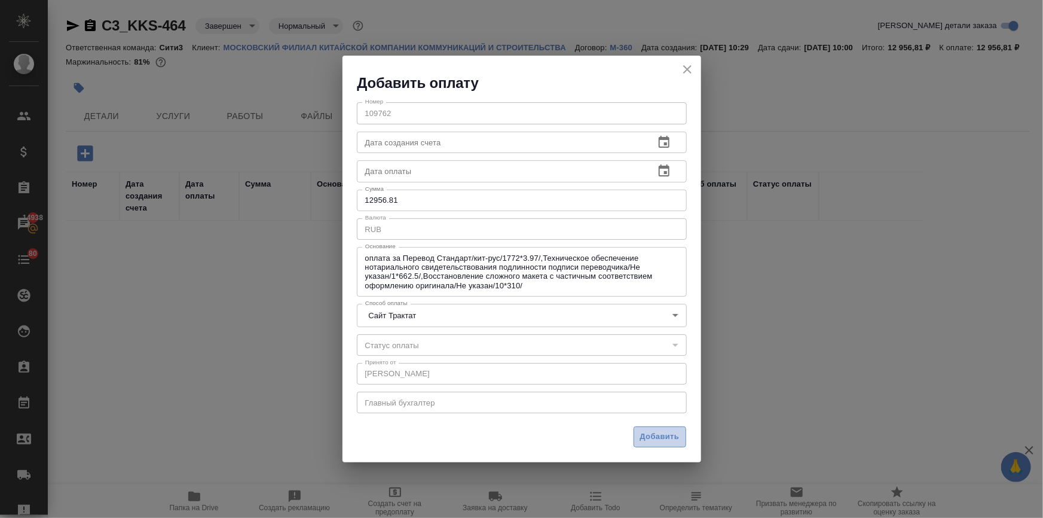
click at [658, 430] on span "Добавить" at bounding box center [659, 437] width 39 height 14
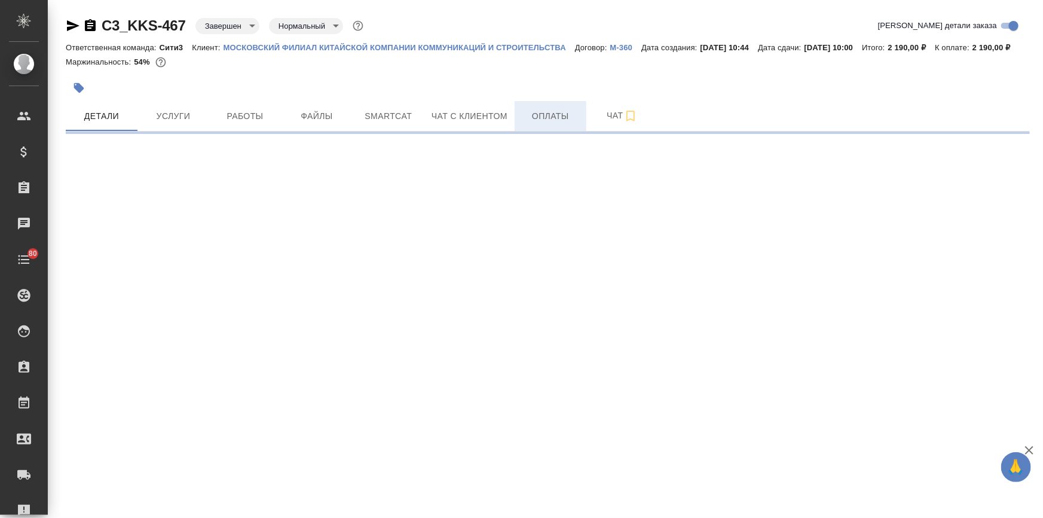
select select "RU"
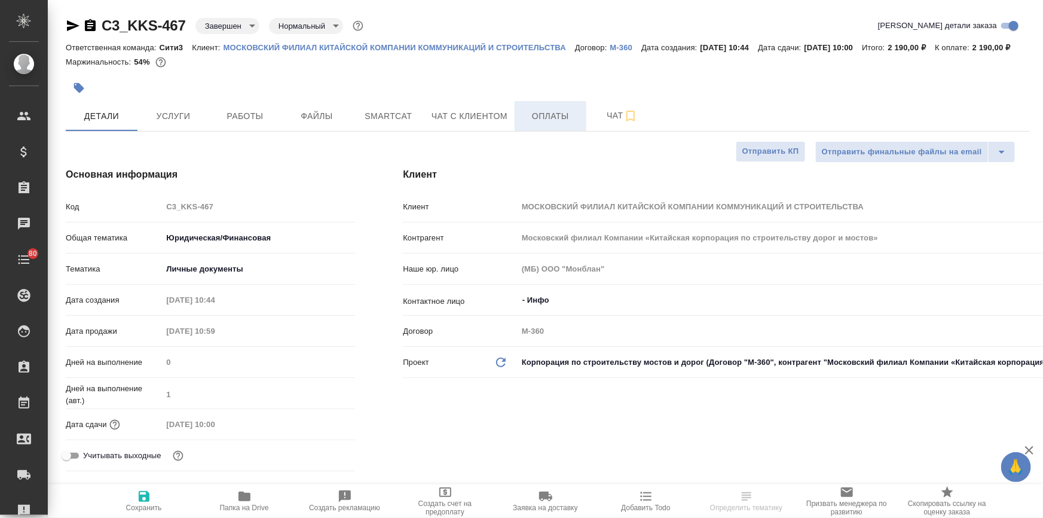
type textarea "x"
click at [555, 124] on span "Оплаты" at bounding box center [550, 116] width 57 height 15
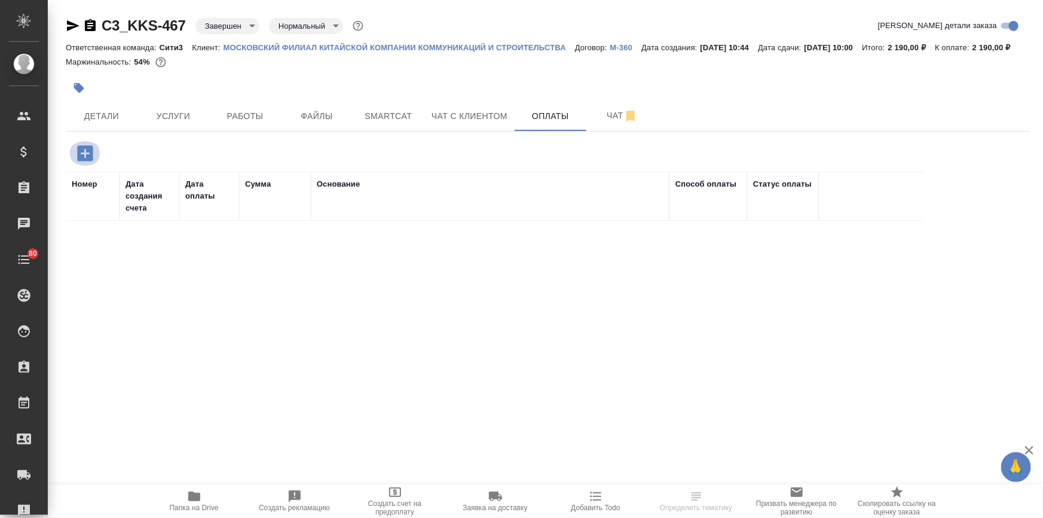
click at [87, 161] on icon "button" at bounding box center [85, 153] width 16 height 16
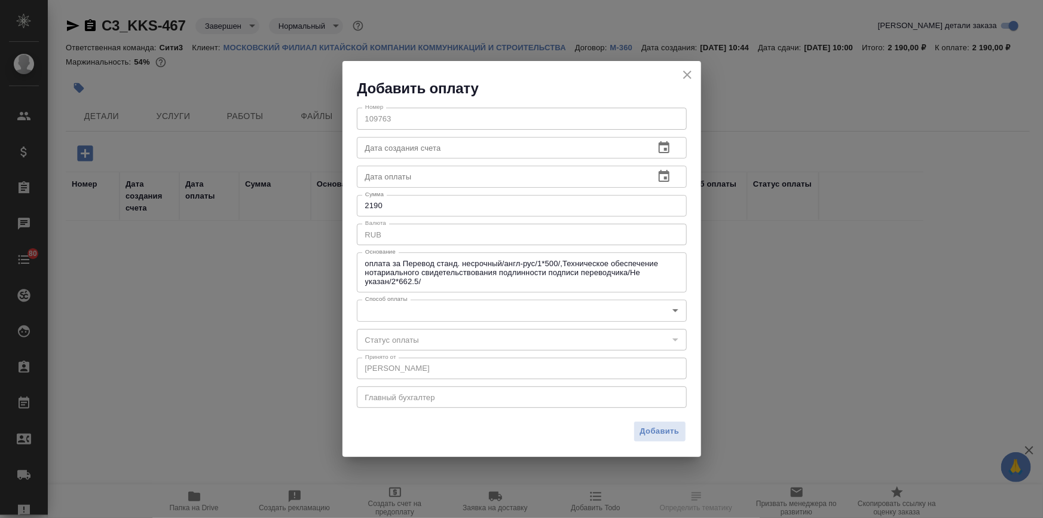
click at [453, 311] on body "🙏 .cls-1 fill:#fff; AWATERA [PERSON_NAME] Спецификации Заказы Чаты 80 Todo Прое…" at bounding box center [521, 259] width 1043 height 518
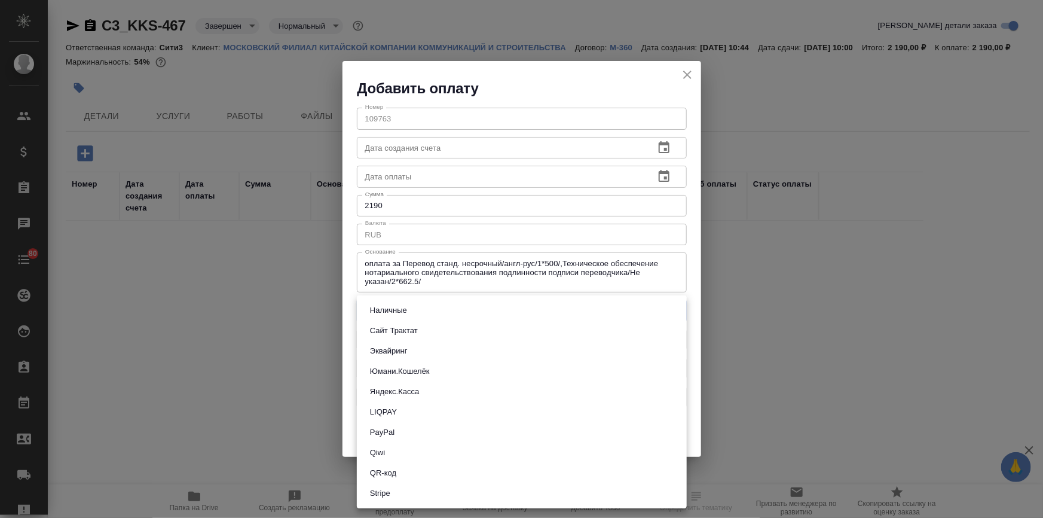
click at [413, 329] on button "Сайт Трактат" at bounding box center [394, 330] width 55 height 13
type input "site-traktat"
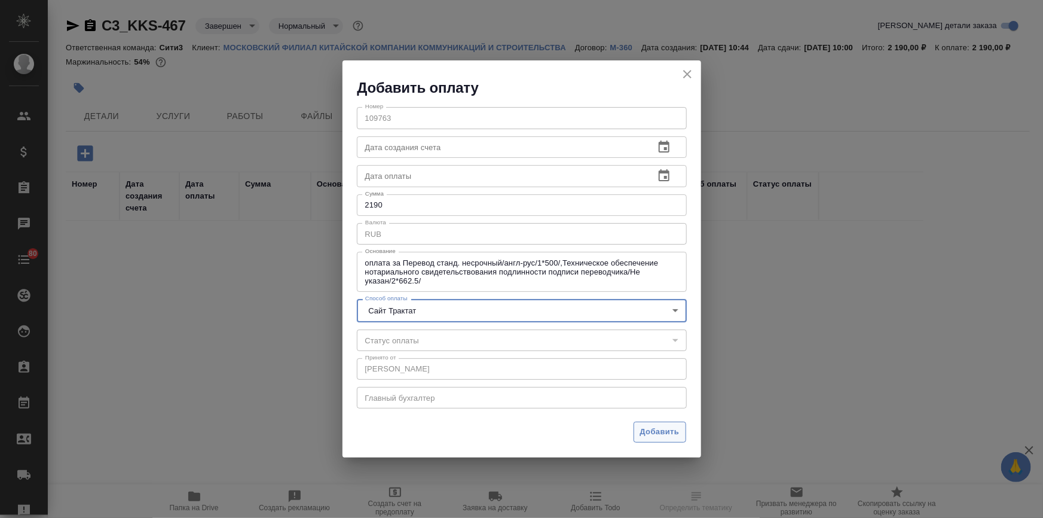
click at [647, 432] on span "Добавить" at bounding box center [659, 432] width 39 height 14
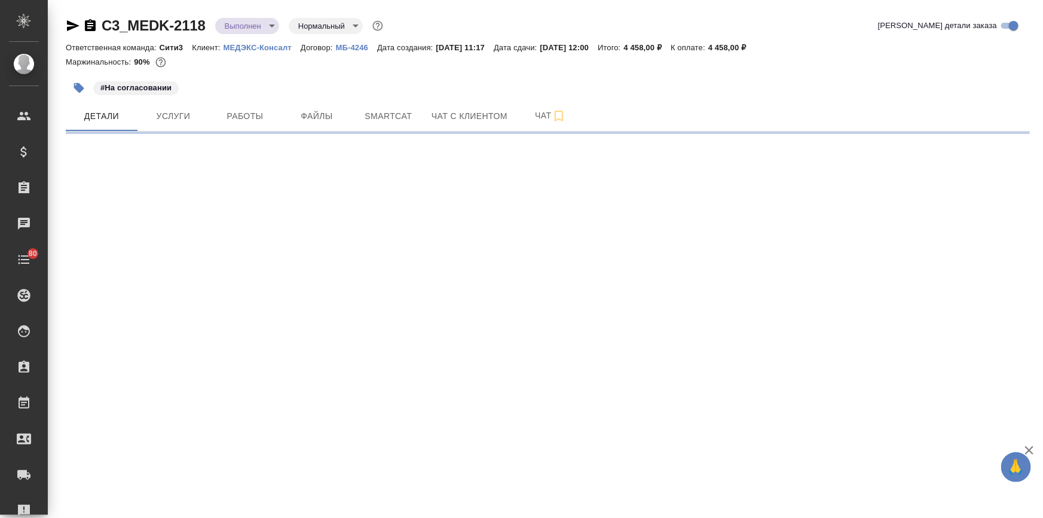
select select "RU"
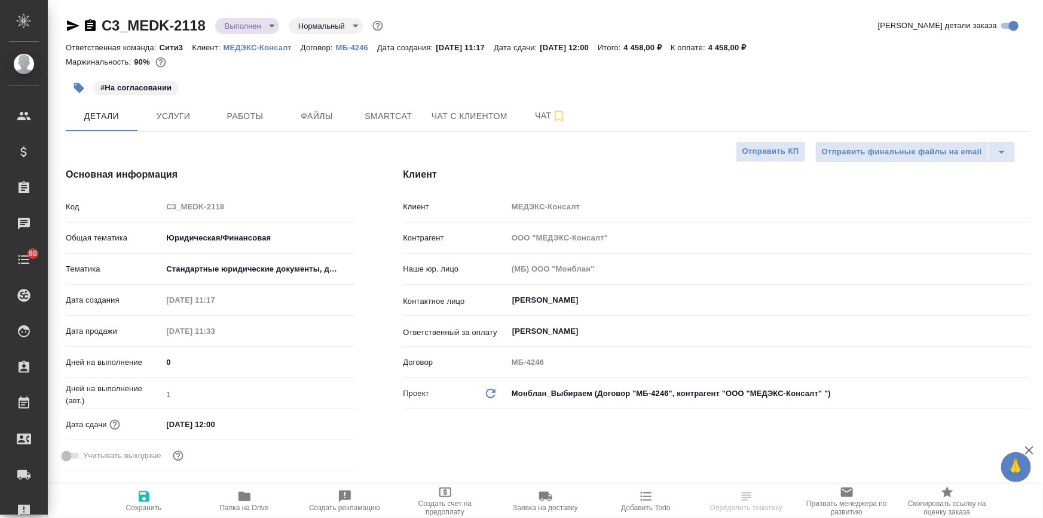
type textarea "x"
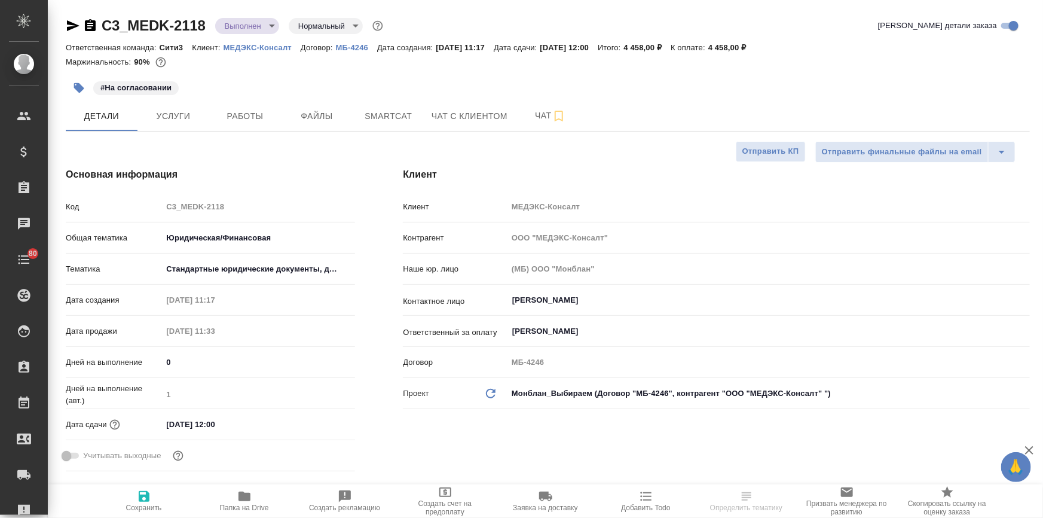
type textarea "x"
click at [252, 424] on input "[DATE] 12:00" at bounding box center [214, 424] width 105 height 17
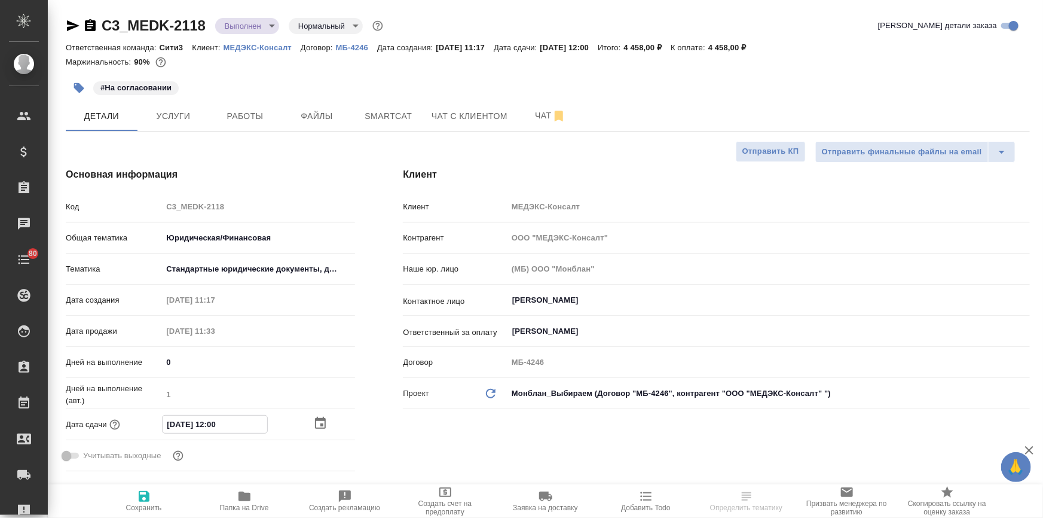
click at [317, 422] on icon "button" at bounding box center [320, 423] width 14 height 14
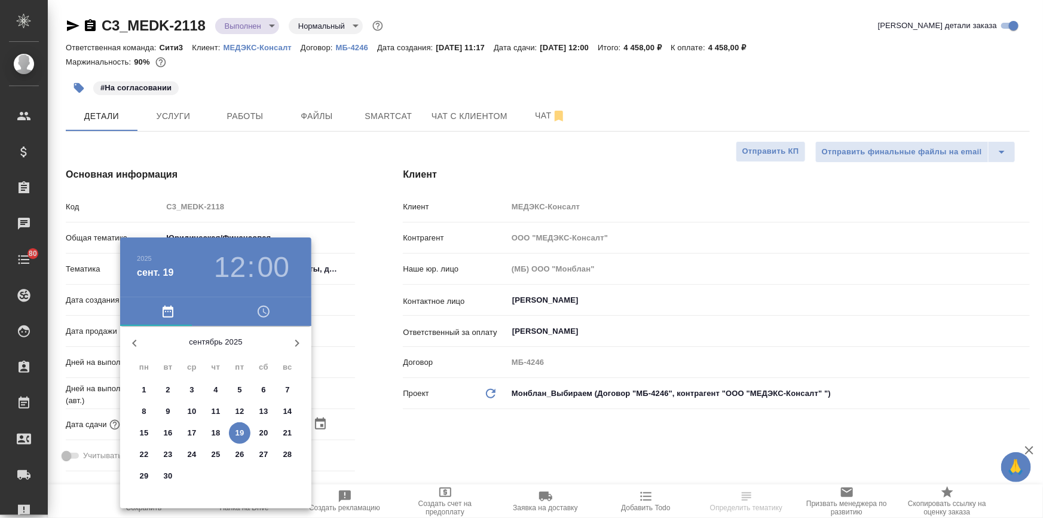
click at [140, 457] on p "22" at bounding box center [144, 454] width 9 height 12
type input "[DATE] 12:00"
type textarea "x"
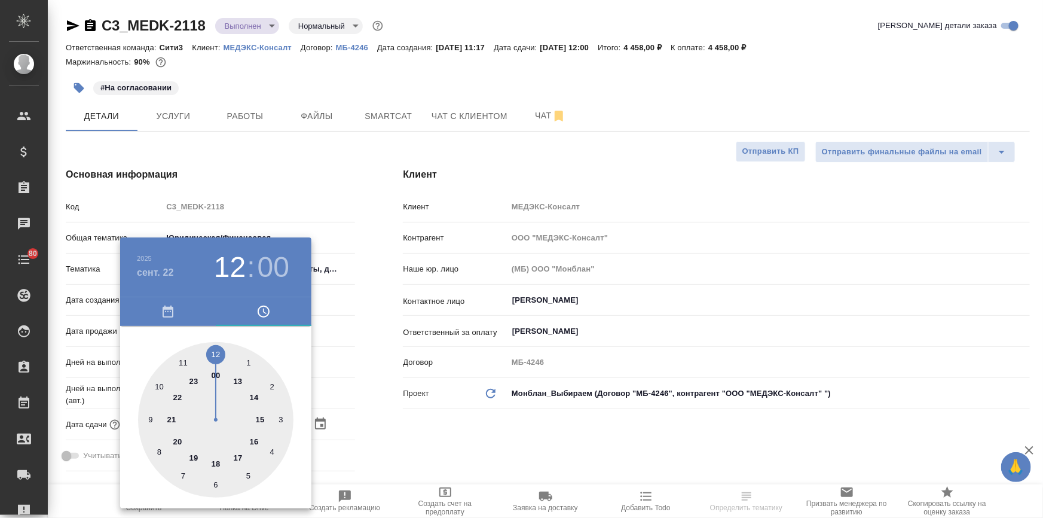
click at [433, 449] on div at bounding box center [521, 259] width 1043 height 518
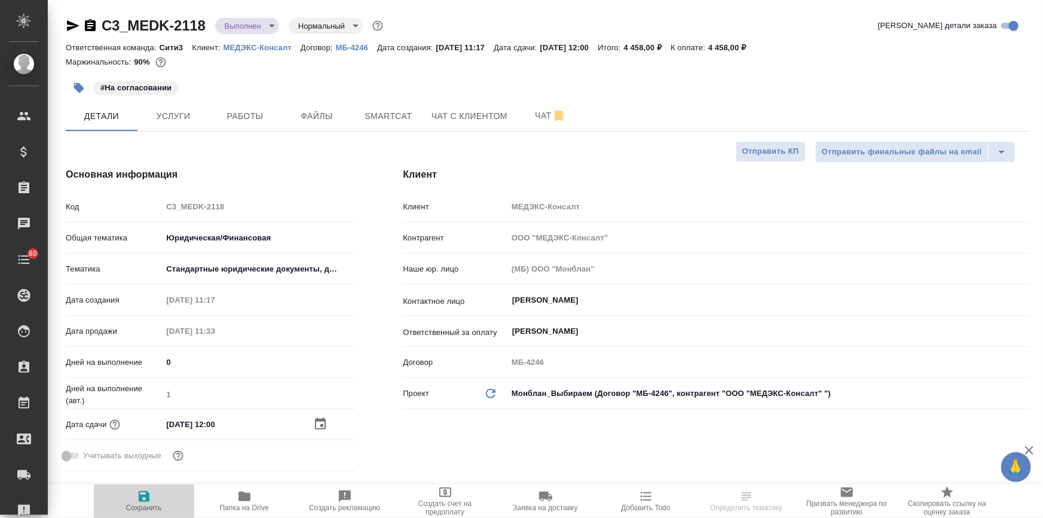
drag, startPoint x: 142, startPoint y: 497, endPoint x: 155, endPoint y: 493, distance: 13.1
click at [142, 497] on icon "button" at bounding box center [144, 496] width 11 height 11
type textarea "x"
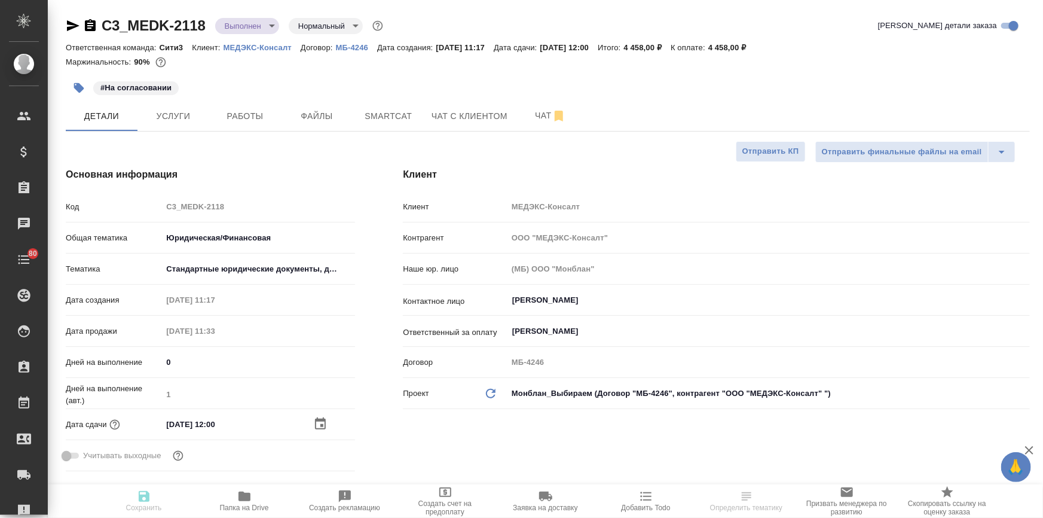
type textarea "x"
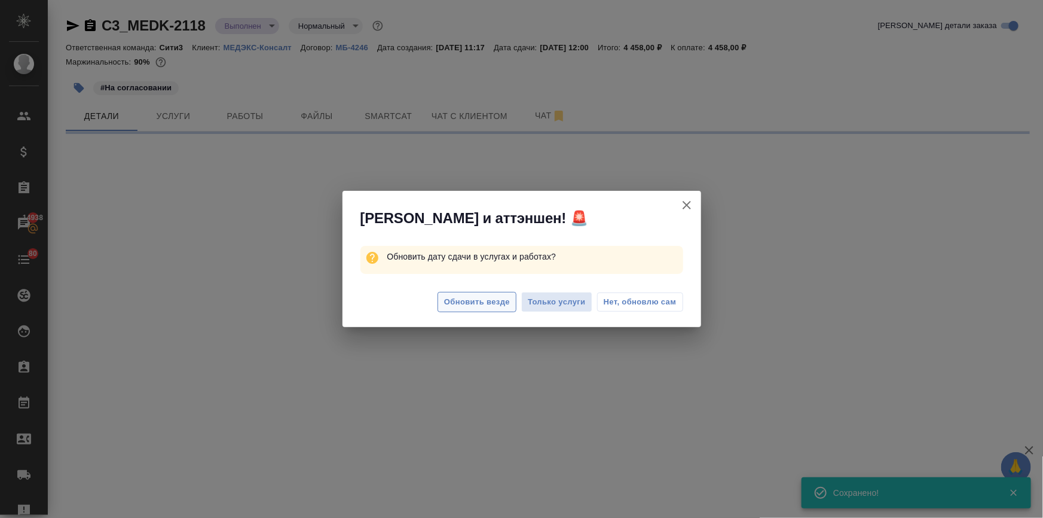
click at [466, 300] on span "Обновить везде" at bounding box center [477, 302] width 66 height 14
select select "RU"
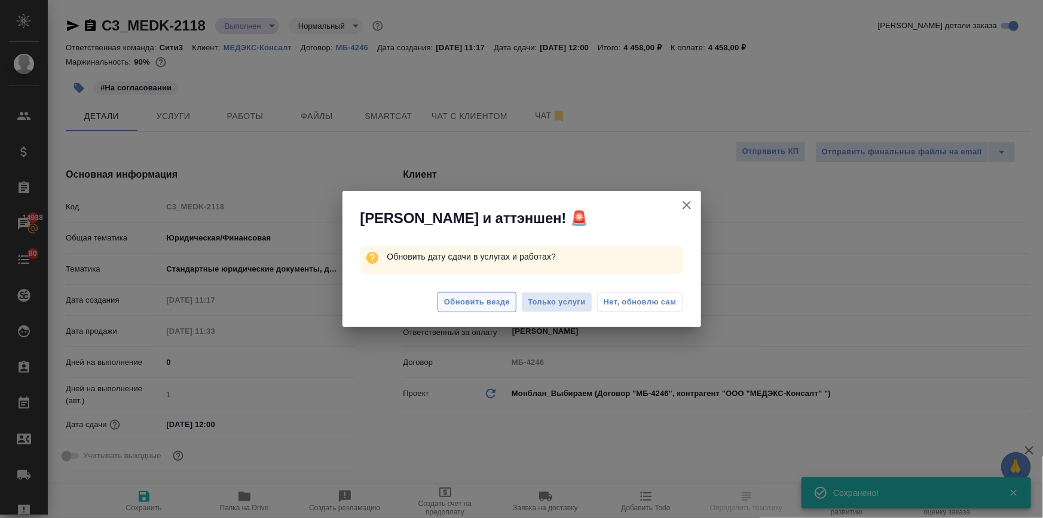
type textarea "x"
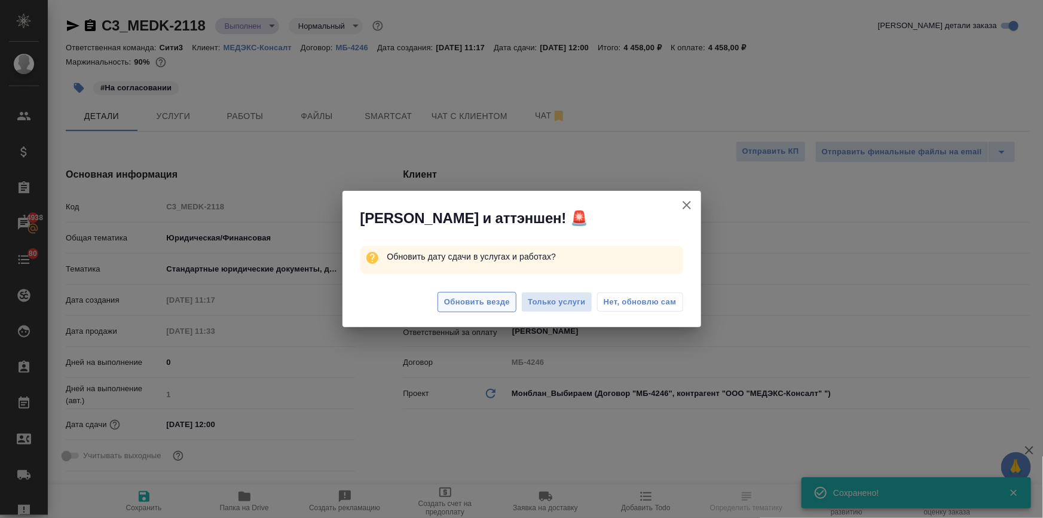
type textarea "x"
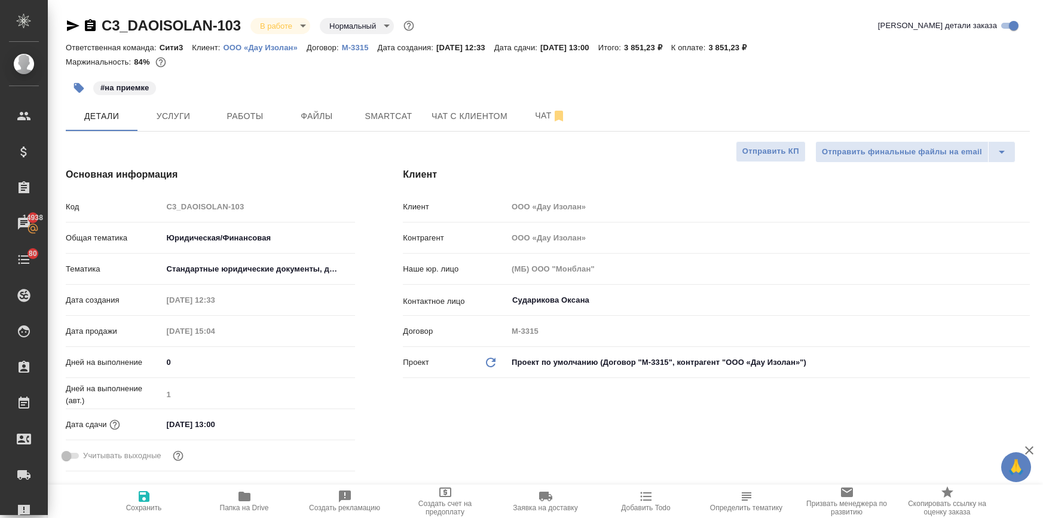
select select "RU"
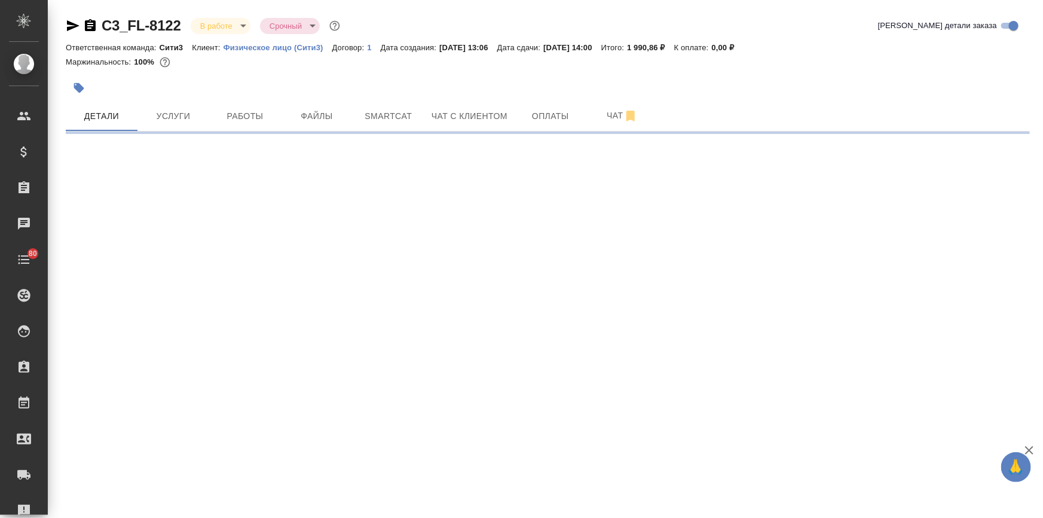
select select "RU"
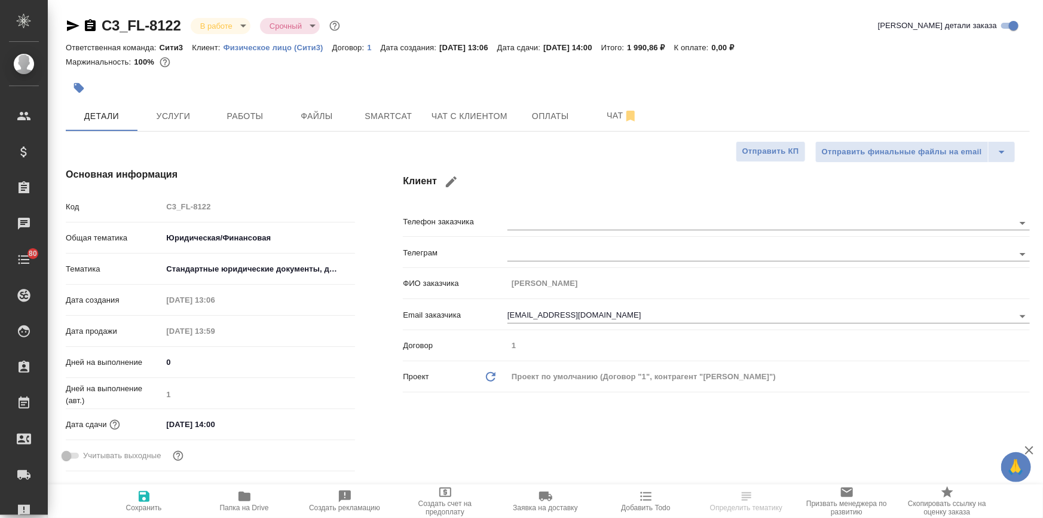
type textarea "x"
